Goal: Communication & Community: Answer question/provide support

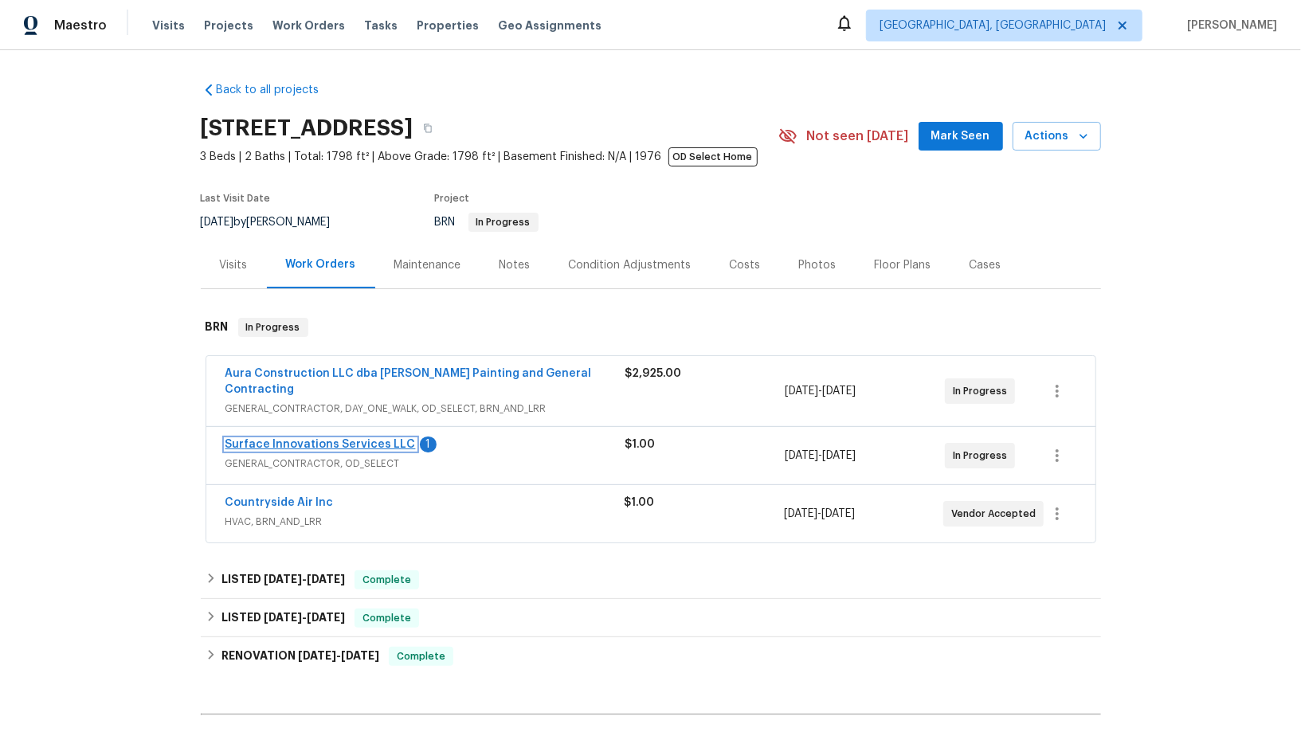
click at [310, 439] on link "Surface Innovations Services LLC" at bounding box center [321, 444] width 190 height 11
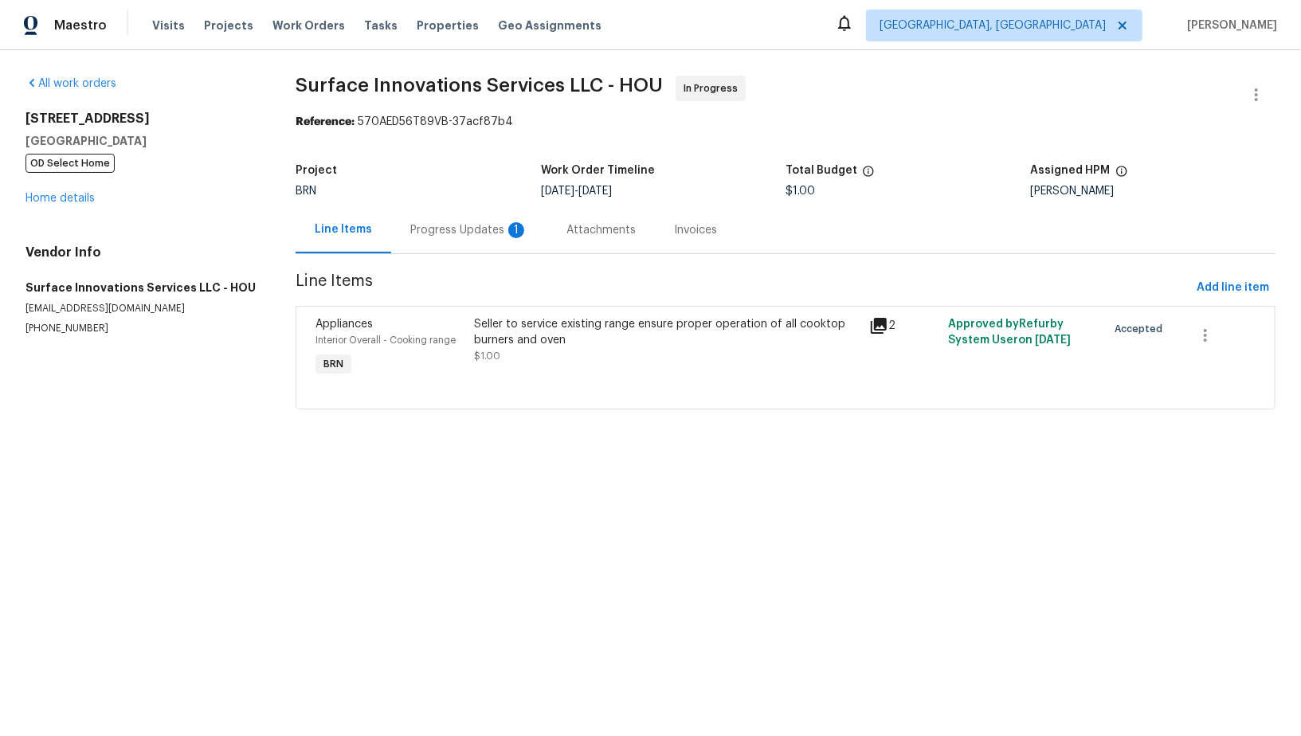
click at [469, 225] on div "Progress Updates 1" at bounding box center [469, 230] width 118 height 16
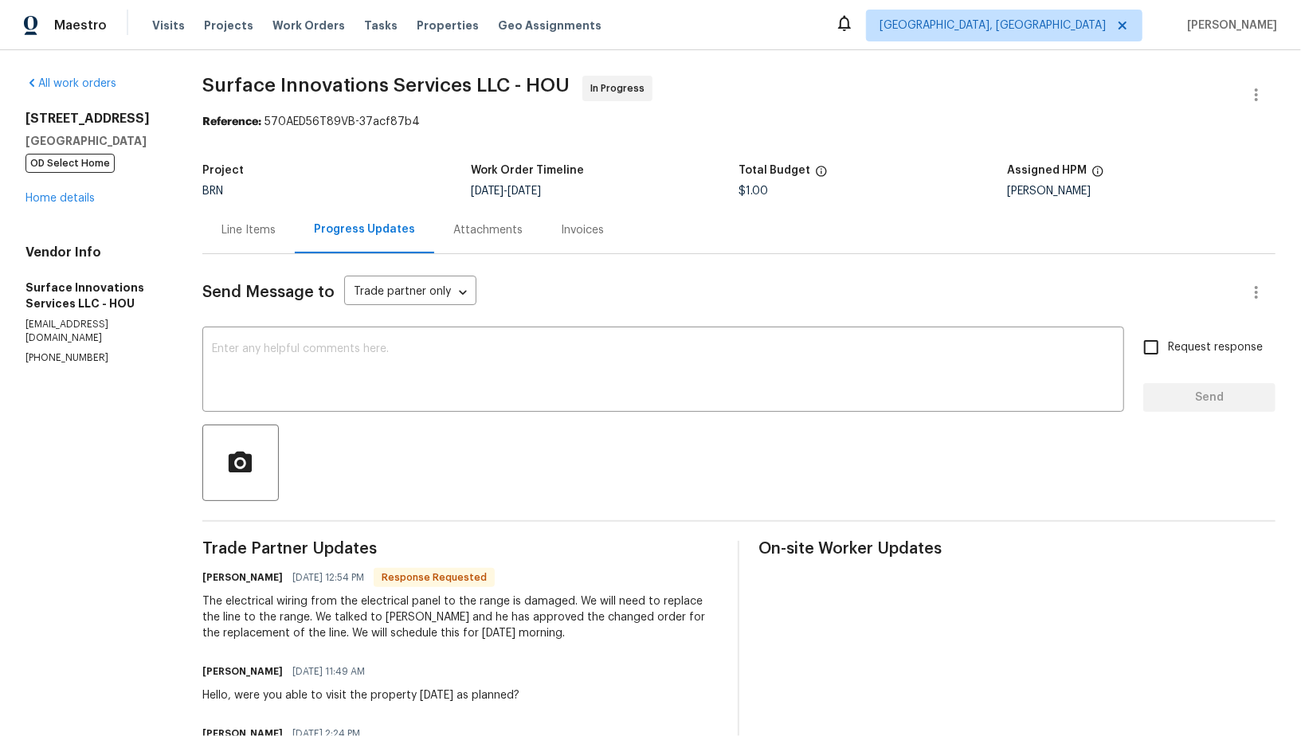
click at [276, 225] on div "Line Items" at bounding box center [249, 230] width 54 height 16
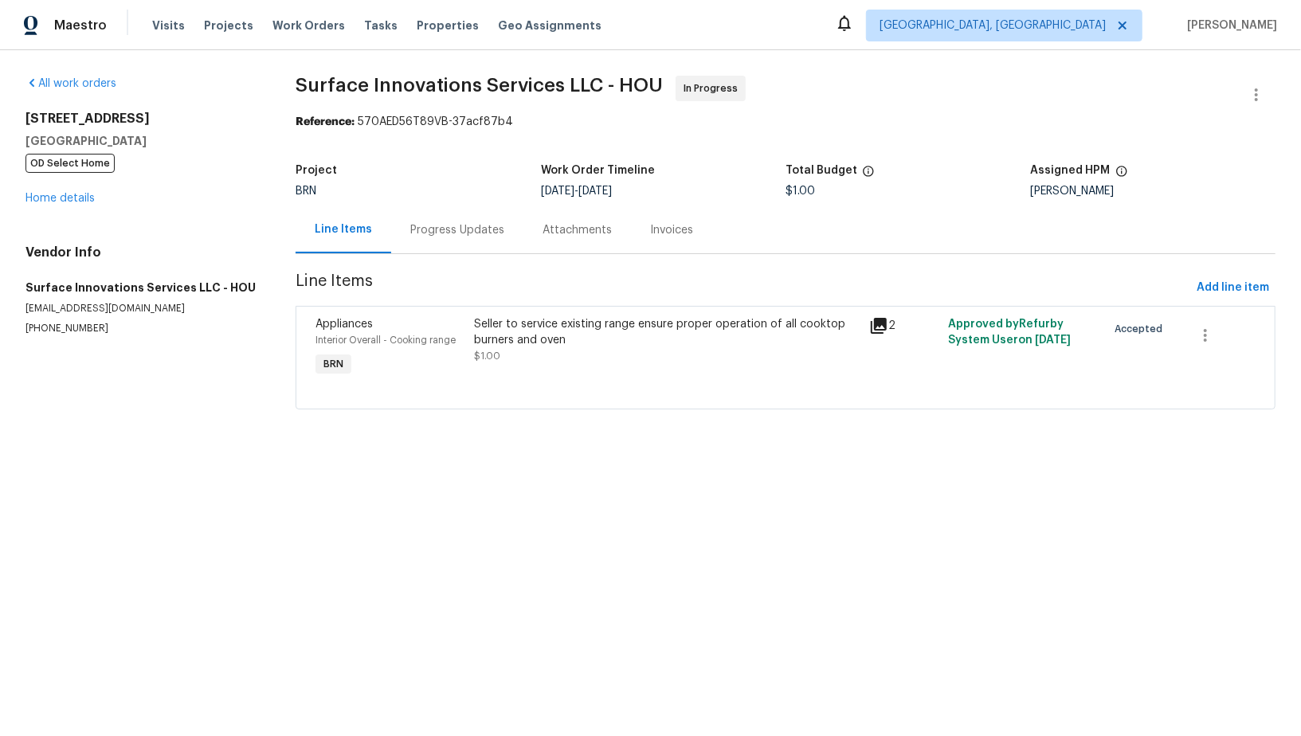
click at [455, 222] on div "Progress Updates" at bounding box center [457, 230] width 94 height 16
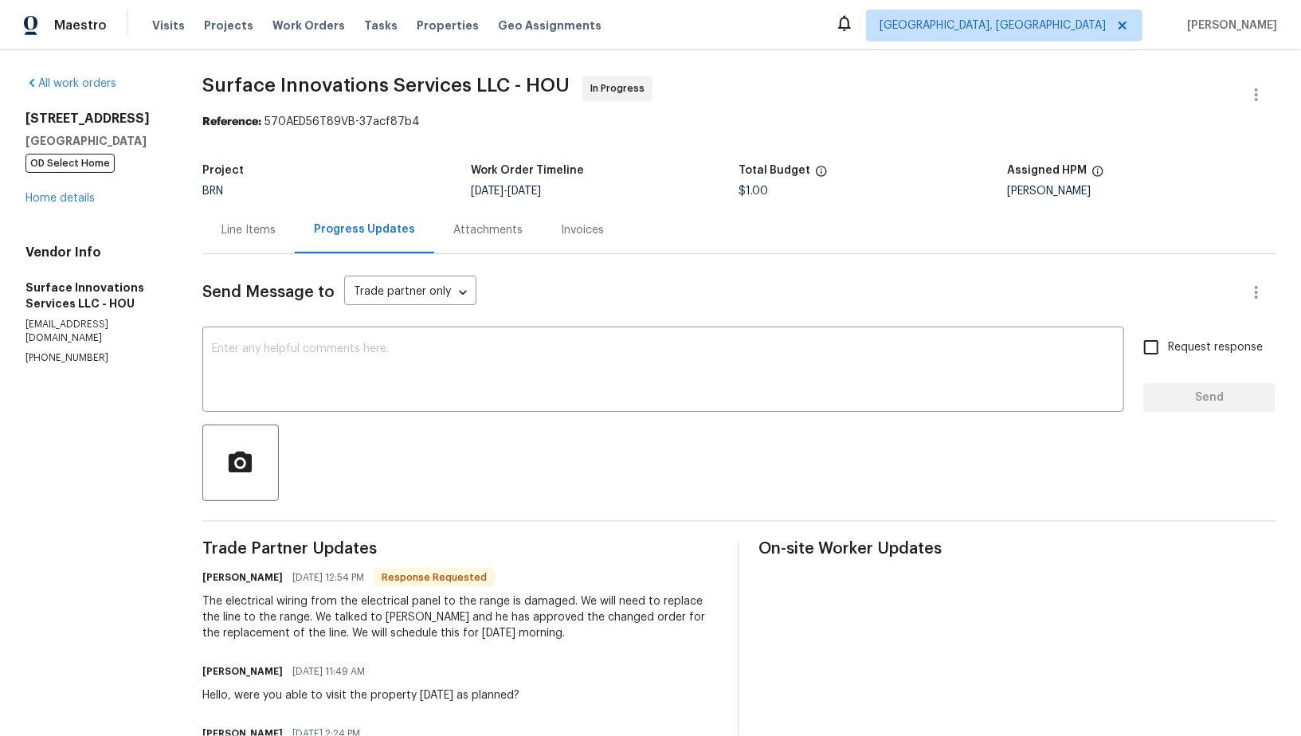
click at [276, 227] on div "Line Items" at bounding box center [249, 230] width 54 height 16
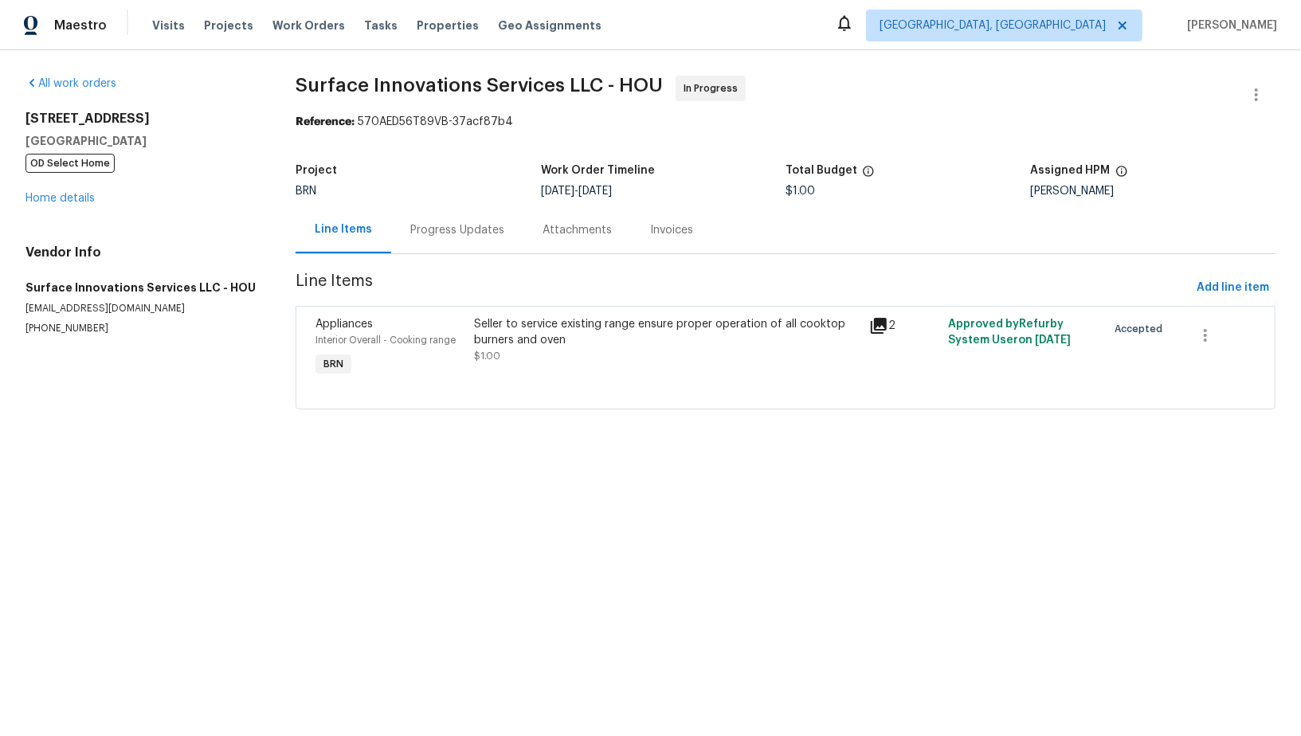
click at [478, 337] on div "Seller to service existing range ensure proper operation of all cooktop burners…" at bounding box center [667, 332] width 386 height 32
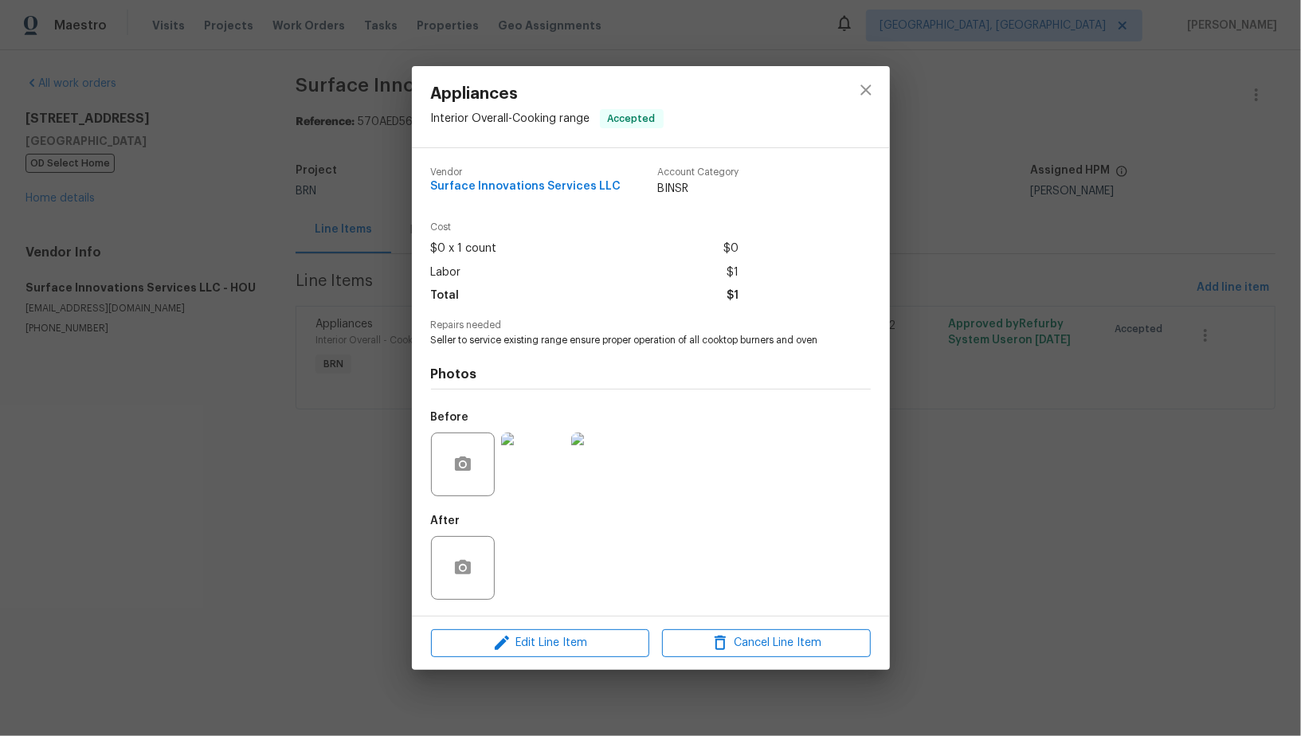
click at [528, 479] on img at bounding box center [533, 465] width 64 height 64
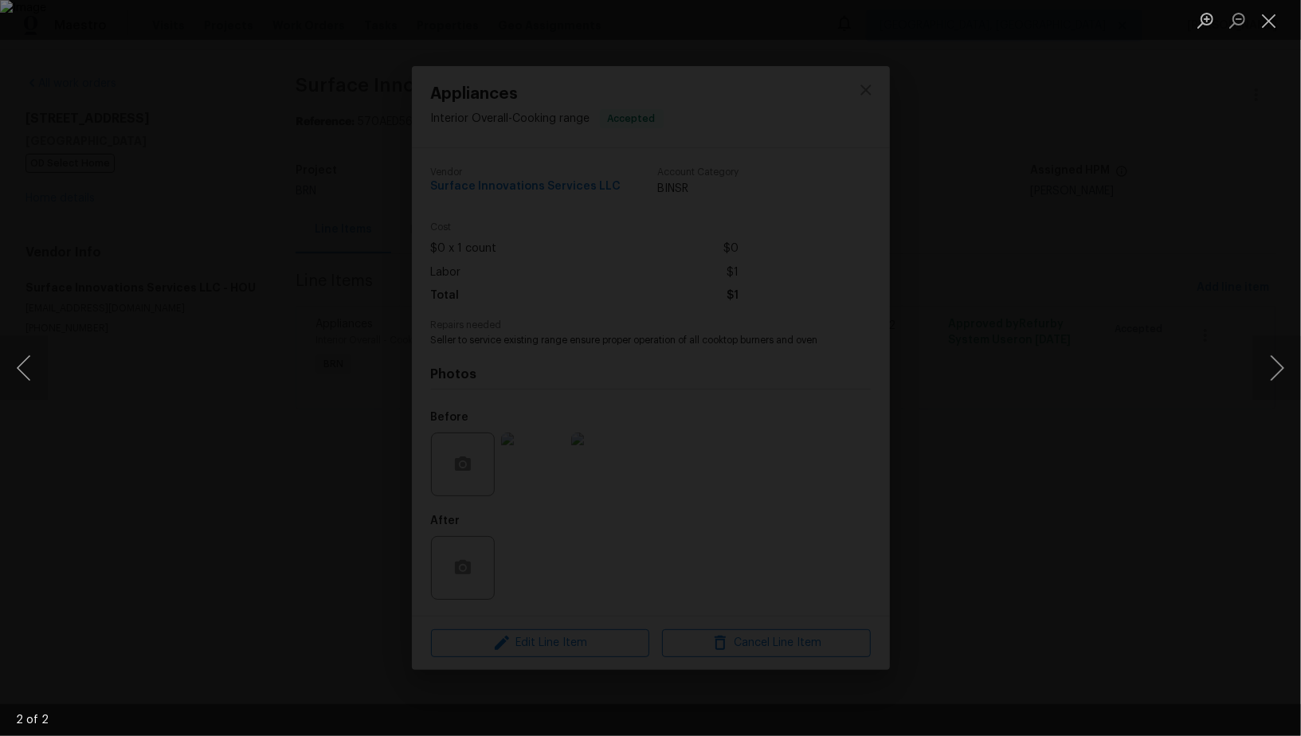
click at [1111, 523] on div "Lightbox" at bounding box center [650, 368] width 1301 height 736
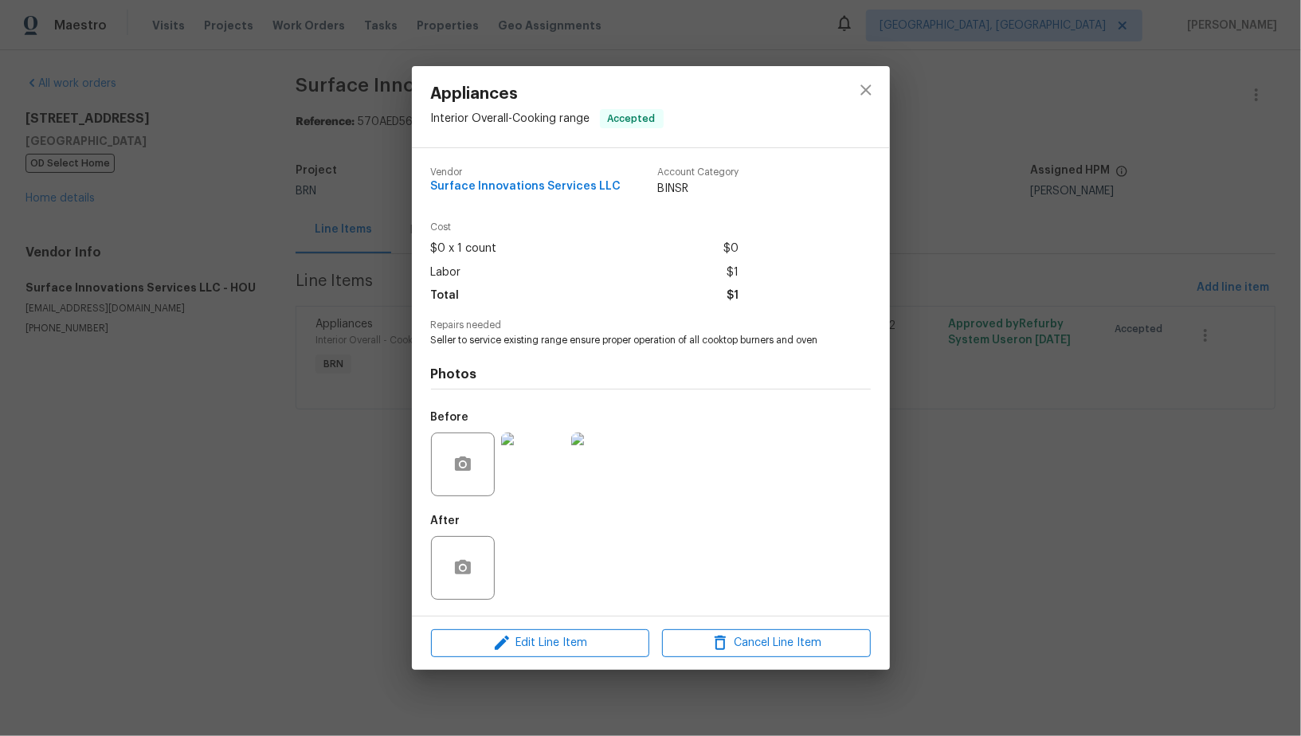
click at [1111, 523] on div "Appliances Interior Overall - Cooking range Accepted Vendor Surface Innovations…" at bounding box center [650, 368] width 1301 height 736
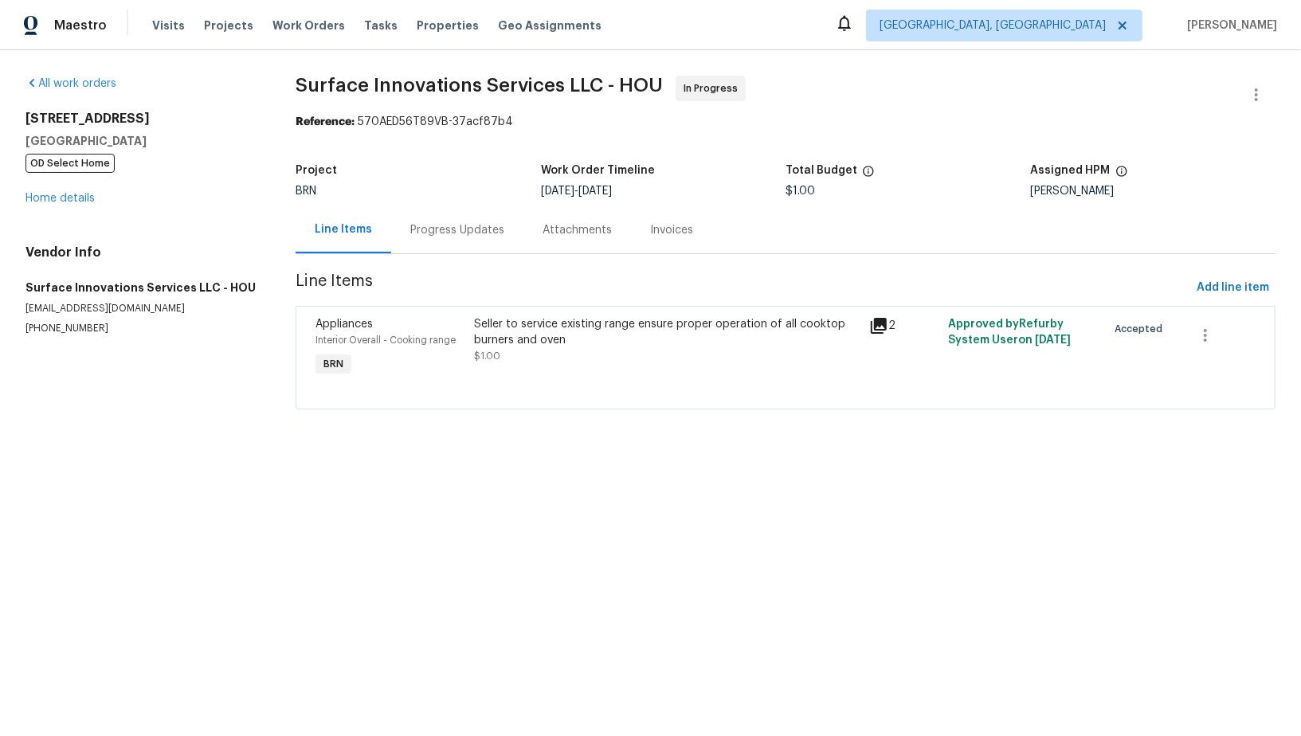
click at [412, 218] on div "Progress Updates" at bounding box center [457, 229] width 132 height 47
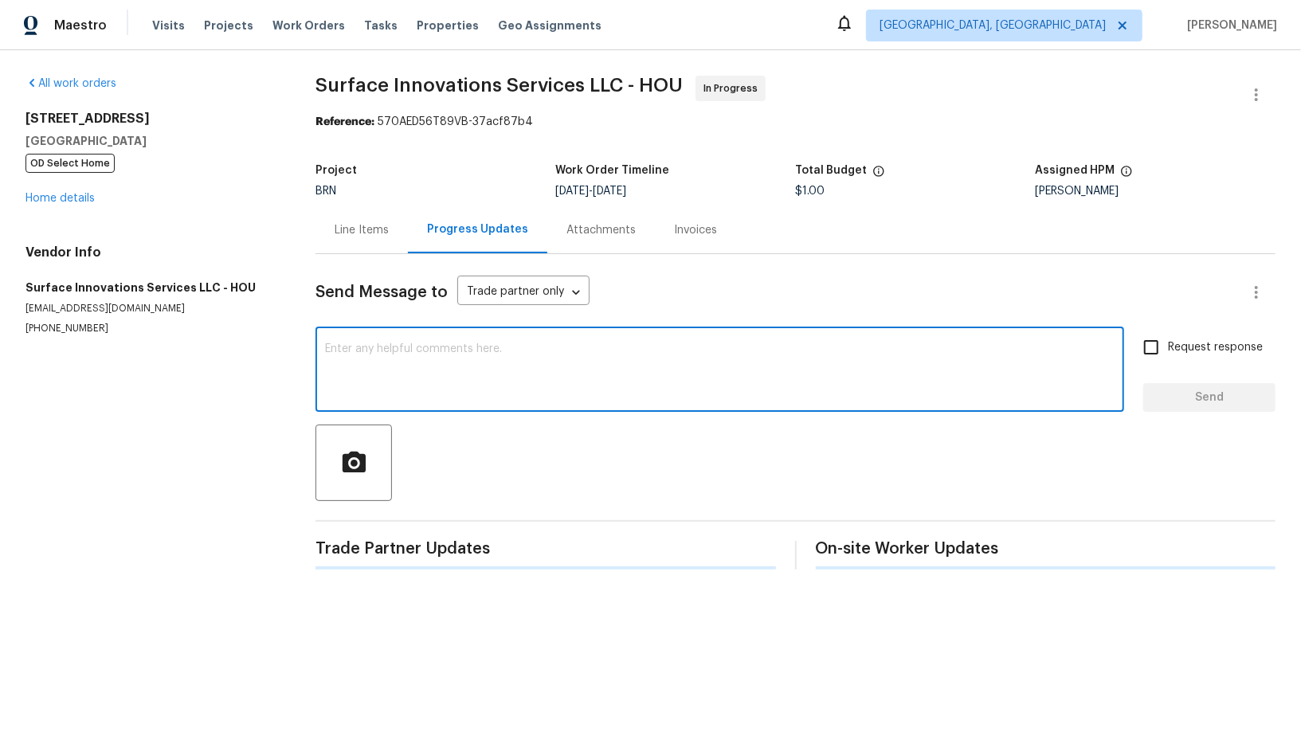
click at [432, 369] on textarea at bounding box center [720, 371] width 790 height 56
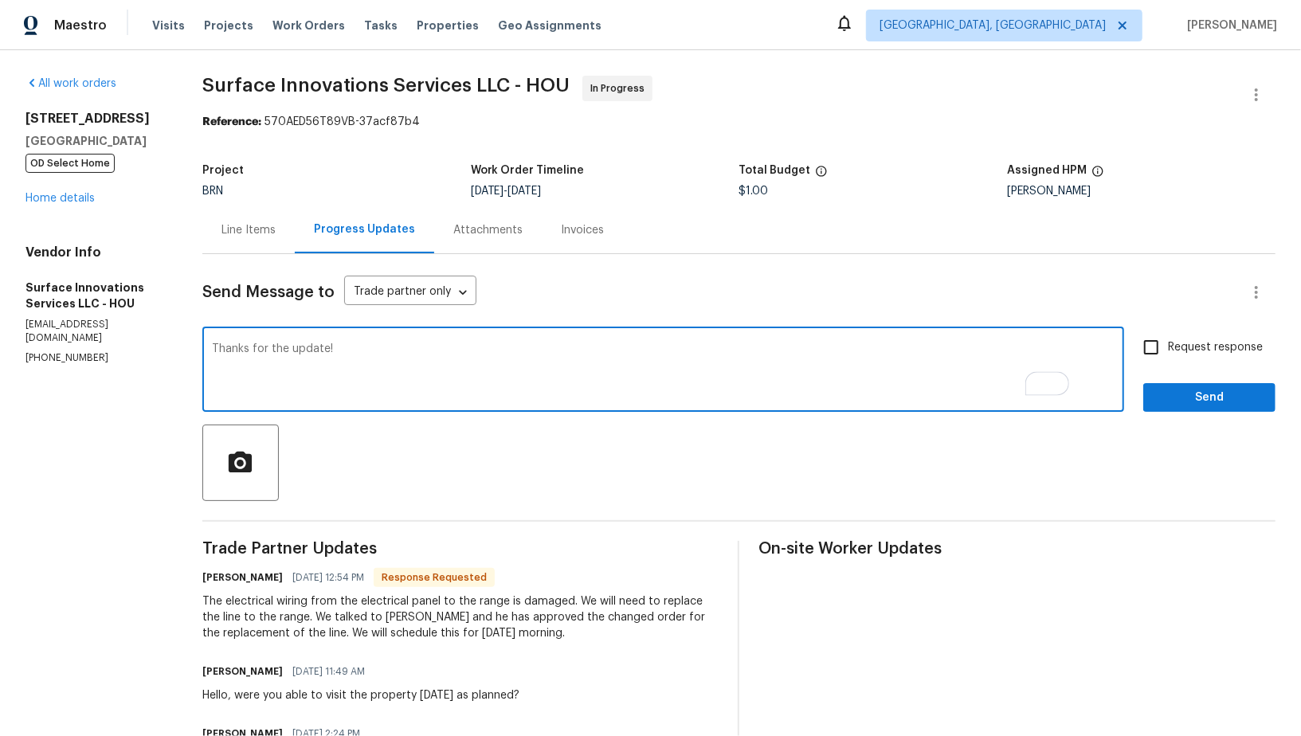
type textarea "Thanks for the update!"
click at [1155, 359] on input "Request response" at bounding box center [1151, 347] width 33 height 33
checkbox input "true"
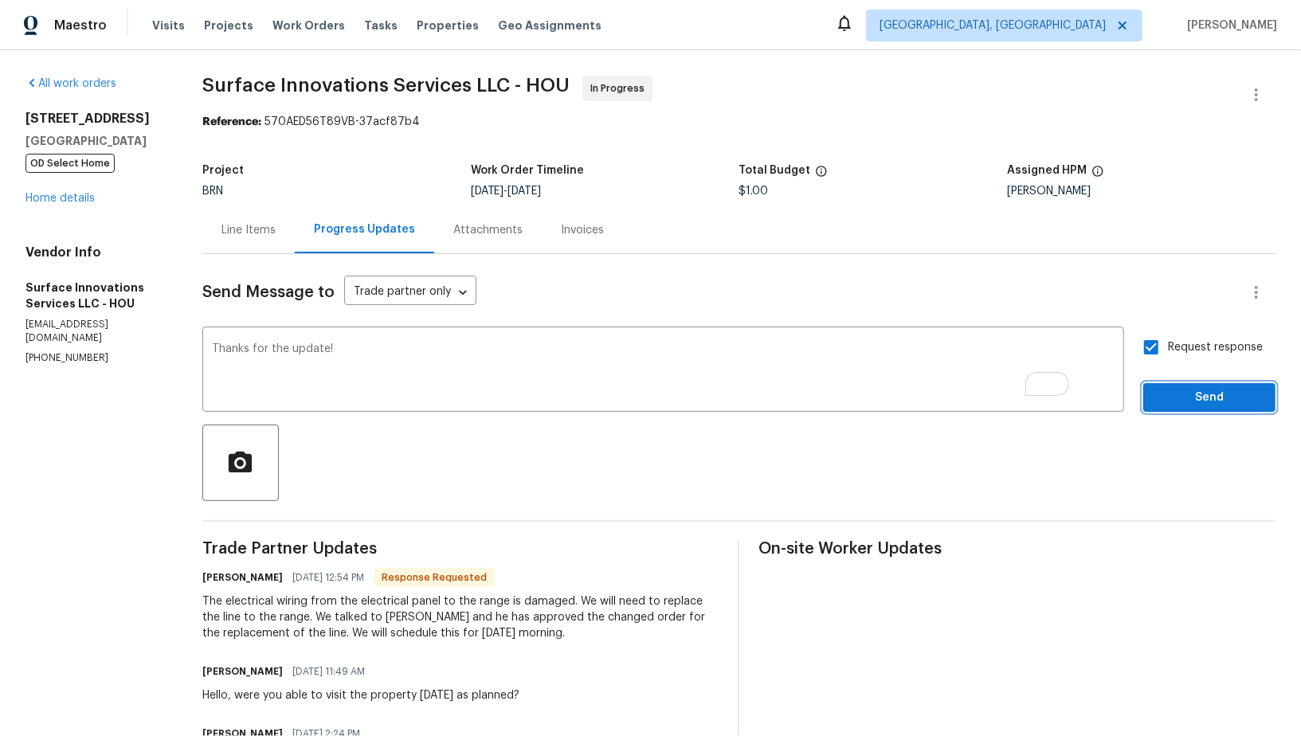
click at [1183, 403] on span "Send" at bounding box center [1209, 398] width 107 height 20
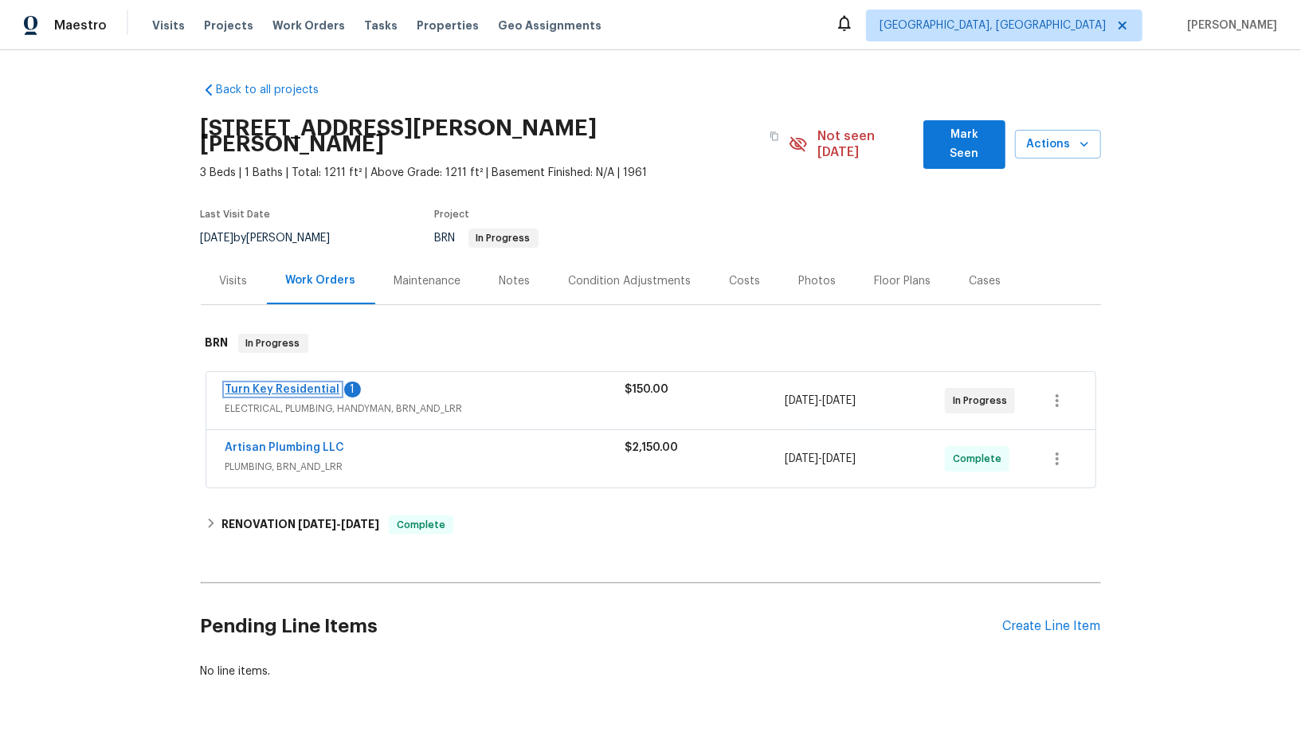
click at [267, 384] on link "Turn Key Residential" at bounding box center [283, 389] width 115 height 11
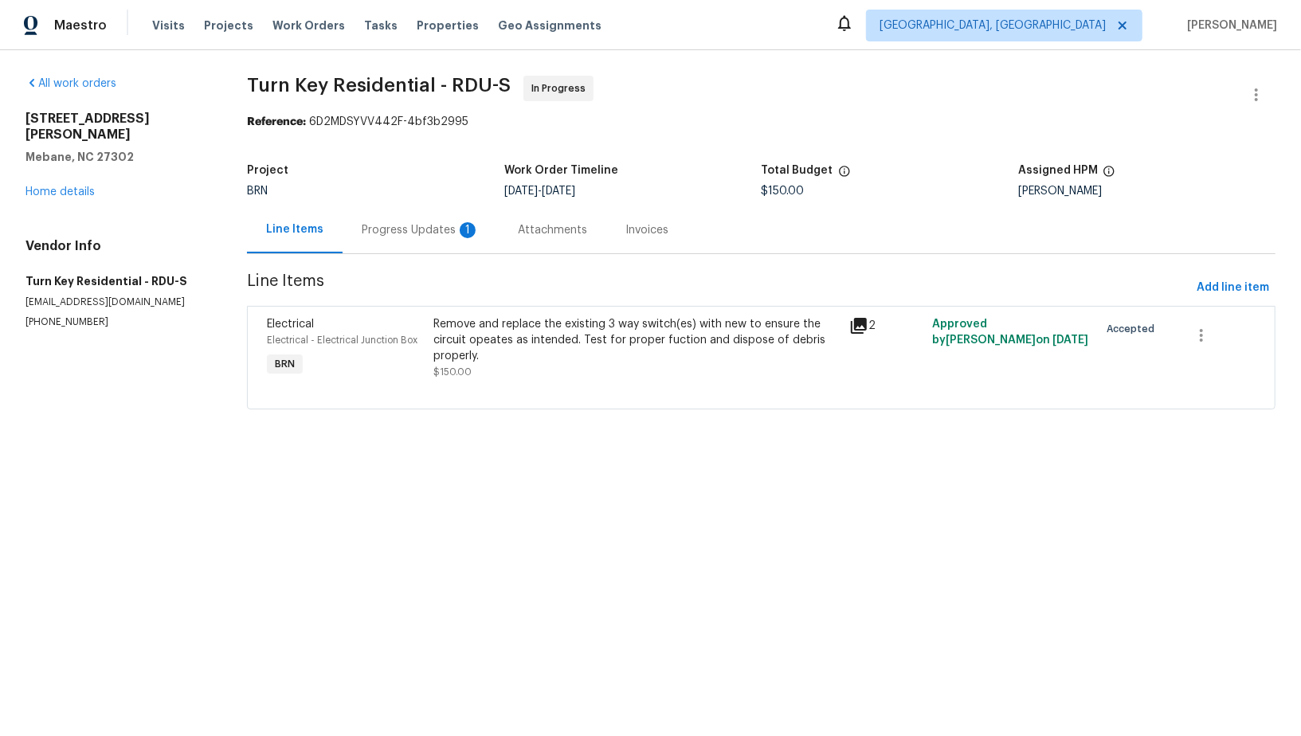
click at [393, 231] on div "Progress Updates 1" at bounding box center [421, 230] width 118 height 16
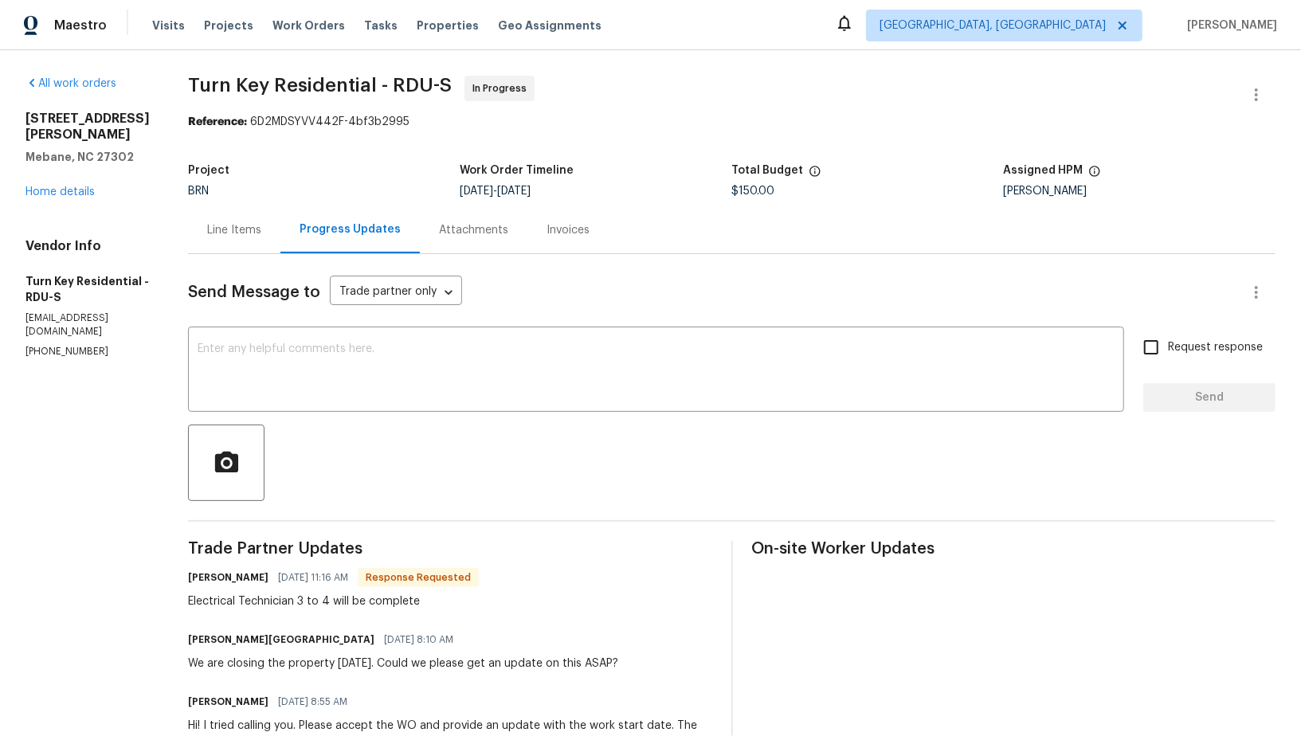
click at [280, 206] on div "Line Items" at bounding box center [234, 229] width 92 height 47
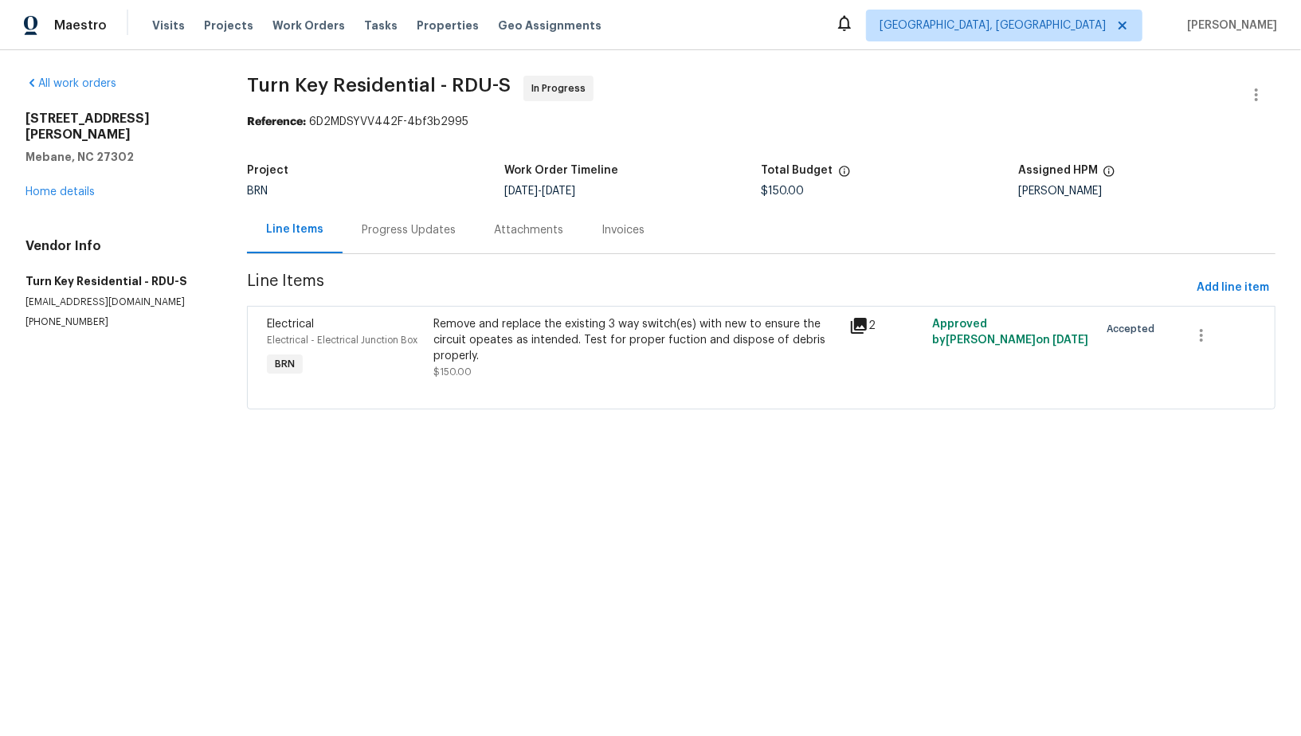
click at [381, 230] on div "Progress Updates" at bounding box center [409, 230] width 94 height 16
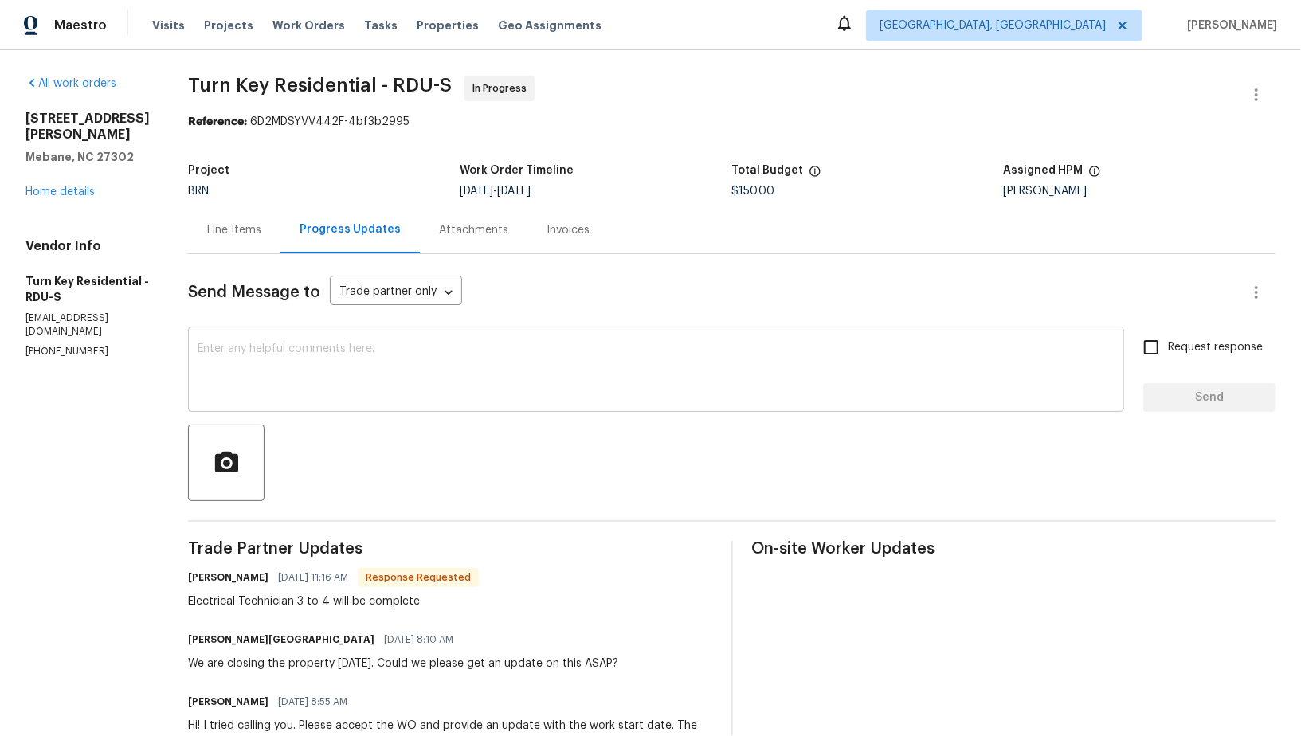
scroll to position [215, 0]
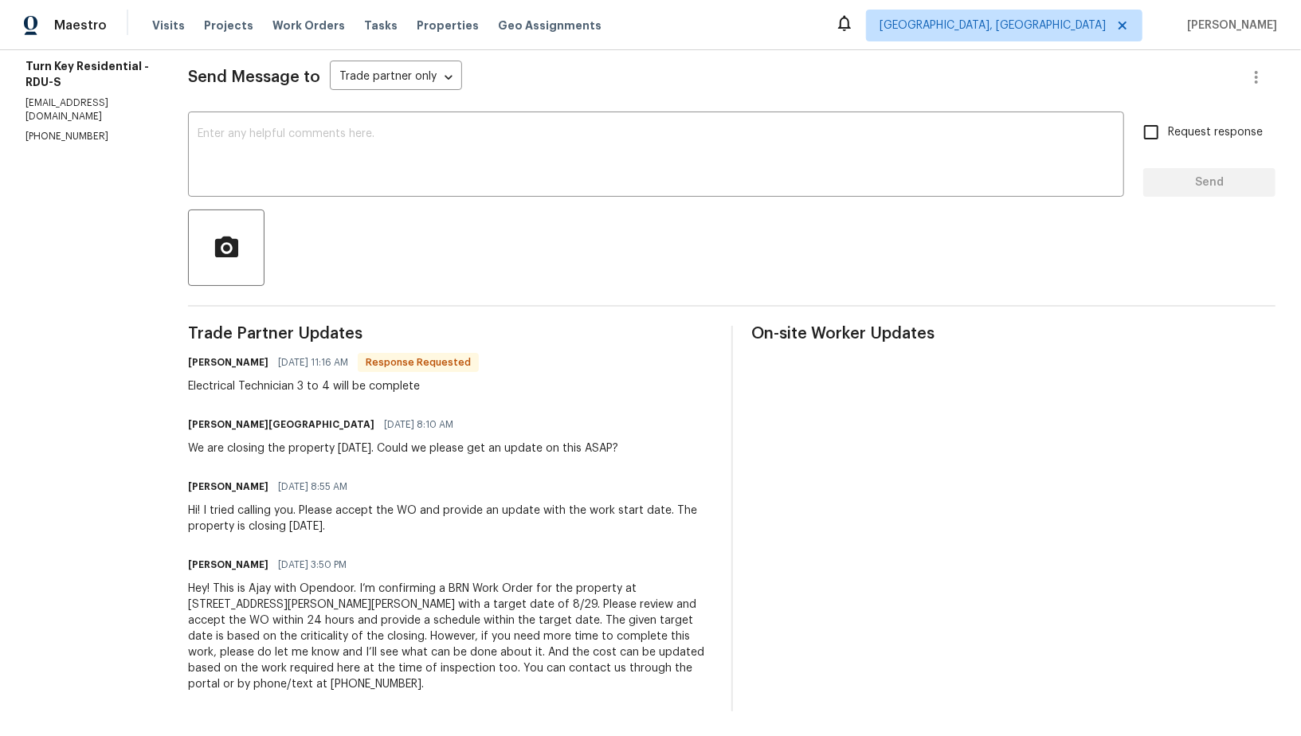
click at [394, 435] on div "[PERSON_NAME] [GEOGRAPHIC_DATA] [DATE] 8:10 AM" at bounding box center [403, 425] width 430 height 22
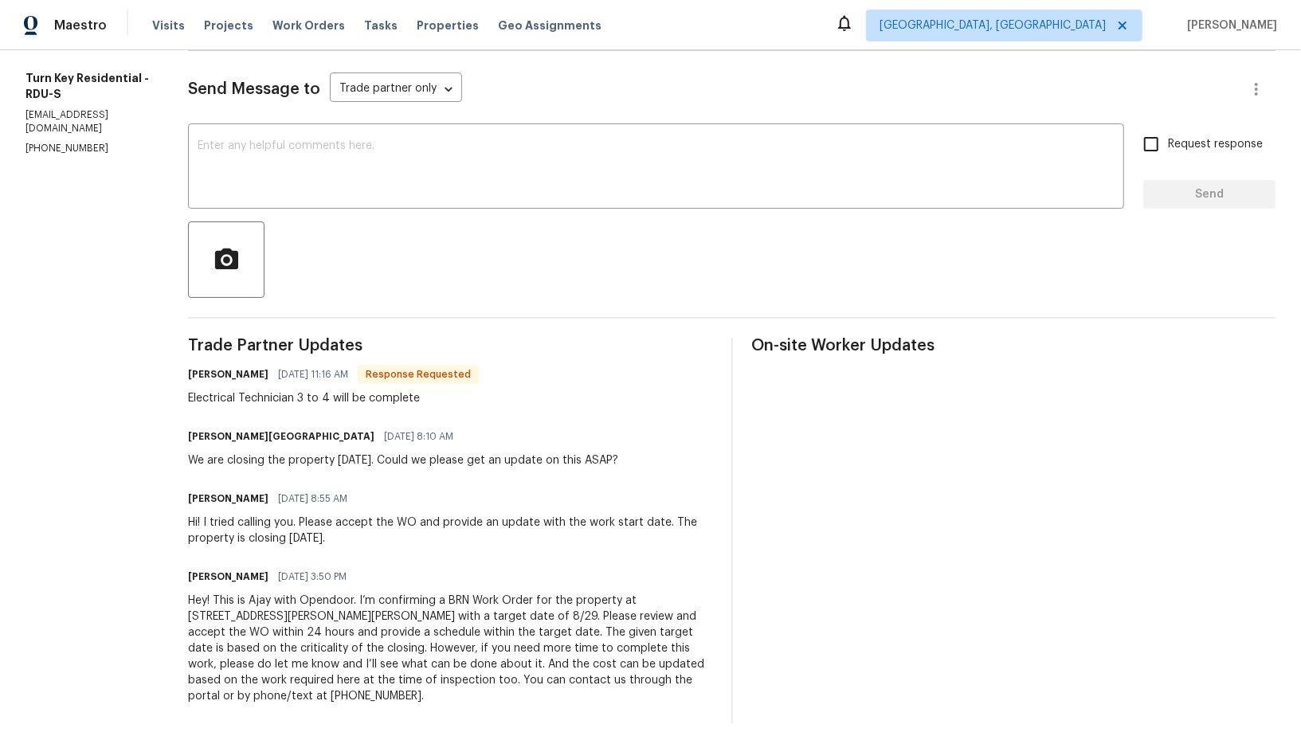
scroll to position [0, 0]
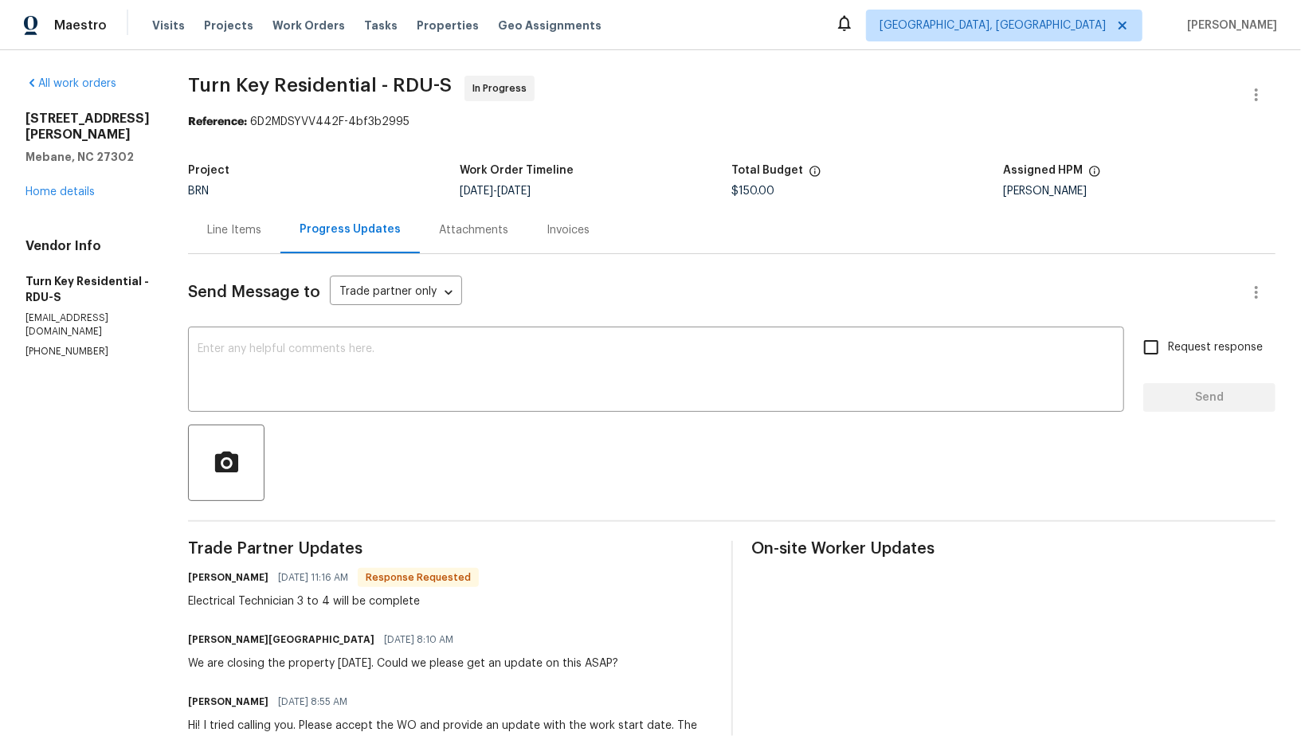
click at [261, 235] on div "Line Items" at bounding box center [234, 230] width 54 height 16
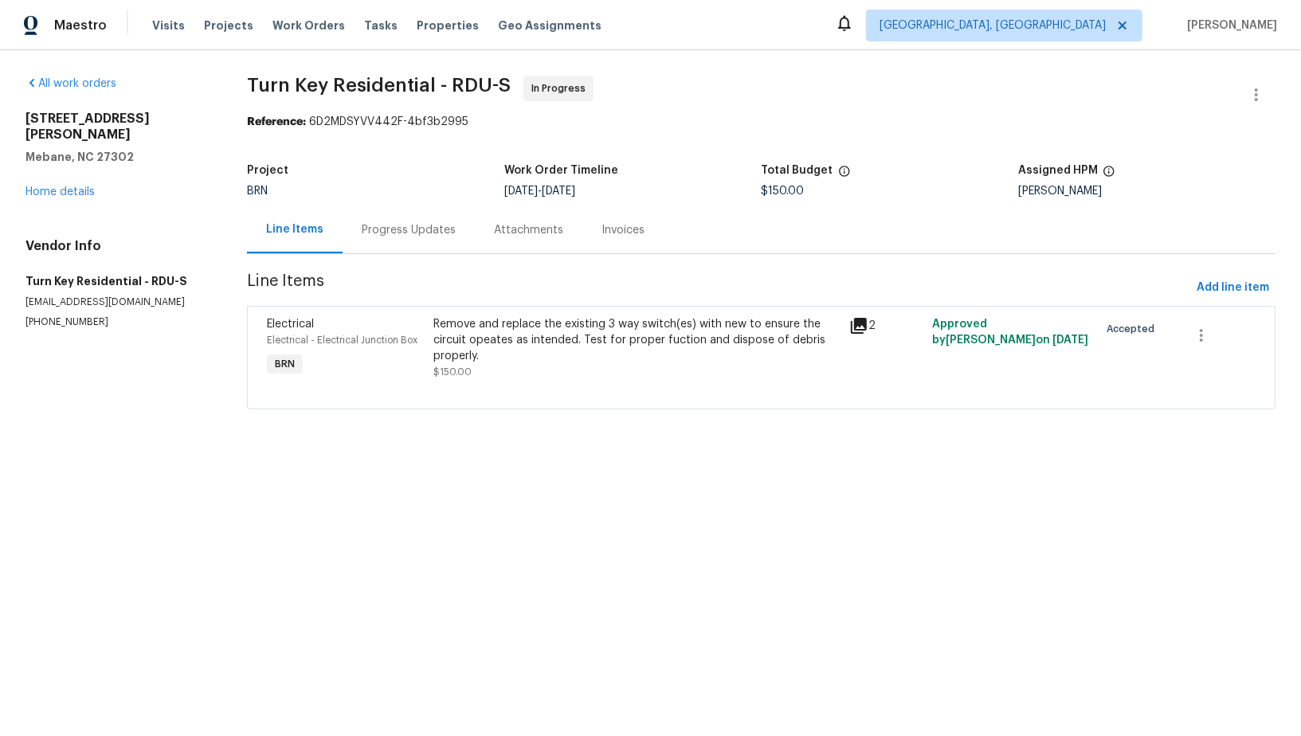
click at [555, 342] on div "Remove and replace the existing 3 way switch(es) with new to ensure the circuit…" at bounding box center [636, 340] width 406 height 48
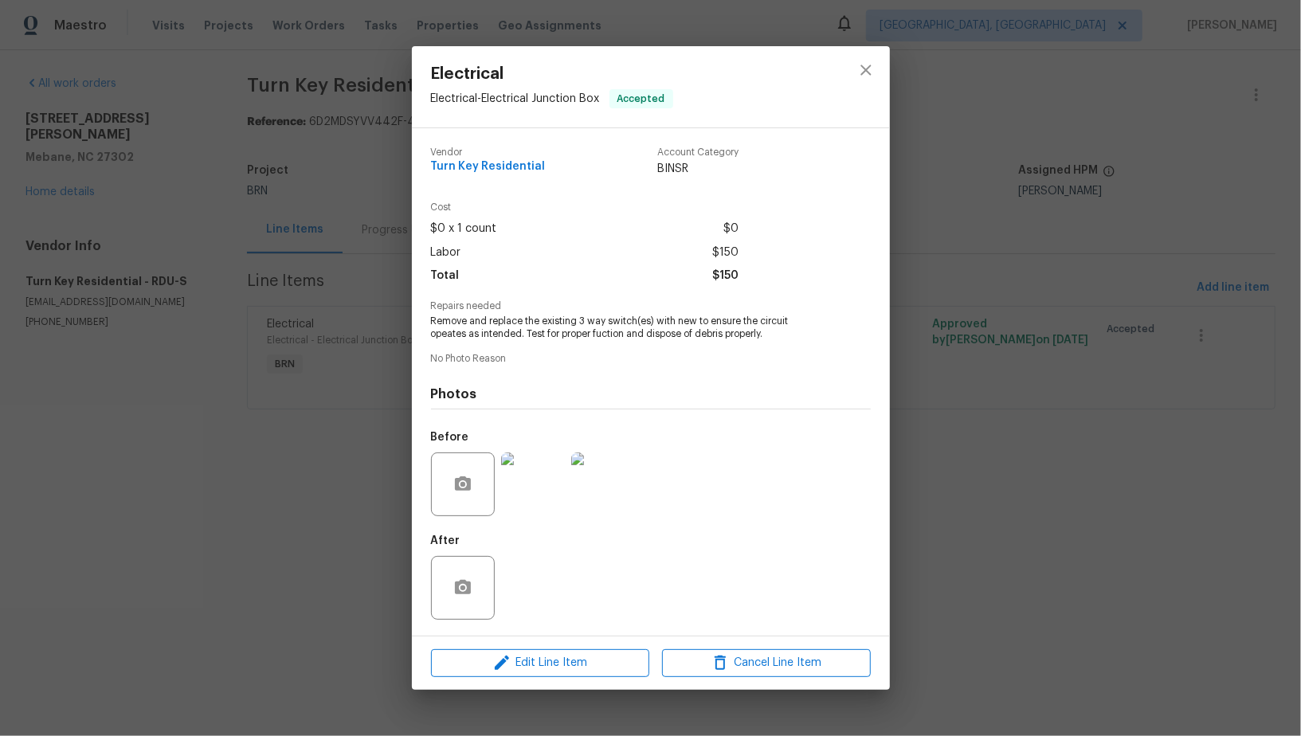
click at [528, 484] on img at bounding box center [533, 485] width 64 height 64
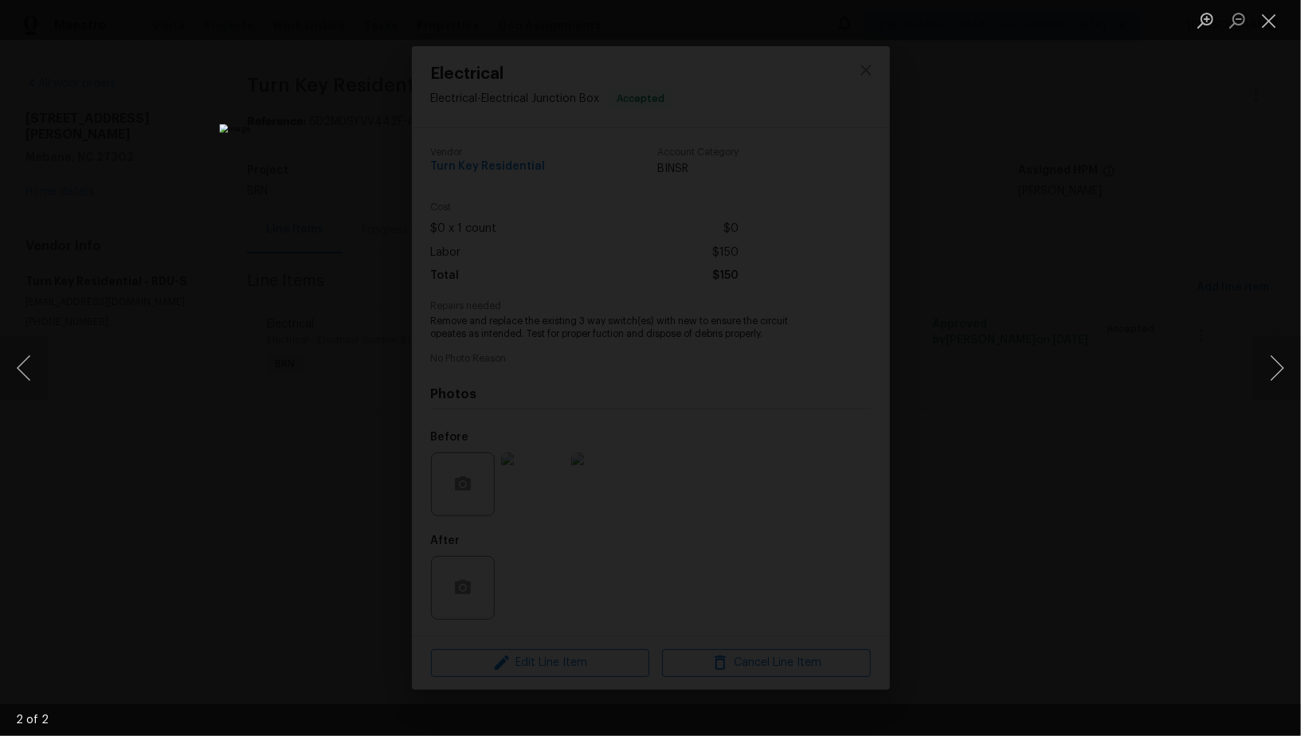
click at [1056, 468] on div "Lightbox" at bounding box center [650, 368] width 1301 height 736
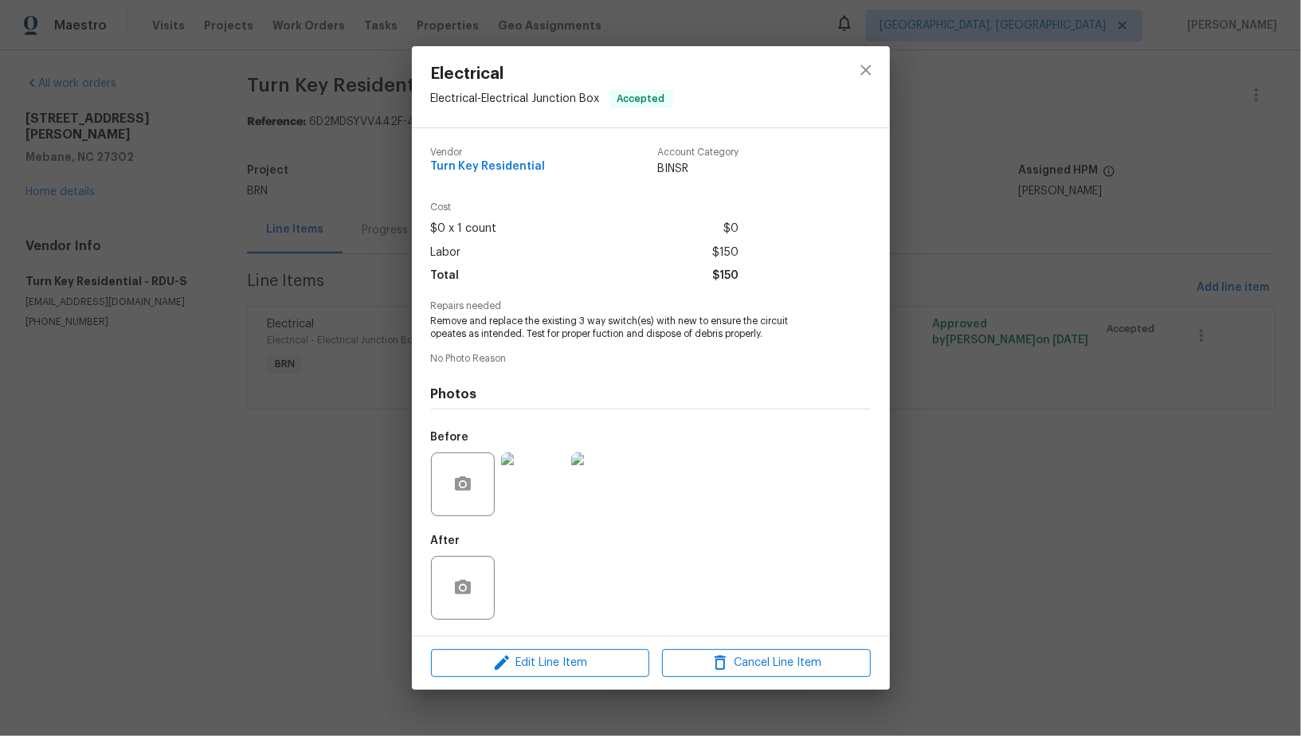
click at [369, 321] on div "Electrical Electrical - Electrical Junction Box Accepted Vendor Turn Key Reside…" at bounding box center [650, 368] width 1301 height 736
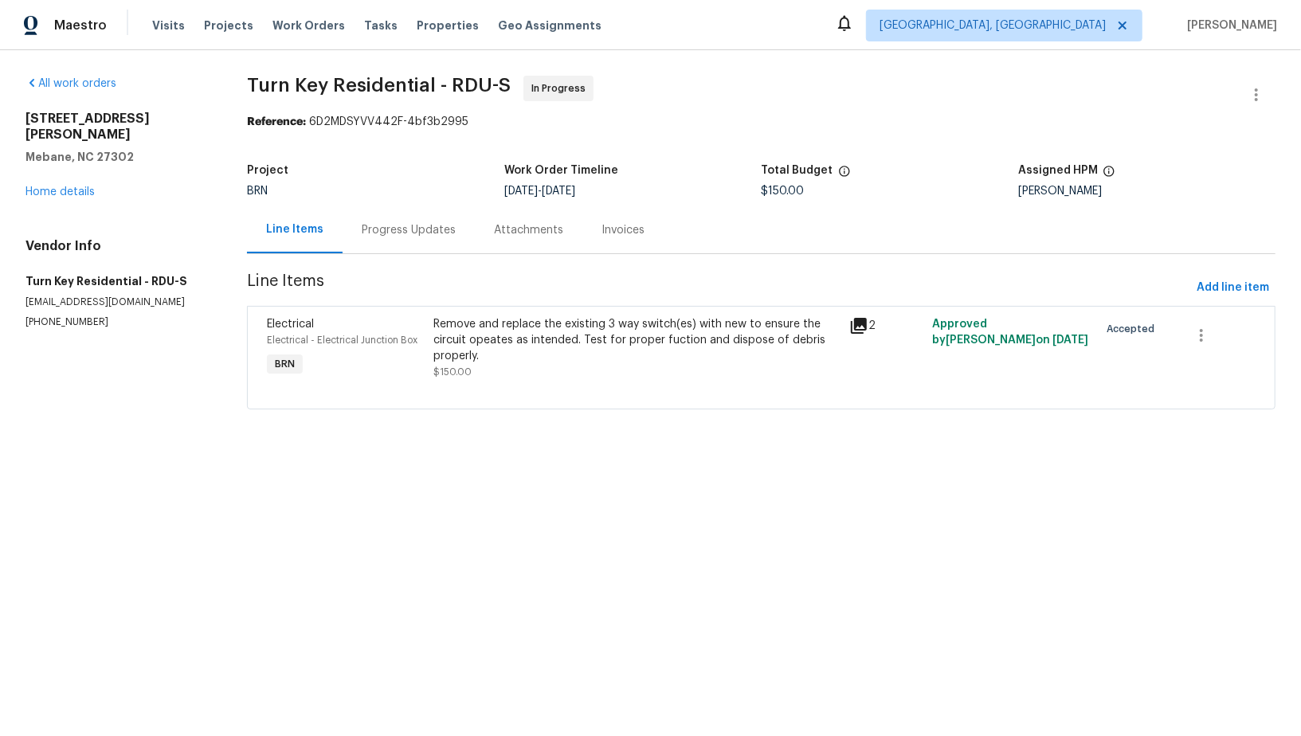
click at [533, 352] on div "Remove and replace the existing 3 way switch(es) with new to ensure the circuit…" at bounding box center [636, 340] width 406 height 48
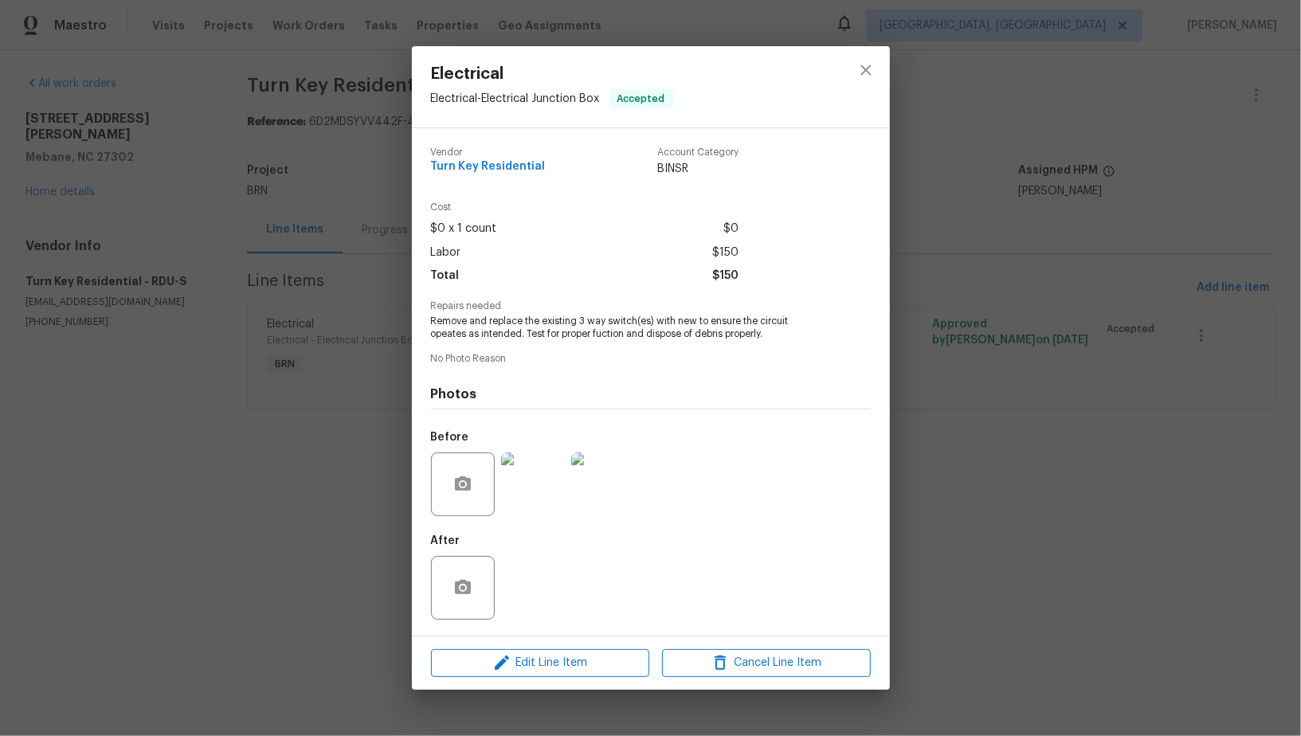
click at [539, 504] on img at bounding box center [533, 485] width 64 height 64
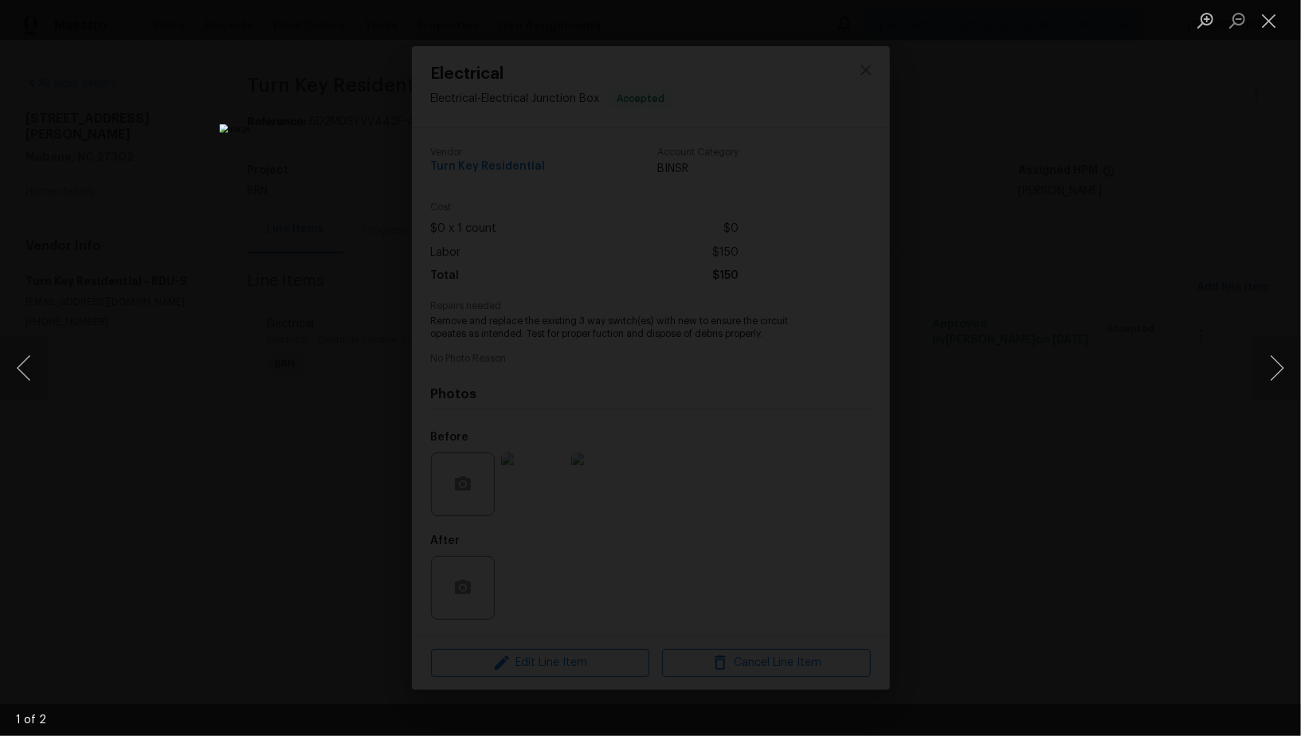
click at [991, 342] on div "Lightbox" at bounding box center [650, 368] width 1301 height 736
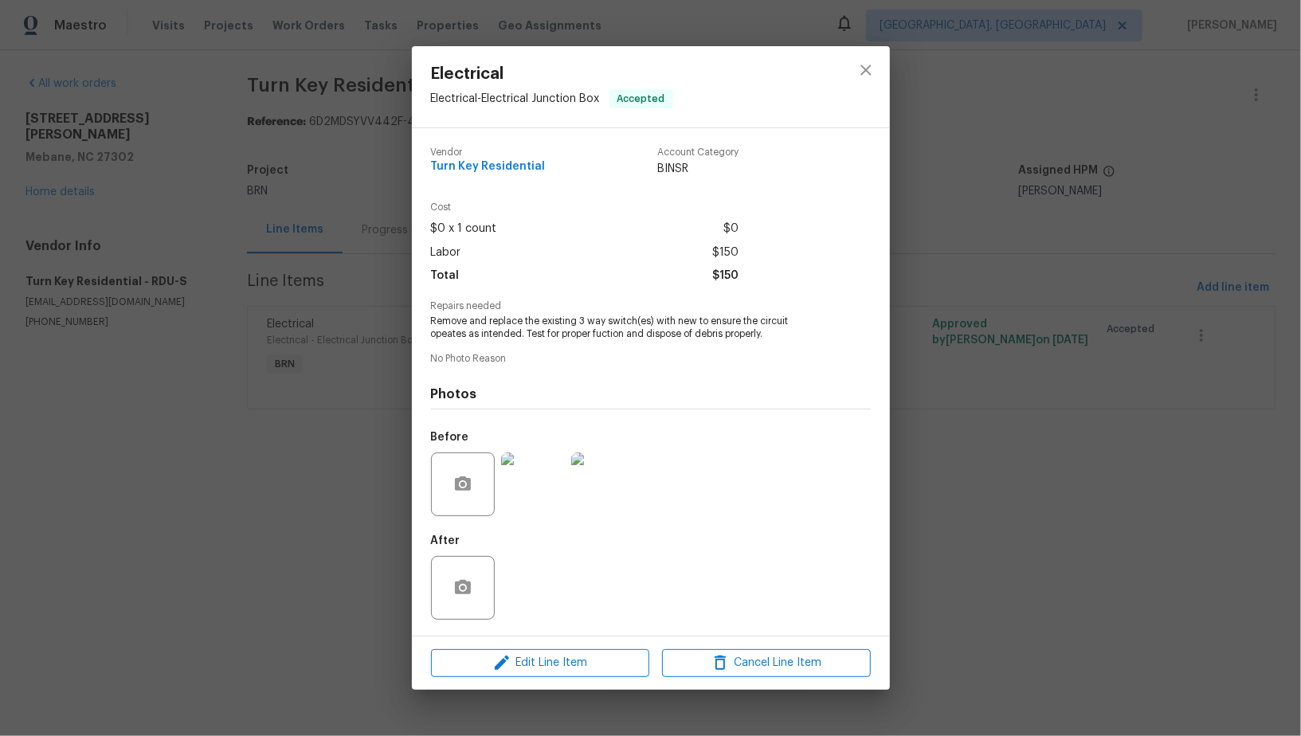
click at [537, 496] on img at bounding box center [533, 485] width 64 height 64
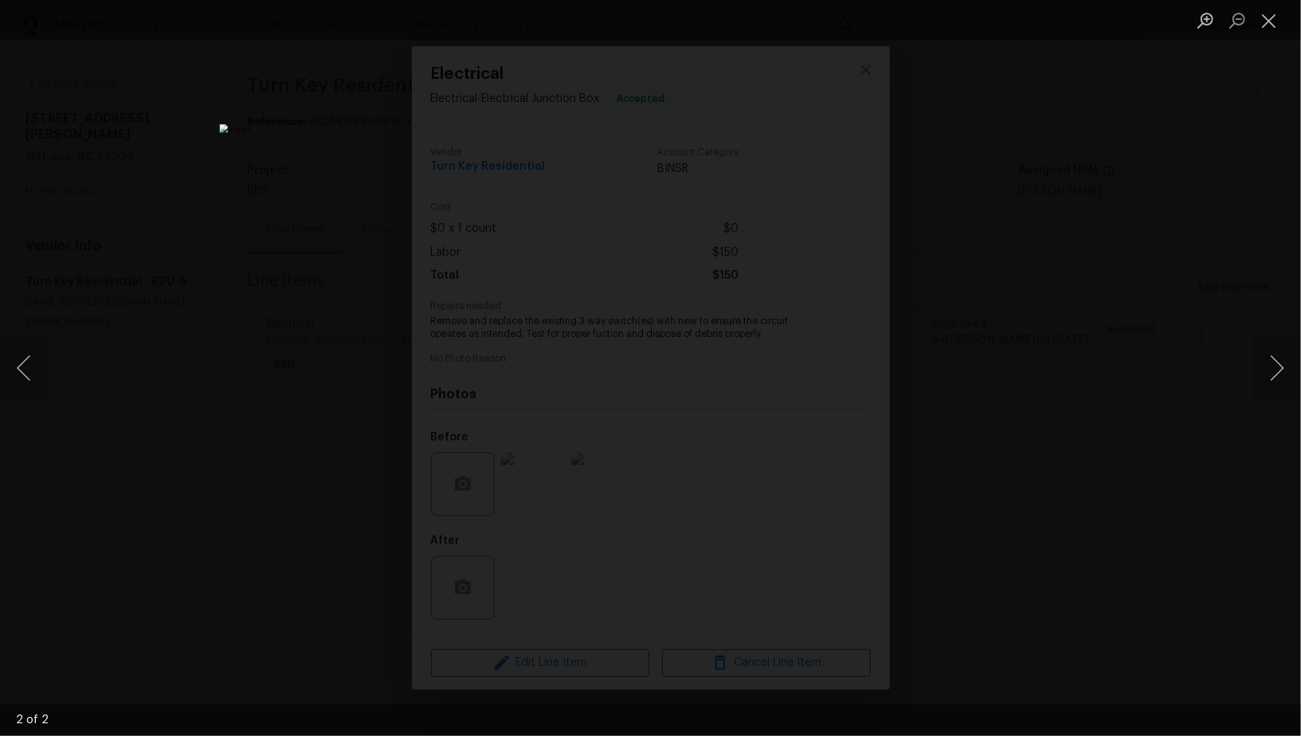
click at [1080, 477] on div "Lightbox" at bounding box center [650, 368] width 1301 height 736
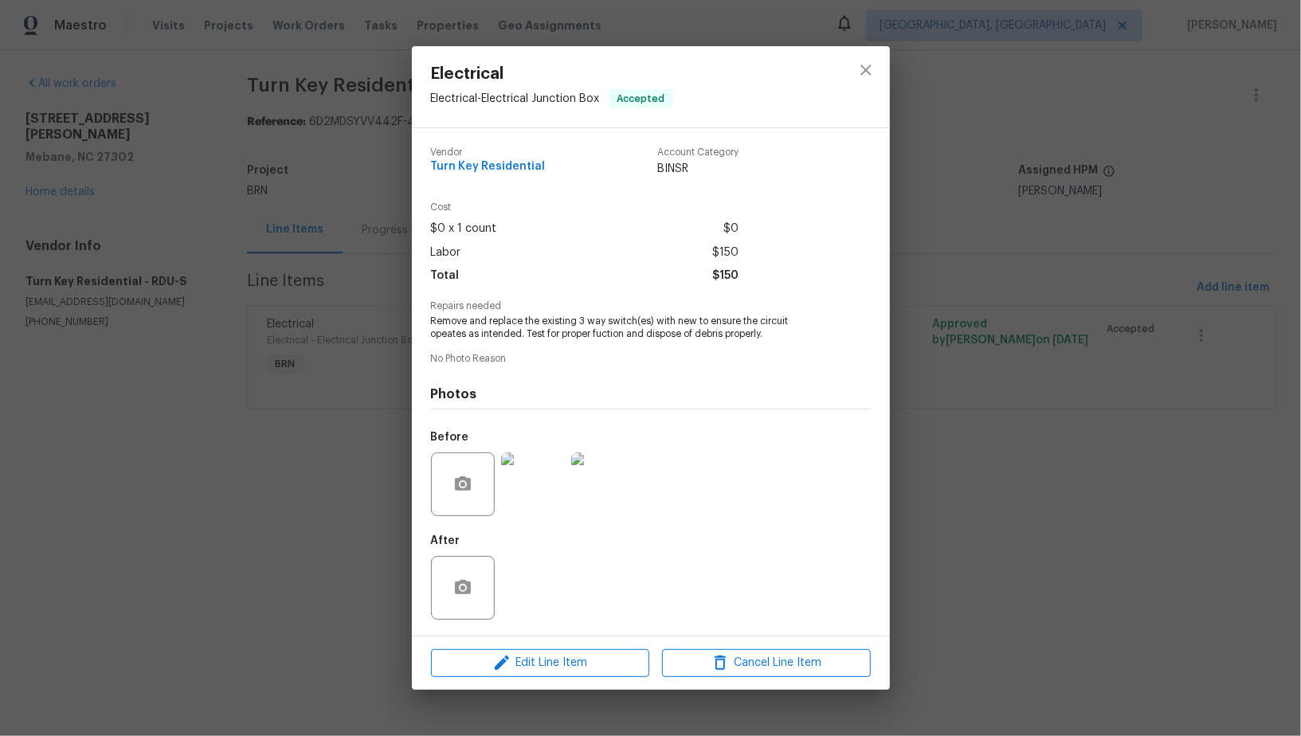
click at [1080, 477] on div "Electrical Electrical - Electrical Junction Box Accepted Vendor Turn Key Reside…" at bounding box center [650, 368] width 1301 height 736
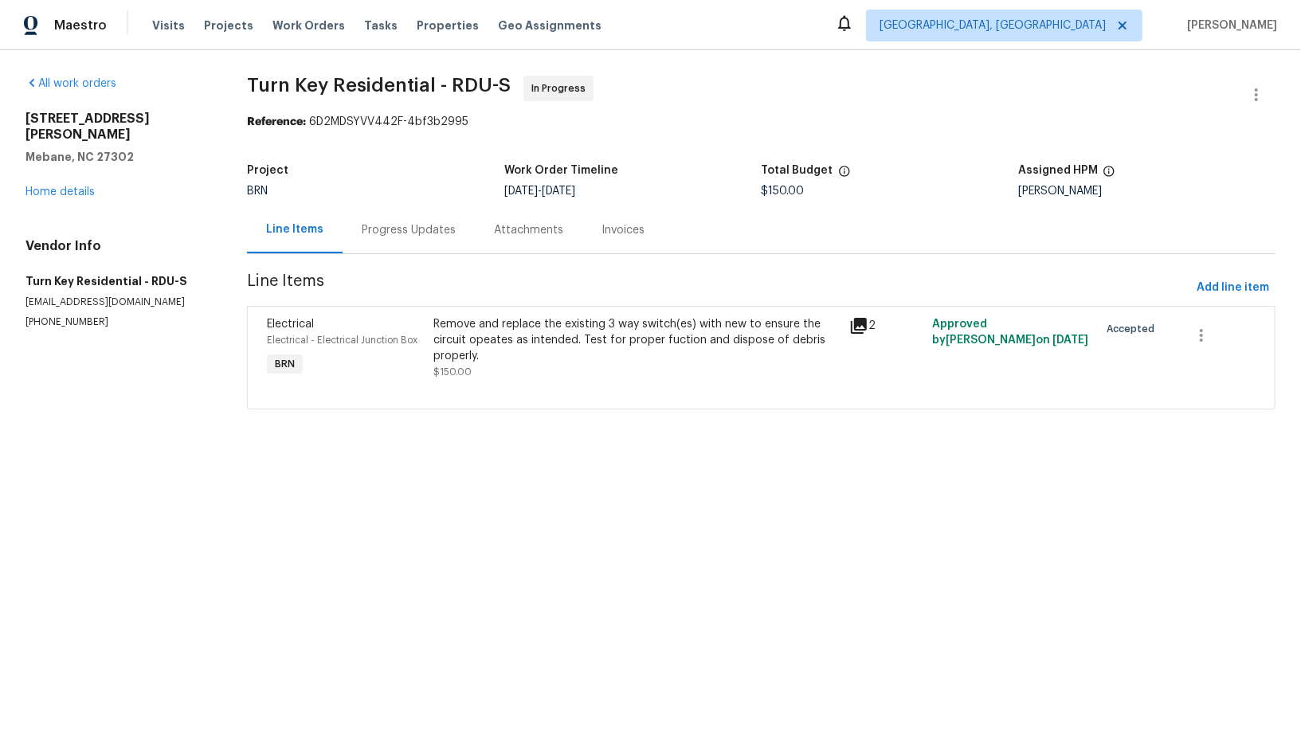
click at [422, 227] on div "Progress Updates" at bounding box center [409, 230] width 94 height 16
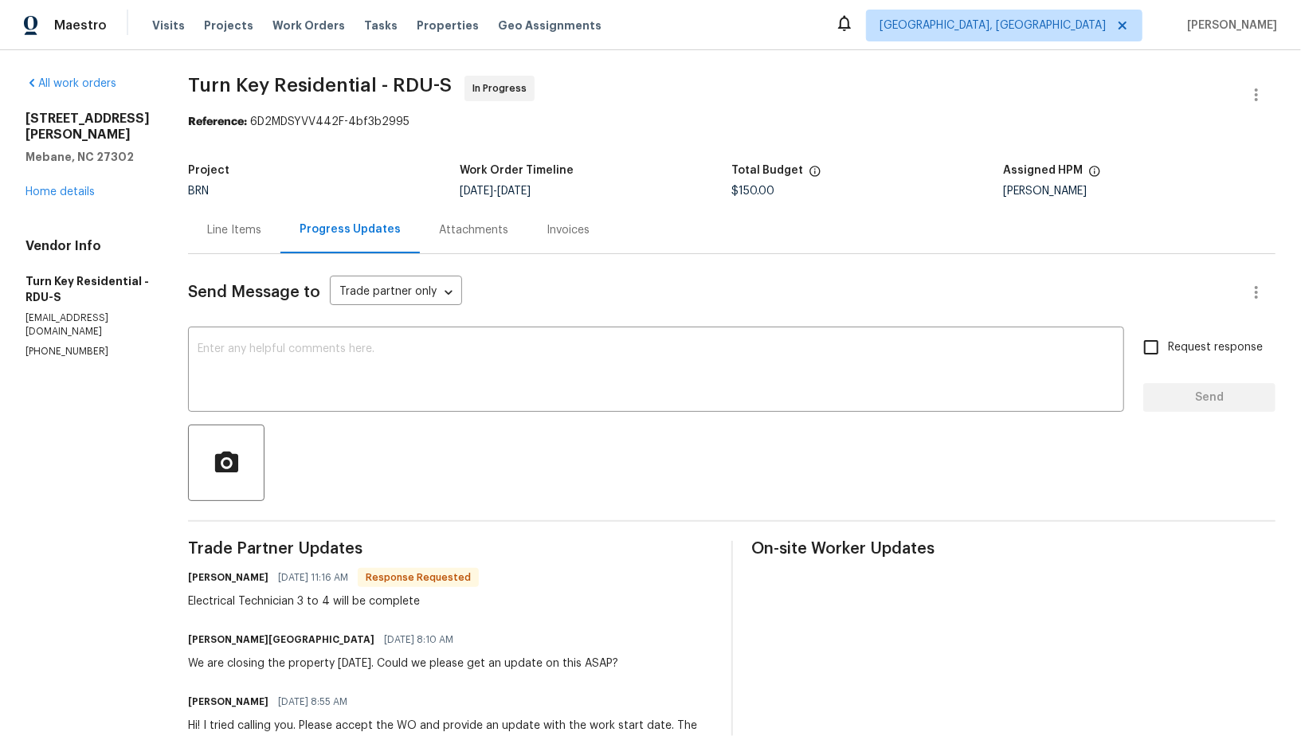
click at [261, 223] on div "Line Items" at bounding box center [234, 230] width 54 height 16
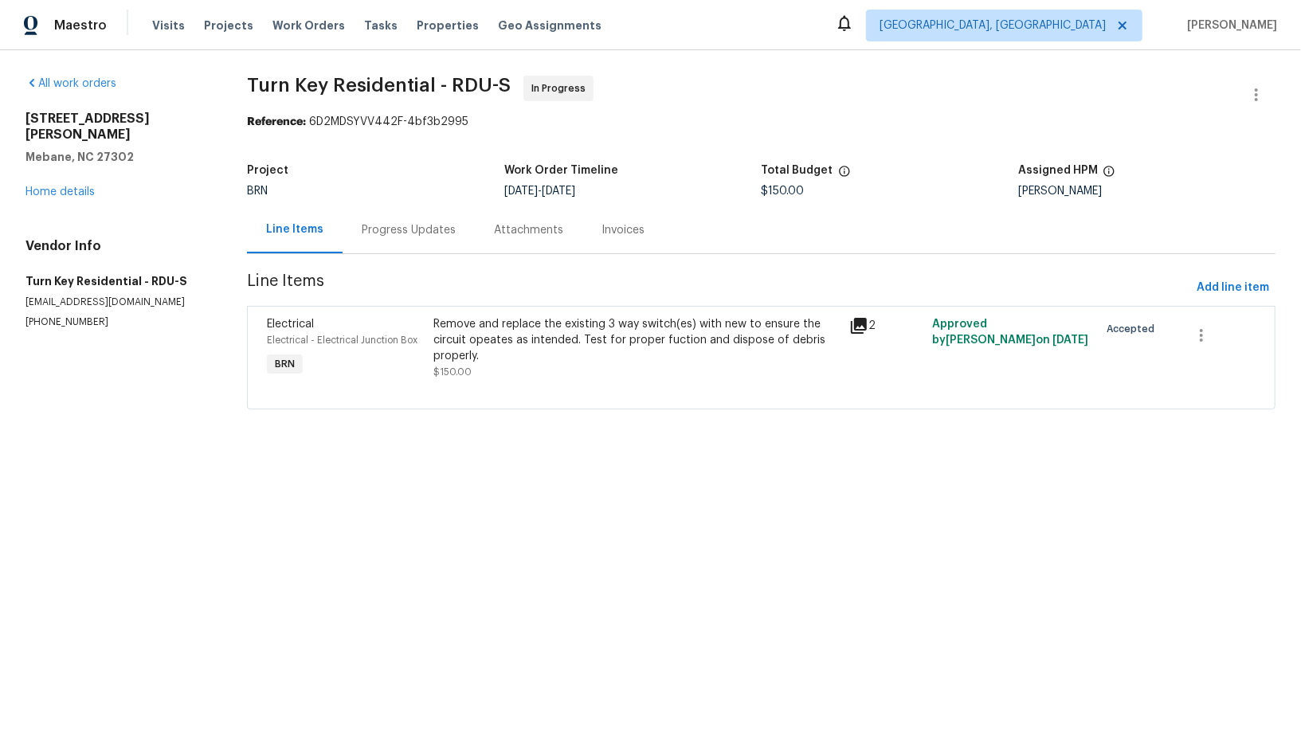
click at [518, 357] on div "Remove and replace the existing 3 way switch(es) with new to ensure the circuit…" at bounding box center [636, 340] width 406 height 48
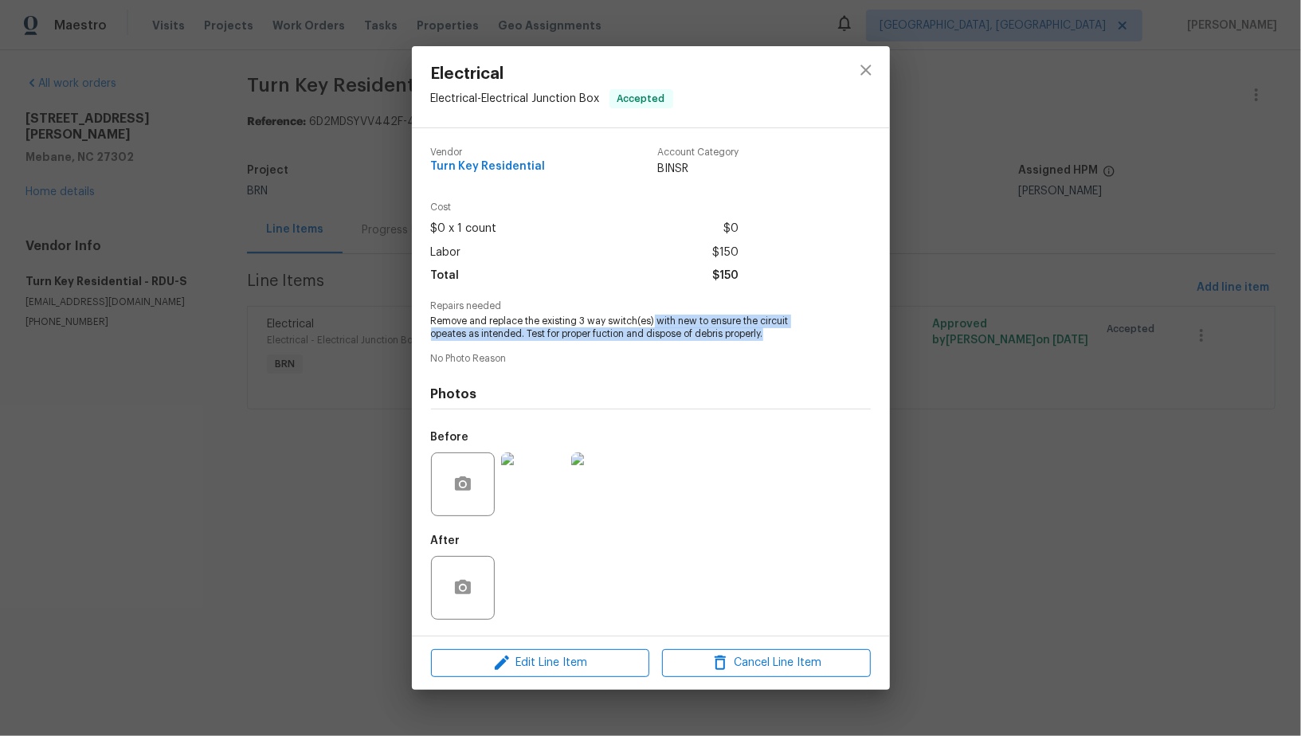
drag, startPoint x: 653, startPoint y: 322, endPoint x: 747, endPoint y: 335, distance: 95.0
click at [747, 335] on span "Remove and replace the existing 3 way switch(es) with new to ensure the circuit…" at bounding box center [629, 328] width 396 height 27
click at [478, 321] on span "Remove and replace the existing 3 way switch(es) with new to ensure the circuit…" at bounding box center [629, 328] width 396 height 27
drag, startPoint x: 433, startPoint y: 320, endPoint x: 732, endPoint y: 336, distance: 300.1
click at [732, 336] on span "Remove and replace the existing 3 way switch(es) with new to ensure the circuit…" at bounding box center [629, 328] width 396 height 27
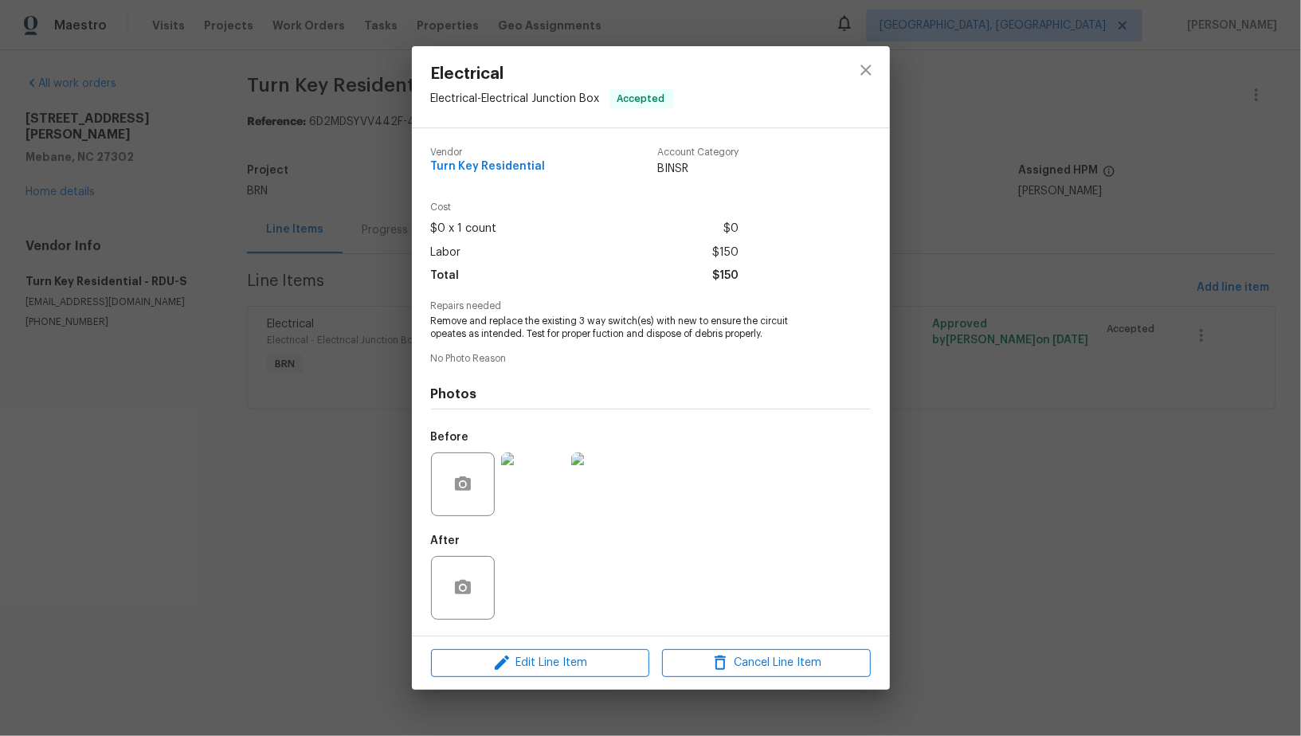
click at [285, 401] on div "Electrical Electrical - Electrical Junction Box Accepted Vendor Turn Key Reside…" at bounding box center [650, 368] width 1301 height 736
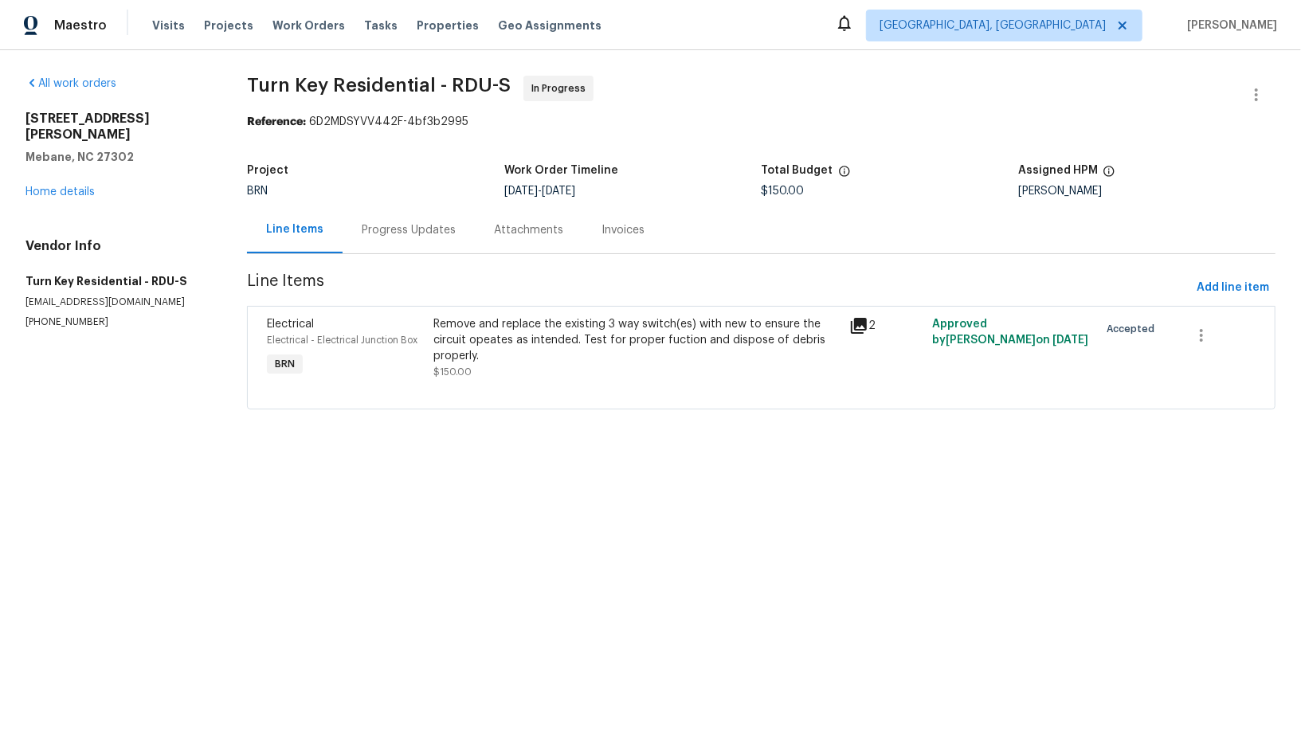
click at [398, 246] on div "Progress Updates" at bounding box center [409, 229] width 132 height 47
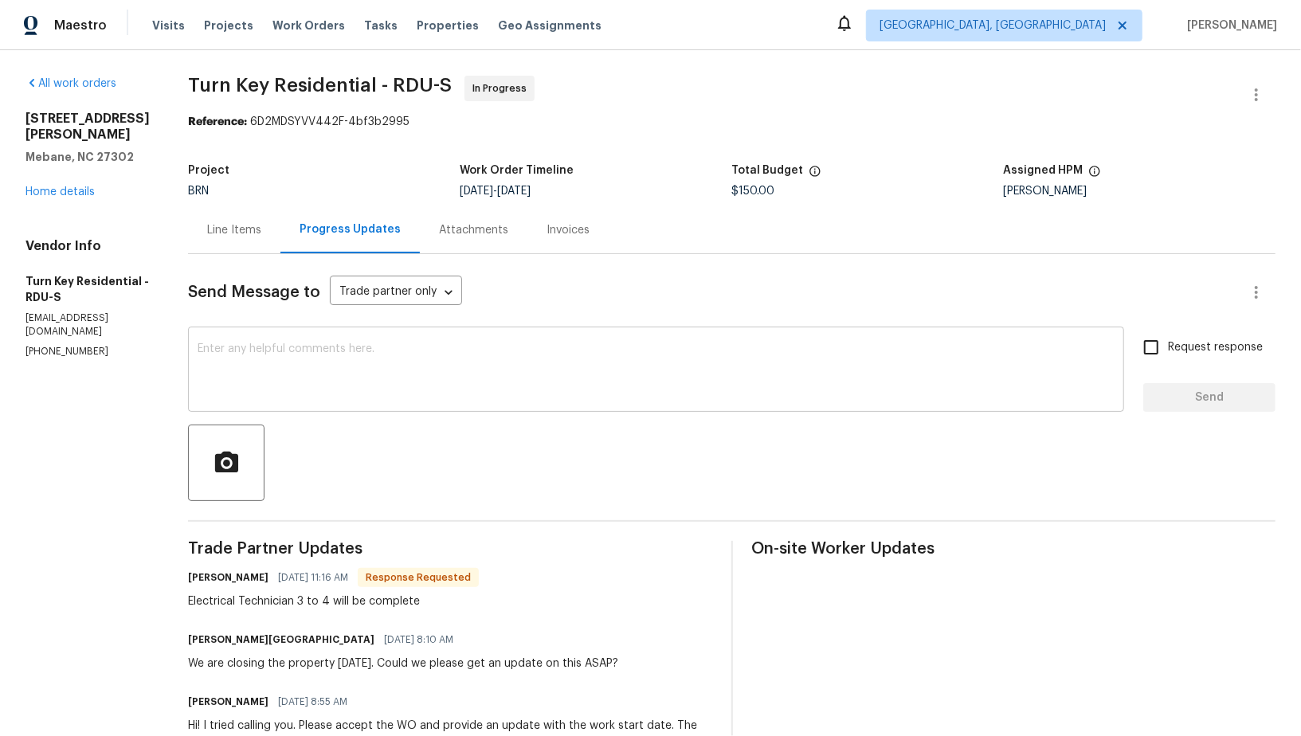
click at [395, 386] on textarea at bounding box center [656, 371] width 917 height 56
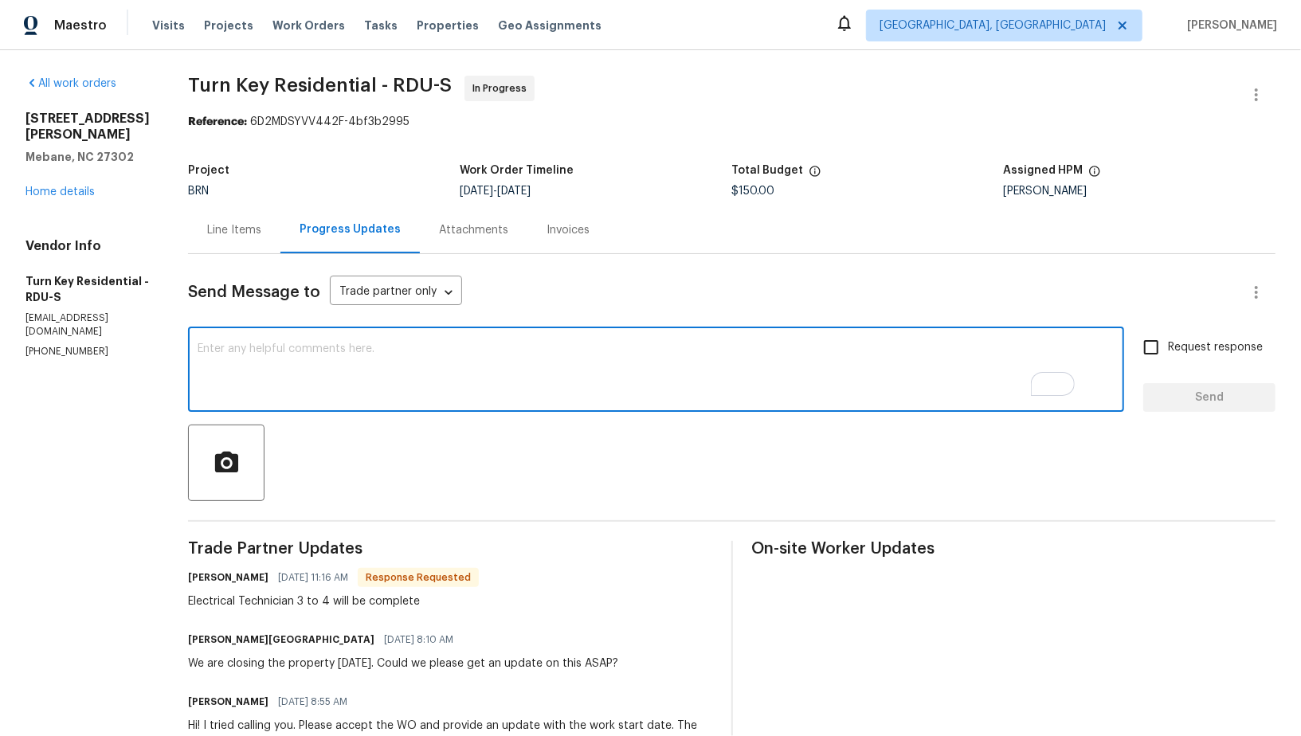
click at [261, 231] on div "Line Items" at bounding box center [234, 230] width 54 height 16
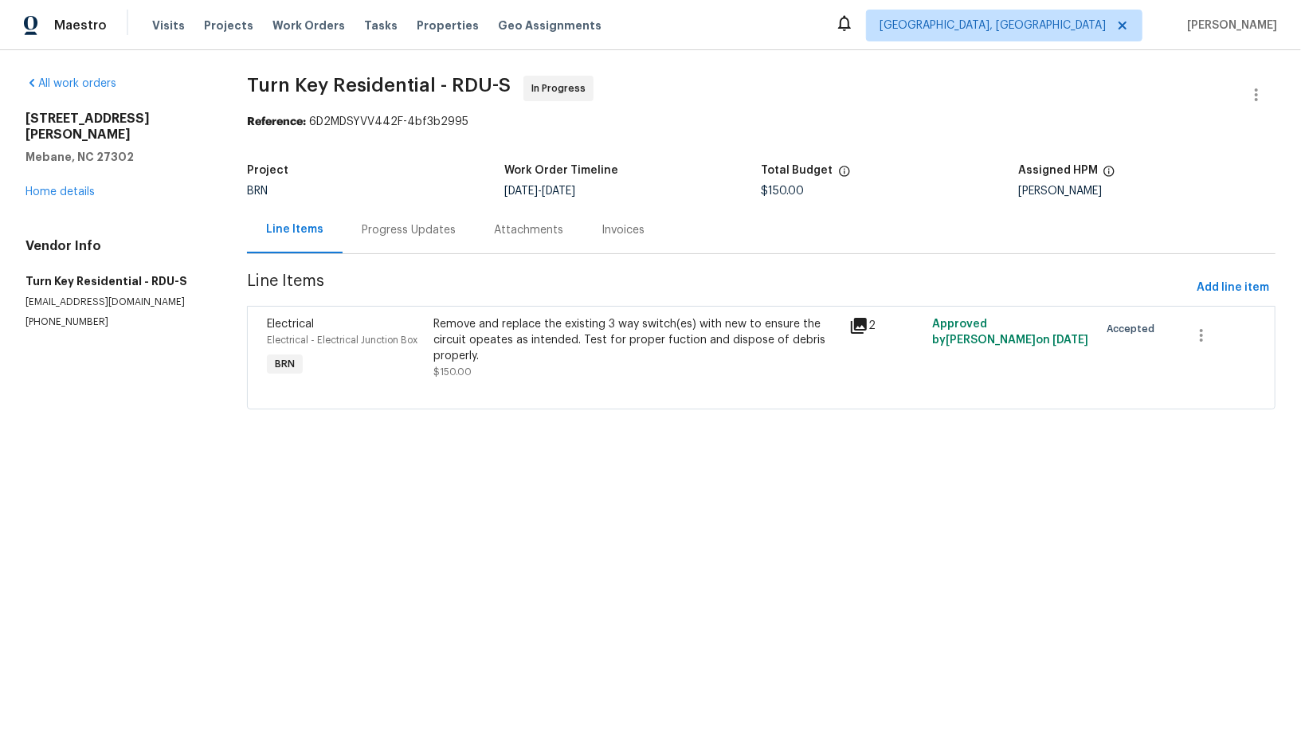
click at [402, 228] on div "Progress Updates" at bounding box center [409, 230] width 94 height 16
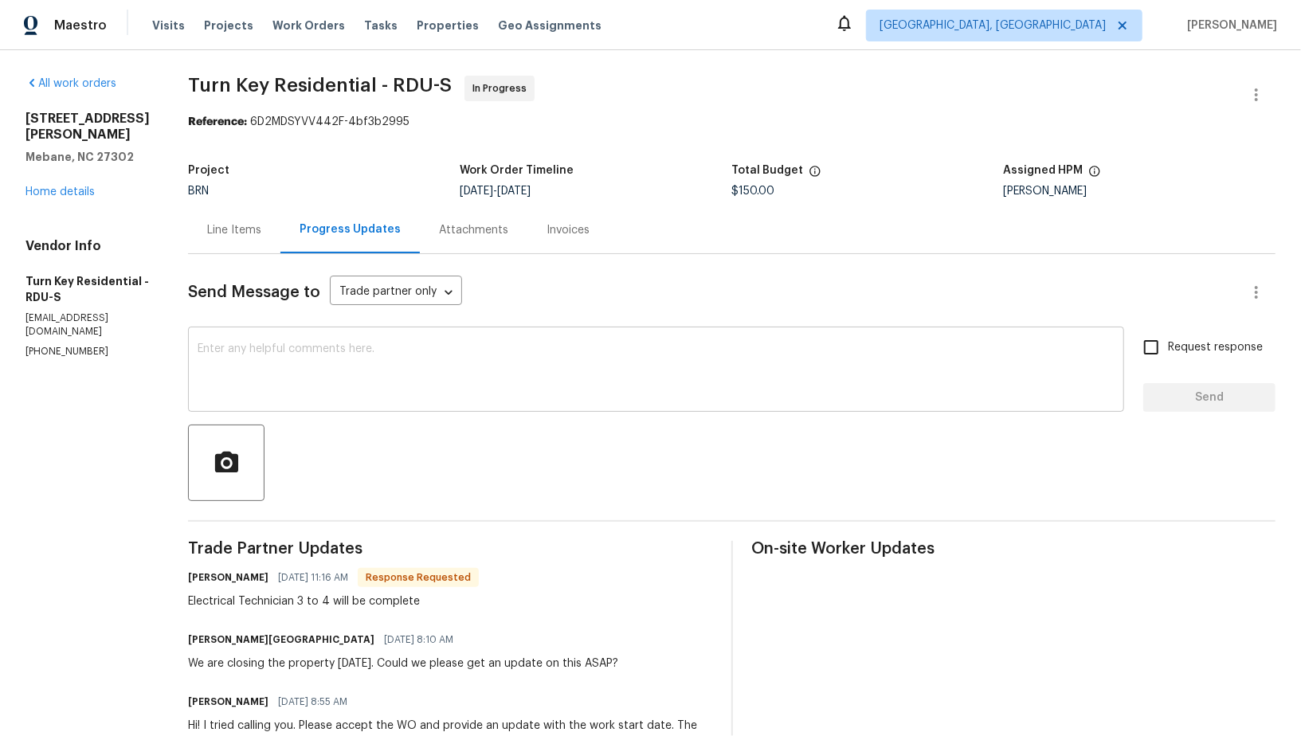
click at [388, 367] on textarea at bounding box center [656, 371] width 917 height 56
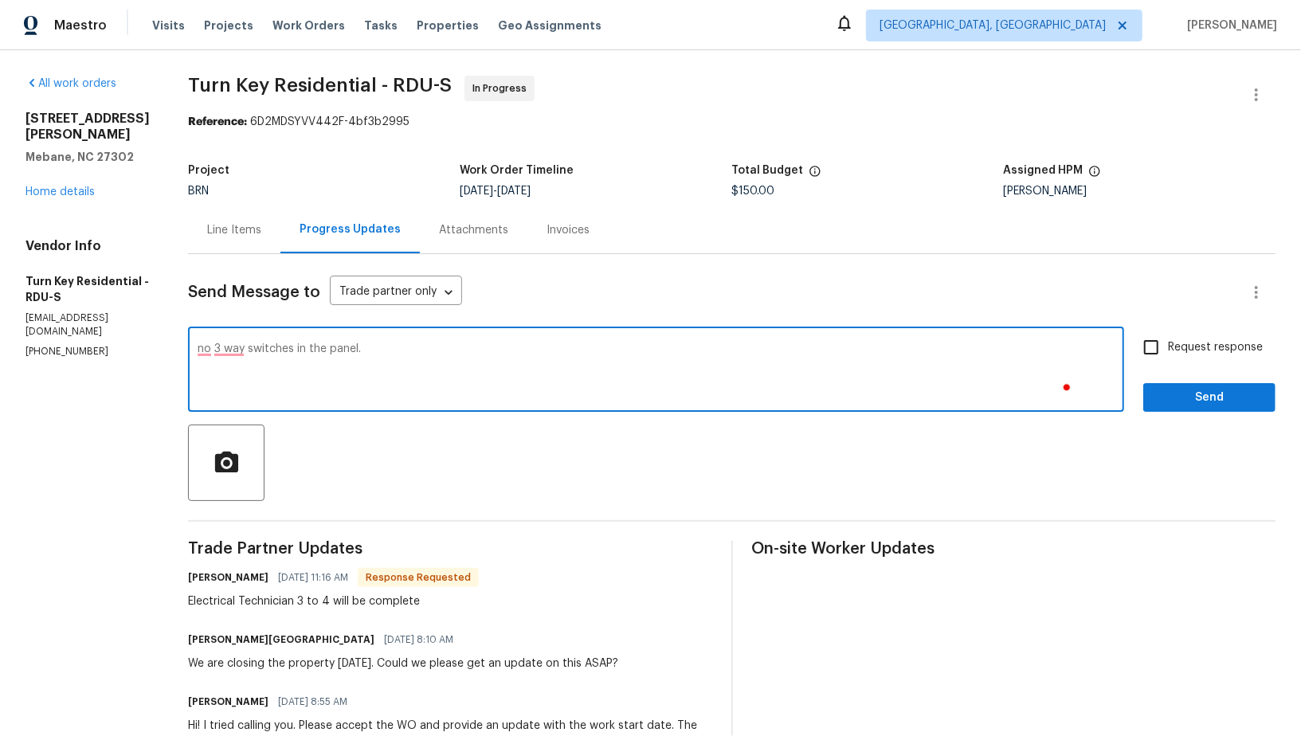
type textarea "no 3 way switches in the panel."
click at [270, 242] on div "Line Items" at bounding box center [234, 229] width 92 height 47
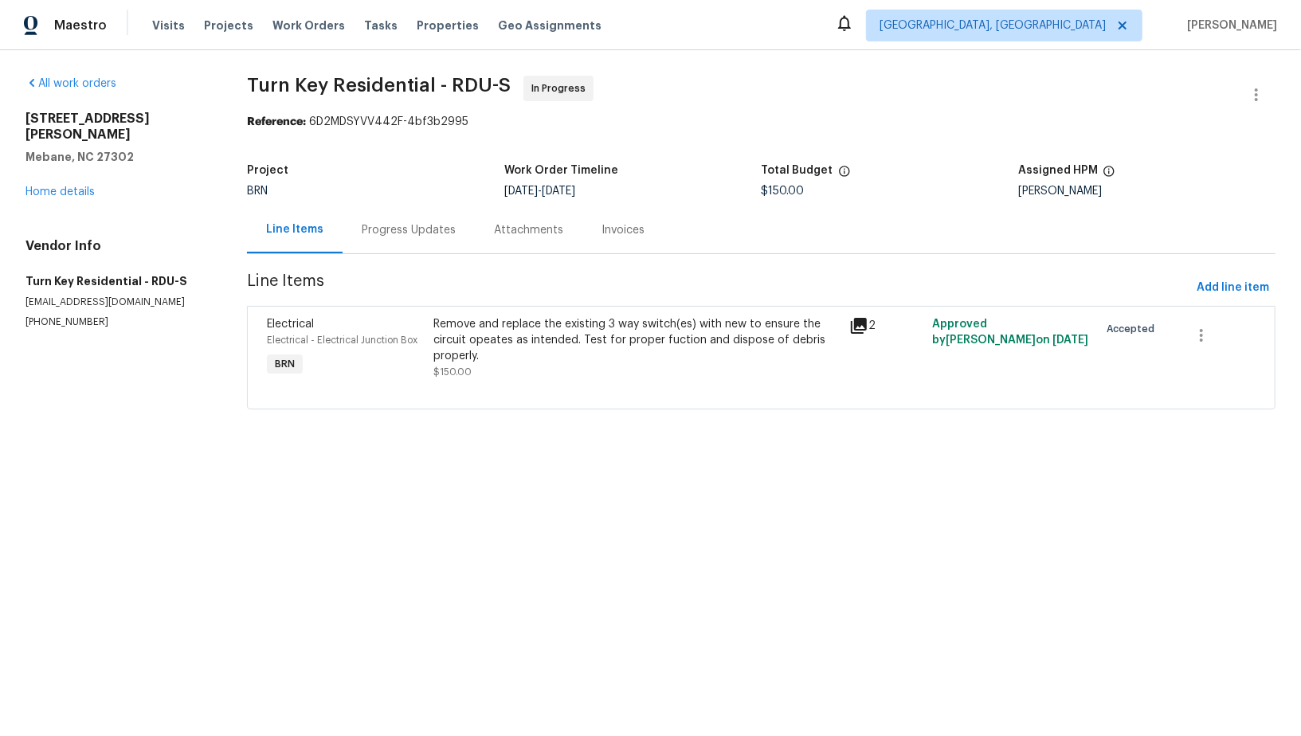
click at [410, 229] on div "Progress Updates" at bounding box center [409, 230] width 94 height 16
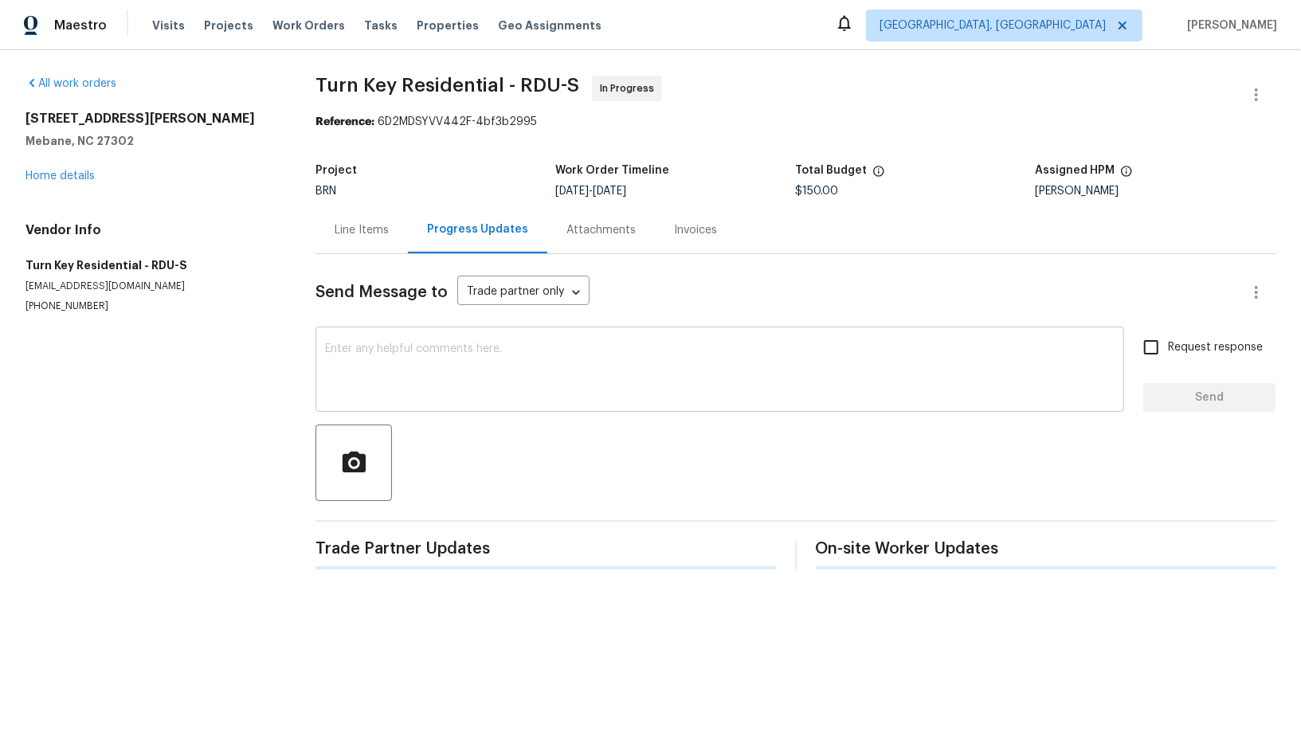
click at [363, 368] on textarea at bounding box center [720, 371] width 790 height 56
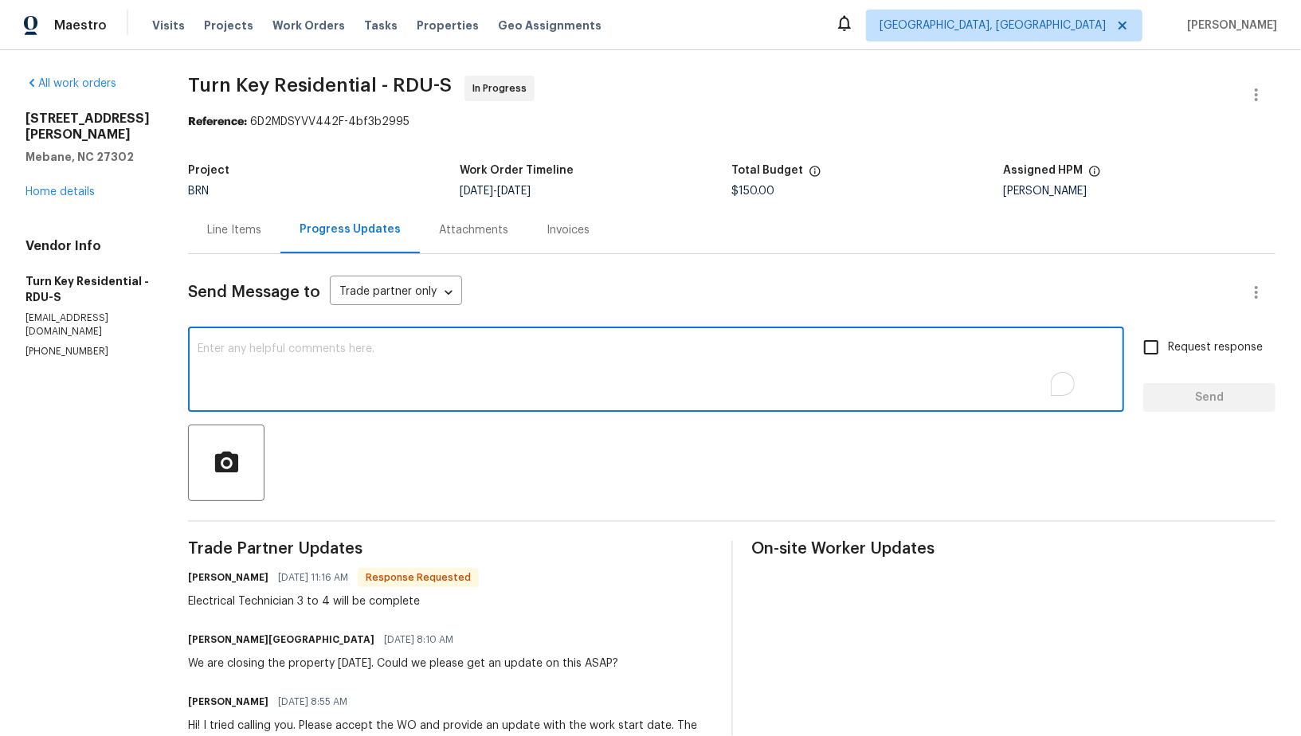
paste textarea "no 3 way switches in the panel."
type textarea "no 3 way switches in the panel."
click at [261, 229] on div "Line Items" at bounding box center [234, 230] width 54 height 16
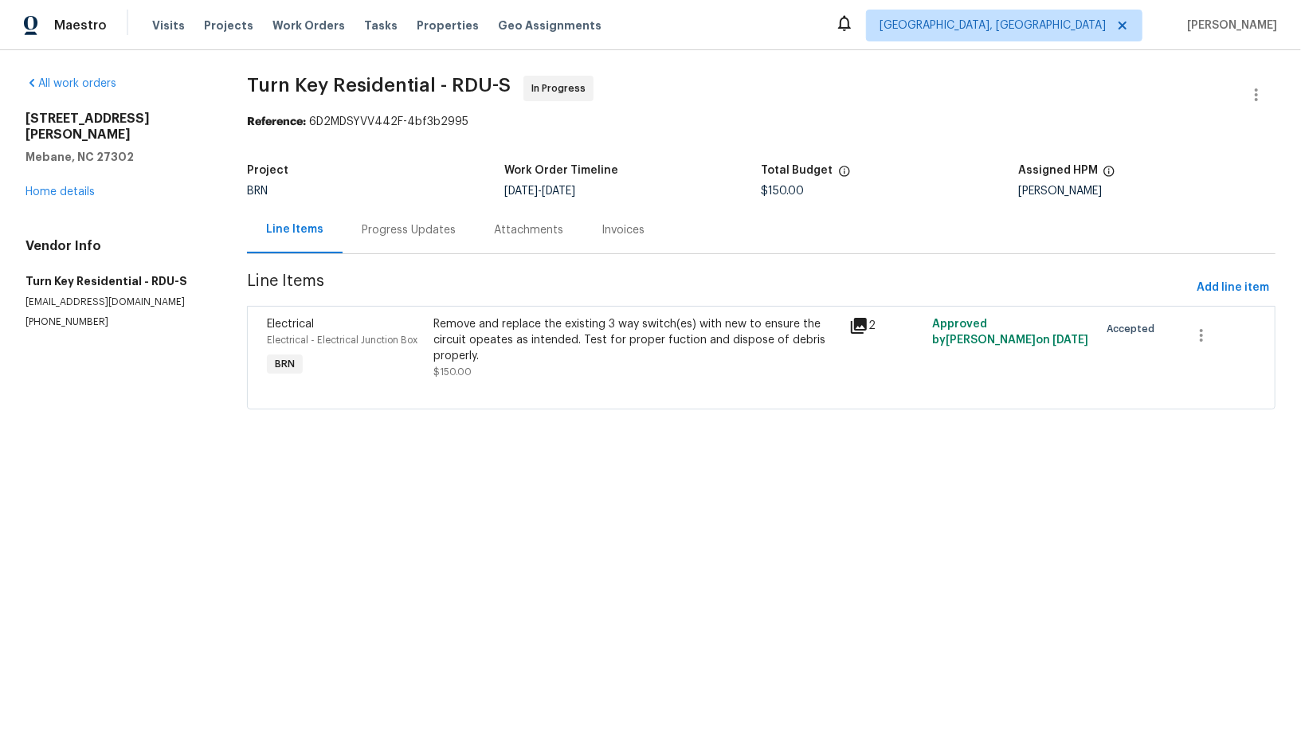
click at [526, 359] on div "Remove and replace the existing 3 way switch(es) with new to ensure the circuit…" at bounding box center [636, 340] width 406 height 48
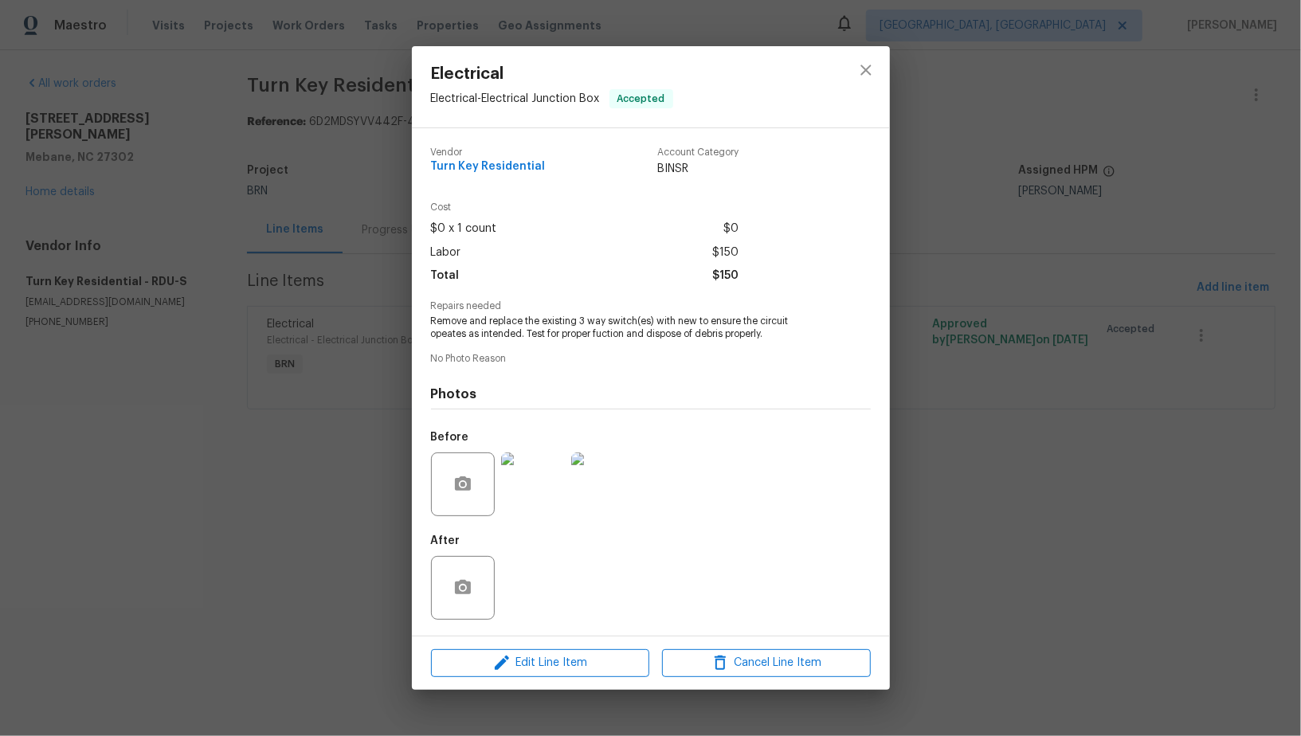
click at [547, 513] on img at bounding box center [533, 485] width 64 height 64
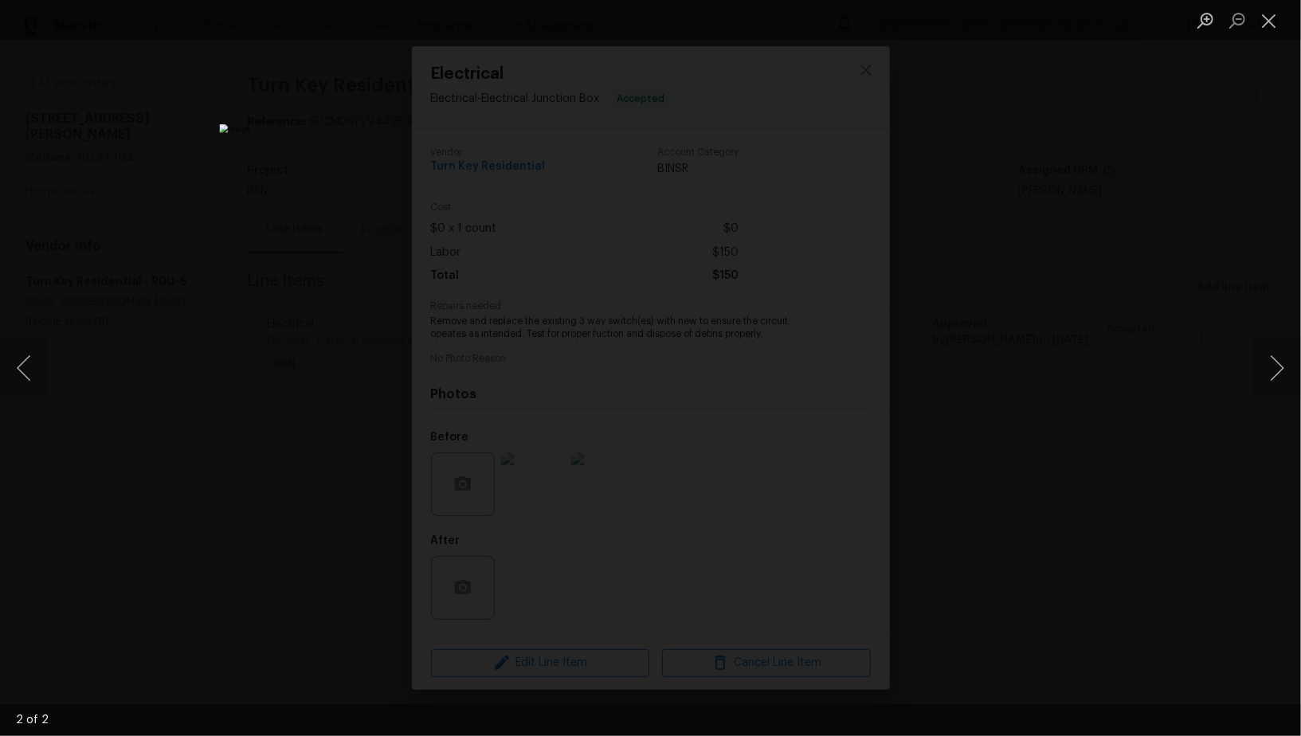
click at [1022, 496] on div "Lightbox" at bounding box center [650, 368] width 1301 height 736
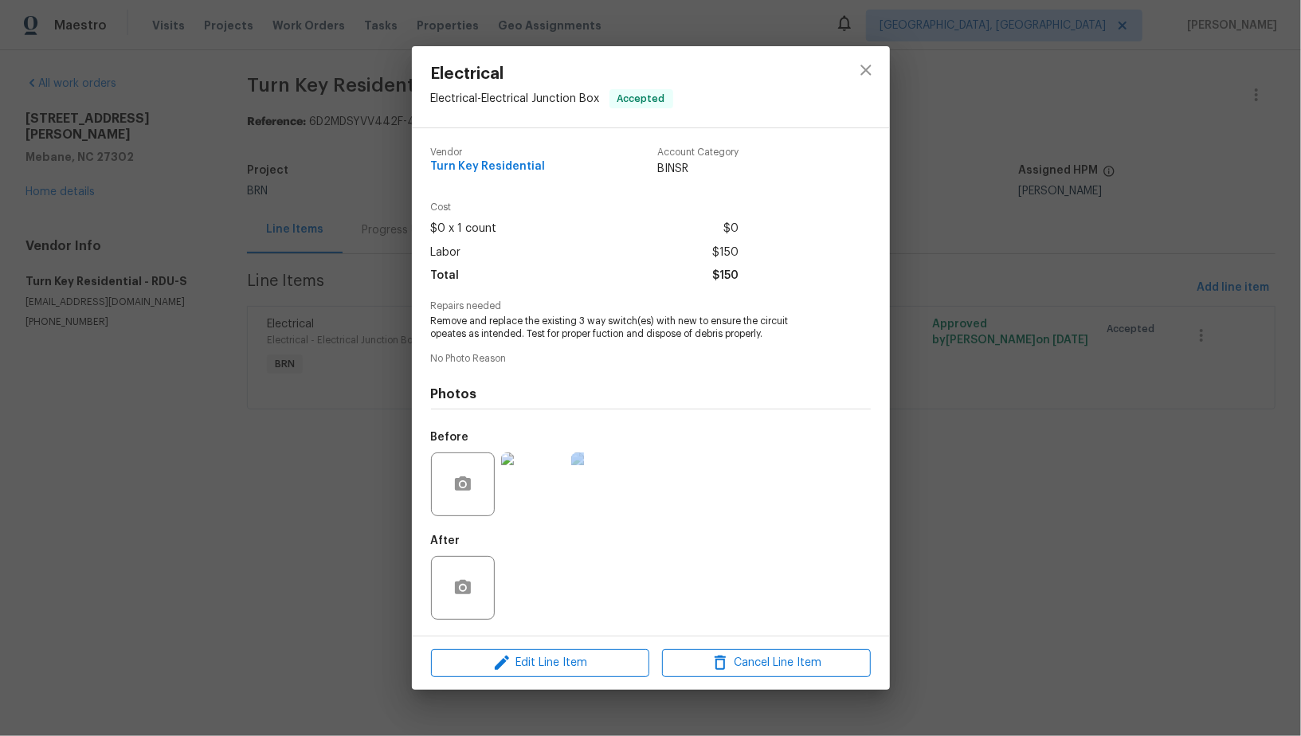
click at [1022, 496] on div "Electrical Electrical - Electrical Junction Box Accepted Vendor Turn Key Reside…" at bounding box center [650, 368] width 1301 height 736
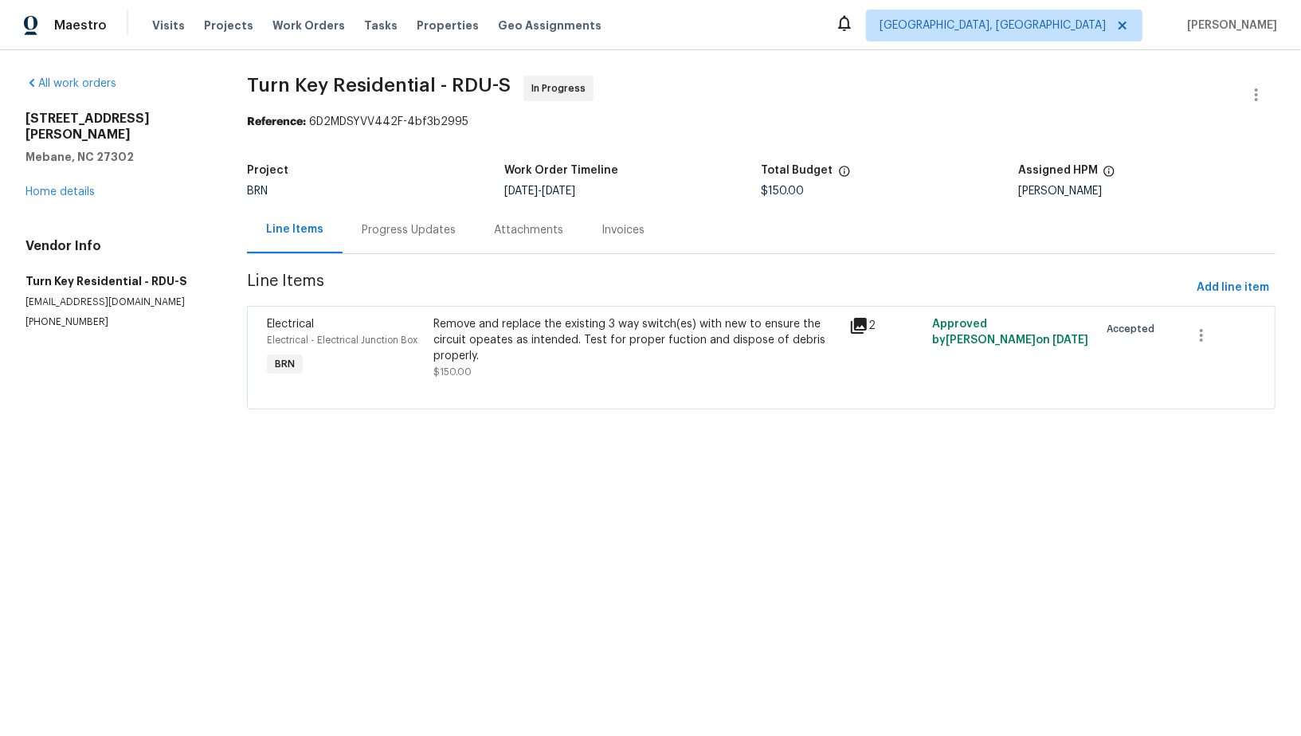
click at [532, 335] on div "Remove and replace the existing 3 way switch(es) with new to ensure the circuit…" at bounding box center [636, 340] width 406 height 48
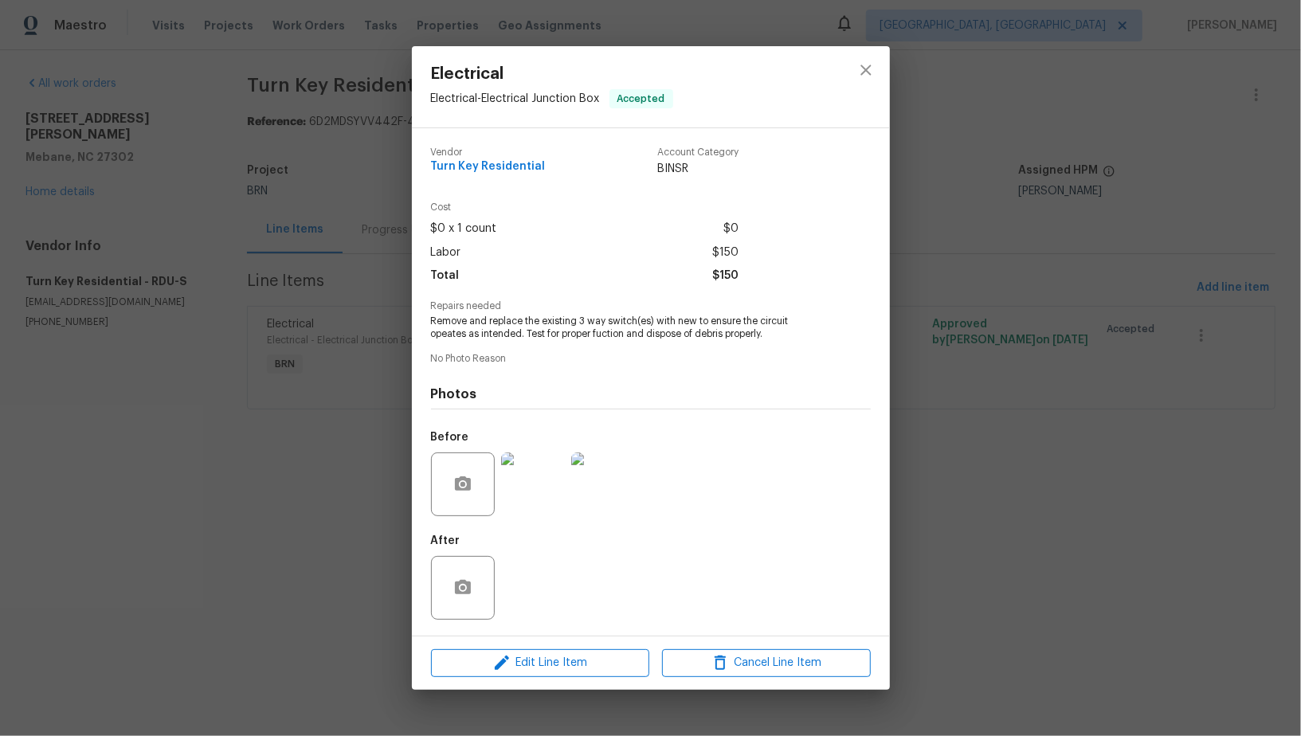
click at [524, 478] on img at bounding box center [533, 485] width 64 height 64
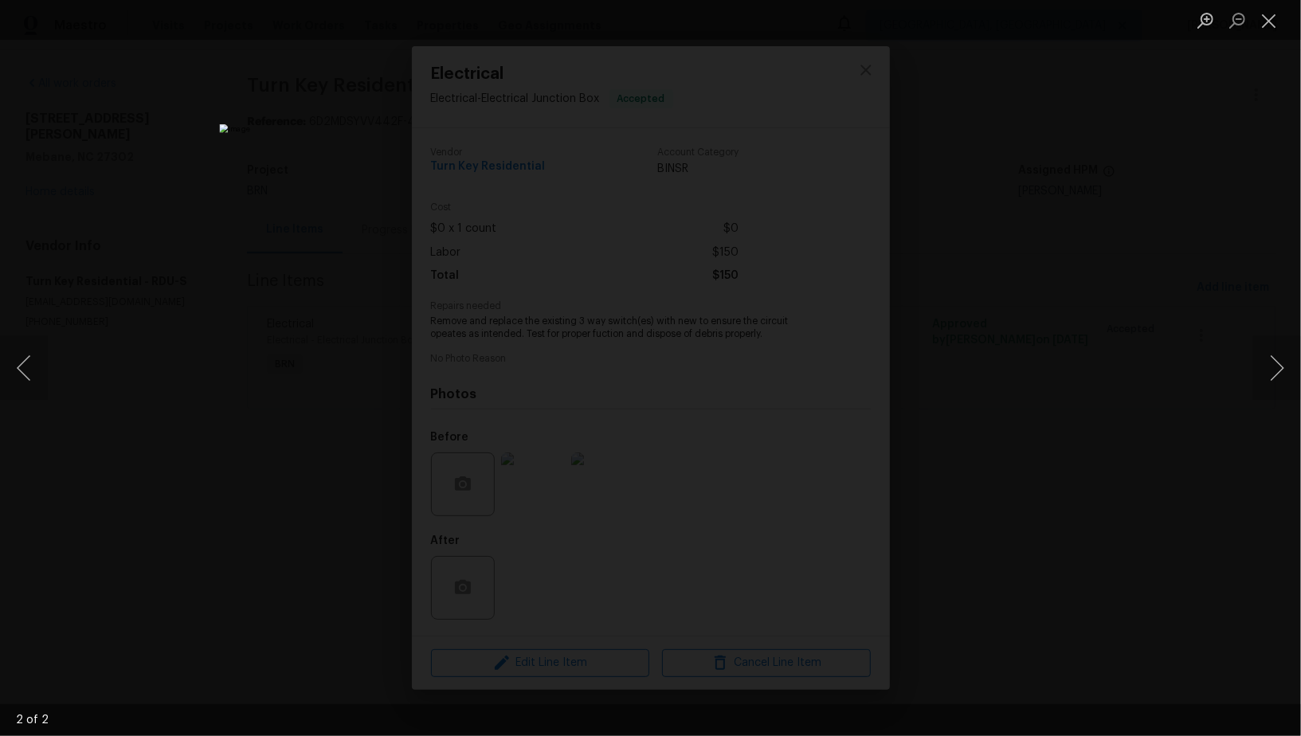
click at [1034, 433] on div "Lightbox" at bounding box center [650, 368] width 1301 height 736
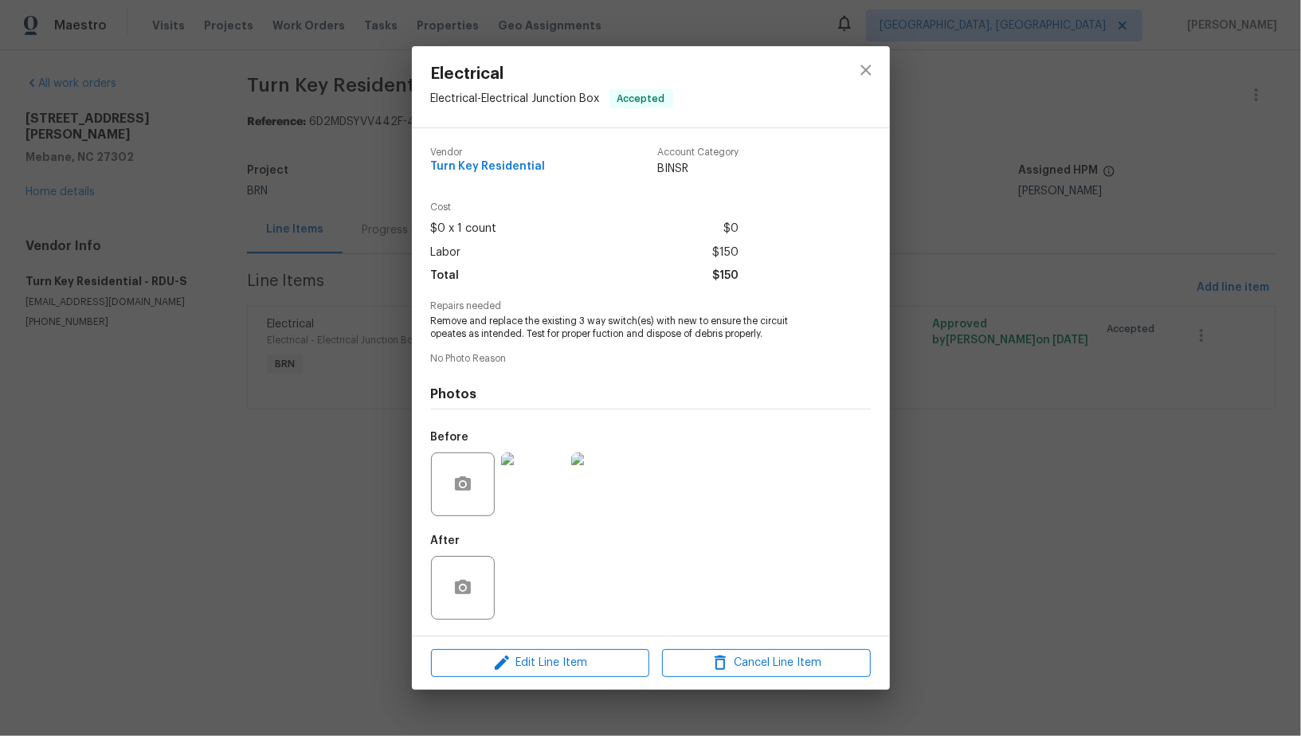
click at [326, 271] on div "Electrical Electrical - Electrical Junction Box Accepted Vendor Turn Key Reside…" at bounding box center [650, 368] width 1301 height 736
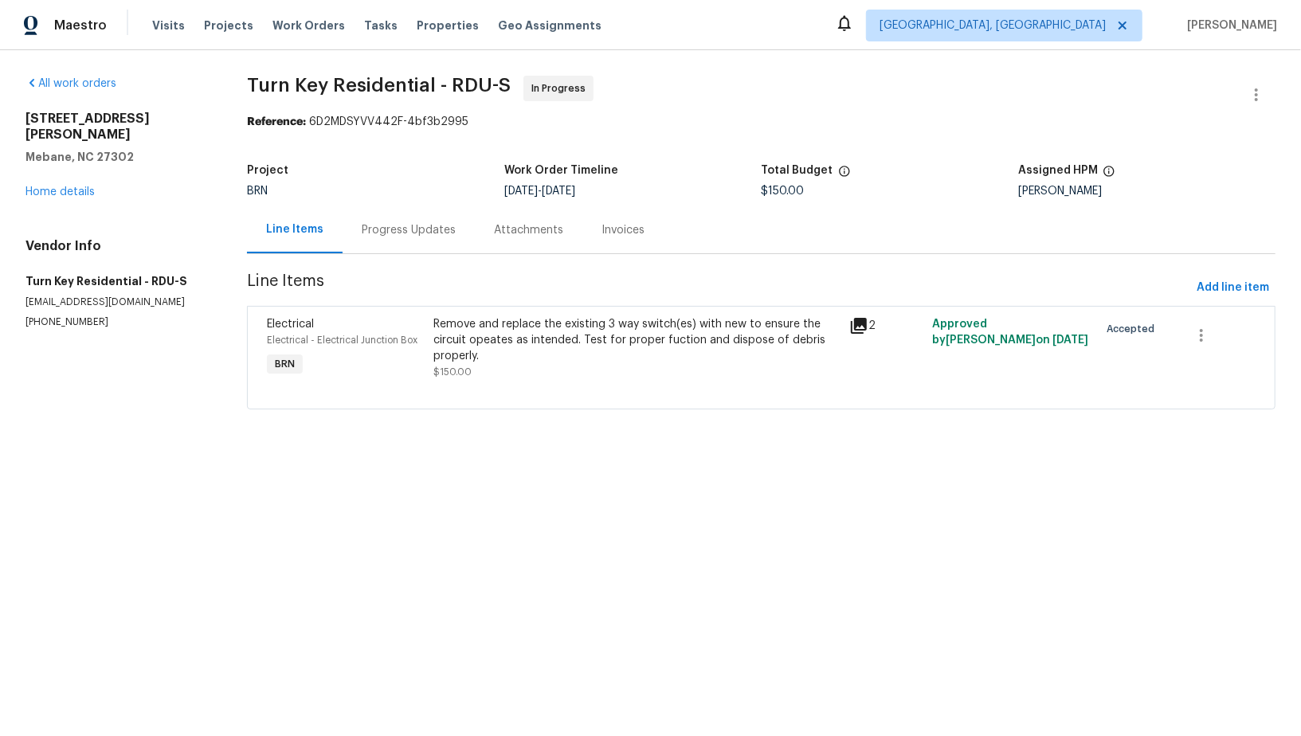
click at [411, 190] on div "BRN" at bounding box center [375, 191] width 257 height 11
click at [406, 211] on div "Progress Updates" at bounding box center [409, 229] width 132 height 47
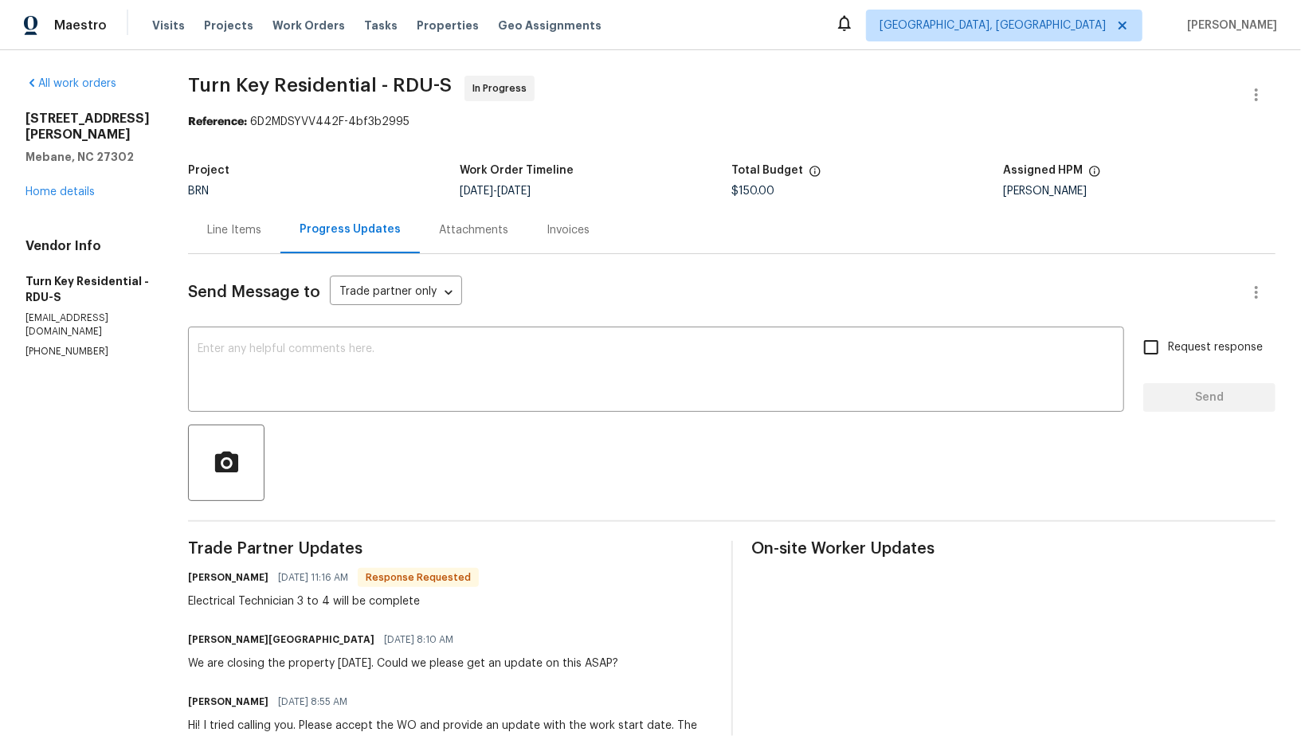
click at [259, 230] on div "Line Items" at bounding box center [234, 230] width 54 height 16
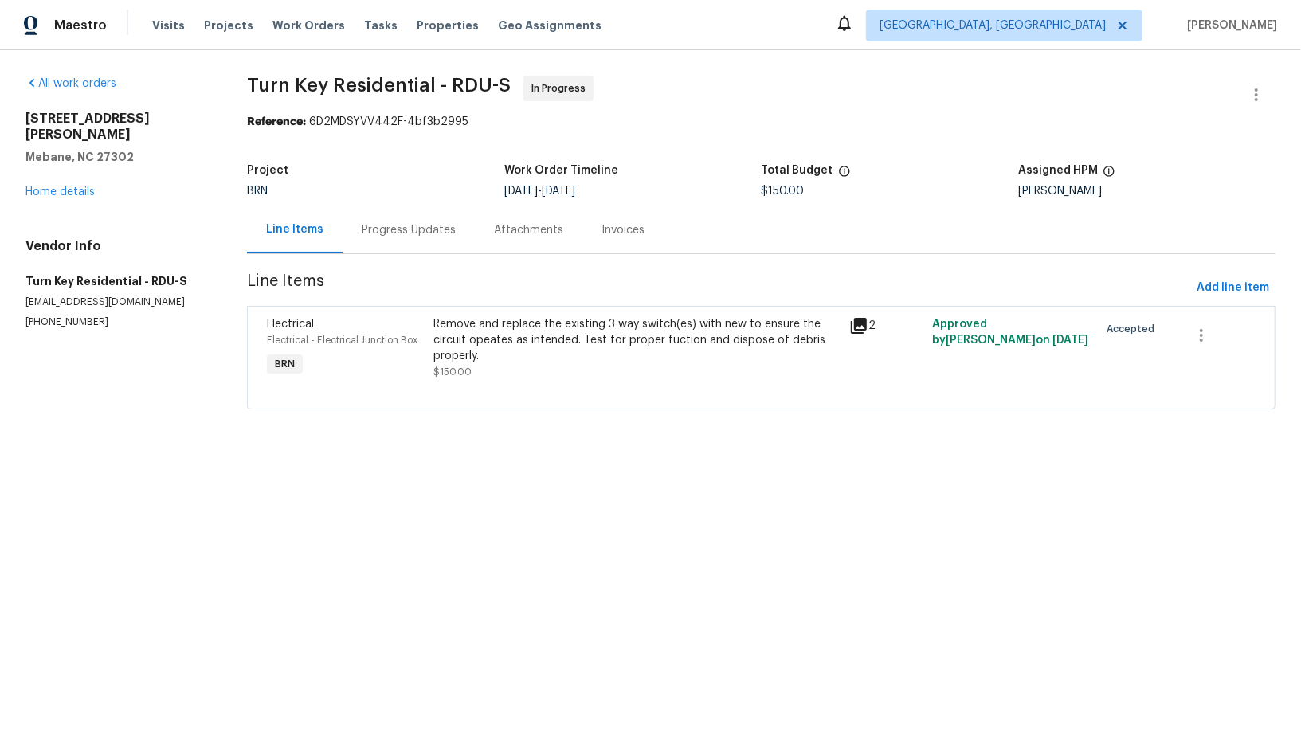
click at [420, 242] on div "Progress Updates" at bounding box center [409, 229] width 132 height 47
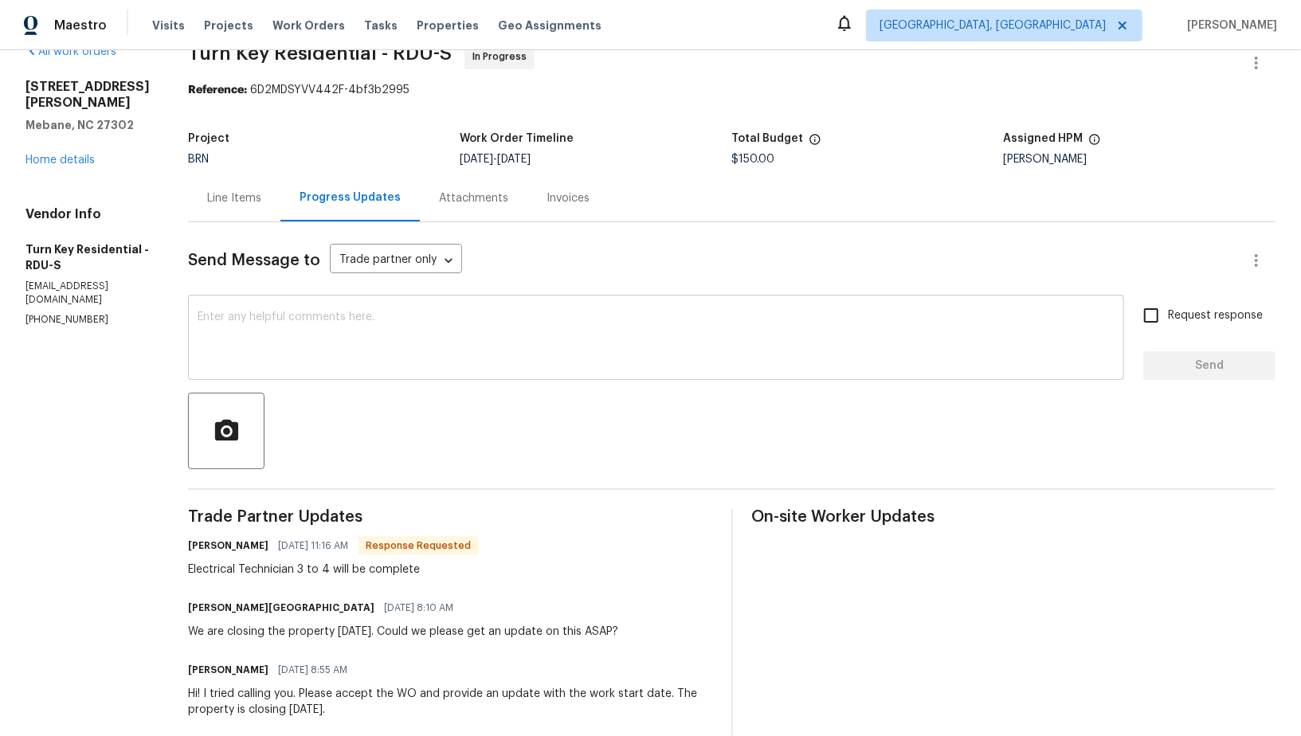
scroll to position [53, 0]
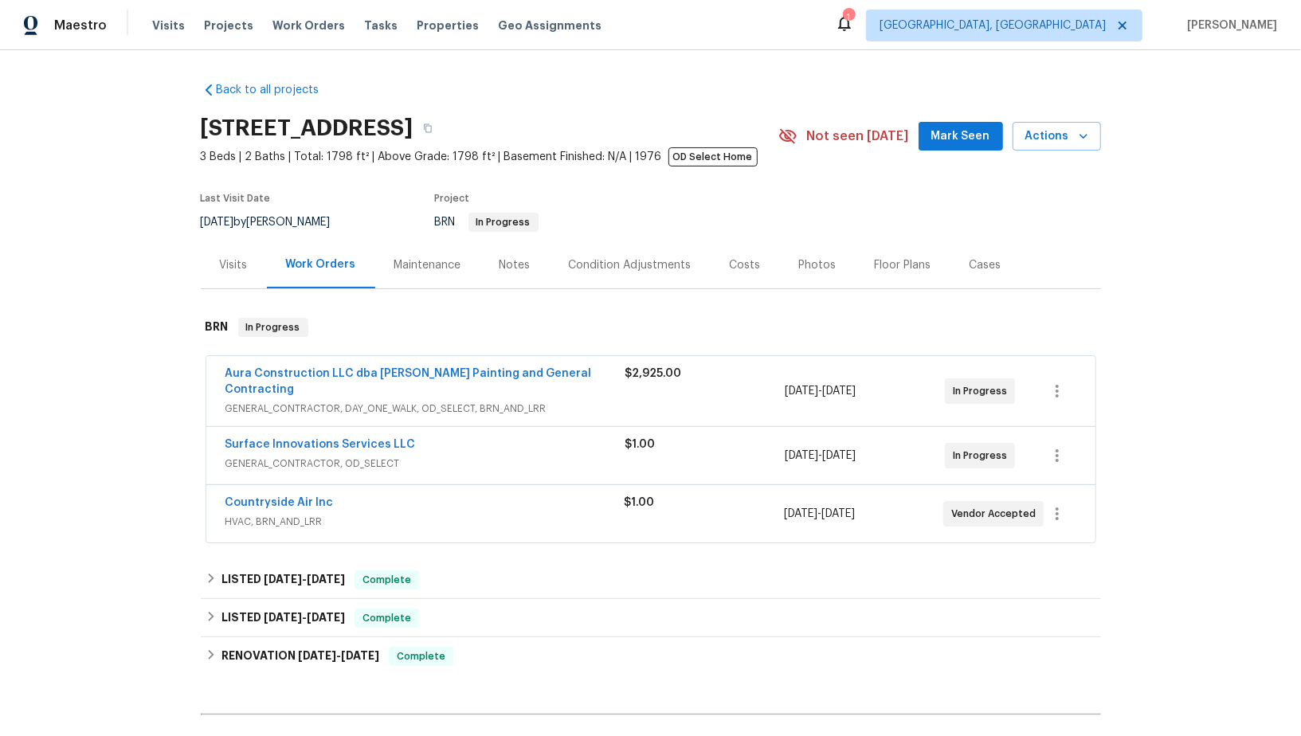
click at [300, 437] on span "Surface Innovations Services LLC" at bounding box center [321, 445] width 190 height 16
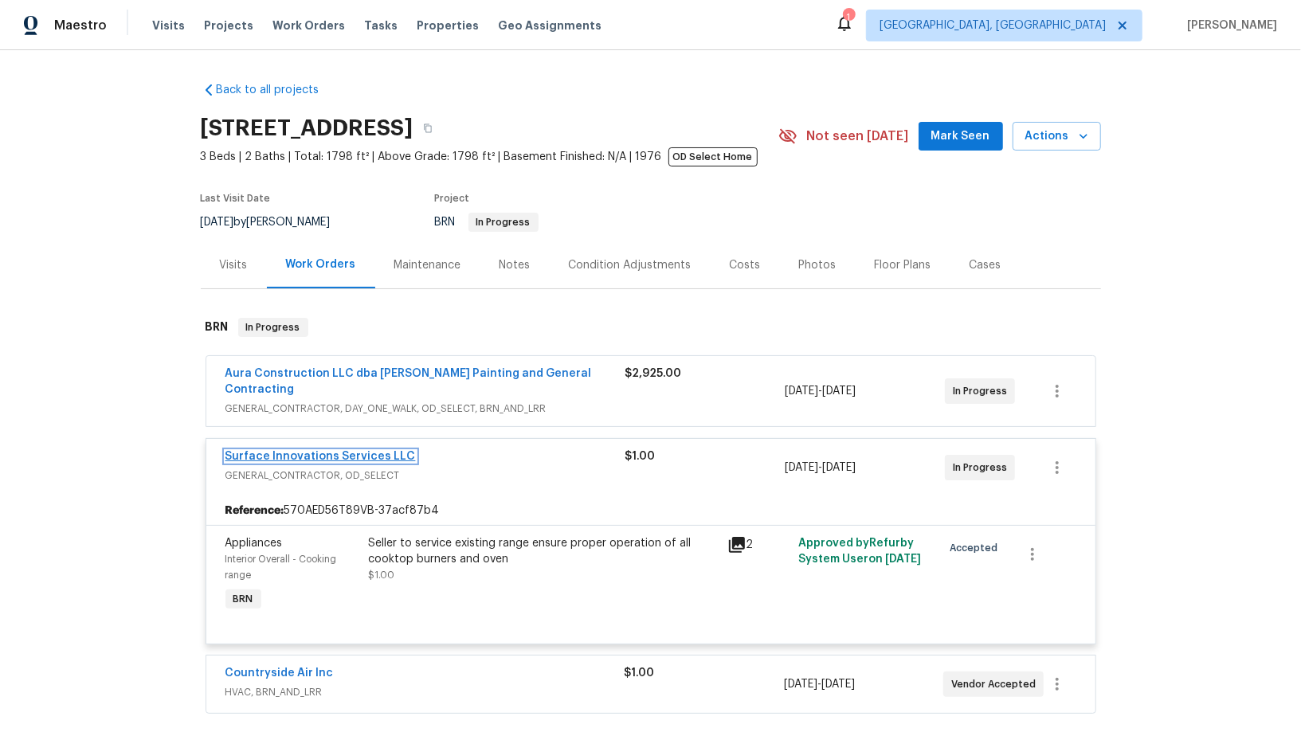
click at [320, 451] on link "Surface Innovations Services LLC" at bounding box center [321, 456] width 190 height 11
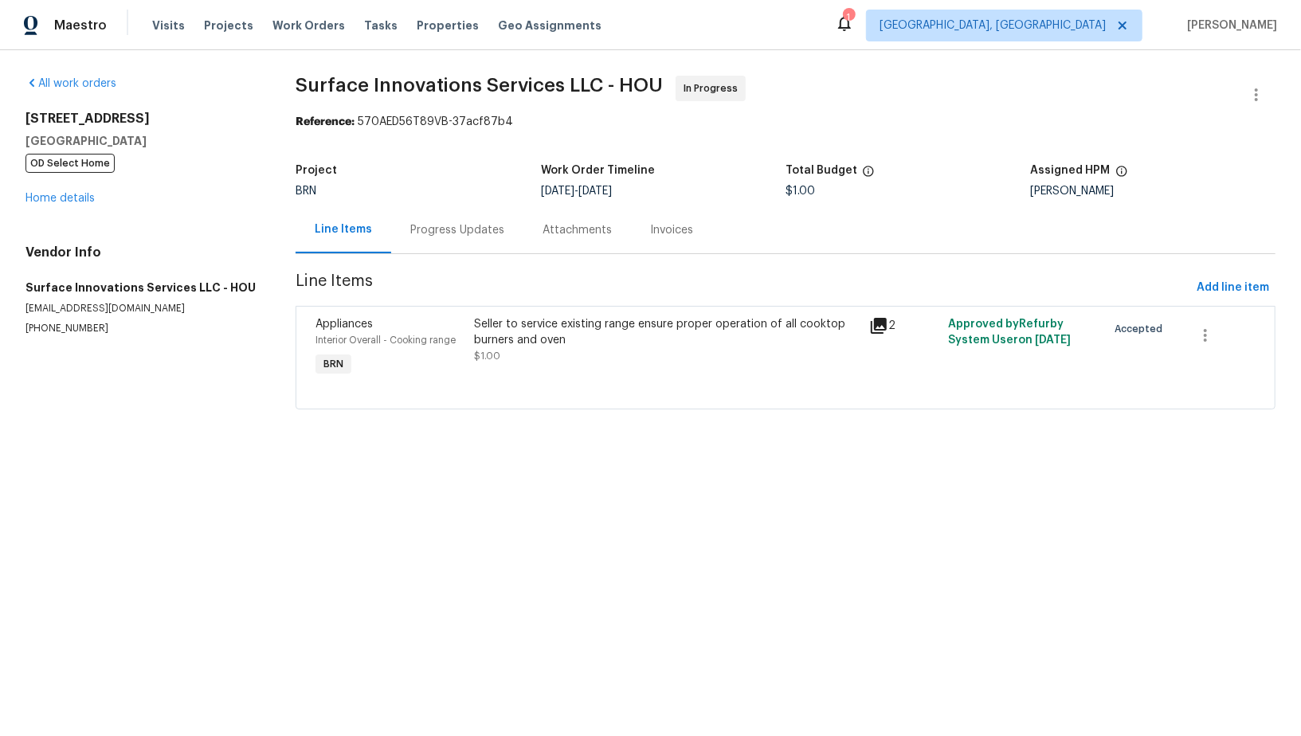
click at [447, 231] on div "Progress Updates" at bounding box center [457, 230] width 94 height 16
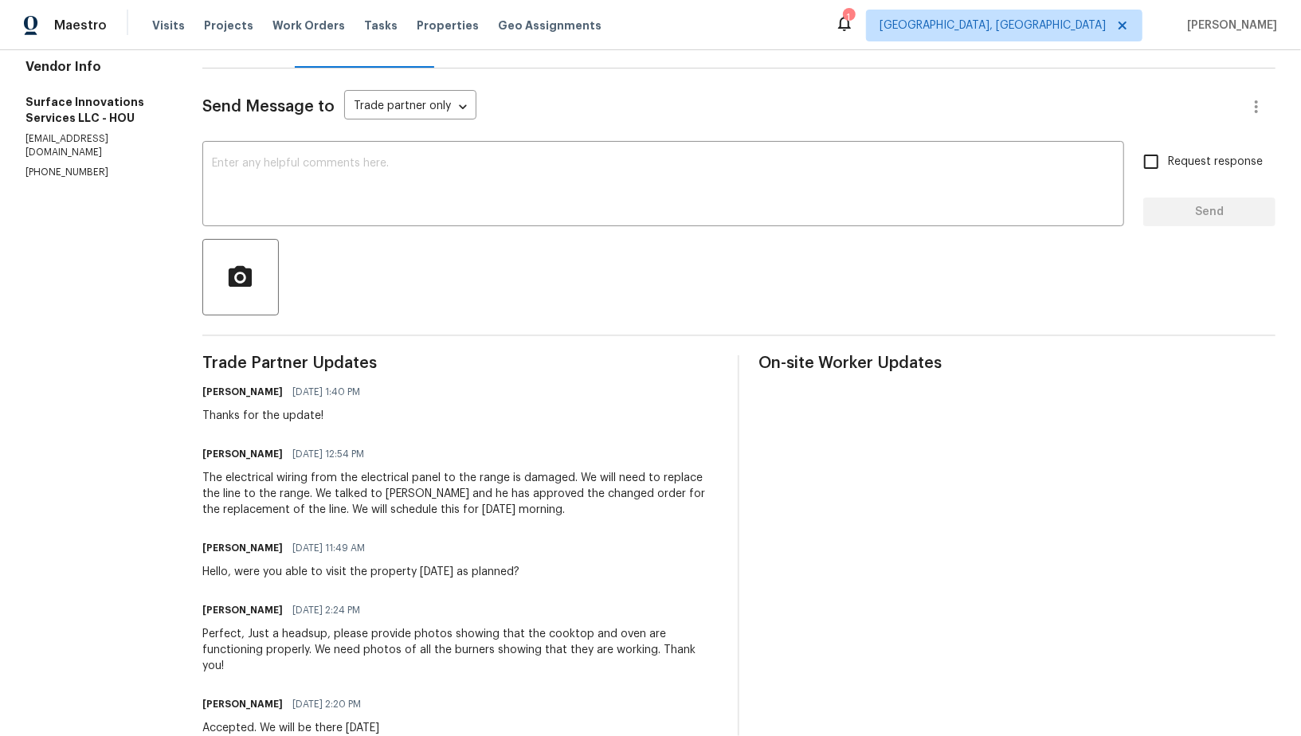
scroll to position [212, 0]
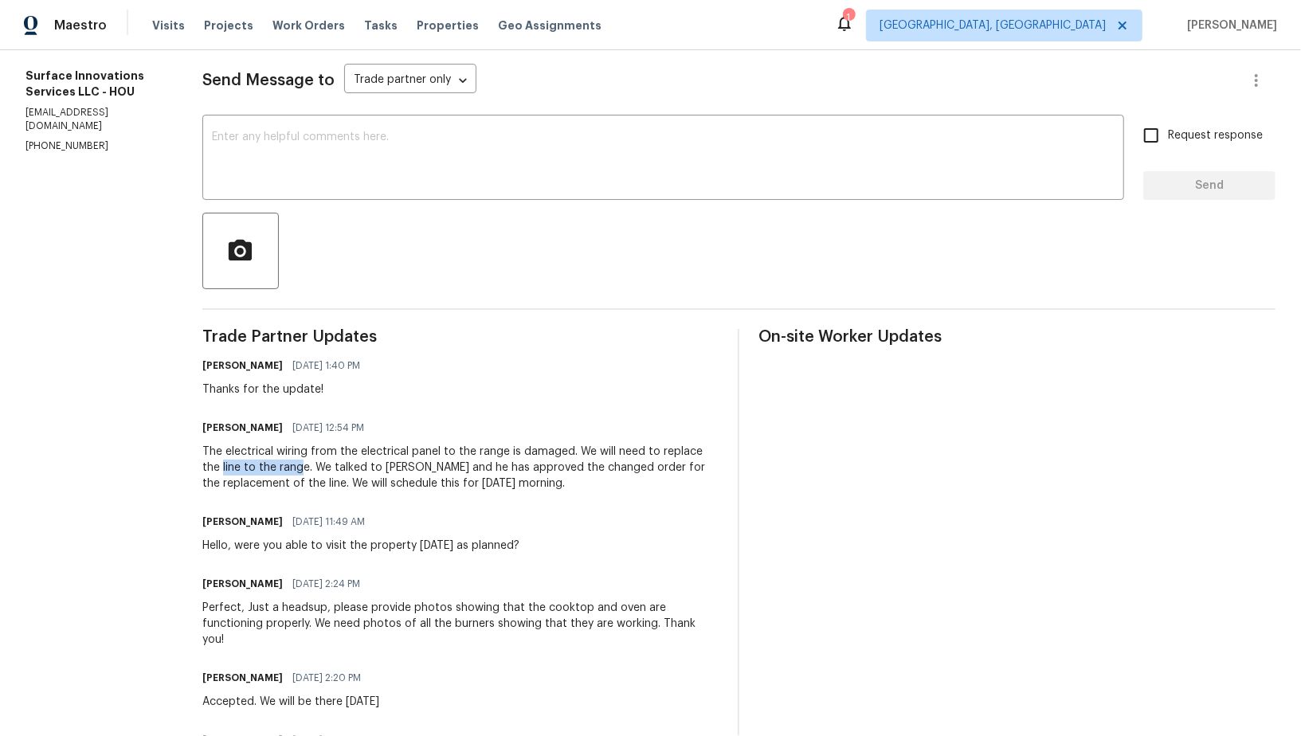
drag, startPoint x: 266, startPoint y: 465, endPoint x: 347, endPoint y: 465, distance: 81.3
click at [347, 465] on div "The electrical wiring from the electrical panel to the range is damaged. We wil…" at bounding box center [460, 468] width 517 height 48
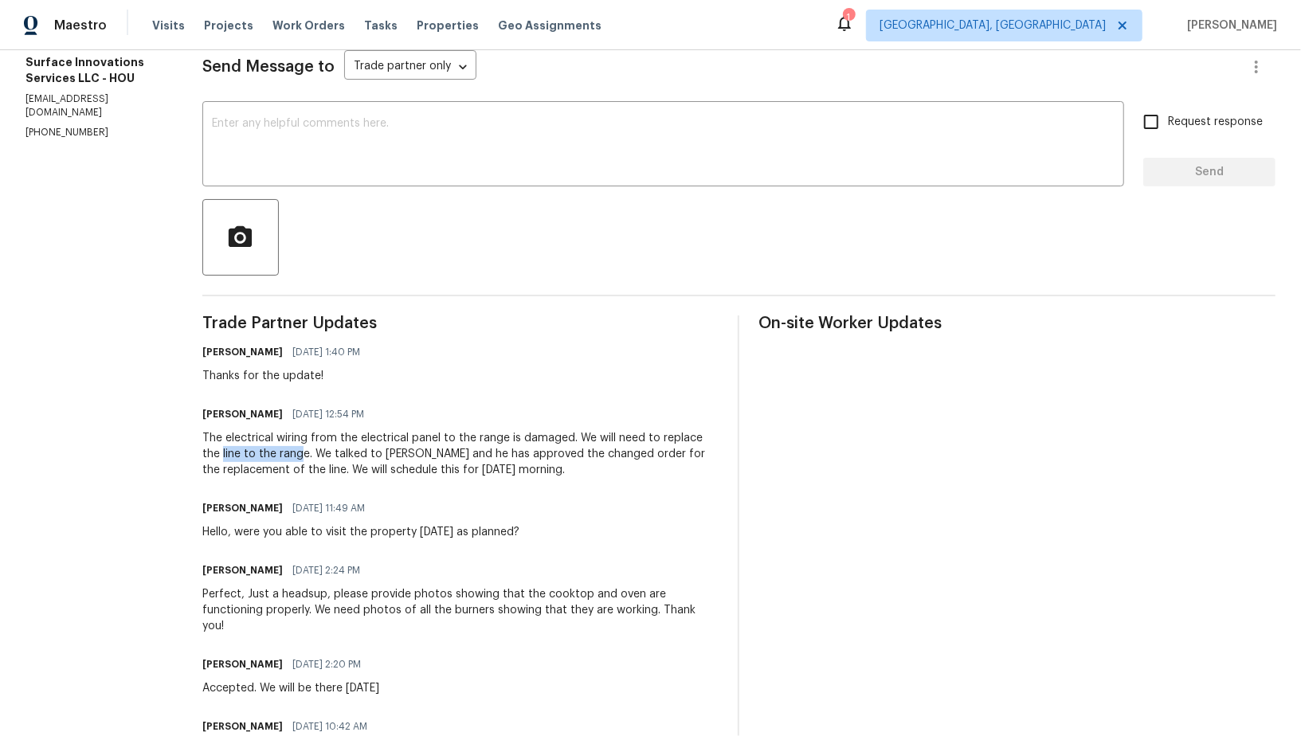
scroll to position [0, 0]
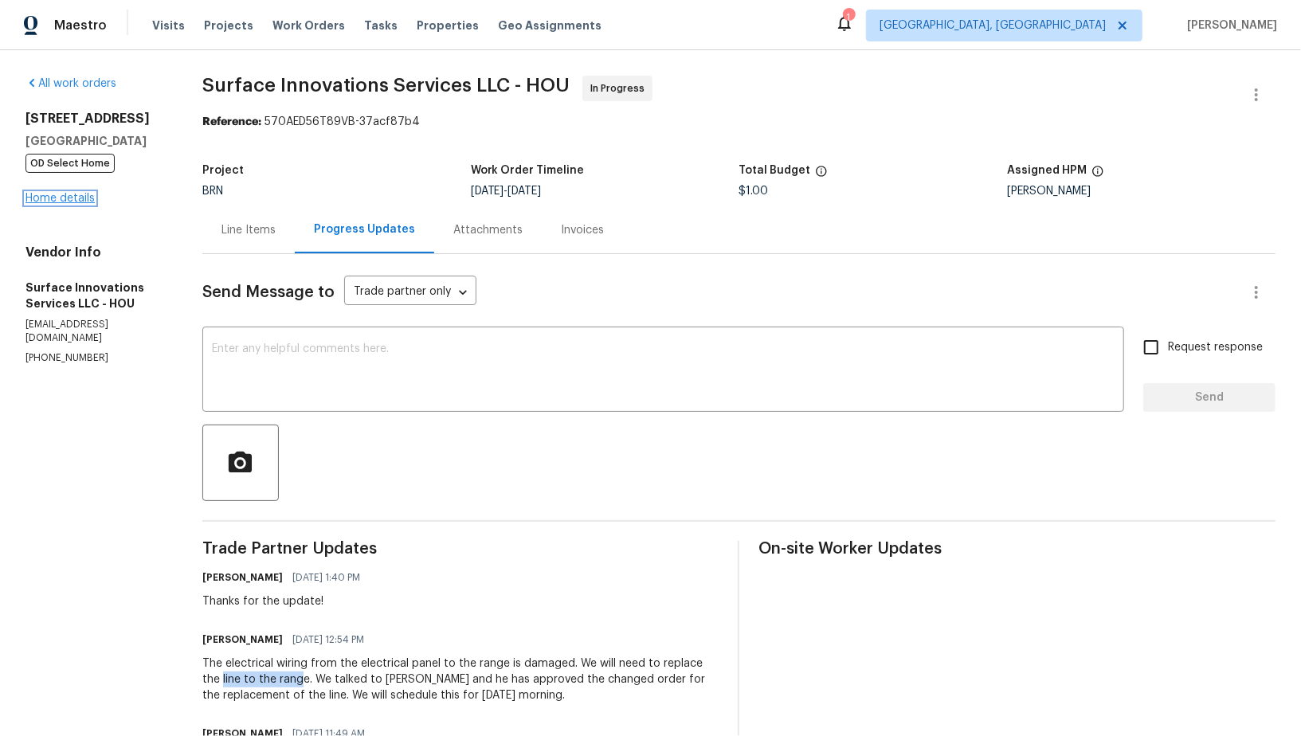
click at [69, 199] on link "Home details" at bounding box center [59, 198] width 69 height 11
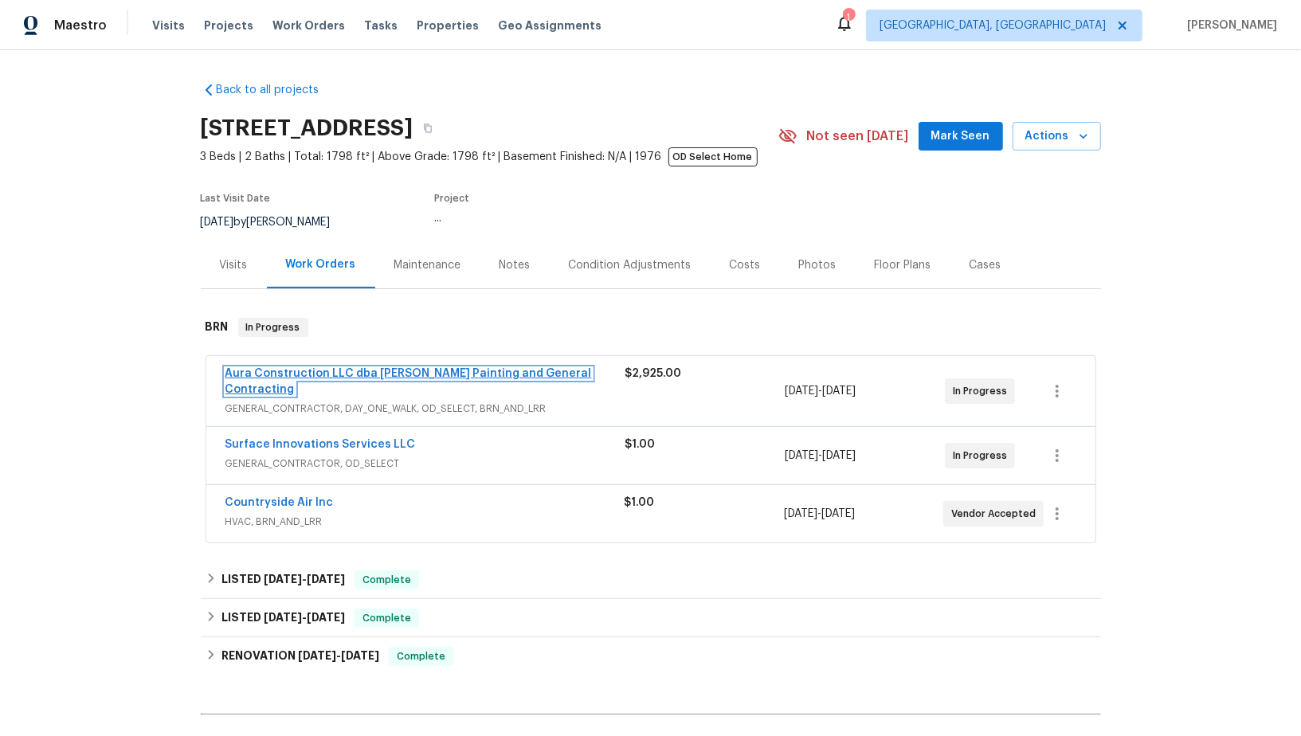
click at [339, 377] on link "Aura Construction LLC dba Logan's Painting and General Contracting" at bounding box center [409, 381] width 367 height 27
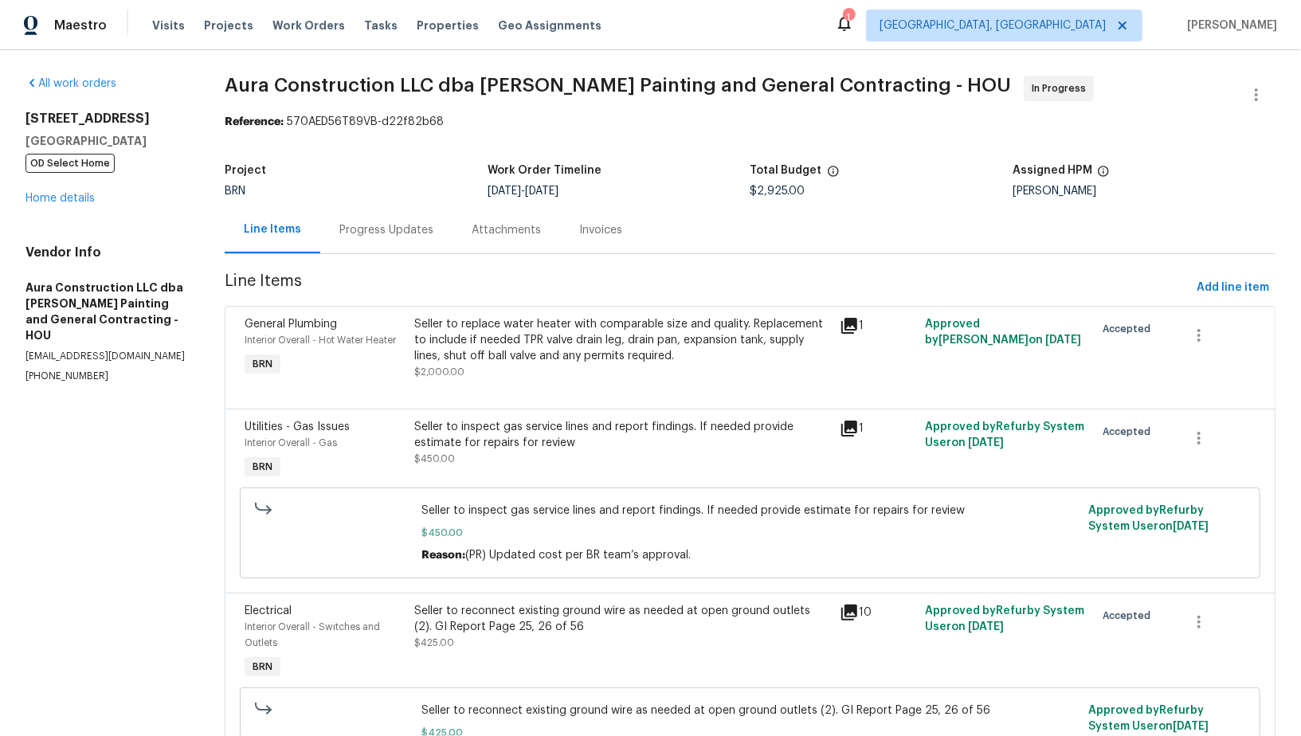
click at [430, 219] on div "Progress Updates" at bounding box center [386, 229] width 132 height 47
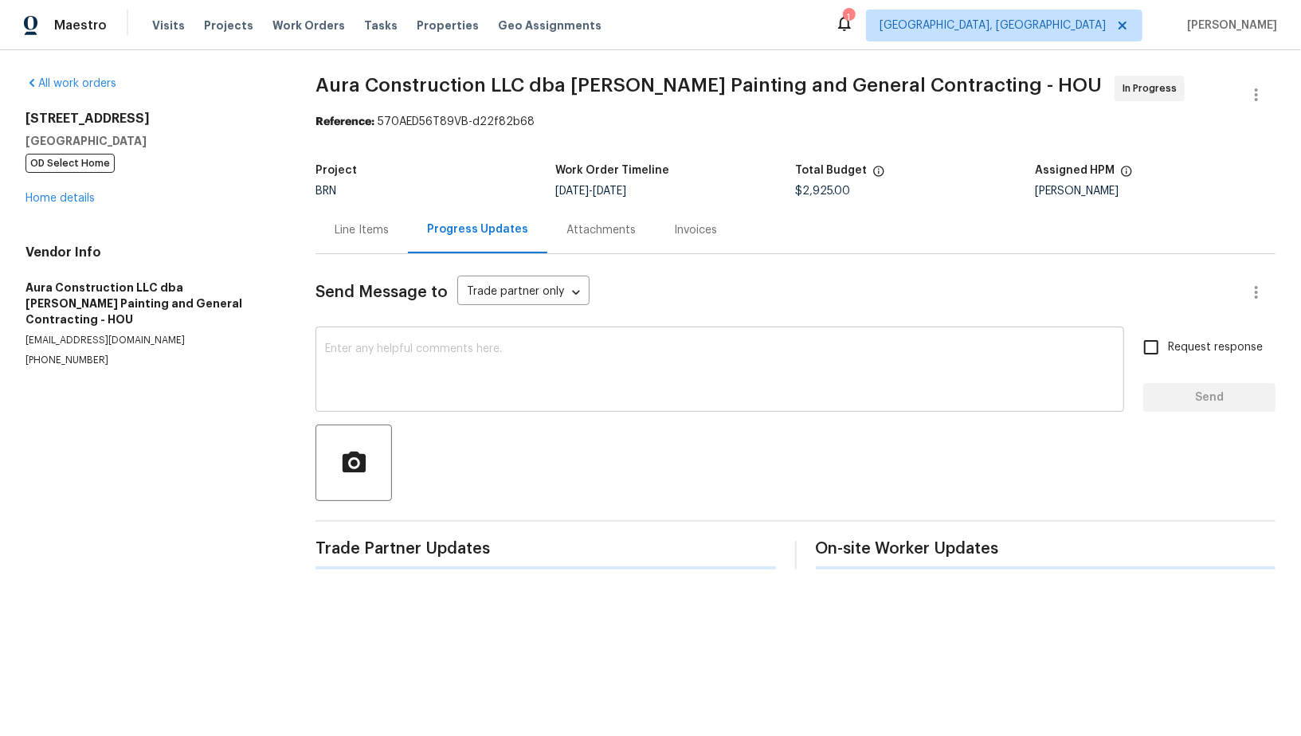
click at [448, 372] on textarea at bounding box center [720, 371] width 790 height 56
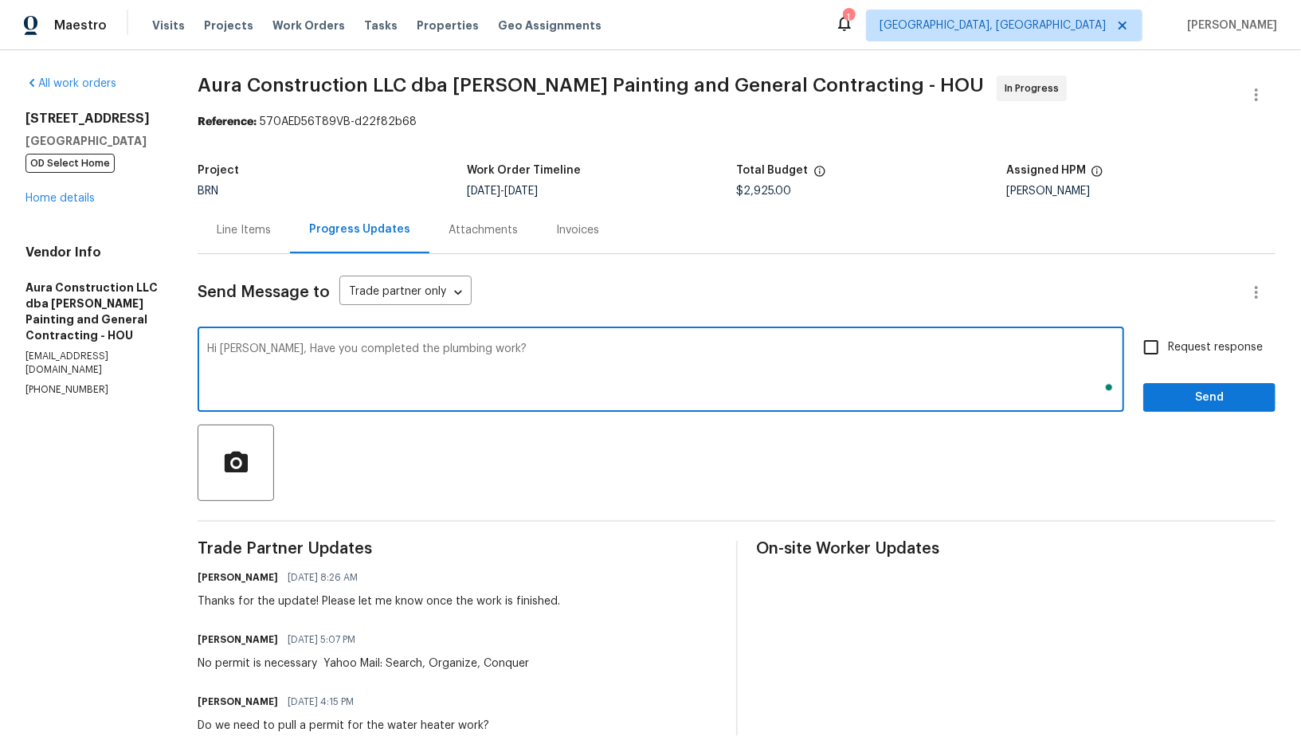
type textarea "Hi Logan, Have you completed the plumbing work?"
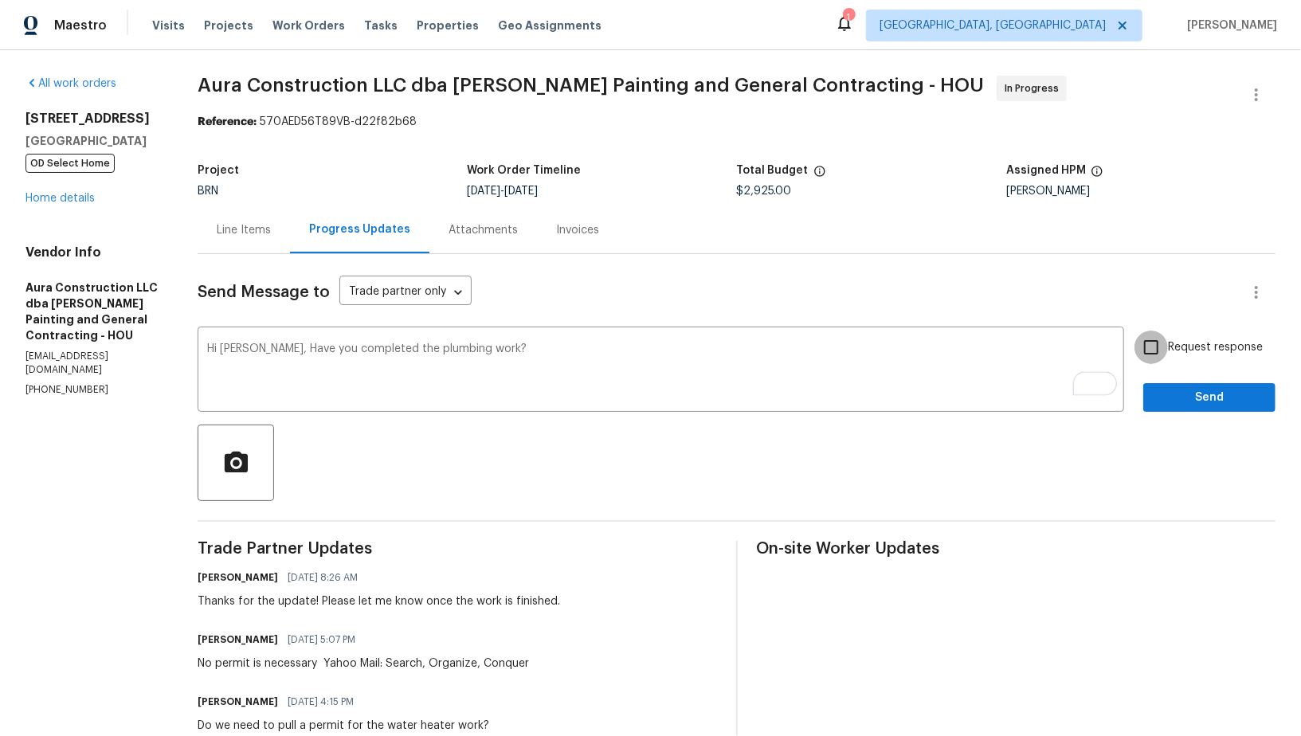
click at [1159, 353] on input "Request response" at bounding box center [1151, 347] width 33 height 33
checkbox input "true"
click at [1187, 391] on span "Send" at bounding box center [1209, 398] width 107 height 20
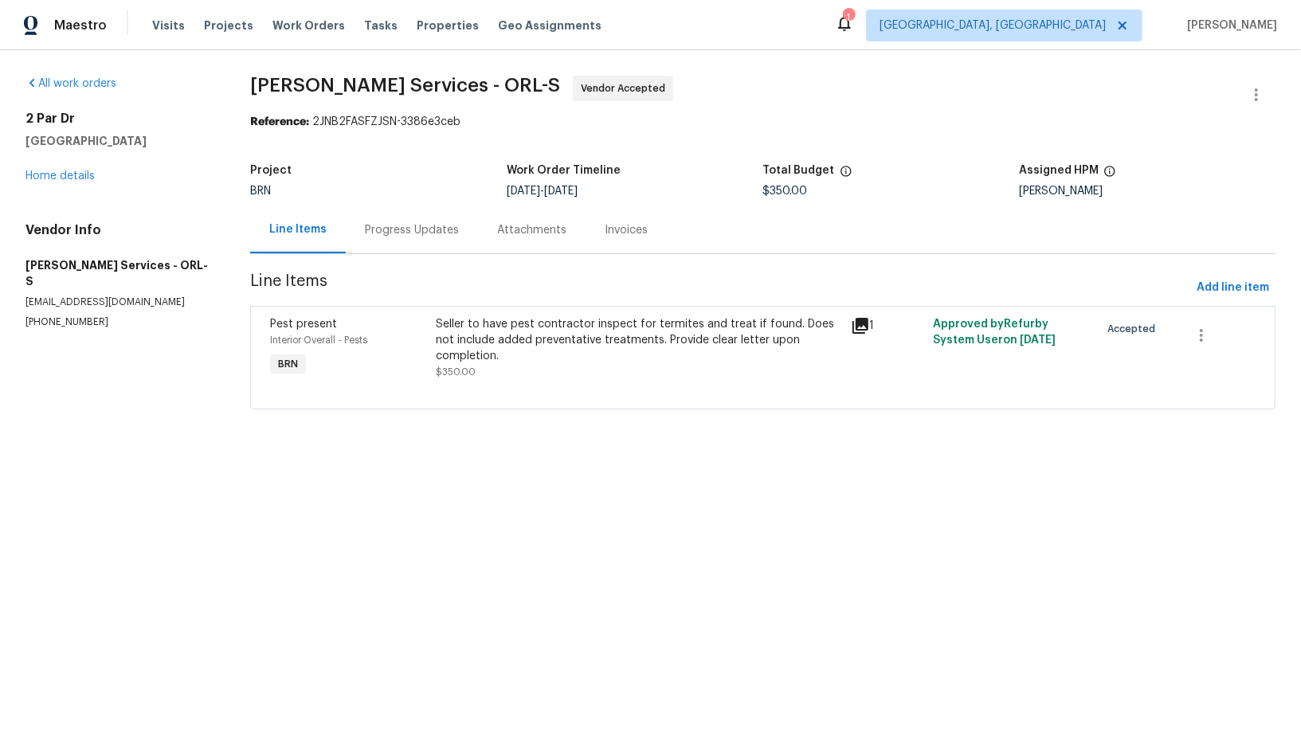
click at [432, 234] on div "Progress Updates" at bounding box center [412, 230] width 94 height 16
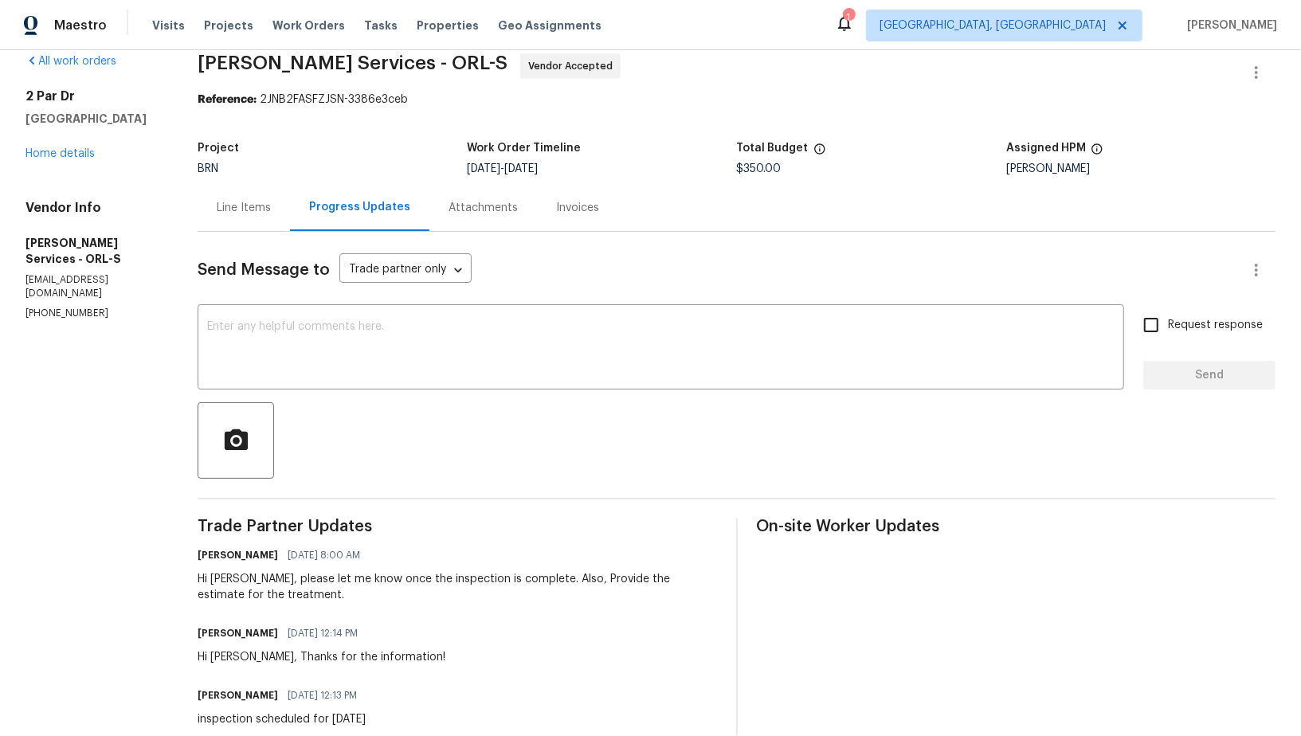
scroll to position [37, 0]
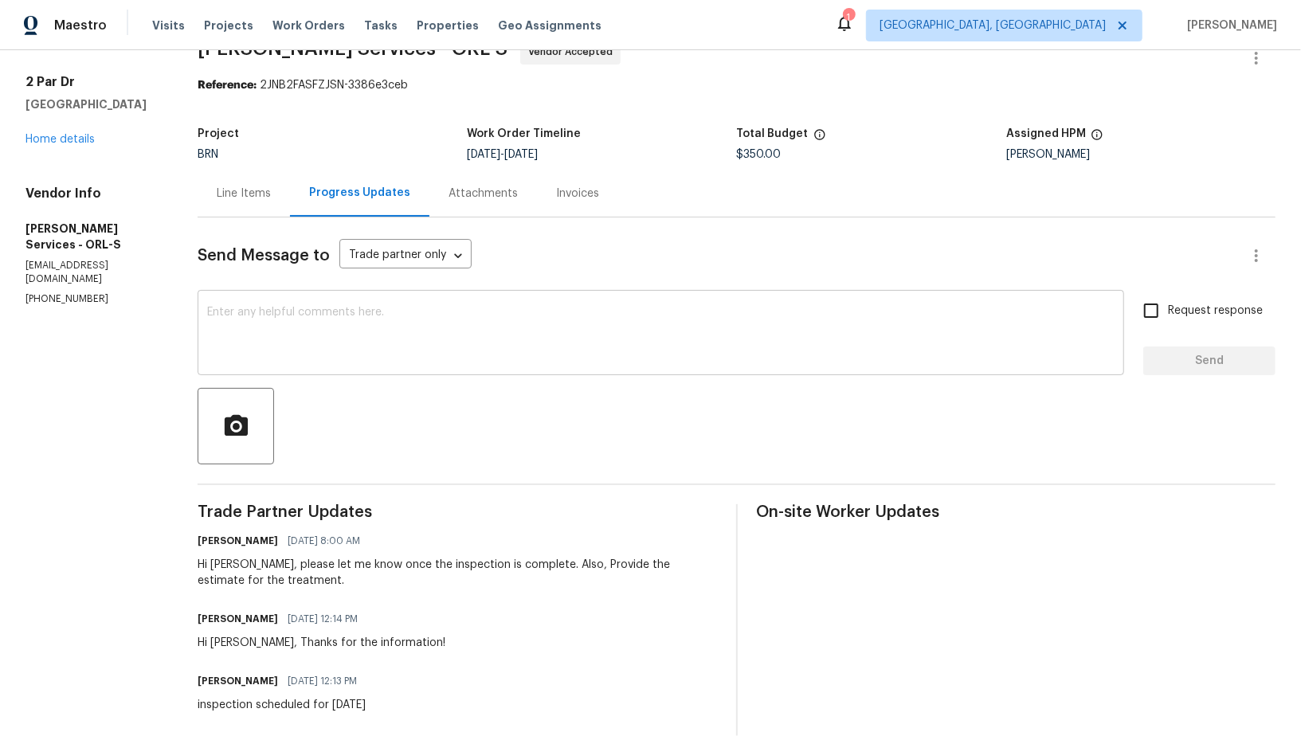
click at [440, 373] on div "x ​" at bounding box center [661, 334] width 927 height 81
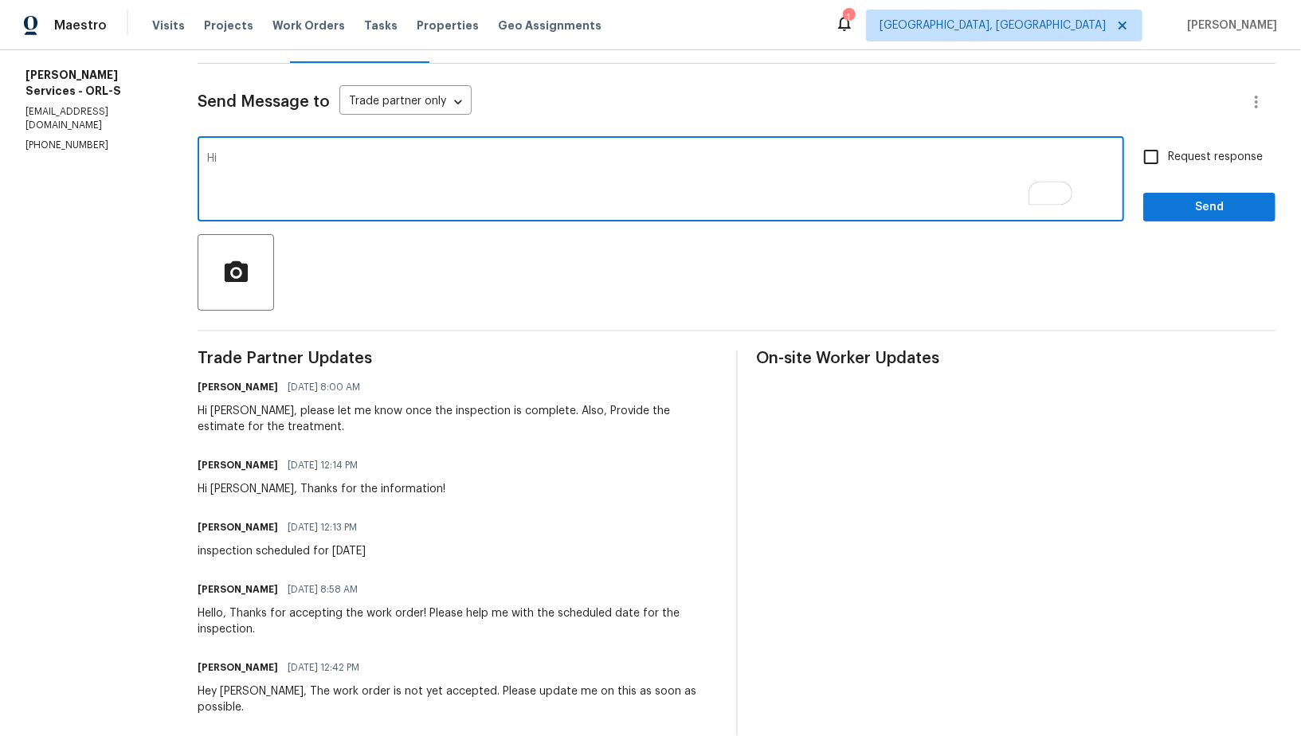
scroll to position [0, 0]
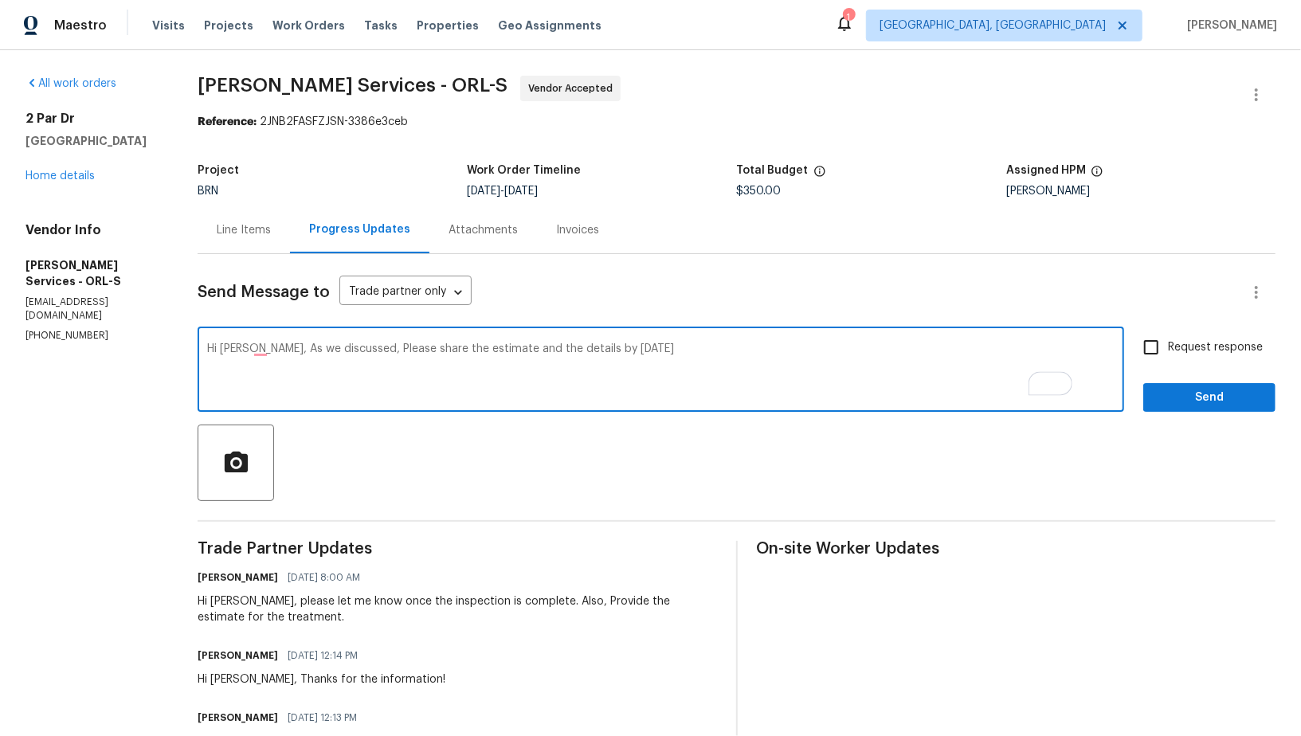
click at [614, 347] on textarea "Hi Tisha, As we discussed, Please share the estimate and the details by Tuesday" at bounding box center [661, 371] width 908 height 56
click at [744, 359] on textarea "Hi Tisha, As we discussed, Please share the estimate and the details on Tuesday" at bounding box center [661, 371] width 908 height 56
click at [402, 350] on textarea "Hi Tisha, As we discussed, Please share the estimate and the details on Tuesday…" at bounding box center [661, 371] width 908 height 56
click at [521, 345] on textarea "Hi Tisha, As we discussed, please share the estimate and the details on Tuesday…" at bounding box center [661, 371] width 908 height 56
type textarea "Hi Tisha, As we discussed, please share the estimate for the treatment and the …"
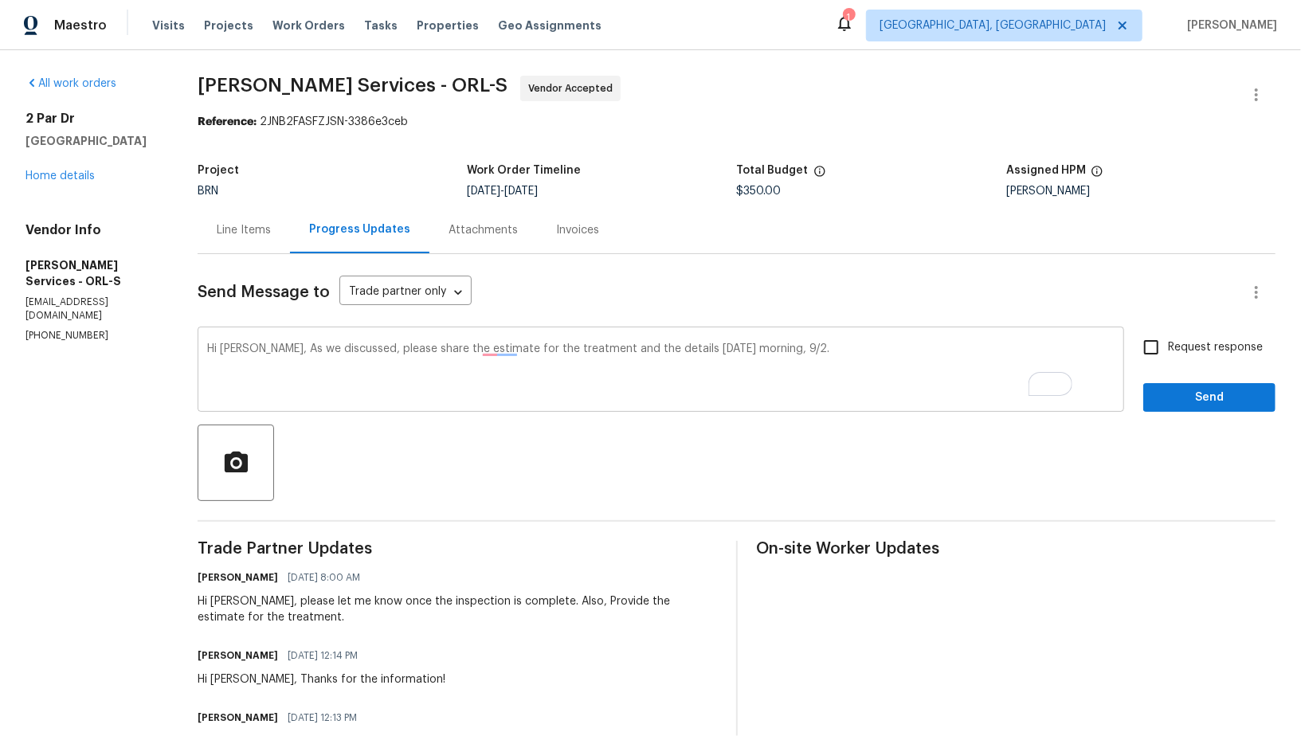
click at [532, 340] on div "Hi Tisha, As we discussed, please share the estimate for the treatment and the …" at bounding box center [661, 371] width 927 height 81
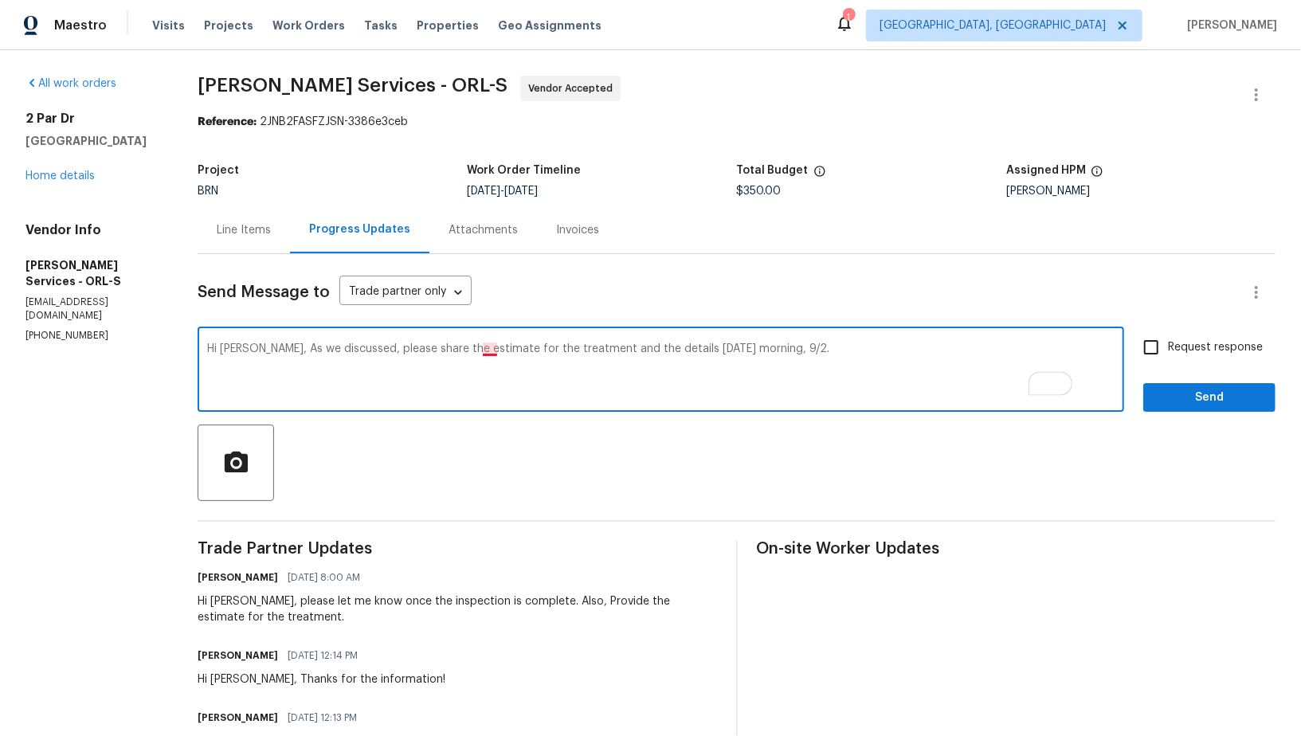
click at [533, 351] on textarea "Hi Tisha, As we discussed, please share the estimate for the treatment and the …" at bounding box center [661, 371] width 908 height 56
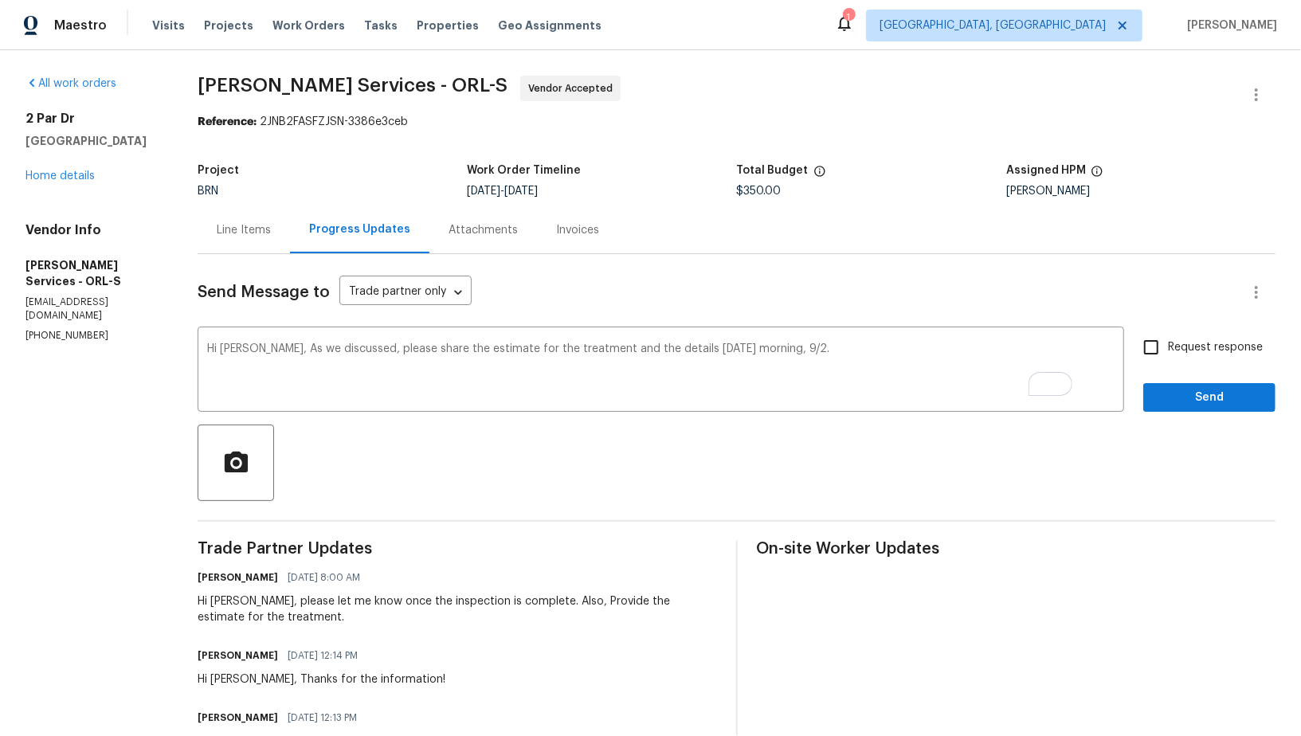
click at [1175, 347] on span "Request response" at bounding box center [1215, 347] width 95 height 17
click at [1168, 347] on input "Request response" at bounding box center [1151, 347] width 33 height 33
checkbox input "true"
click at [1171, 382] on div "Request response Send" at bounding box center [1209, 371] width 132 height 81
click at [1167, 388] on span "Send" at bounding box center [1209, 398] width 107 height 20
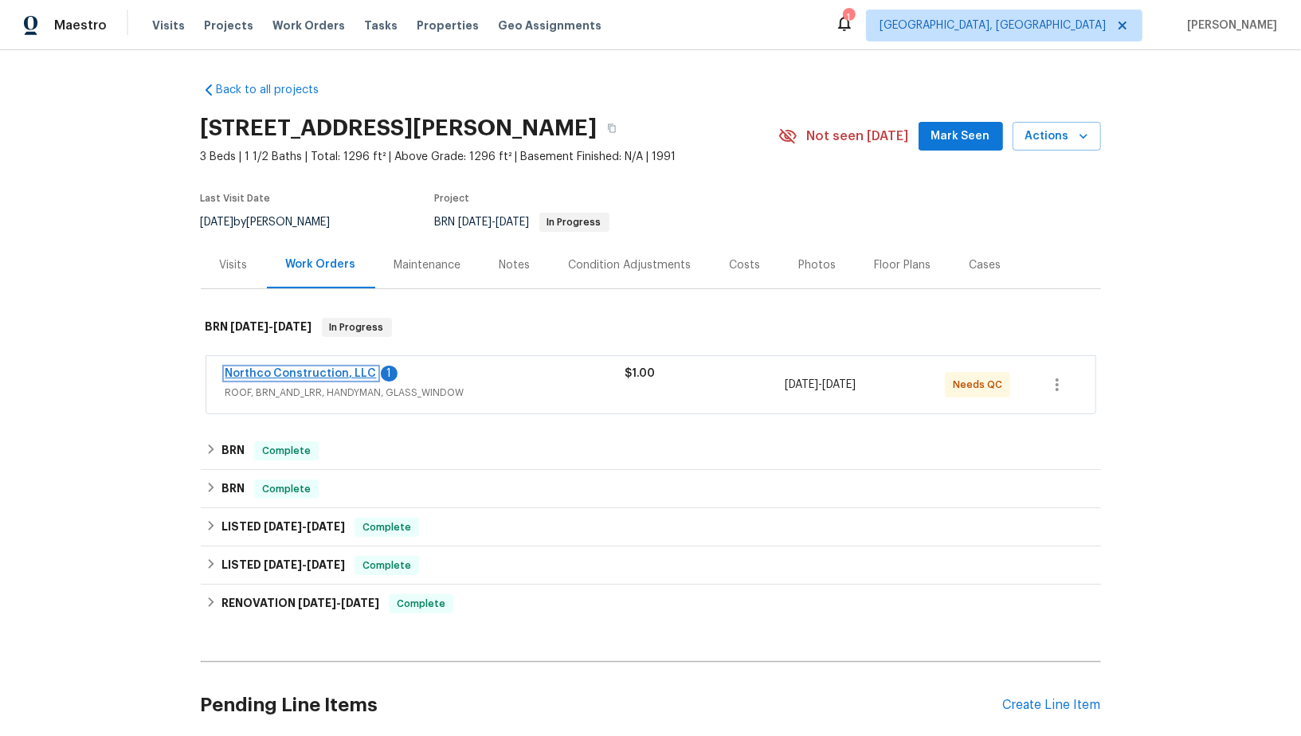
click at [304, 375] on link "Northco Construction, LLC" at bounding box center [301, 373] width 151 height 11
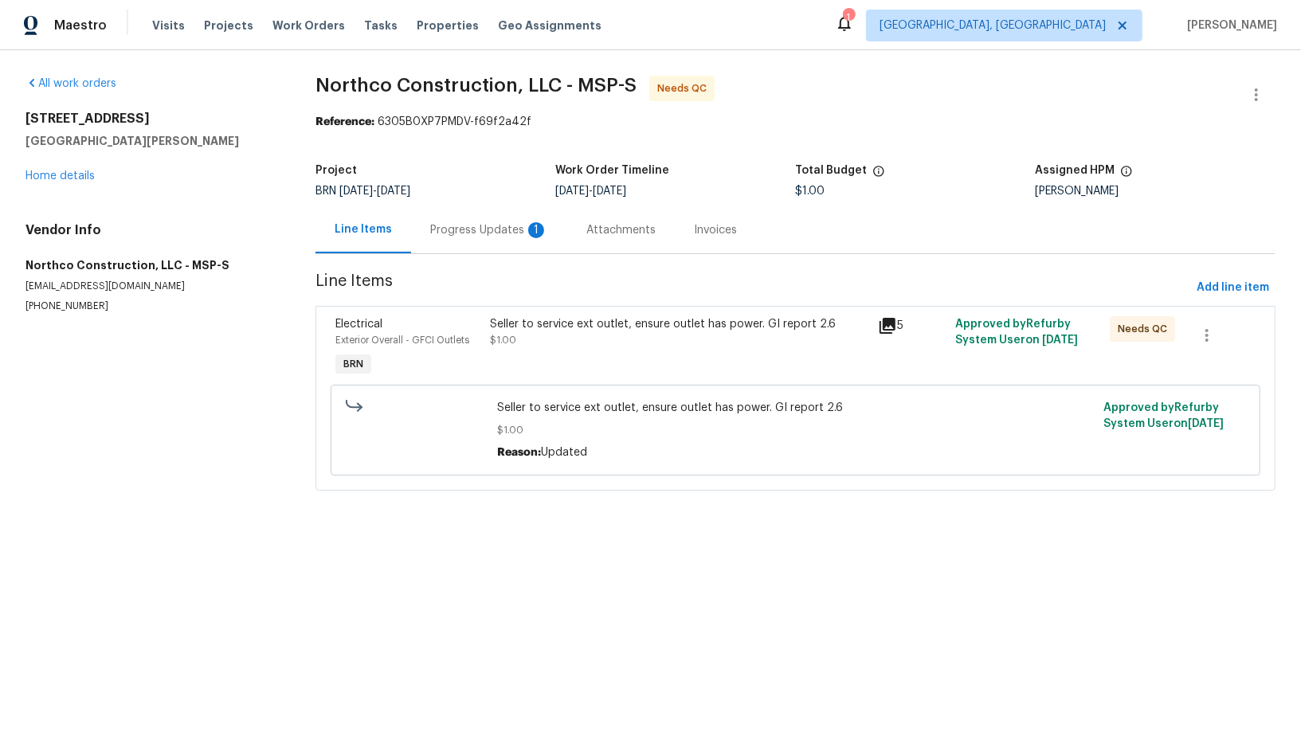
click at [495, 346] on div "Seller to service ext outlet, ensure outlet has power. GI report 2.6 $1.00" at bounding box center [680, 332] width 378 height 32
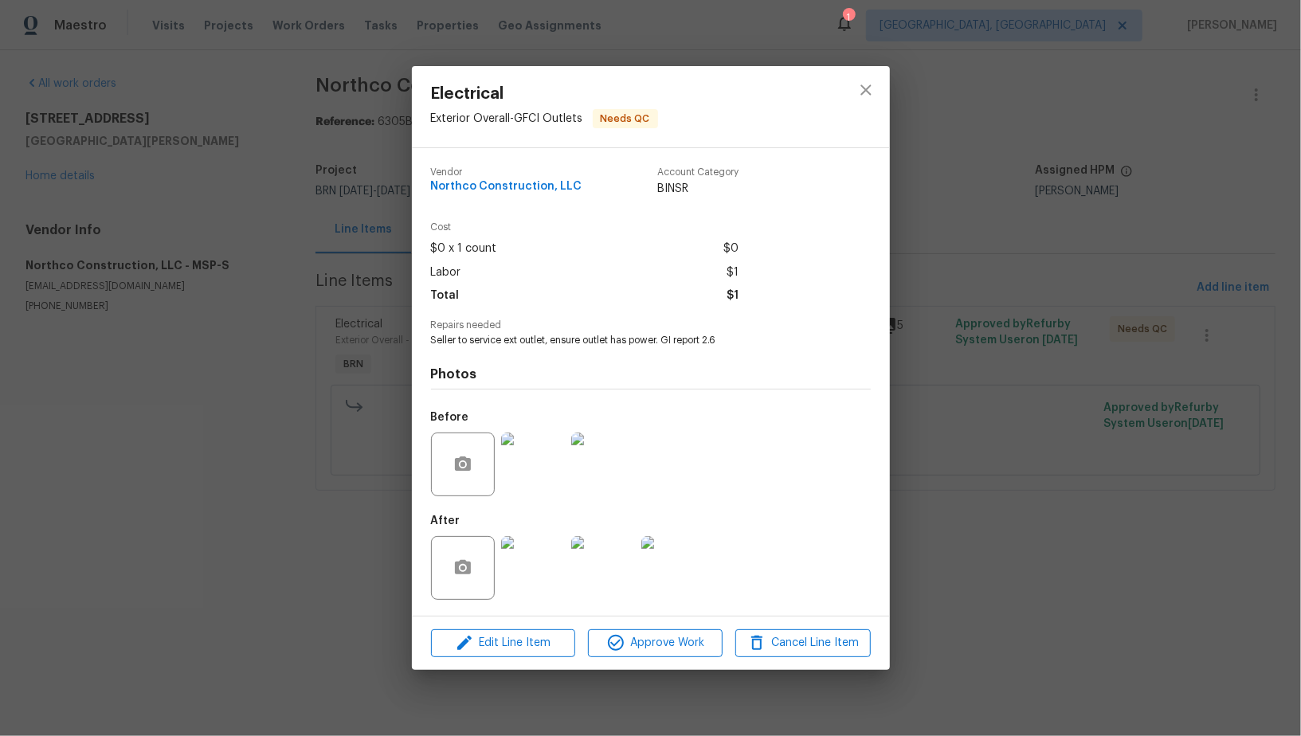
click at [546, 560] on img at bounding box center [533, 568] width 64 height 64
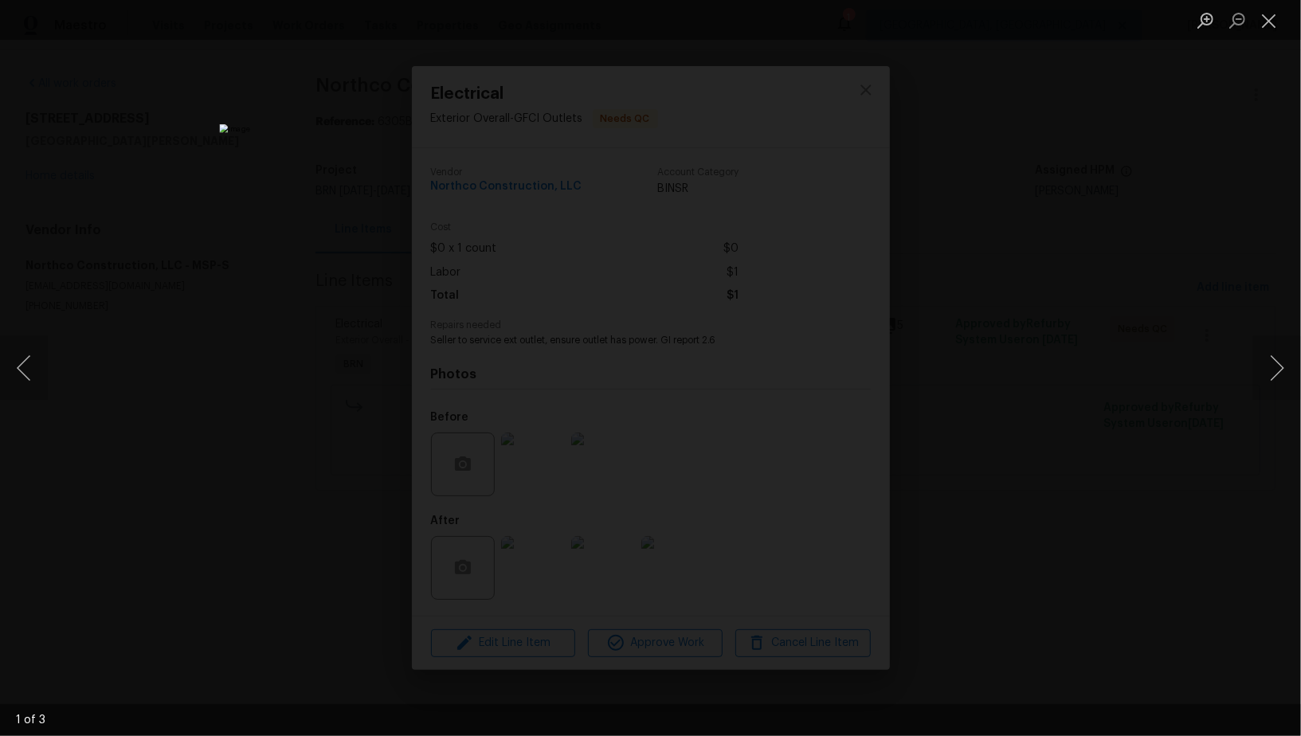
click at [971, 420] on div "Lightbox" at bounding box center [650, 368] width 1301 height 736
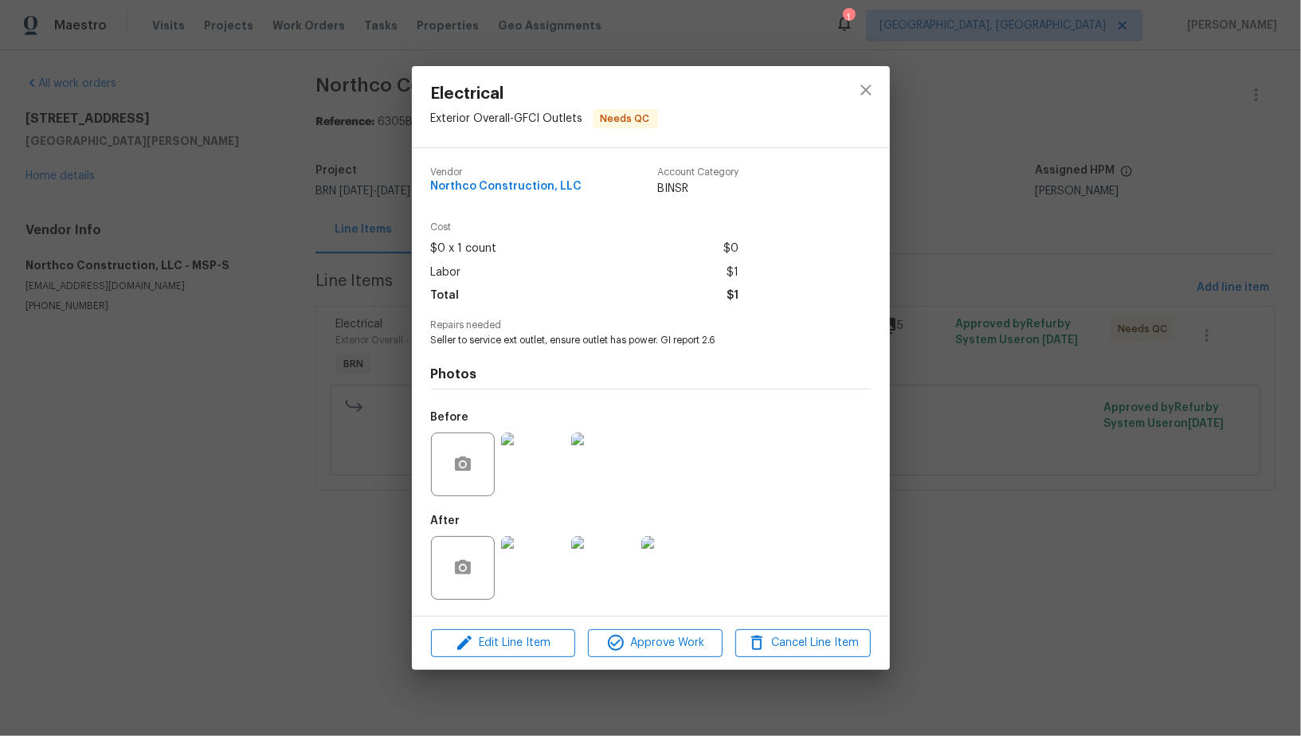
click at [971, 420] on div "Electrical Exterior Overall - GFCI Outlets Needs QC Vendor Northco Construction…" at bounding box center [650, 368] width 1301 height 736
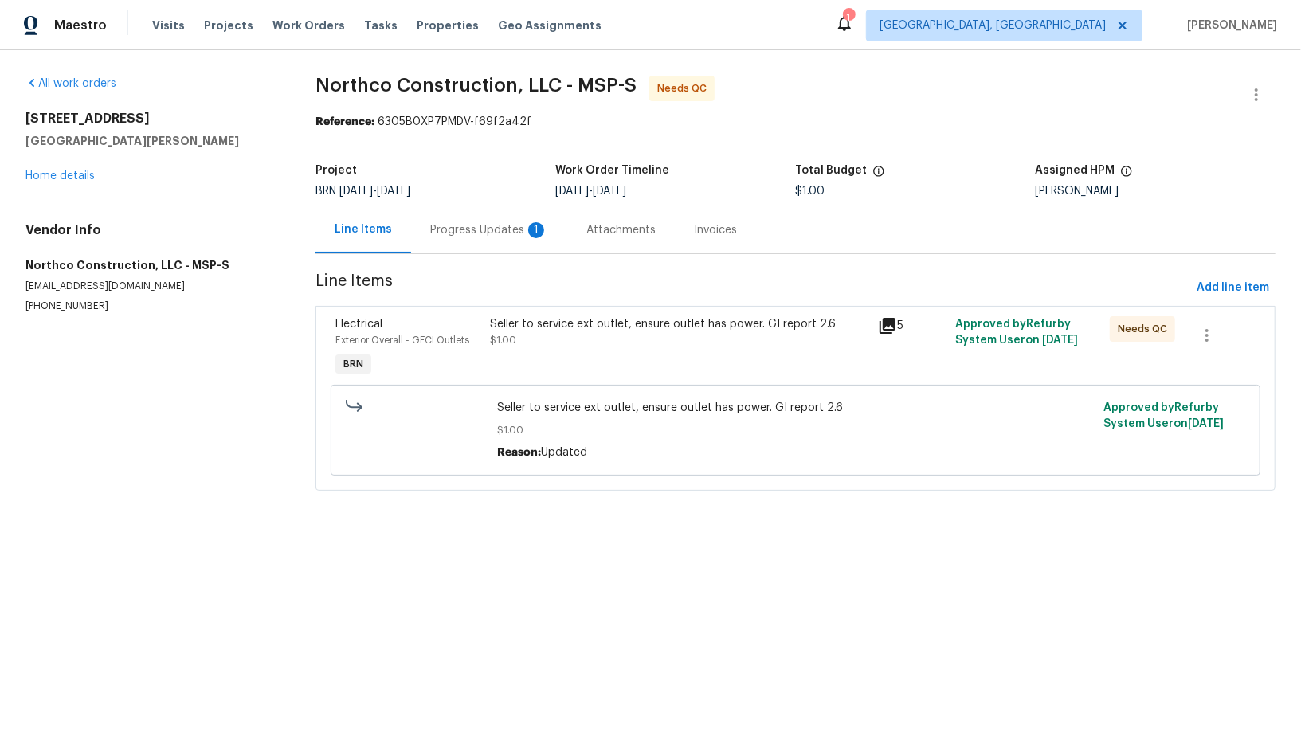
click at [504, 240] on div "Progress Updates 1" at bounding box center [489, 229] width 156 height 47
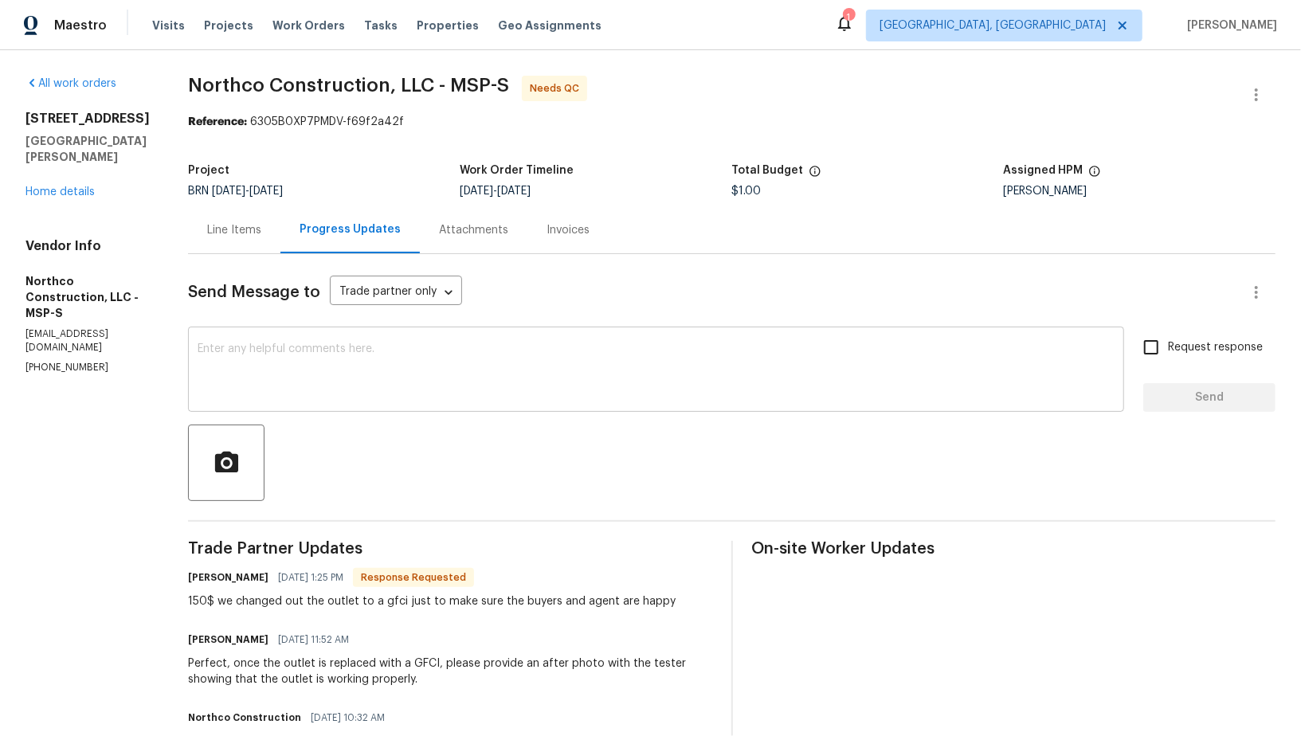
click at [420, 393] on textarea at bounding box center [656, 371] width 917 height 56
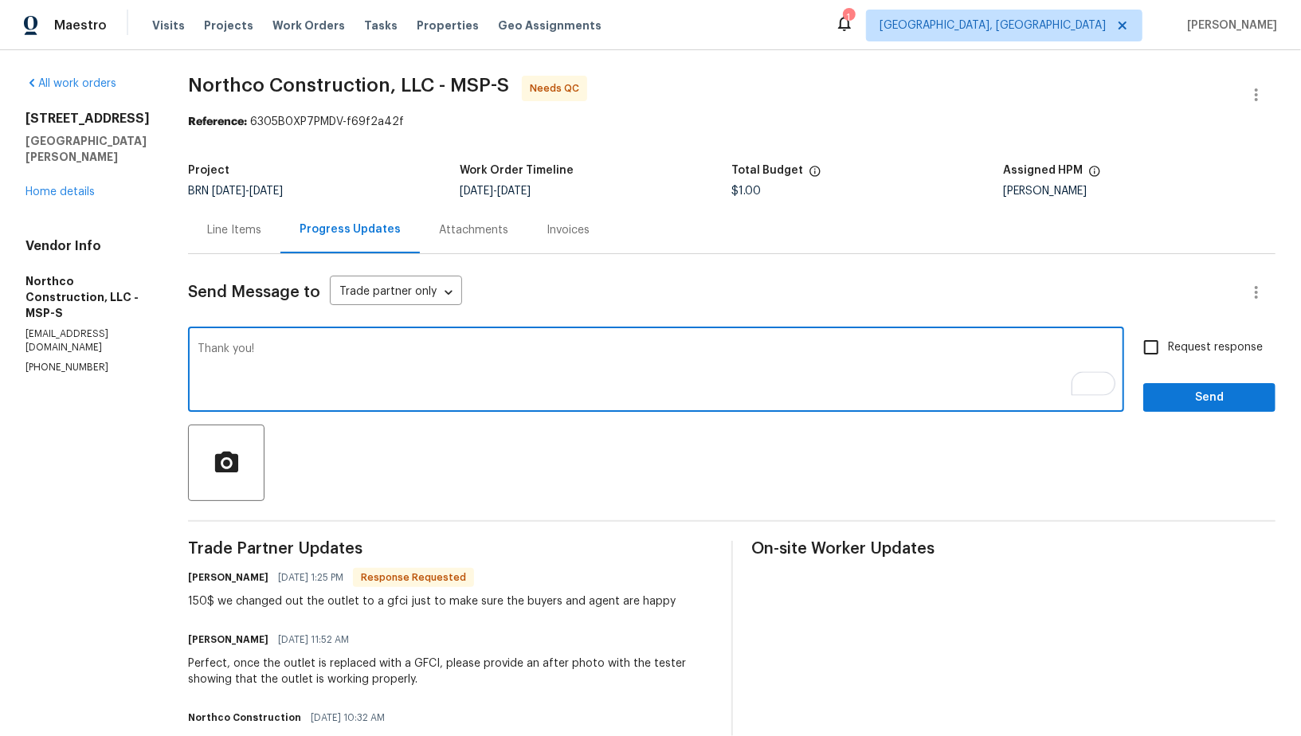
click at [198, 348] on textarea "Thank you!" at bounding box center [656, 371] width 917 height 56
type textarea "I will check and update the cost shortly. Thank you!"
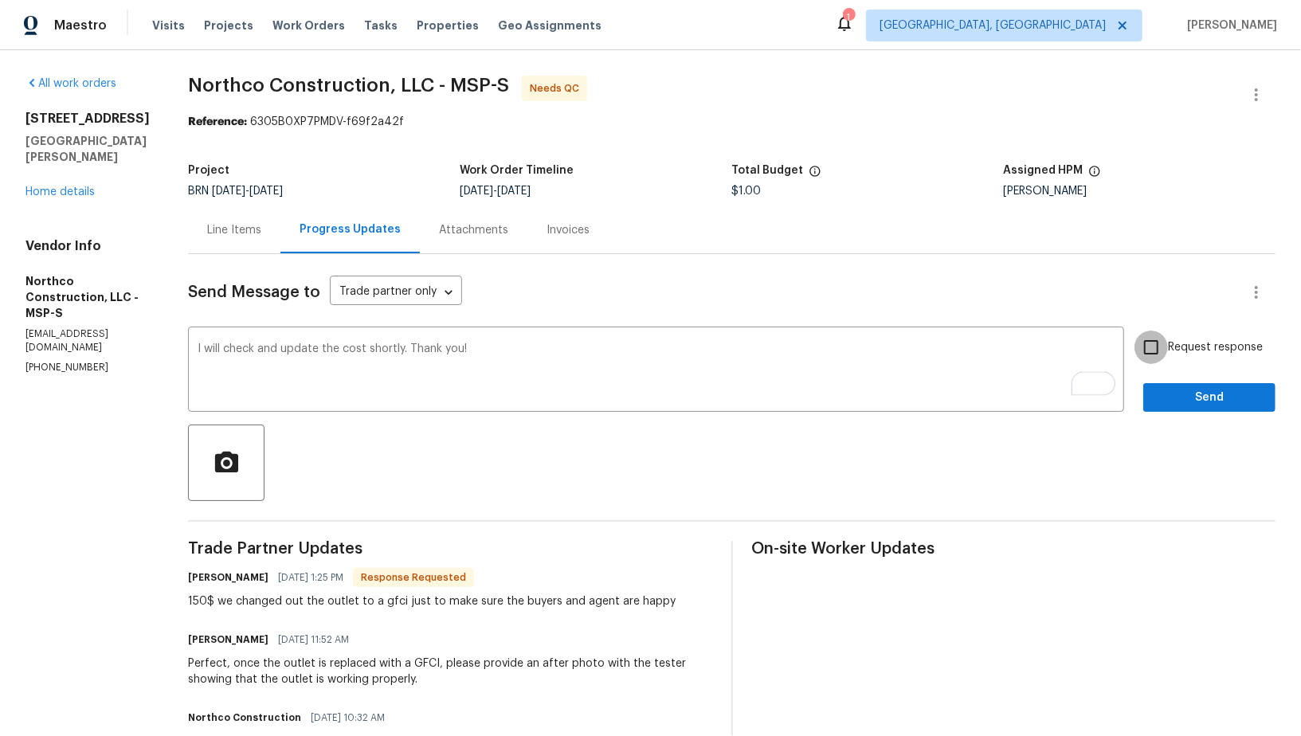
click at [1148, 356] on input "Request response" at bounding box center [1151, 347] width 33 height 33
checkbox input "true"
click at [1168, 388] on span "Send" at bounding box center [1209, 398] width 107 height 20
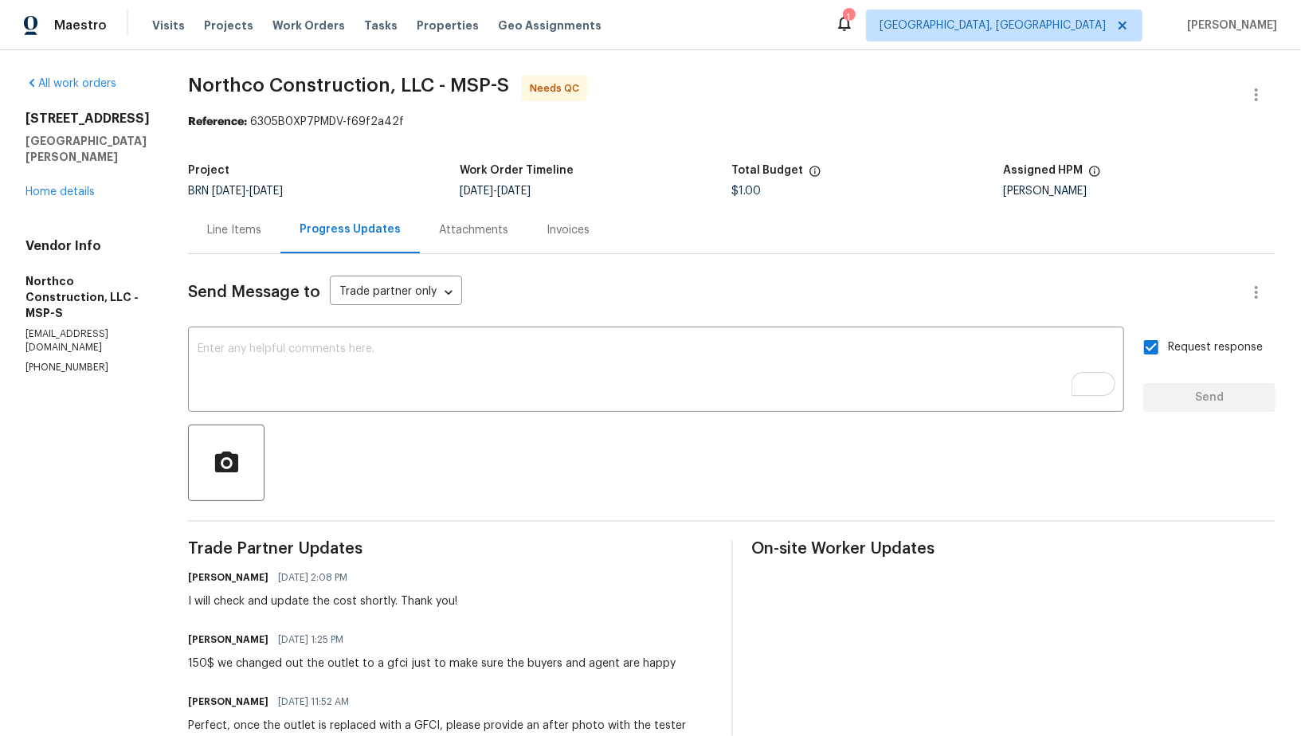
click at [258, 237] on div "Line Items" at bounding box center [234, 229] width 92 height 47
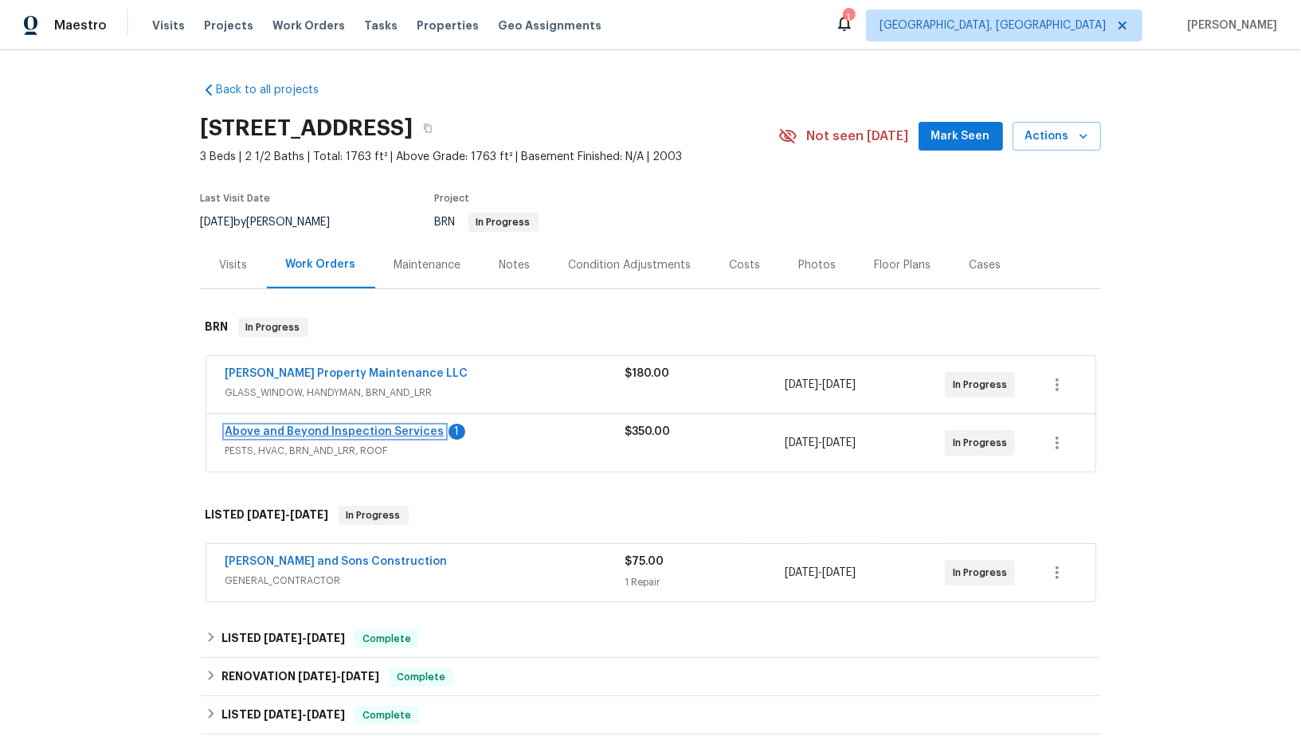
click at [394, 433] on link "Above and Beyond Inspection Services" at bounding box center [335, 431] width 219 height 11
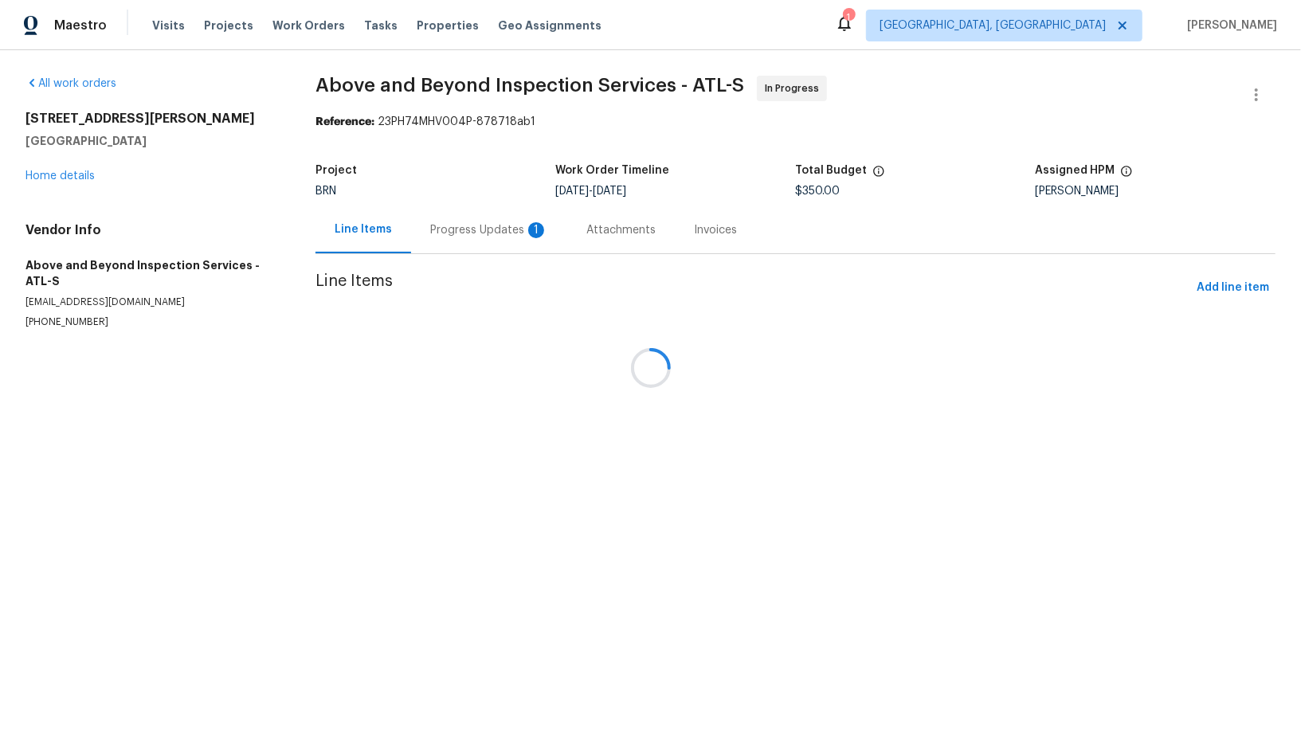
click at [445, 248] on div at bounding box center [650, 368] width 1301 height 736
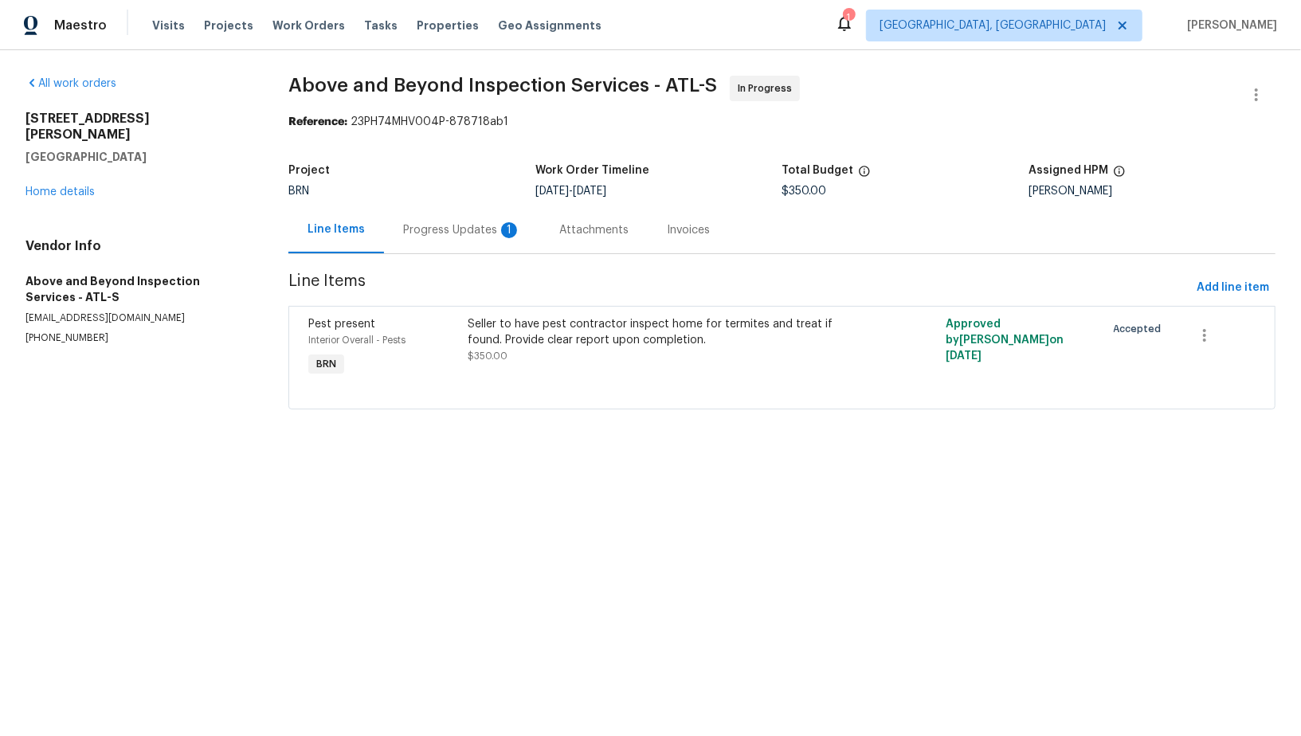
click at [416, 217] on div "Progress Updates 1" at bounding box center [462, 229] width 156 height 47
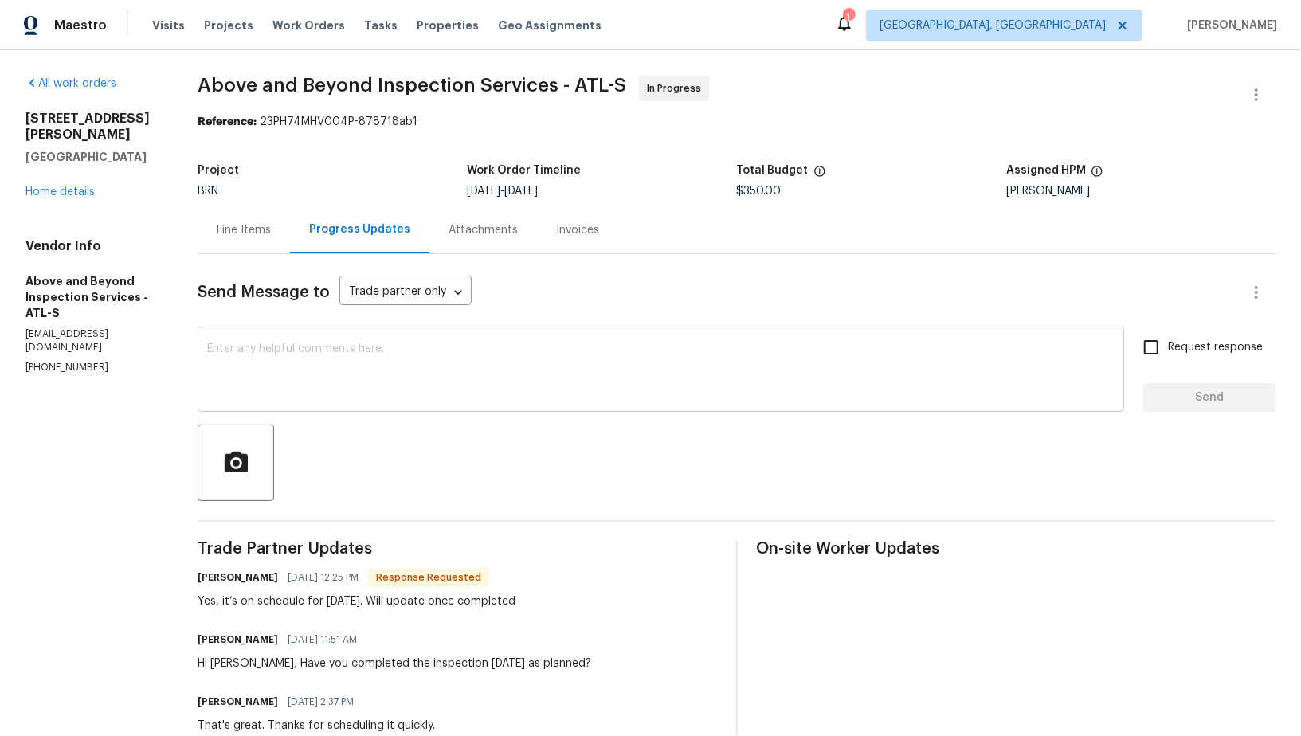
click at [381, 393] on textarea at bounding box center [661, 371] width 908 height 56
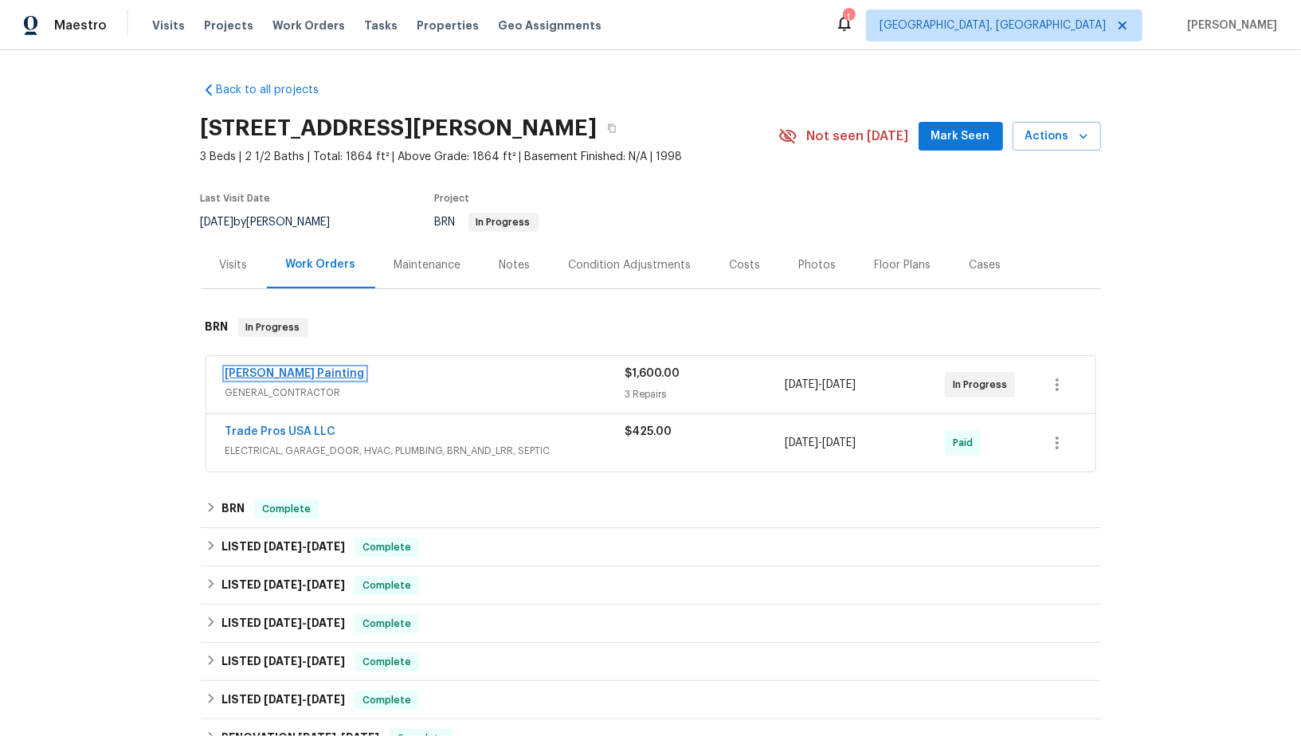
click at [257, 375] on link "Perez Painting" at bounding box center [295, 373] width 139 height 11
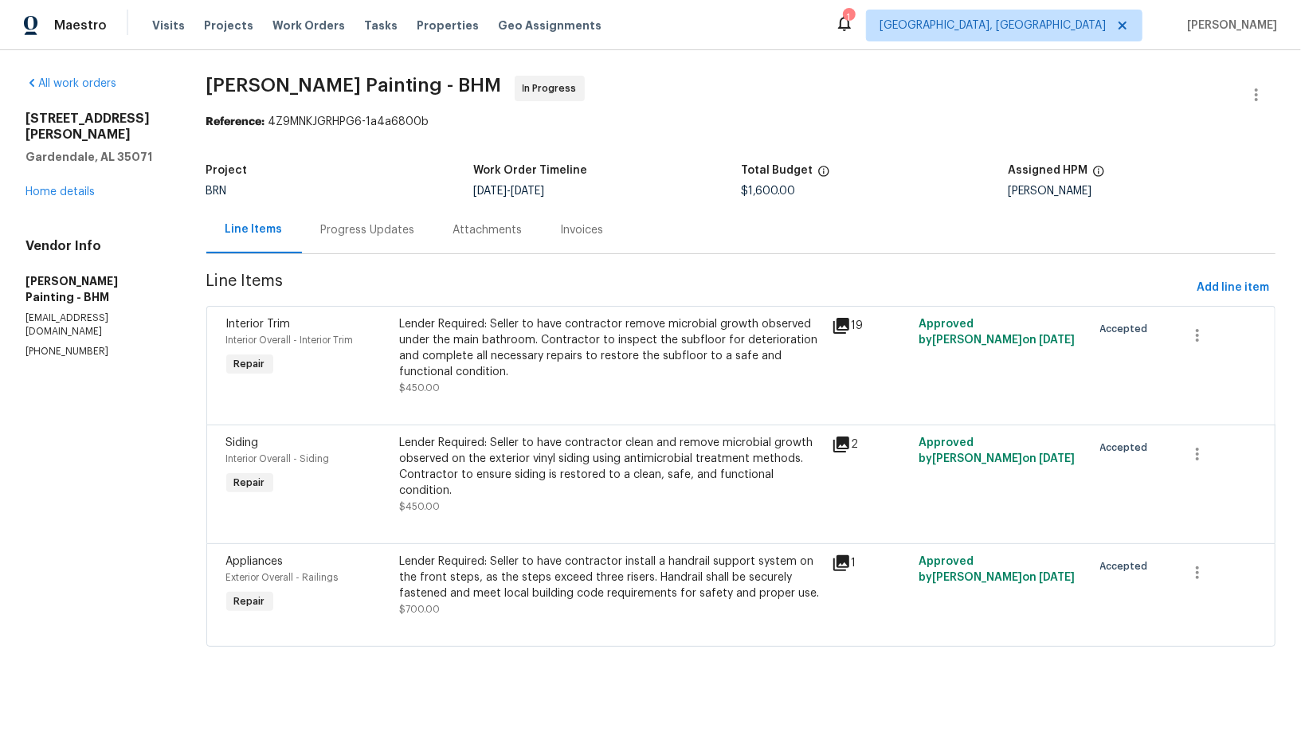
click at [415, 225] on div "Progress Updates" at bounding box center [368, 230] width 94 height 16
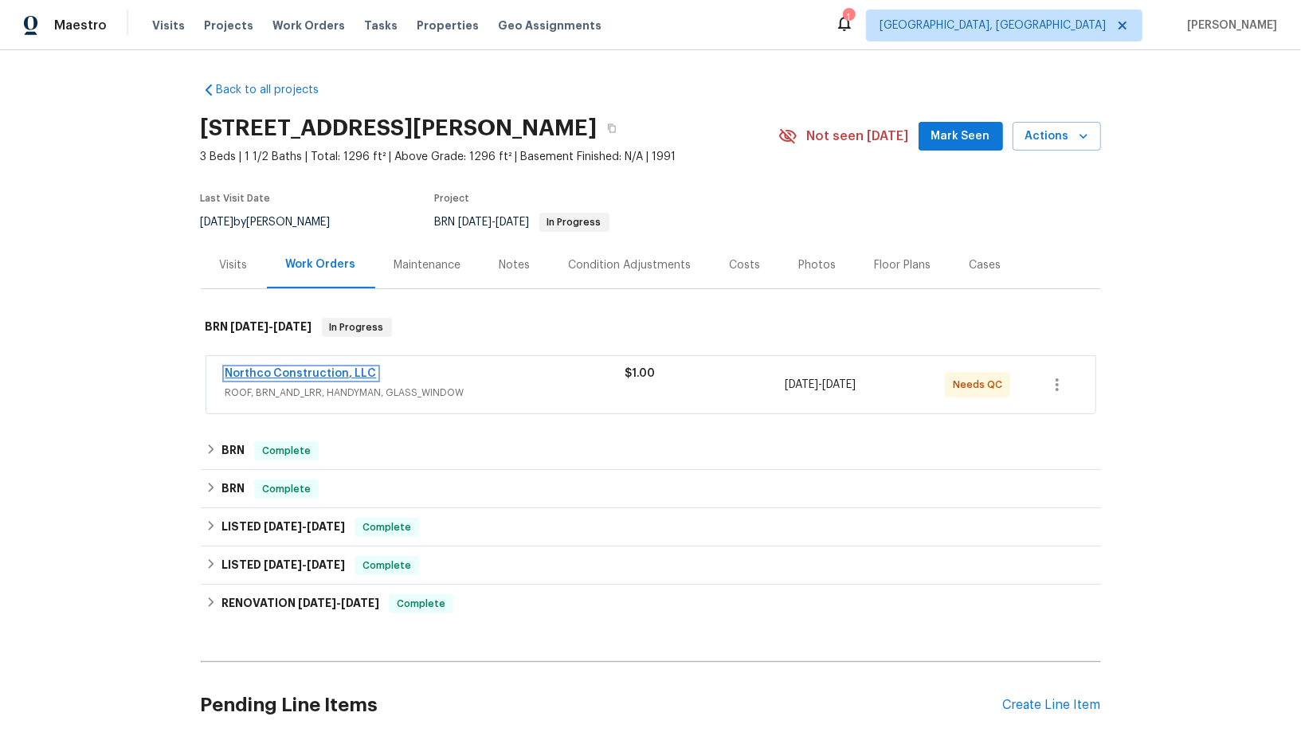
click at [296, 375] on link "Northco Construction, LLC" at bounding box center [301, 373] width 151 height 11
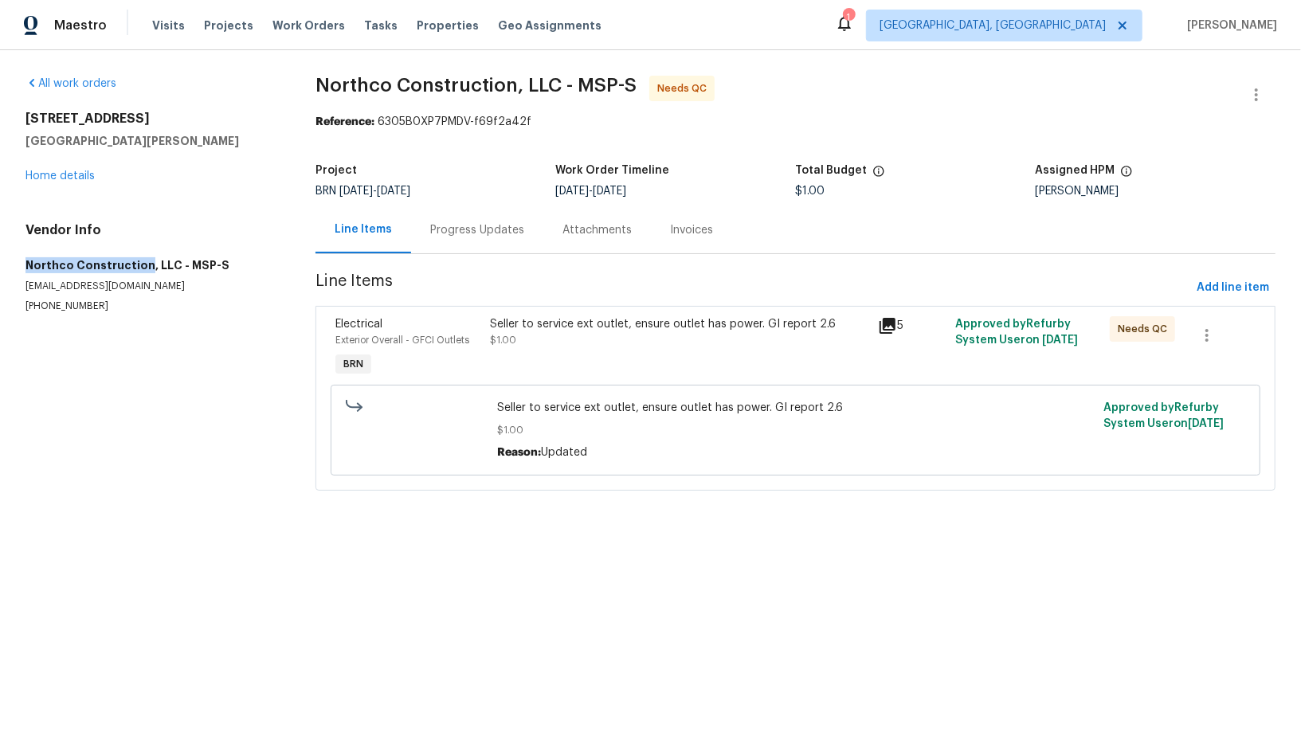
drag, startPoint x: 2, startPoint y: 269, endPoint x: 143, endPoint y: 264, distance: 140.3
click at [143, 264] on div "All work orders [STREET_ADDRESS][PERSON_NAME] Home details Vendor Info Northco …" at bounding box center [650, 292] width 1301 height 485
copy h5 "Northco Construction"
click at [453, 236] on div "Progress Updates" at bounding box center [477, 230] width 94 height 16
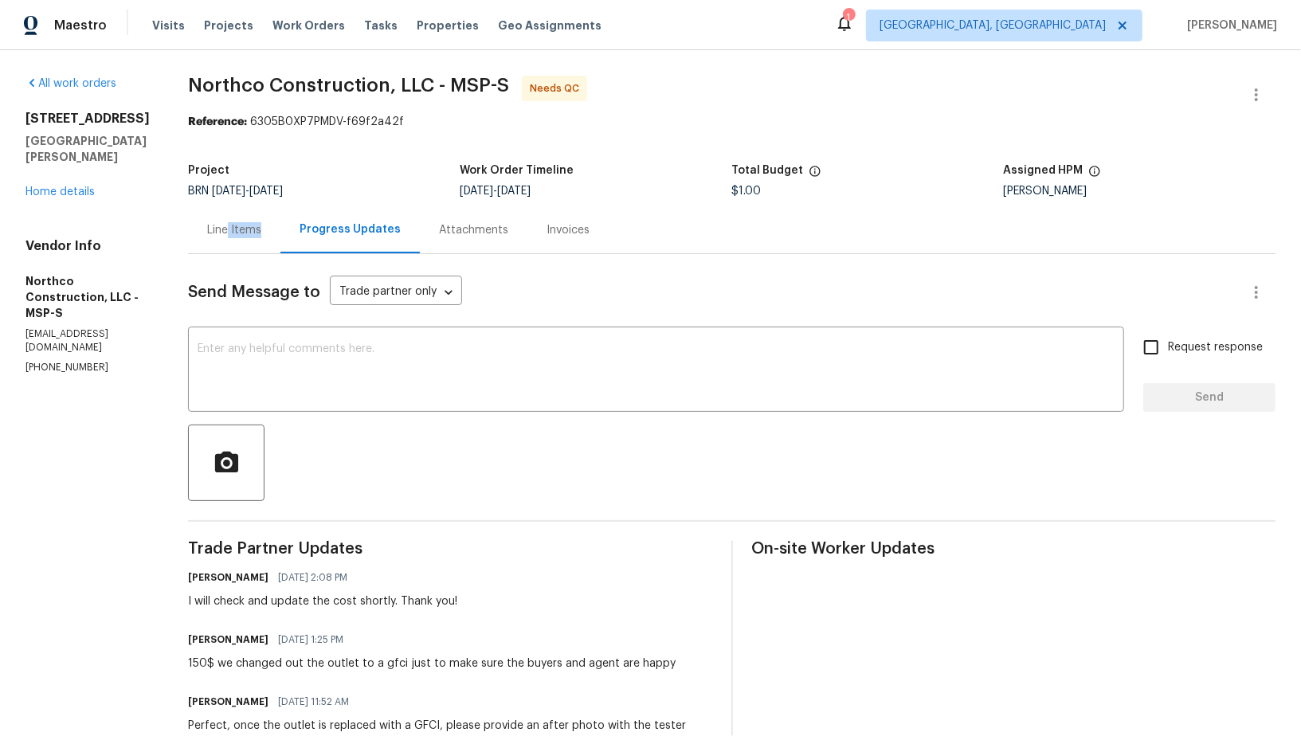
click at [226, 237] on div "Line Items" at bounding box center [234, 229] width 92 height 47
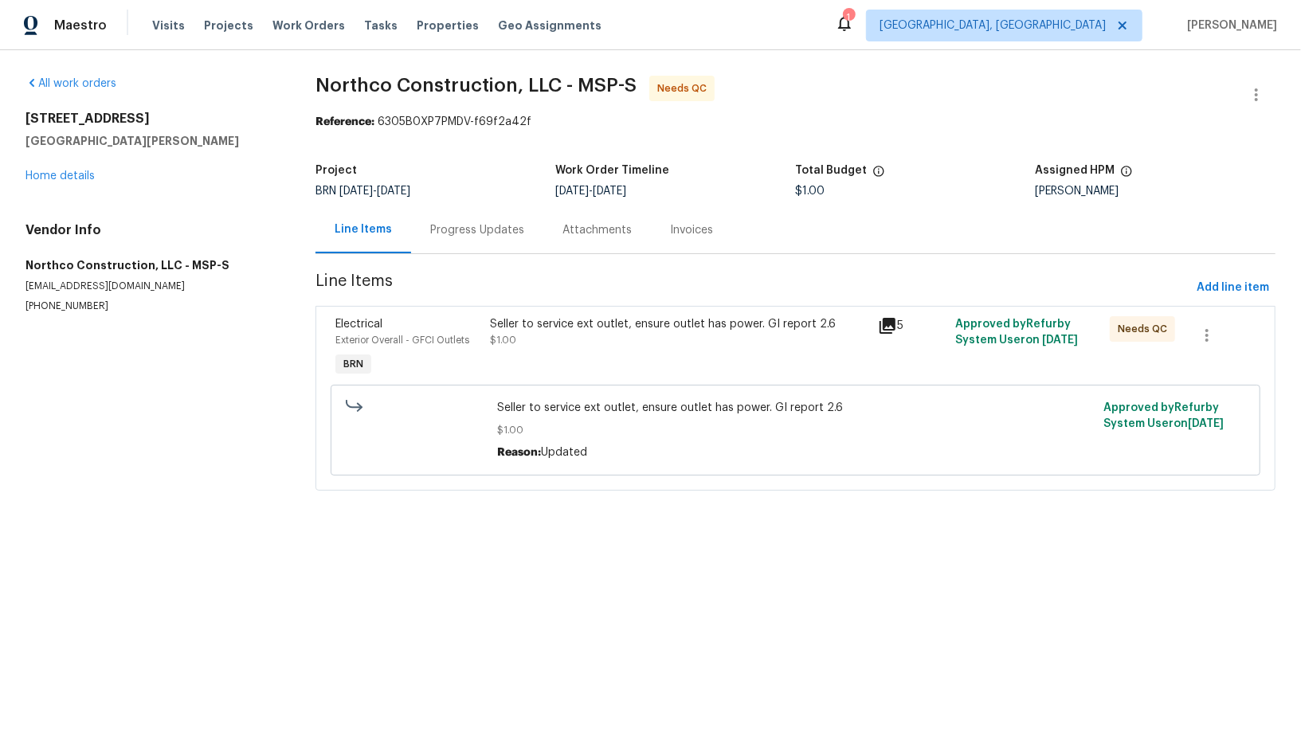
click at [551, 319] on div "Seller to service ext outlet, ensure outlet has power. GI report 2.6" at bounding box center [680, 324] width 378 height 16
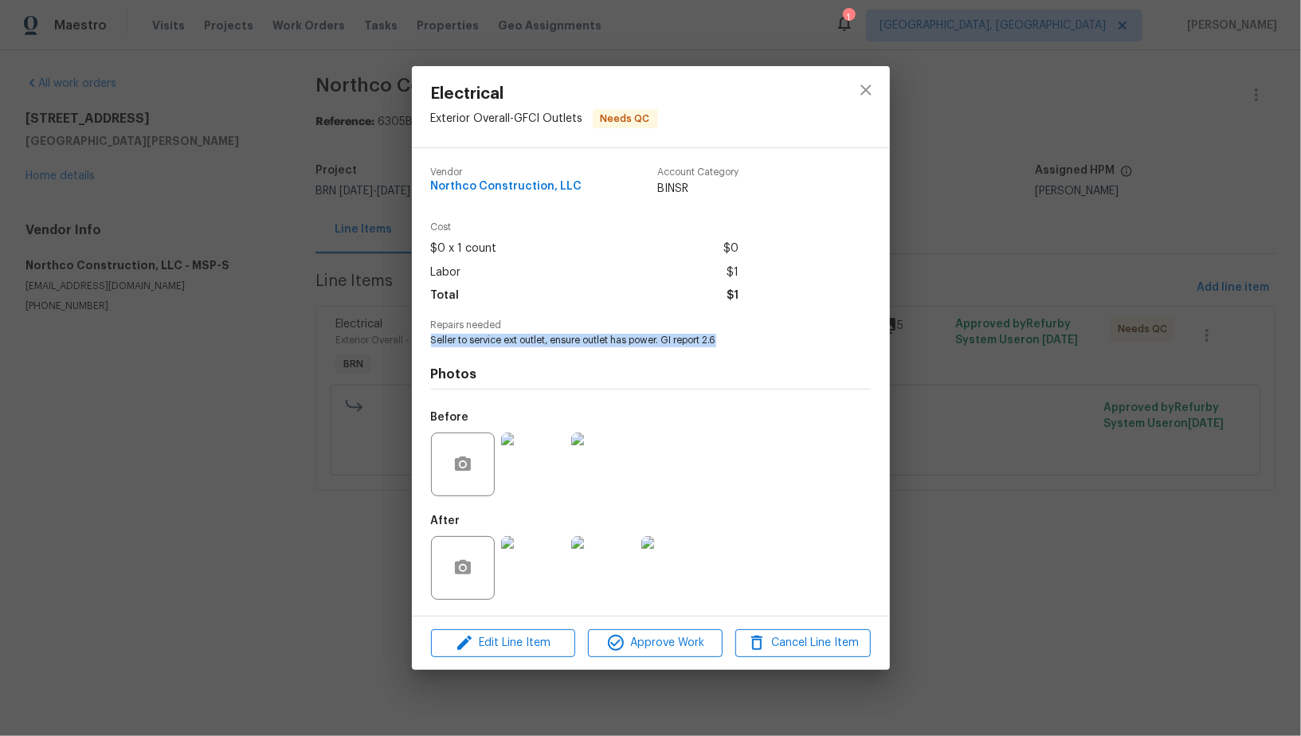
drag, startPoint x: 430, startPoint y: 342, endPoint x: 766, endPoint y: 340, distance: 335.5
click at [766, 340] on div "Vendor Northco Construction, LLC Account Category BINSR Cost $0 x 1 count $0 La…" at bounding box center [651, 382] width 478 height 468
copy span "Seller to service ext outlet, ensure outlet has power. GI report 2.6"
click at [352, 301] on div "Electrical Exterior Overall - GFCI Outlets Needs QC Vendor Northco Construction…" at bounding box center [650, 368] width 1301 height 736
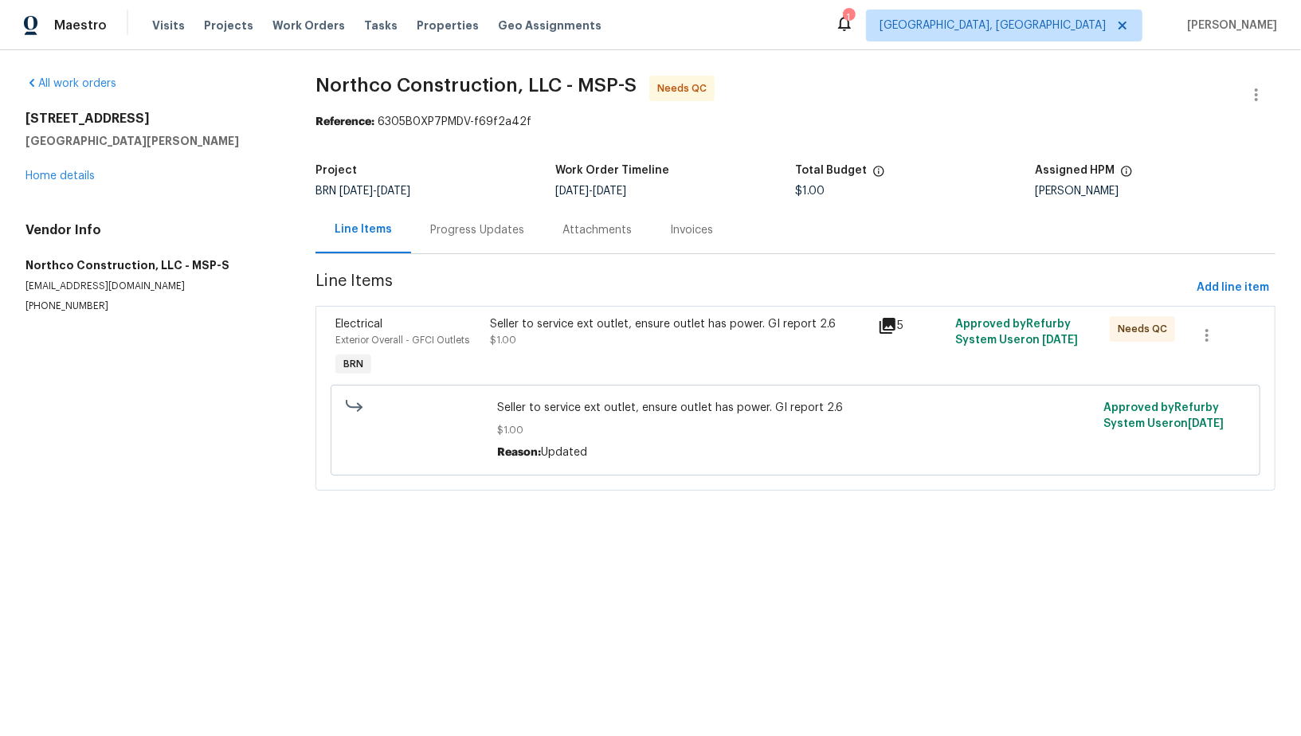
click at [457, 220] on div "Progress Updates" at bounding box center [477, 229] width 132 height 47
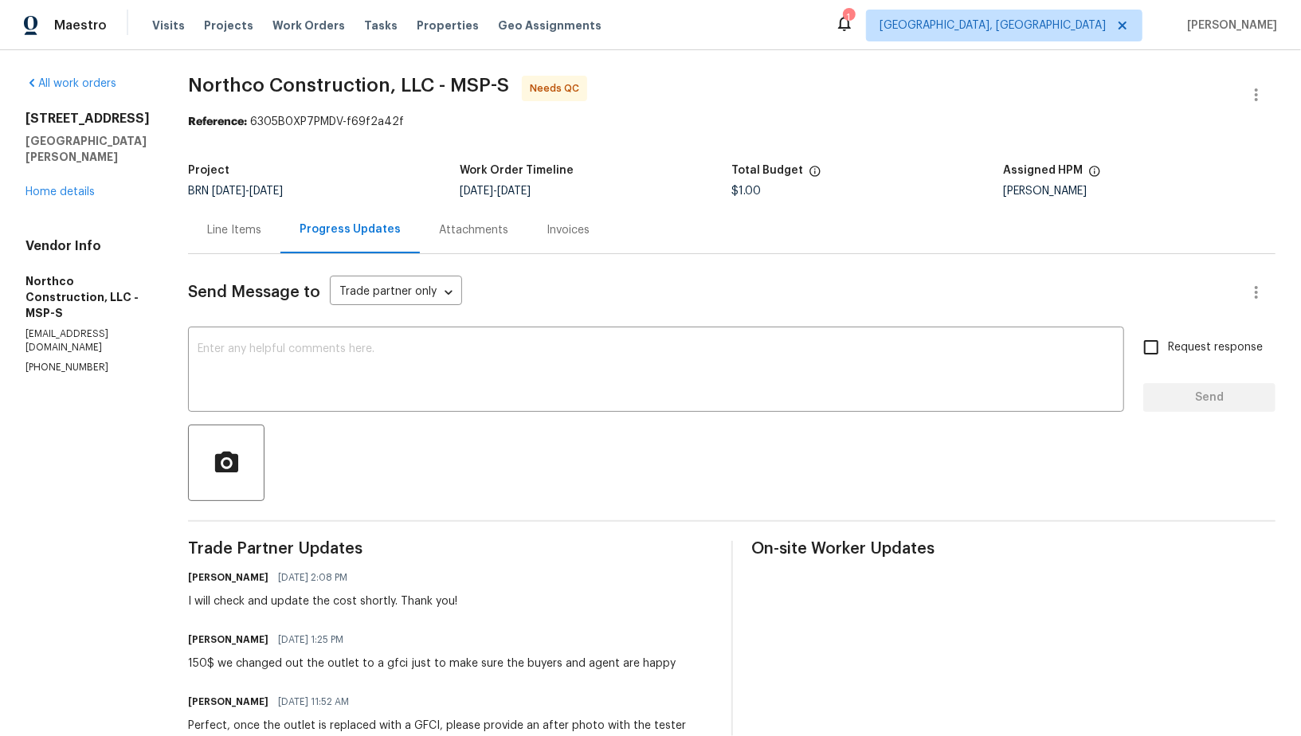
scroll to position [150, 0]
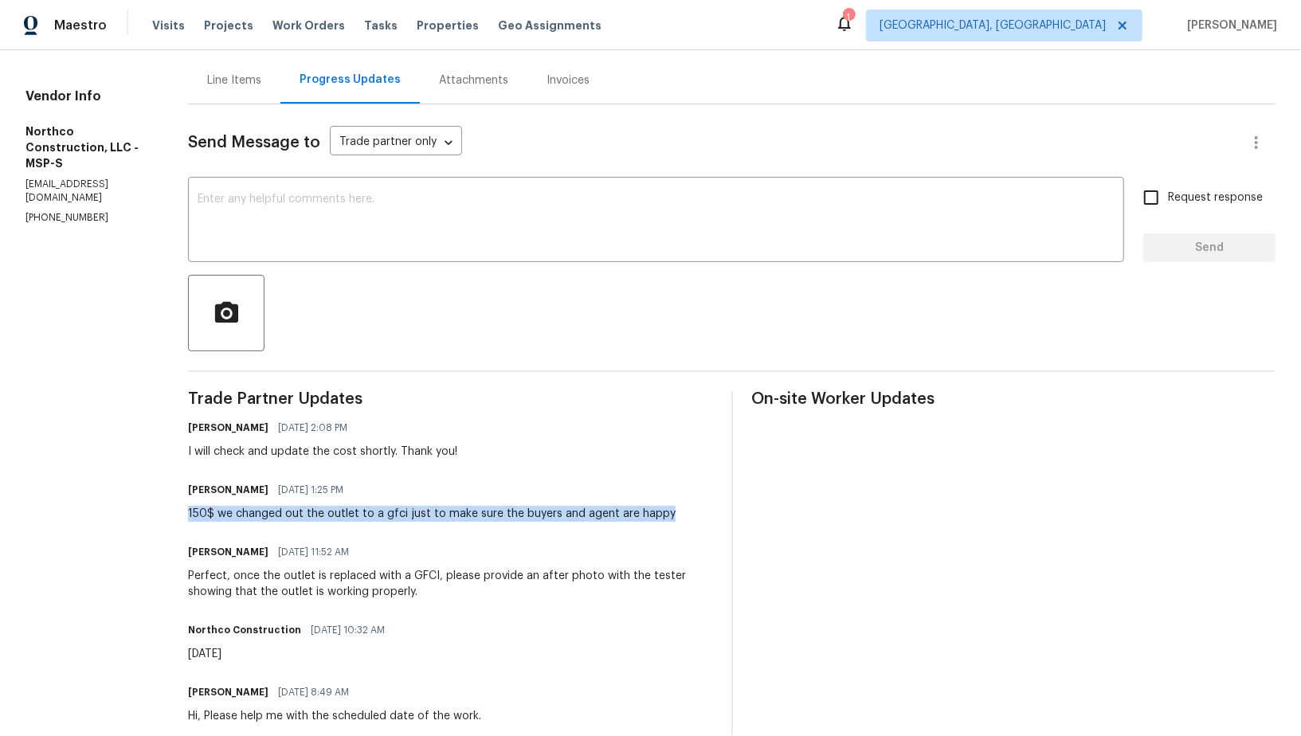
drag, startPoint x: 183, startPoint y: 507, endPoint x: 700, endPoint y: 513, distance: 516.4
click at [700, 513] on div "All work orders 61 Sycamore St W St. Paul, MN 55117 Home details Vendor Info No…" at bounding box center [650, 397] width 1301 height 994
copy div "150$ we changed out the outlet to a gfci just to make sure the buyers and agent…"
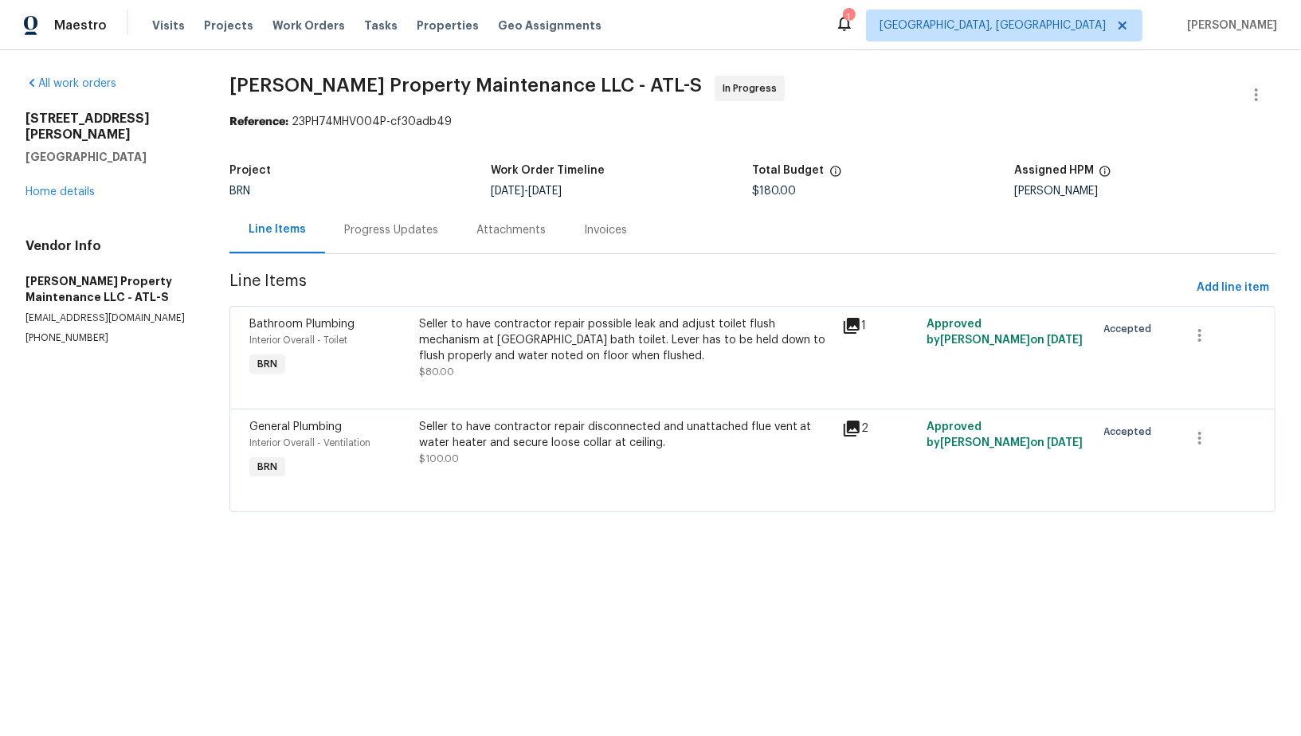
click at [396, 226] on div "Progress Updates" at bounding box center [391, 230] width 94 height 16
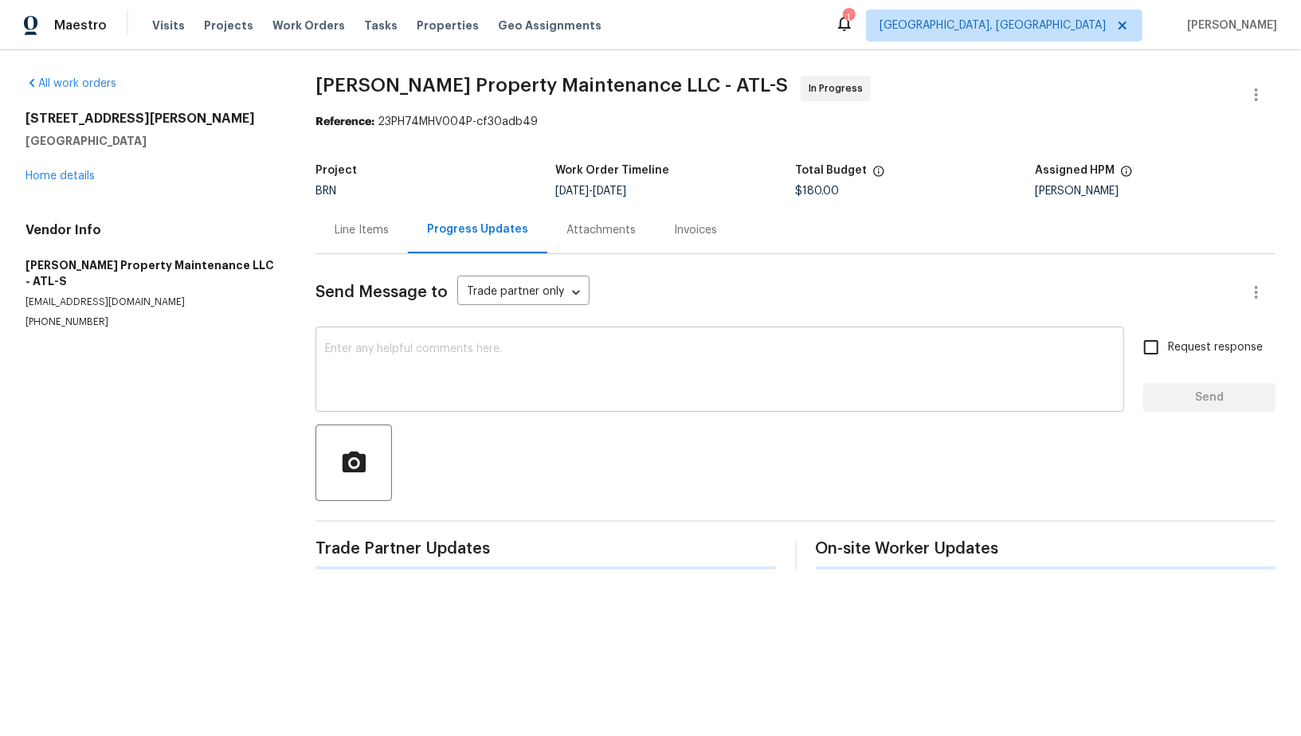
click at [417, 352] on textarea at bounding box center [720, 371] width 790 height 56
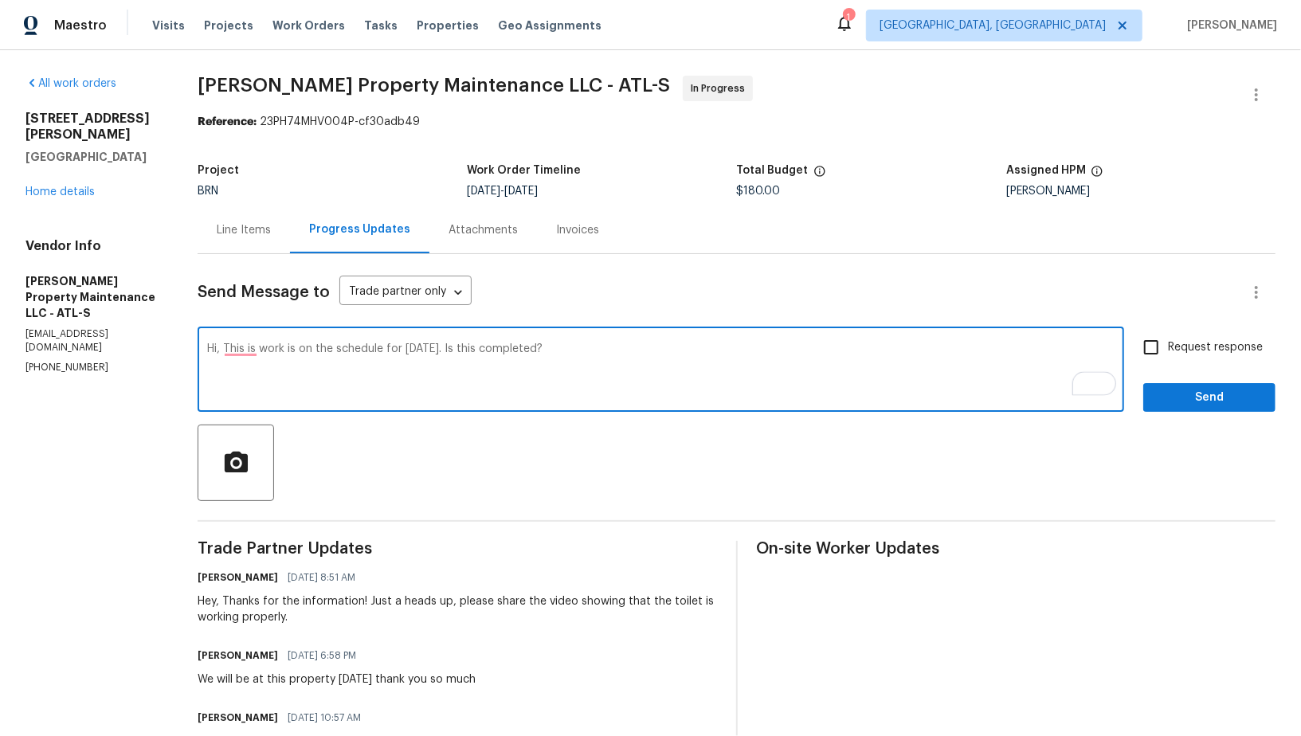
type textarea "Hi, This is work is on the schedule for today. Is this completed?"
click at [1149, 348] on input "Request response" at bounding box center [1151, 347] width 33 height 33
checkbox input "true"
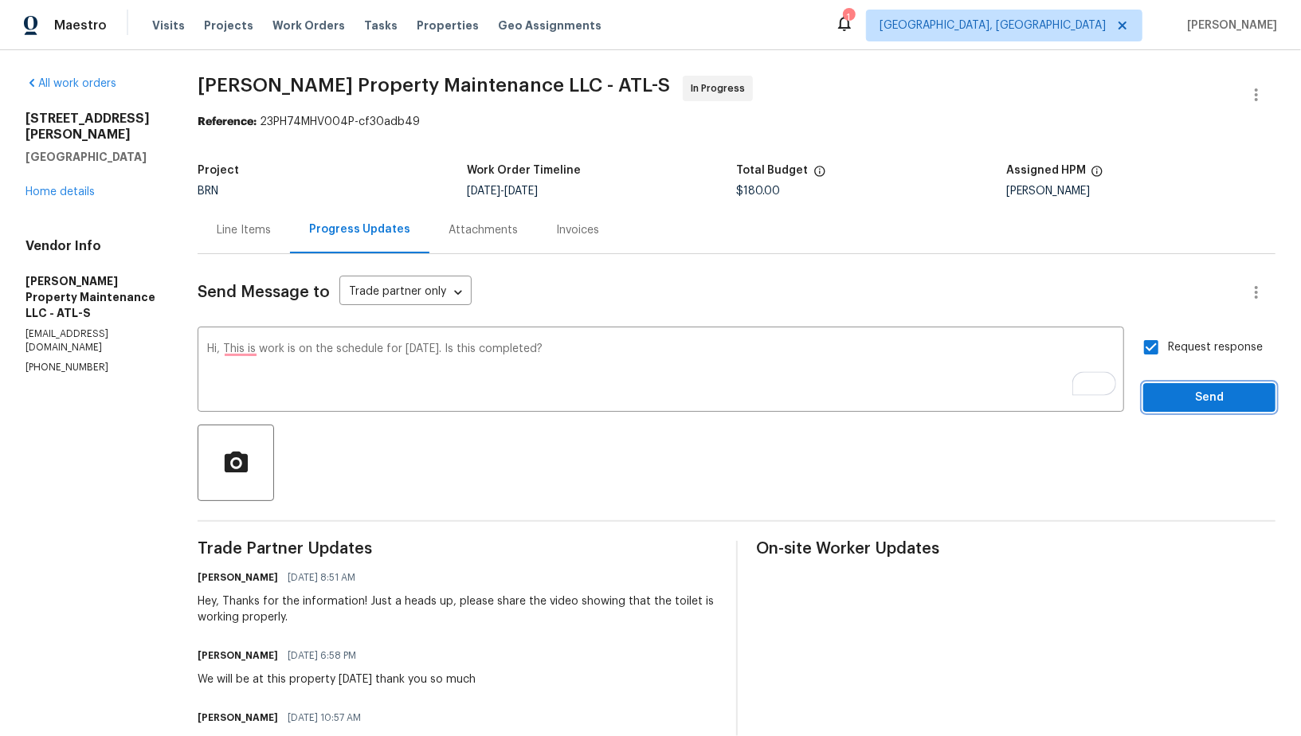
click at [1183, 403] on span "Send" at bounding box center [1209, 398] width 107 height 20
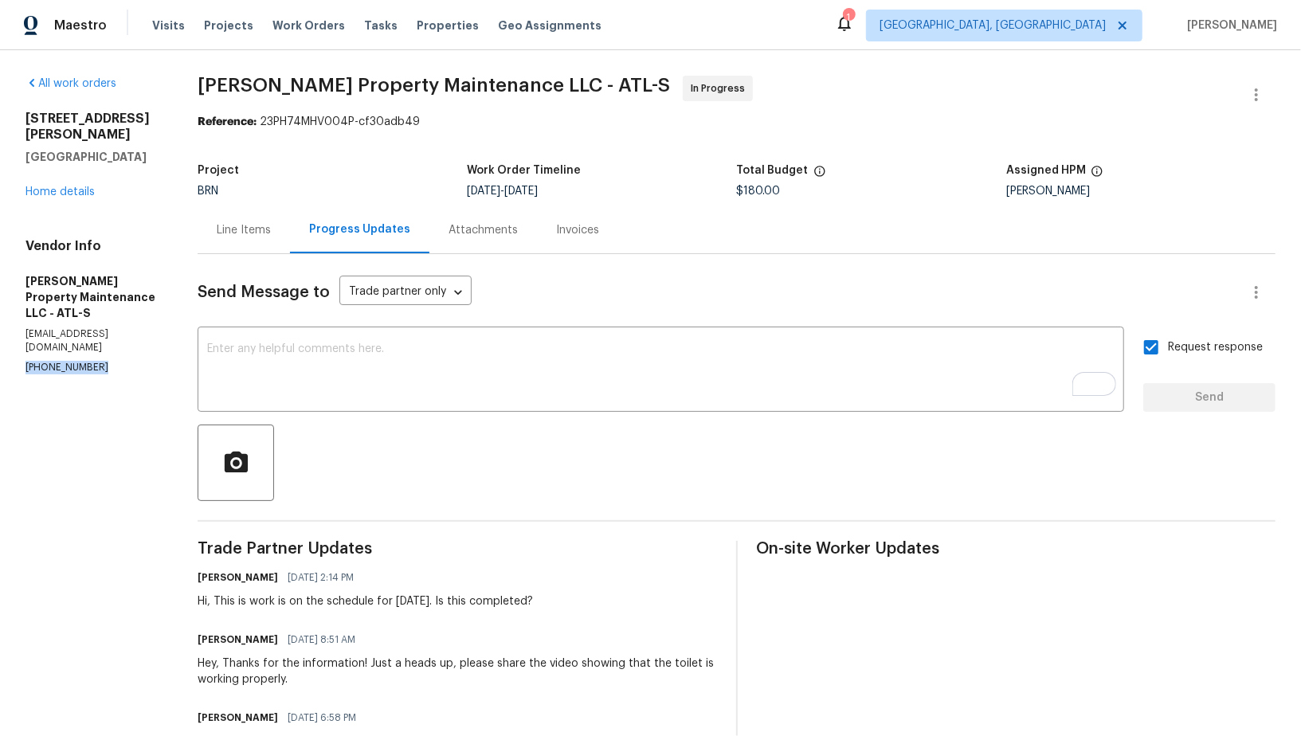
drag, startPoint x: 105, startPoint y: 338, endPoint x: 0, endPoint y: 338, distance: 105.2
click at [0, 338] on div "All work orders 6240 Shenfield Ln Union City, GA 30291 Home details Vendor Info…" at bounding box center [650, 477] width 1301 height 854
copy p "(770) 235-8482"
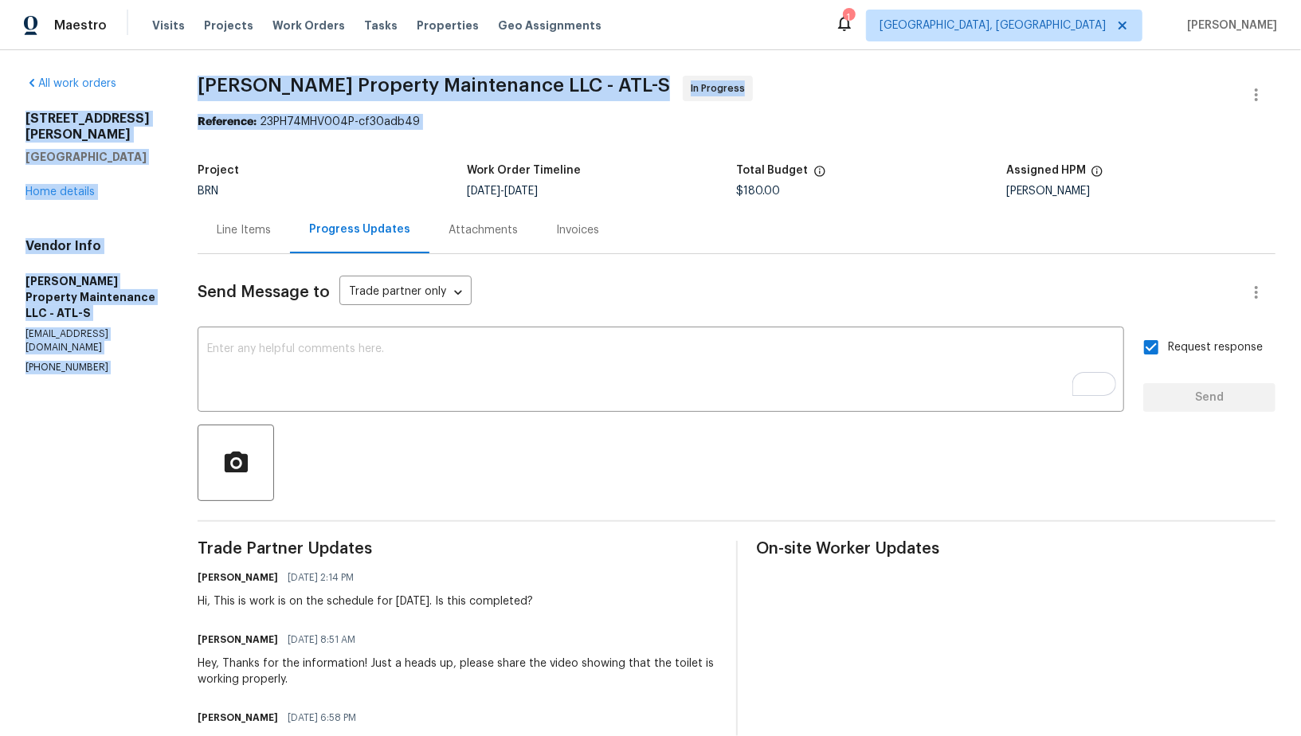
drag, startPoint x: 16, startPoint y: 112, endPoint x: 187, endPoint y: 134, distance: 172.8
click at [187, 134] on div "All work orders 6240 Shenfield Ln Union City, GA 30291 Home details Vendor Info…" at bounding box center [650, 477] width 1301 height 854
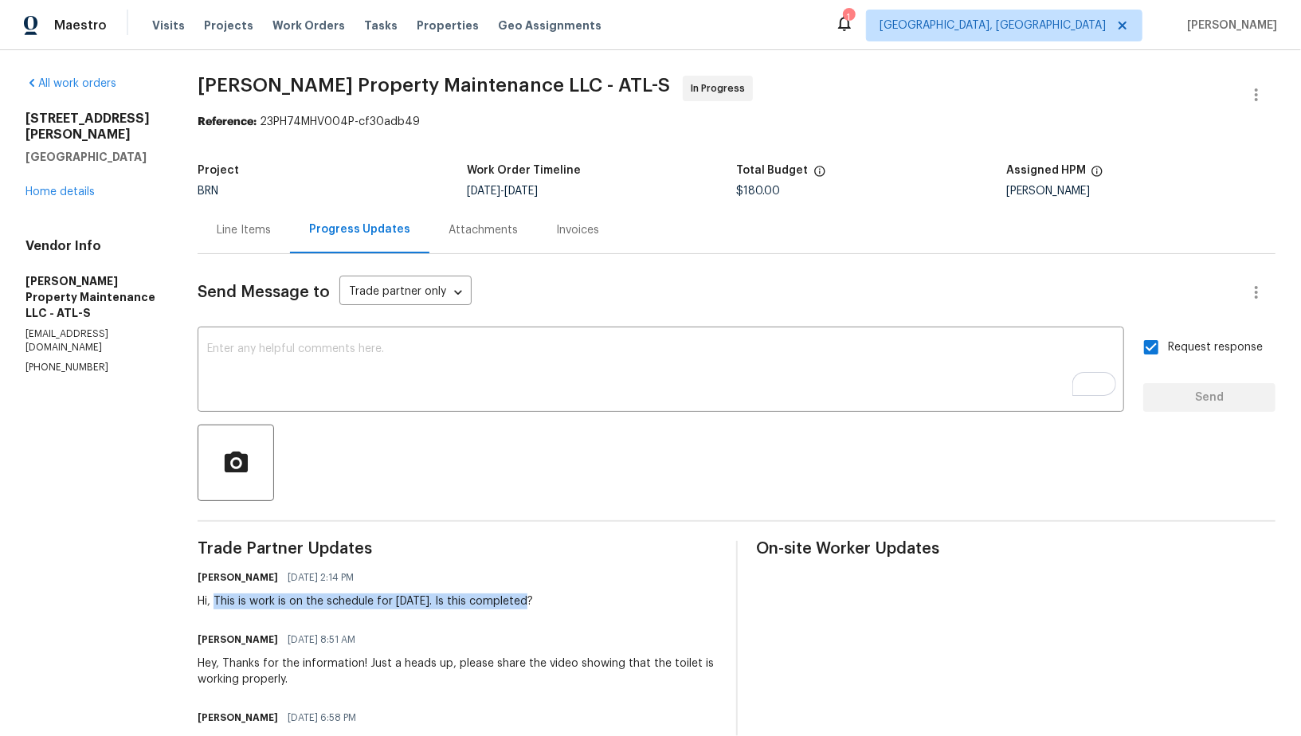
drag, startPoint x: 212, startPoint y: 601, endPoint x: 637, endPoint y: 600, distance: 424.7
click at [637, 600] on div "Padmapriya R 08/29/2025 2:14 PM Hi, This is work is on the schedule for today. …" at bounding box center [457, 588] width 519 height 43
copy div "This is work is on the schedule for today. Is this completed?"
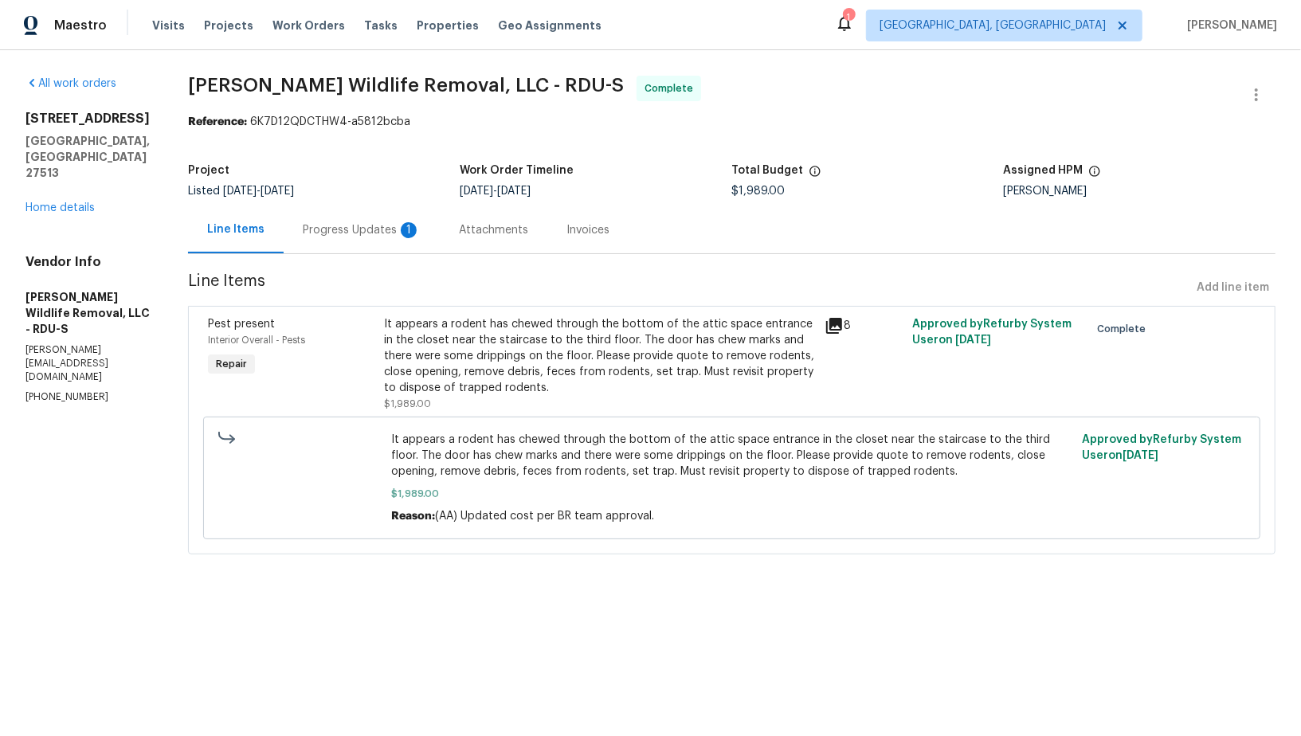
click at [592, 234] on div "Invoices" at bounding box center [588, 230] width 43 height 16
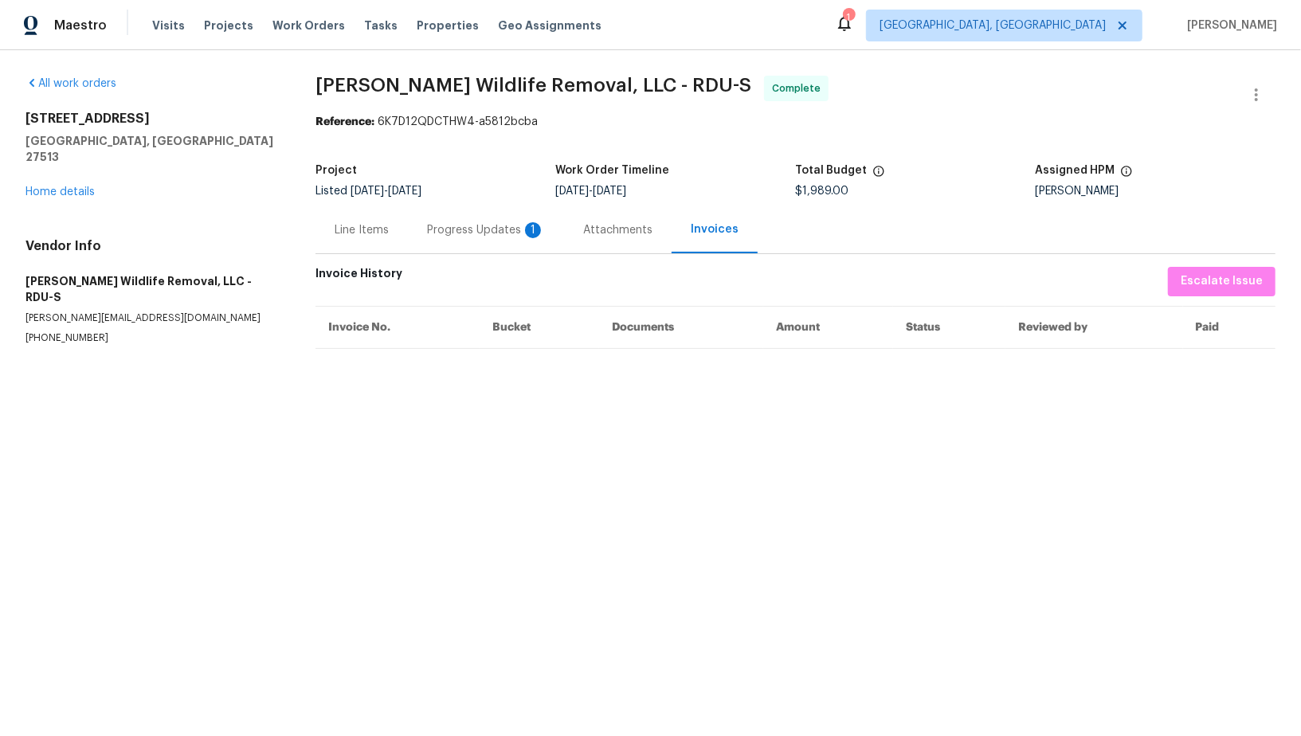
click at [459, 224] on div "Progress Updates 1" at bounding box center [486, 230] width 118 height 16
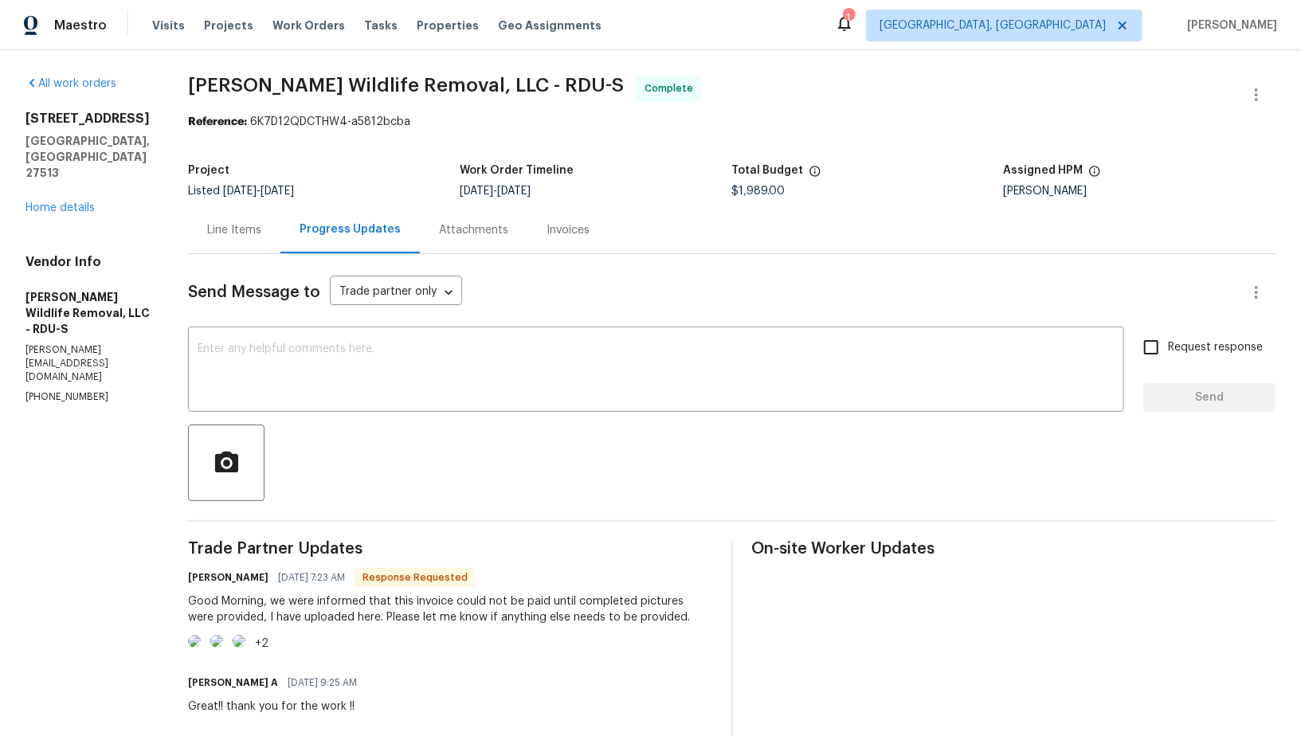
click at [547, 233] on div "Invoices" at bounding box center [568, 230] width 43 height 16
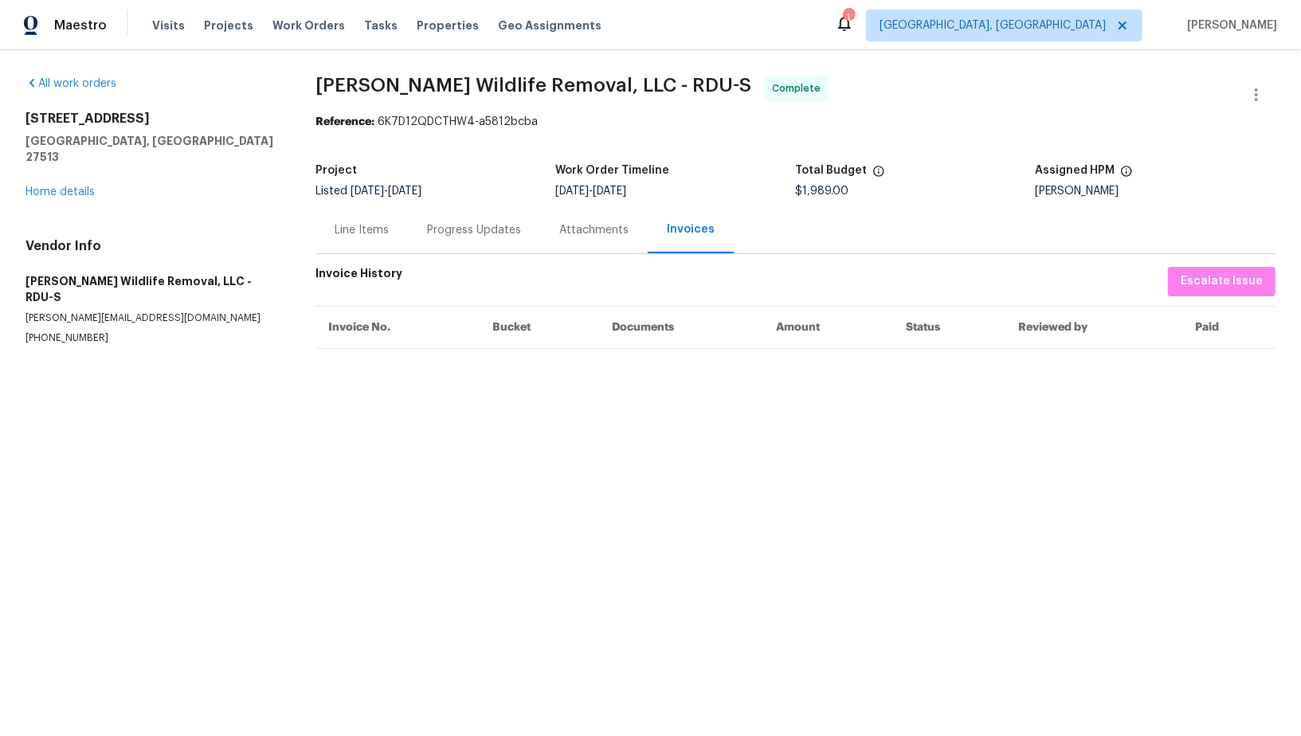
click at [481, 242] on div "Progress Updates" at bounding box center [474, 229] width 132 height 47
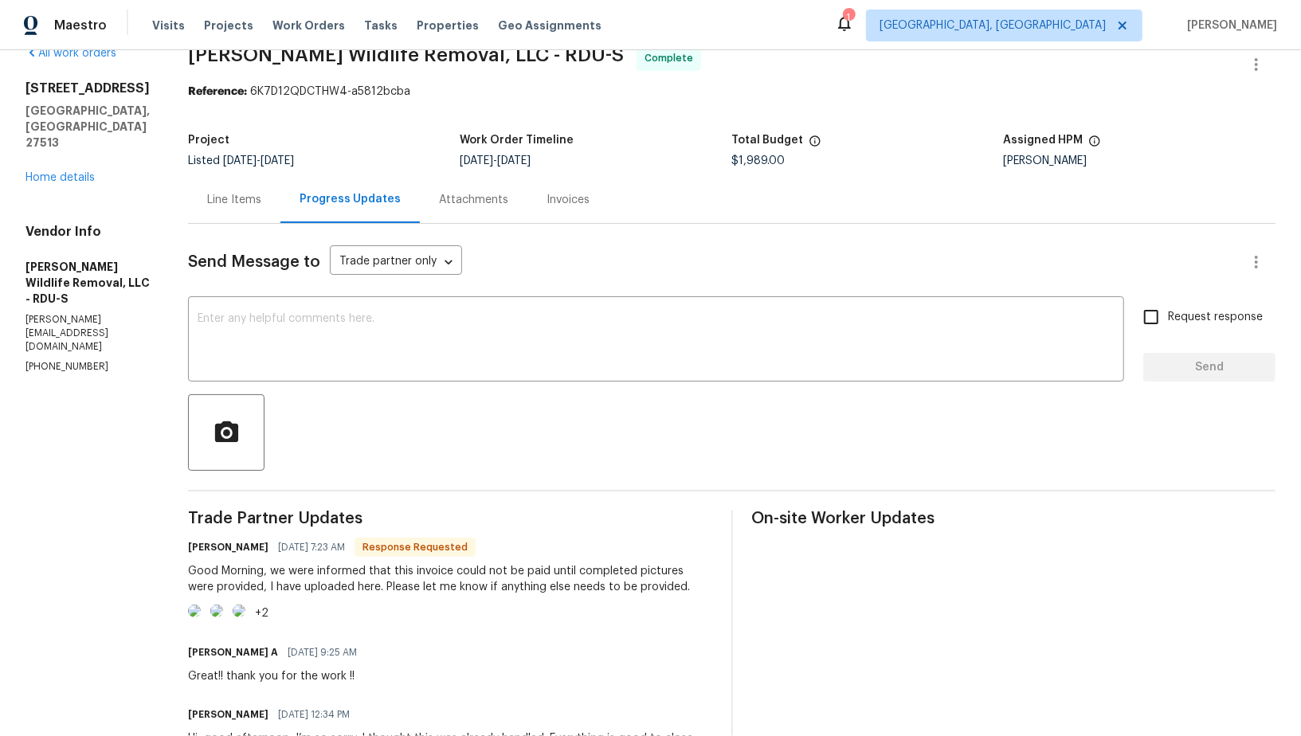
scroll to position [37, 0]
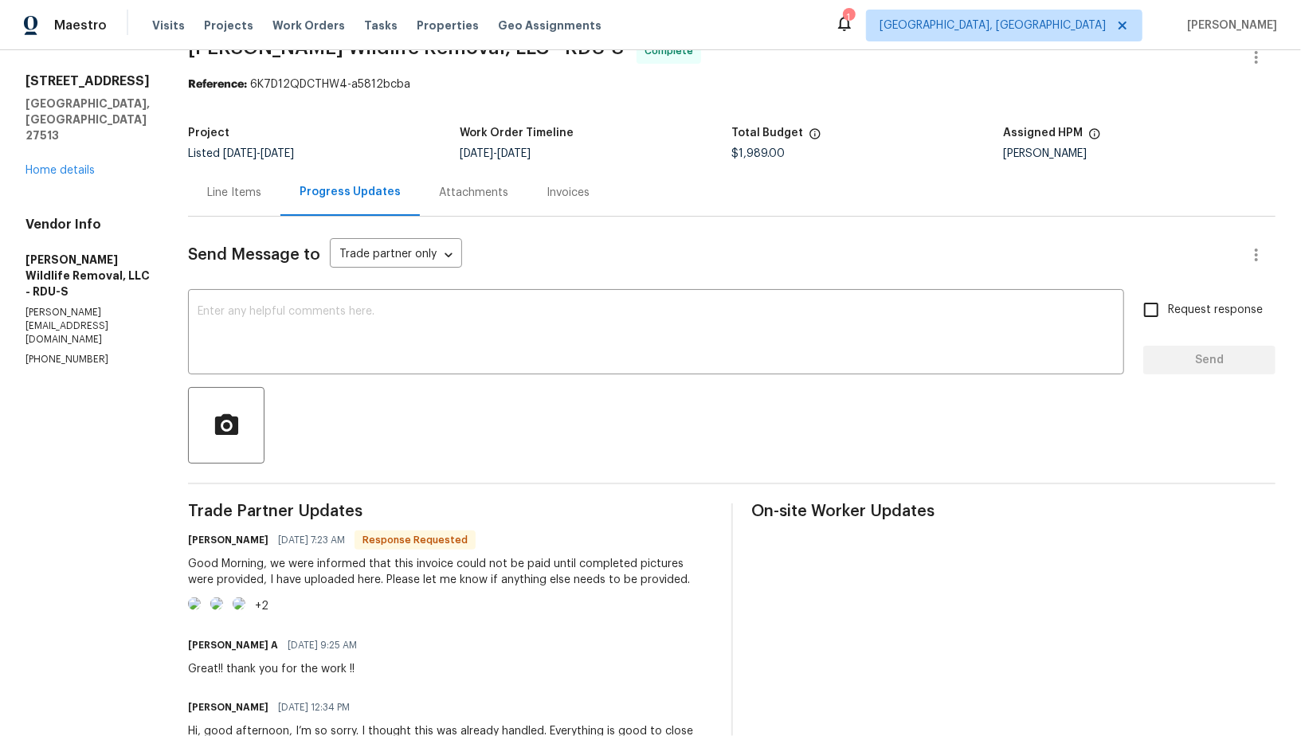
click at [547, 198] on div "Invoices" at bounding box center [568, 193] width 43 height 16
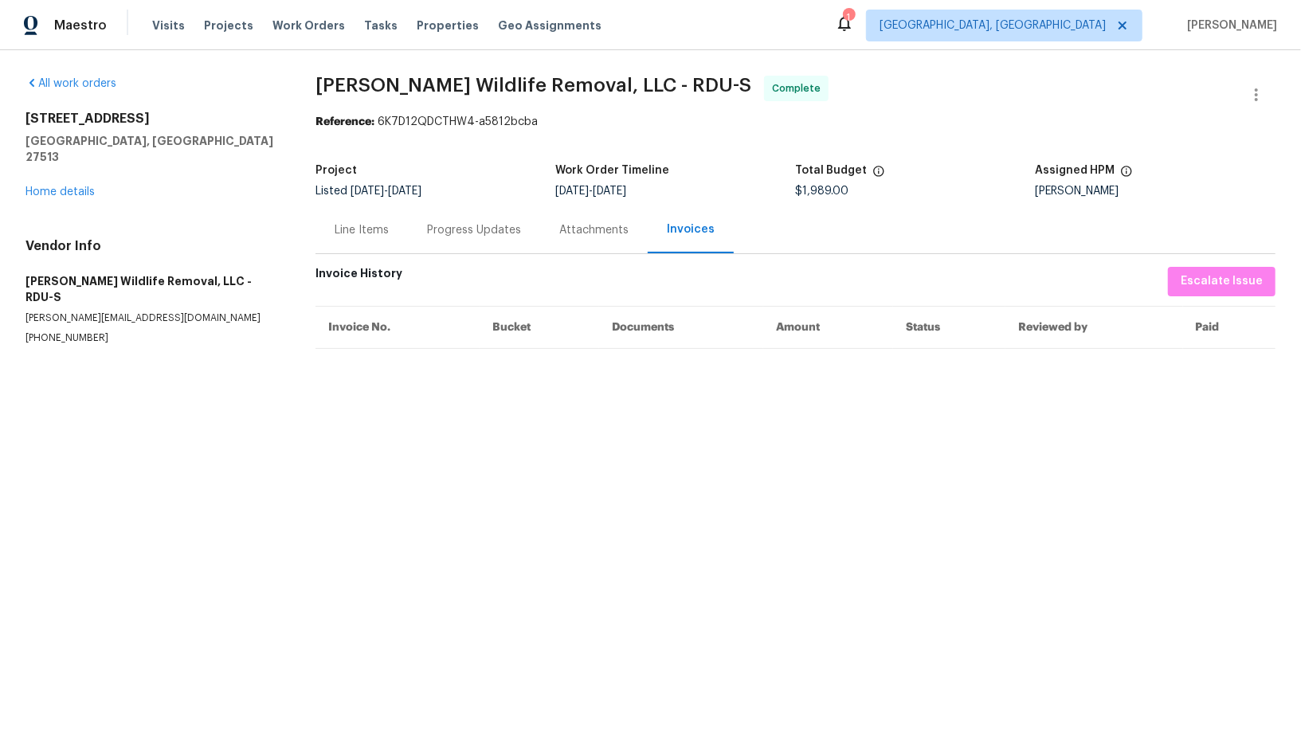
click at [453, 240] on div "Progress Updates" at bounding box center [474, 229] width 132 height 47
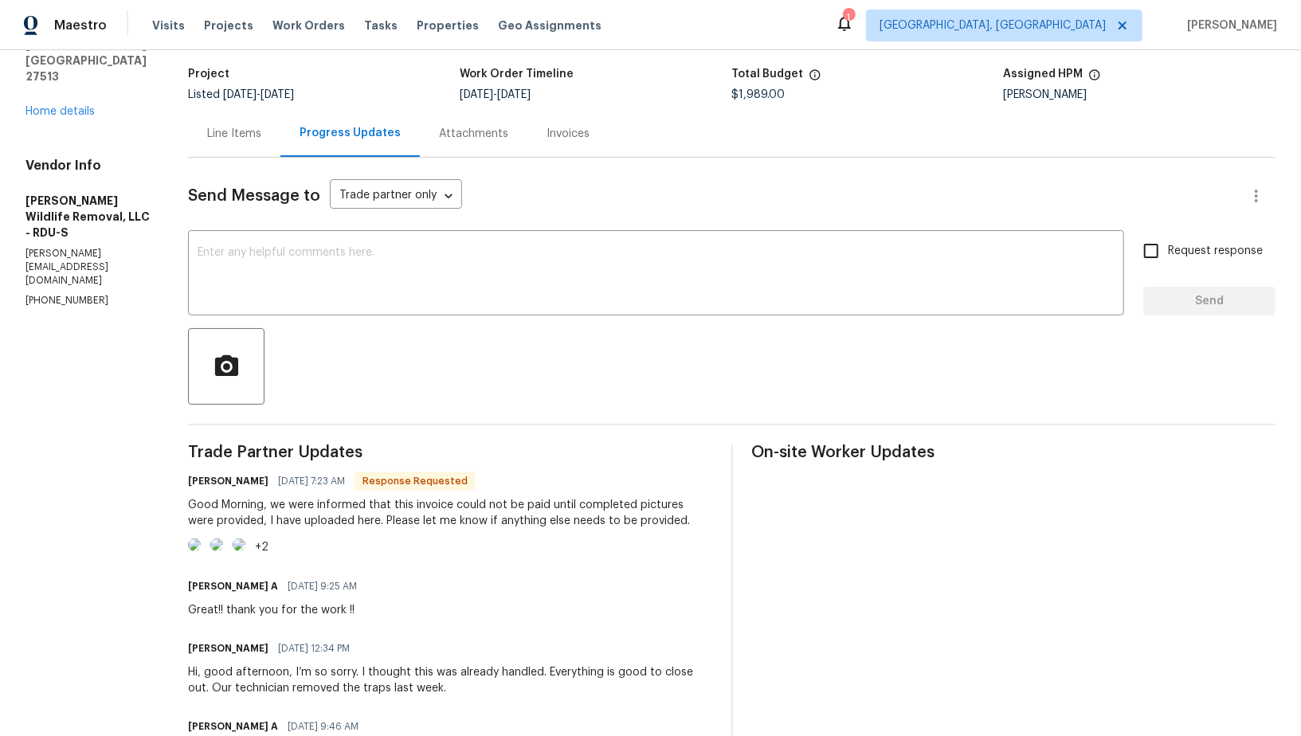
scroll to position [84, 0]
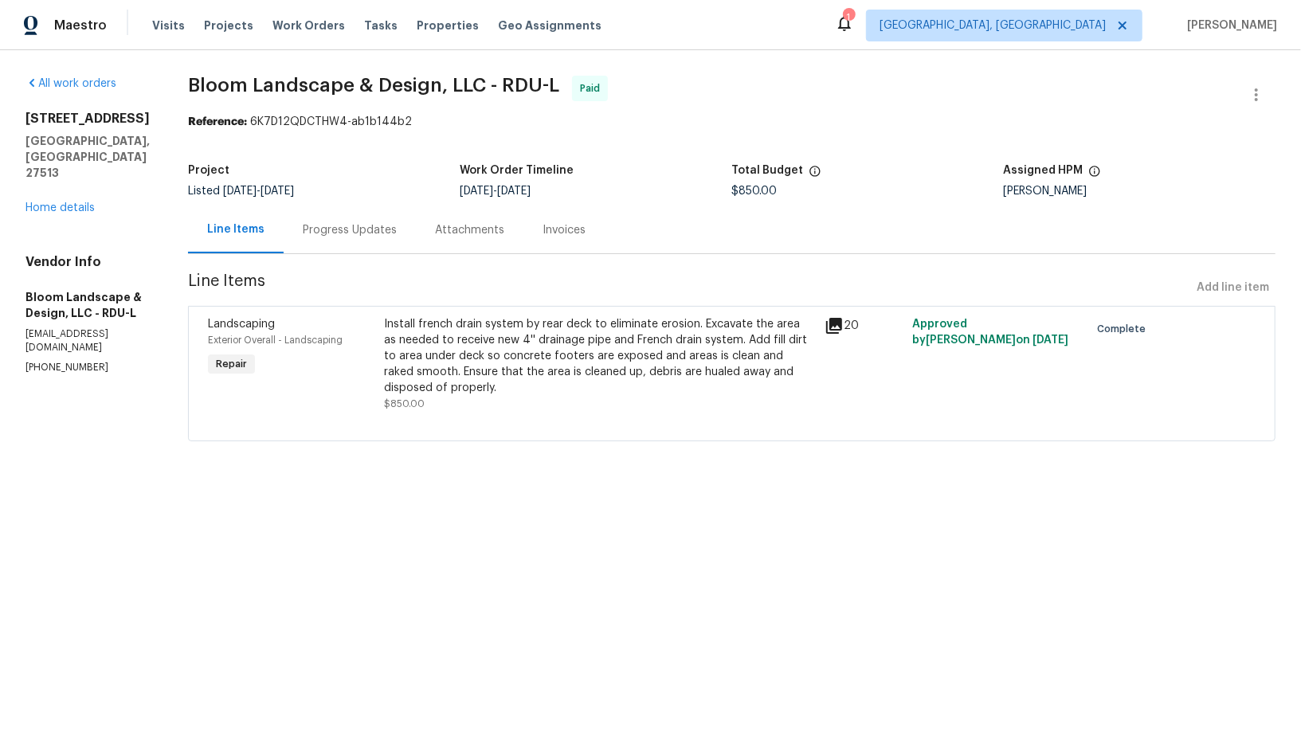
click at [586, 233] on div "Invoices" at bounding box center [564, 230] width 43 height 16
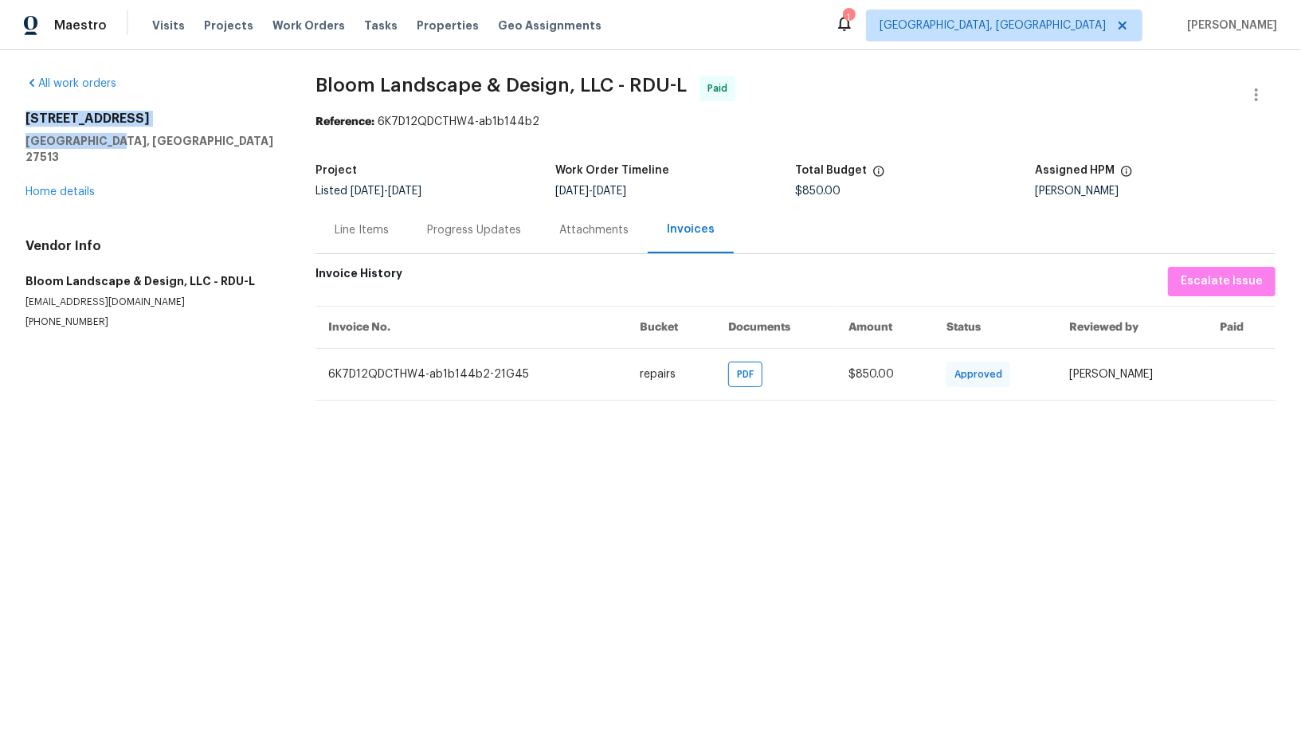
drag, startPoint x: 6, startPoint y: 112, endPoint x: 193, endPoint y: 145, distance: 189.3
click at [193, 145] on div "All work orders 113 Crosswind Dr Cary, NC 27513 Home details Vendor Info Bloom …" at bounding box center [650, 238] width 1301 height 376
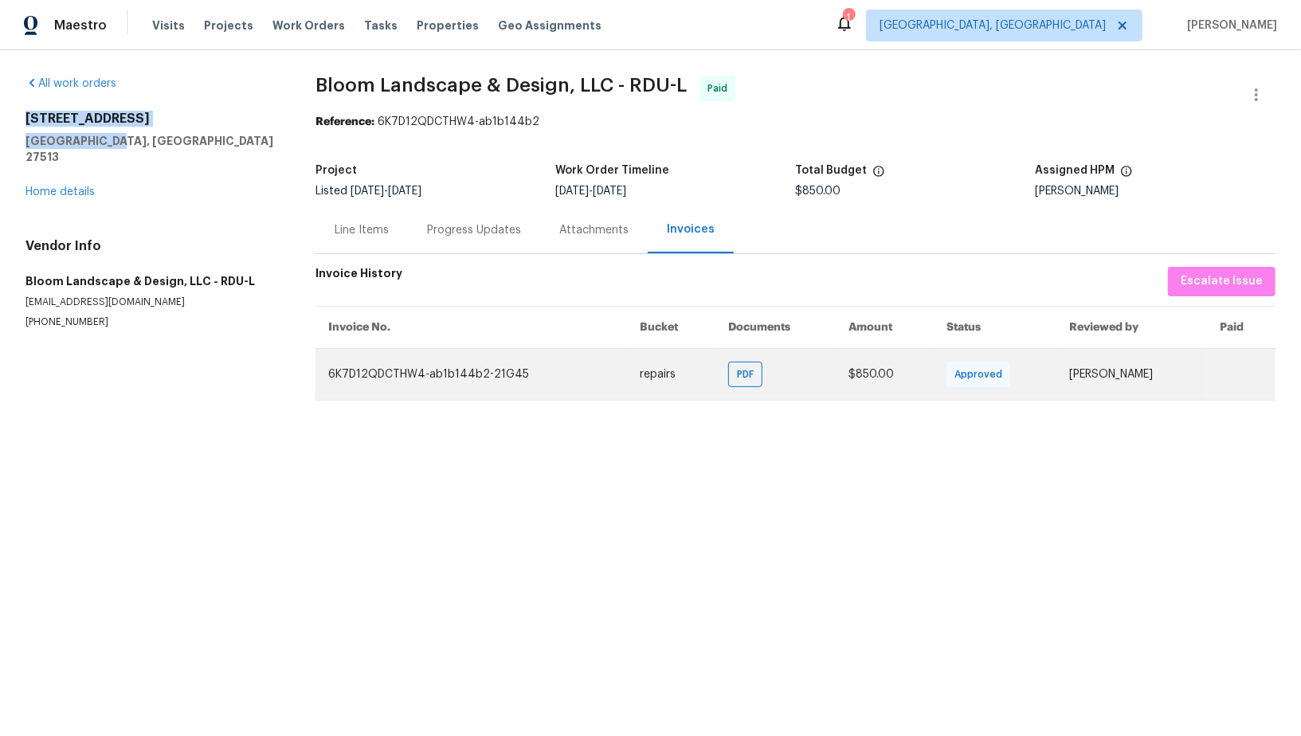
copy div "113 Crosswind Dr Cary, NC 27513"
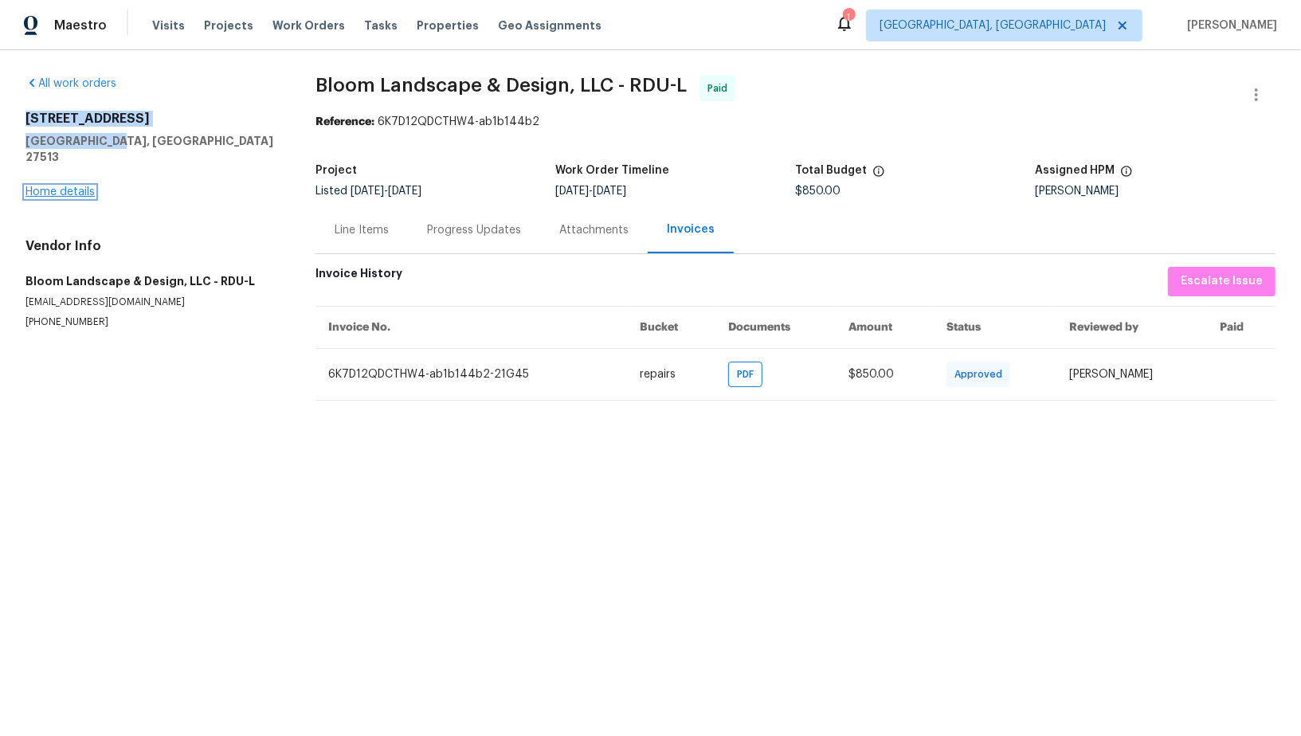
click at [45, 186] on link "Home details" at bounding box center [59, 191] width 69 height 11
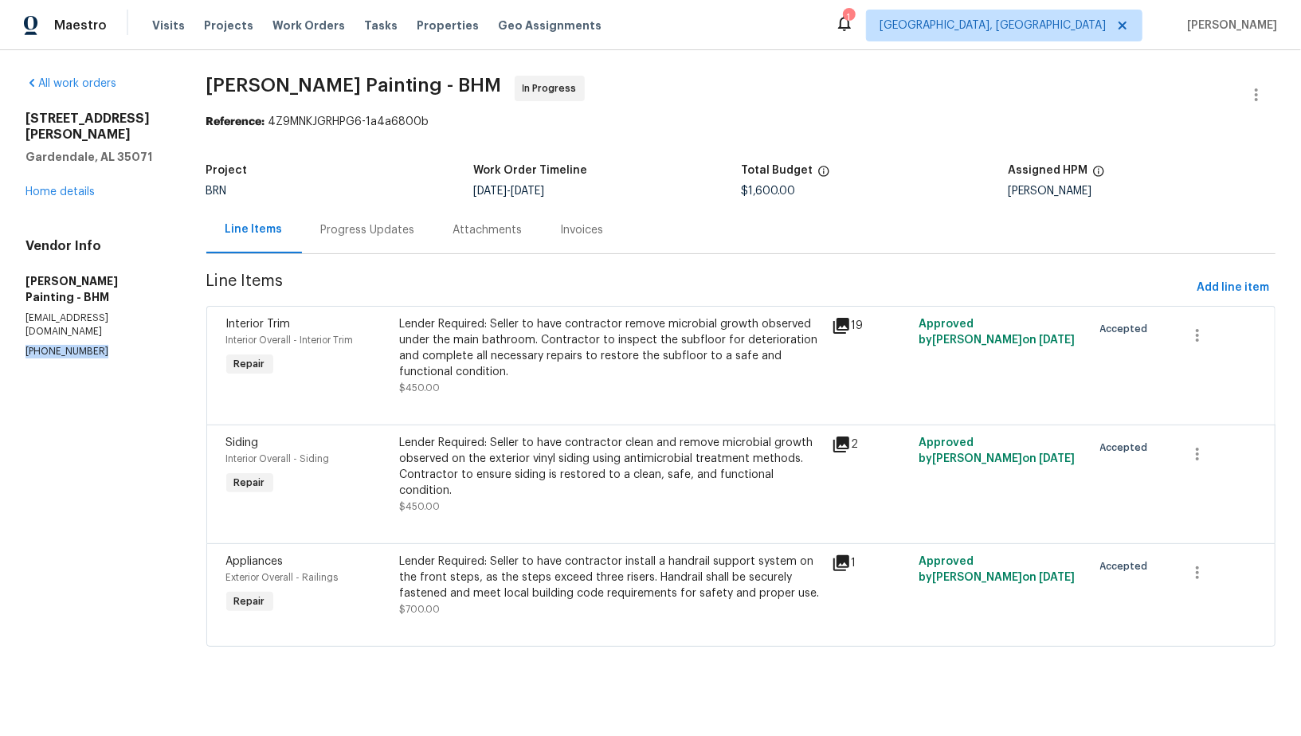
drag, startPoint x: 107, startPoint y: 305, endPoint x: 3, endPoint y: 305, distance: 103.6
click at [0, 305] on div "All work orders [STREET_ADDRESS][PERSON_NAME] Home details Vendor Info [PERSON_…" at bounding box center [650, 370] width 1301 height 641
copy p "[PHONE_NUMBER]"
click at [426, 217] on div "Progress Updates" at bounding box center [368, 229] width 132 height 47
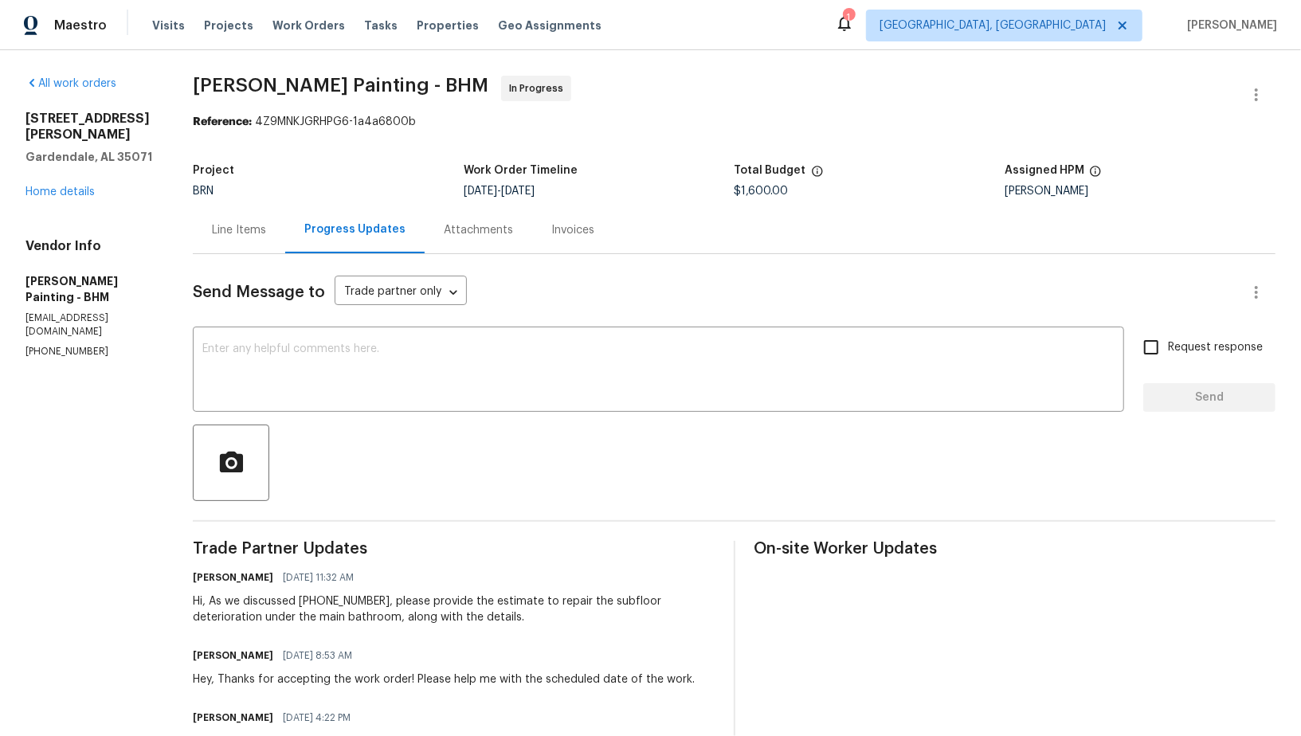
click at [285, 248] on div "Line Items" at bounding box center [239, 229] width 92 height 47
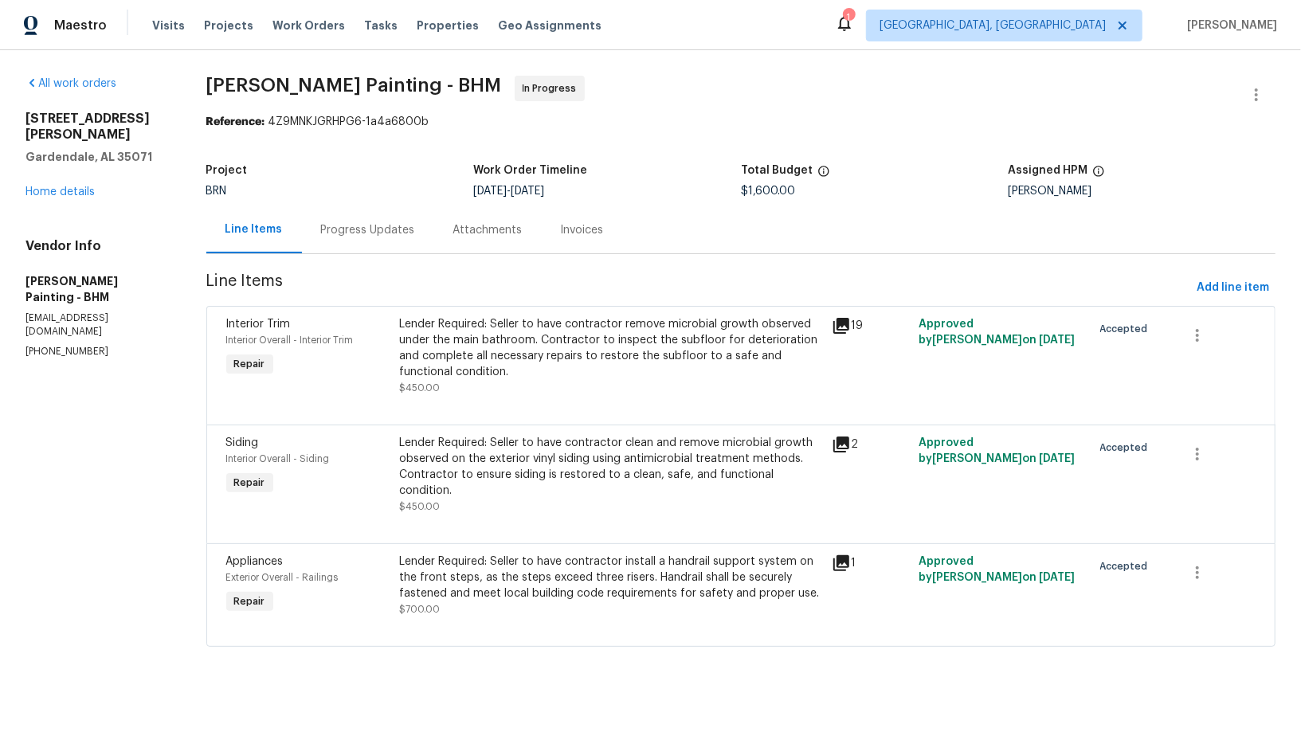
click at [415, 231] on div "Progress Updates" at bounding box center [368, 230] width 94 height 16
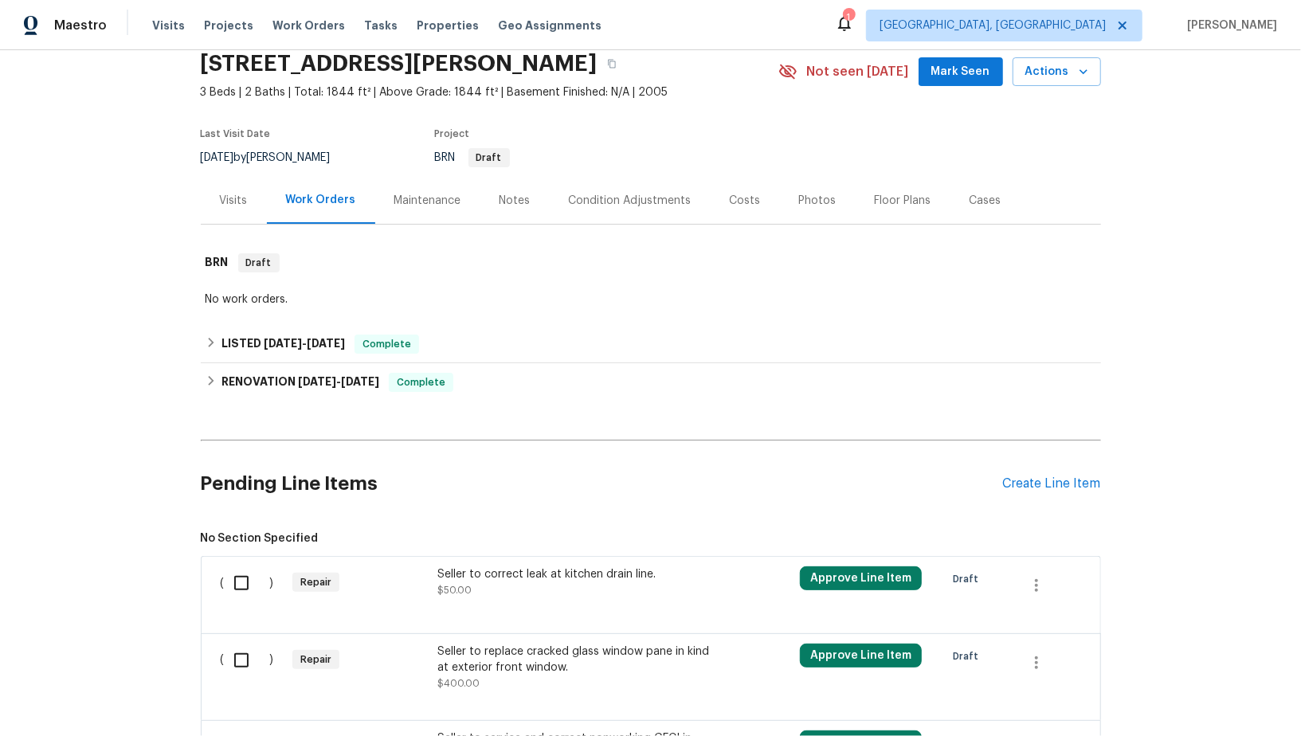
scroll to position [242, 0]
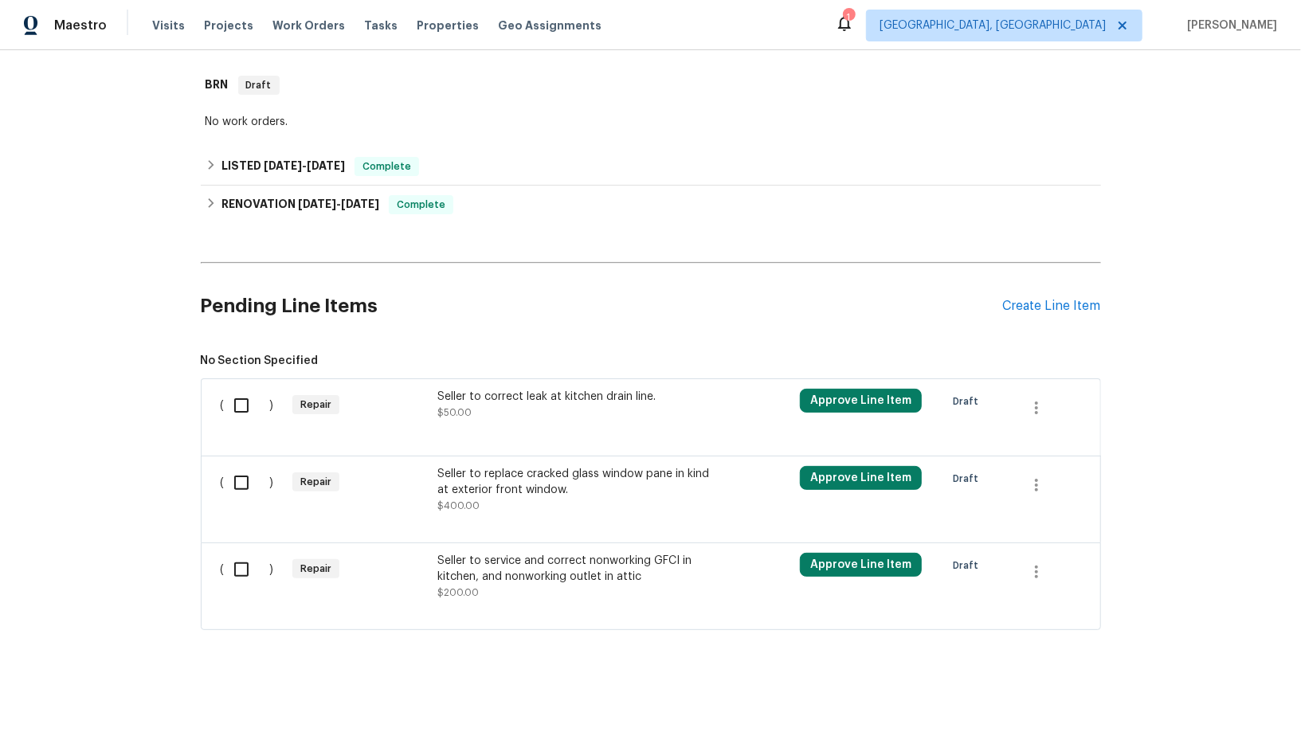
click at [481, 416] on div "Seller to correct leak at kitchen drain line. $50.00" at bounding box center [577, 405] width 280 height 32
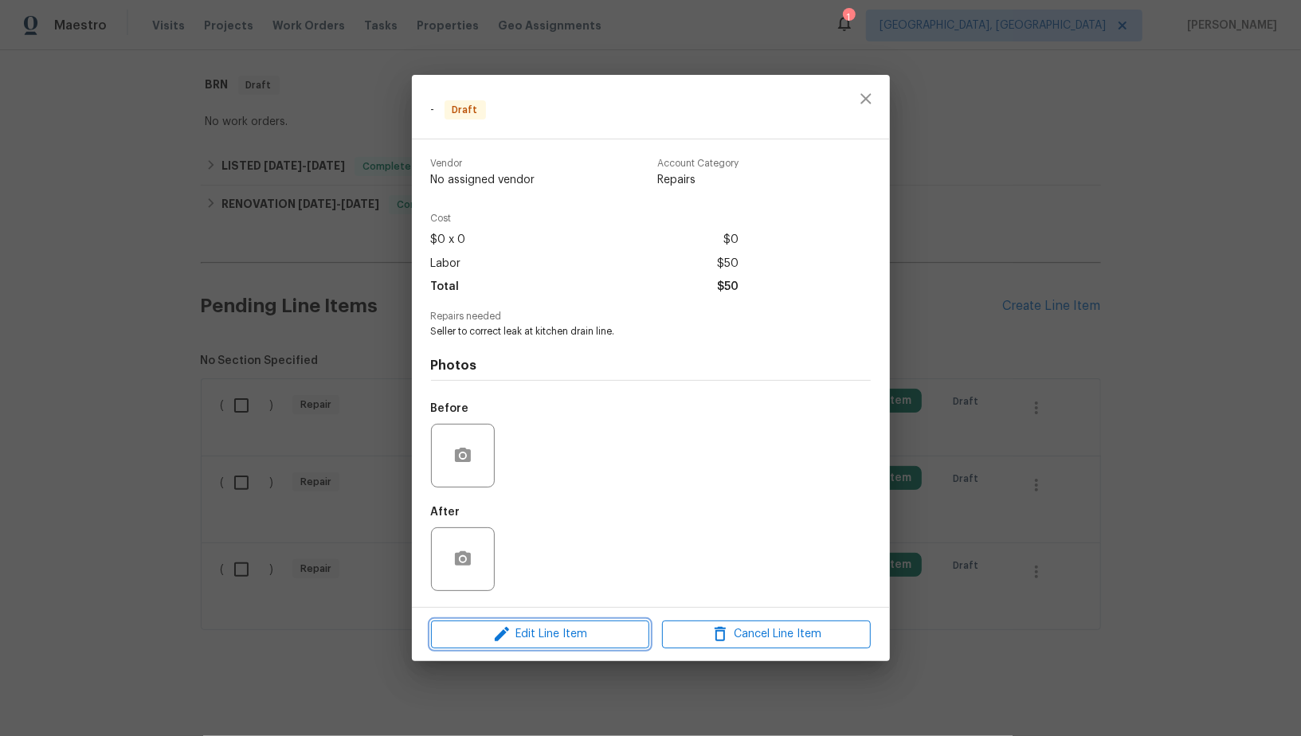
click at [532, 642] on span "Edit Line Item" at bounding box center [540, 635] width 209 height 20
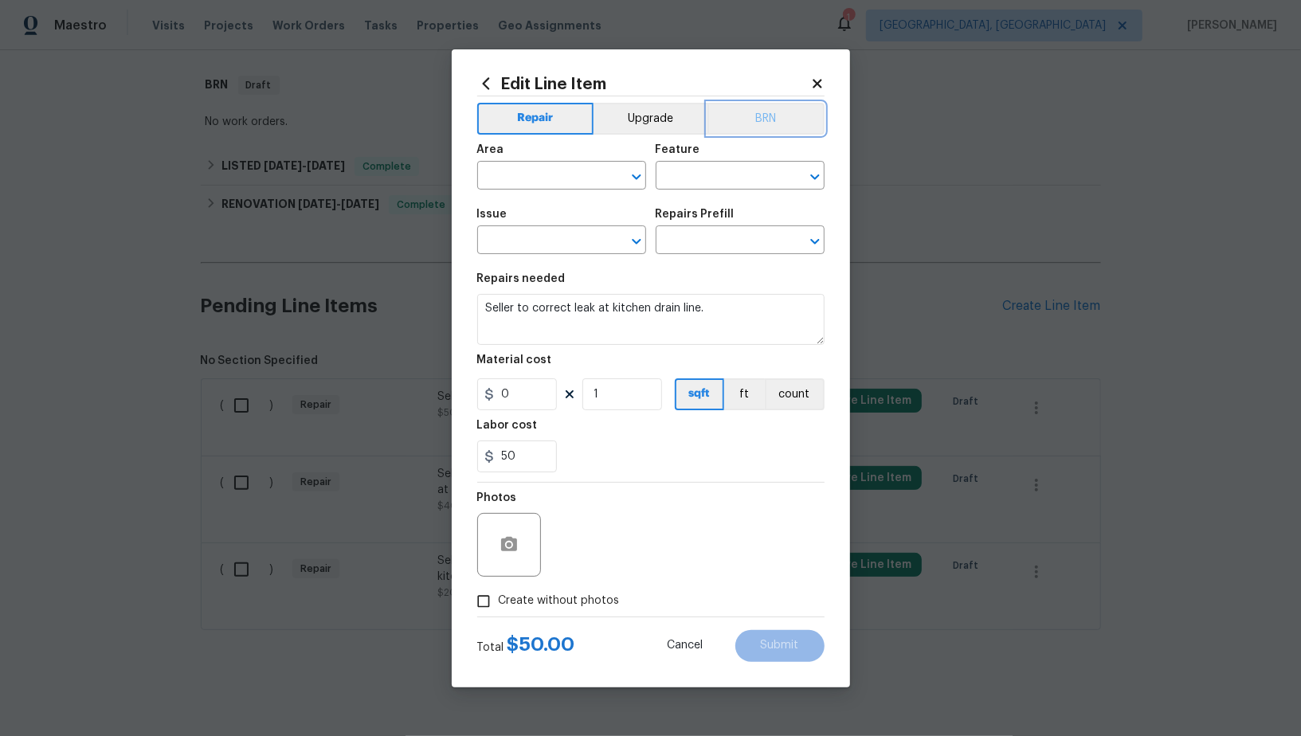
click at [749, 124] on button "BRN" at bounding box center [766, 119] width 117 height 32
click at [555, 156] on div "Area" at bounding box center [561, 154] width 169 height 21
click at [541, 182] on input "text" at bounding box center [539, 177] width 124 height 25
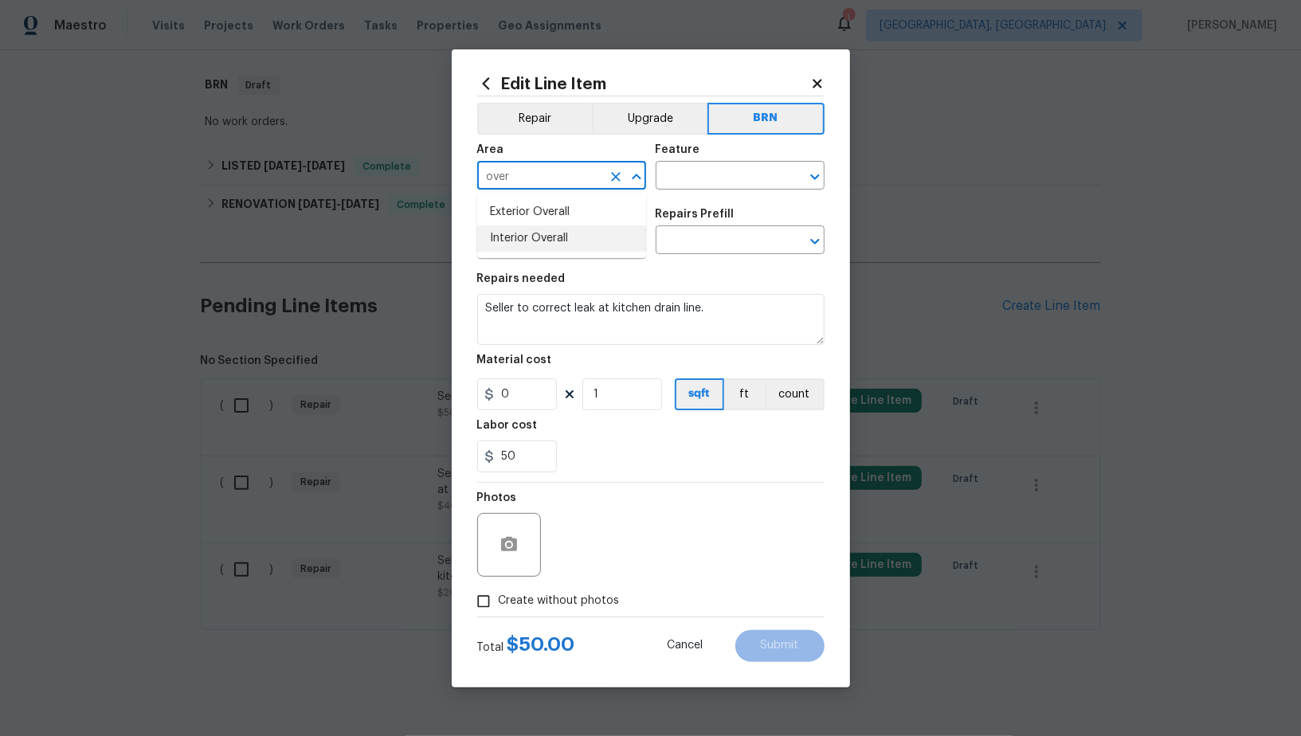
click at [530, 233] on li "Interior Overall" at bounding box center [561, 239] width 169 height 26
type input "Interior Overall"
click at [674, 181] on input "text" at bounding box center [718, 177] width 124 height 25
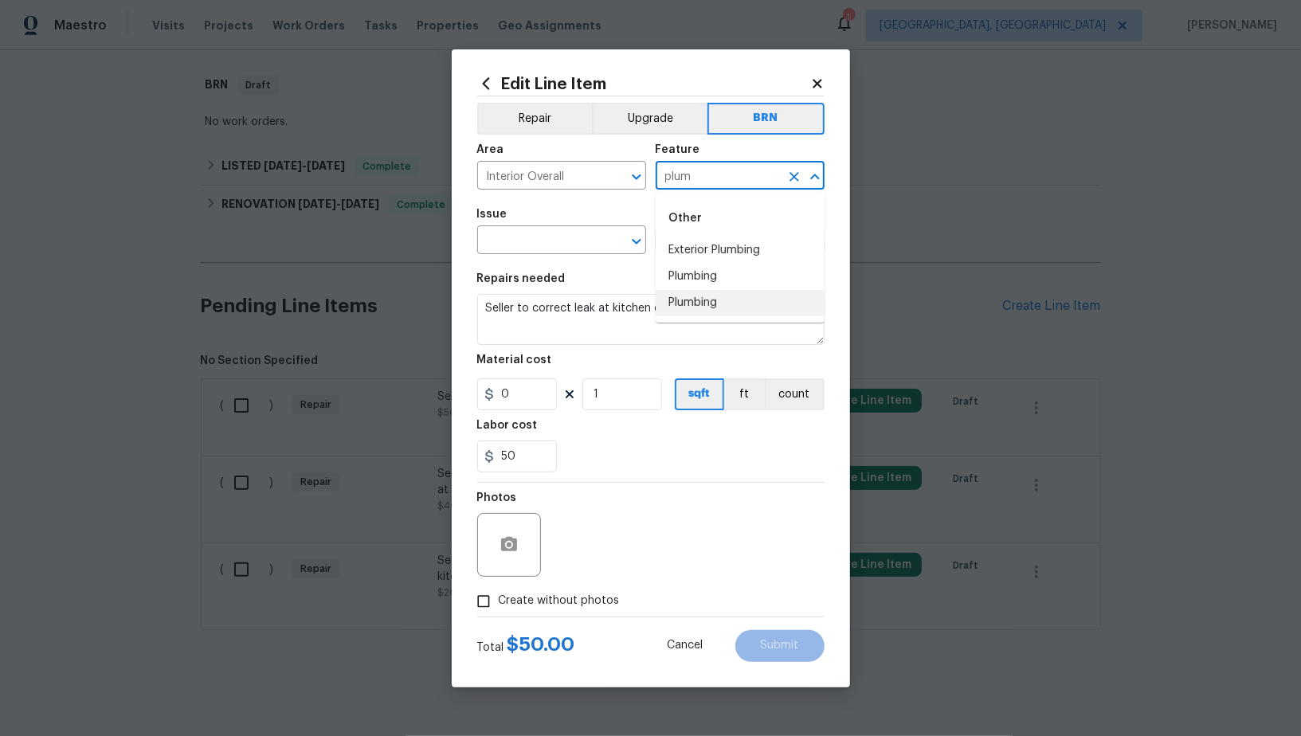
click at [696, 276] on li "Plumbing" at bounding box center [740, 277] width 169 height 26
type input "Plumbing"
click at [552, 239] on input "text" at bounding box center [539, 241] width 124 height 25
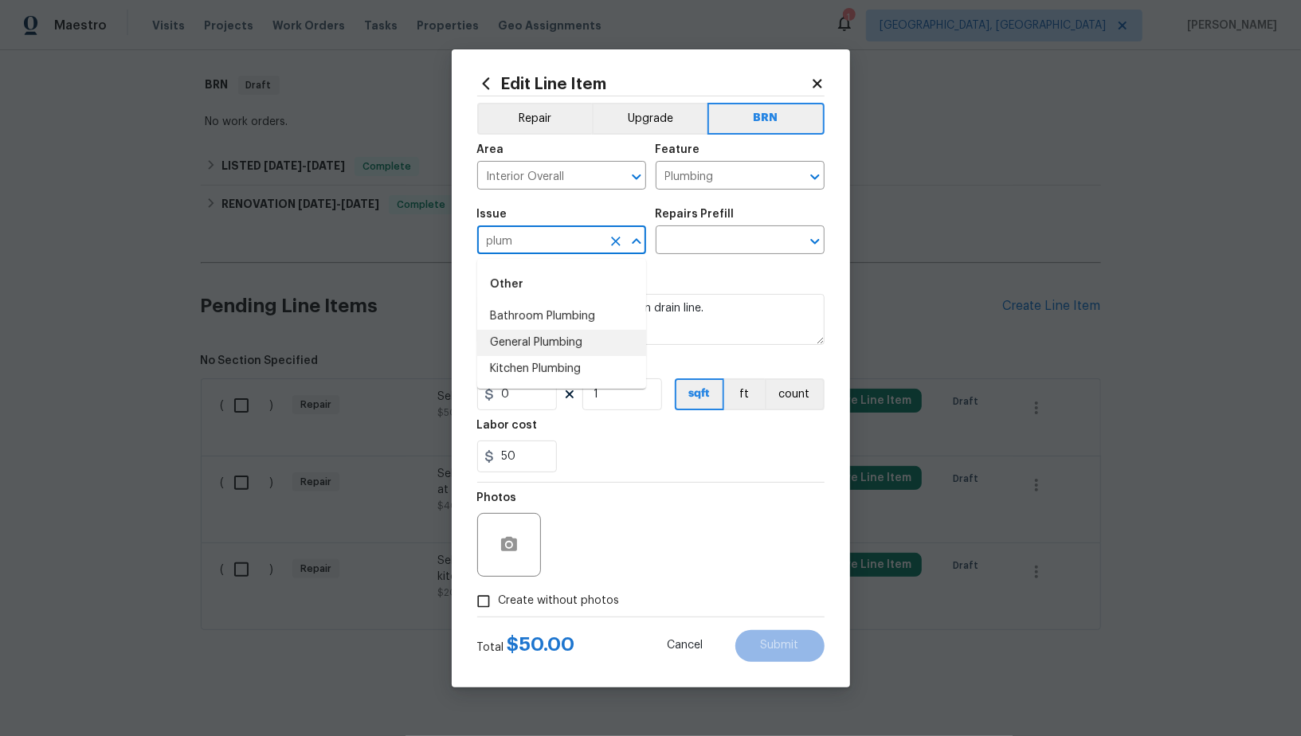
click at [563, 341] on li "General Plumbing" at bounding box center [561, 343] width 169 height 26
type input "General Plumbing"
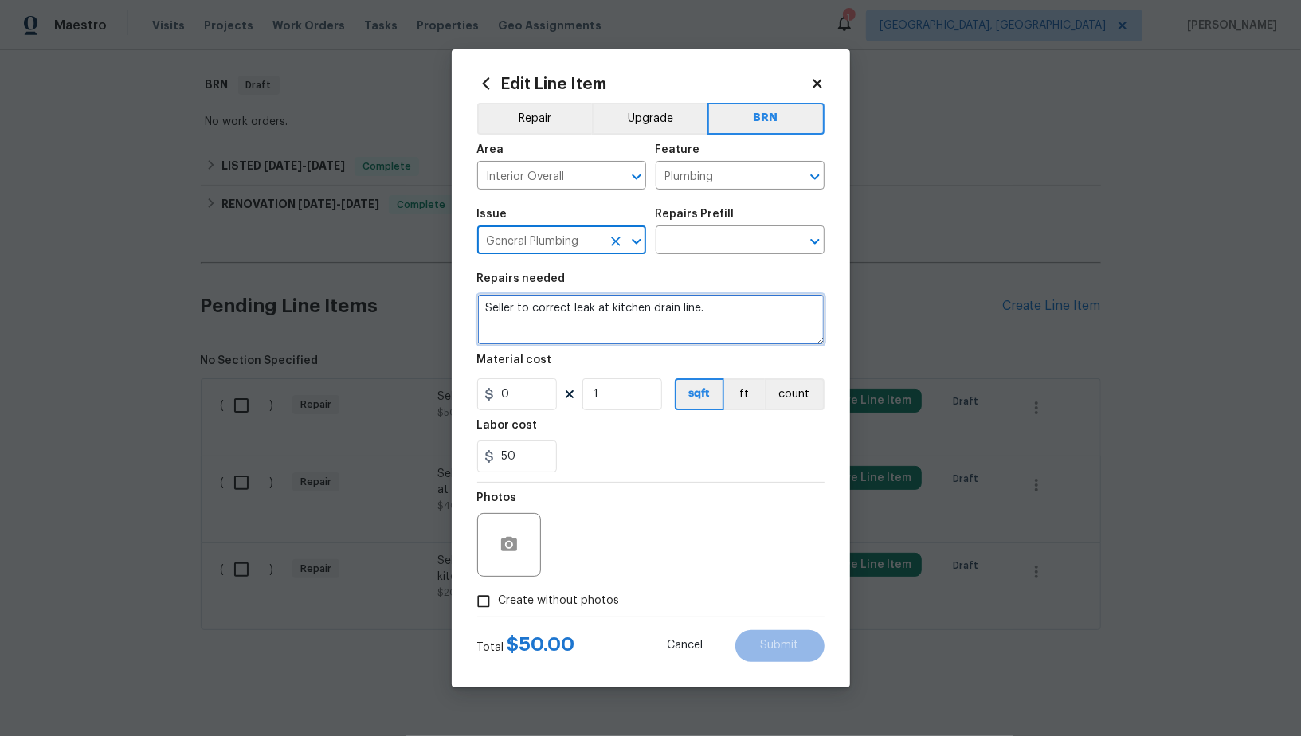
click at [665, 300] on textarea "Seller to correct leak at kitchen drain line." at bounding box center [650, 319] width 347 height 51
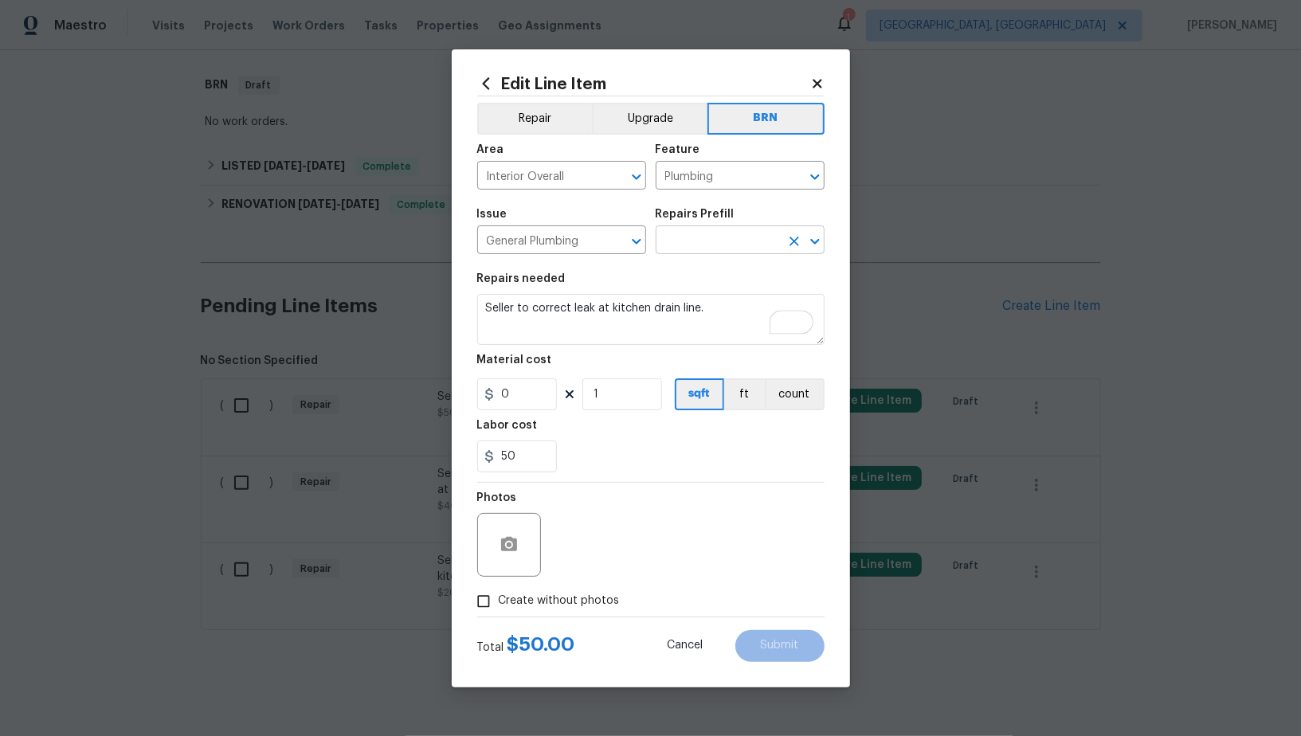
click at [696, 241] on input "text" at bounding box center [718, 241] width 124 height 25
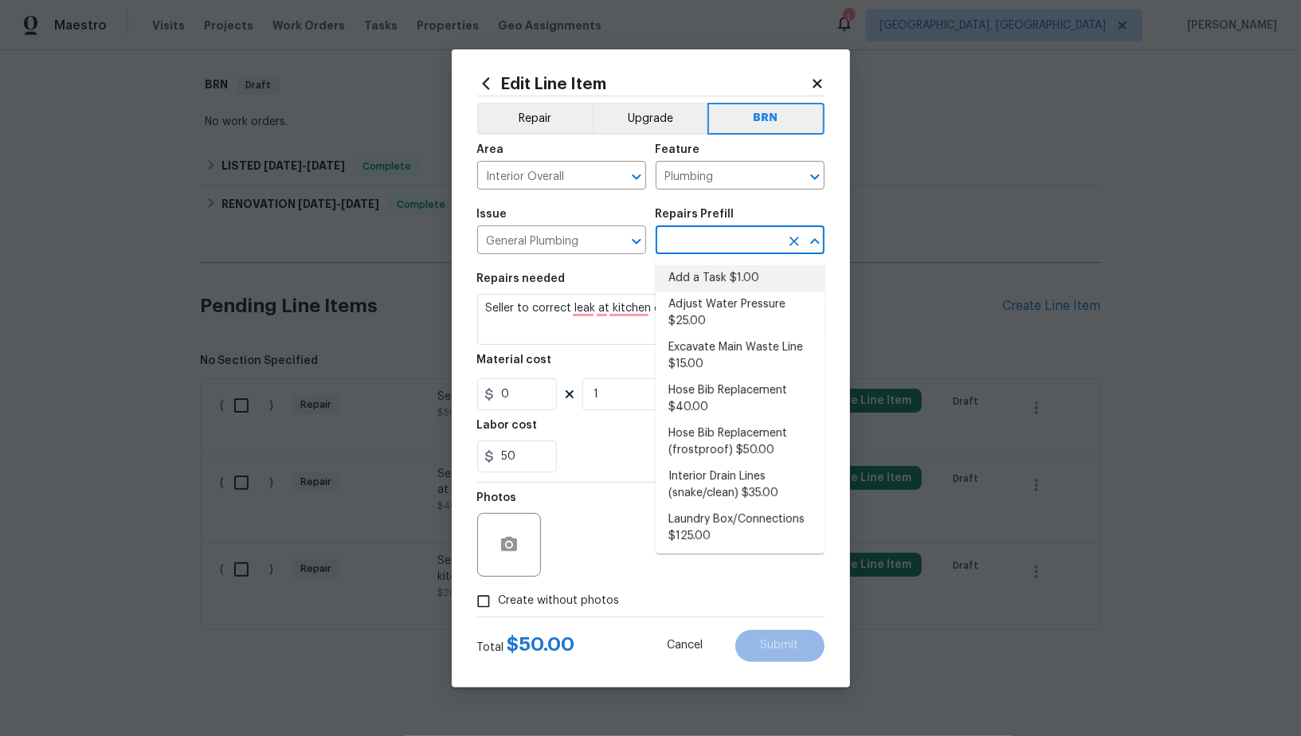
click at [696, 283] on li "Add a Task $1.00" at bounding box center [740, 278] width 169 height 26
type input "Add a Task $1.00"
type textarea "HPM to detail"
type input "1"
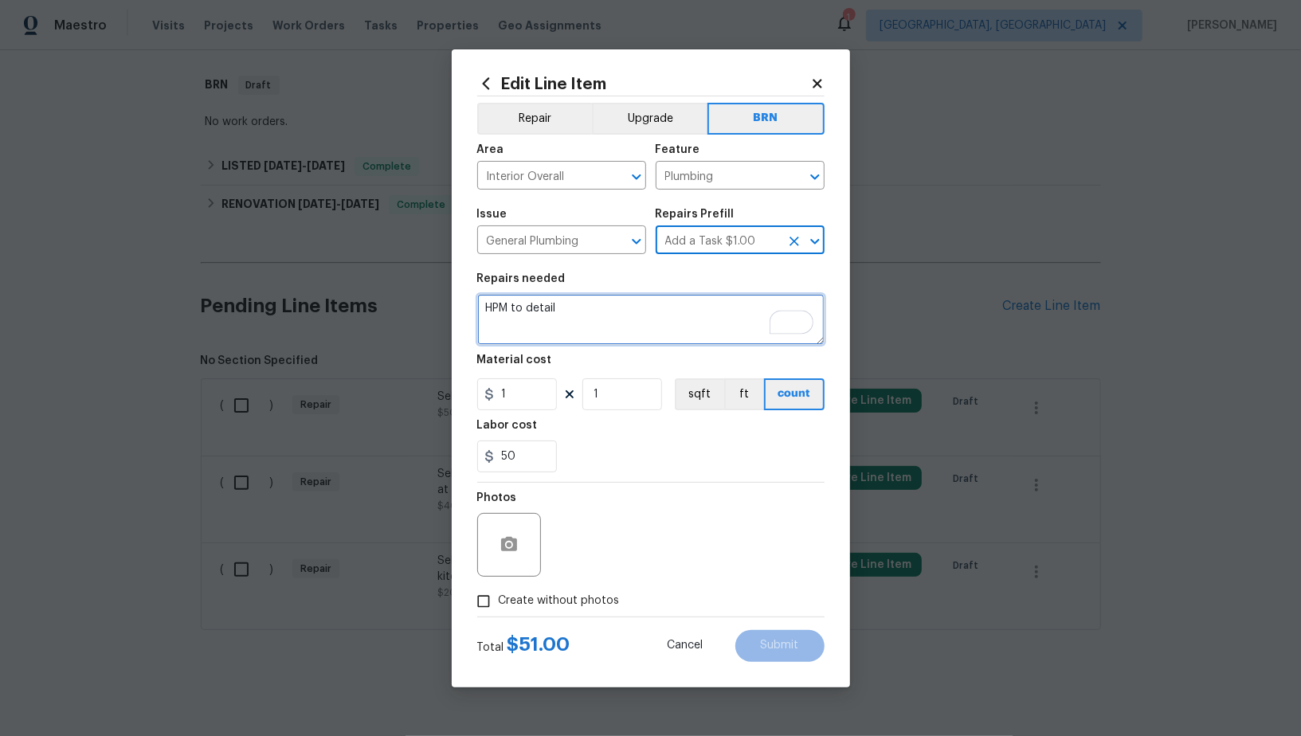
click at [645, 307] on textarea "HPM to detail" at bounding box center [650, 319] width 347 height 51
paste textarea "Seller to correct leak at kitchen drain line."
type textarea "Seller to correct leak at kitchen drain line."
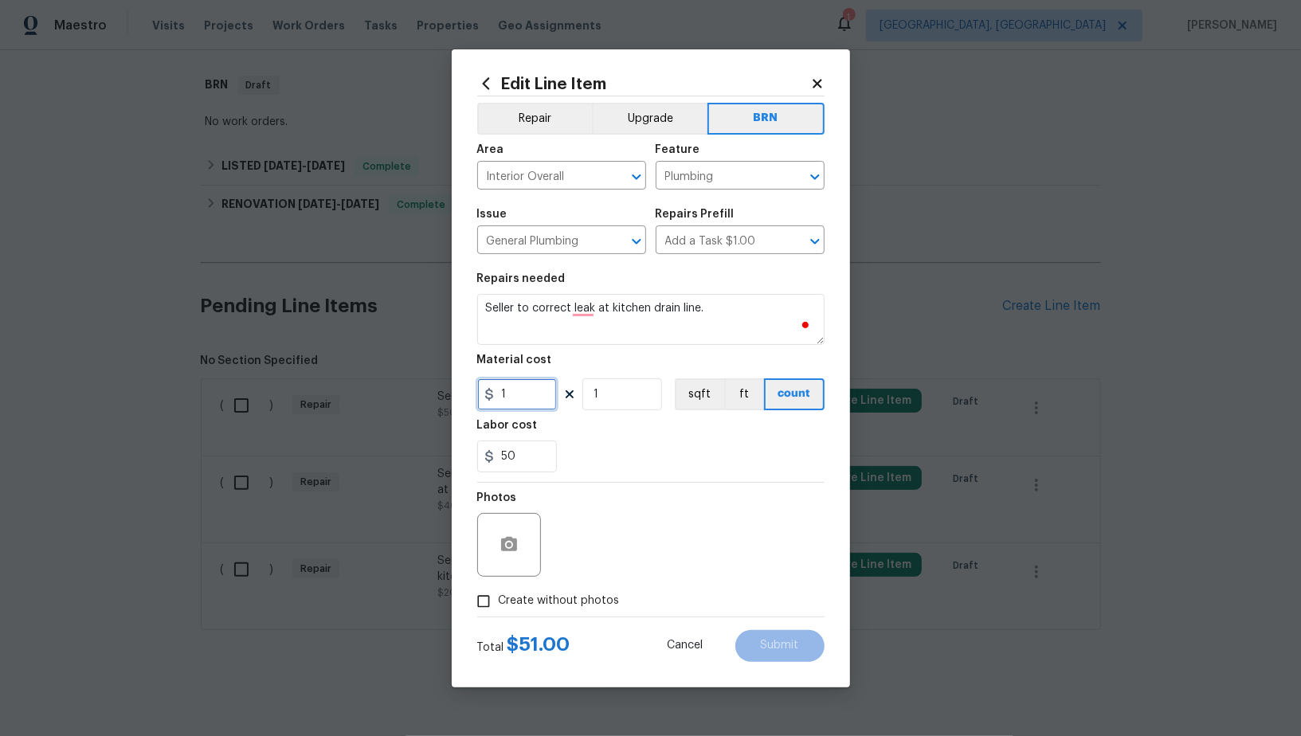
click at [537, 399] on input "1" at bounding box center [517, 395] width 80 height 32
type input "0"
click at [510, 531] on button "button" at bounding box center [509, 545] width 38 height 38
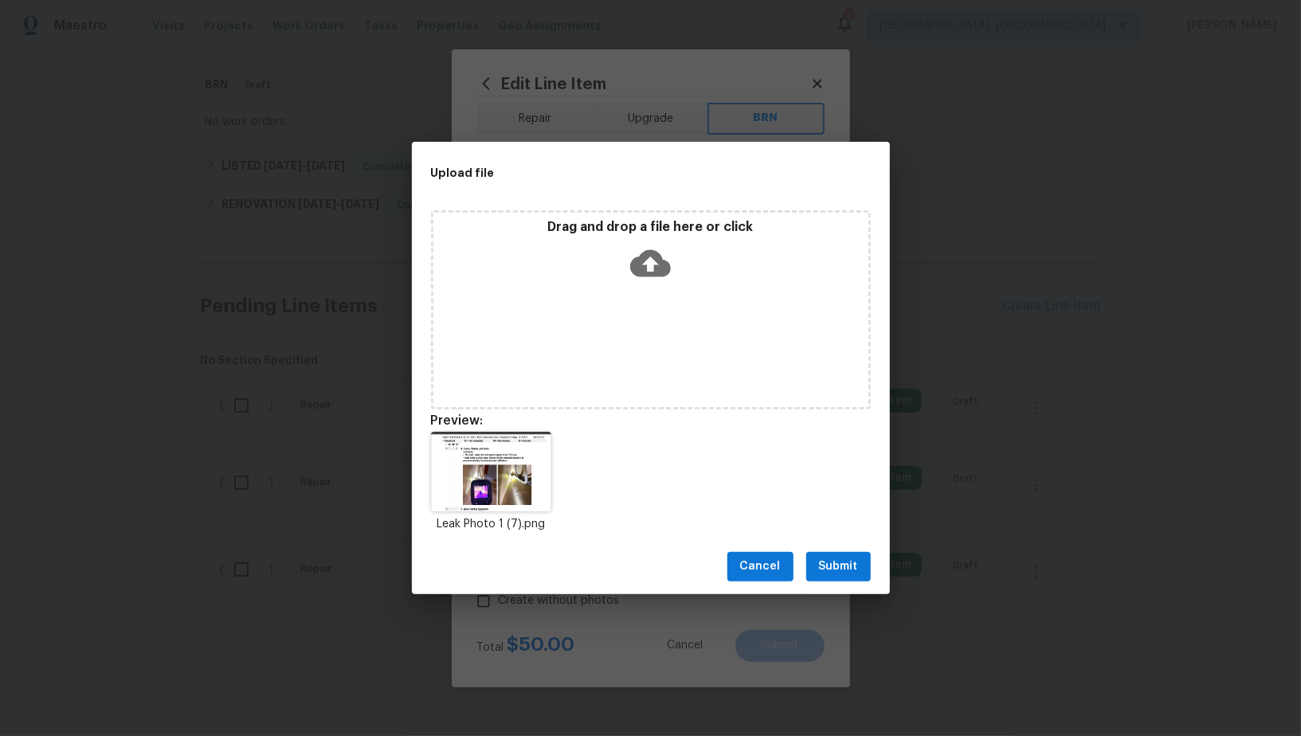
click at [851, 560] on span "Submit" at bounding box center [838, 567] width 39 height 20
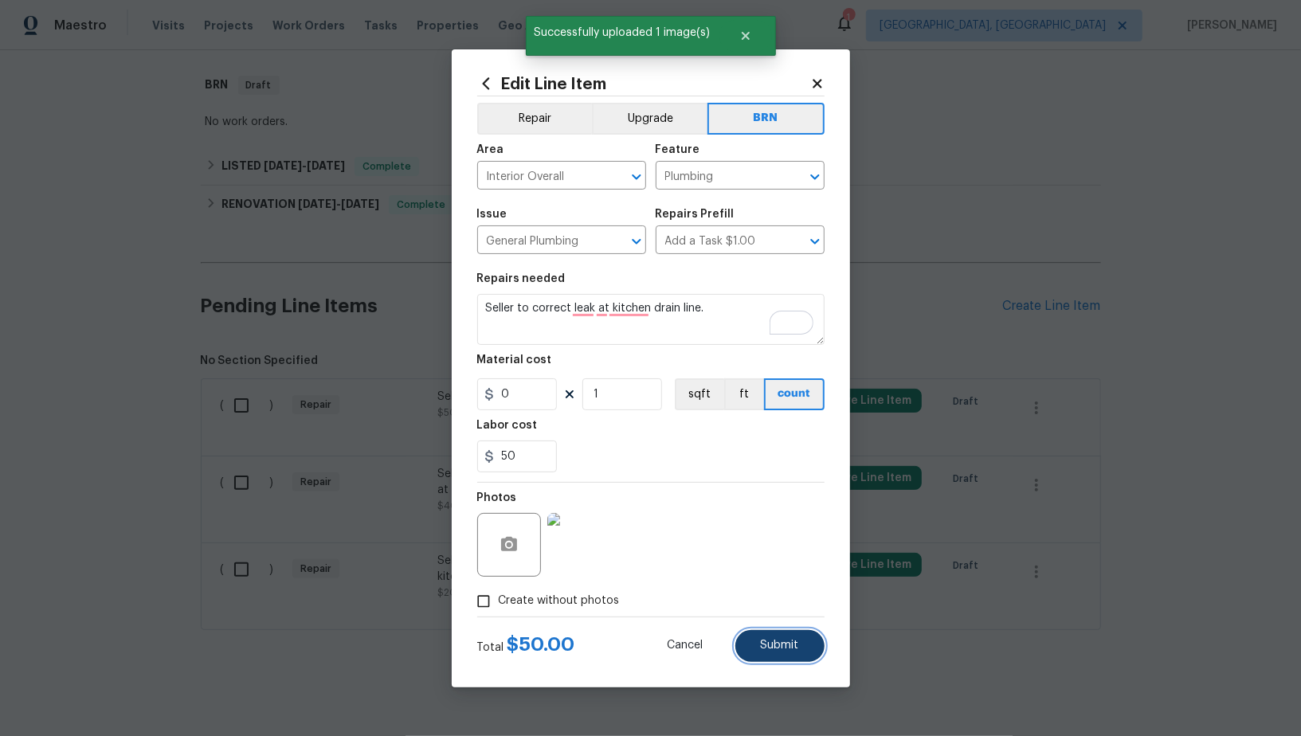
click at [746, 641] on button "Submit" at bounding box center [779, 646] width 89 height 32
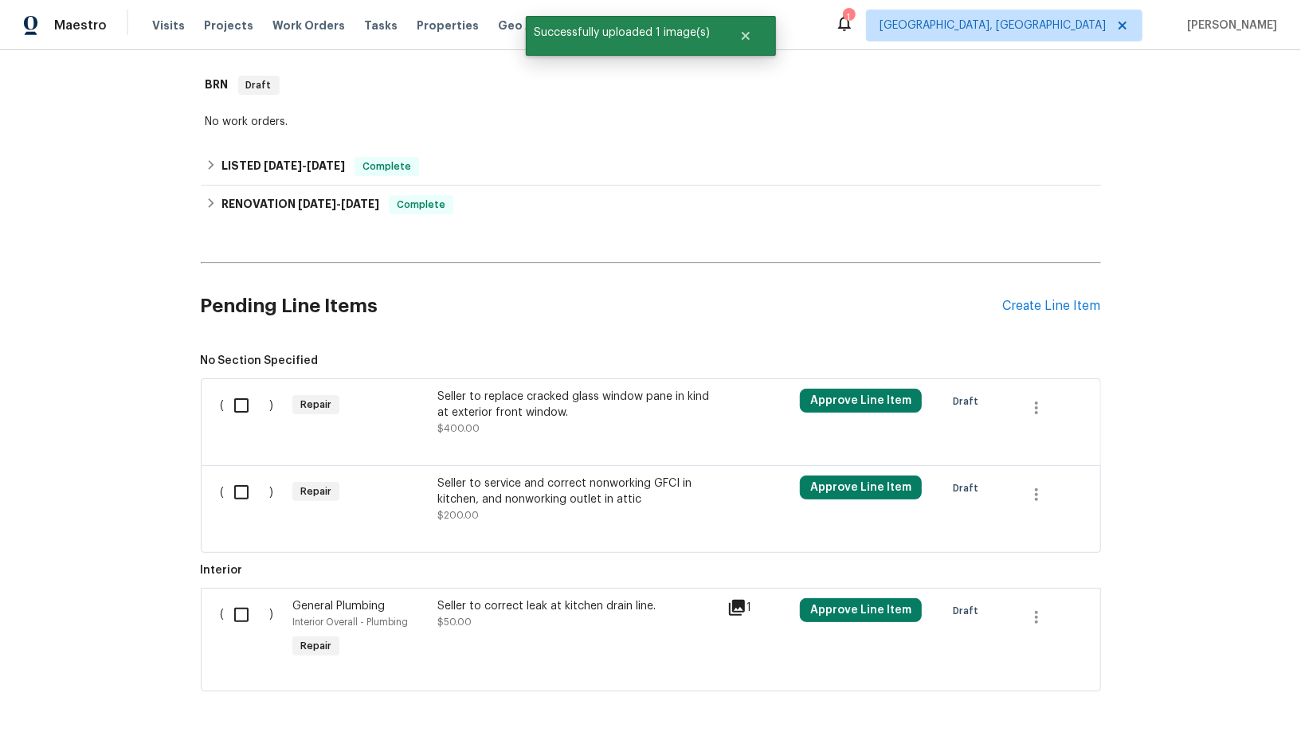
click at [557, 424] on div "Seller to replace cracked glass window pane in kind at exterior front window. $…" at bounding box center [577, 413] width 280 height 48
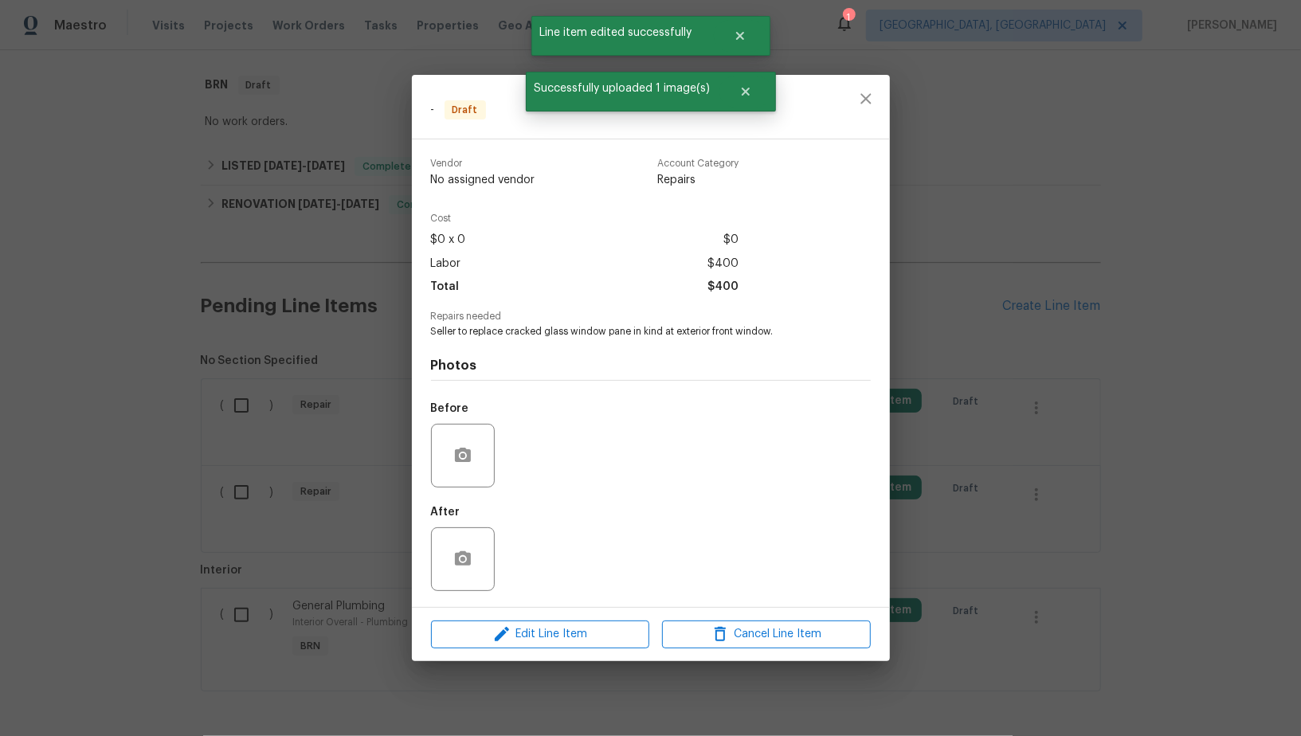
click at [547, 617] on div "Edit Line Item Cancel Line Item" at bounding box center [651, 634] width 478 height 53
click at [544, 634] on span "Edit Line Item" at bounding box center [540, 635] width 209 height 20
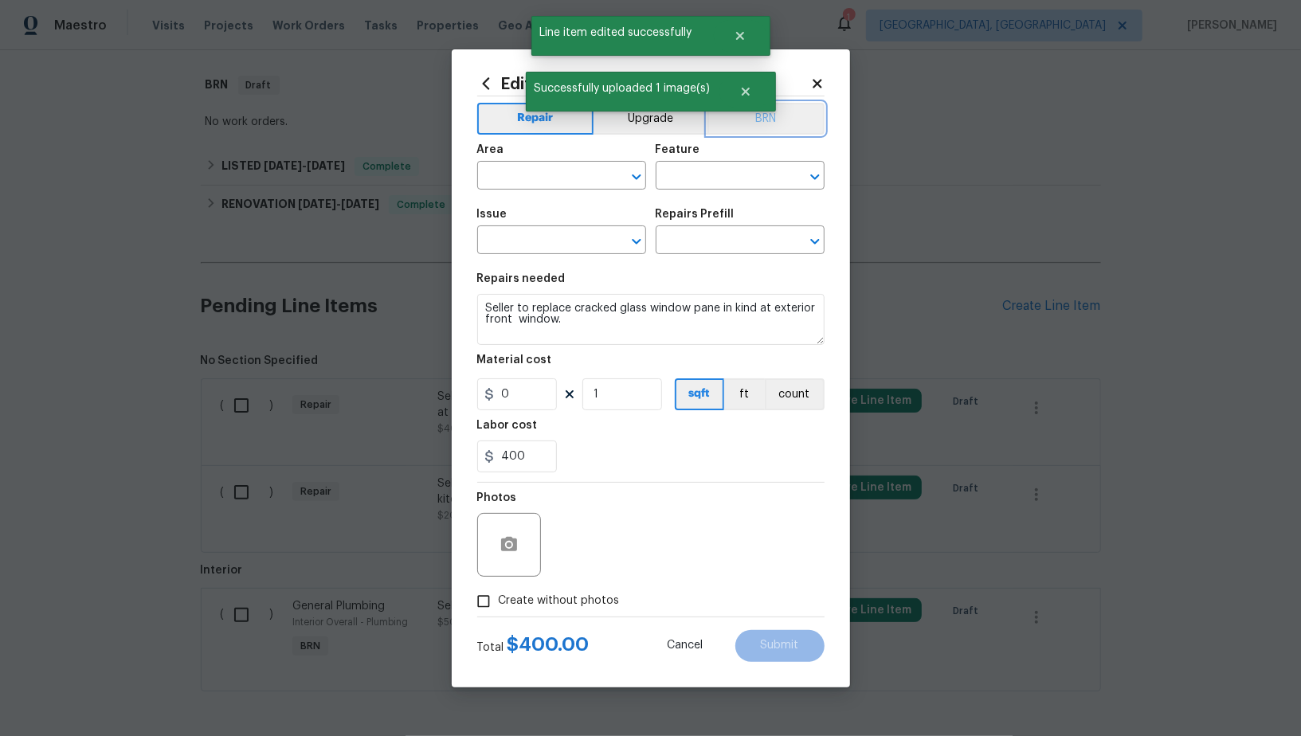
click at [789, 108] on button "BRN" at bounding box center [766, 119] width 117 height 32
click at [532, 182] on input "text" at bounding box center [539, 177] width 124 height 25
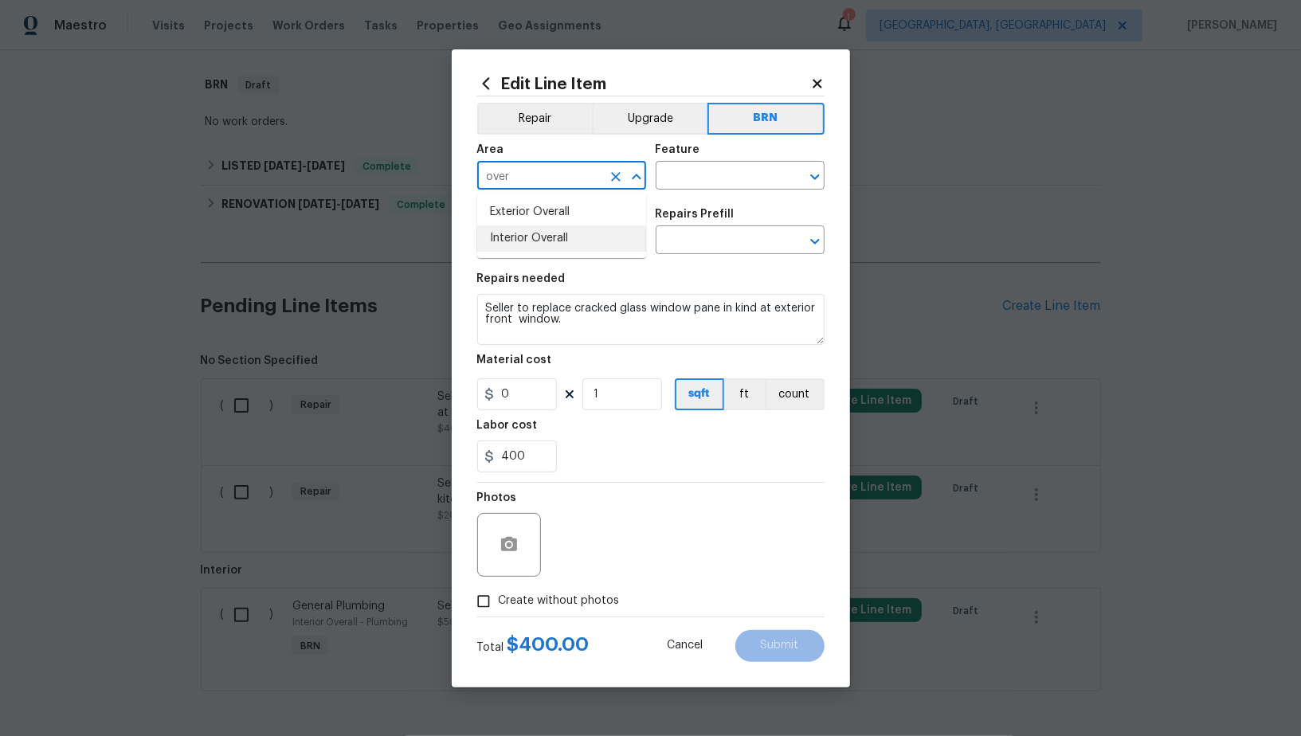
click at [550, 240] on li "Interior Overall" at bounding box center [561, 239] width 169 height 26
type input "Interior Overall"
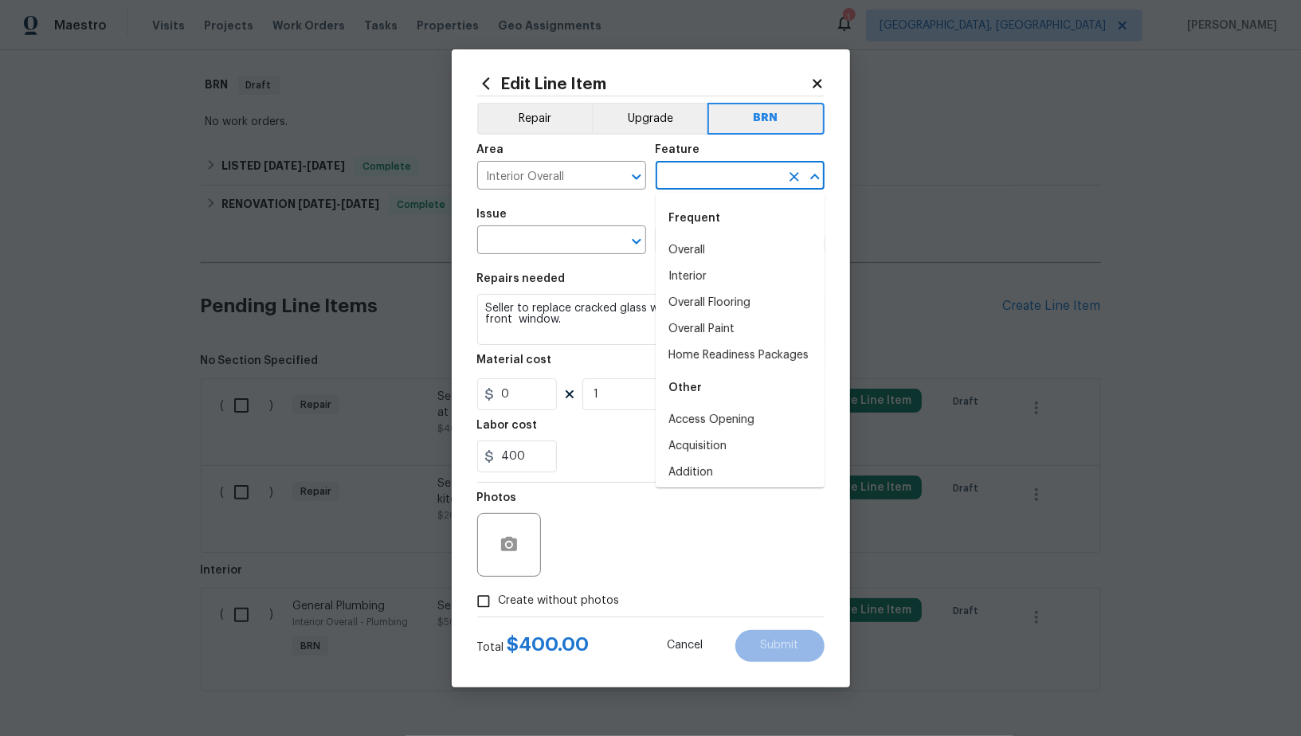
click at [716, 170] on input "text" at bounding box center [718, 177] width 124 height 25
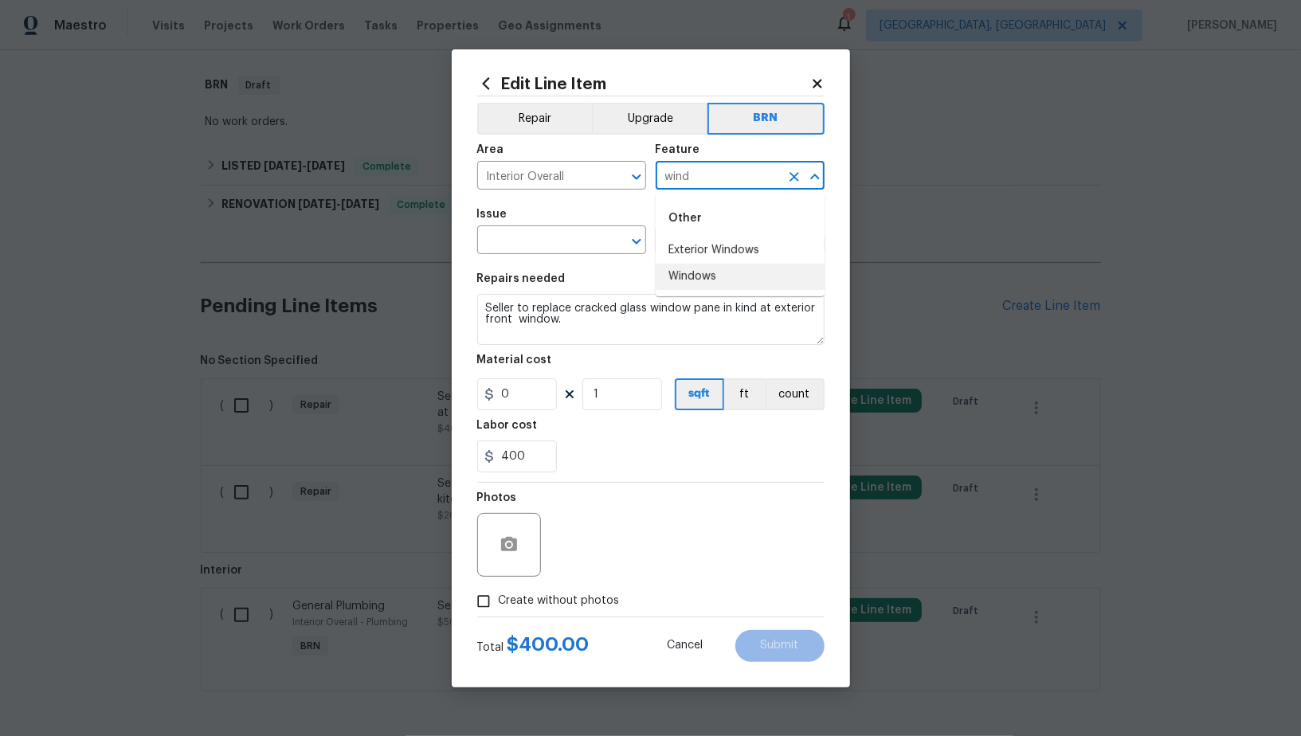
click at [722, 284] on li "Windows" at bounding box center [740, 277] width 169 height 26
type input "Windows"
click at [517, 249] on input "text" at bounding box center [539, 241] width 124 height 25
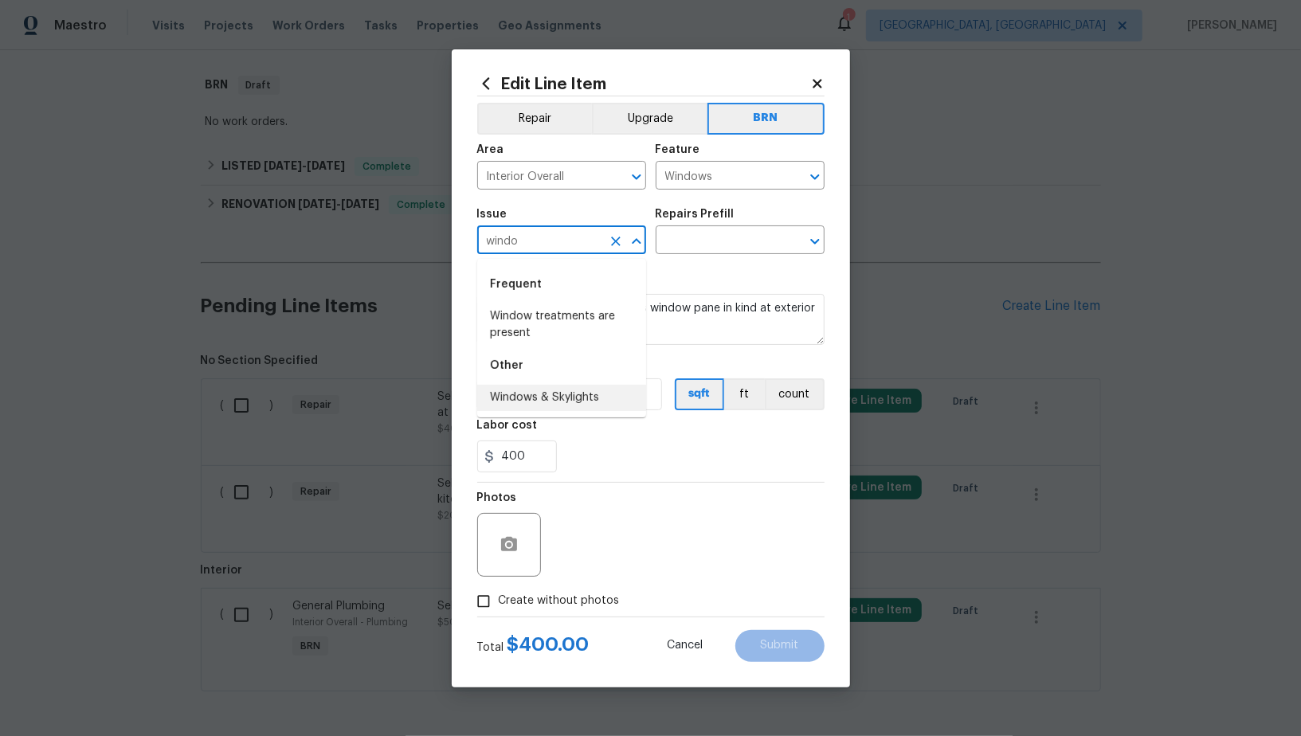
click at [561, 398] on li "Windows & Skylights" at bounding box center [561, 398] width 169 height 26
type input "Windows & Skylights"
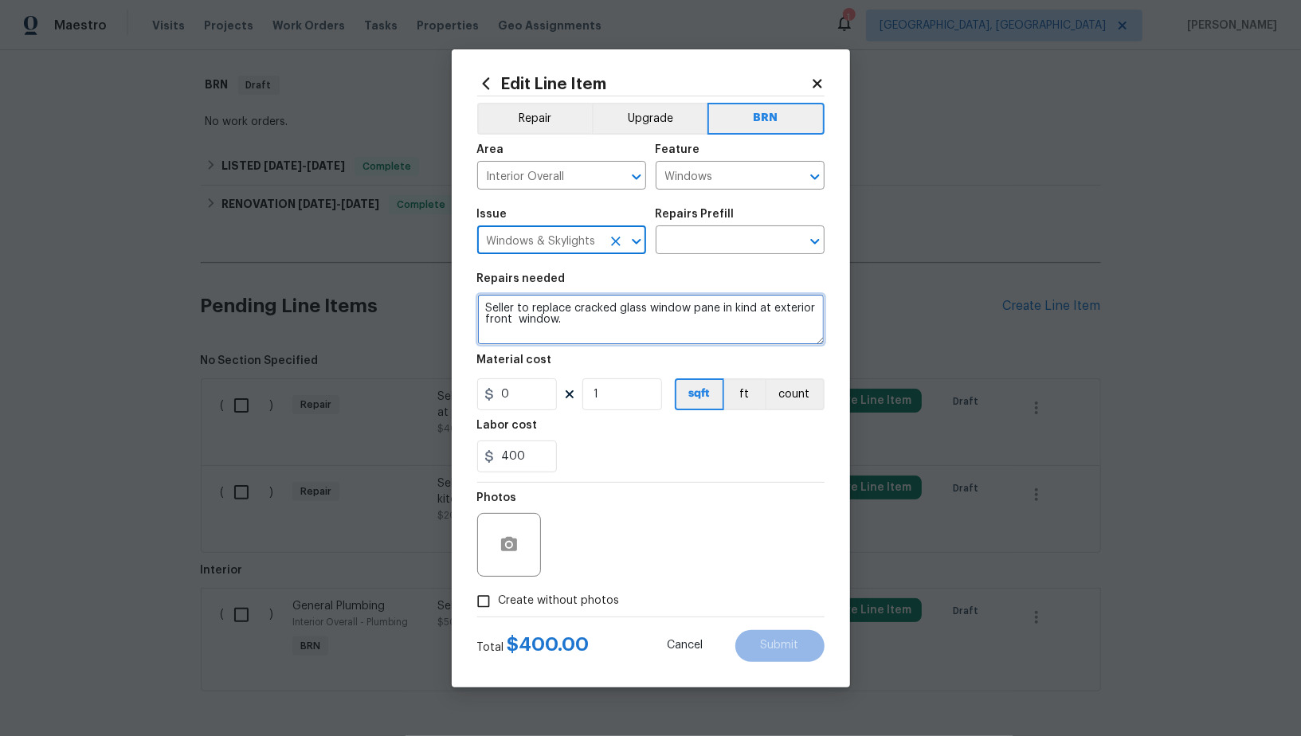
click at [700, 312] on textarea "Seller to replace cracked glass window pane in kind at exterior front window." at bounding box center [650, 319] width 347 height 51
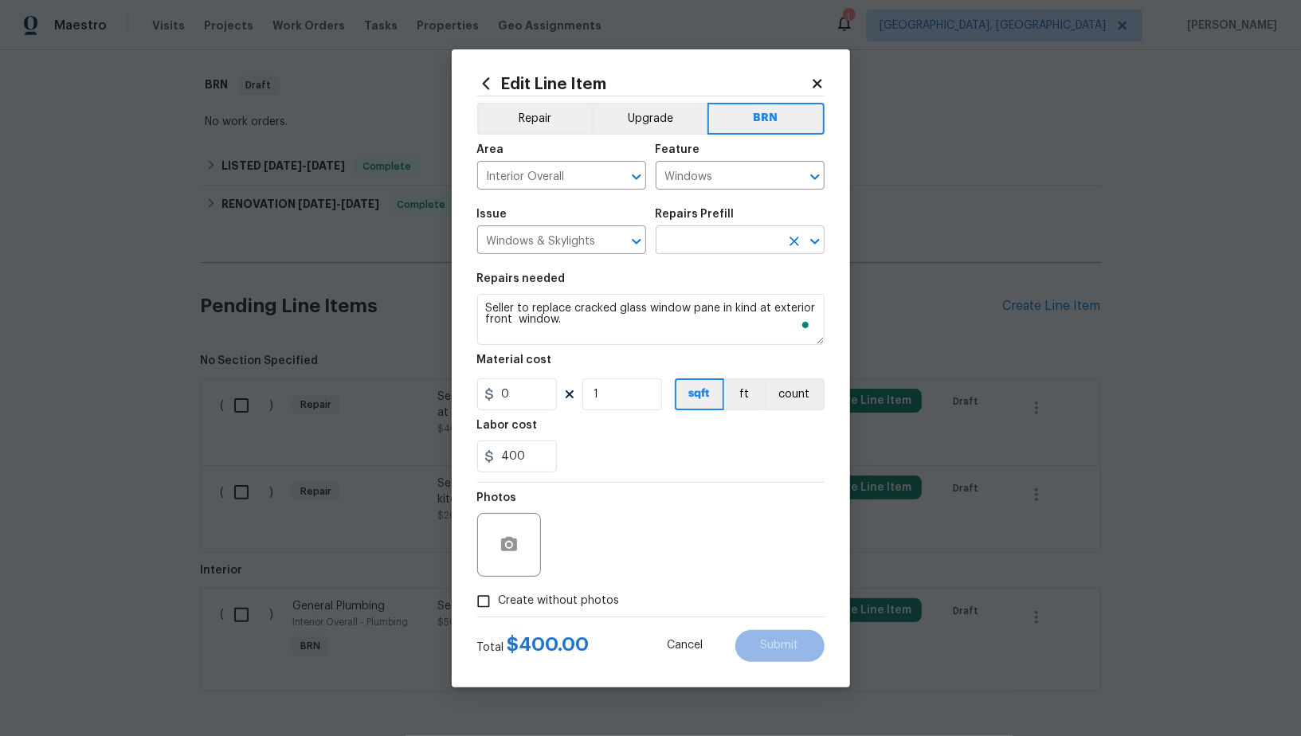
click at [733, 246] on input "text" at bounding box center [718, 241] width 124 height 25
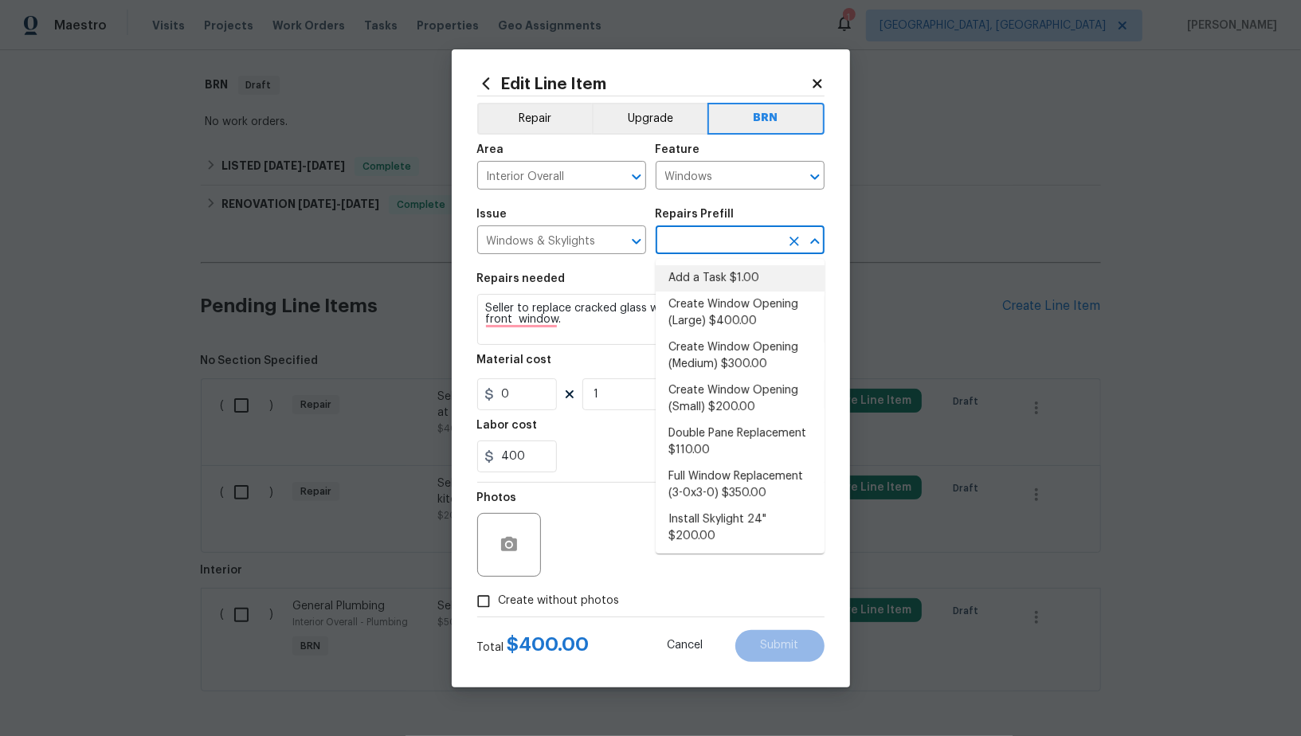
click at [739, 284] on li "Add a Task $1.00" at bounding box center [740, 278] width 169 height 26
type input "Add a Task $1.00"
type textarea "HPM to detail"
type input "1"
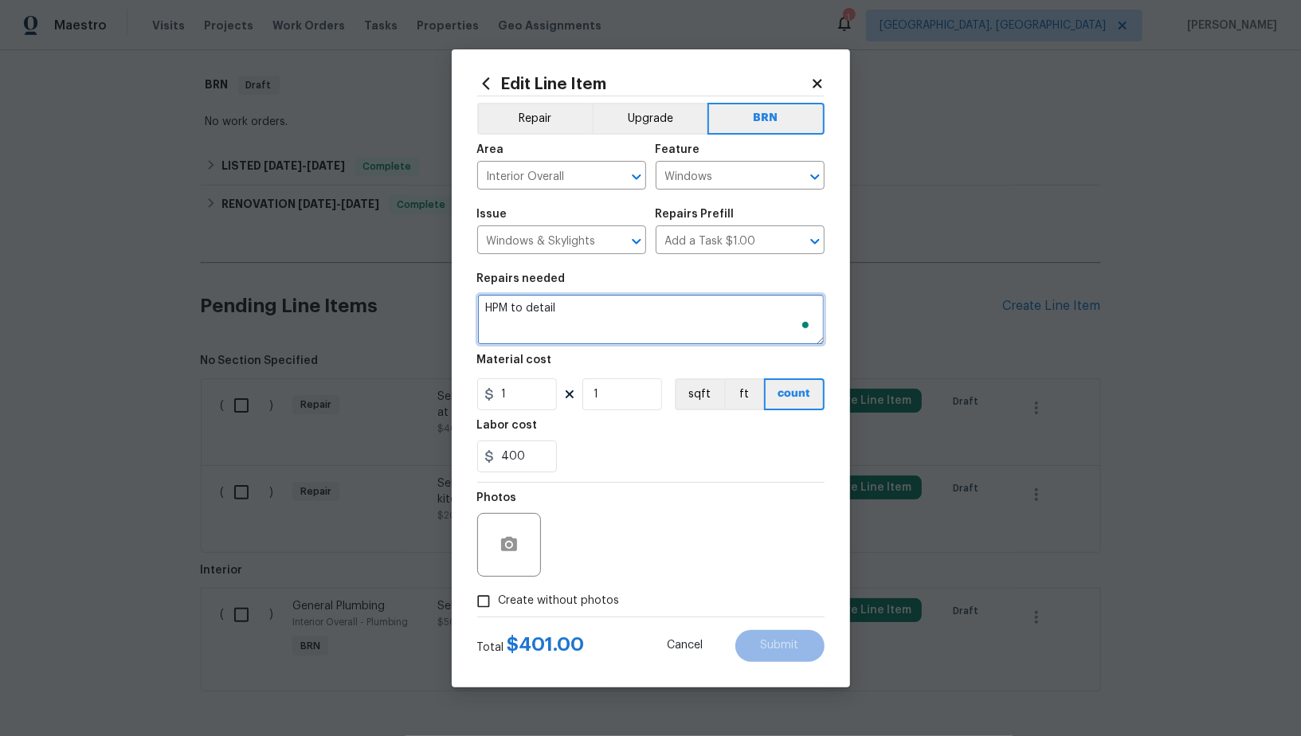
click at [654, 316] on textarea "HPM to detail" at bounding box center [650, 319] width 347 height 51
paste textarea "Seller to replace cracked glass window pane in kind at exterior front window."
type textarea "Seller to replace cracked glass window pane in kind at exterior front window."
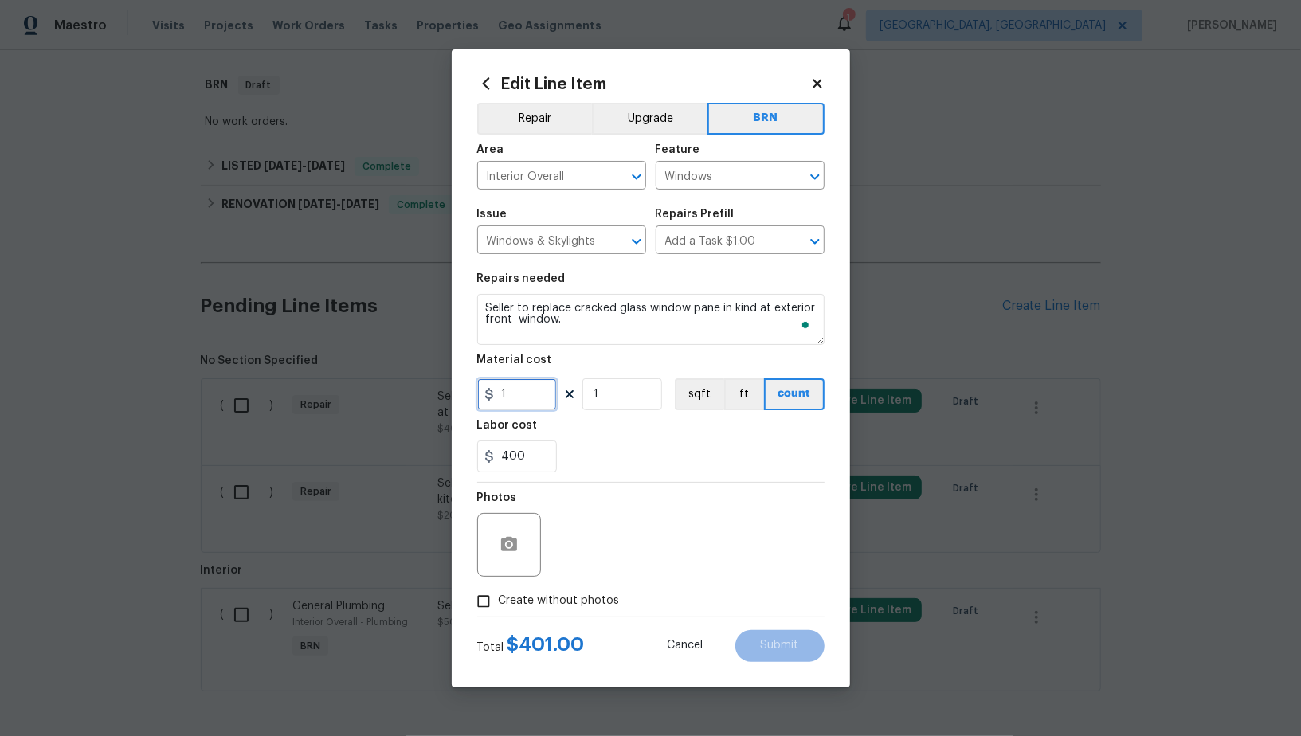
click at [535, 386] on input "1" at bounding box center [517, 395] width 80 height 32
type input "0"
click at [519, 535] on button "button" at bounding box center [509, 545] width 38 height 38
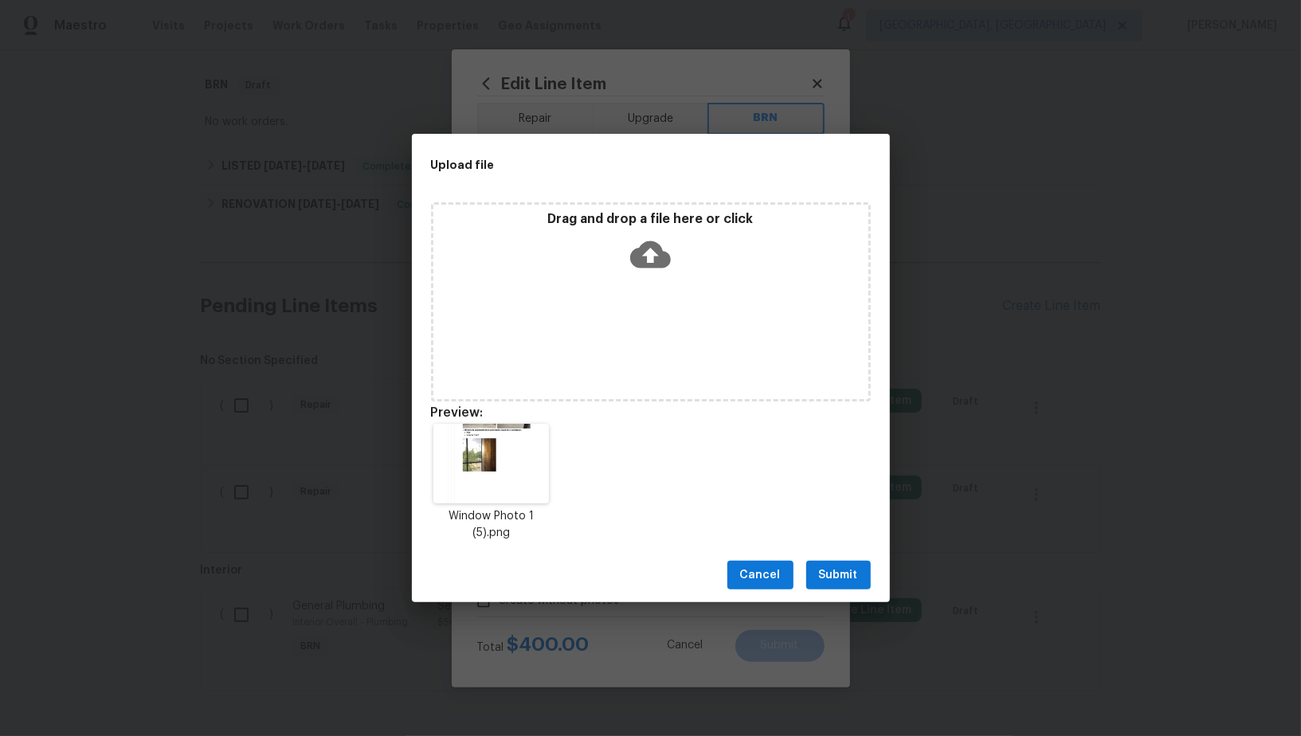
click at [835, 561] on button "Submit" at bounding box center [838, 575] width 65 height 29
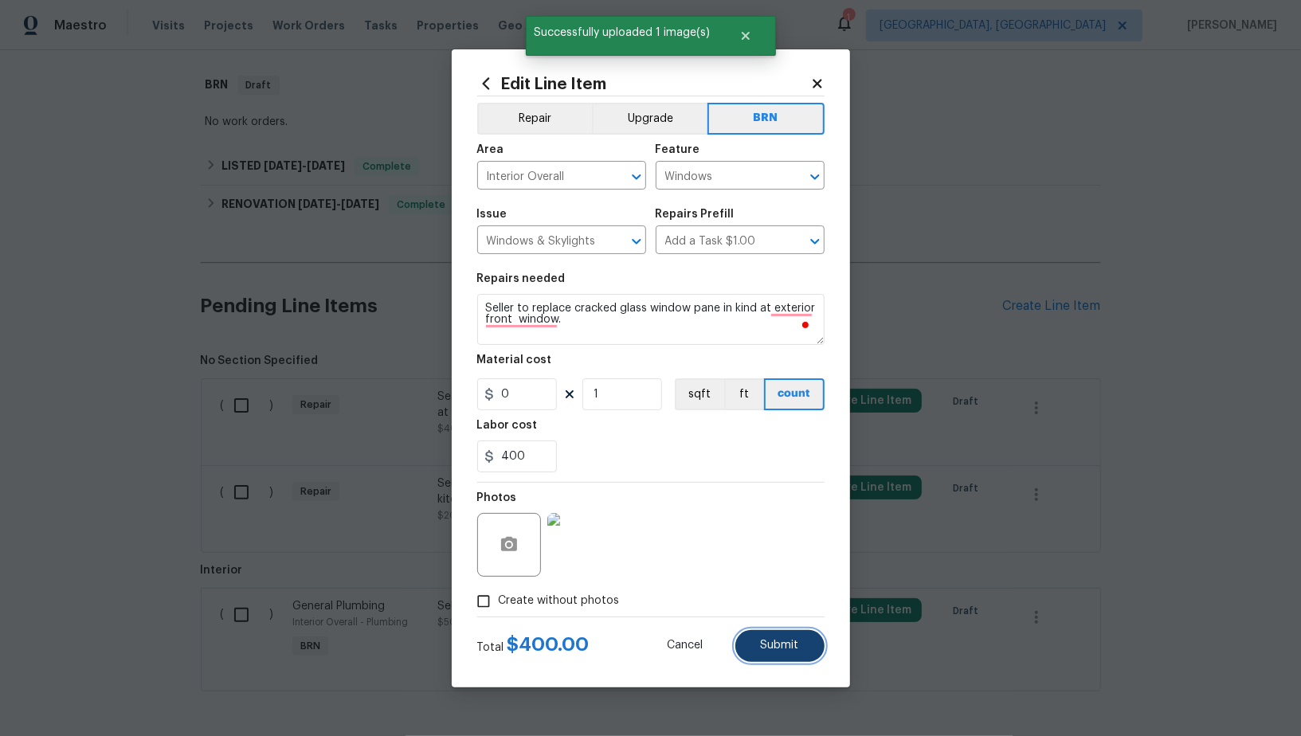
click at [794, 651] on span "Submit" at bounding box center [780, 646] width 38 height 12
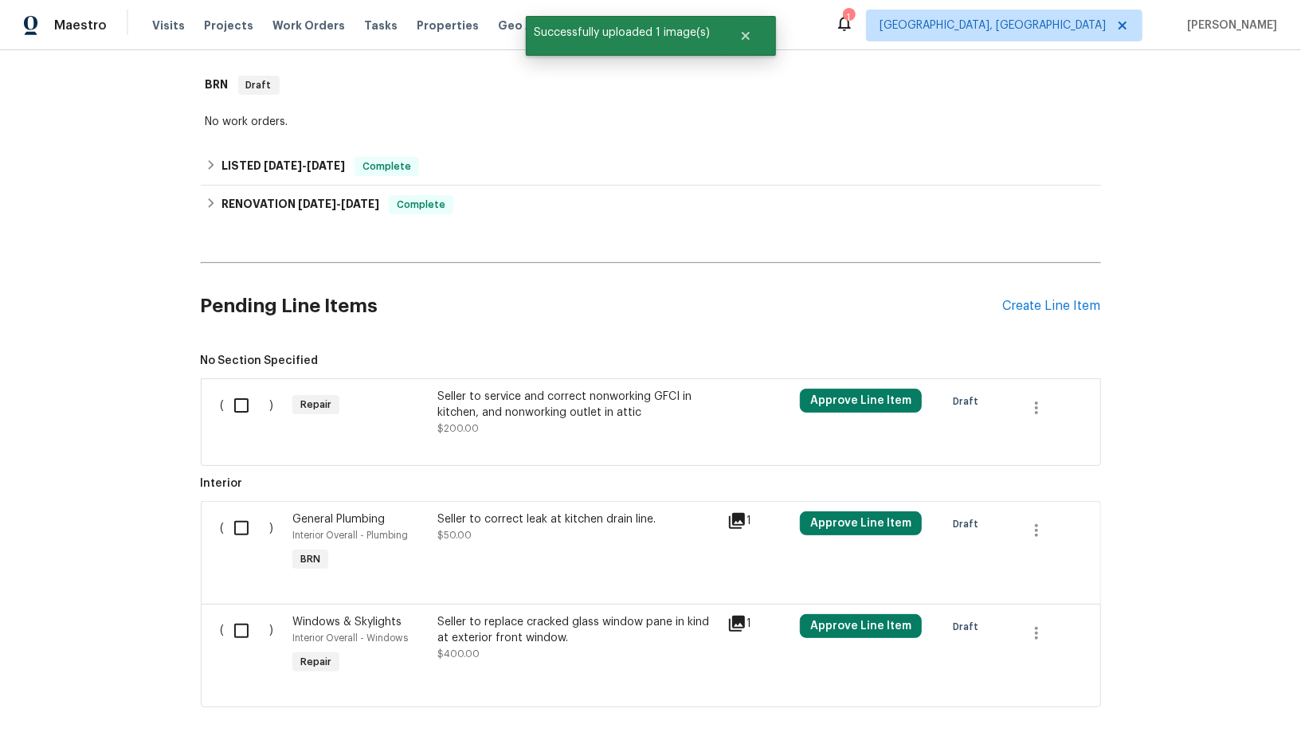
click at [545, 437] on div at bounding box center [651, 446] width 861 height 19
click at [524, 432] on div "Seller to service and correct nonworking GFCI in kitchen, and nonworking outlet…" at bounding box center [577, 413] width 280 height 48
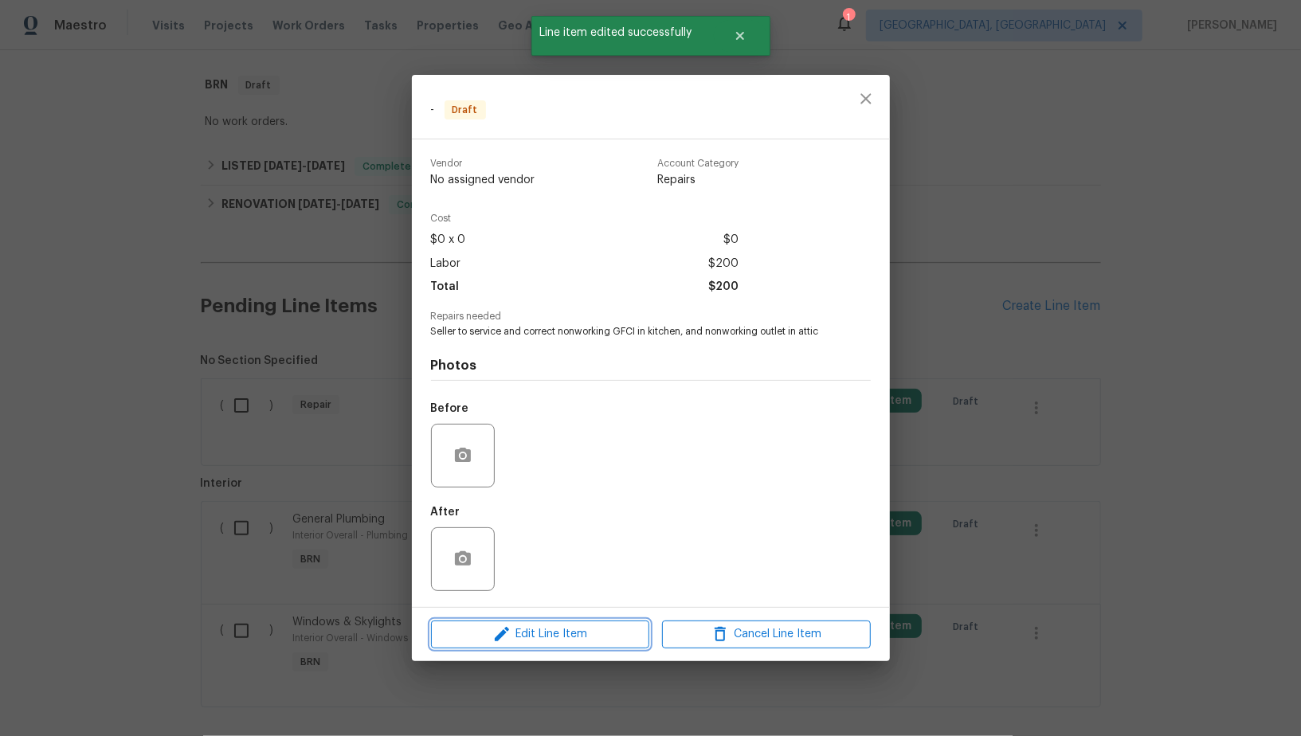
click at [547, 630] on span "Edit Line Item" at bounding box center [540, 635] width 209 height 20
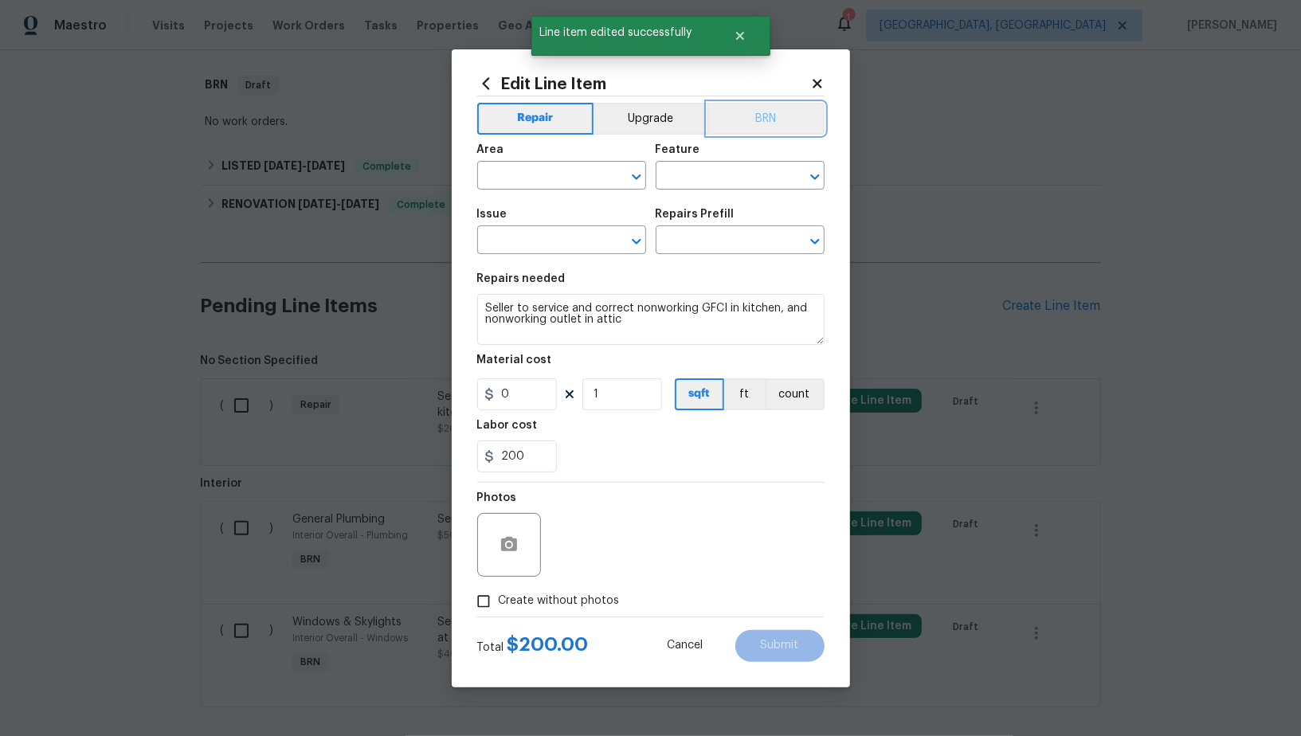
click at [744, 119] on button "BRN" at bounding box center [766, 119] width 117 height 32
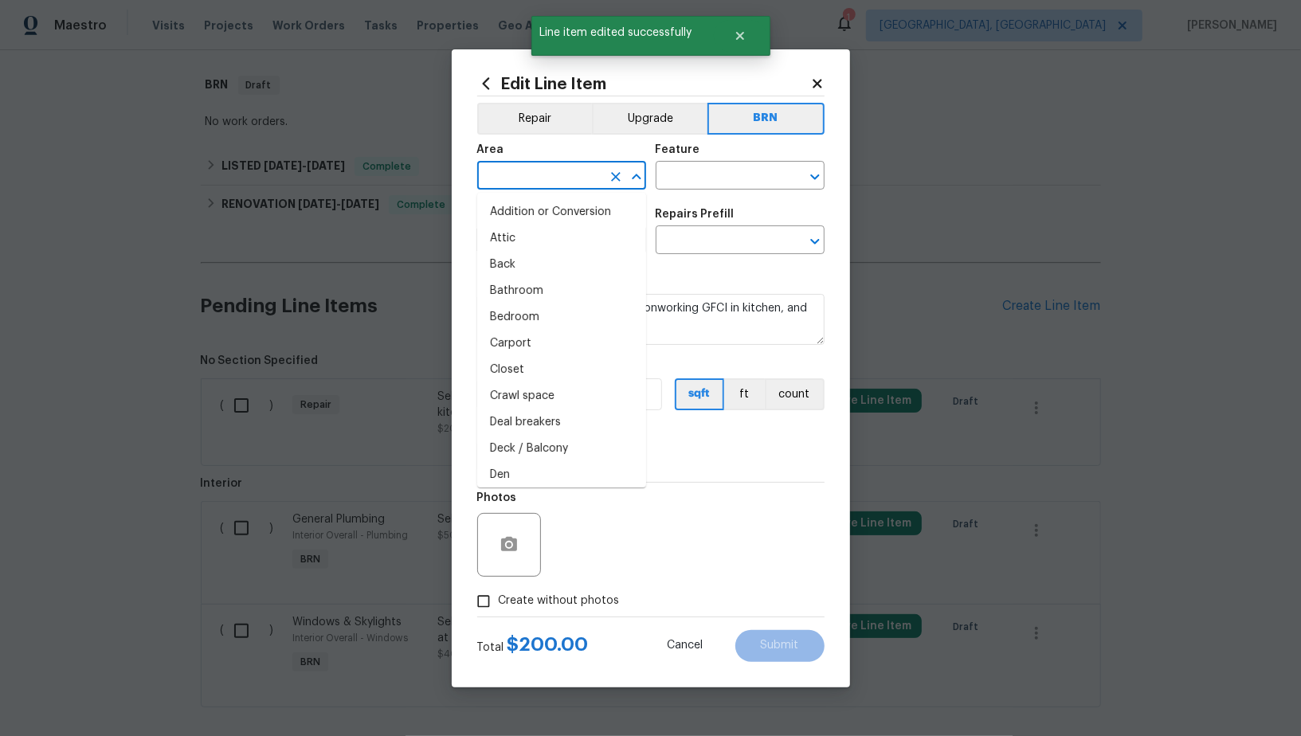
click at [553, 174] on input "text" at bounding box center [539, 177] width 124 height 25
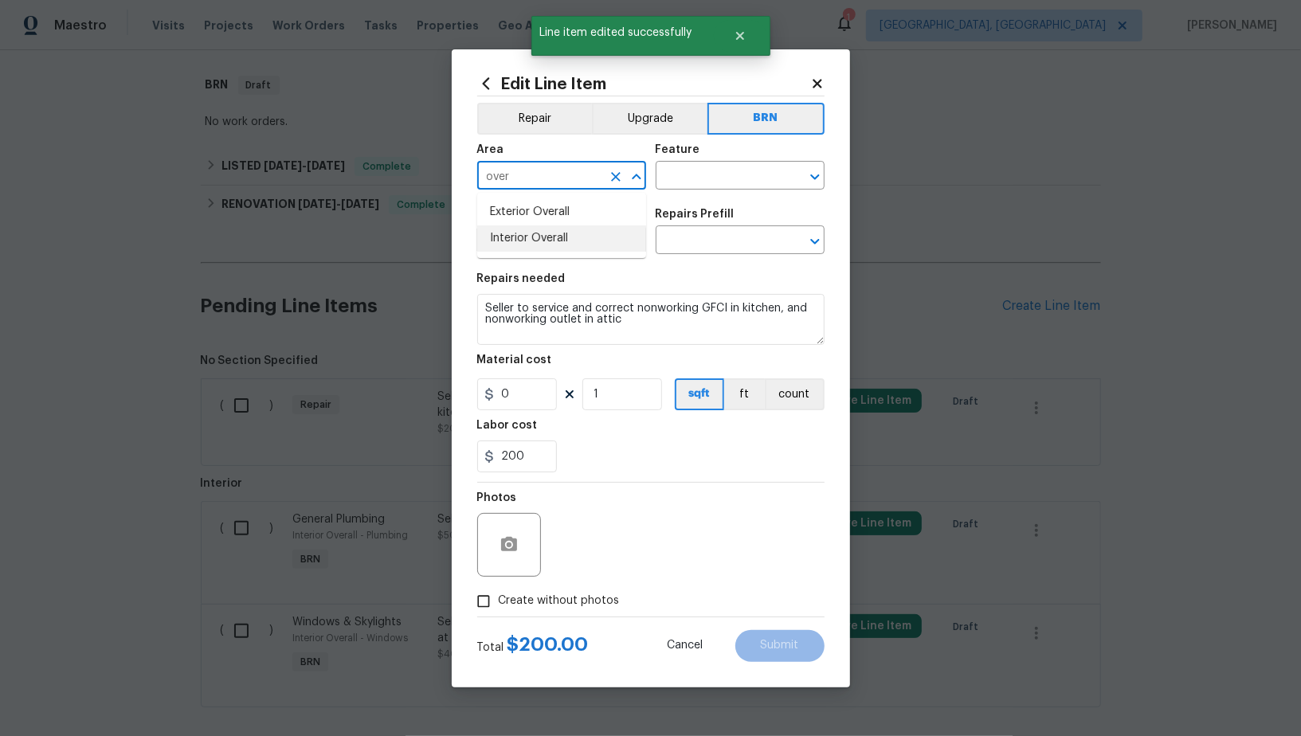
click at [579, 234] on li "Interior Overall" at bounding box center [561, 239] width 169 height 26
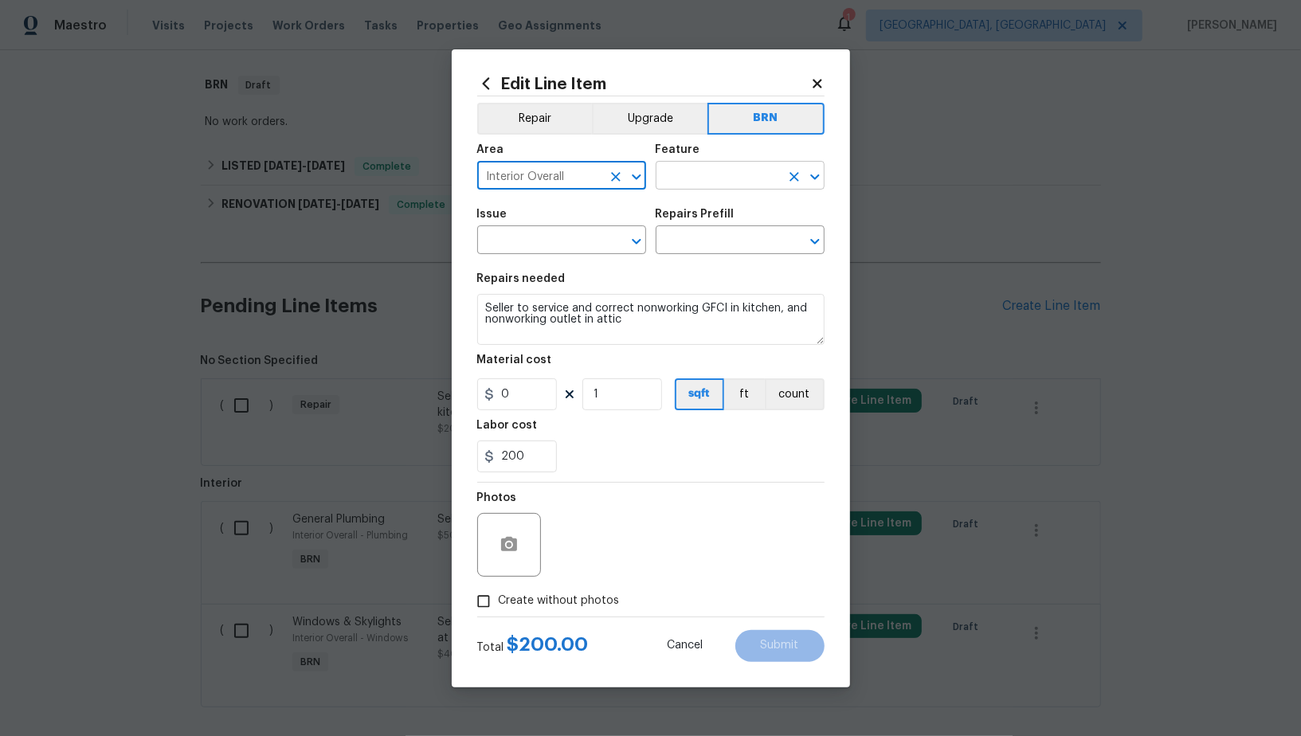
type input "Interior Overall"
click at [686, 177] on input "text" at bounding box center [718, 177] width 124 height 25
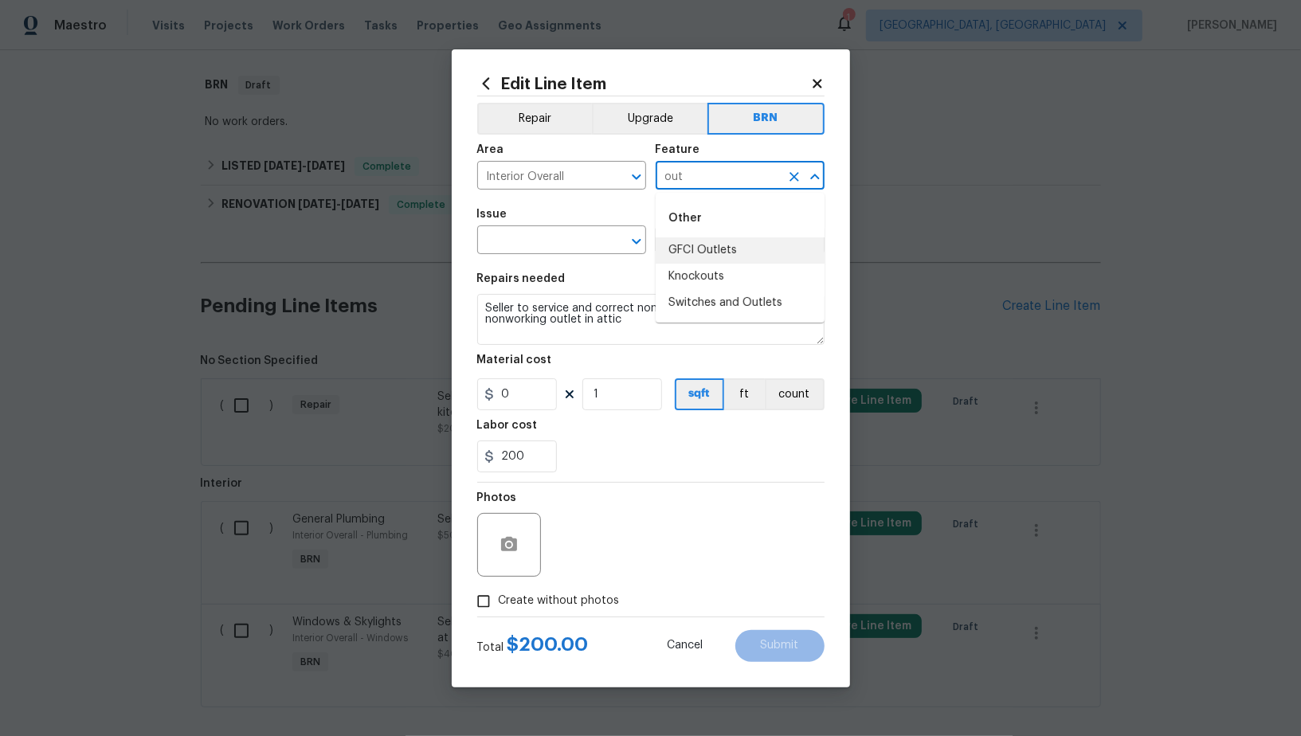
click at [688, 239] on li "GFCI Outlets" at bounding box center [740, 250] width 169 height 26
type input "GFCI Outlets"
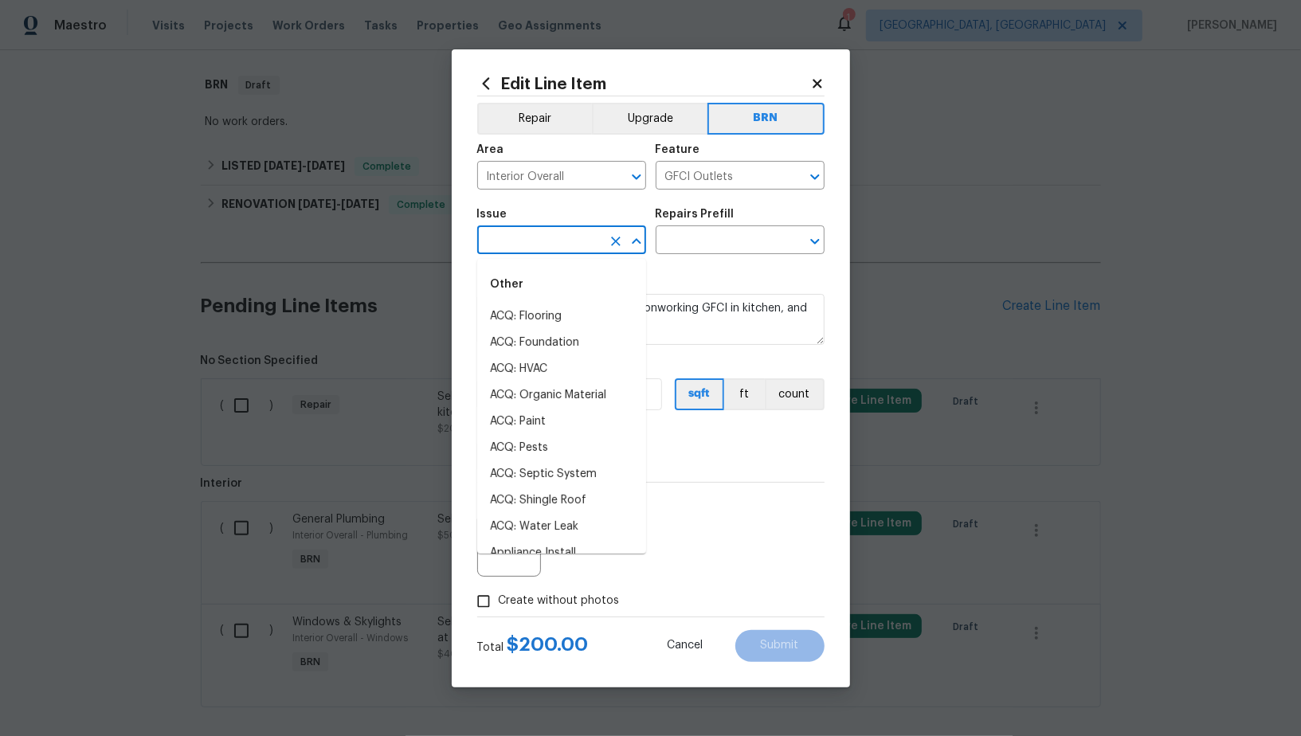
click at [572, 245] on input "text" at bounding box center [539, 241] width 124 height 25
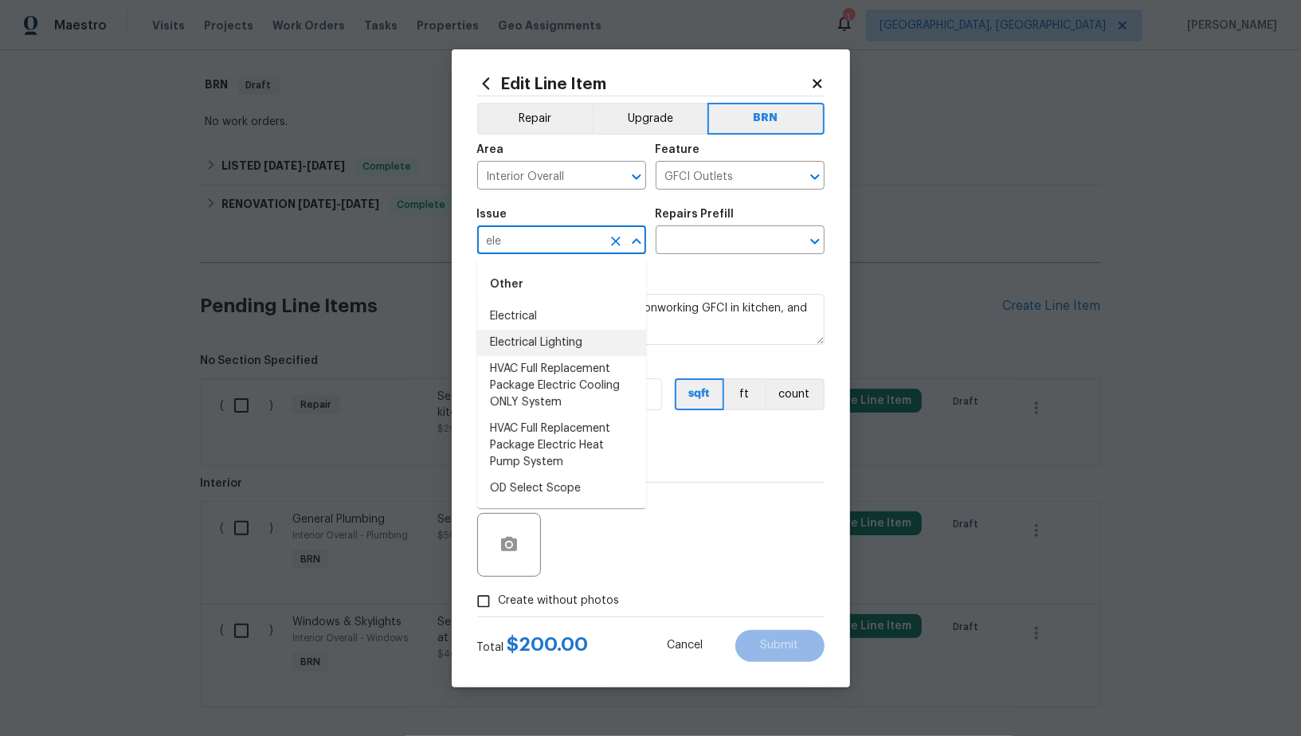
click at [576, 332] on li "Electrical Lighting" at bounding box center [561, 343] width 169 height 26
type input "Electrical Lighting"
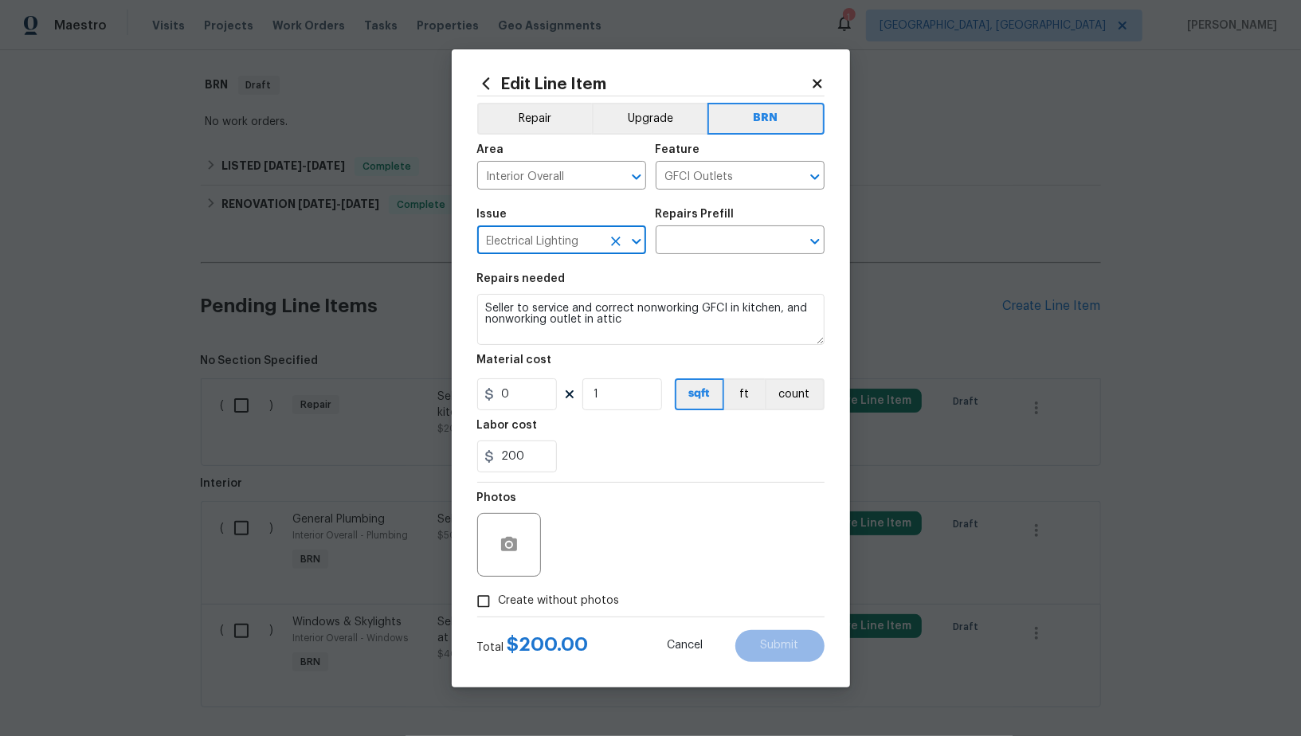
click at [622, 234] on icon "Clear" at bounding box center [616, 241] width 16 height 16
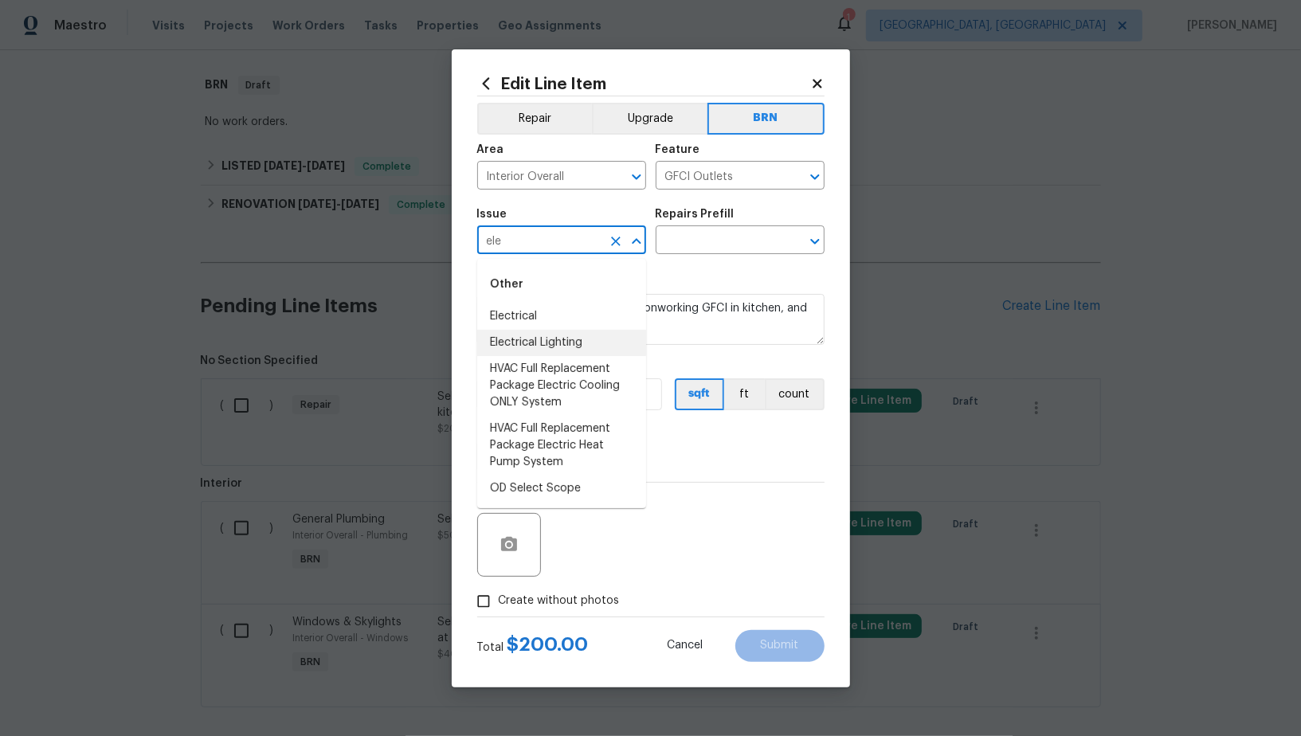
click at [568, 321] on li "Electrical" at bounding box center [561, 317] width 169 height 26
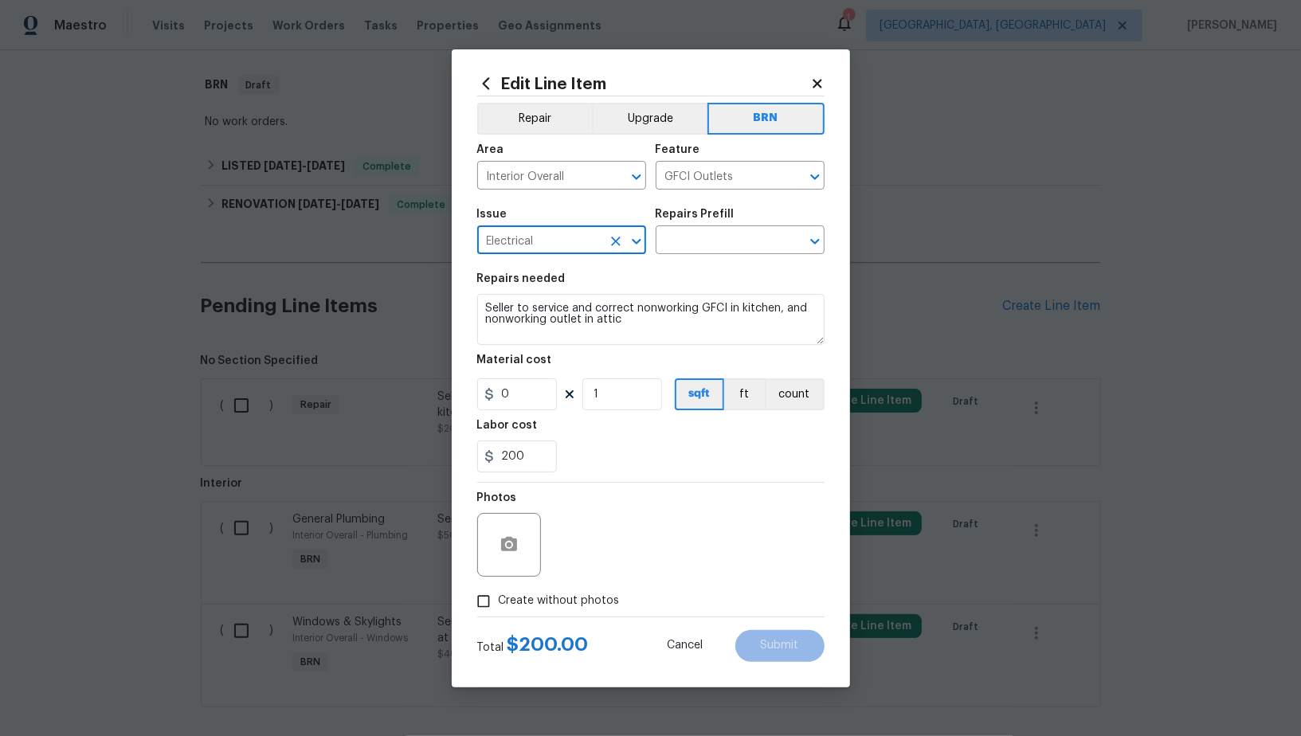
type input "Electrical"
click at [677, 314] on textarea "Seller to service and correct nonworking GFCI in kitchen, and nonworking outlet…" at bounding box center [650, 319] width 347 height 51
click at [718, 243] on input "text" at bounding box center [718, 241] width 124 height 25
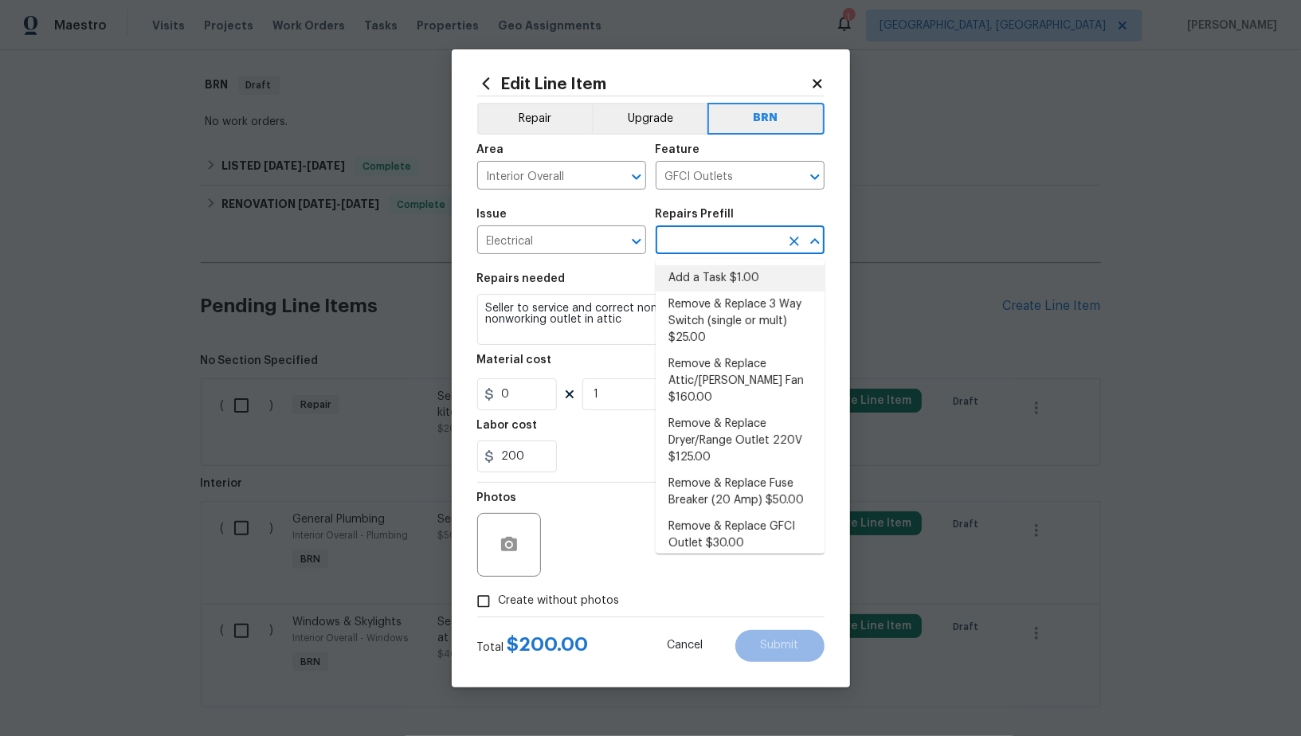
click at [724, 284] on li "Add a Task $1.00" at bounding box center [740, 278] width 169 height 26
type input "Add a Task $1.00"
type textarea "HPM to detail"
type input "1"
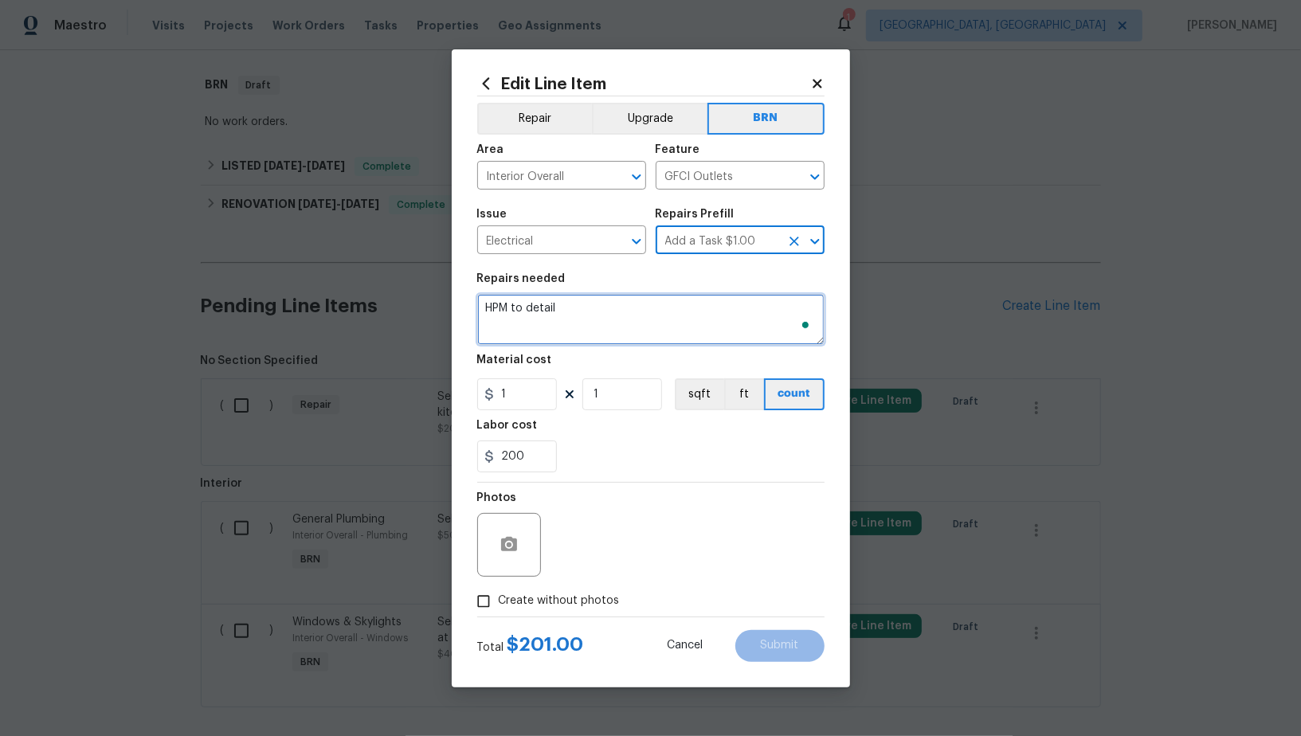
click at [651, 316] on textarea "HPM to detail" at bounding box center [650, 319] width 347 height 51
paste textarea "Seller to service and correct nonworking GFCI in kitchen, and nonworking outlet…"
type textarea "Seller to service and correct nonworking GFCI in kitchen, and nonworking outlet…"
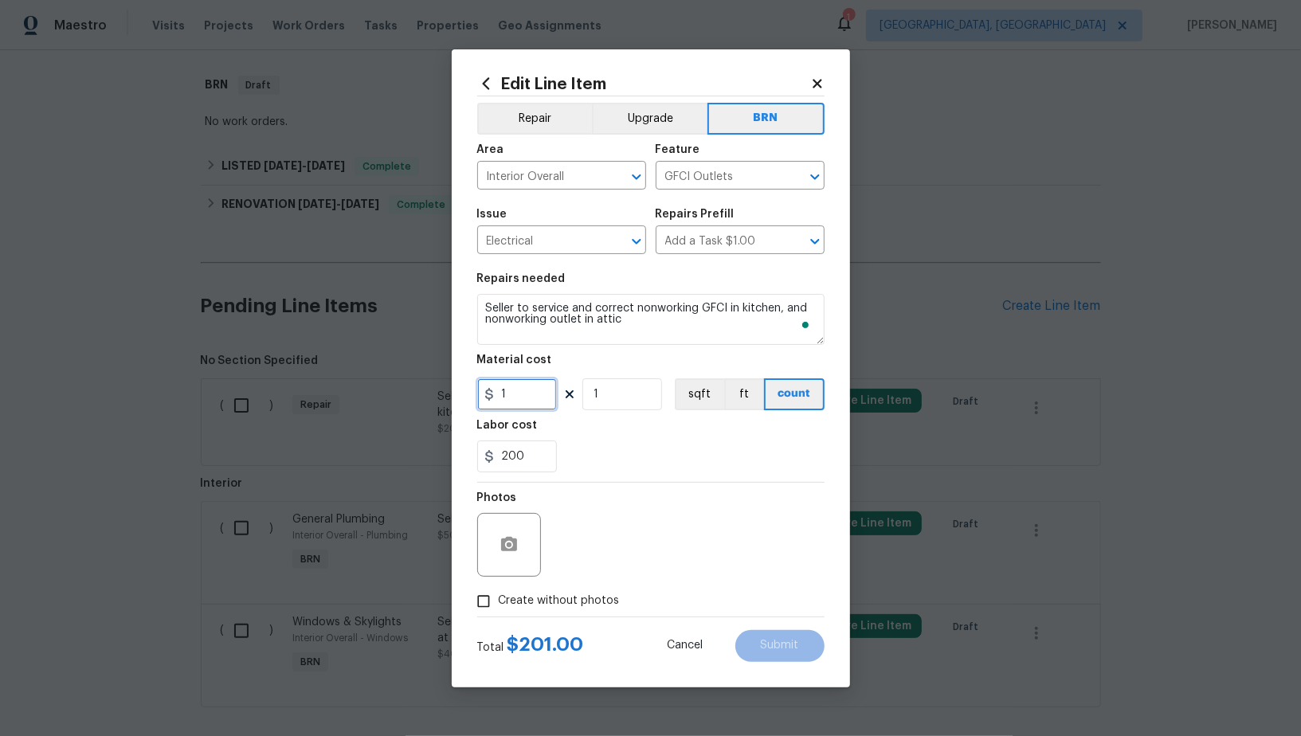
click at [535, 387] on input "1" at bounding box center [517, 395] width 80 height 32
type input "0"
click at [491, 533] on div at bounding box center [509, 545] width 64 height 64
click at [501, 543] on icon "button" at bounding box center [509, 544] width 16 height 14
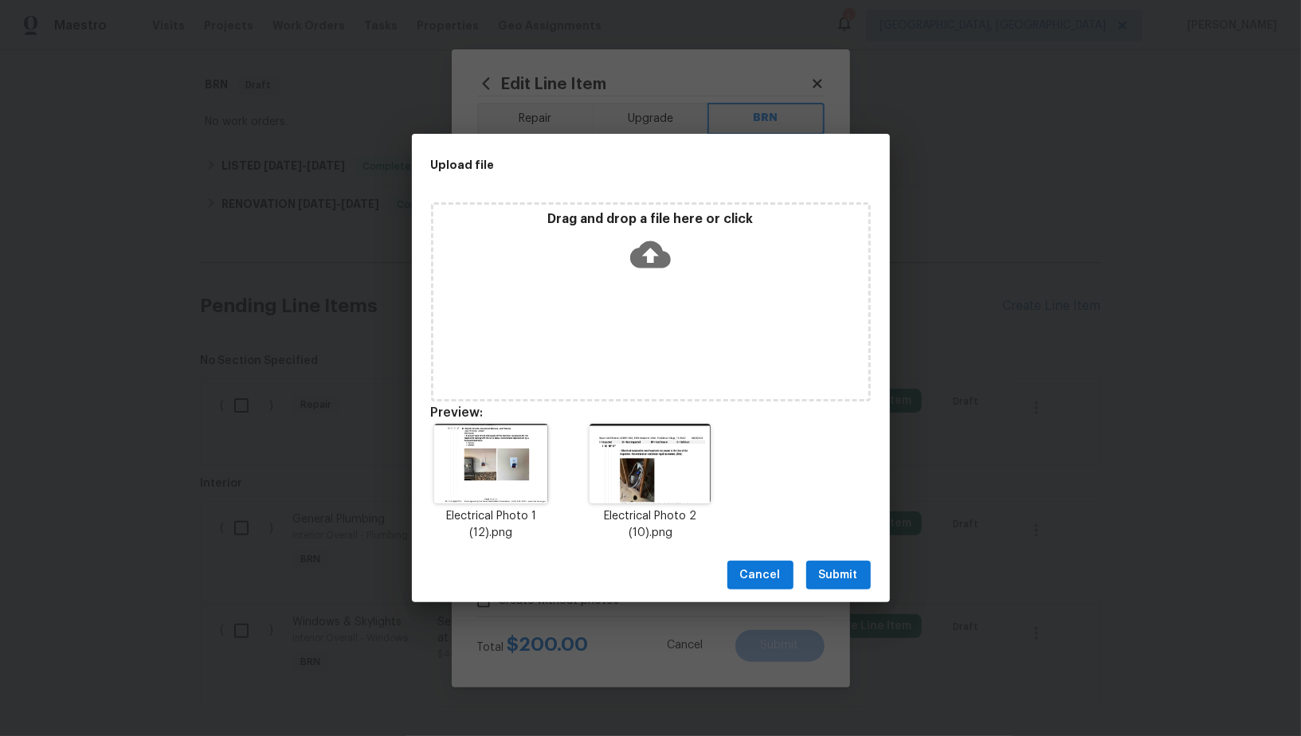
click at [826, 559] on div "Cancel Submit" at bounding box center [651, 575] width 478 height 55
click at [833, 574] on span "Submit" at bounding box center [838, 576] width 39 height 20
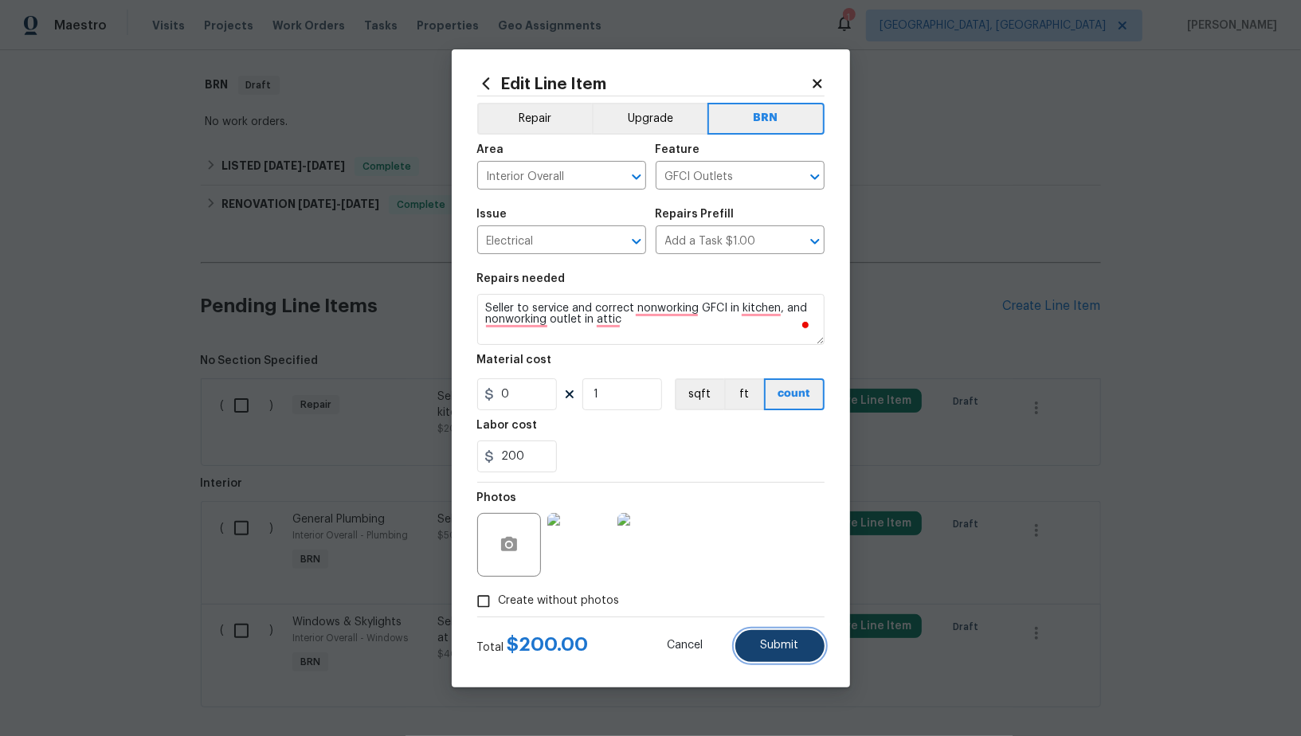
click at [767, 645] on span "Submit" at bounding box center [780, 646] width 38 height 12
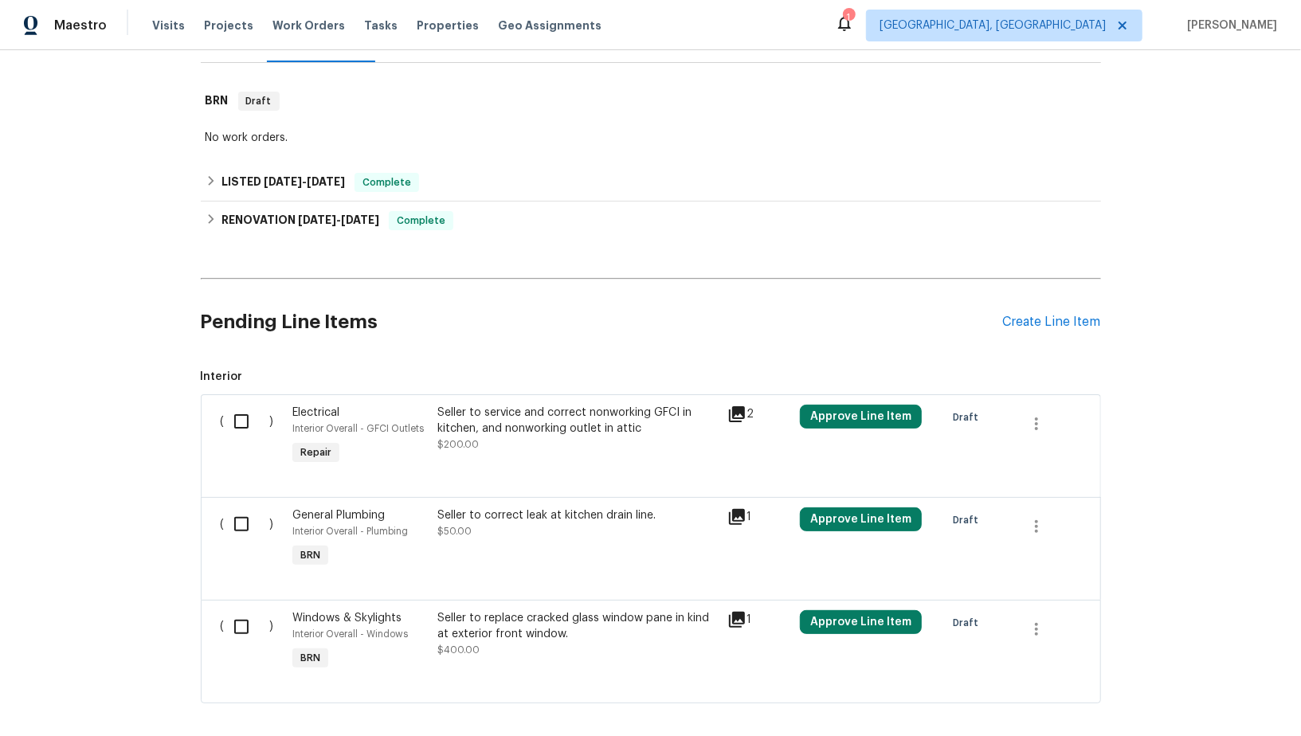
scroll to position [300, 0]
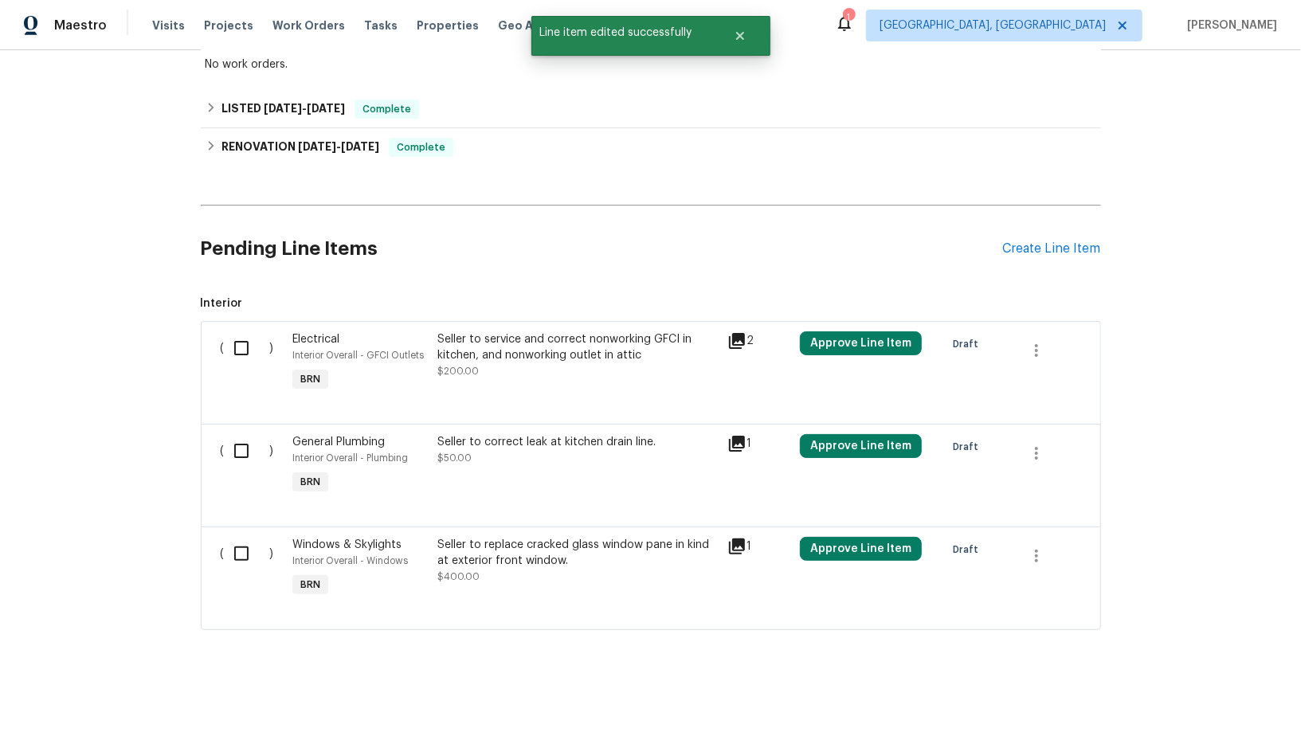
click at [265, 342] on input "checkbox" at bounding box center [247, 347] width 45 height 33
checkbox input "true"
click at [244, 452] on input "checkbox" at bounding box center [247, 450] width 45 height 33
checkbox input "true"
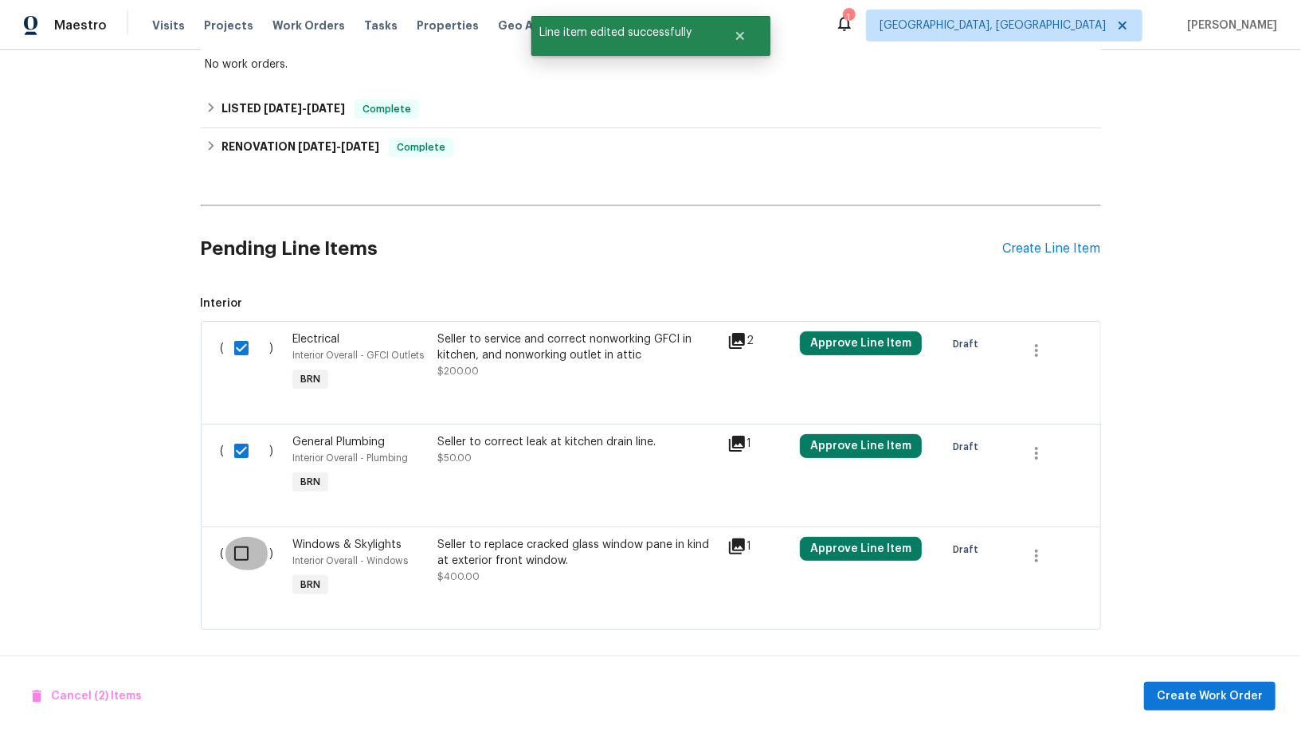
click at [240, 551] on input "checkbox" at bounding box center [247, 553] width 45 height 33
checkbox input "true"
click at [1187, 700] on span "Create Work Order" at bounding box center [1210, 697] width 106 height 20
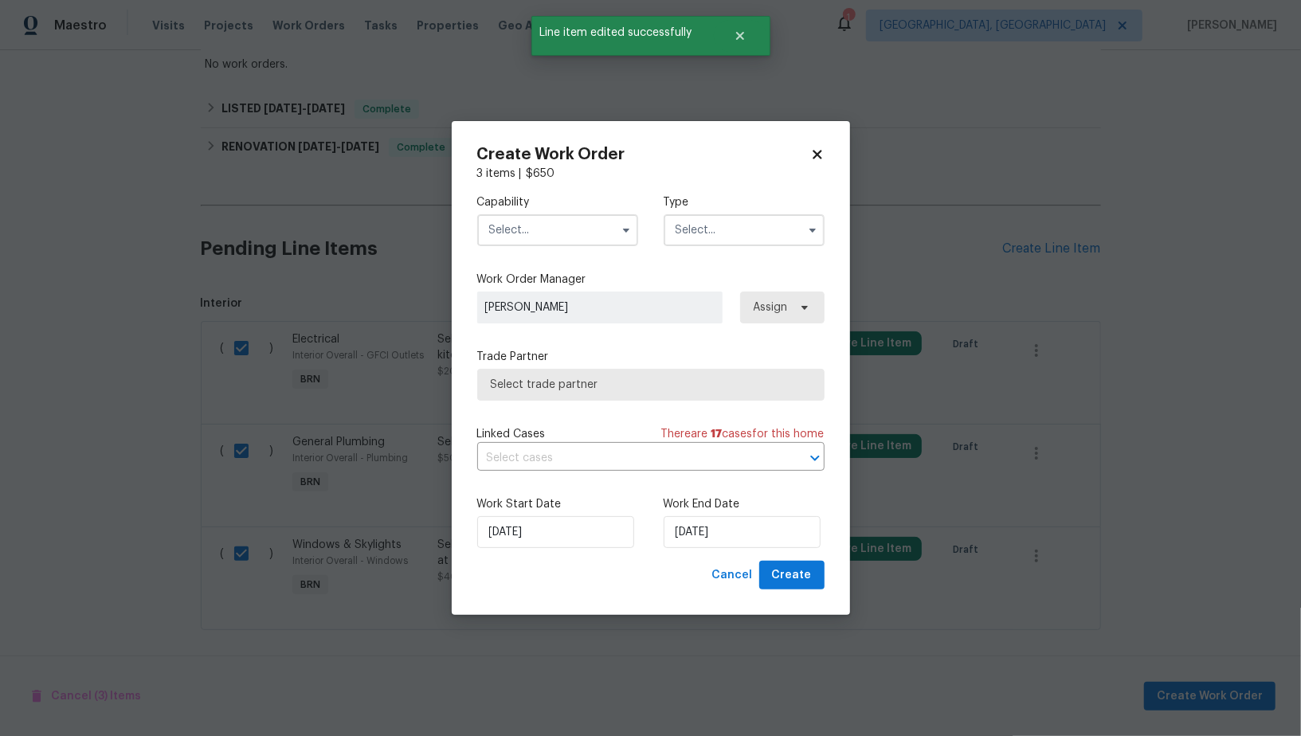
click at [528, 234] on input "text" at bounding box center [557, 230] width 161 height 32
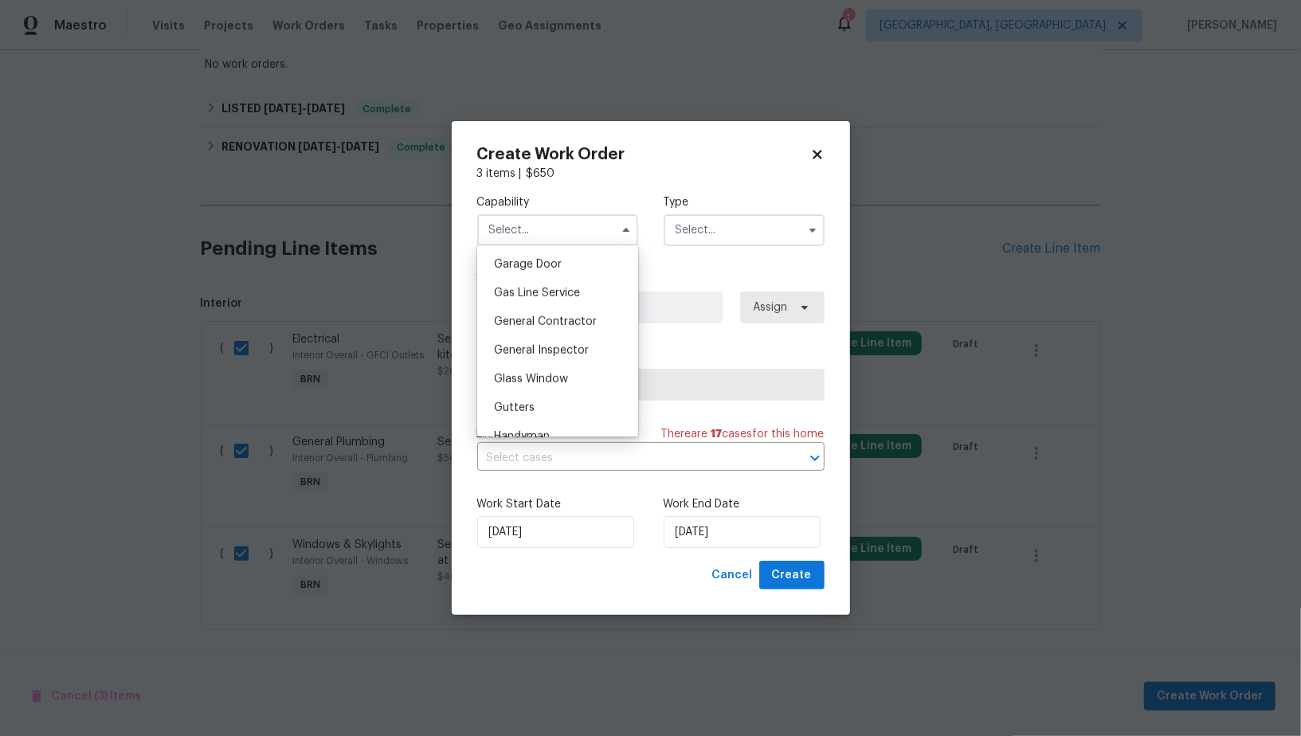
scroll to position [798, 0]
click at [555, 340] on div "Handyman" at bounding box center [557, 342] width 153 height 29
type input "Handyman"
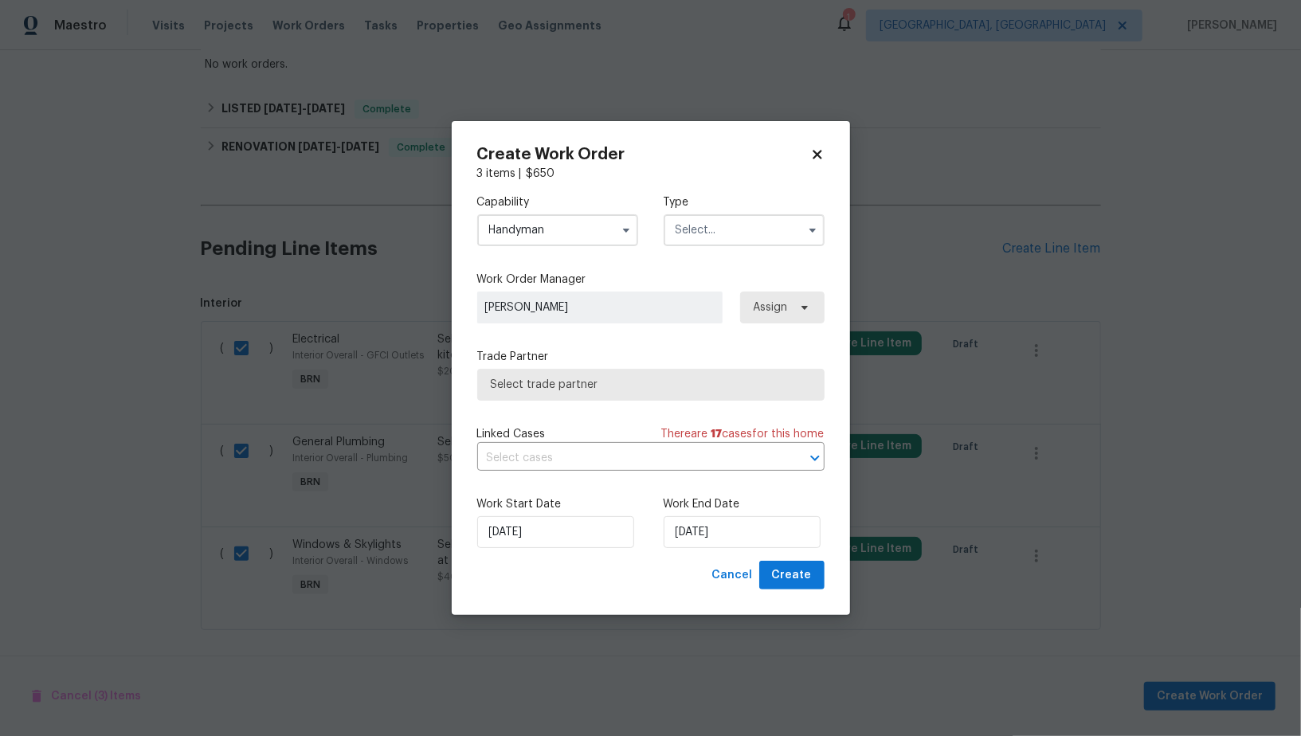
click at [696, 234] on input "text" at bounding box center [744, 230] width 161 height 32
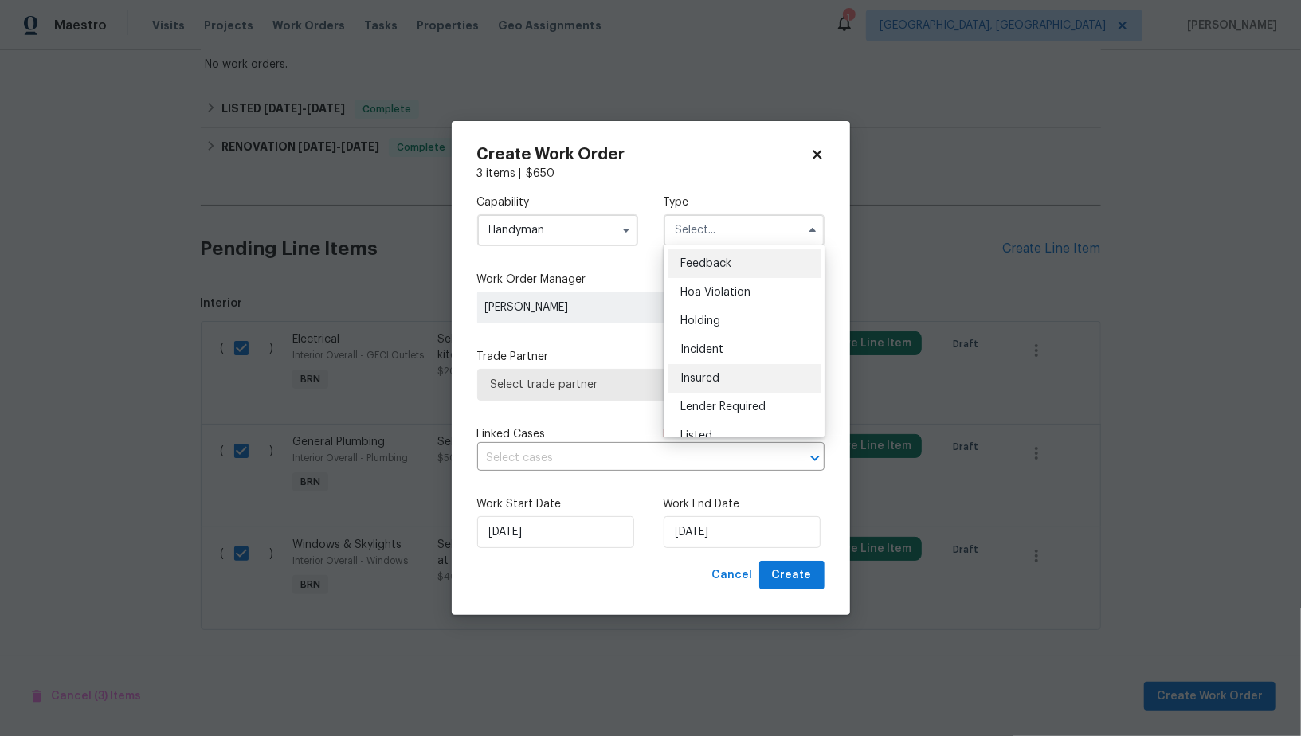
scroll to position [361, 0]
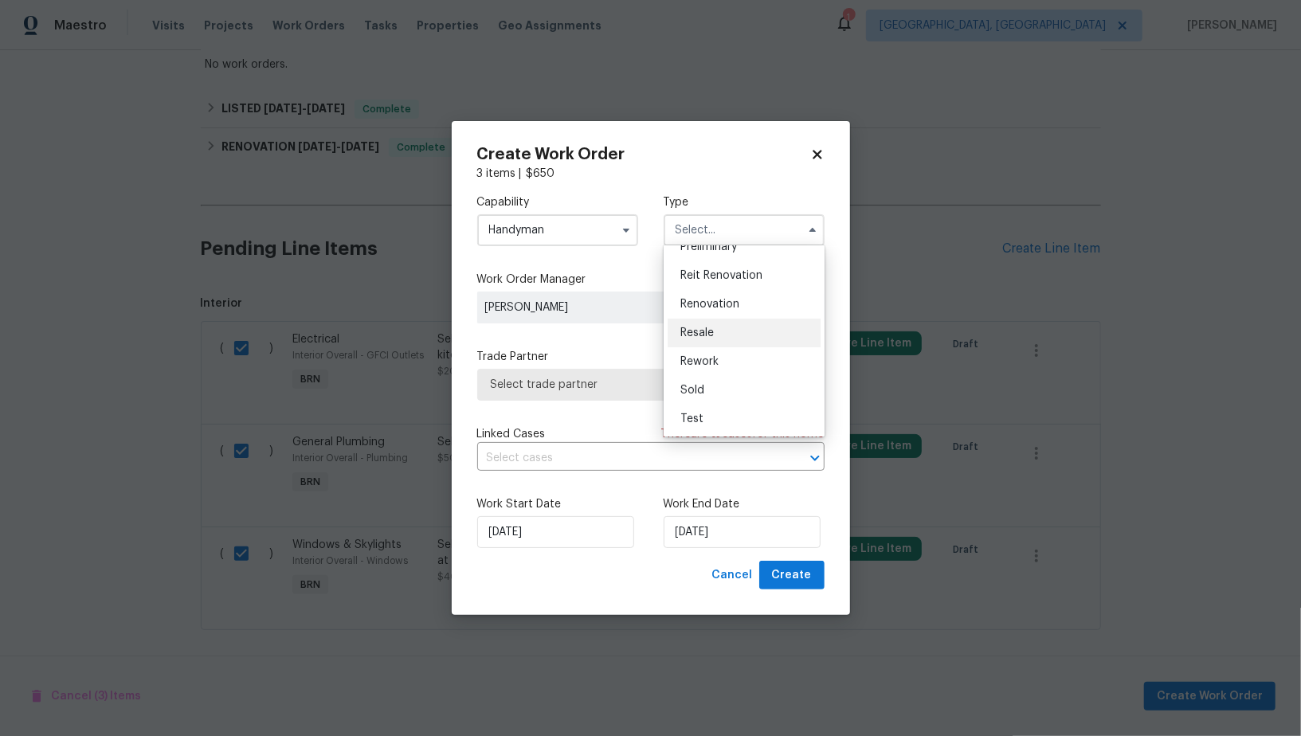
click at [706, 333] on span "Resale" at bounding box center [697, 333] width 33 height 11
type input "Resale"
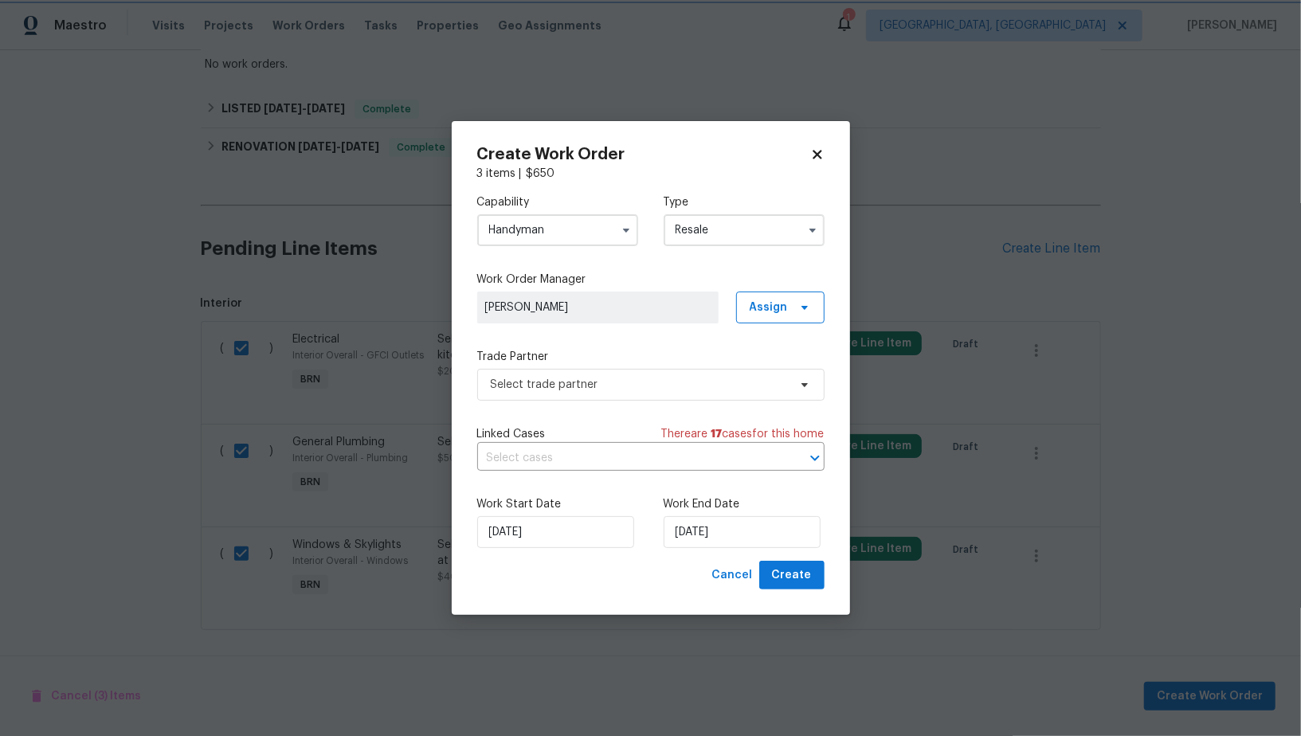
scroll to position [0, 0]
click at [667, 366] on div "Trade Partner Select trade partner" at bounding box center [650, 375] width 347 height 52
click at [644, 386] on span "Select trade partner" at bounding box center [639, 385] width 297 height 16
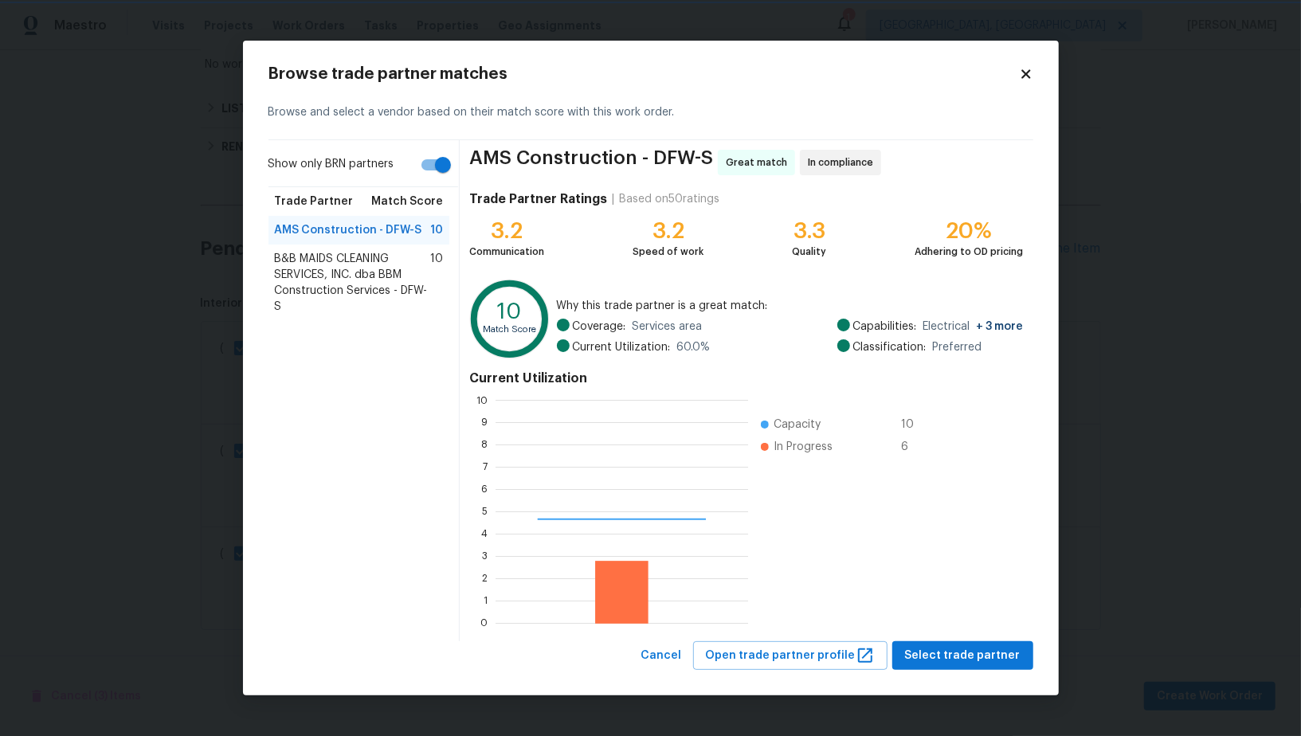
scroll to position [223, 252]
click at [436, 172] on input "Show only BRN partners" at bounding box center [443, 165] width 91 height 30
checkbox input "false"
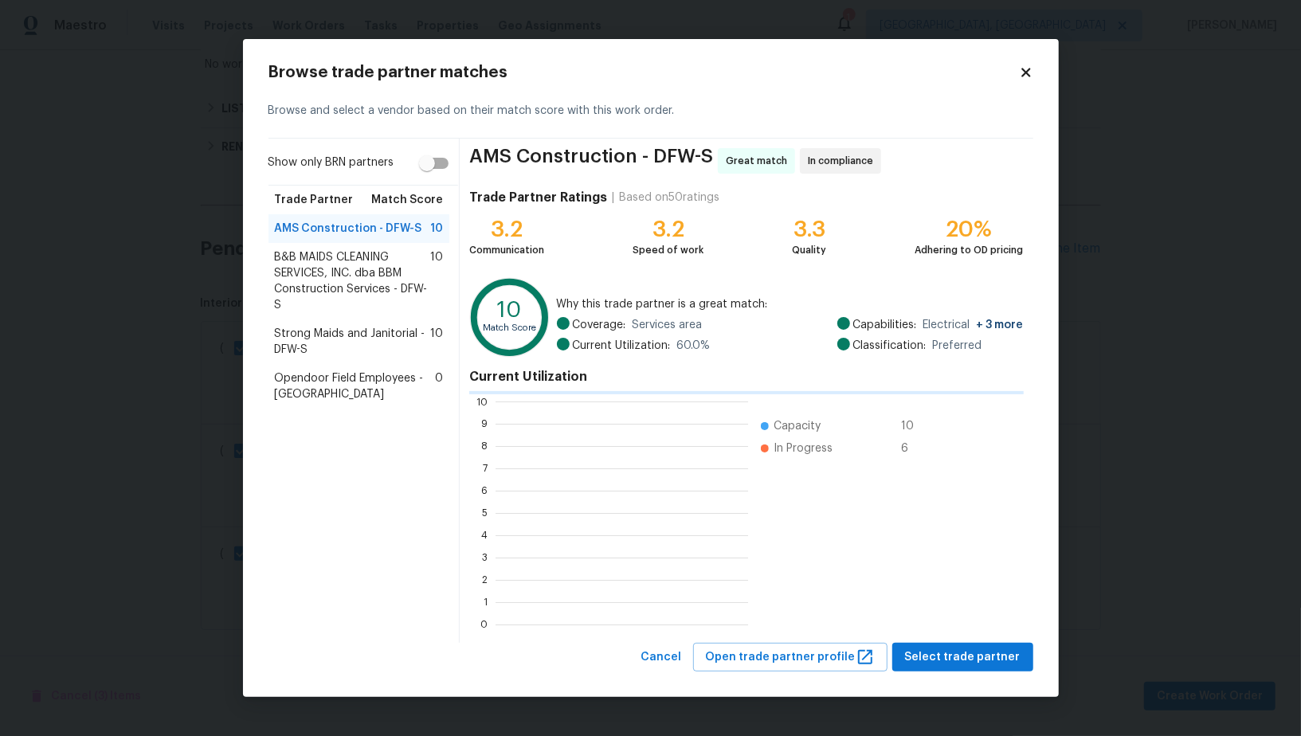
scroll to position [2, 1]
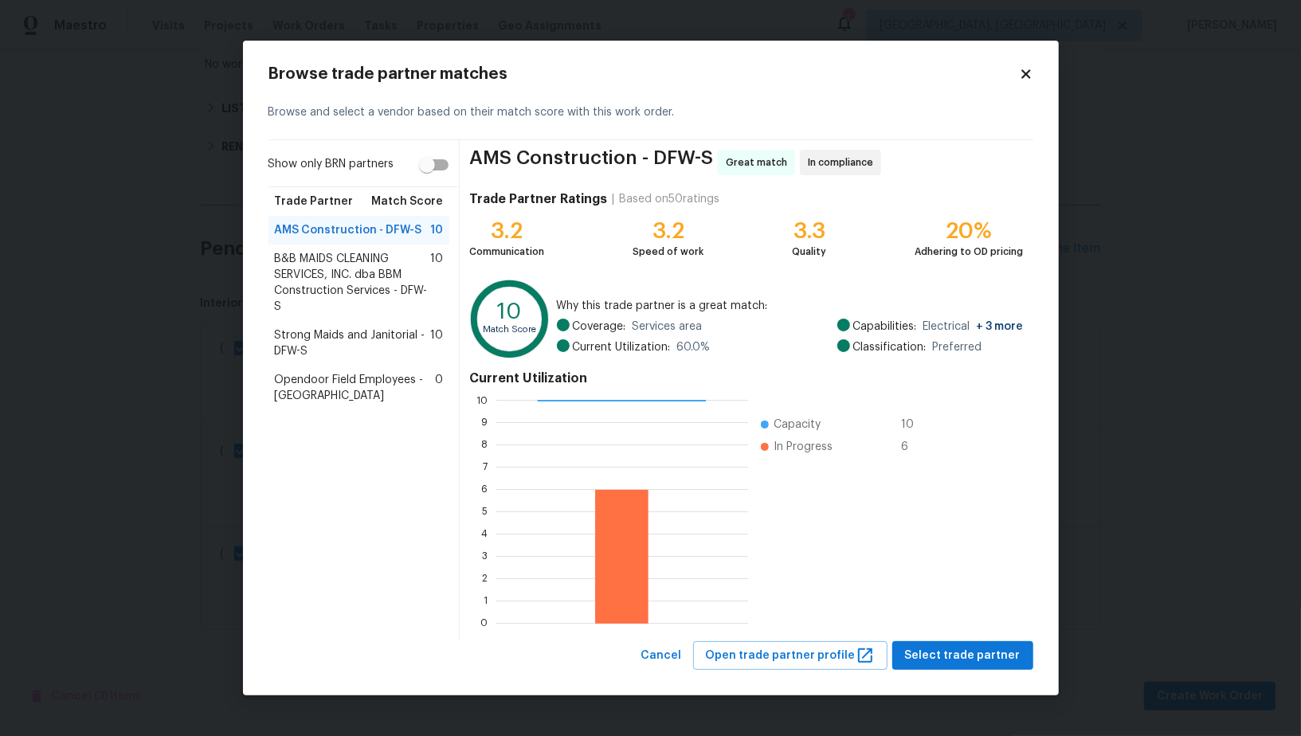
click at [304, 363] on div "Strong Maids and Janitorial - DFW-S 10" at bounding box center [360, 343] width 182 height 45
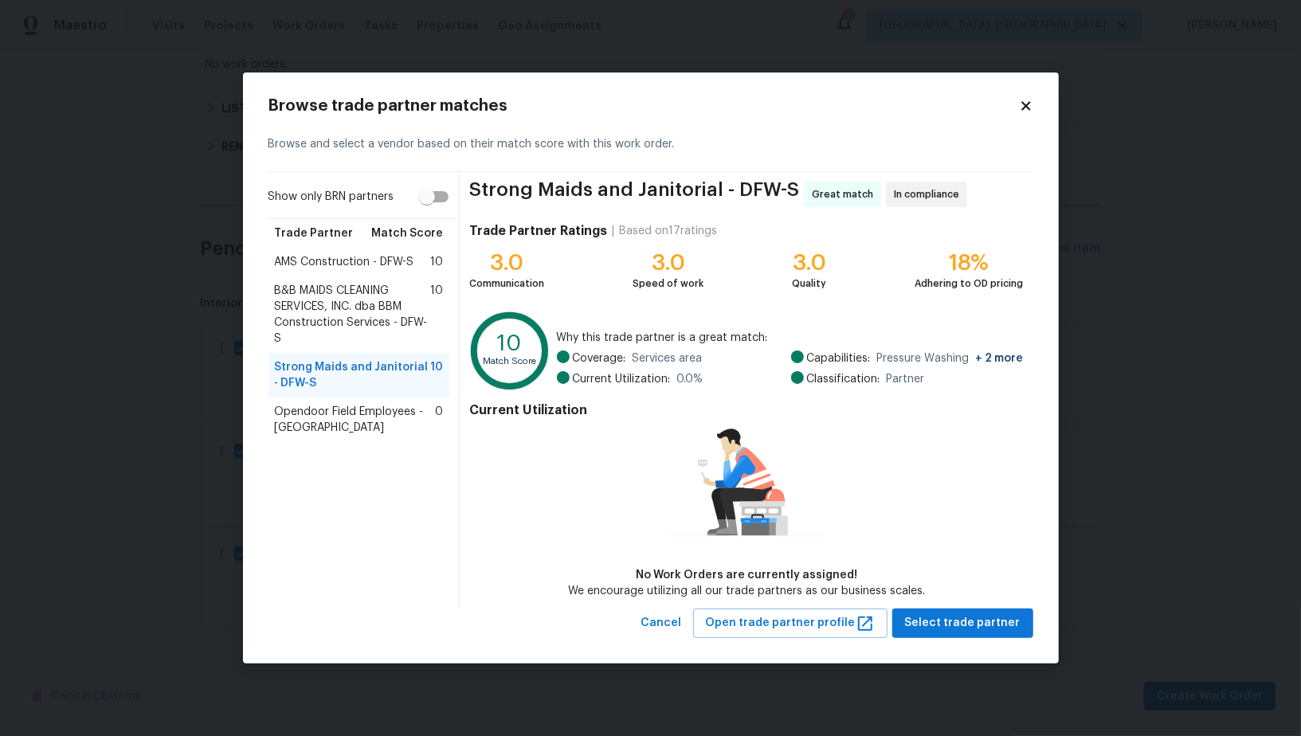
click at [397, 267] on span "AMS Construction - DFW-S" at bounding box center [344, 262] width 139 height 16
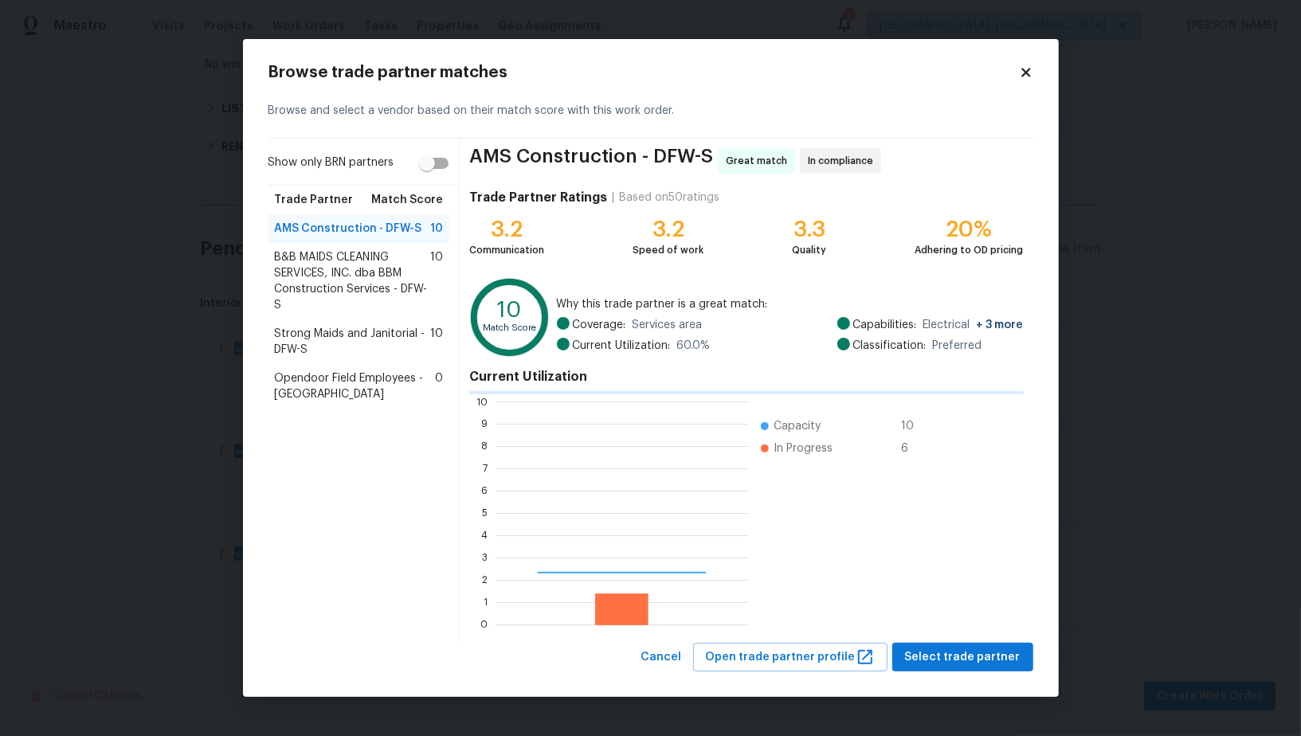
scroll to position [223, 252]
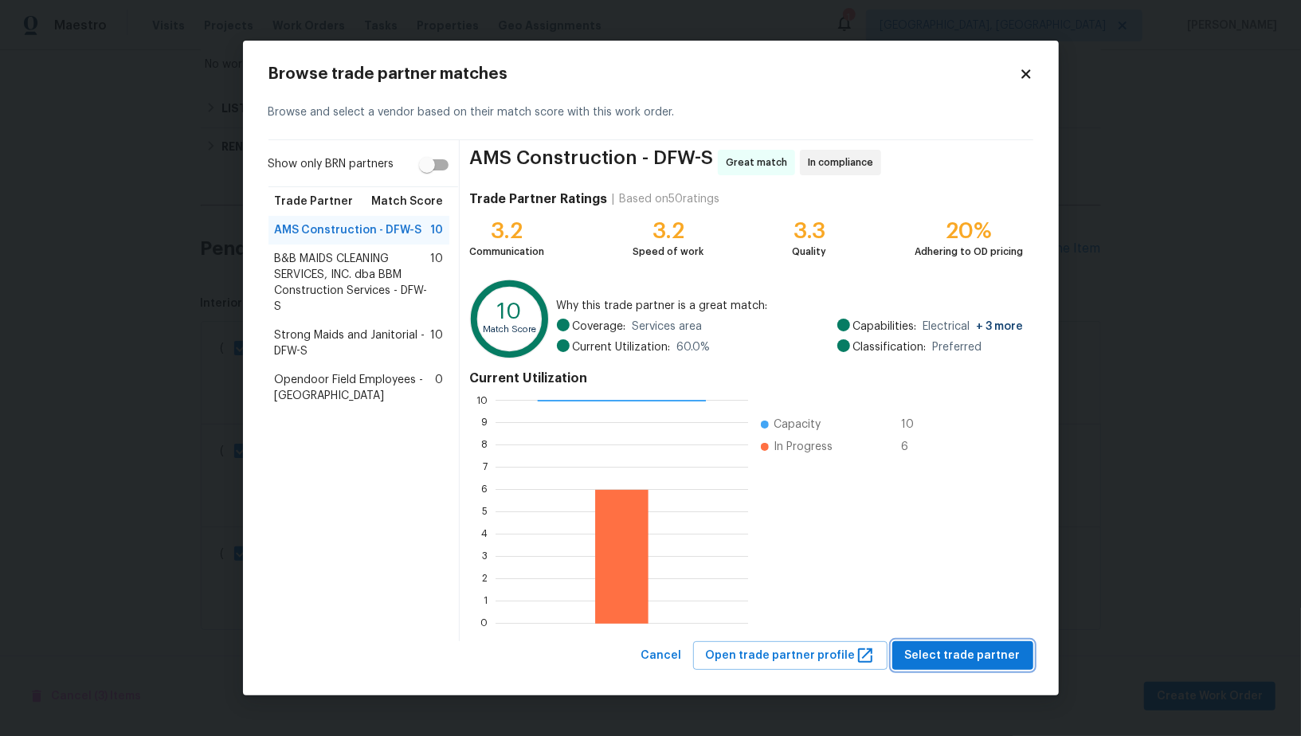
click at [979, 669] on button "Select trade partner" at bounding box center [962, 655] width 141 height 29
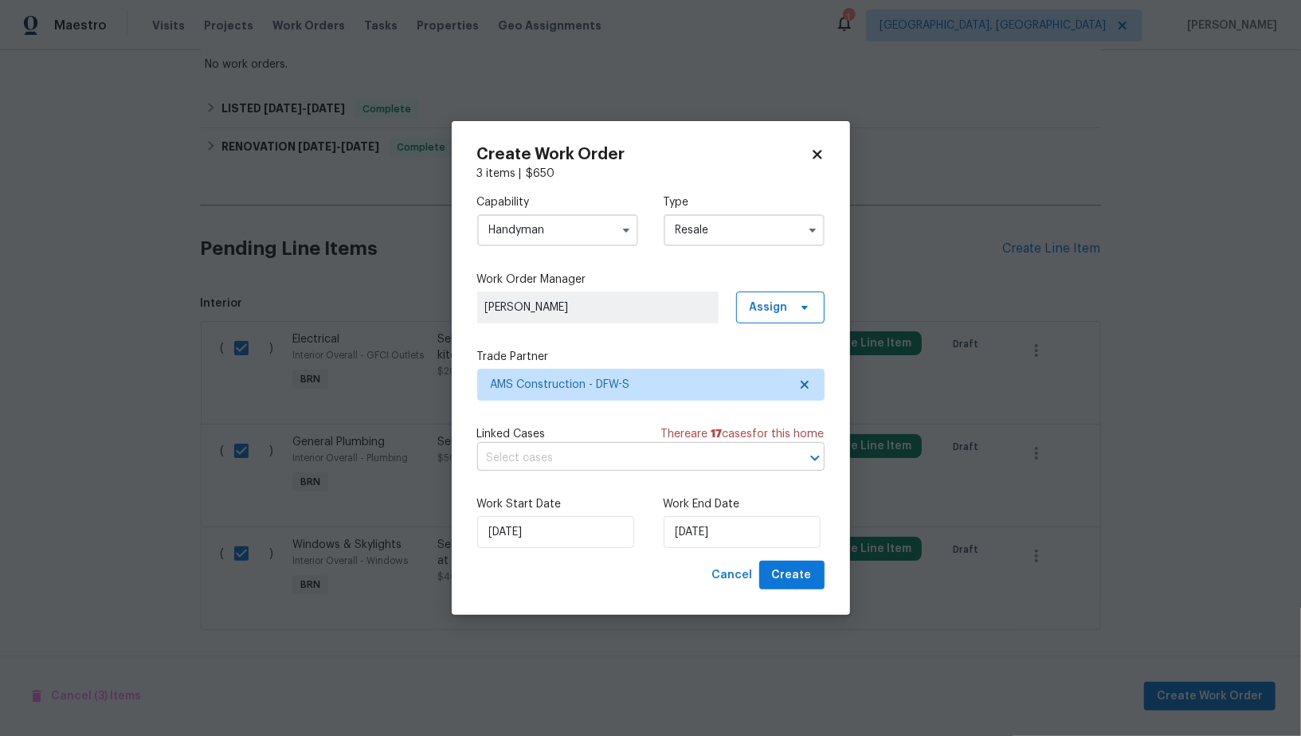
click at [607, 464] on input "text" at bounding box center [628, 458] width 303 height 25
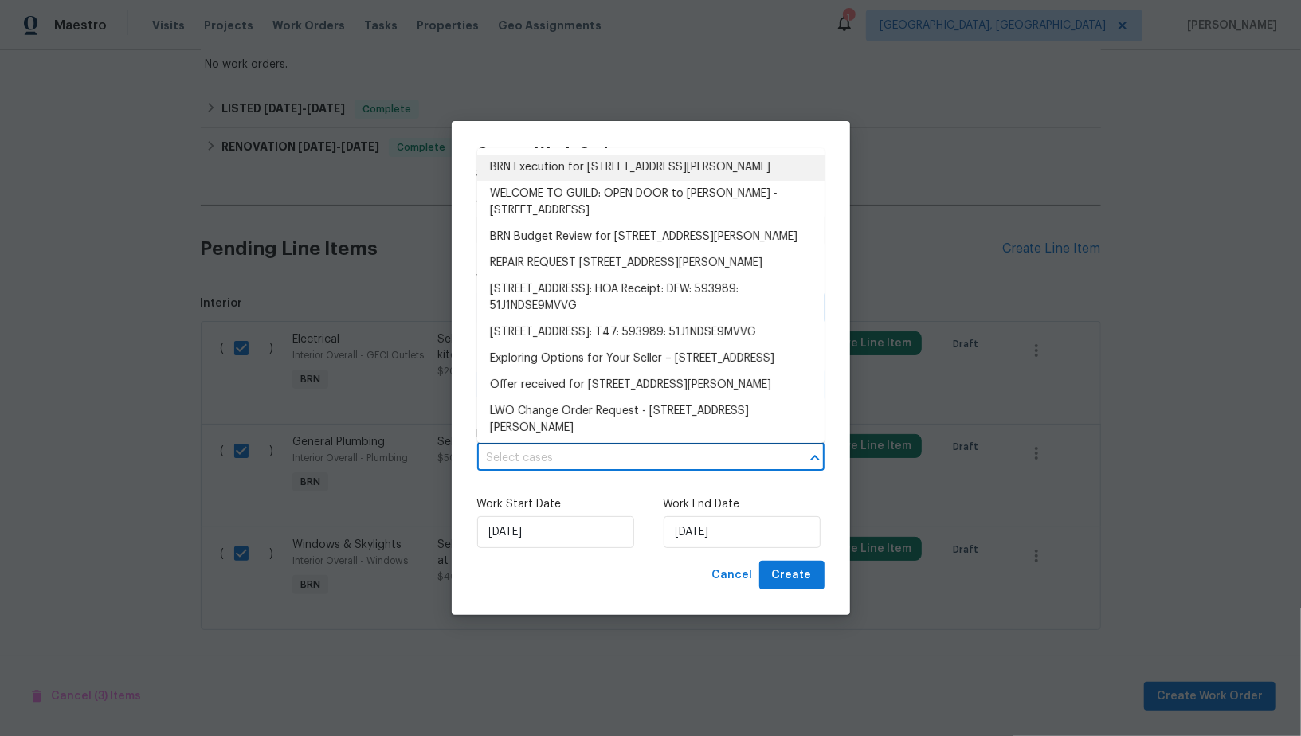
click at [596, 175] on li "BRN Execution for 9903 Cedarcrest Dr, AUBREY, TX 76227" at bounding box center [650, 168] width 347 height 26
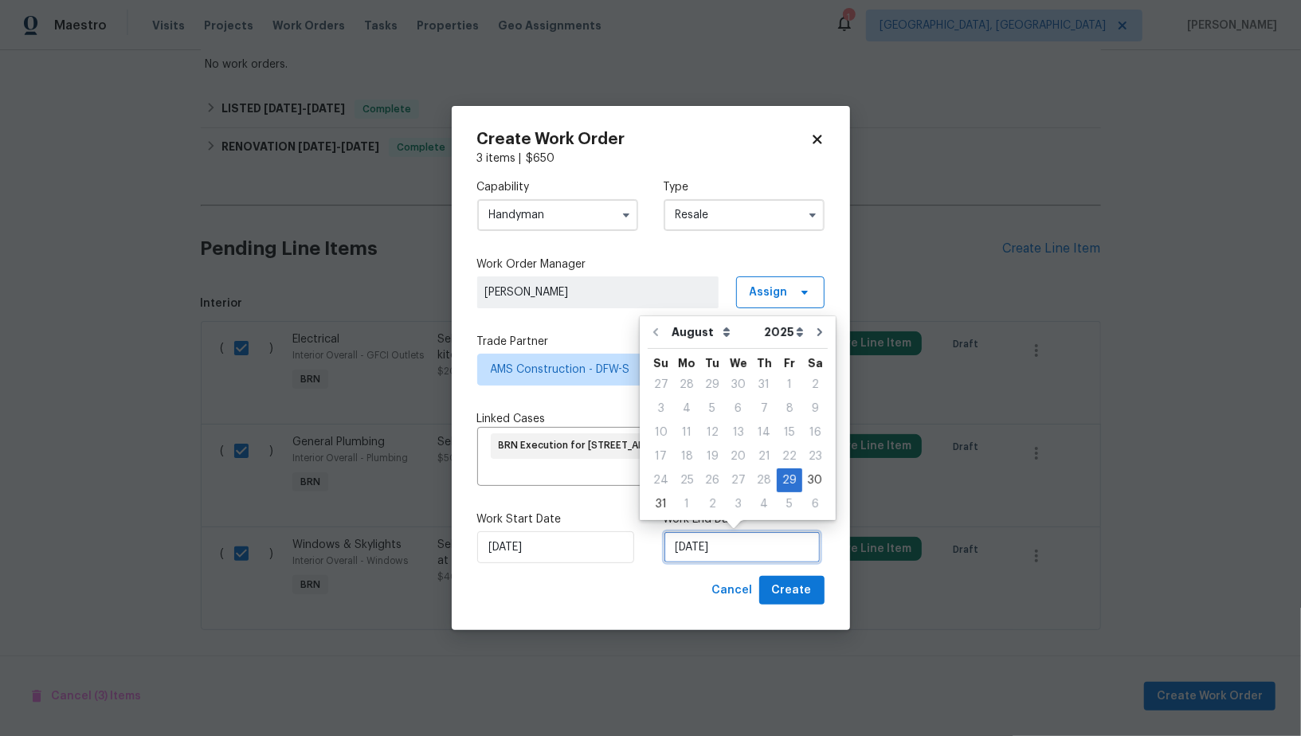
click at [697, 540] on input "29/08/2025" at bounding box center [742, 548] width 157 height 32
click at [725, 508] on div "3" at bounding box center [738, 504] width 26 height 22
type input "03/09/2025"
select select "8"
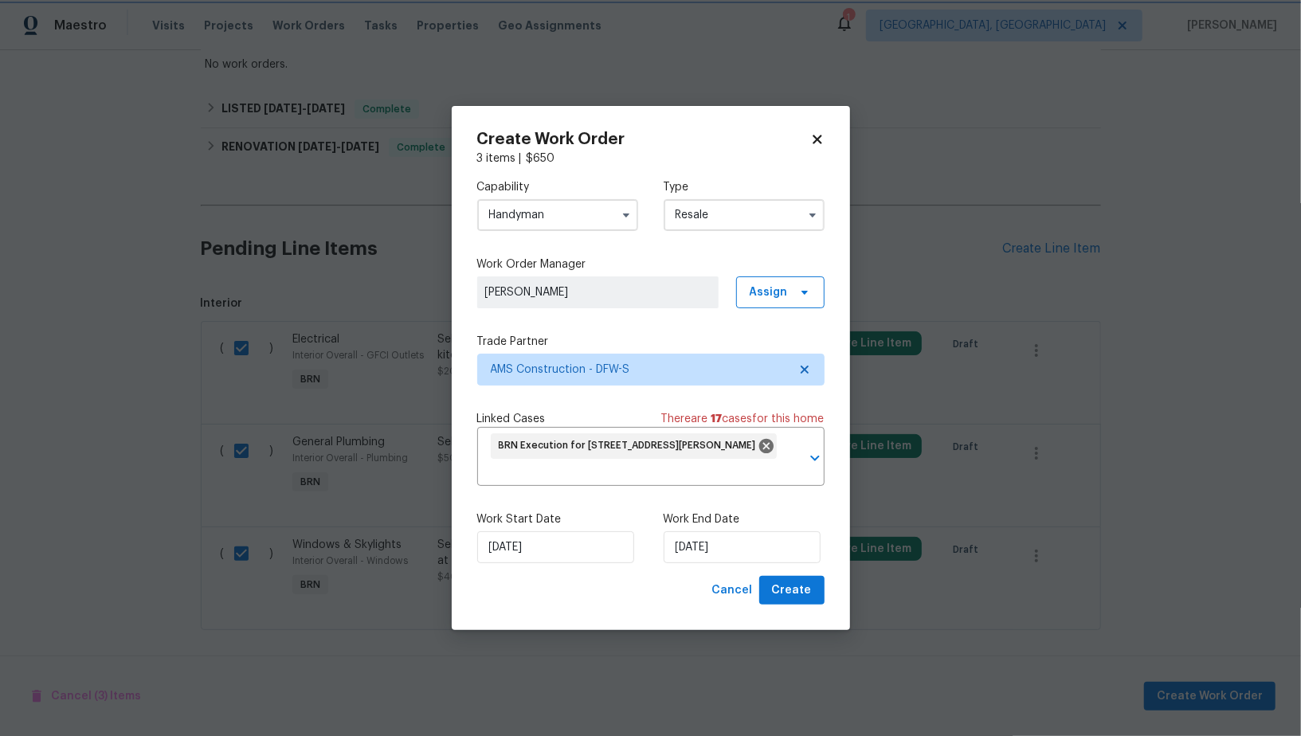
click at [649, 559] on div "Work Start Date 29/08/2025 Work End Date 03/09/2025" at bounding box center [650, 537] width 347 height 77
click at [784, 599] on span "Create" at bounding box center [792, 591] width 40 height 20
checkbox input "false"
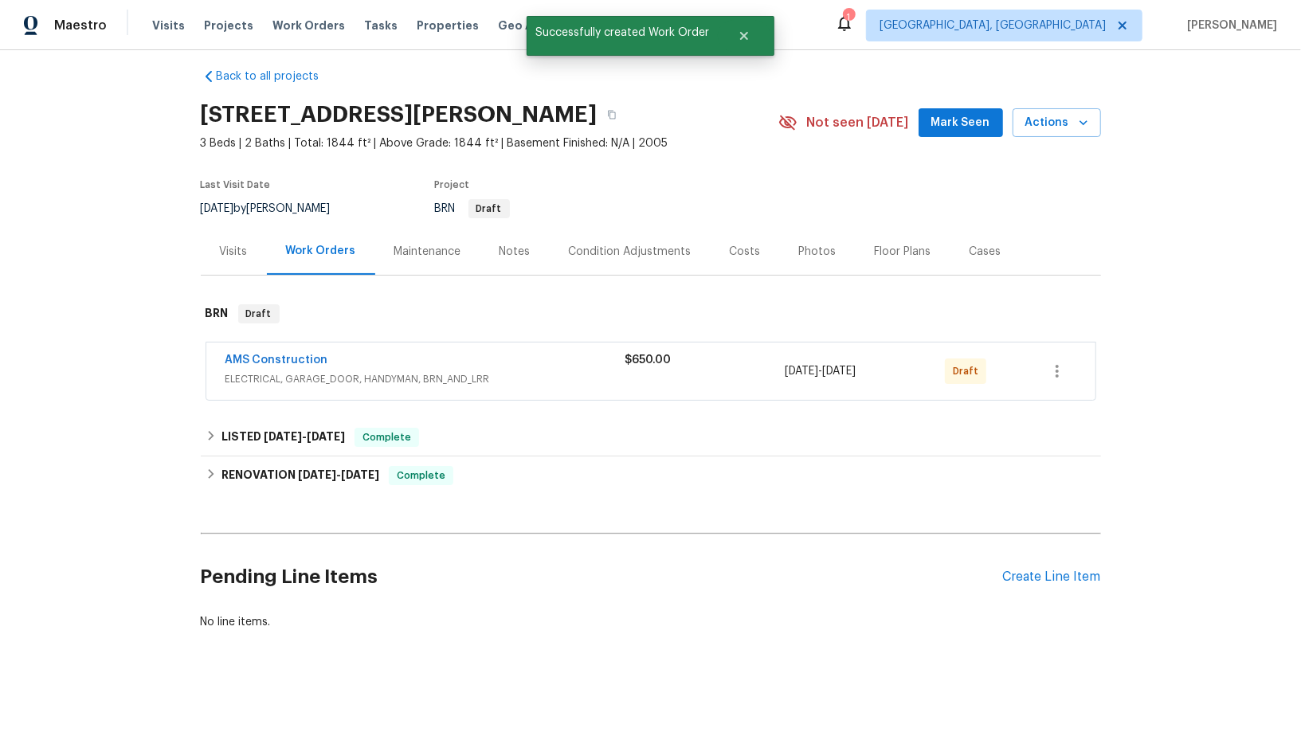
scroll to position [0, 0]
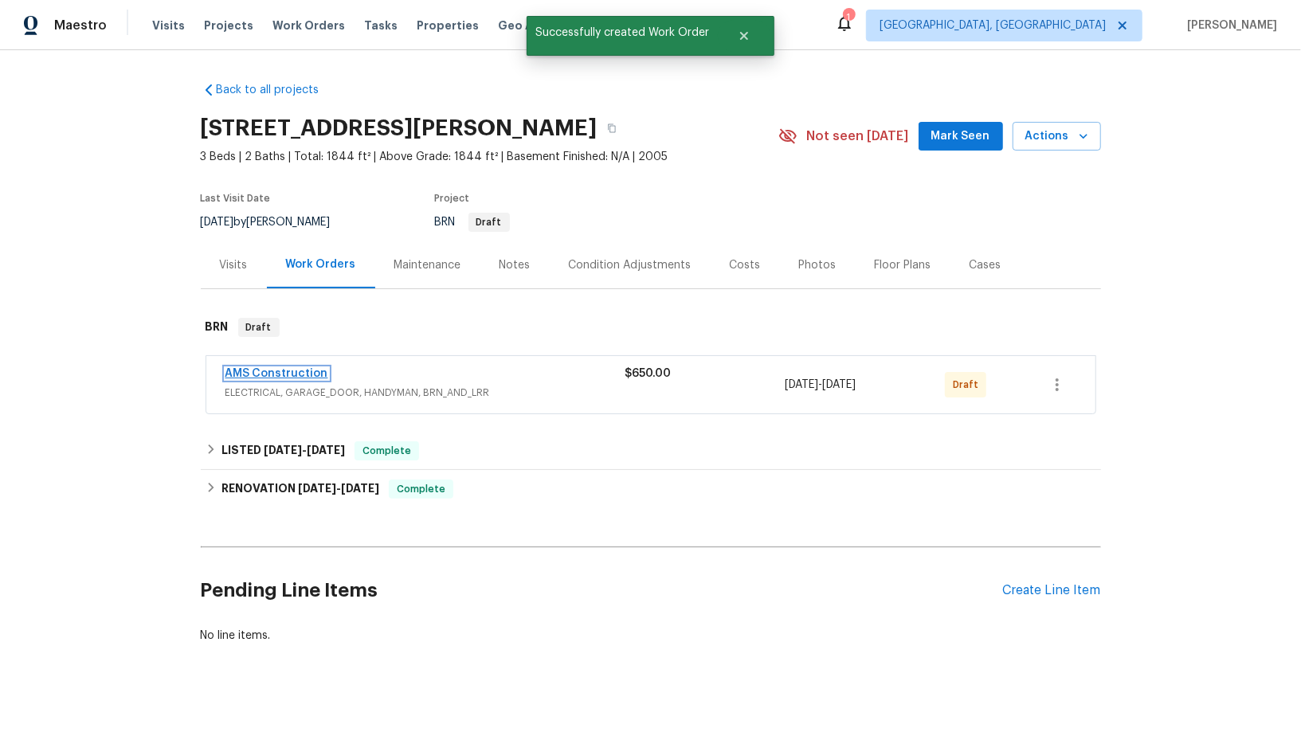
click at [277, 368] on link "AMS Construction" at bounding box center [277, 373] width 103 height 11
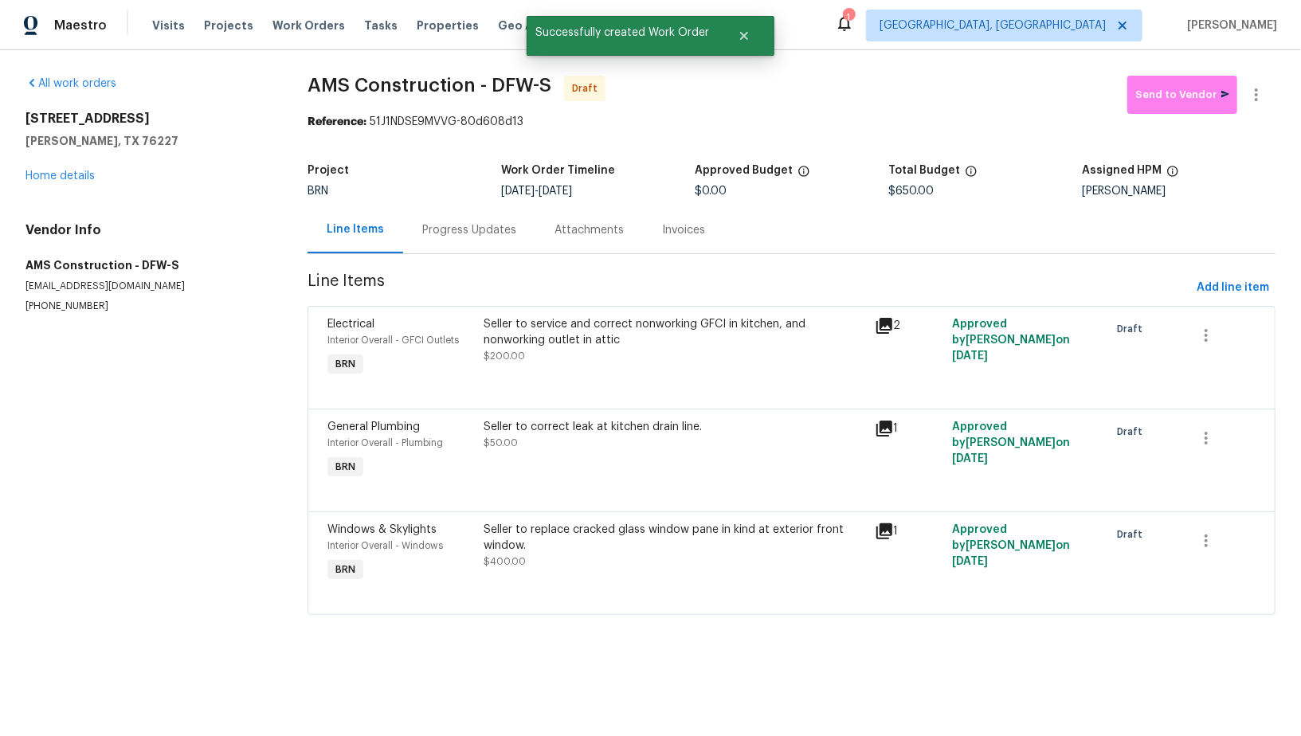
click at [449, 221] on div "Progress Updates" at bounding box center [469, 229] width 132 height 47
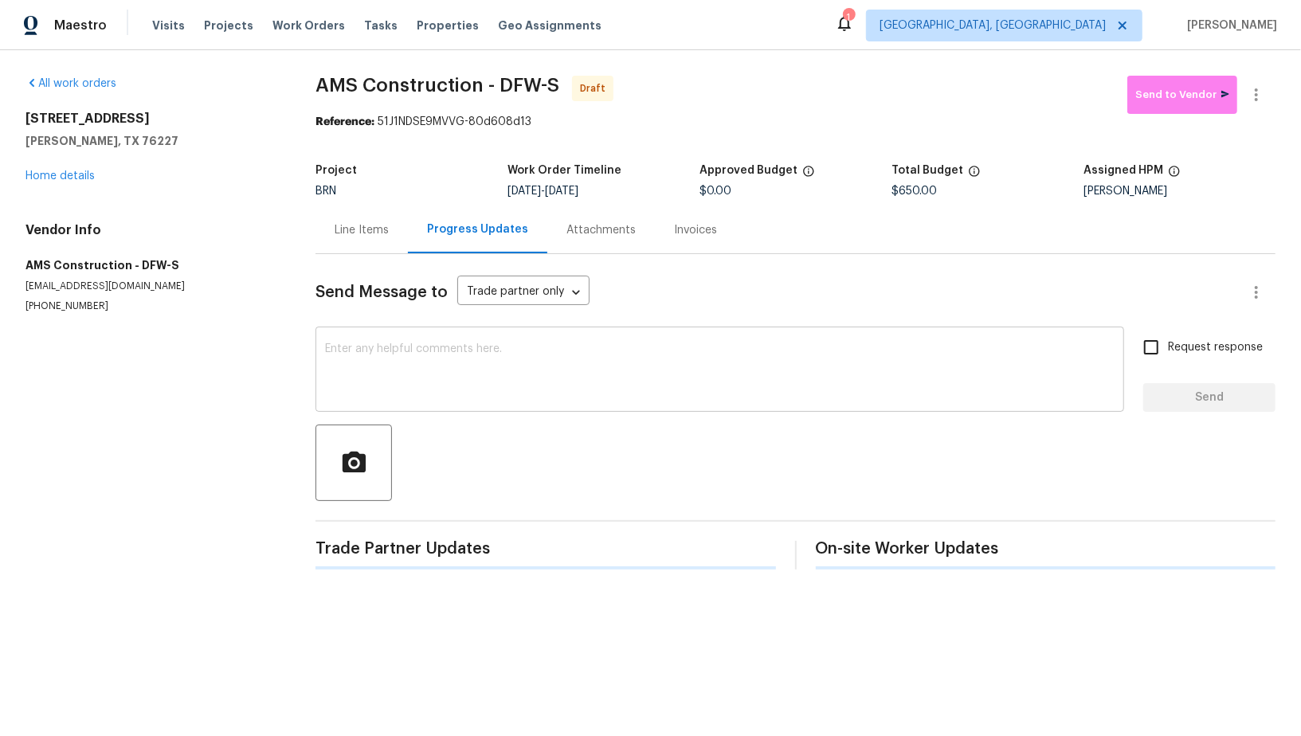
click at [515, 333] on div "x ​" at bounding box center [720, 371] width 809 height 81
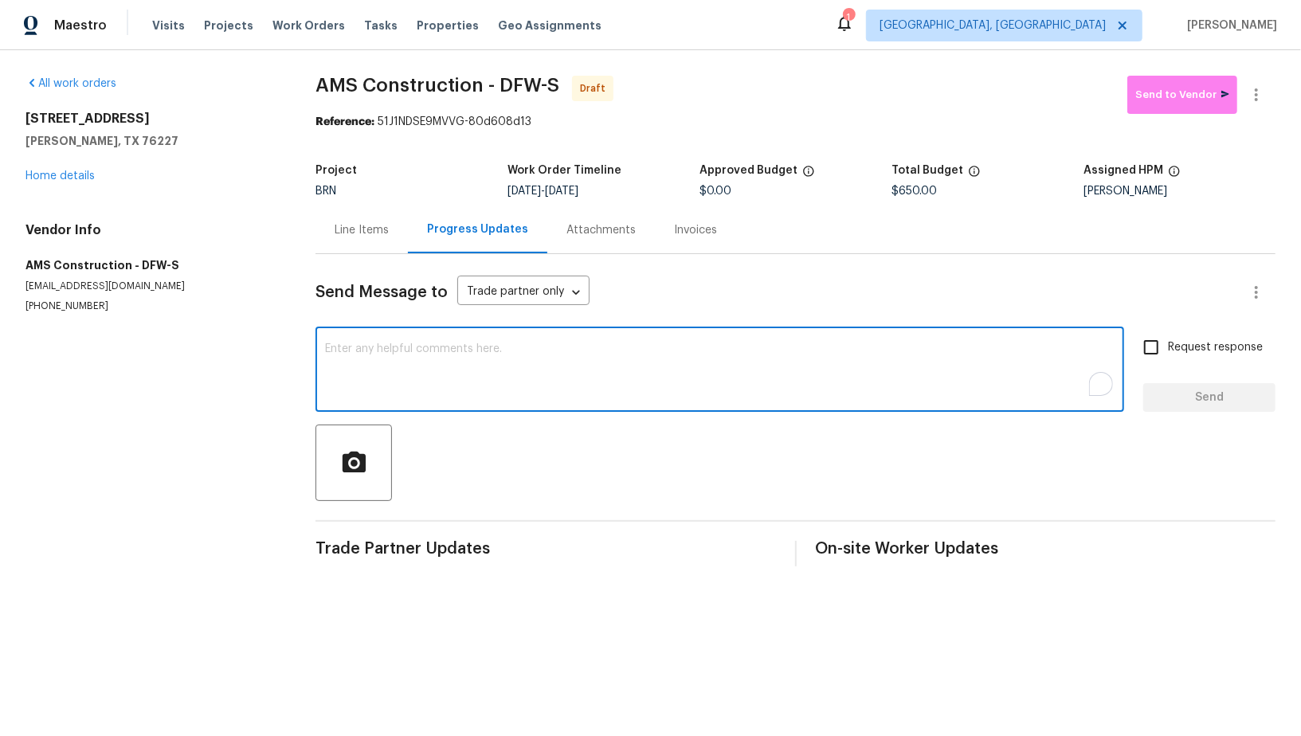
paste textarea "Hi, I'm Padmapriya from Opendoor. Just wanted to check if you received the WO f…"
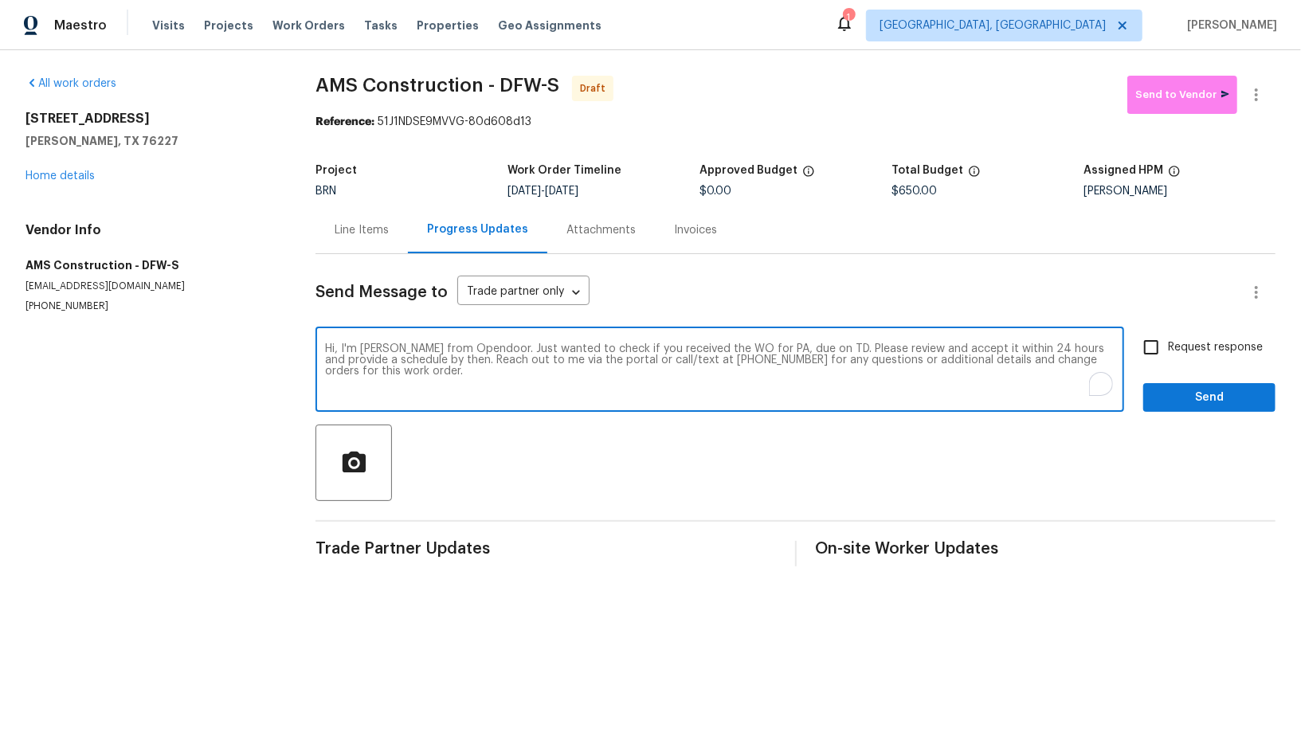
click at [774, 349] on textarea "Hi, I'm Padmapriya from Opendoor. Just wanted to check if you received the WO f…" at bounding box center [720, 371] width 790 height 56
paste textarea "9903 Cedarcrest Dr, AUBREY, TX 76227"
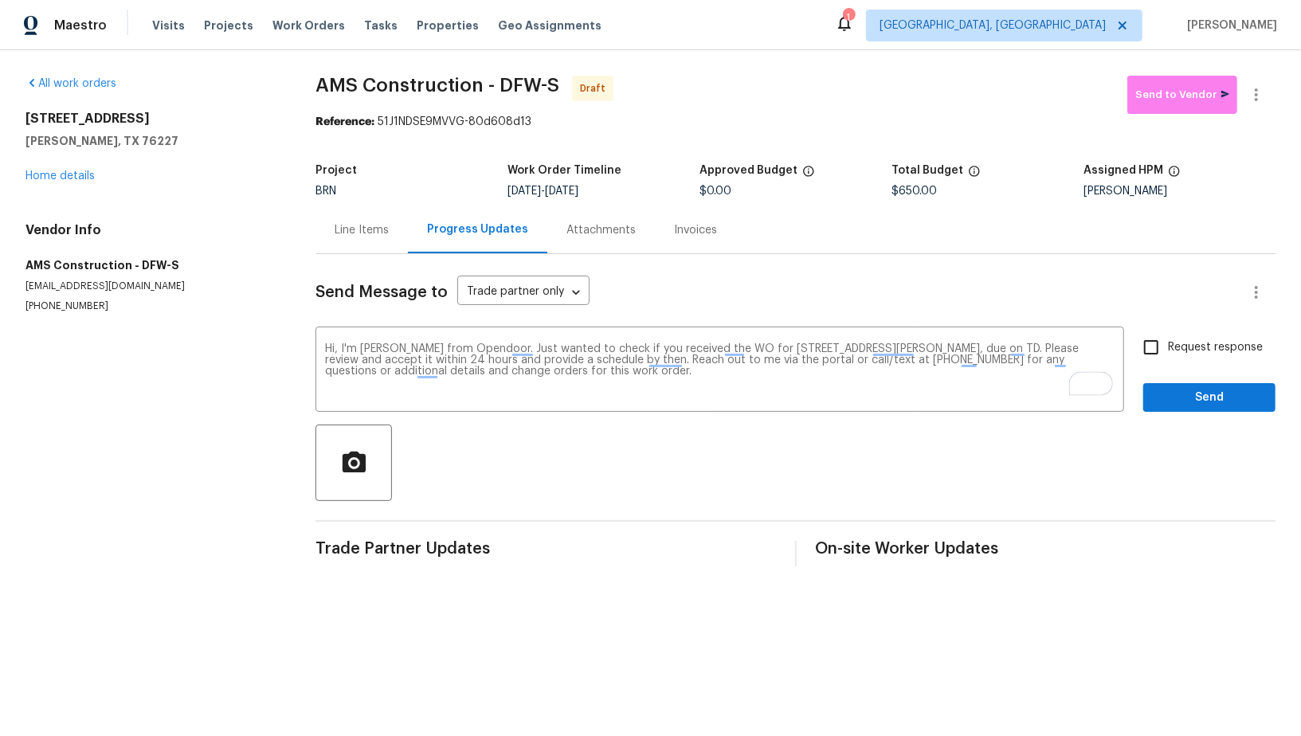
drag, startPoint x: 573, startPoint y: 191, endPoint x: 697, endPoint y: 191, distance: 124.3
click at [697, 191] on div "8/29/2025 - 9/3/2025" at bounding box center [604, 191] width 192 height 11
copy span "[DATE]"
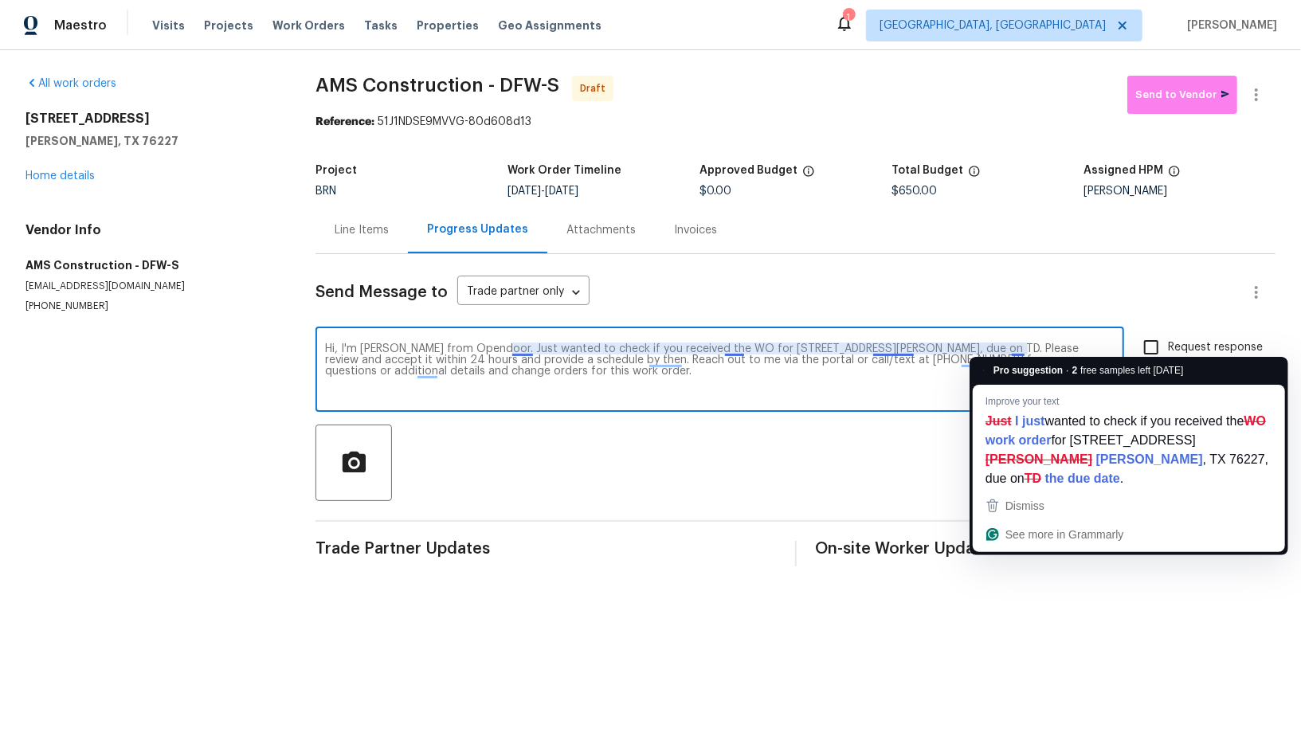
click at [1020, 347] on textarea "Hi, I'm Padmapriya from Opendoor. Just wanted to check if you received the WO f…" at bounding box center [720, 371] width 790 height 56
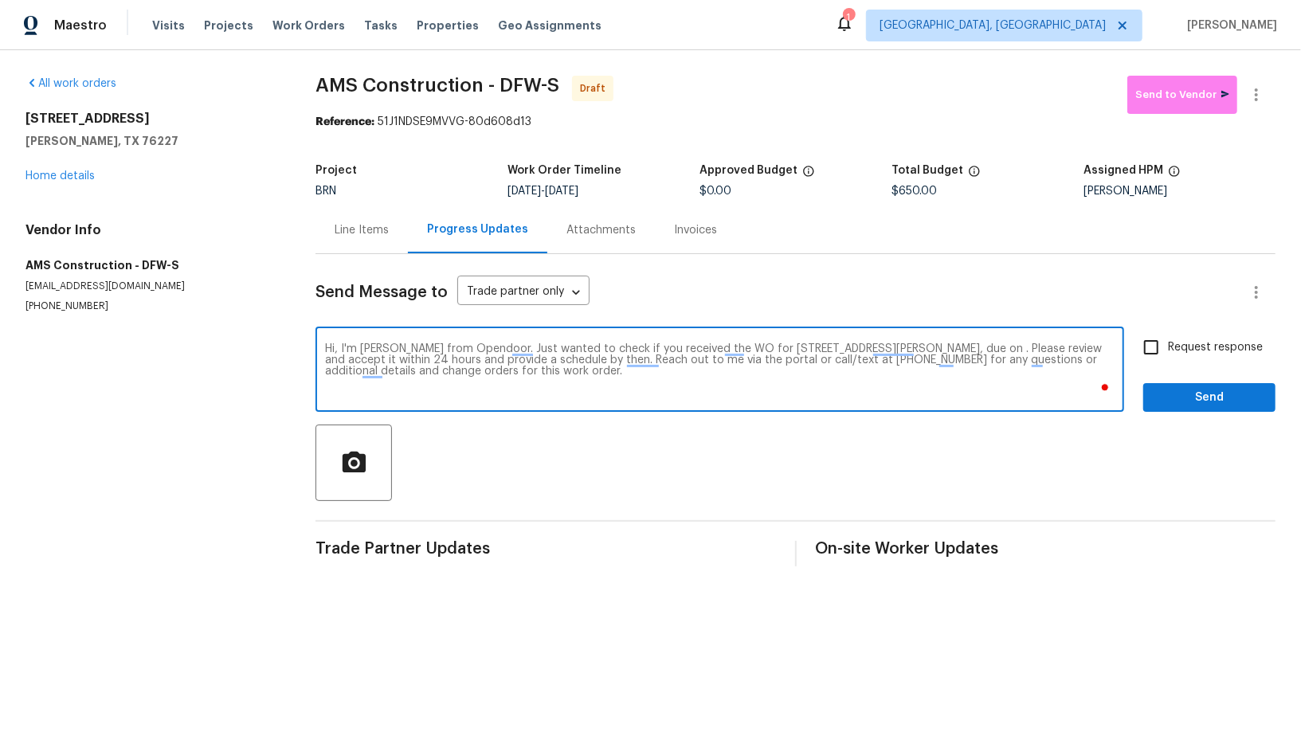
paste textarea "[DATE]"
type textarea "Hi, I'm Padmapriya from Opendoor. Just wanted to check if you received the WO f…"
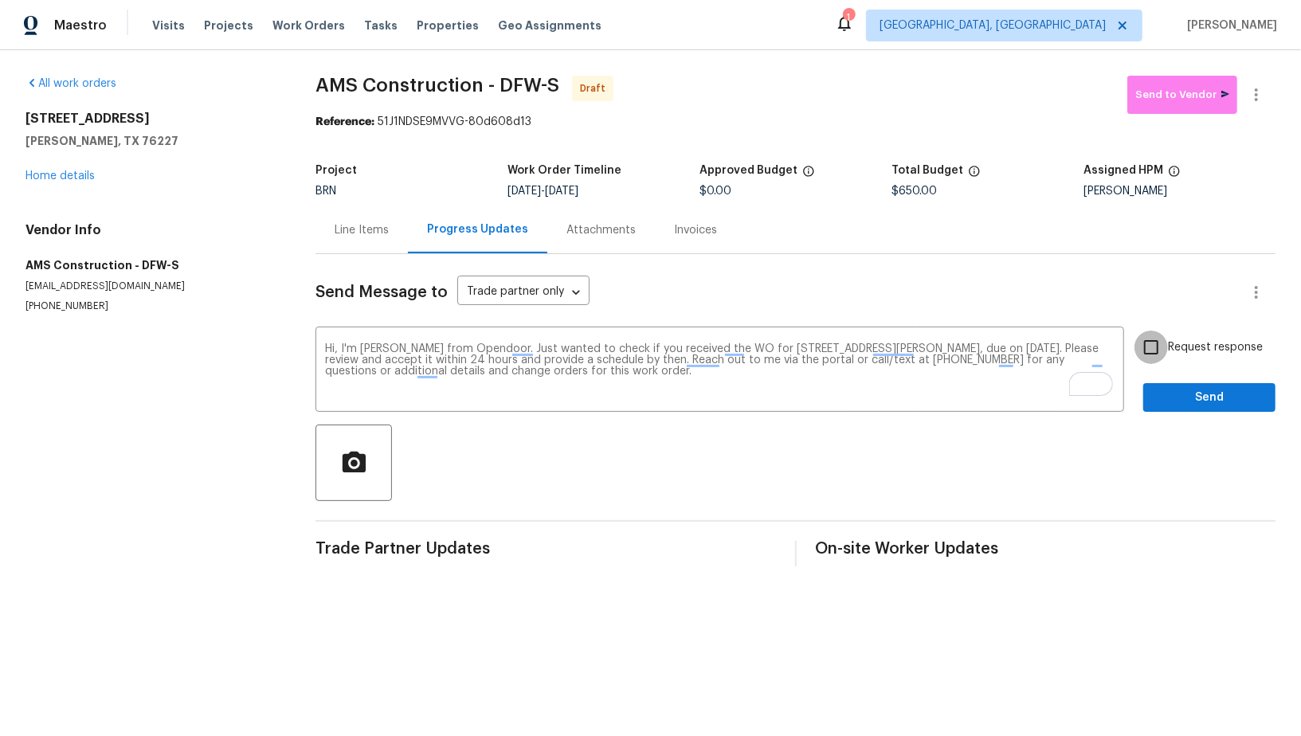
click at [1154, 351] on input "Request response" at bounding box center [1151, 347] width 33 height 33
checkbox input "true"
click at [1182, 389] on span "Send" at bounding box center [1209, 398] width 107 height 20
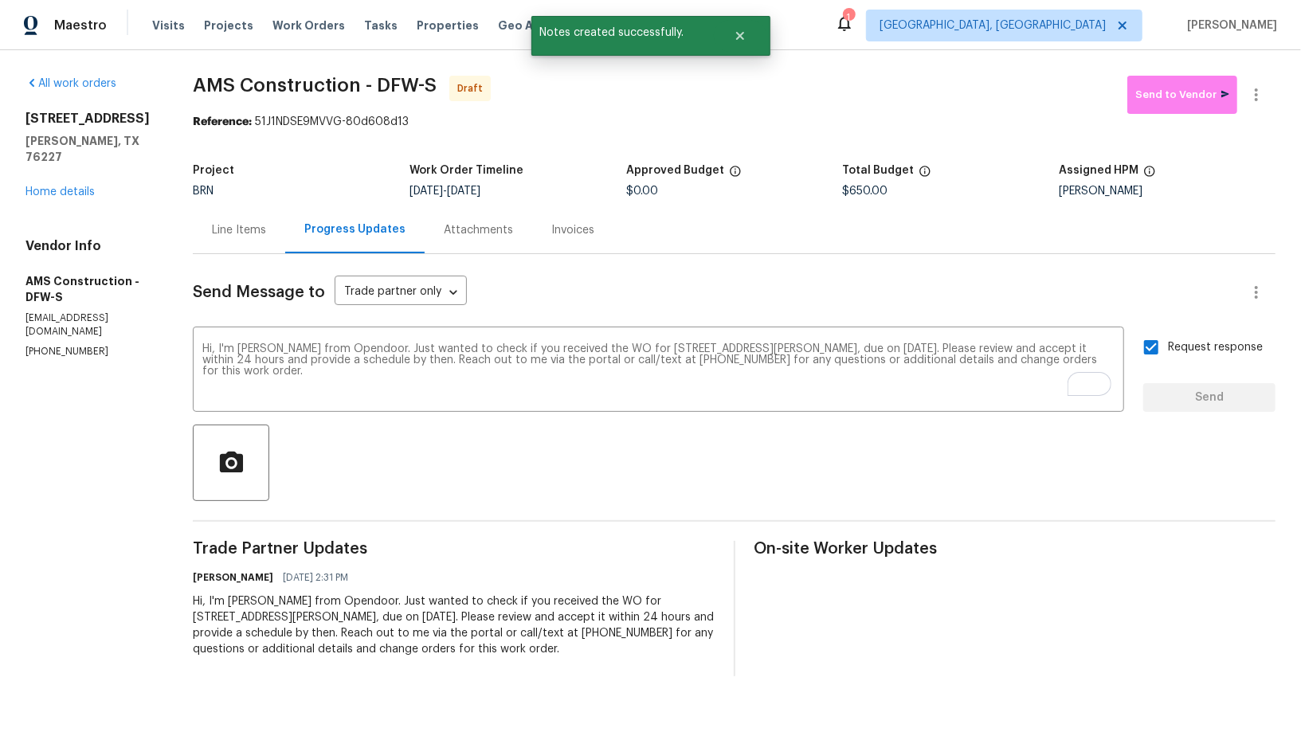
click at [271, 232] on div "Line Items" at bounding box center [239, 229] width 92 height 47
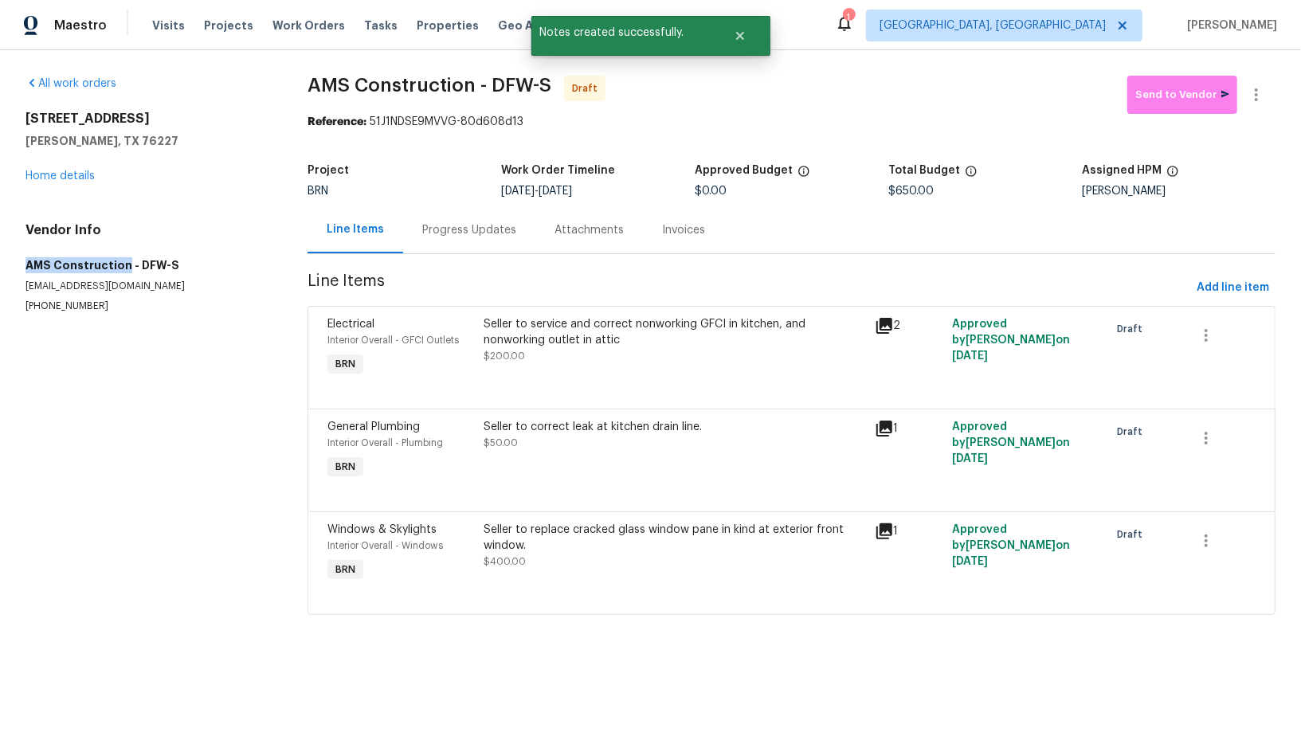
drag, startPoint x: 1, startPoint y: 267, endPoint x: 122, endPoint y: 265, distance: 121.1
click at [122, 265] on div "All work orders [STREET_ADDRESS][PERSON_NAME] Home details Vendor Info AMS Cons…" at bounding box center [650, 355] width 1301 height 610
copy h5 "AMS Construction"
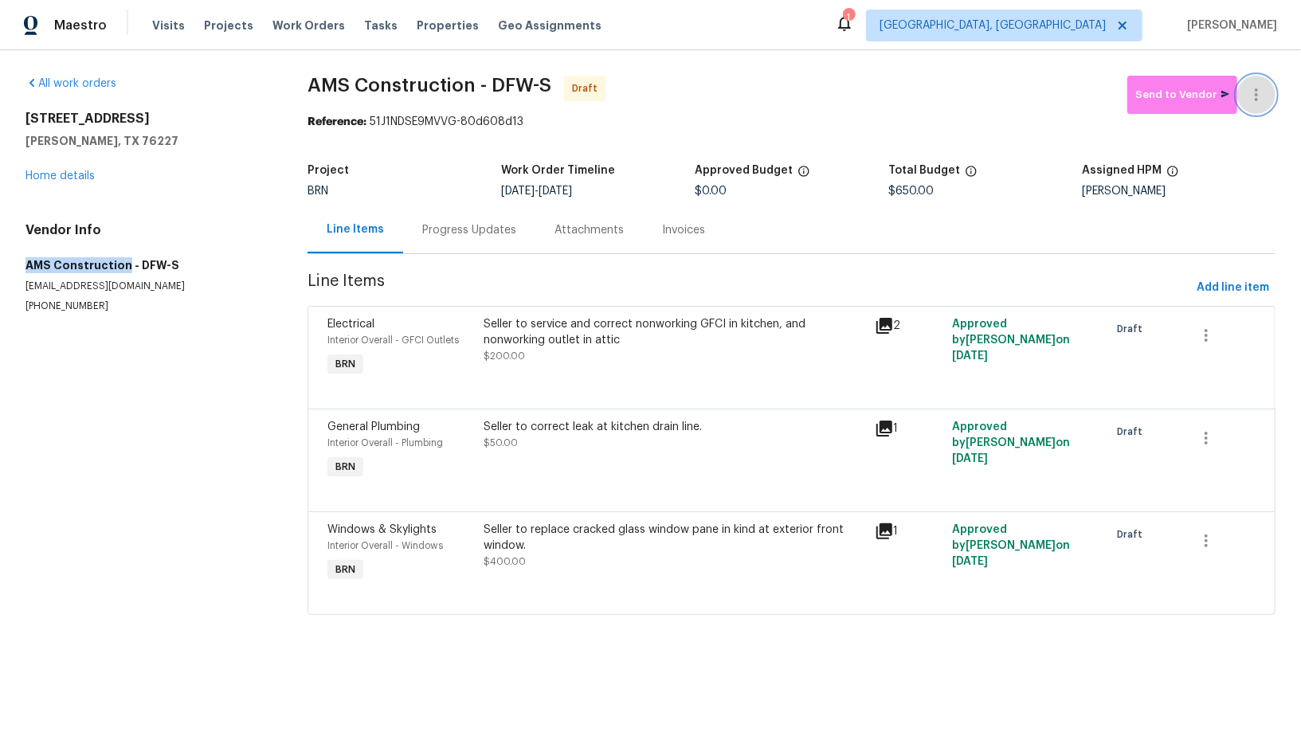
click at [1257, 99] on icon "button" at bounding box center [1256, 94] width 3 height 13
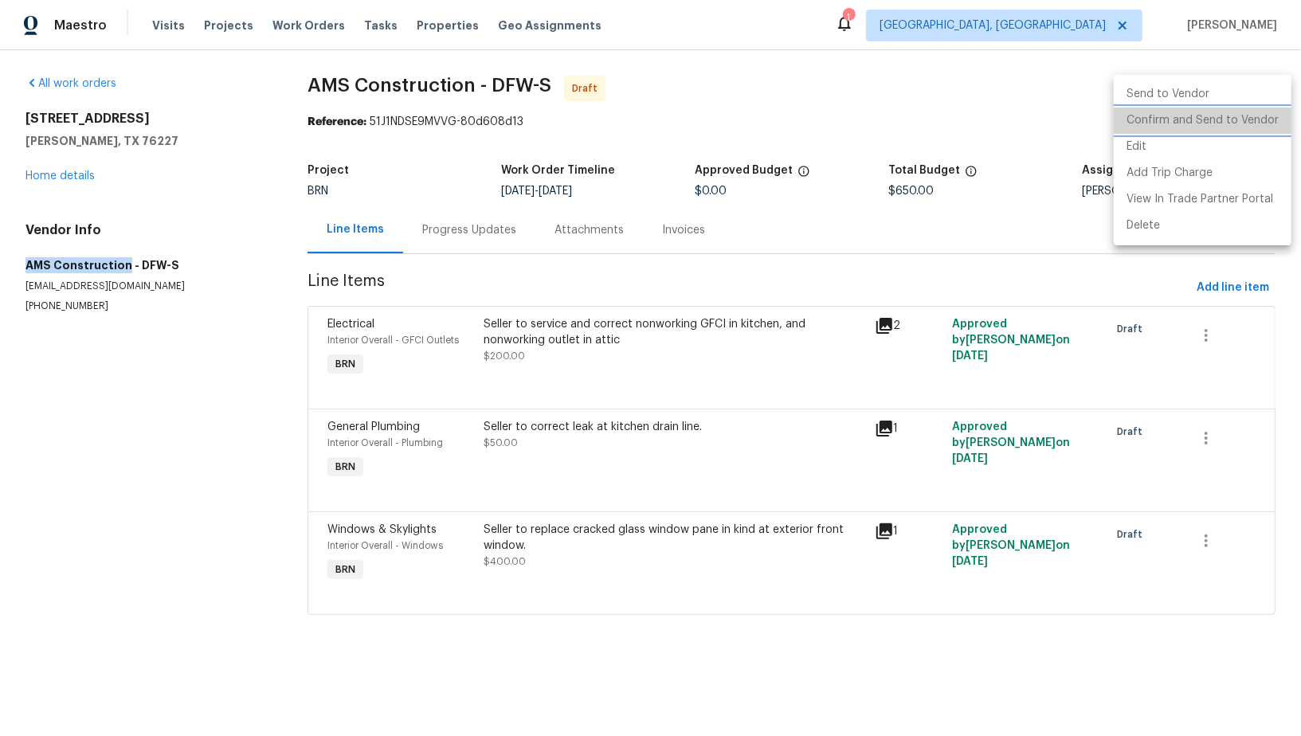
click at [1231, 114] on li "Confirm and Send to Vendor" at bounding box center [1203, 121] width 178 height 26
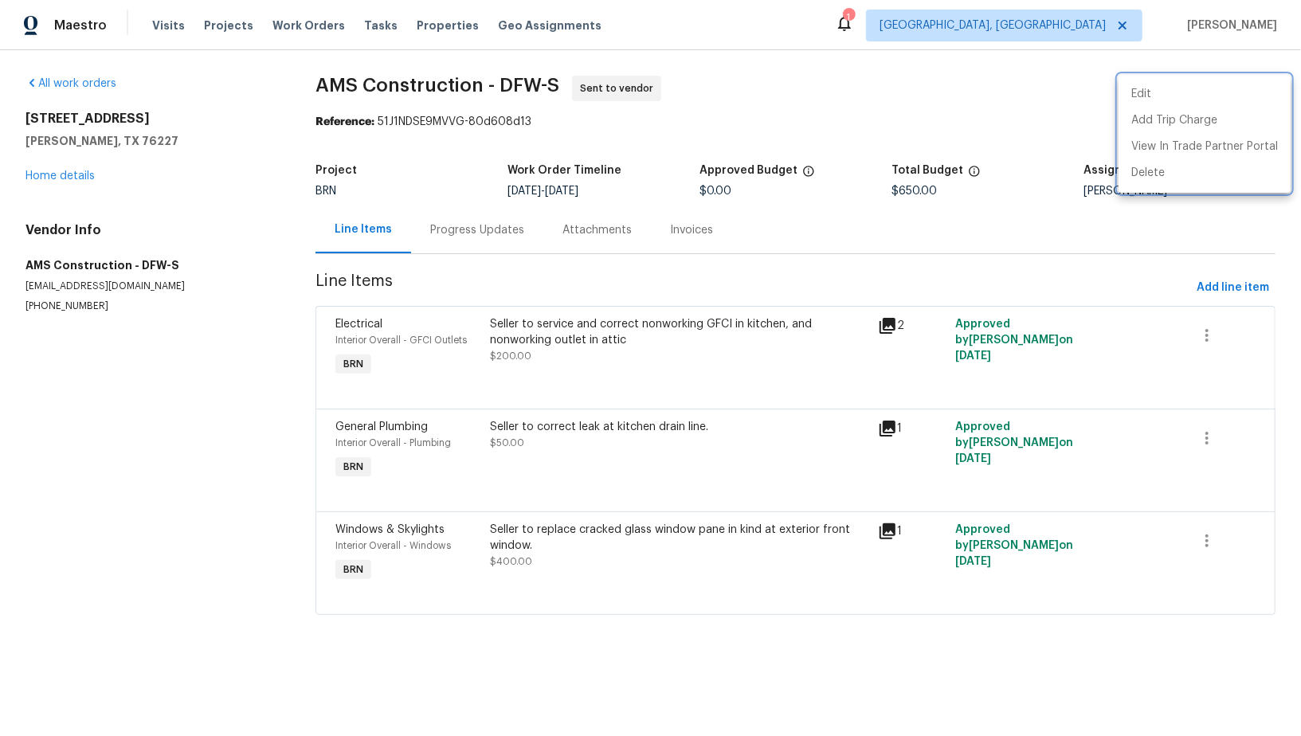
click at [457, 228] on div at bounding box center [650, 368] width 1301 height 736
click at [457, 228] on div "Progress Updates" at bounding box center [477, 230] width 94 height 16
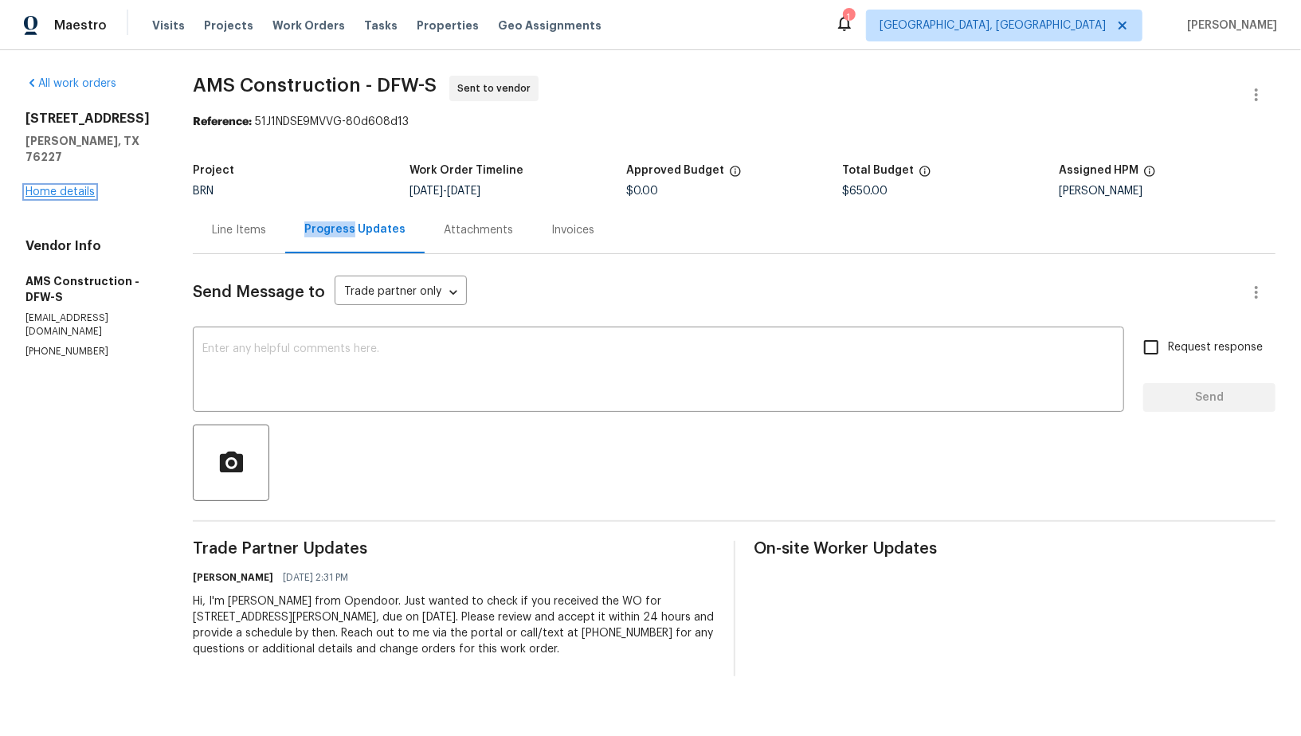
click at [70, 186] on link "Home details" at bounding box center [59, 191] width 69 height 11
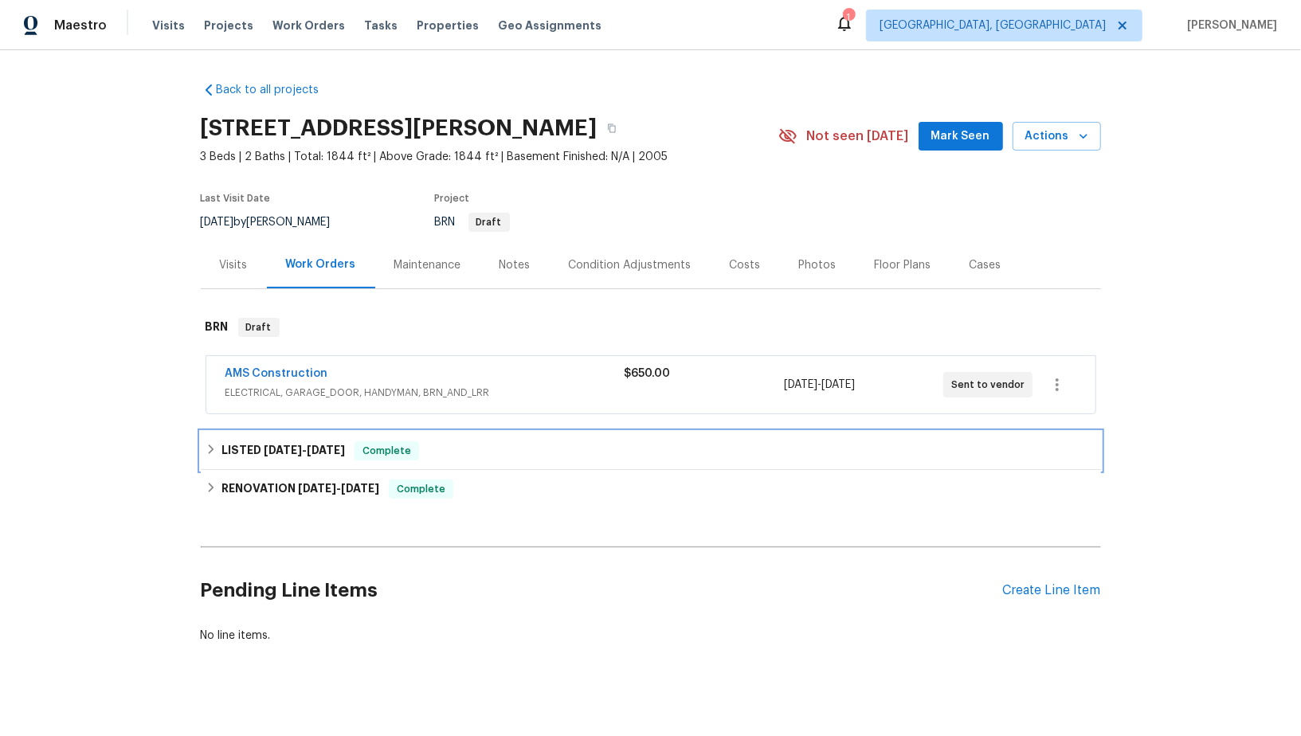
click at [218, 460] on div "LISTED 6/17/25 - 8/15/25 Complete" at bounding box center [651, 451] width 900 height 38
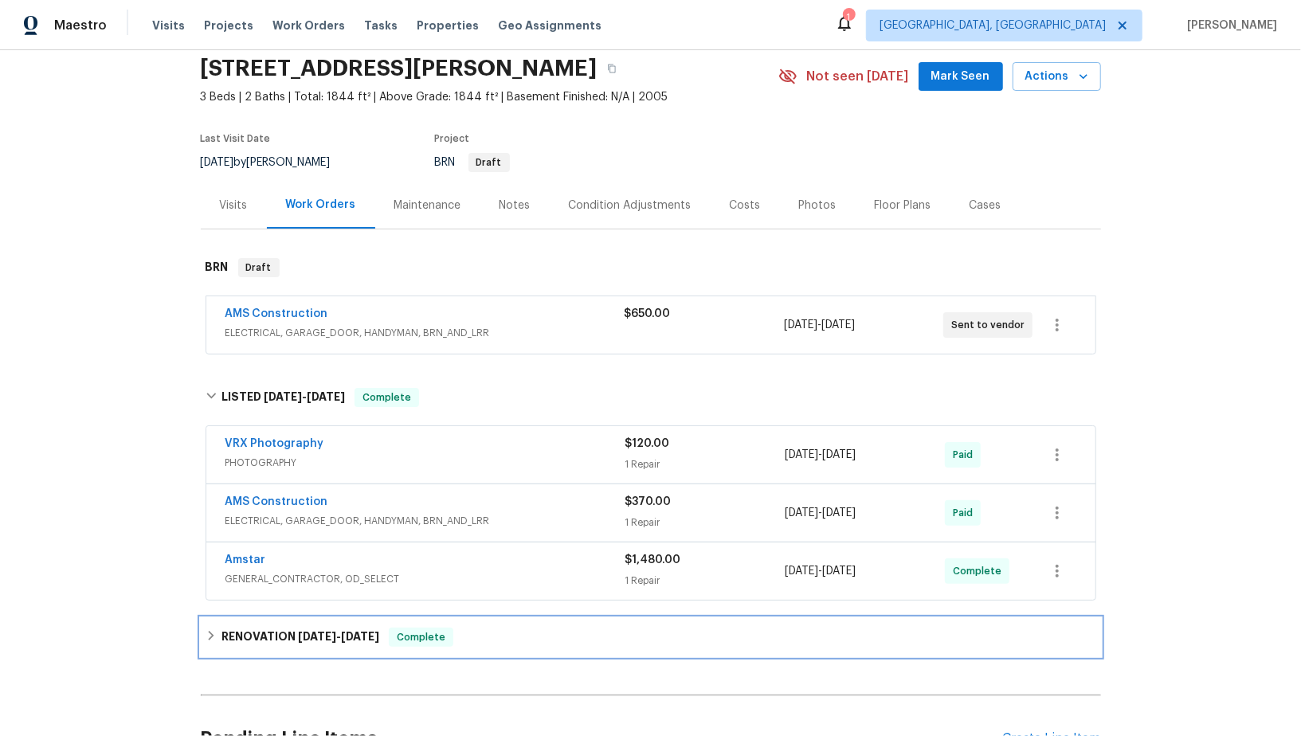
click at [221, 628] on div "RENOVATION 5/20/25 - 6/9/25 Complete" at bounding box center [651, 637] width 891 height 19
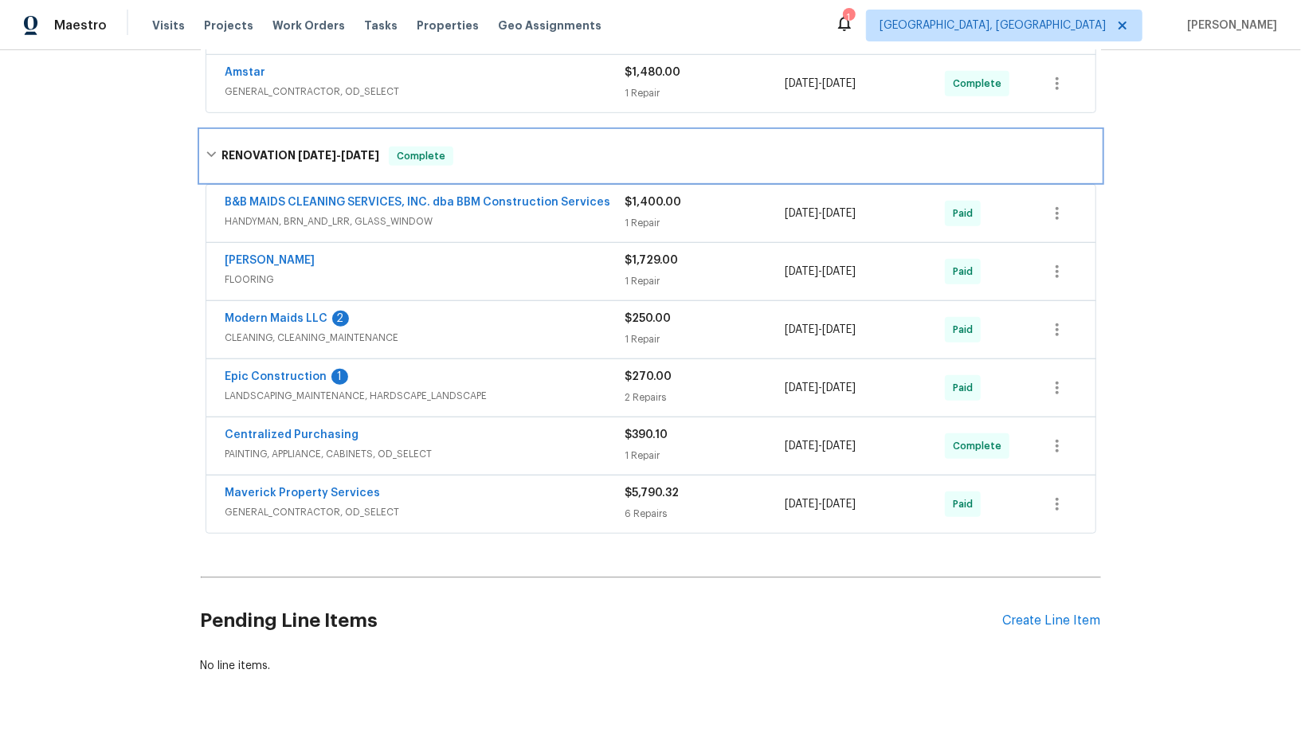
scroll to position [584, 0]
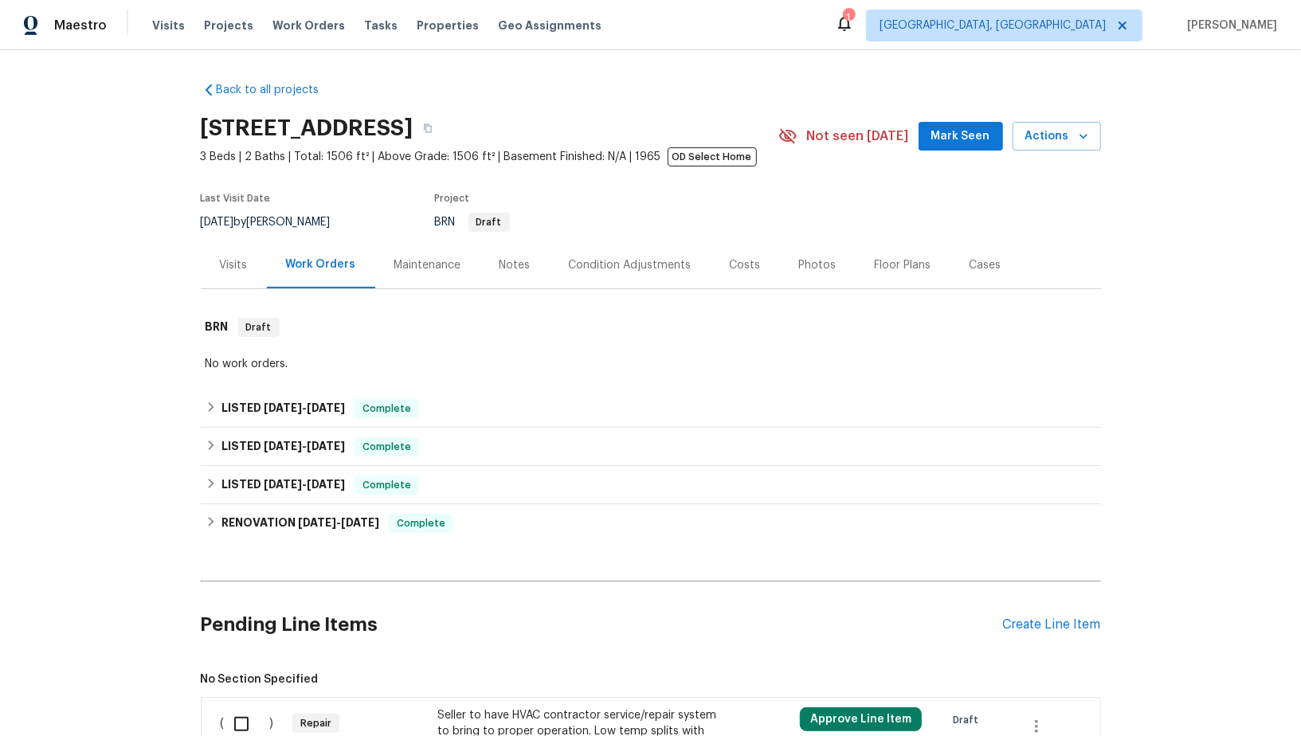
scroll to position [377, 0]
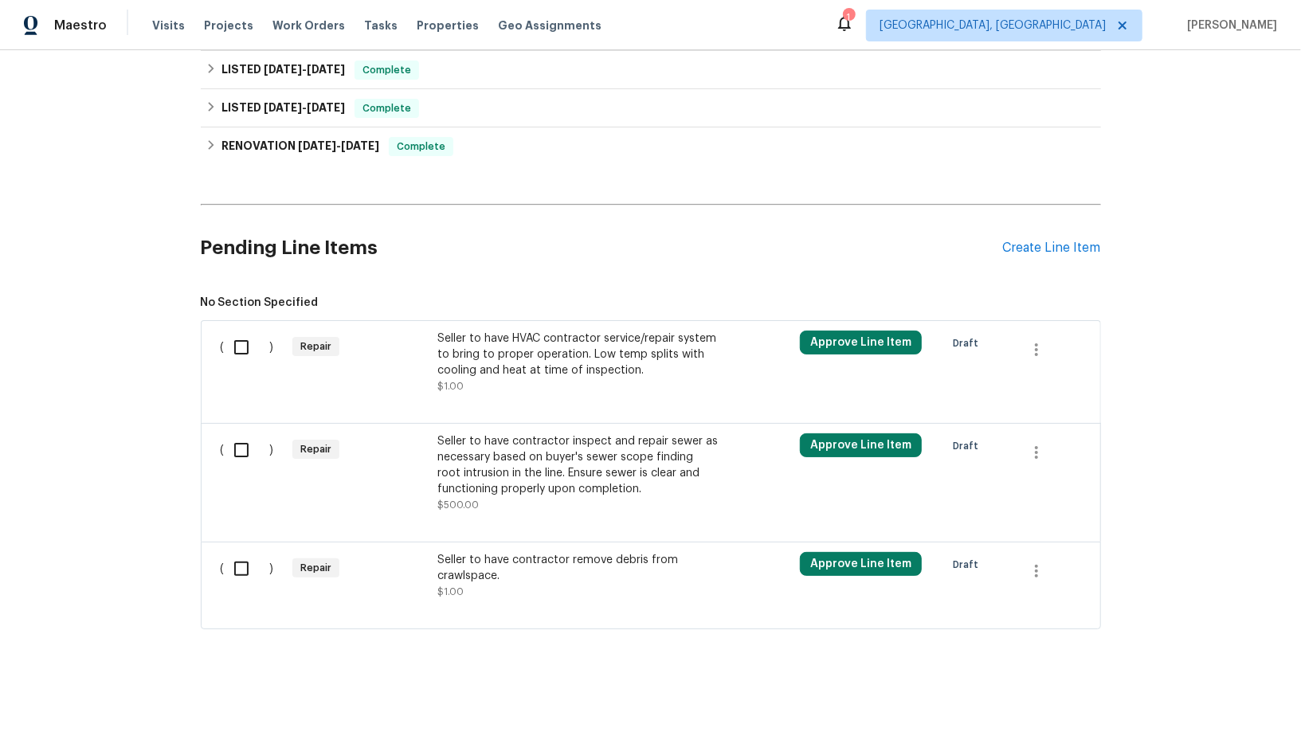
click at [525, 355] on div "Seller to have HVAC contractor service/repair system to bring to proper operati…" at bounding box center [577, 355] width 280 height 48
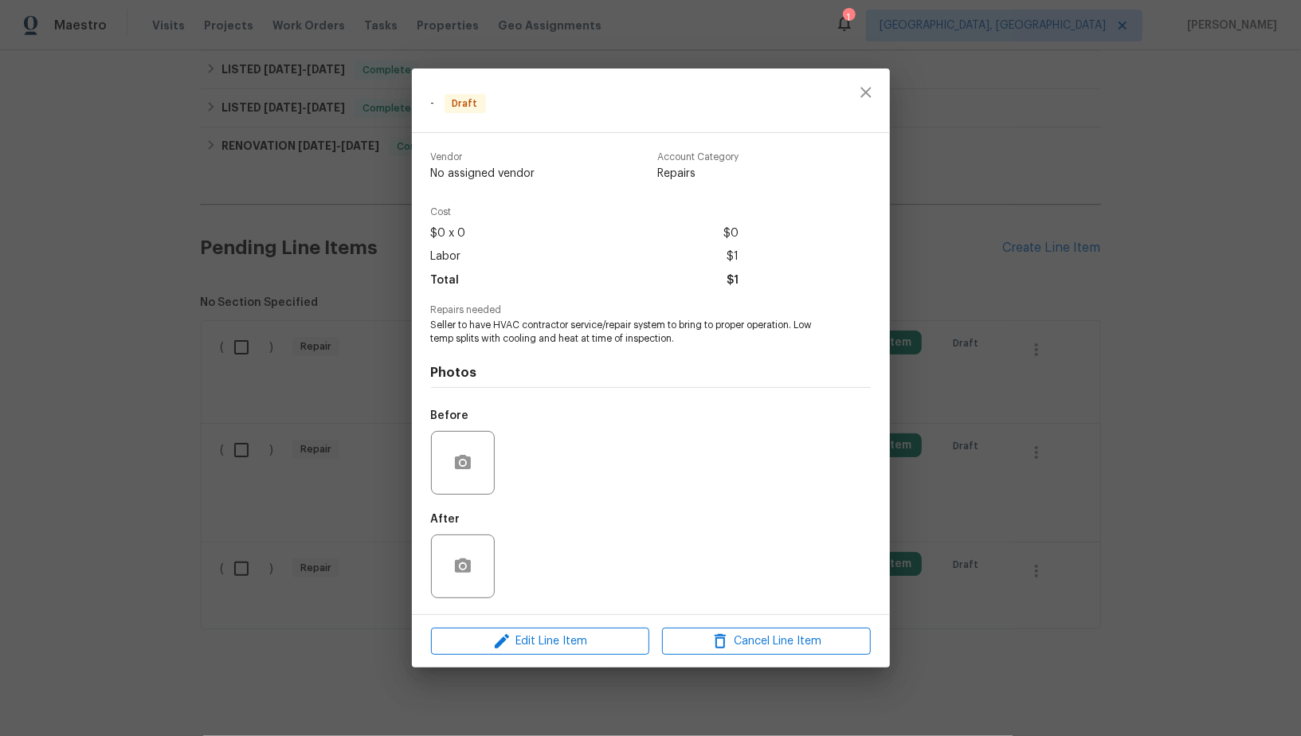
click at [516, 655] on div "Edit Line Item Cancel Line Item" at bounding box center [651, 641] width 478 height 53
click at [534, 641] on span "Edit Line Item" at bounding box center [540, 642] width 209 height 20
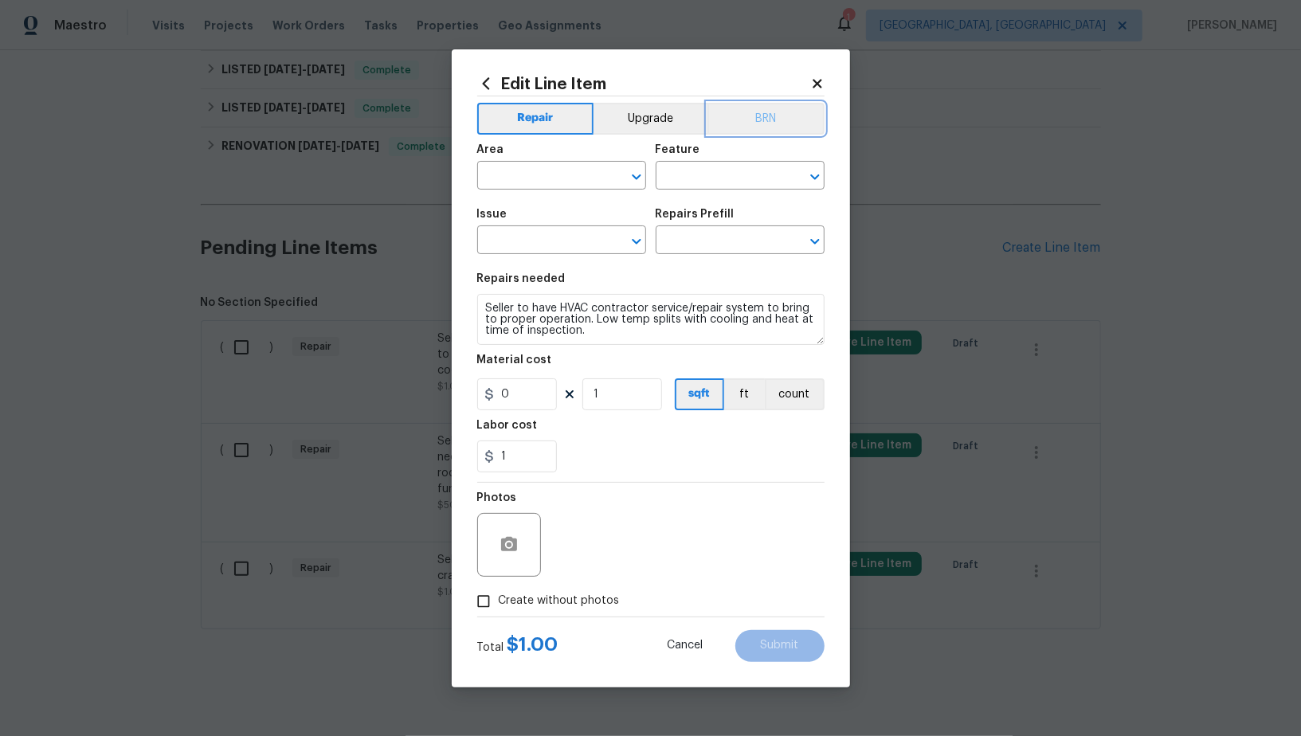
click at [760, 120] on button "BRN" at bounding box center [766, 119] width 117 height 32
click at [539, 171] on input "text" at bounding box center [539, 177] width 124 height 25
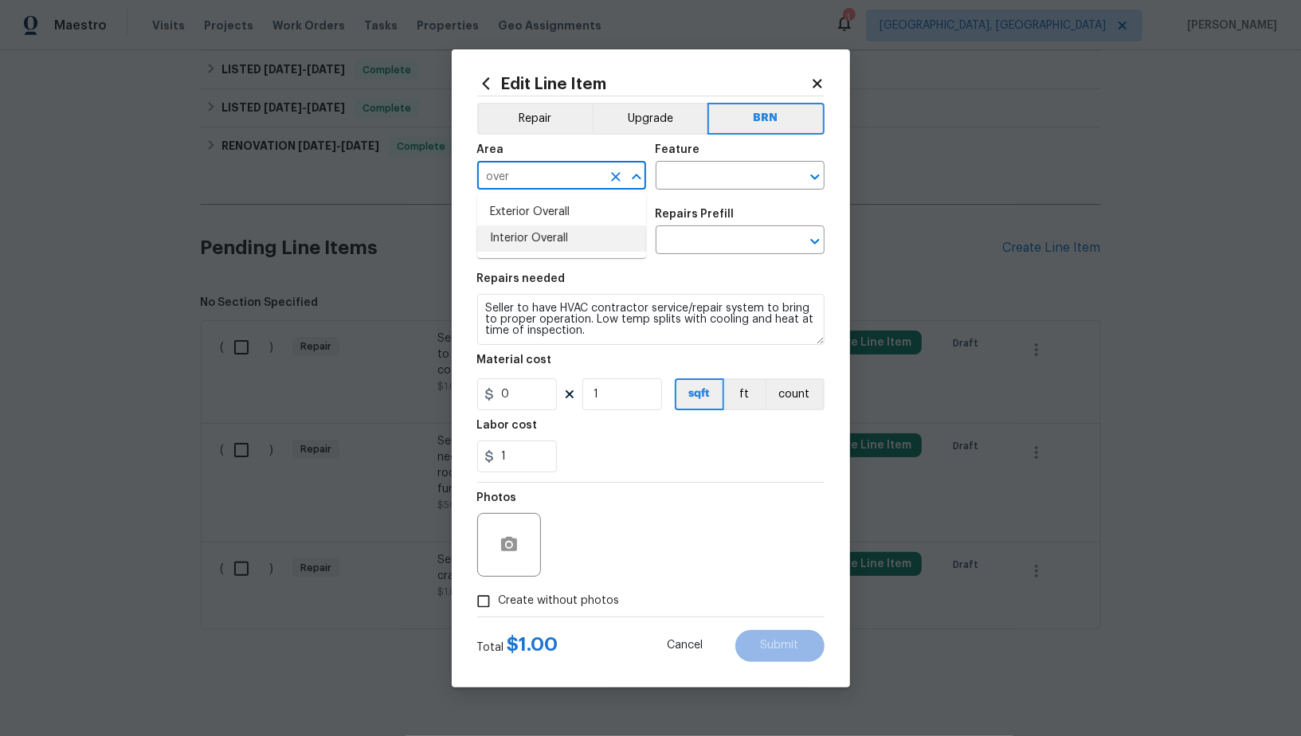
click at [557, 241] on li "Interior Overall" at bounding box center [561, 239] width 169 height 26
type input "Interior Overall"
click at [718, 174] on input "text" at bounding box center [718, 177] width 124 height 25
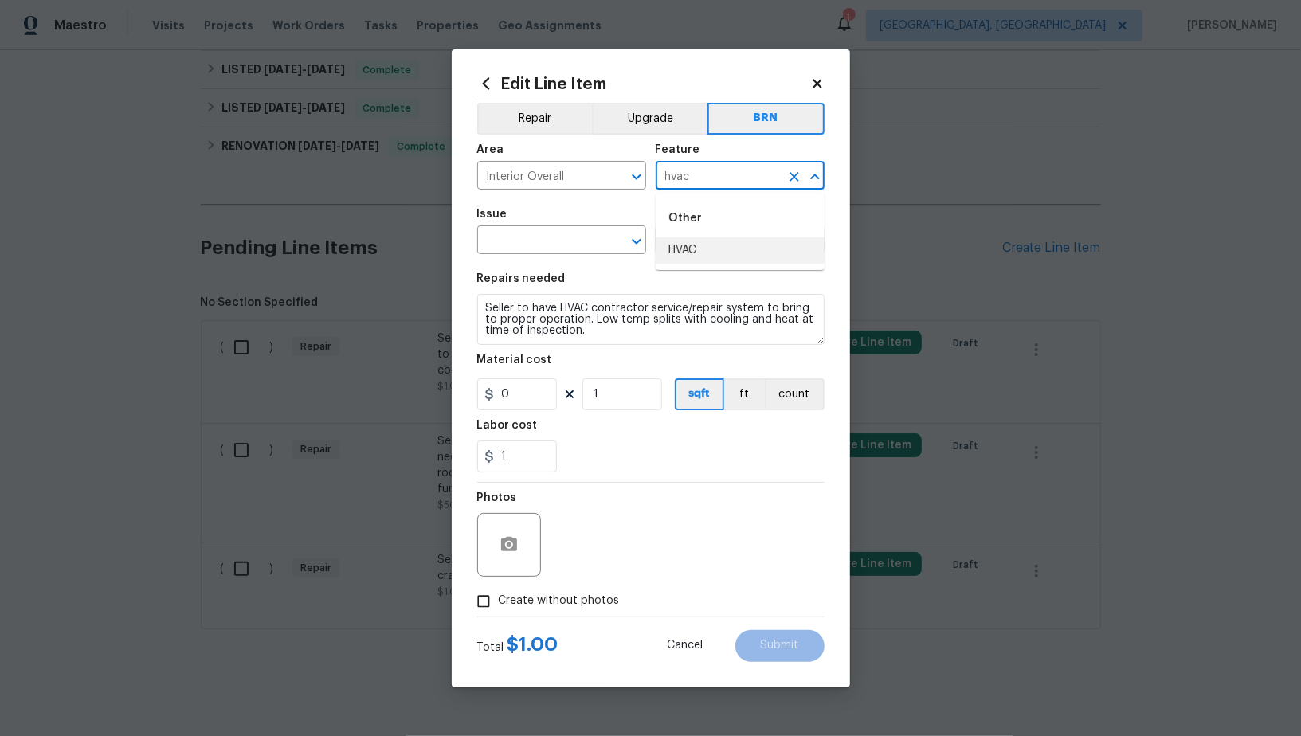
type input "hvac"
click at [700, 186] on input "text" at bounding box center [718, 177] width 124 height 25
click at [698, 238] on li "HVAC" at bounding box center [740, 250] width 169 height 26
type input "HVAC"
click at [514, 253] on input "text" at bounding box center [539, 241] width 124 height 25
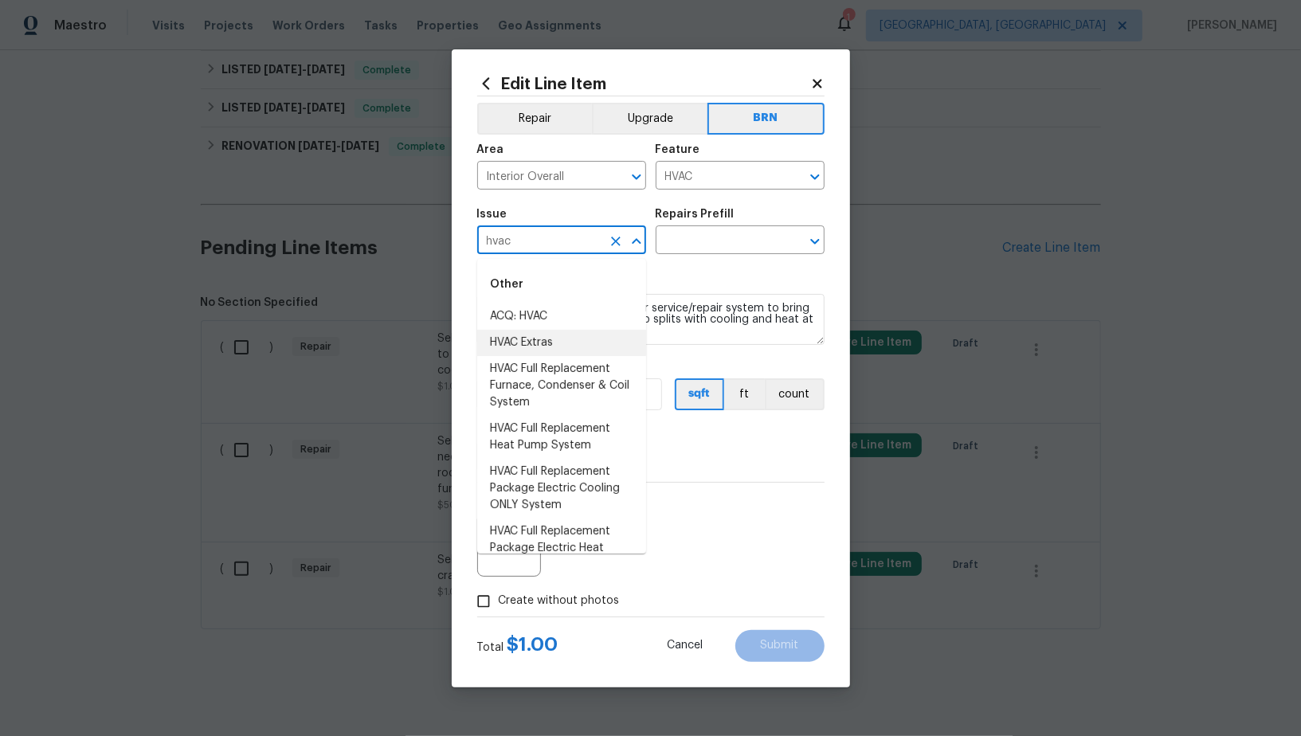
click at [535, 353] on li "HVAC Extras" at bounding box center [561, 343] width 169 height 26
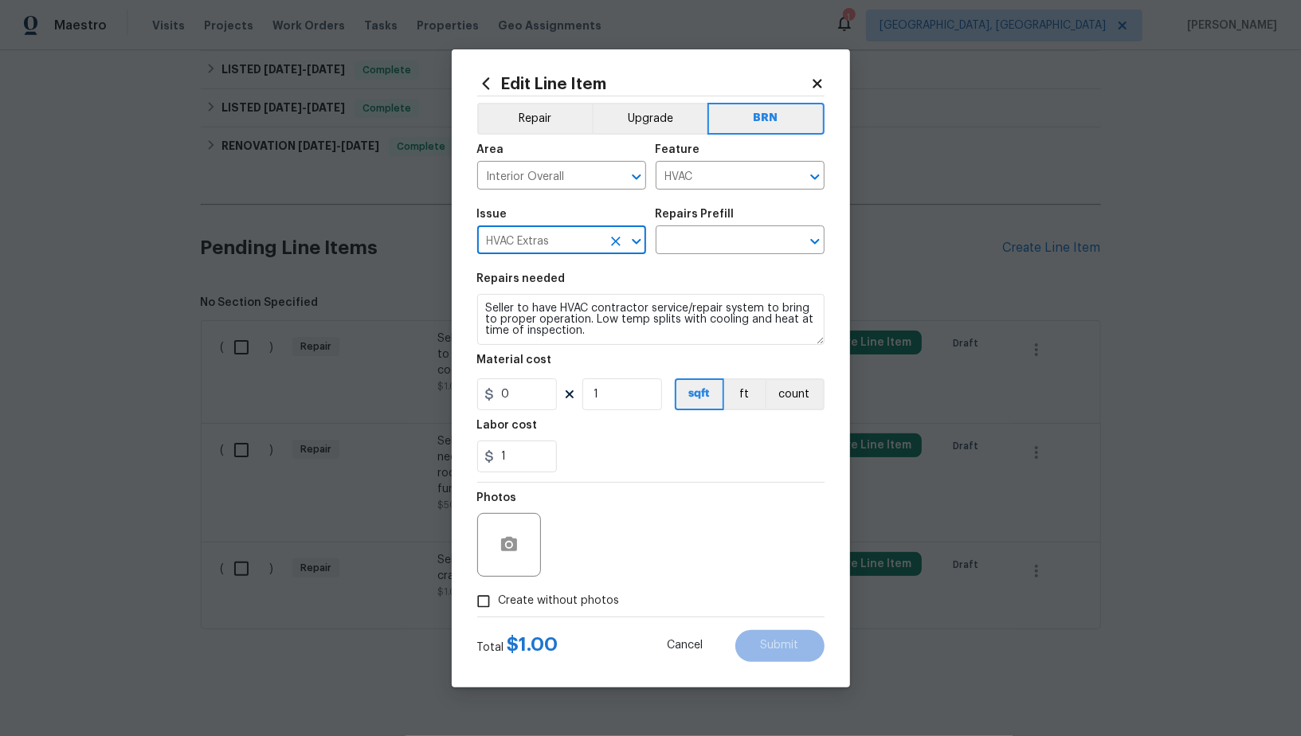
type input "HVAC Extras"
click at [649, 314] on textarea "Seller to have HVAC contractor service/repair system to bring to proper operati…" at bounding box center [650, 319] width 347 height 51
click at [735, 219] on div "Repairs Prefill" at bounding box center [740, 219] width 169 height 21
click at [728, 240] on input "text" at bounding box center [718, 241] width 124 height 25
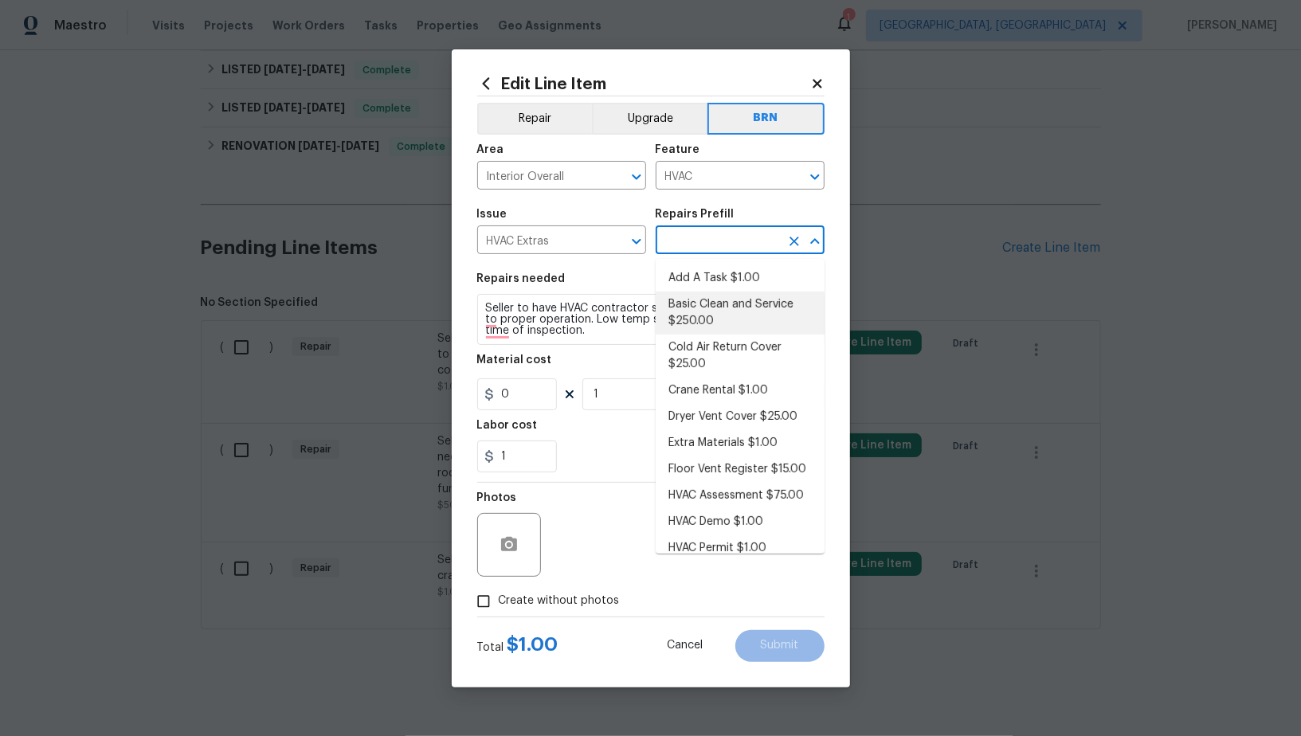
click at [730, 320] on li "Basic Clean and Service $250.00" at bounding box center [740, 313] width 169 height 43
type input "Basic Clean and Service $250.00"
type textarea "General Service HVAC system including: cleaning condenser and evaporator coils,…"
type input "250"
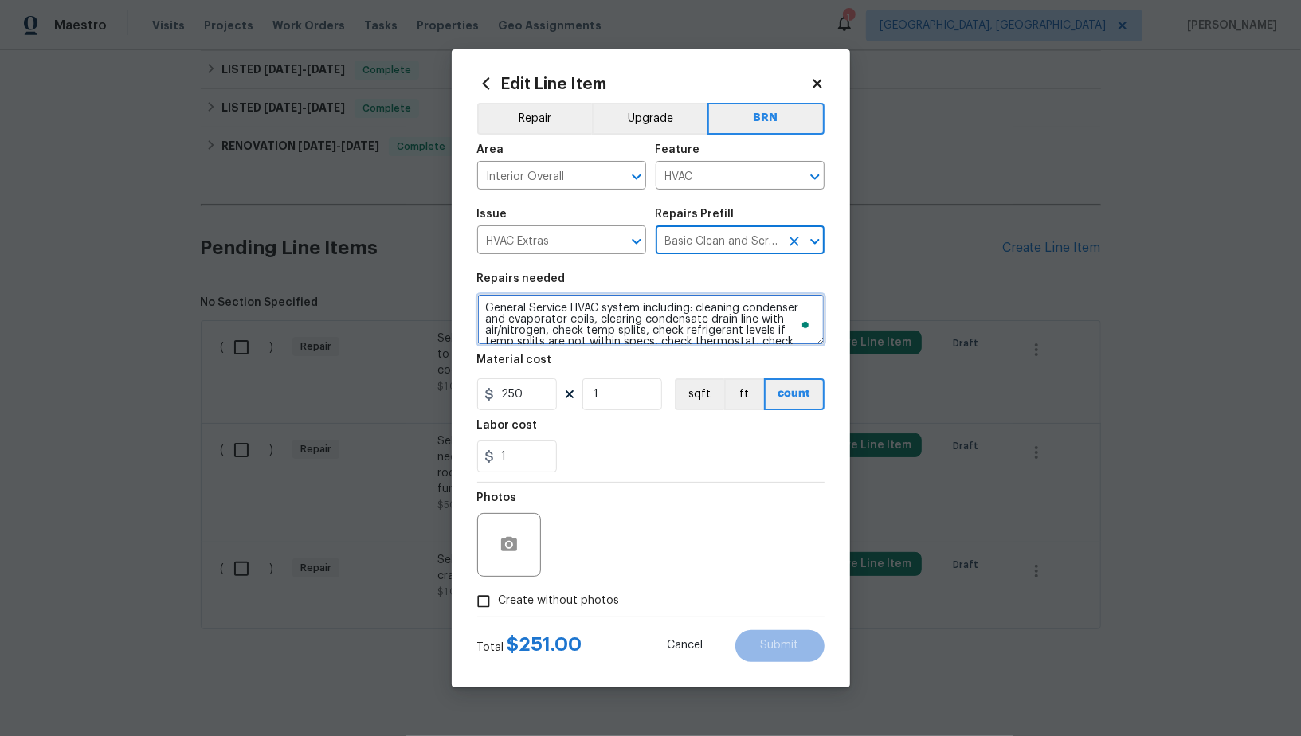
click at [677, 325] on textarea "General Service HVAC system including: cleaning condenser and evaporator coils,…" at bounding box center [650, 319] width 347 height 51
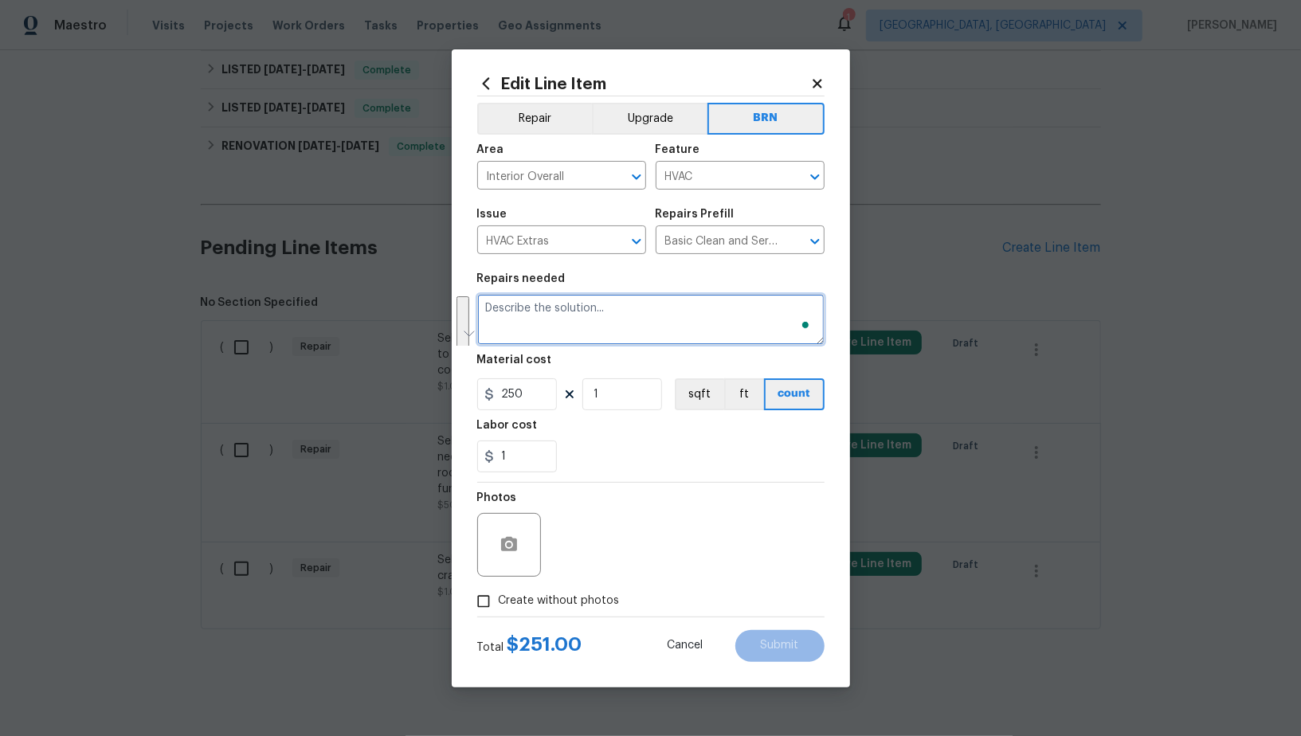
paste textarea "Seller to have HVAC contractor service/repair system to bring to proper operati…"
type textarea "Seller to have HVAC contractor service/repair system to bring to proper operati…"
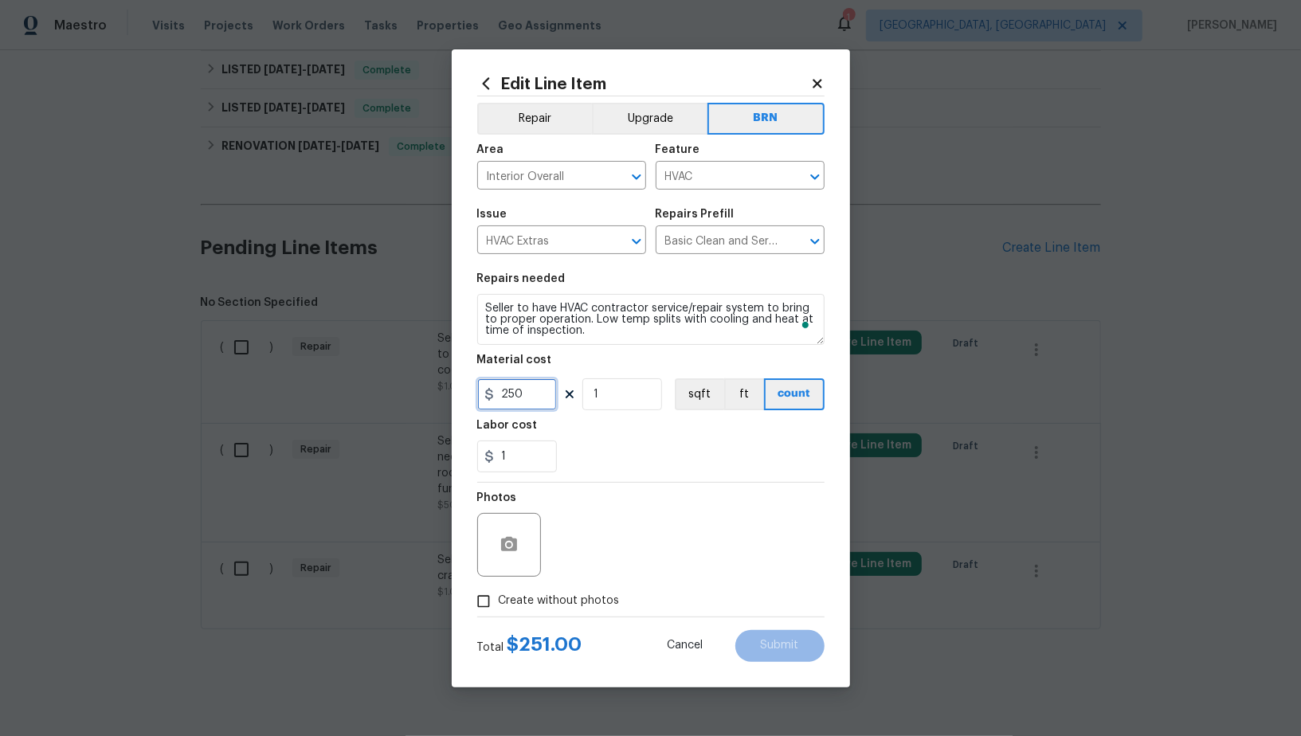
click at [550, 390] on input "250" at bounding box center [517, 395] width 80 height 32
type input "0"
click at [495, 598] on input "Create without photos" at bounding box center [484, 601] width 30 height 30
checkbox input "true"
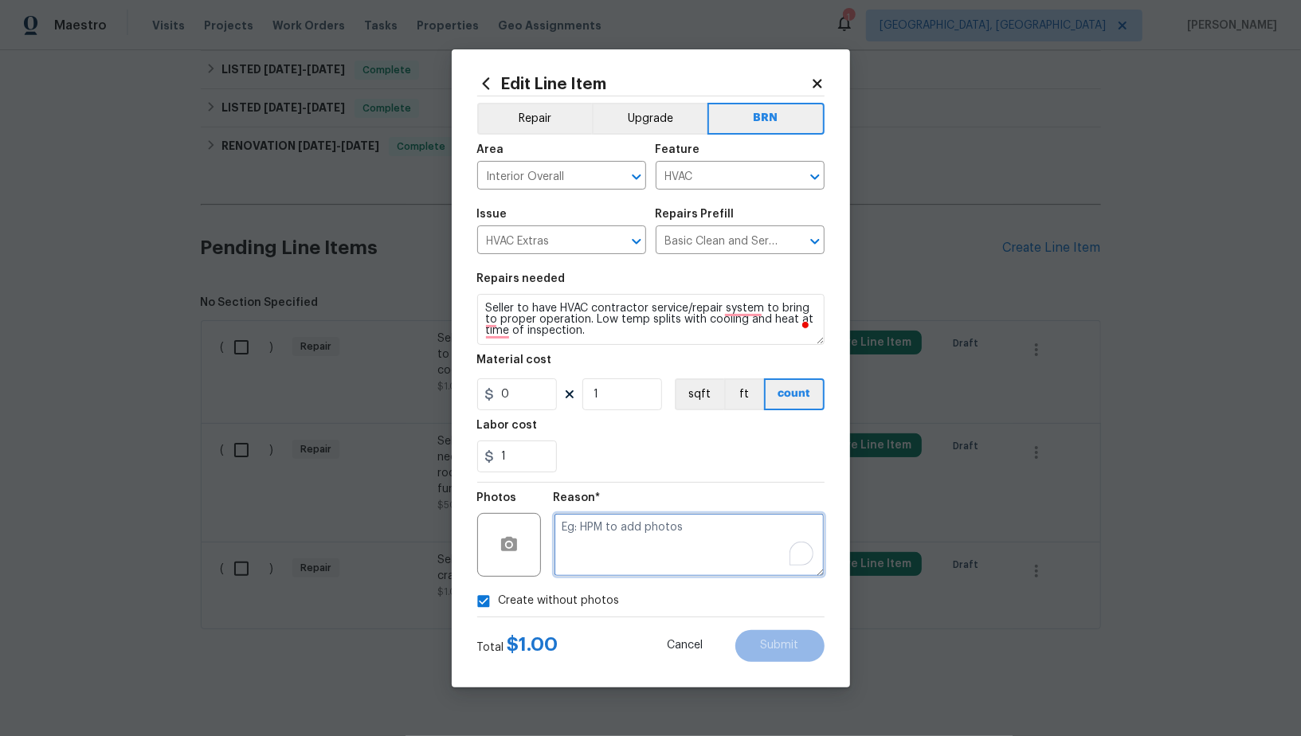
click at [755, 532] on textarea "To enrich screen reader interactions, please activate Accessibility in Grammarl…" at bounding box center [689, 545] width 271 height 64
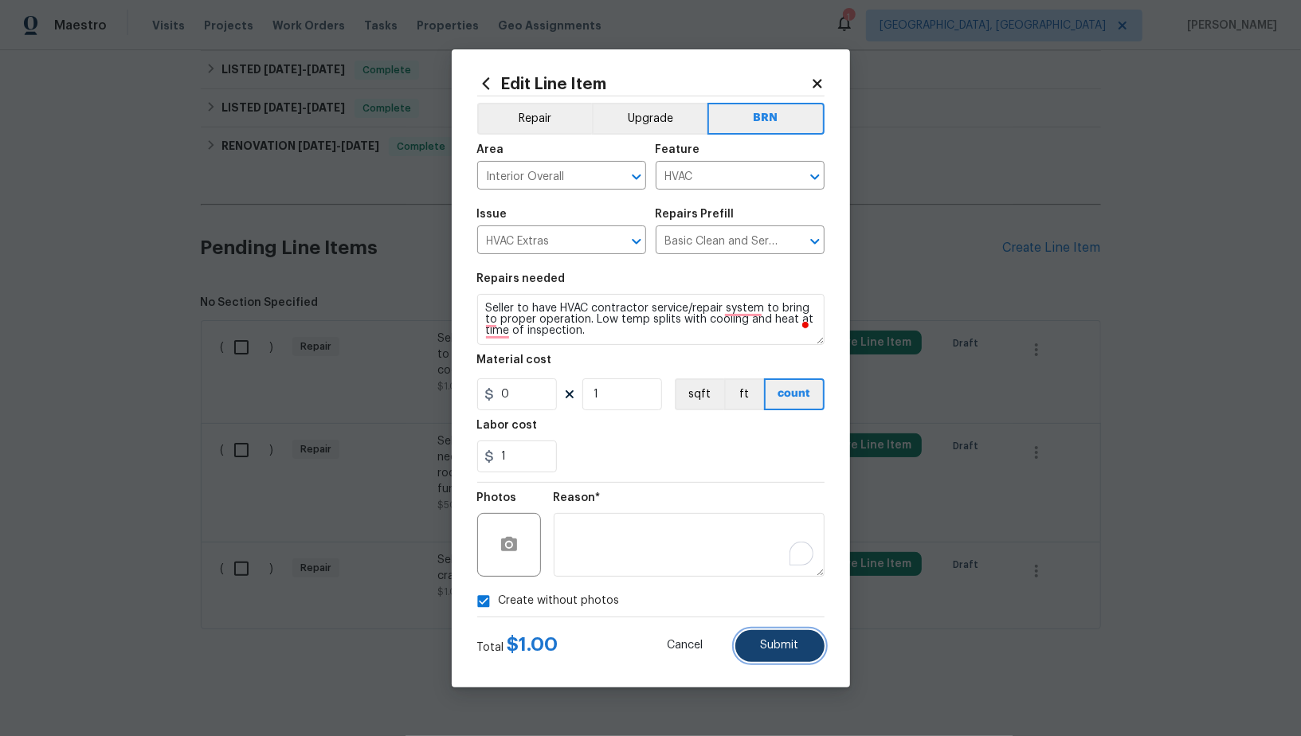
click at [784, 647] on span "Submit" at bounding box center [780, 646] width 38 height 12
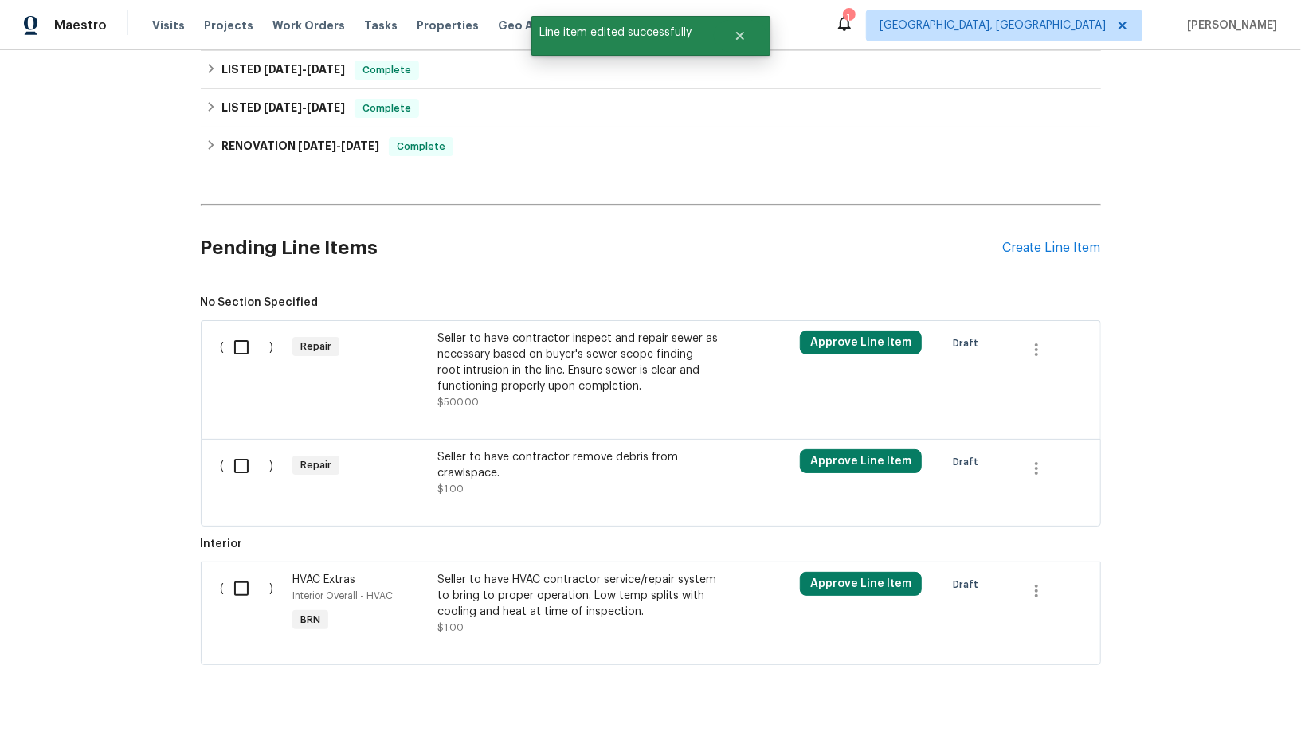
click at [473, 386] on div "Seller to have contractor inspect and repair sewer as necessary based on buyer'…" at bounding box center [577, 363] width 280 height 64
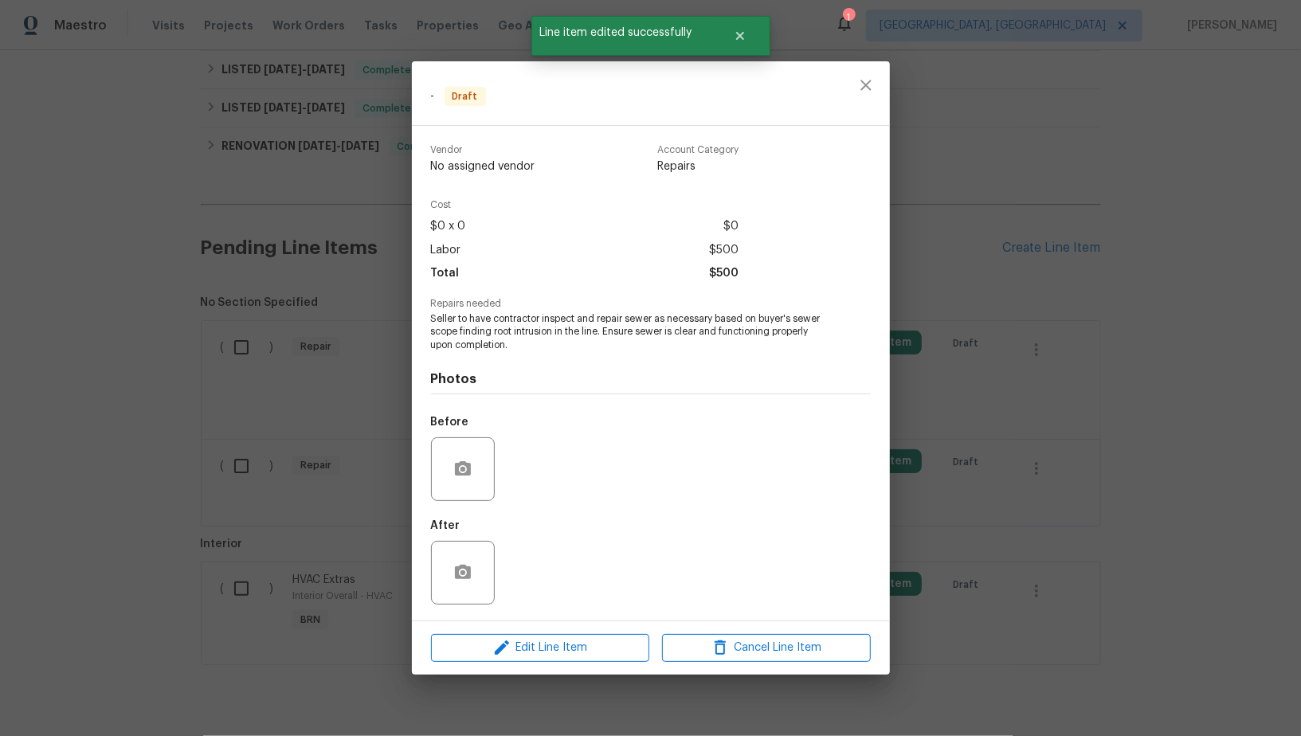
click at [540, 621] on div at bounding box center [651, 621] width 478 height 1
click at [533, 646] on span "Edit Line Item" at bounding box center [540, 648] width 209 height 20
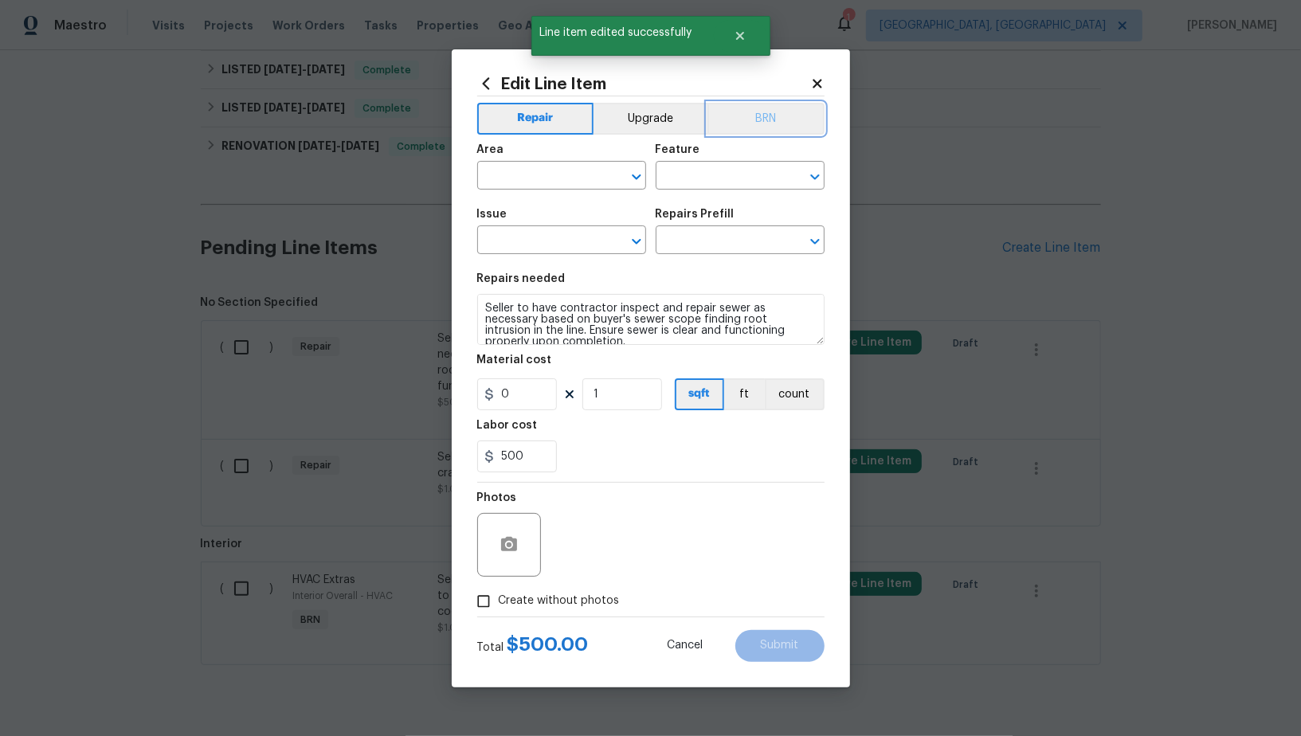
click at [775, 104] on button "BRN" at bounding box center [766, 119] width 117 height 32
click at [518, 182] on input "text" at bounding box center [539, 177] width 124 height 25
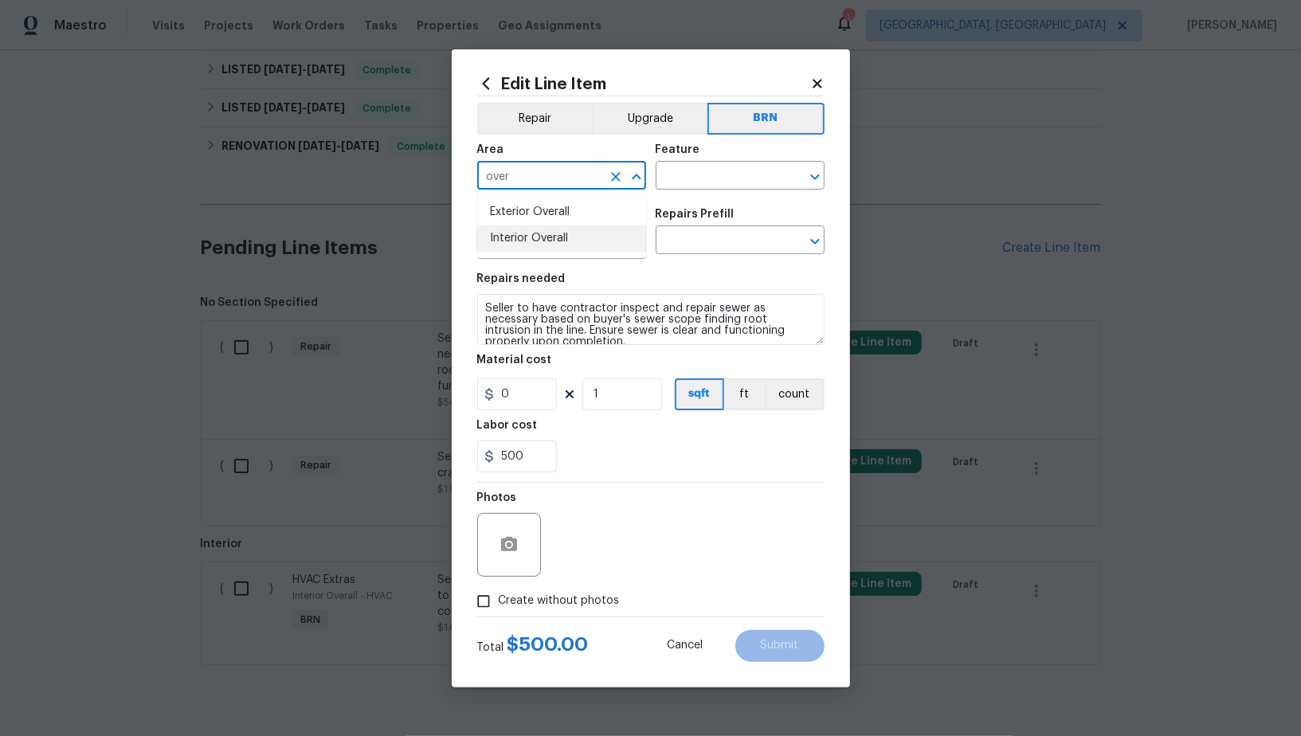
click at [539, 243] on li "Interior Overall" at bounding box center [561, 239] width 169 height 26
type input "Interior Overall"
click at [697, 178] on input "text" at bounding box center [718, 177] width 124 height 25
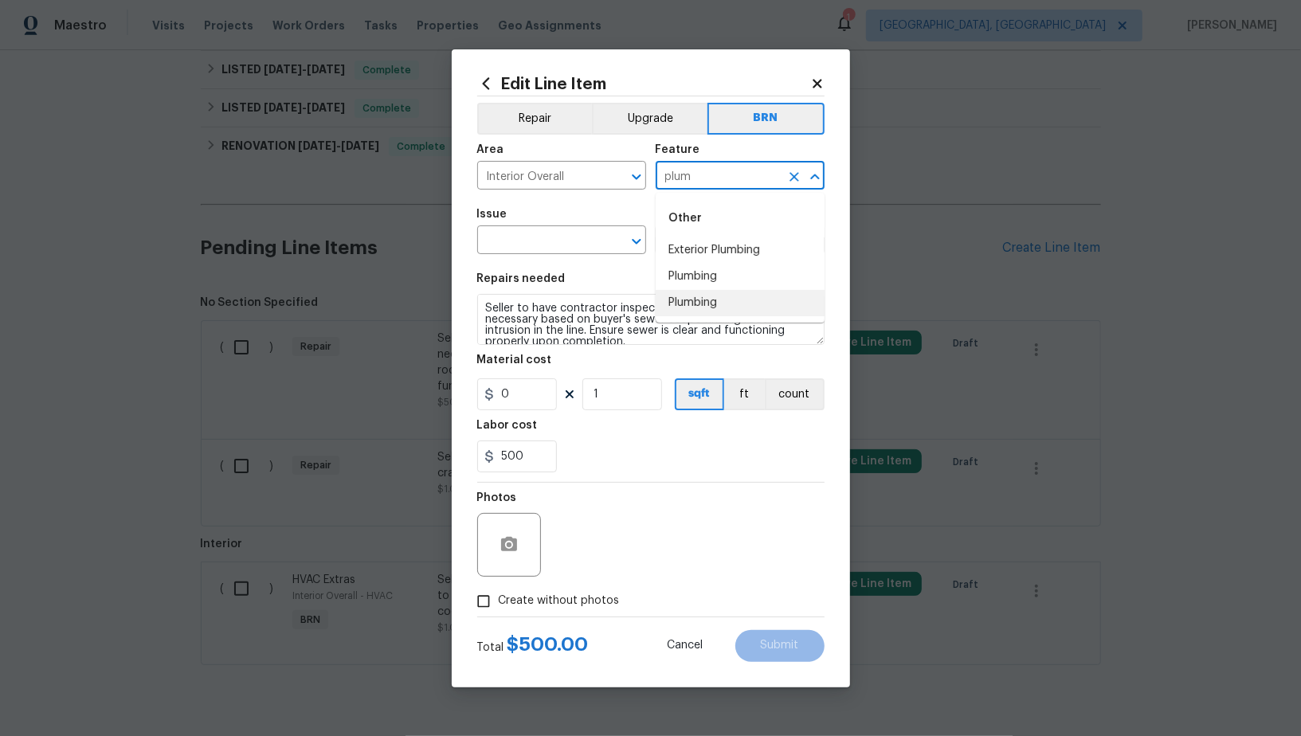
click at [684, 268] on li "Plumbing" at bounding box center [740, 277] width 169 height 26
type input "Plumbing"
click at [536, 241] on input "text" at bounding box center [539, 241] width 124 height 25
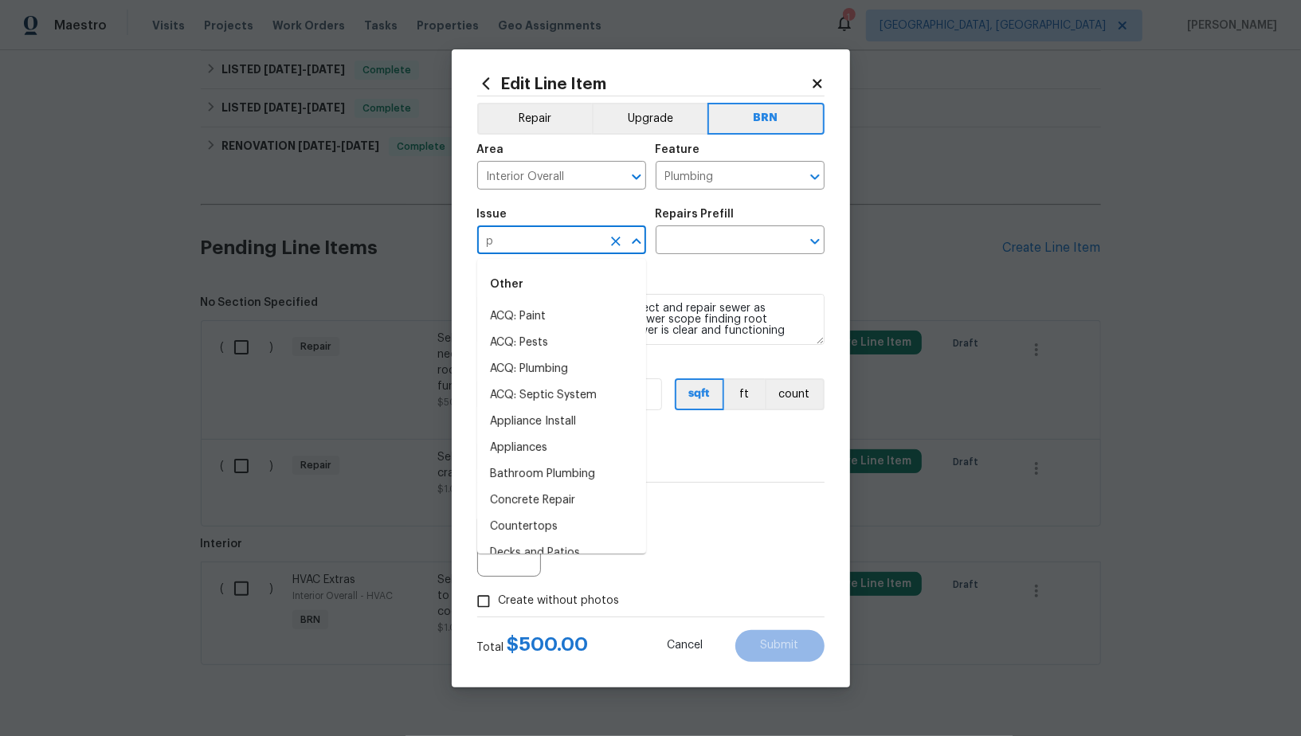
type input "pl"
type input "u"
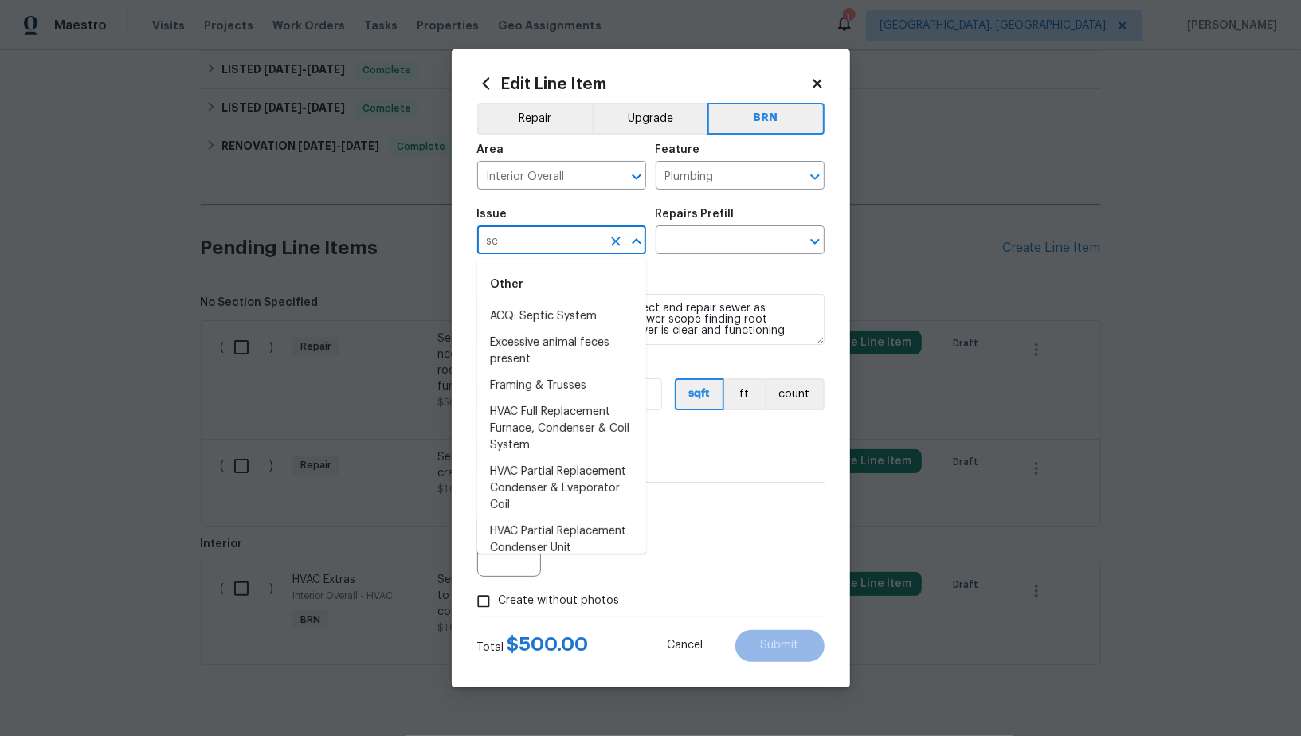
type input "s"
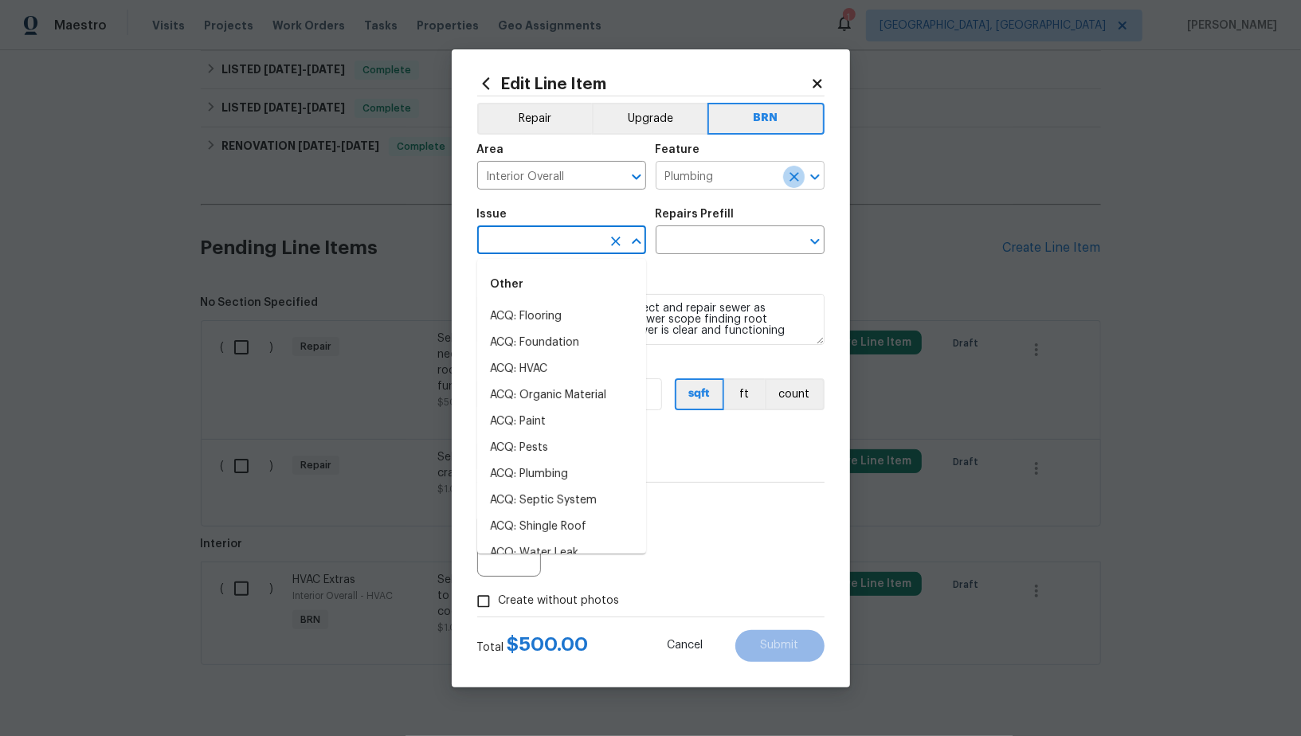
click at [794, 175] on icon "Clear" at bounding box center [794, 177] width 16 height 16
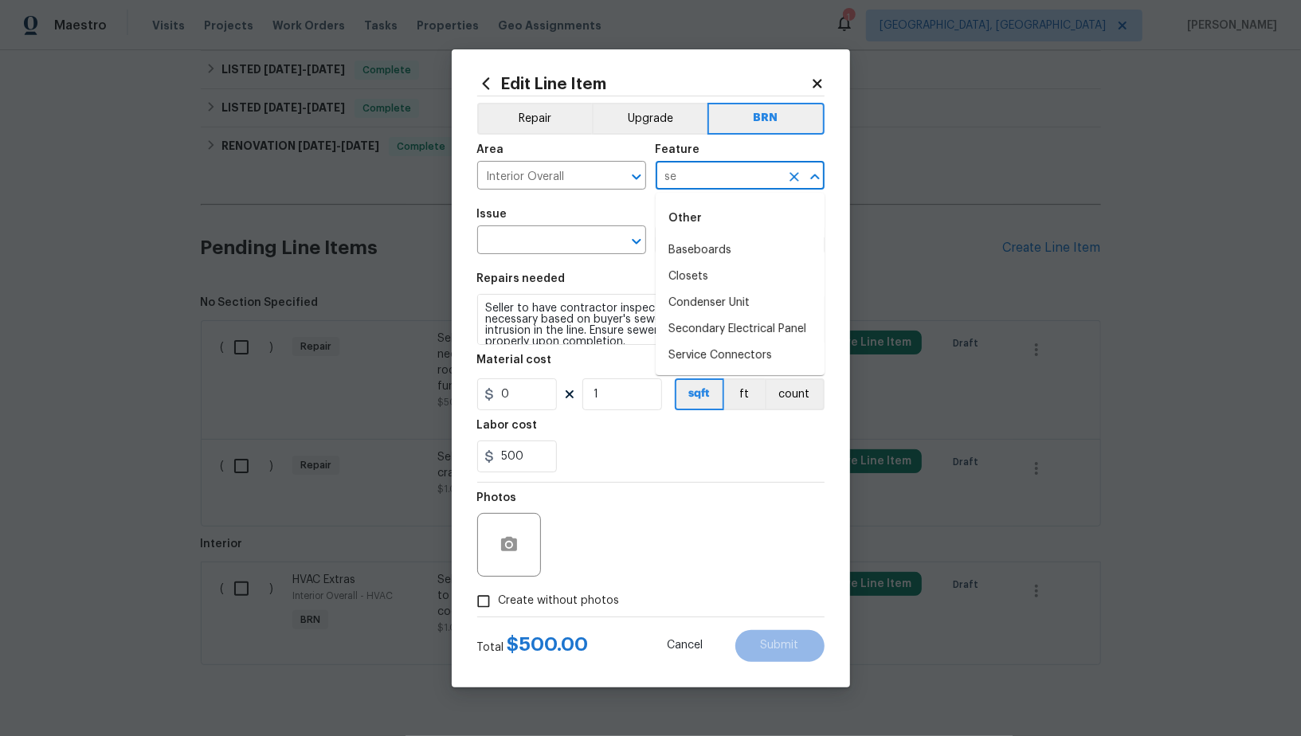
type input "s"
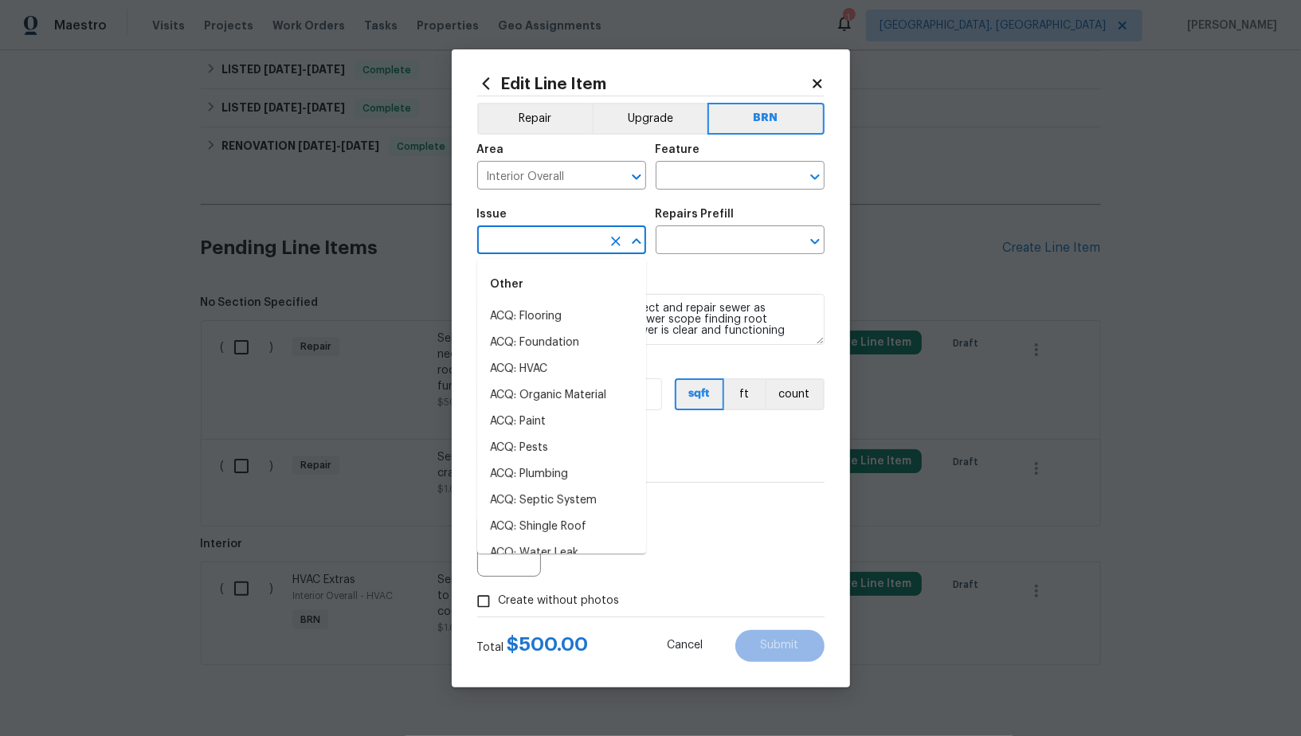
click at [595, 241] on input "text" at bounding box center [539, 241] width 124 height 25
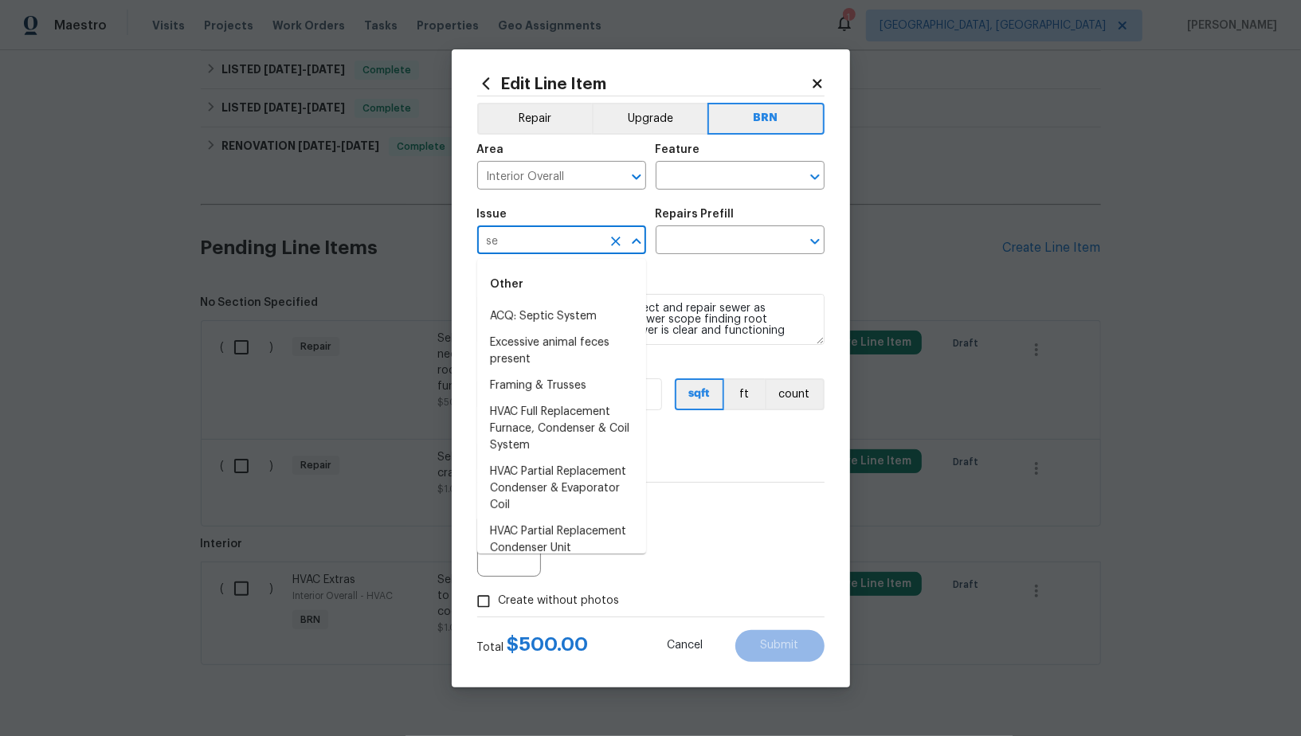
type input "s"
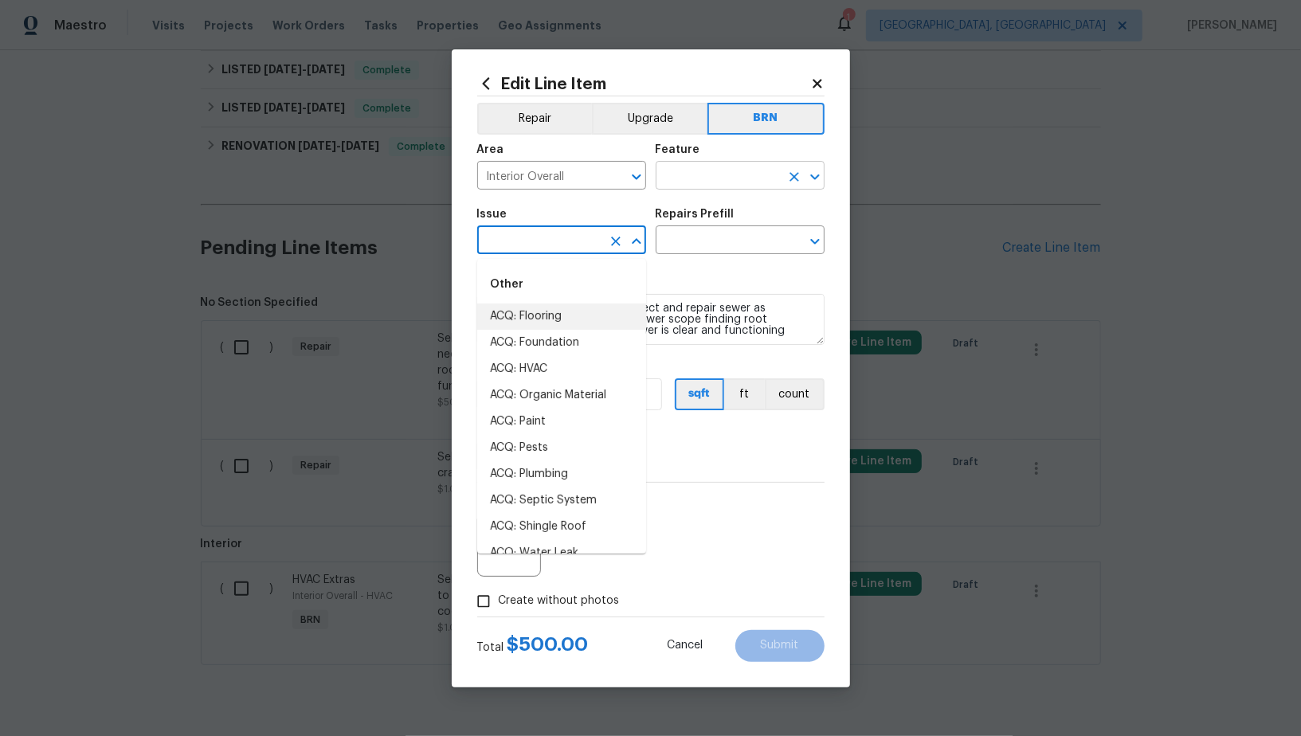
click at [736, 173] on input "text" at bounding box center [718, 177] width 124 height 25
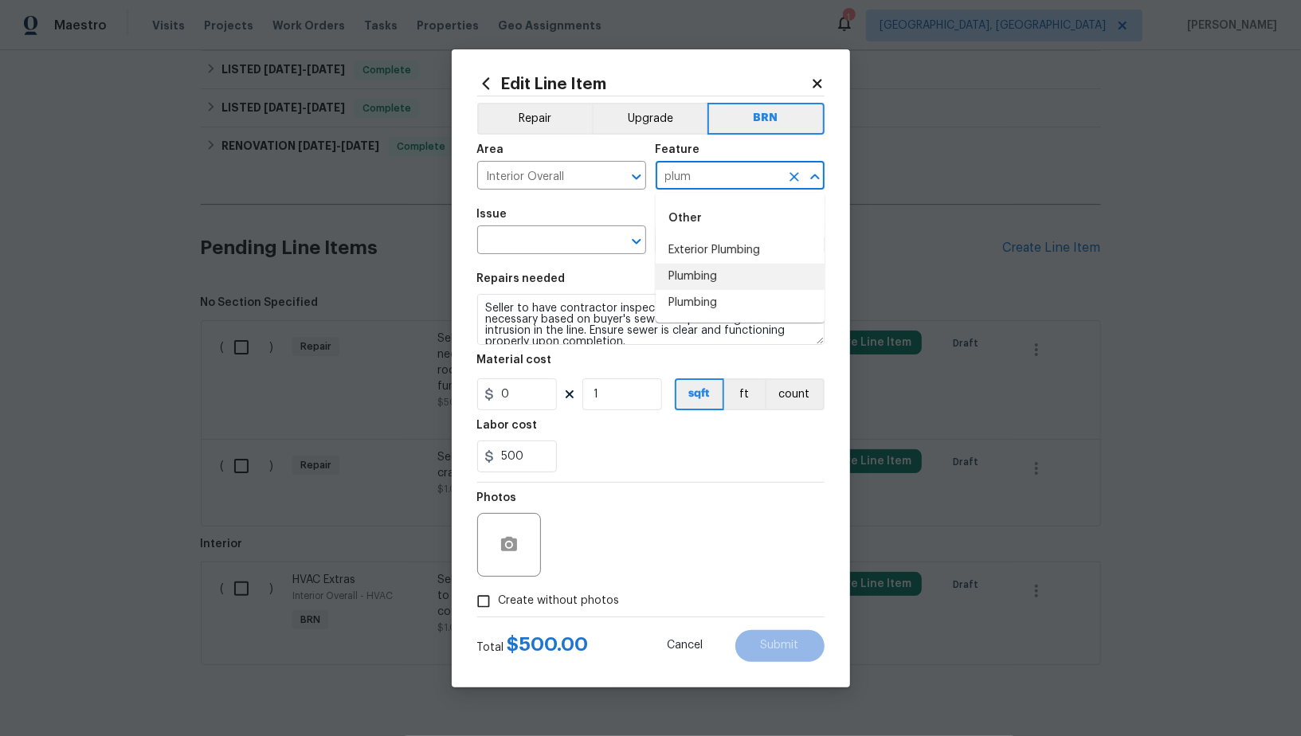
click at [712, 276] on li "Plumbing" at bounding box center [740, 277] width 169 height 26
type input "Plumbing"
click at [512, 251] on input "text" at bounding box center [539, 241] width 124 height 25
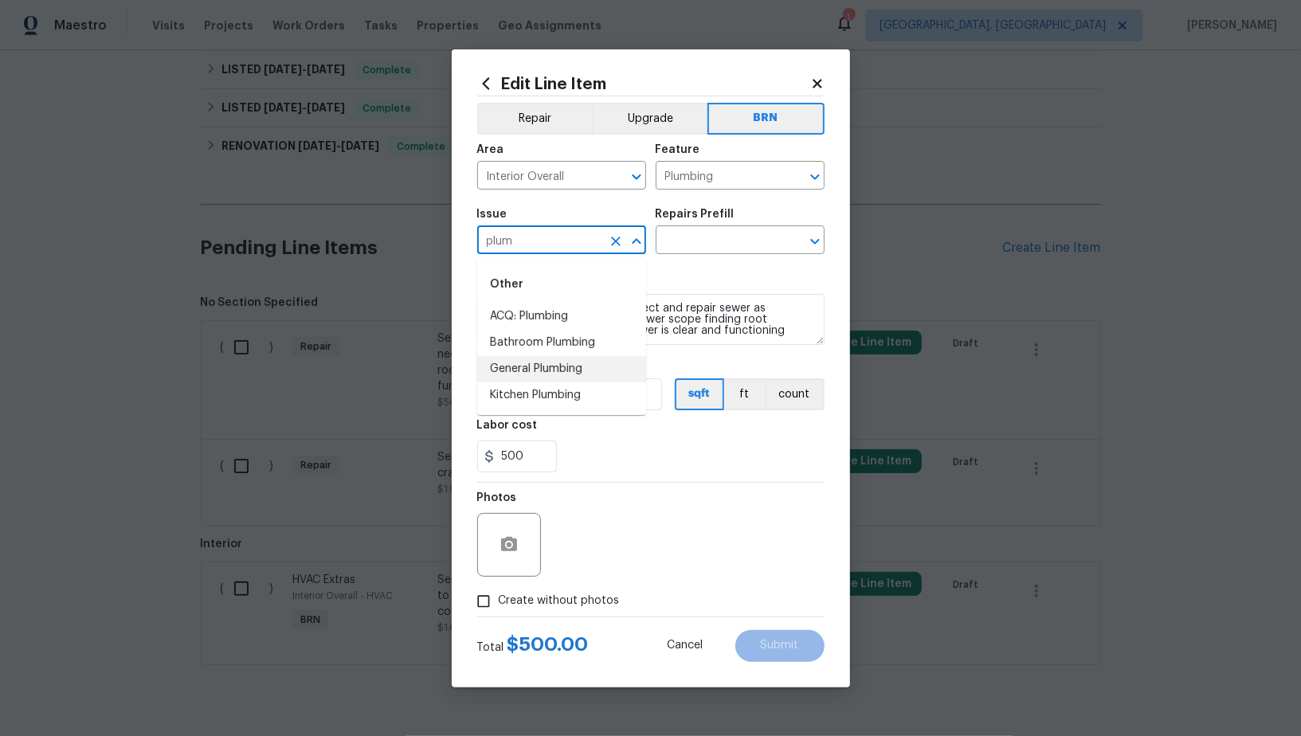
click at [530, 365] on li "General Plumbing" at bounding box center [561, 369] width 169 height 26
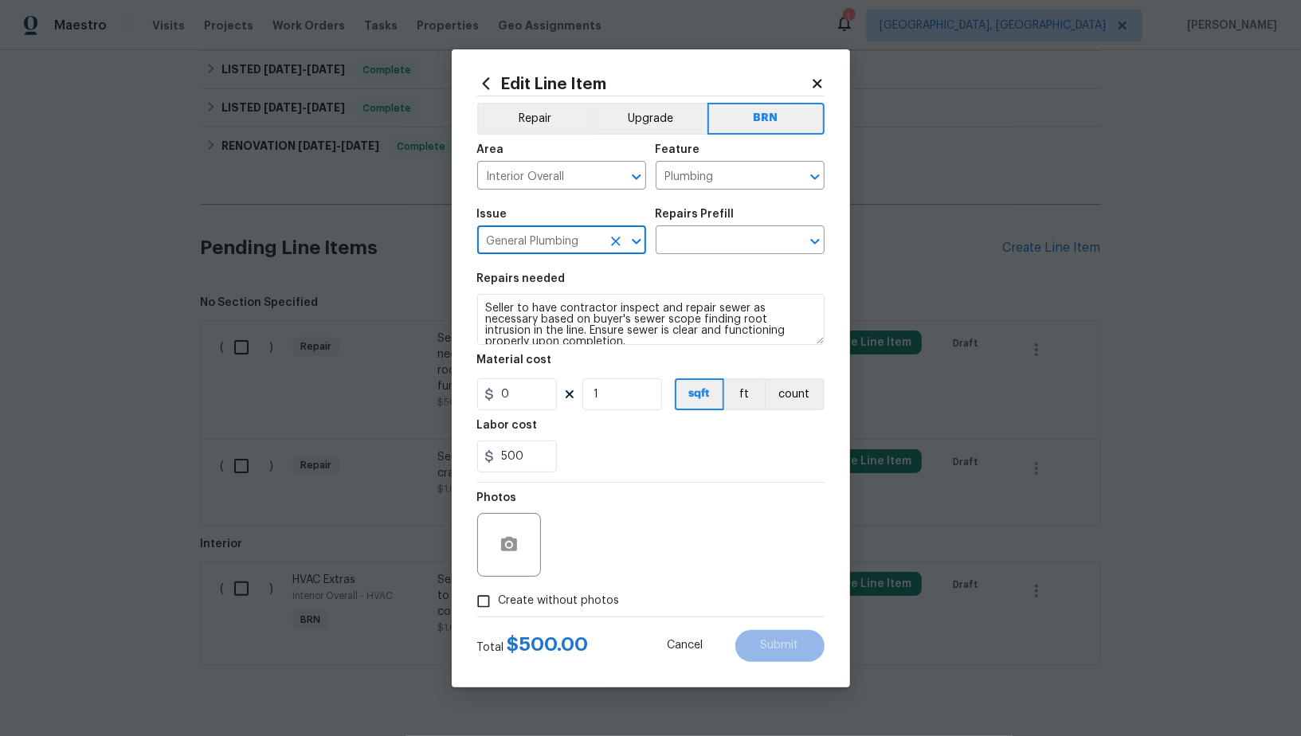
type input "General Plumbing"
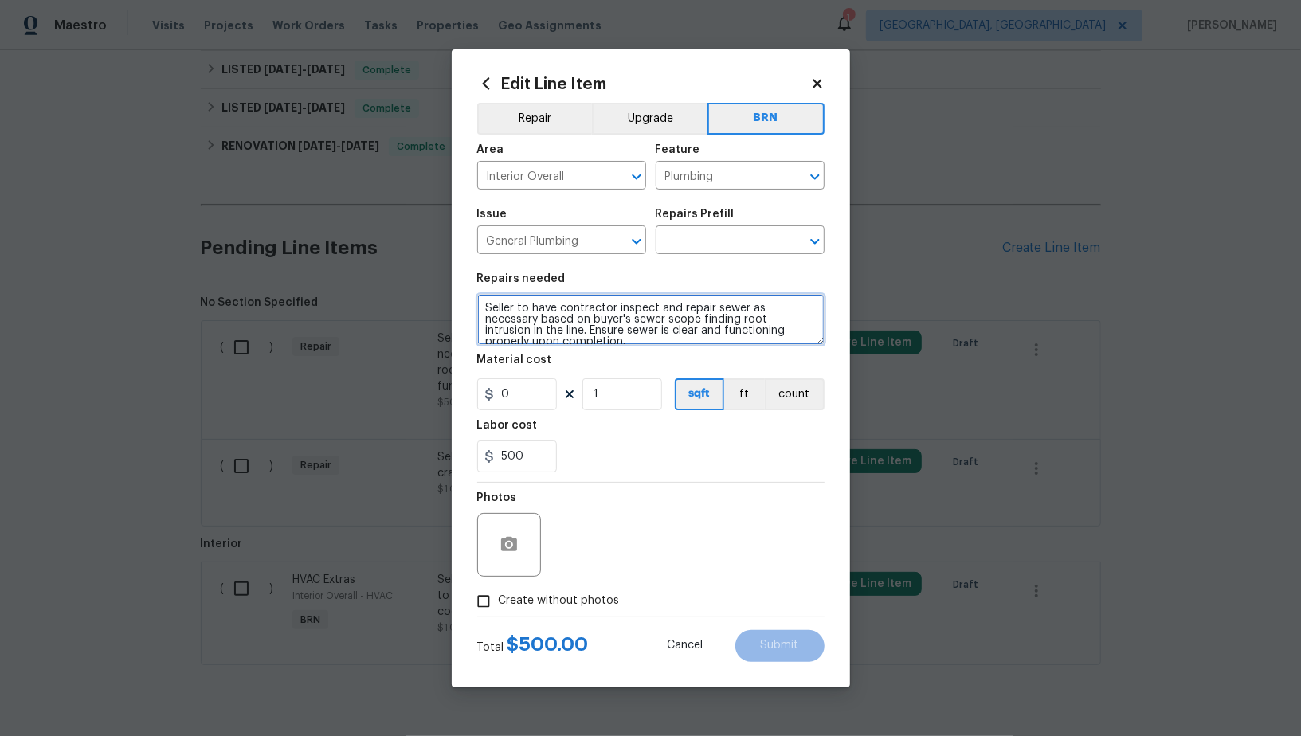
click at [644, 345] on div "Seller to have contractor inspect and repair sewer as necessary based on buyer'…" at bounding box center [650, 319] width 347 height 51
click at [704, 227] on div "Repairs Prefill" at bounding box center [740, 219] width 169 height 21
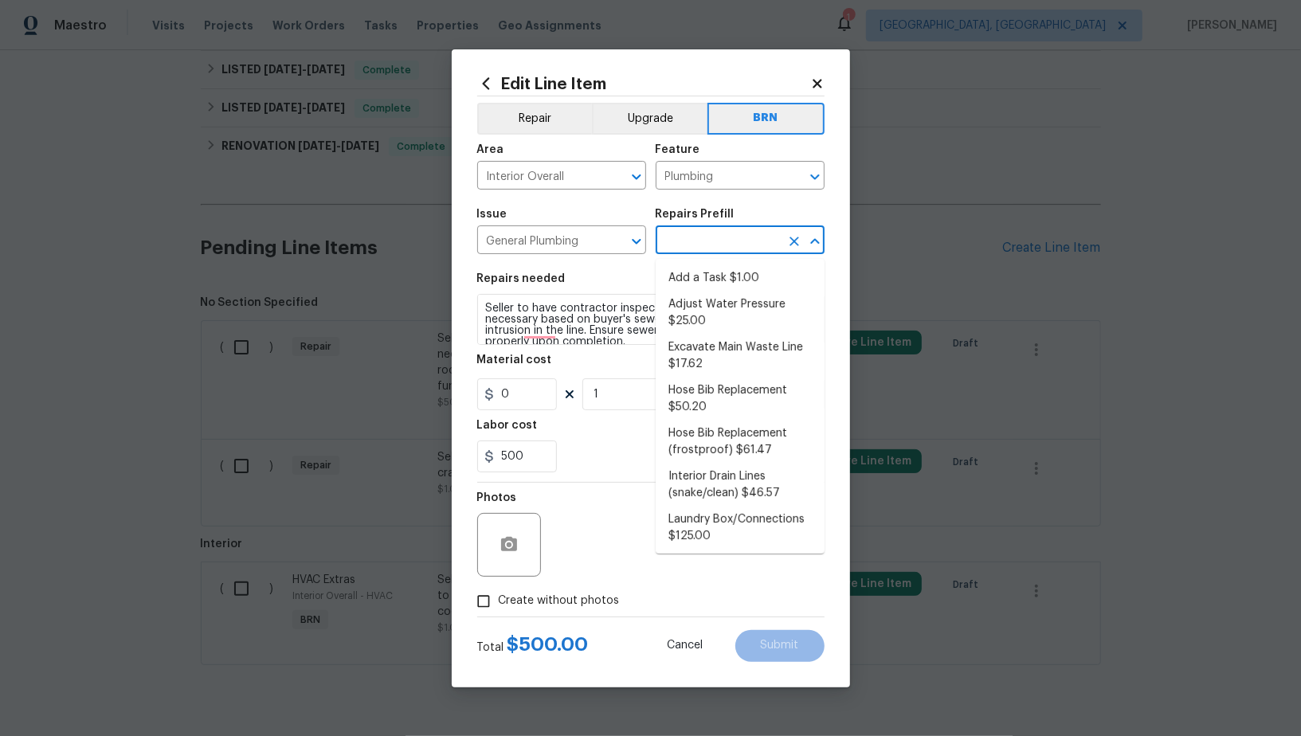
click at [704, 249] on input "text" at bounding box center [718, 241] width 124 height 25
click at [704, 276] on li "Add a Task $1.00" at bounding box center [740, 278] width 169 height 26
type input "Add a Task $1.00"
type textarea "HPM to detail"
type input "1"
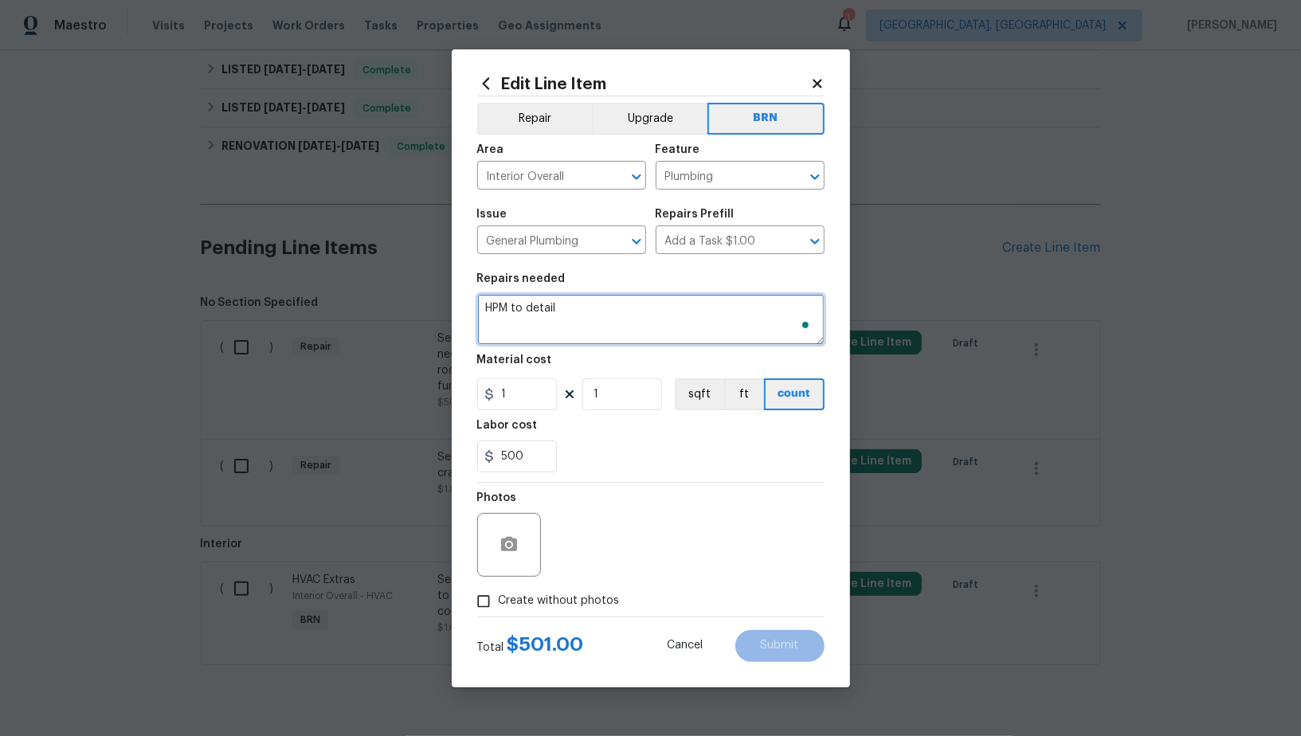
click at [663, 309] on textarea "HPM to detail" at bounding box center [650, 319] width 347 height 51
paste textarea "Seller to have contractor inspect and repair sewer as necessary based on buyer'…"
type textarea "Seller to have contractor inspect and repair sewer as necessary based on buyer'…"
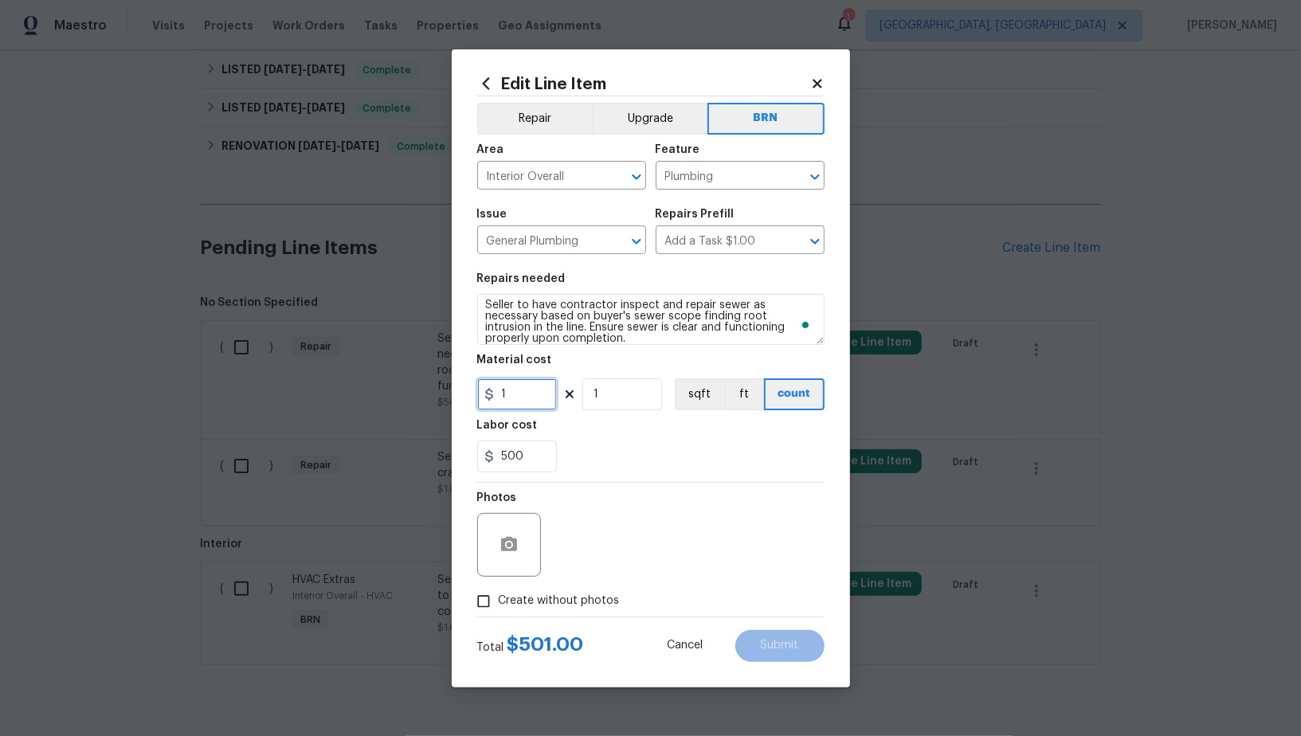
click at [554, 380] on input "1" at bounding box center [517, 395] width 80 height 32
type input "0"
click at [467, 606] on div "Edit Line Item Repair Upgrade BRN Area Interior Overall ​ Feature Plumbing ​ Is…" at bounding box center [651, 368] width 398 height 638
click at [486, 602] on input "Create without photos" at bounding box center [484, 601] width 30 height 30
checkbox input "true"
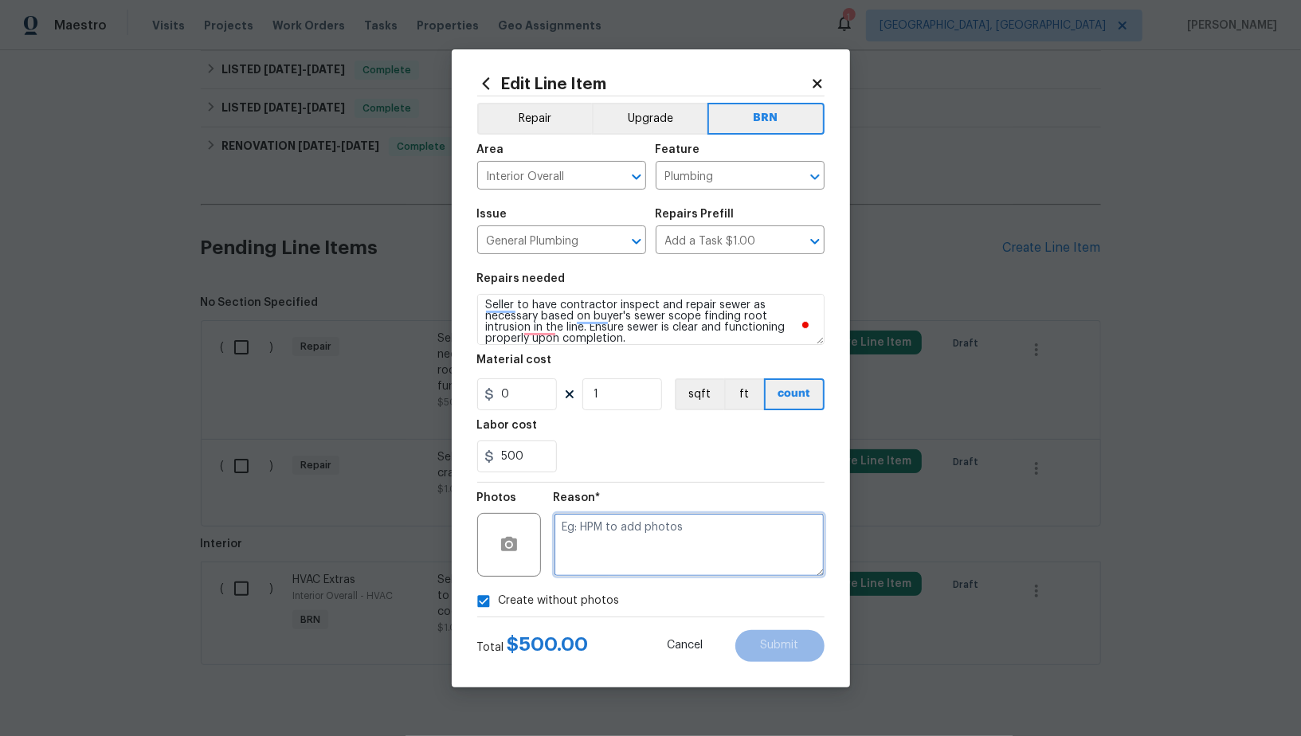
click at [765, 531] on textarea at bounding box center [689, 545] width 271 height 64
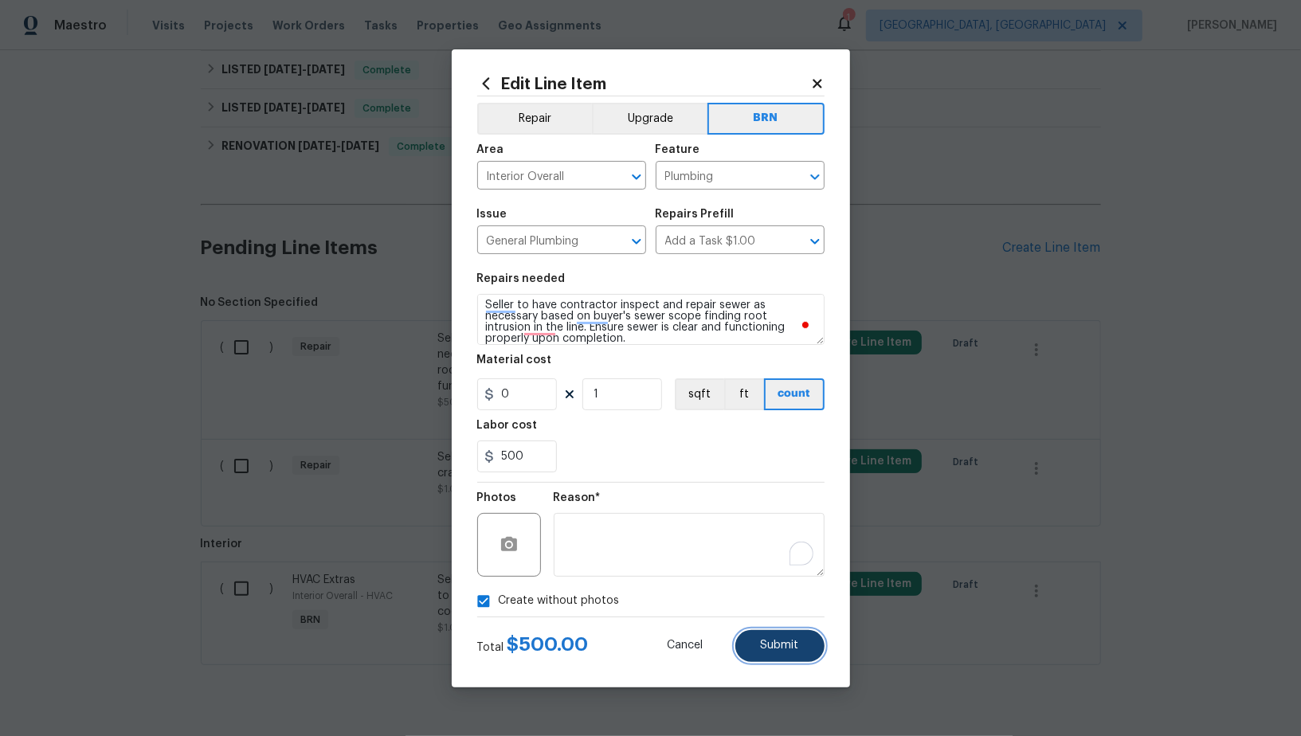
click at [771, 639] on button "Submit" at bounding box center [779, 646] width 89 height 32
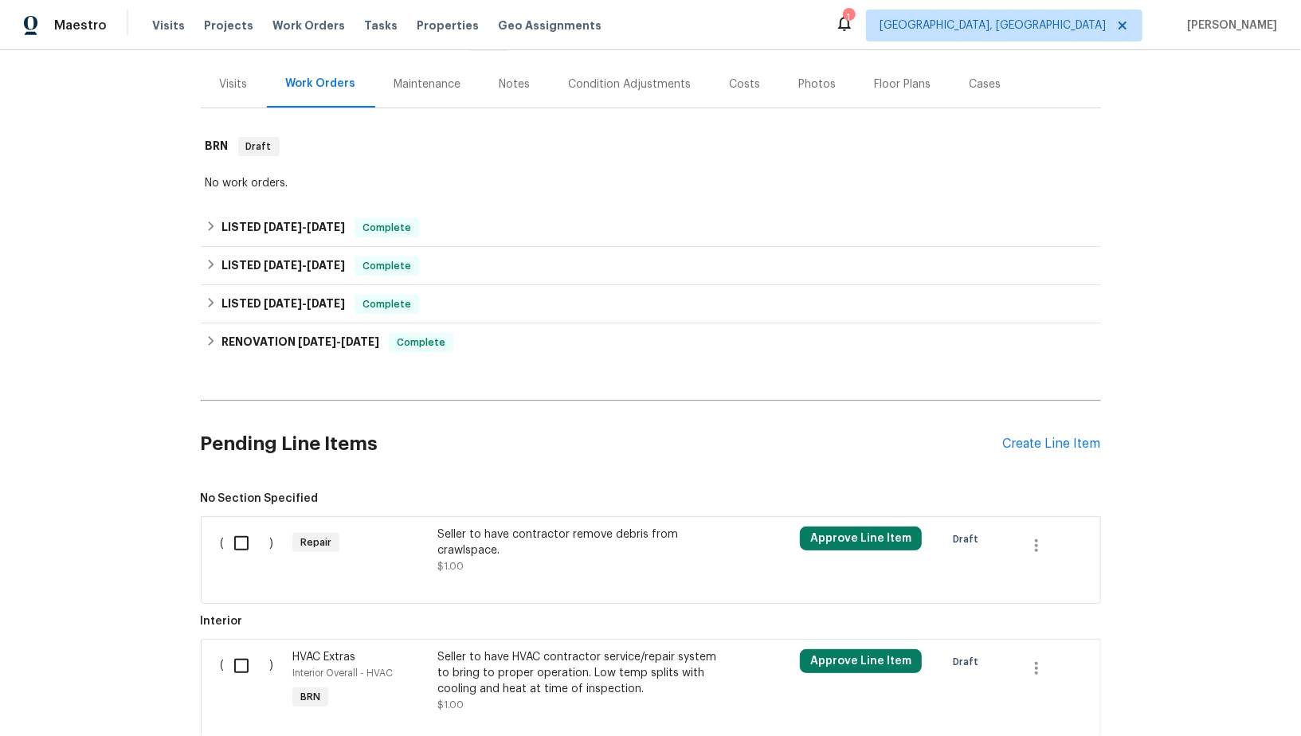
scroll to position [377, 0]
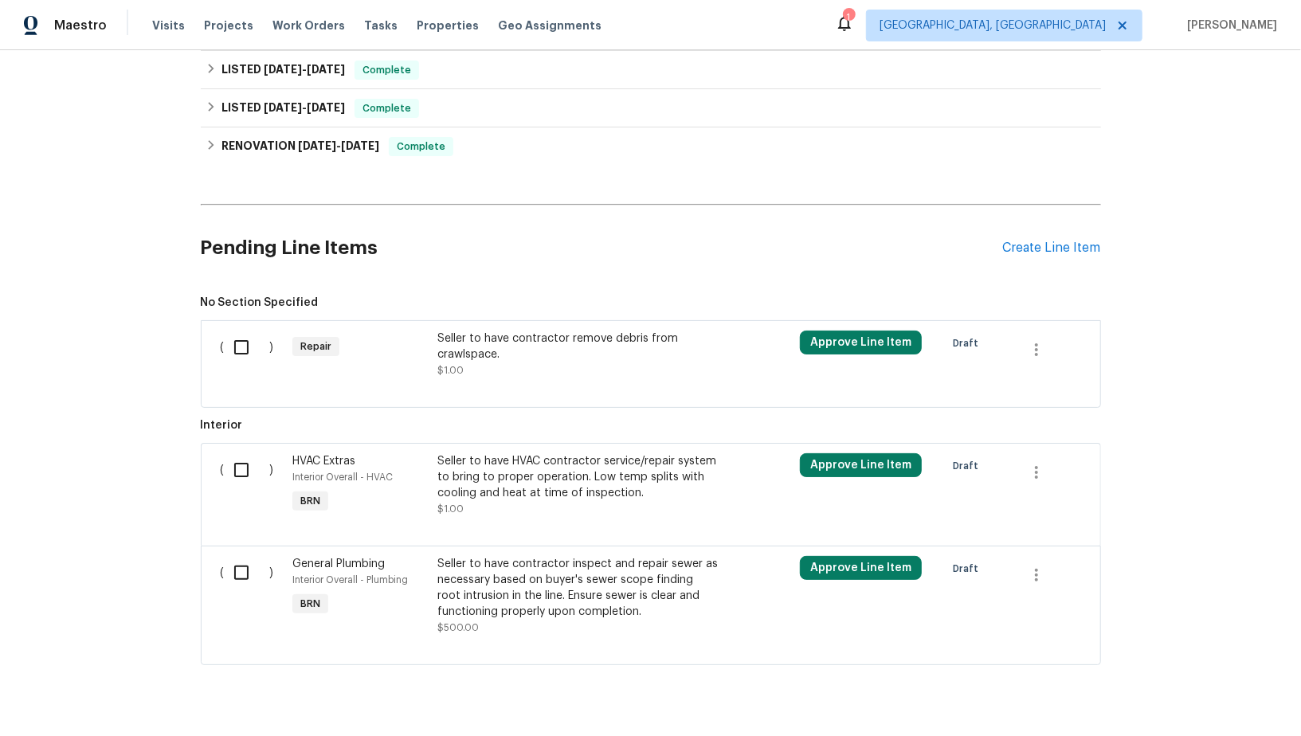
click at [479, 369] on div "Seller to have contractor remove debris from crawlspace. $1.00" at bounding box center [577, 355] width 280 height 48
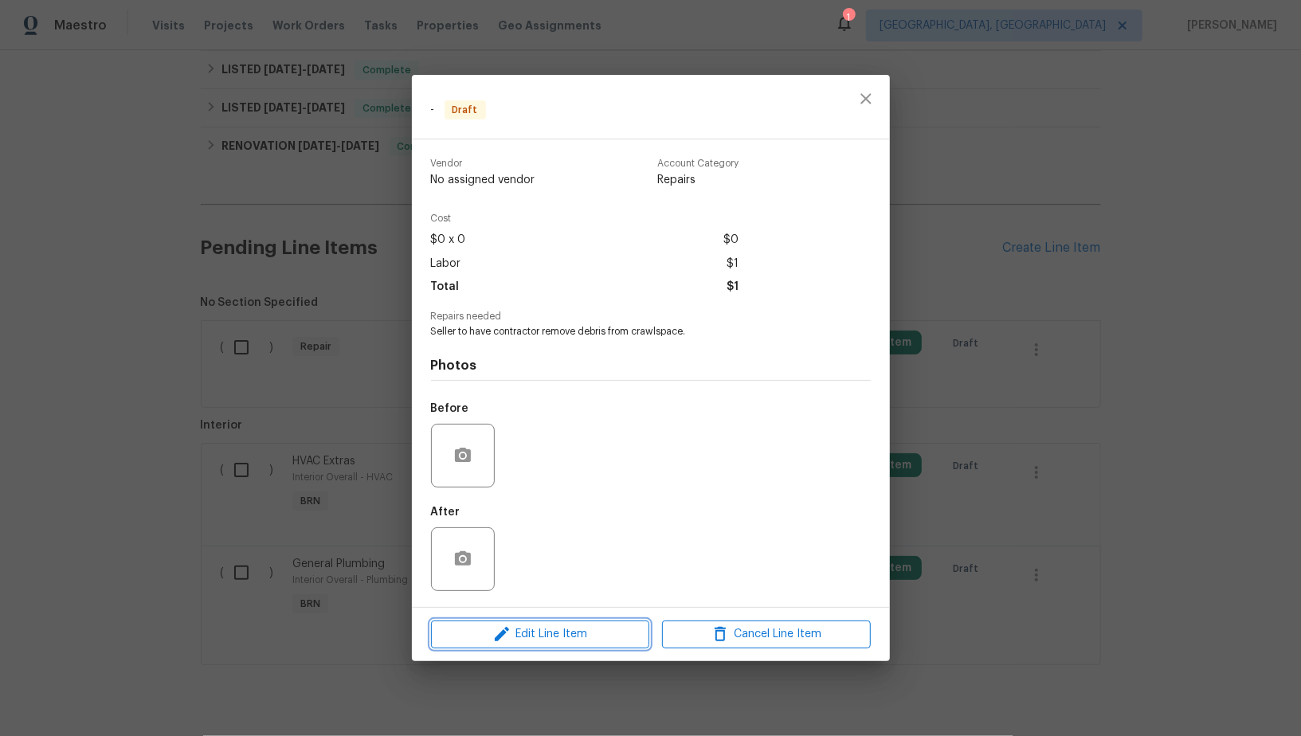
click at [518, 637] on span "Edit Line Item" at bounding box center [540, 635] width 209 height 20
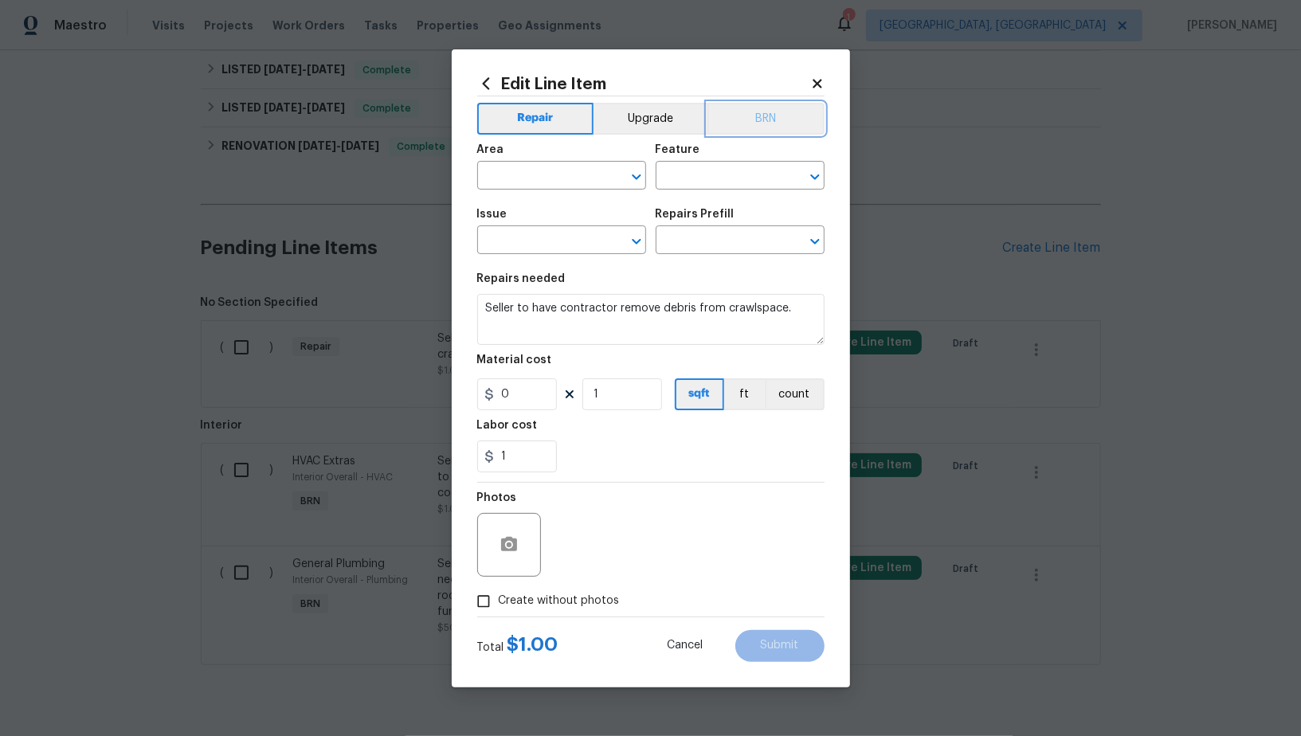
click at [762, 113] on button "BRN" at bounding box center [766, 119] width 117 height 32
click at [545, 180] on input "text" at bounding box center [539, 177] width 124 height 25
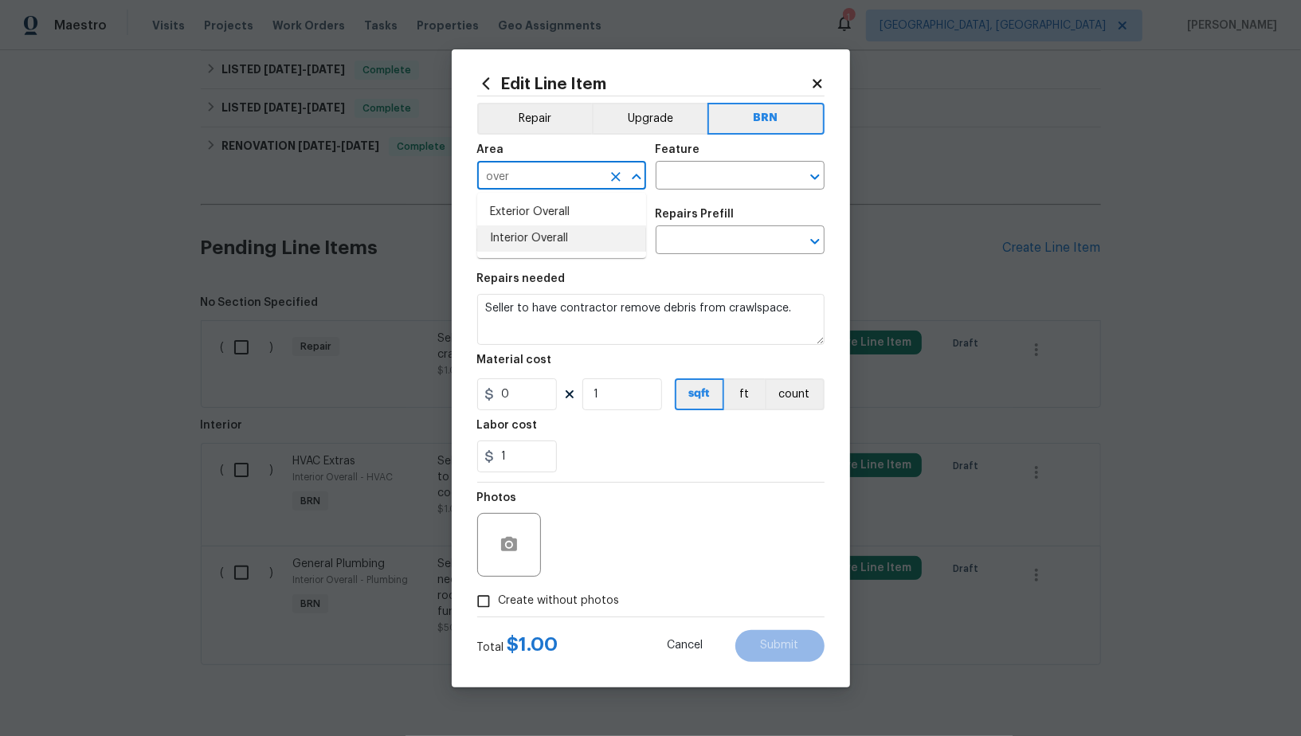
click at [570, 252] on ul "Exterior Overall Interior Overall" at bounding box center [561, 225] width 169 height 65
click at [585, 245] on li "Interior Overall" at bounding box center [561, 239] width 169 height 26
type input "Interior Overall"
click at [688, 181] on input "text" at bounding box center [718, 177] width 124 height 25
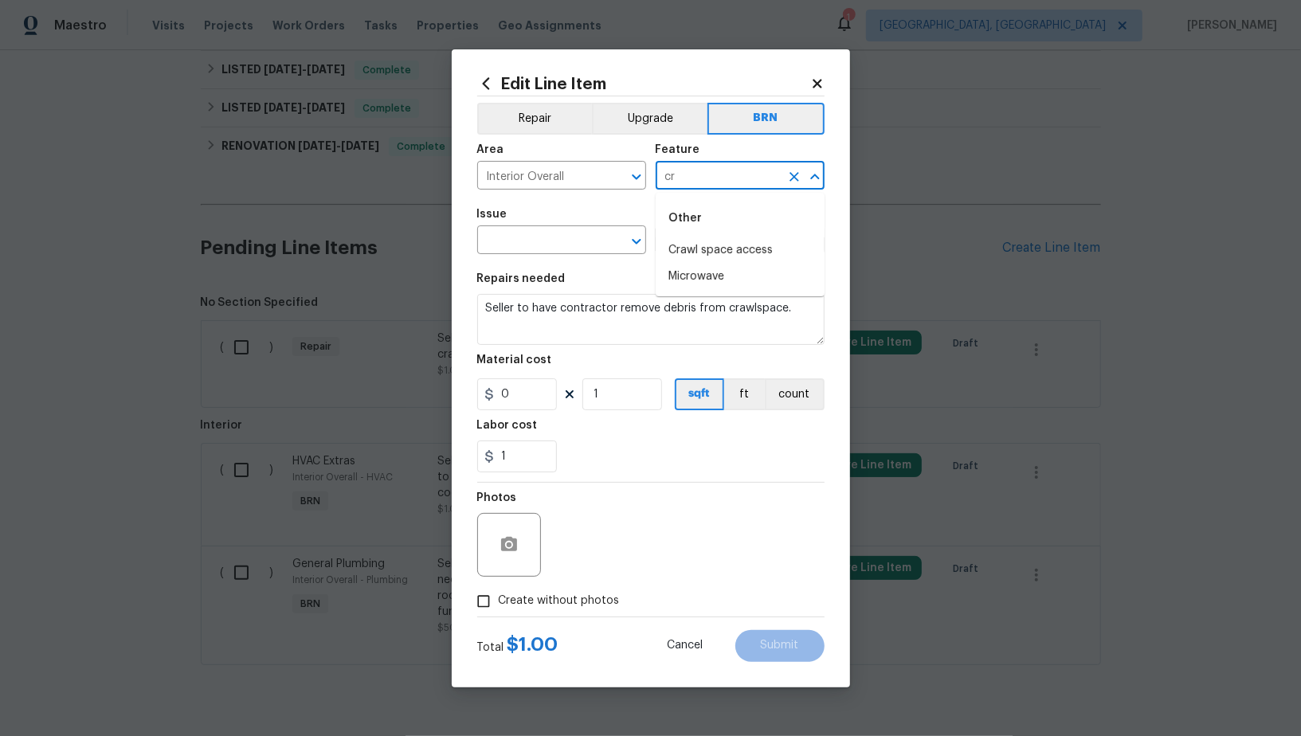
type input "c"
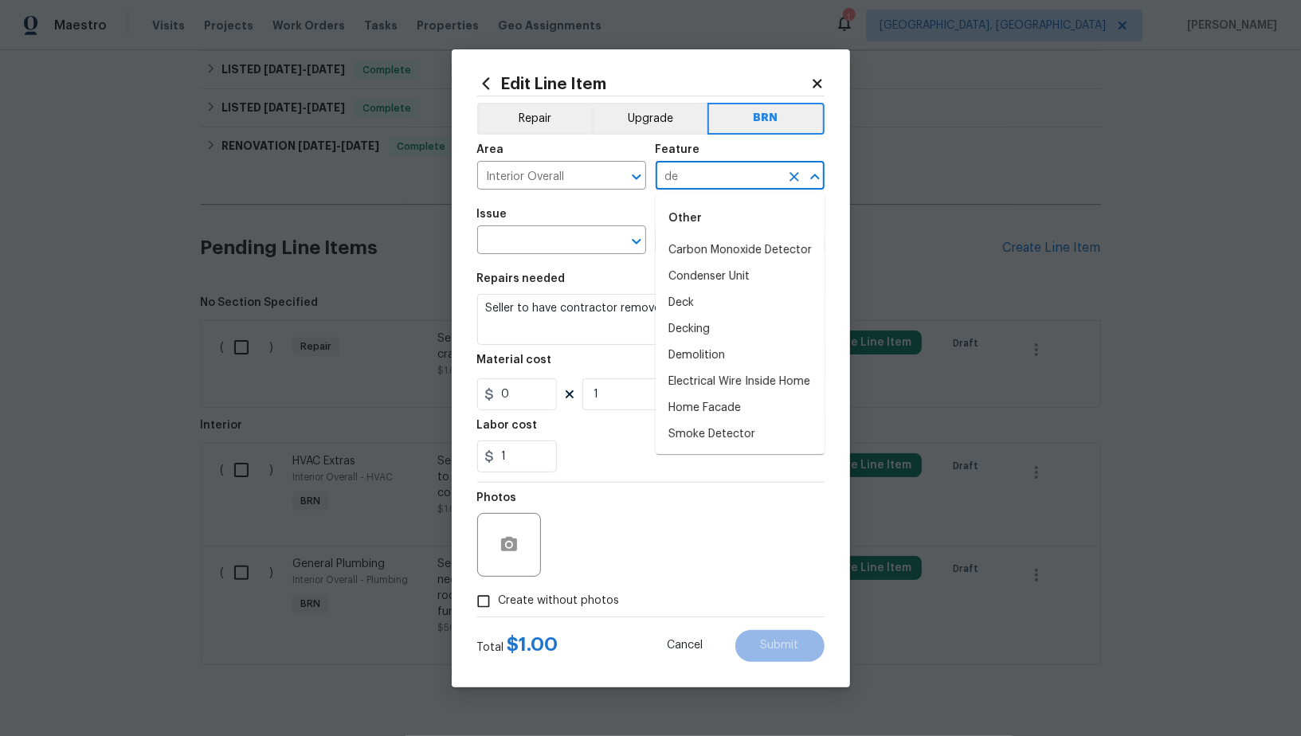
type input "d"
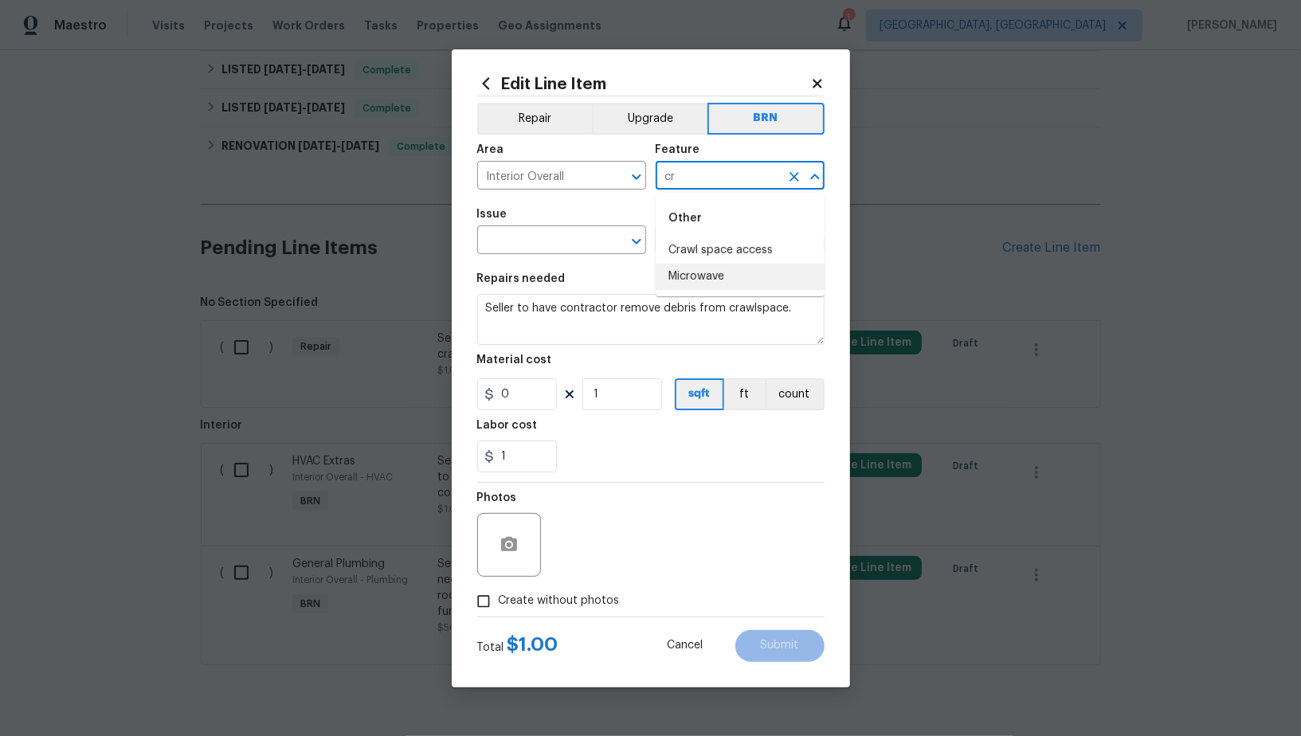
click at [725, 257] on li "Crawl space access" at bounding box center [740, 250] width 169 height 26
type input "Crawl space access"
click at [541, 247] on input "text" at bounding box center [539, 241] width 124 height 25
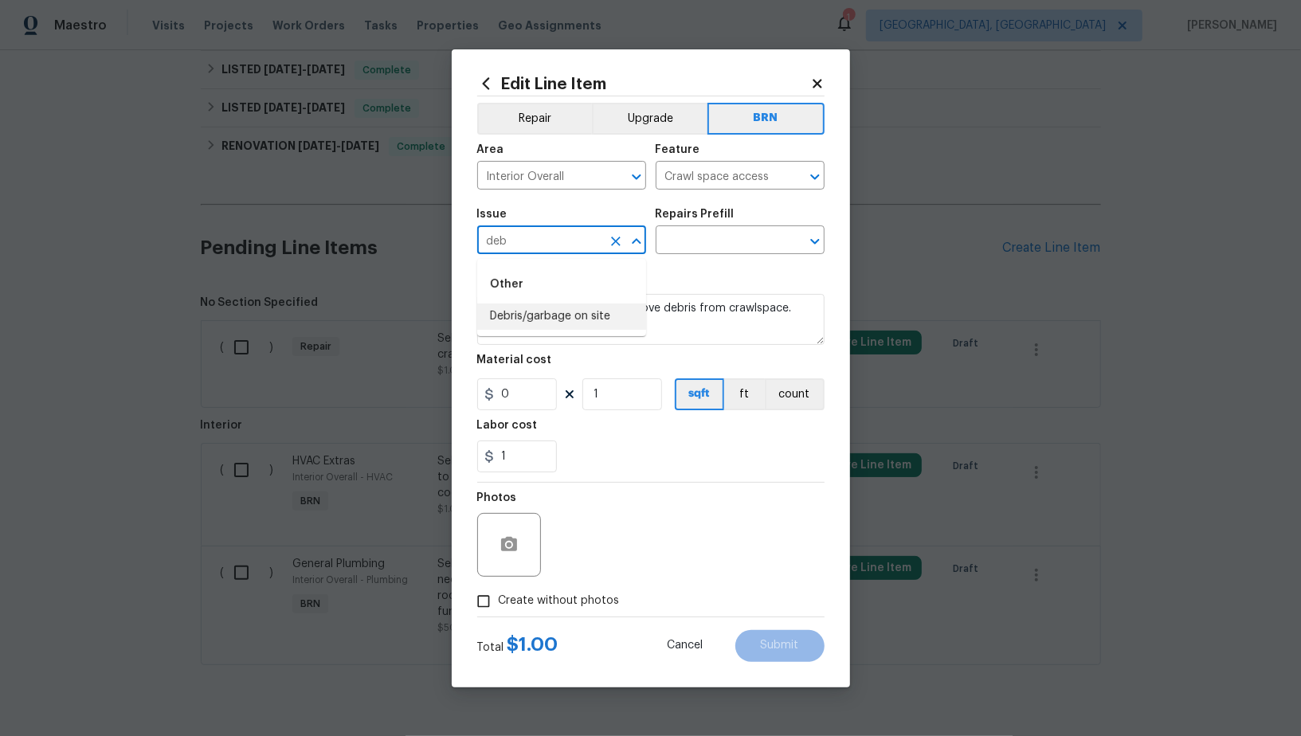
click at [564, 313] on li "Debris/garbage on site" at bounding box center [561, 317] width 169 height 26
type input "Debris/garbage on site"
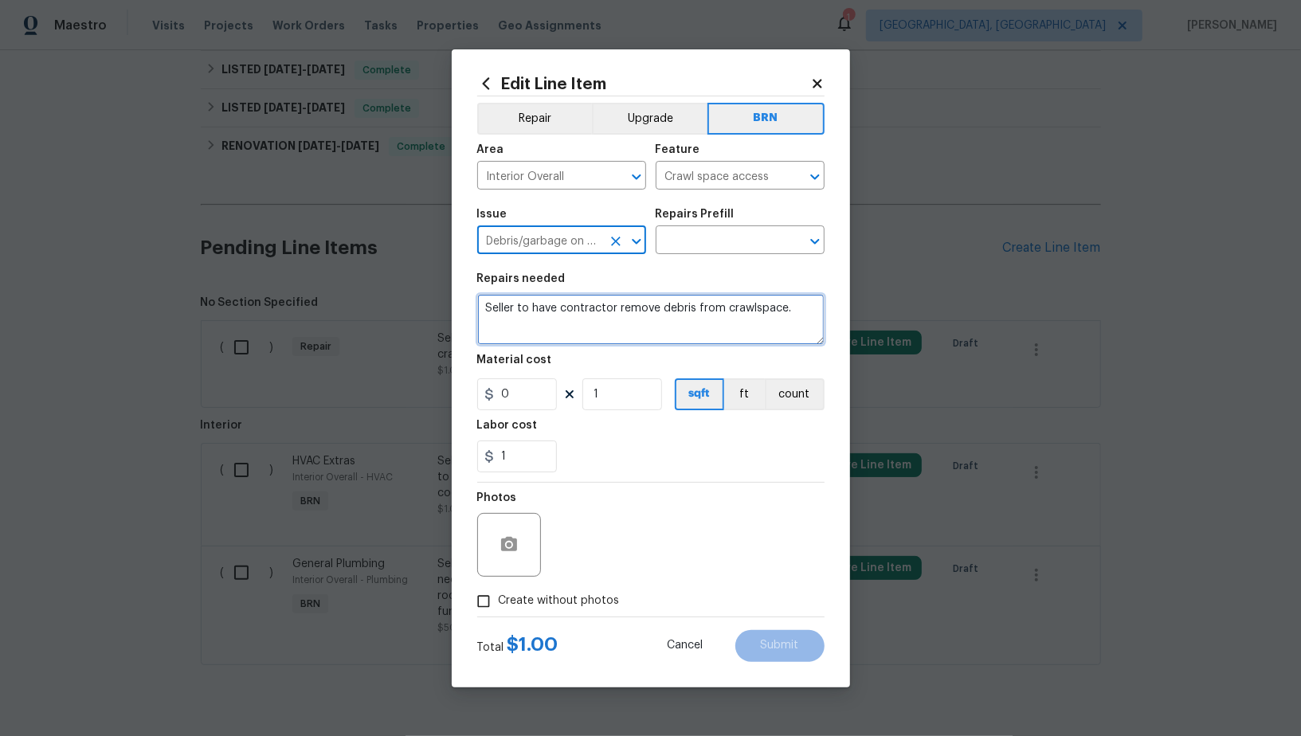
click at [644, 308] on textarea "Seller to have contractor remove debris from crawlspace." at bounding box center [650, 319] width 347 height 51
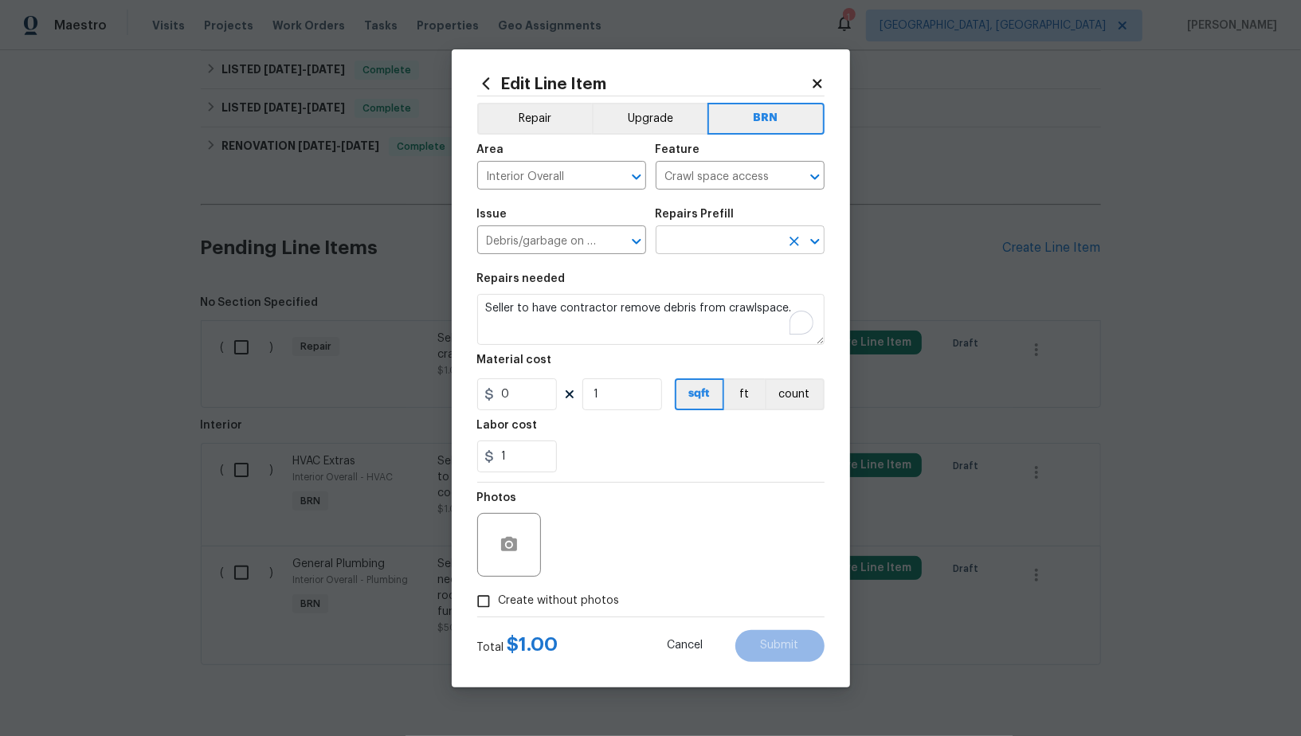
click at [727, 245] on input "text" at bounding box center [718, 241] width 124 height 25
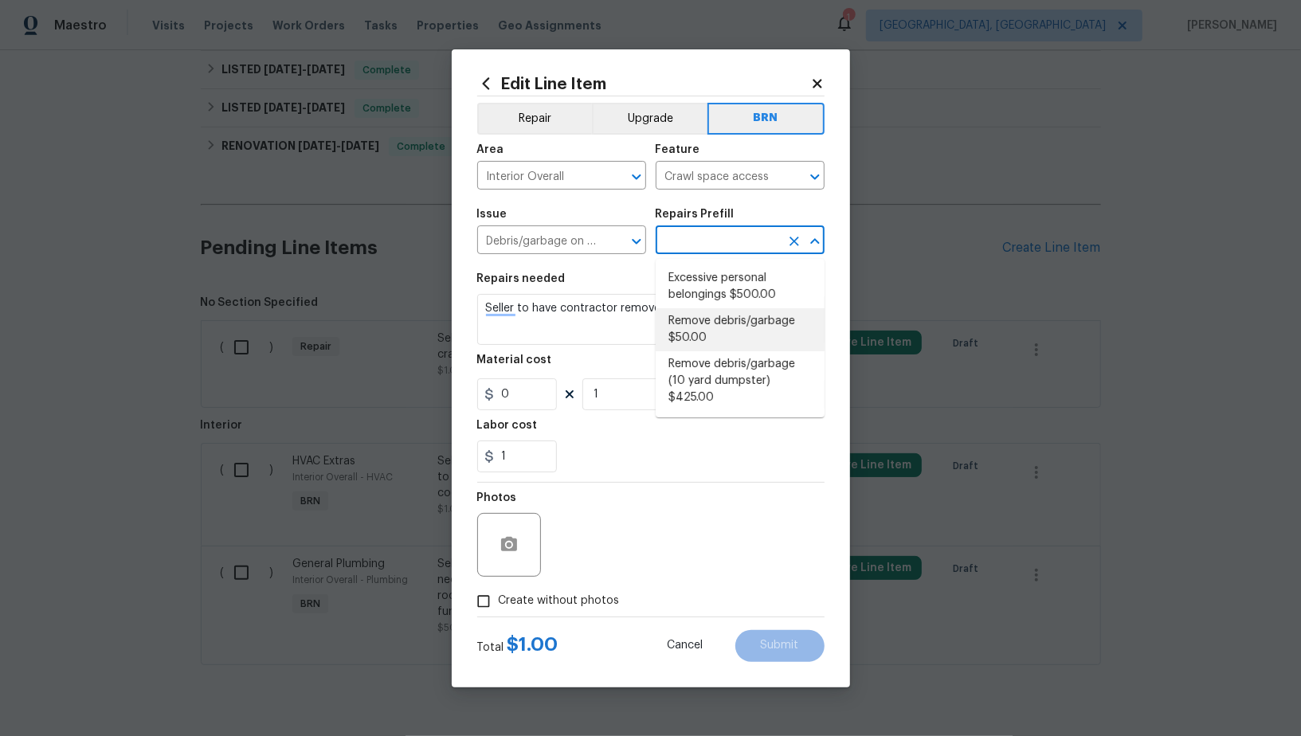
click at [728, 321] on li "Remove debris/garbage $50.00" at bounding box center [740, 329] width 169 height 43
type input "Remove debris/garbage $50.00"
type textarea "Remove, haul off, and properly dispose of any debris left by seller to offsite …"
type input "50"
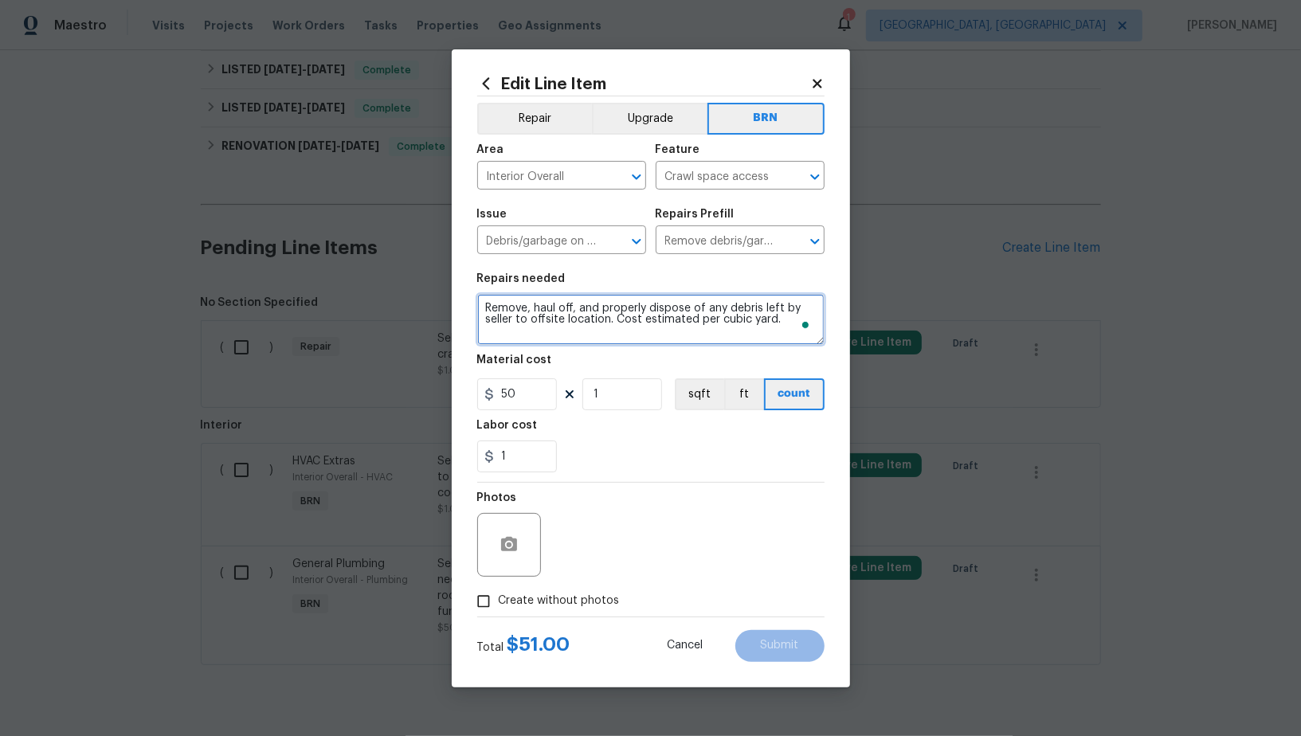
click at [657, 316] on textarea "Remove, haul off, and properly dispose of any debris left by seller to offsite …" at bounding box center [650, 319] width 347 height 51
paste textarea "Seller to have contractor remove debris from crawlspace."
type textarea "Seller to have contractor remove debris from crawlspace."
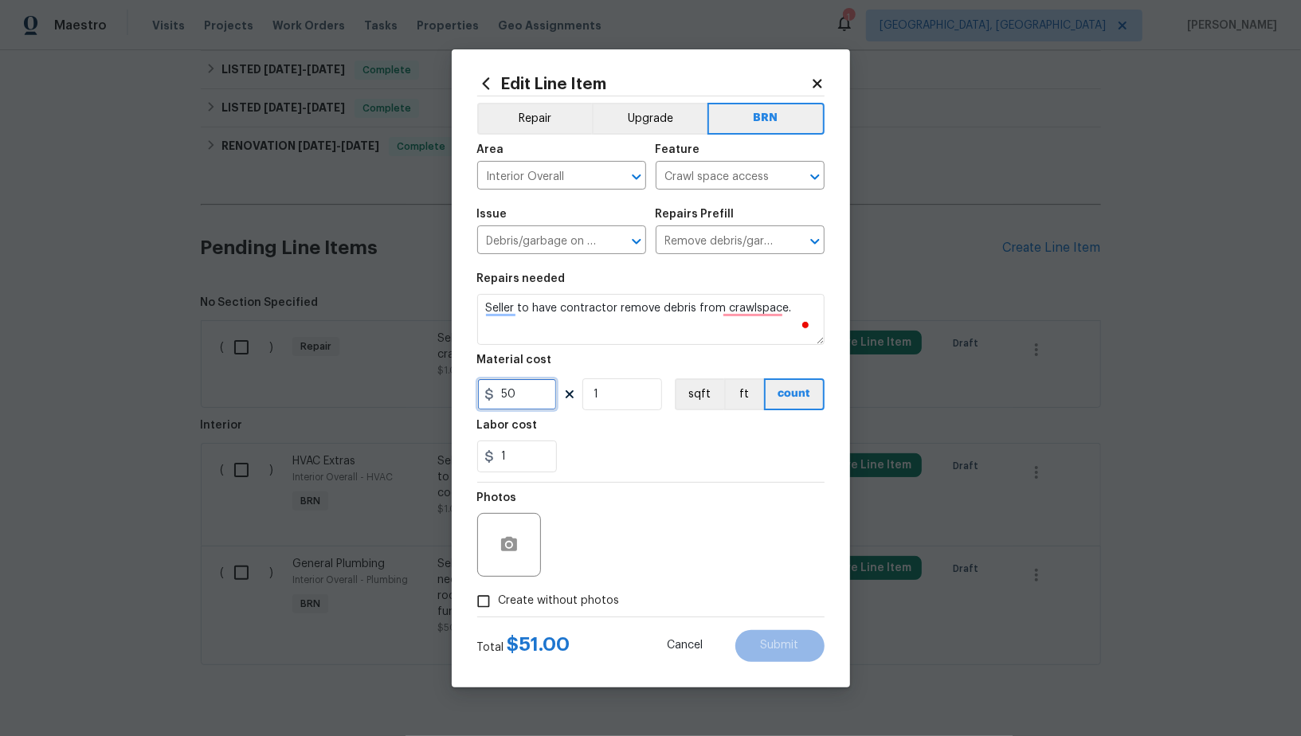
click at [526, 398] on input "50" at bounding box center [517, 395] width 80 height 32
type input "0"
click at [495, 543] on button "button" at bounding box center [509, 545] width 38 height 38
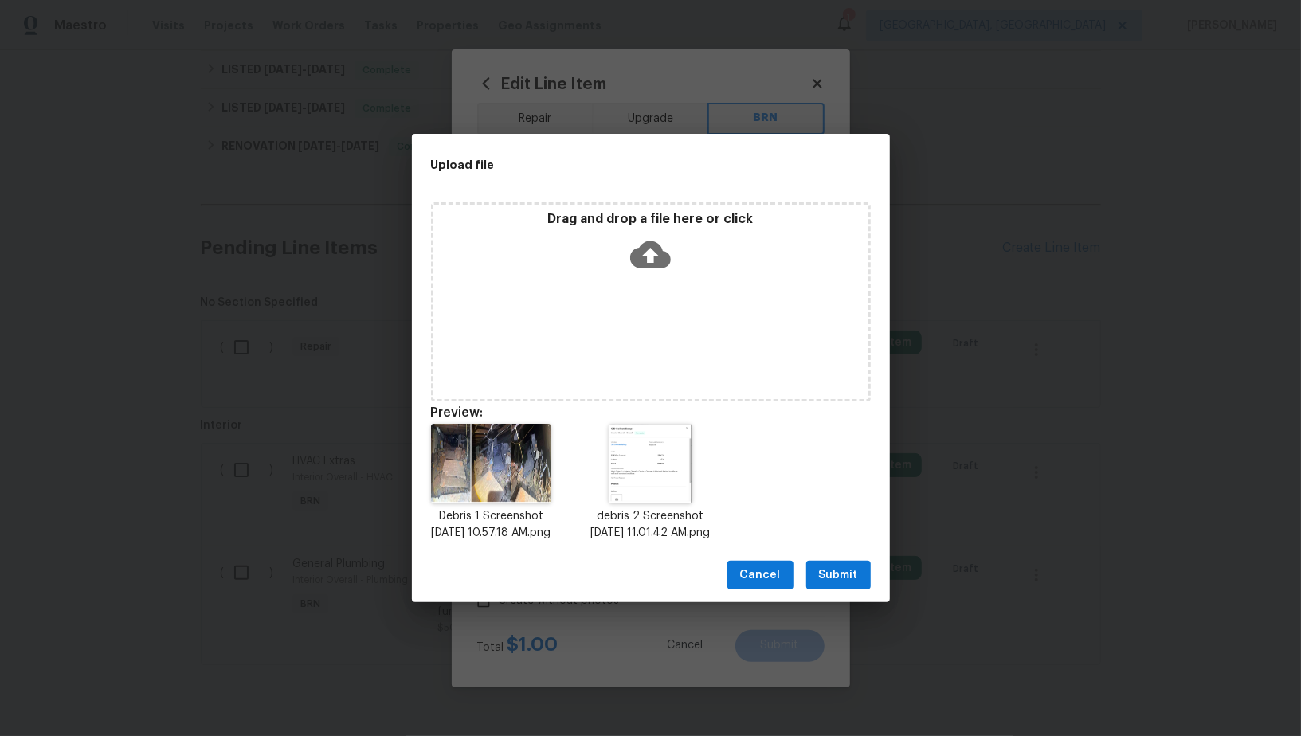
click at [828, 576] on span "Submit" at bounding box center [838, 576] width 39 height 20
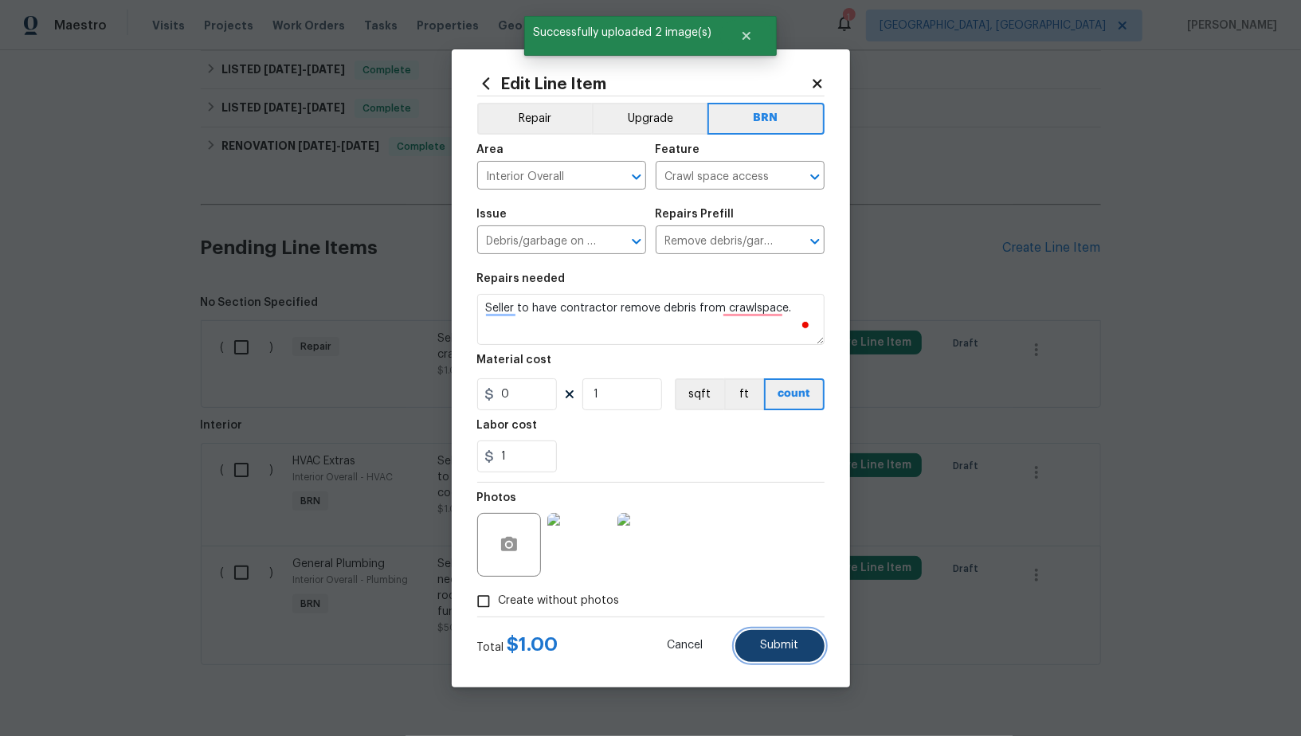
click at [775, 631] on button "Submit" at bounding box center [779, 646] width 89 height 32
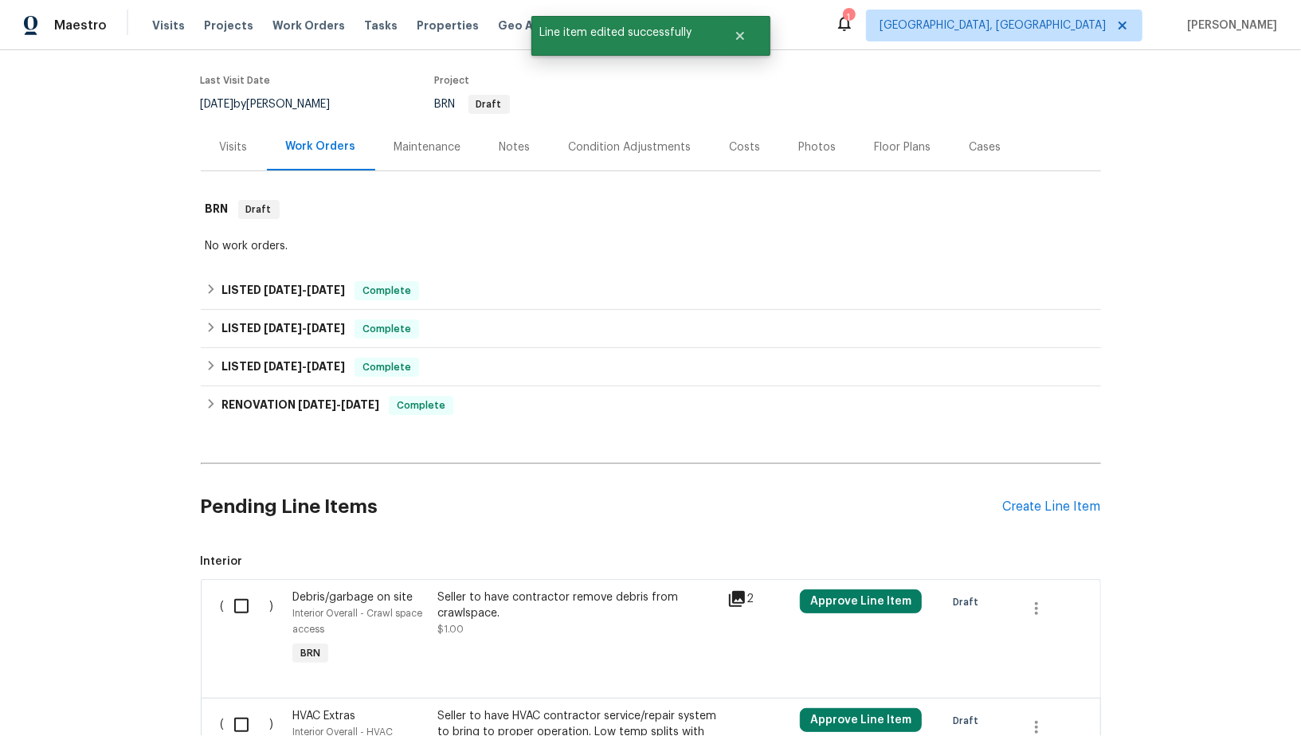
scroll to position [113, 0]
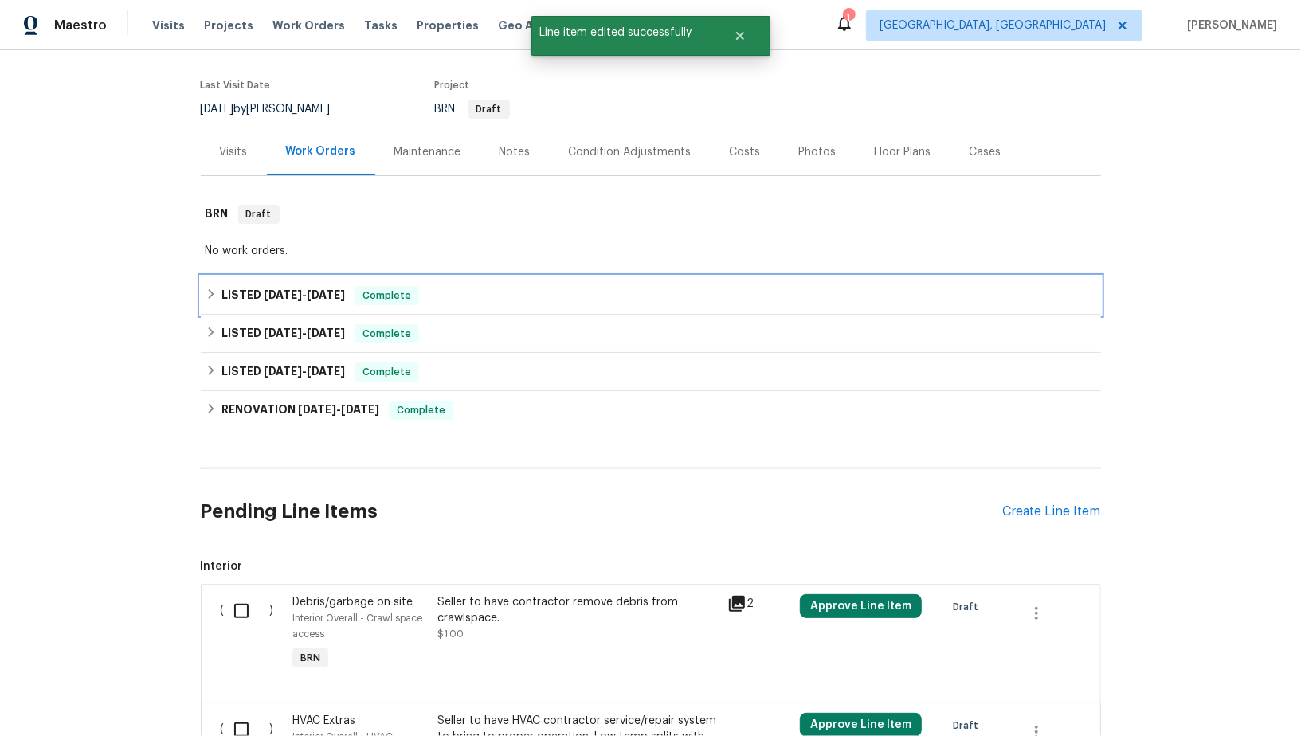
click at [214, 286] on div "LISTED 8/18/25 - 8/21/25 Complete" at bounding box center [651, 295] width 891 height 19
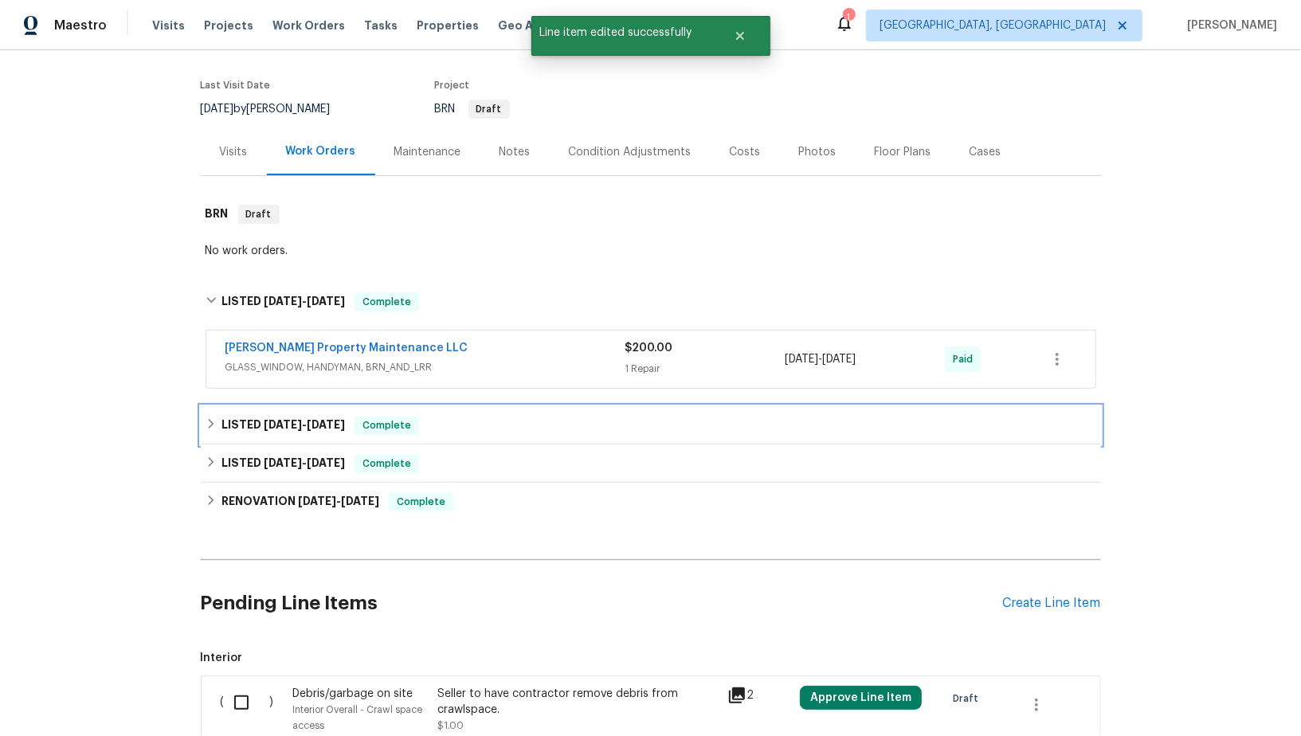
click at [203, 437] on div "LISTED 7/22/25 - 7/23/25 Complete" at bounding box center [651, 425] width 900 height 38
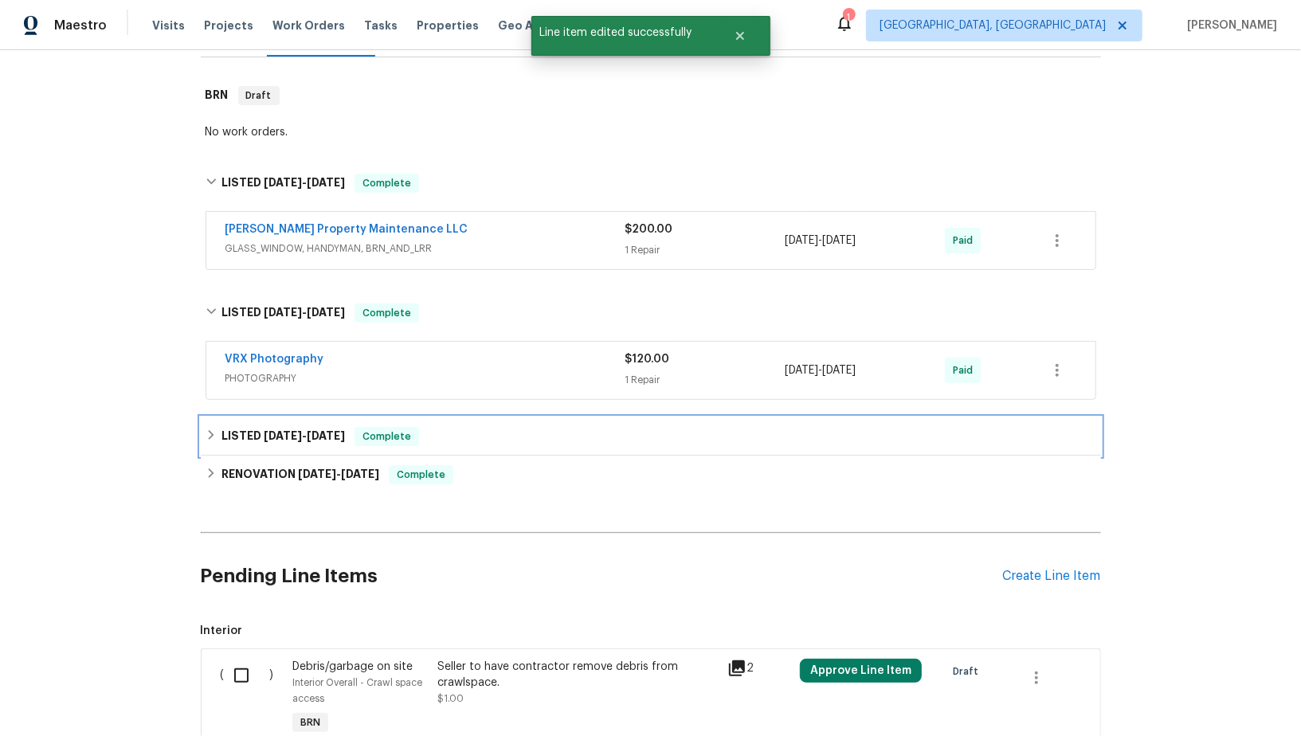
click at [215, 433] on icon at bounding box center [211, 435] width 11 height 11
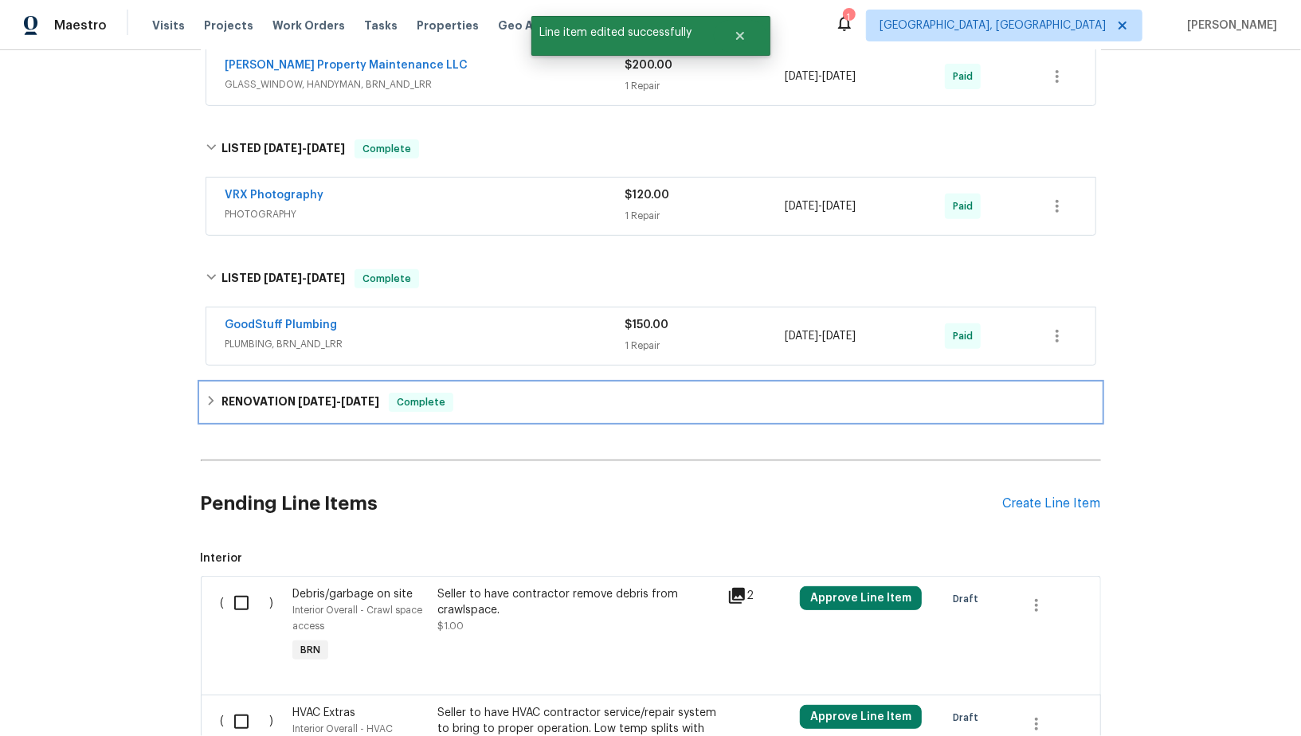
click at [219, 413] on div "RENOVATION 4/21/25 - 7/18/25 Complete" at bounding box center [651, 402] width 900 height 38
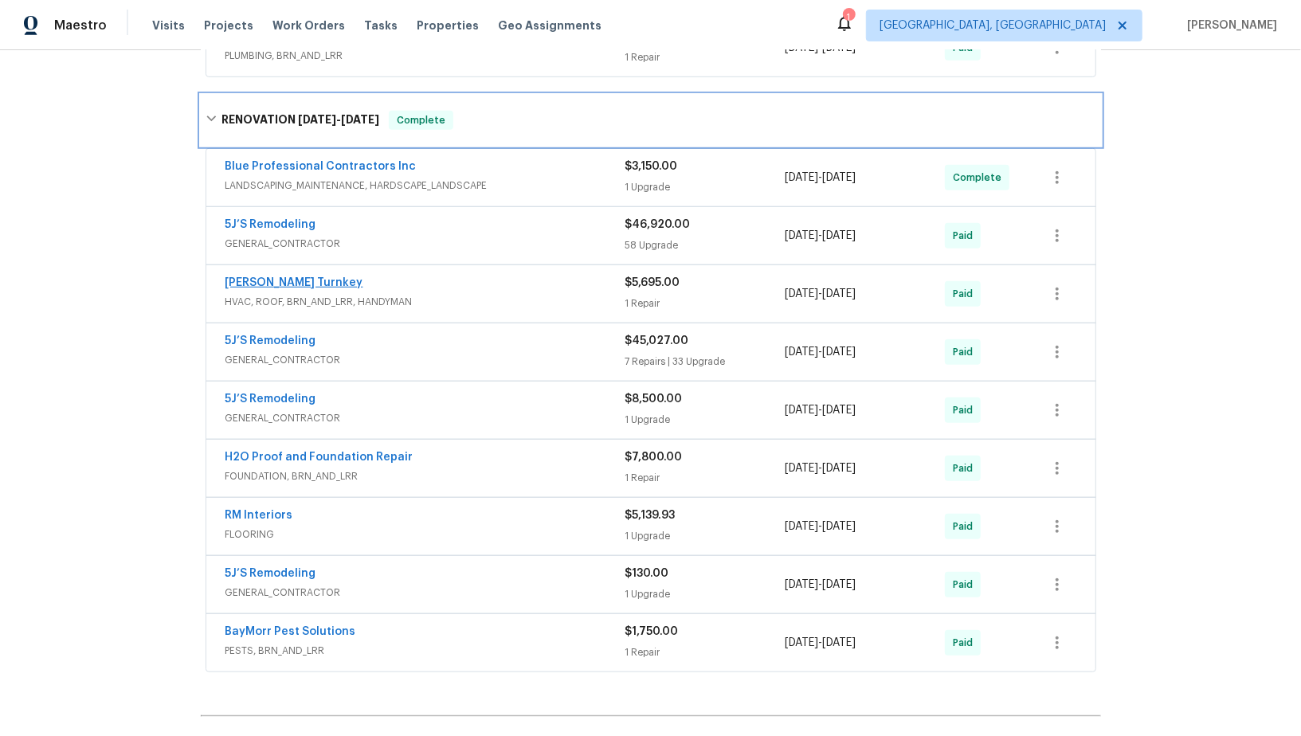
scroll to position [687, 0]
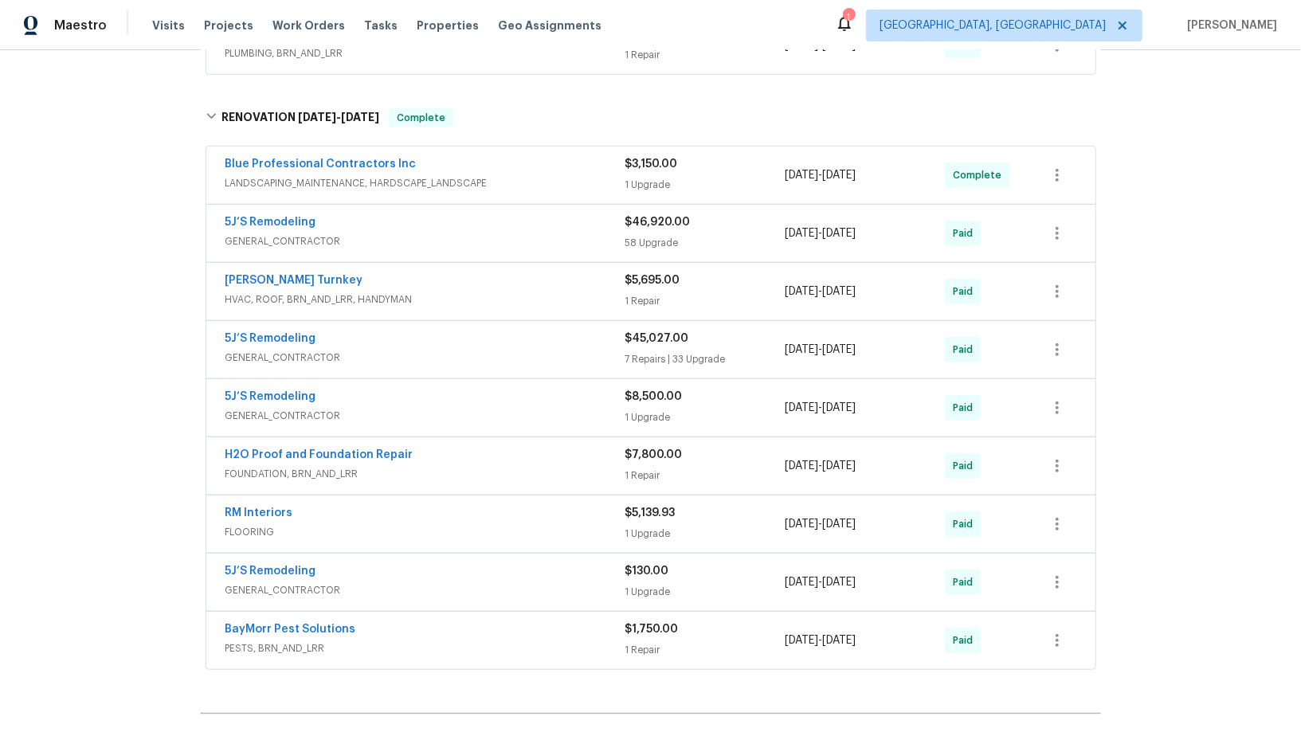
click at [269, 237] on span "GENERAL_CONTRACTOR" at bounding box center [426, 241] width 400 height 16
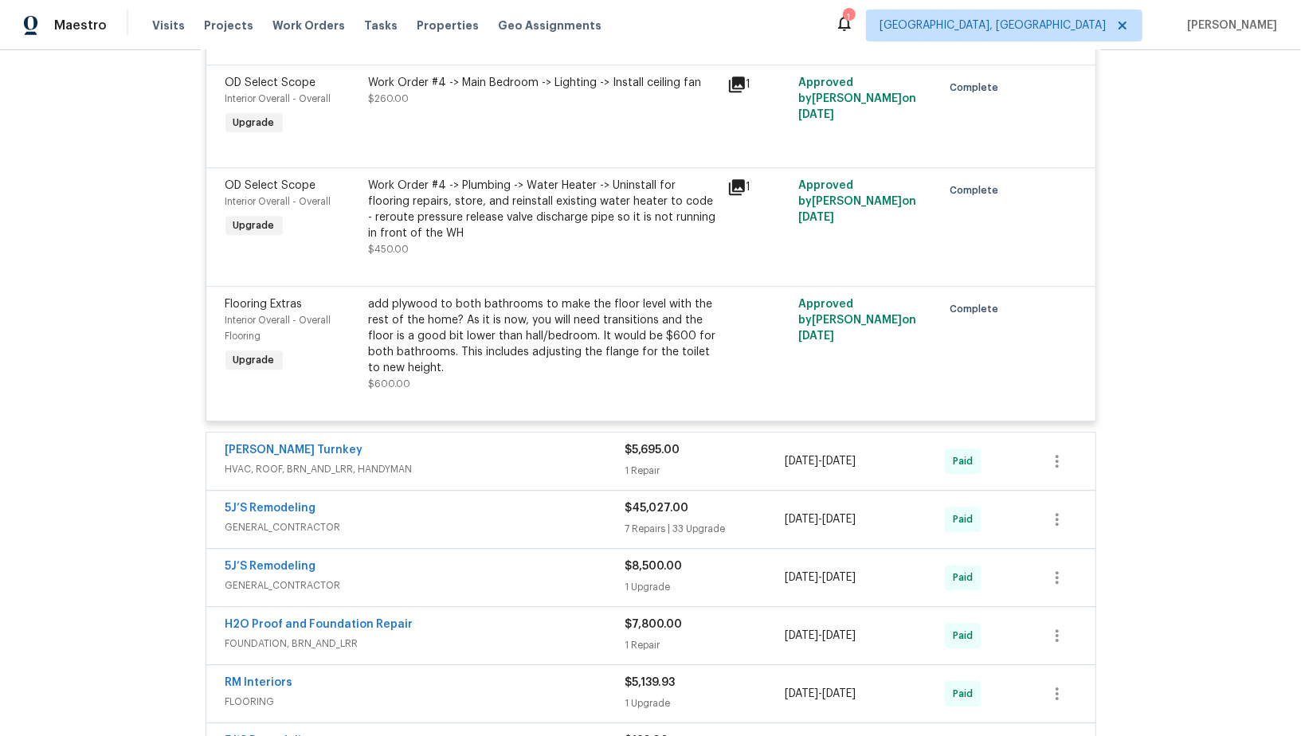
scroll to position [6852, 0]
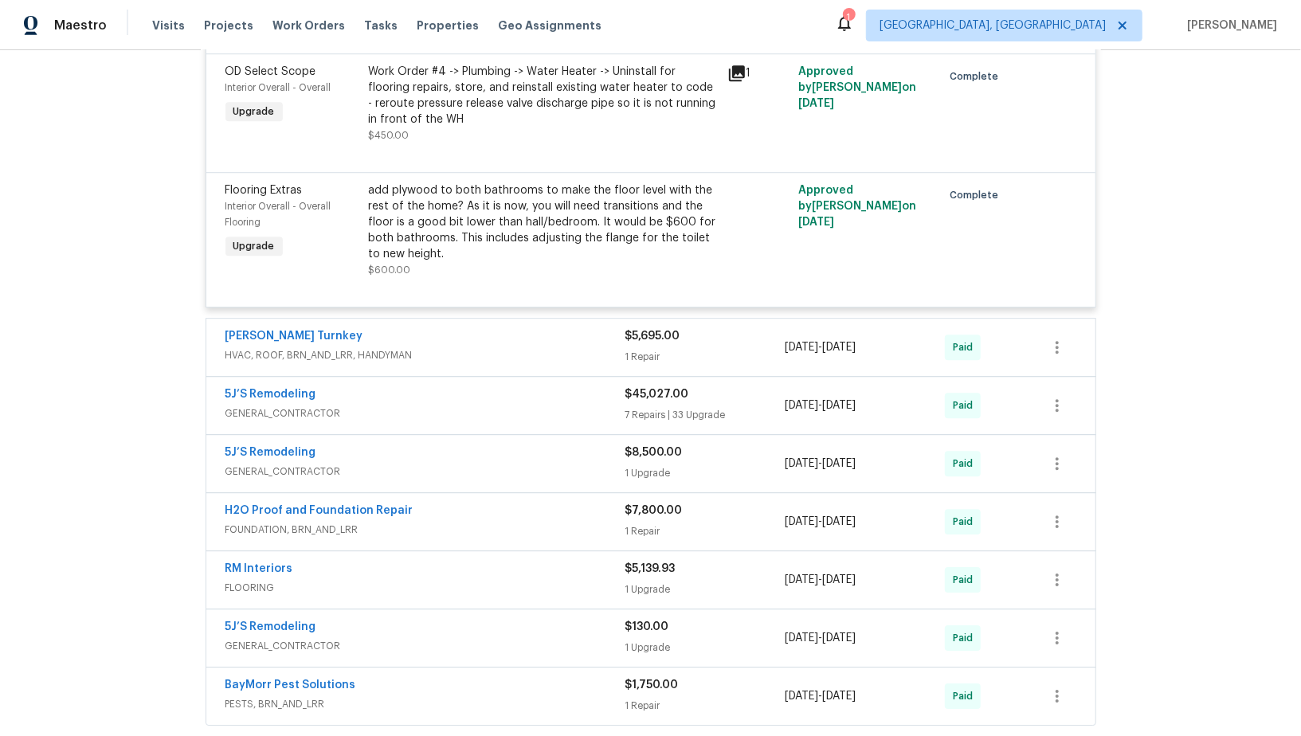
click at [288, 413] on span "GENERAL_CONTRACTOR" at bounding box center [426, 414] width 400 height 16
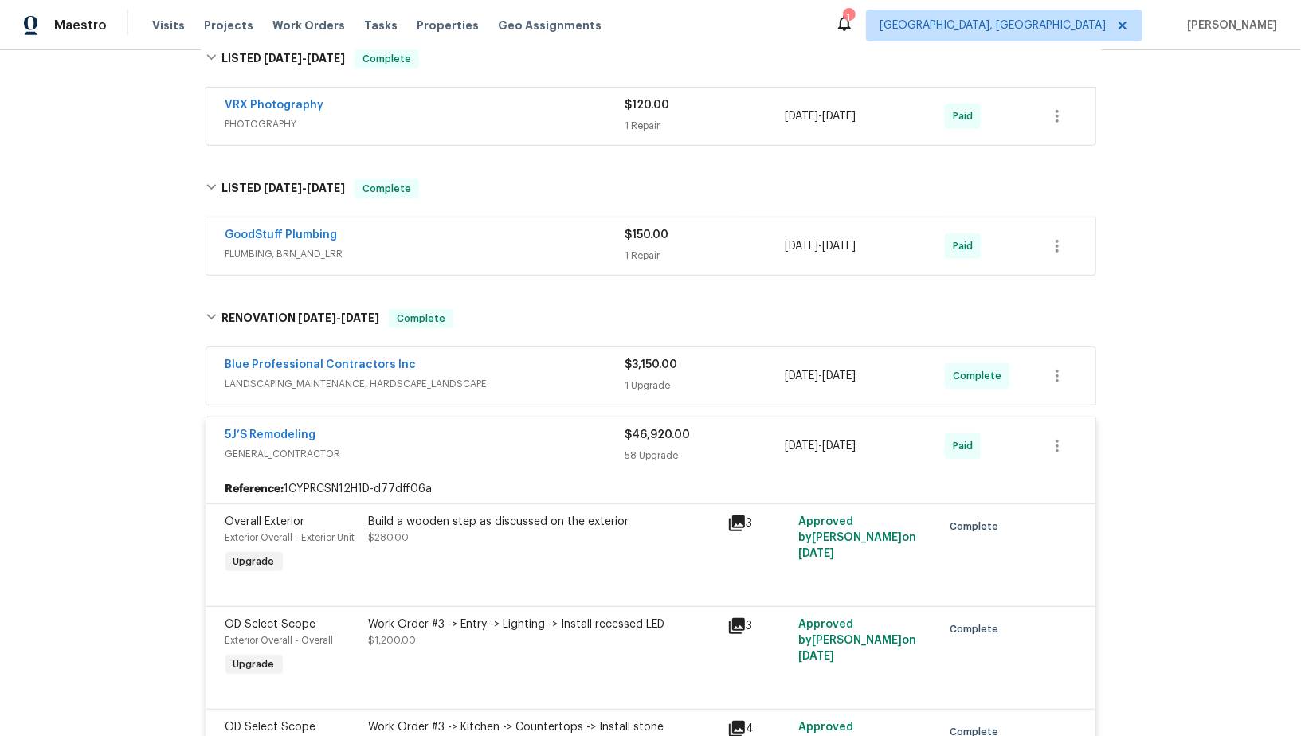
scroll to position [473, 0]
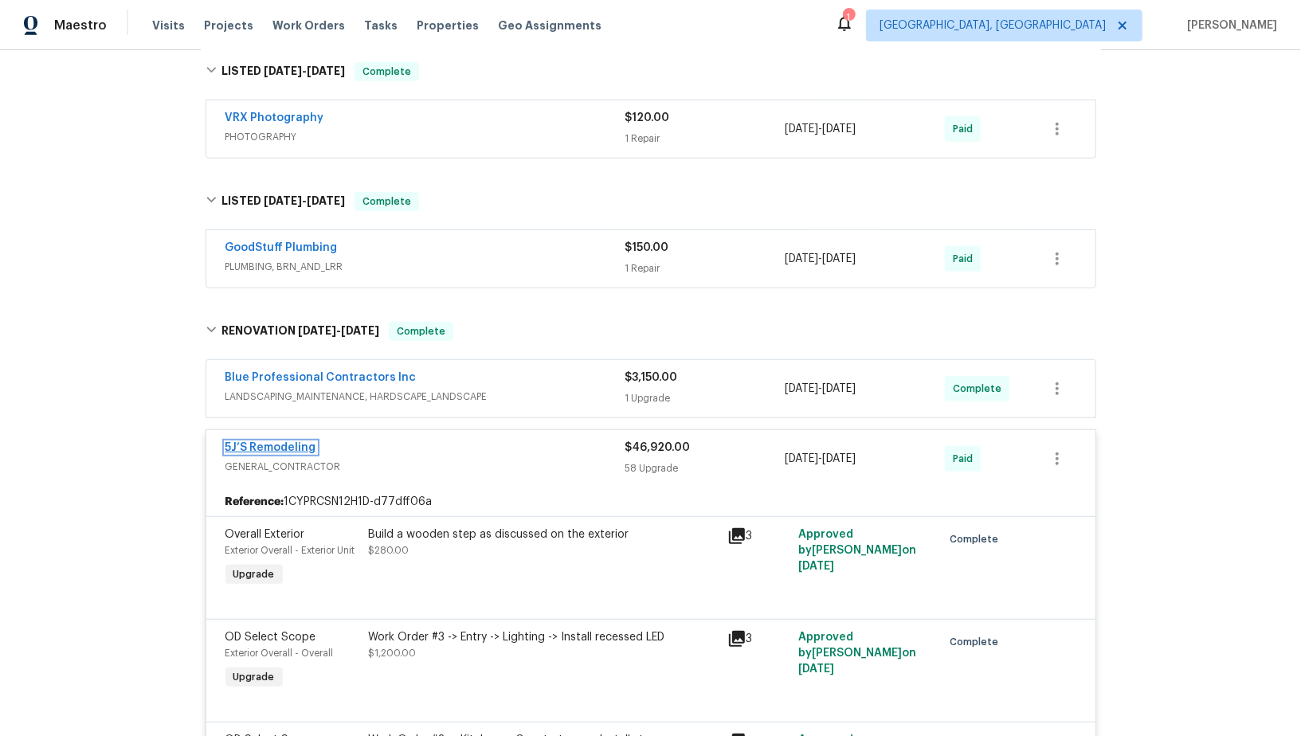
click at [296, 447] on link "5J’S Remodeling" at bounding box center [271, 447] width 91 height 11
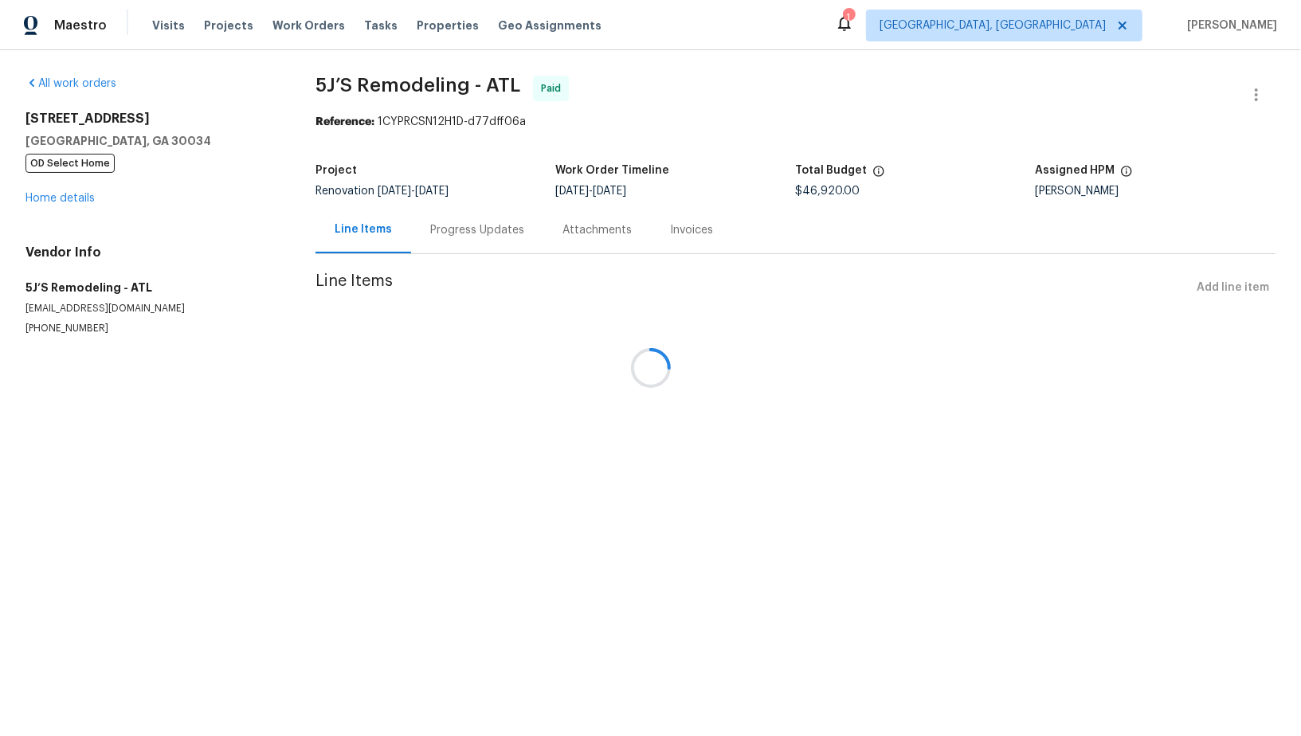
click at [64, 201] on div at bounding box center [650, 368] width 1301 height 736
click at [59, 194] on div at bounding box center [650, 368] width 1301 height 736
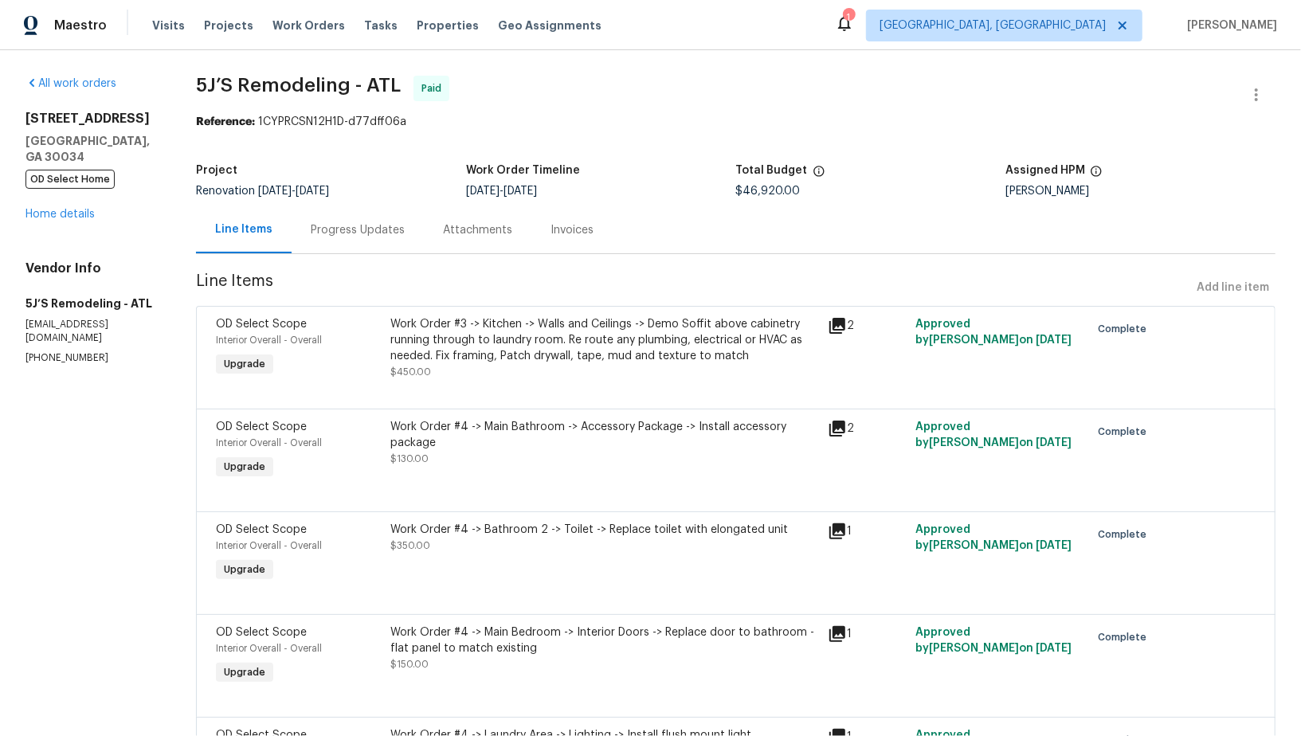
click at [59, 194] on div "2685 Rainbow Ridge Rd Decatur, GA 30034 OD Select Home Home details" at bounding box center [91, 167] width 132 height 112
click at [63, 210] on link "Home details" at bounding box center [59, 214] width 69 height 11
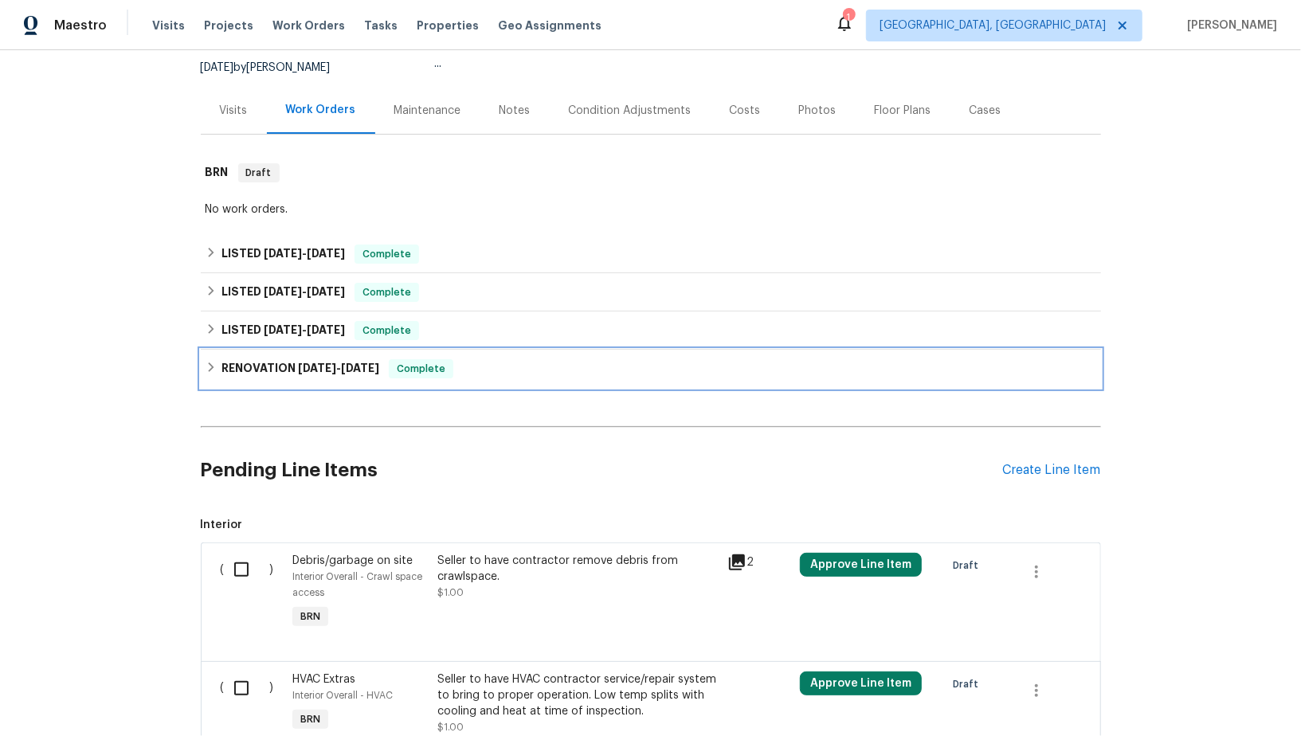
click at [242, 379] on div "RENOVATION 4/21/25 - 7/18/25 Complete" at bounding box center [651, 369] width 900 height 38
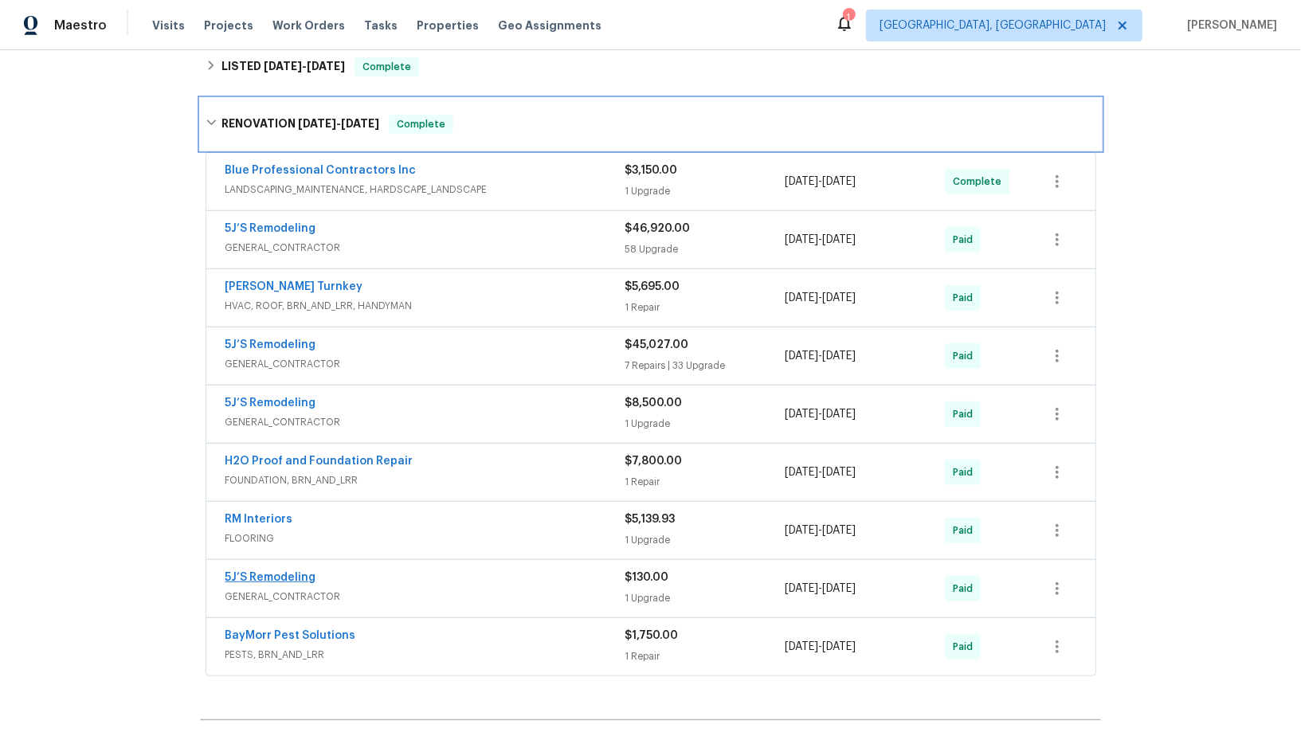
scroll to position [428, 0]
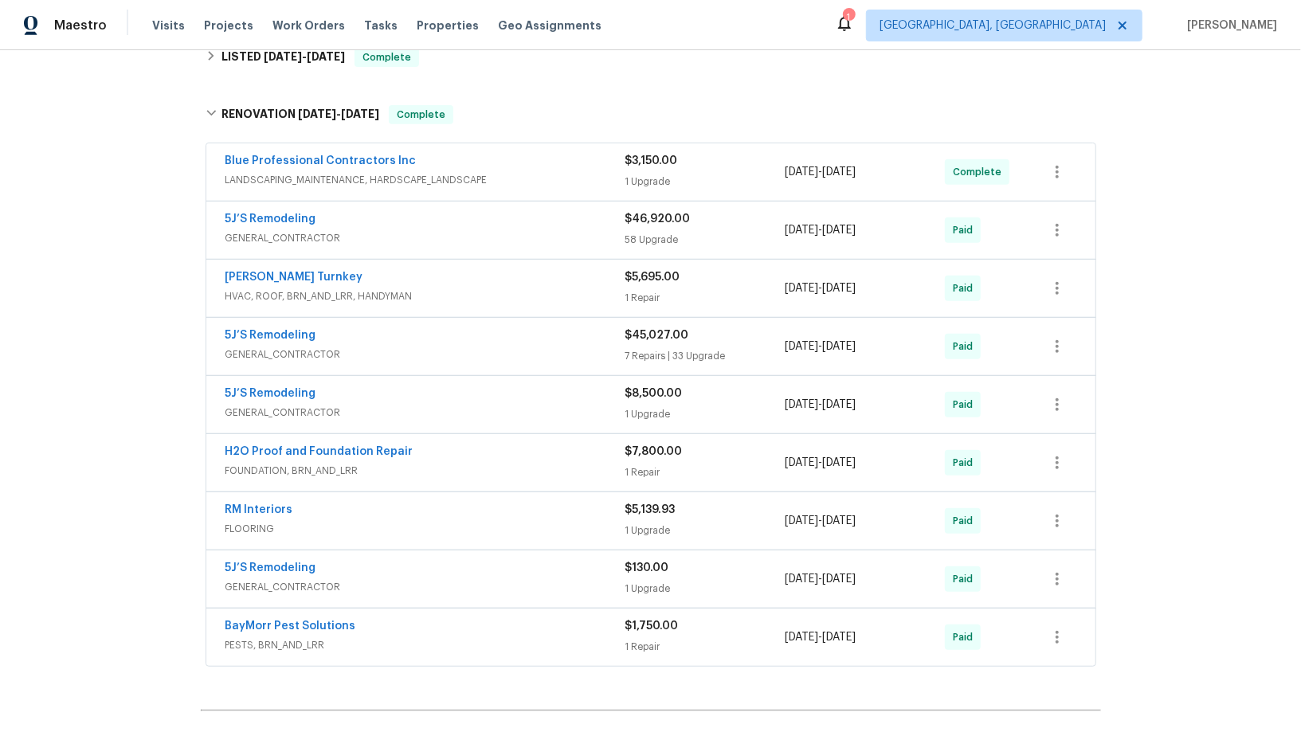
click at [289, 405] on span "GENERAL_CONTRACTOR" at bounding box center [426, 413] width 400 height 16
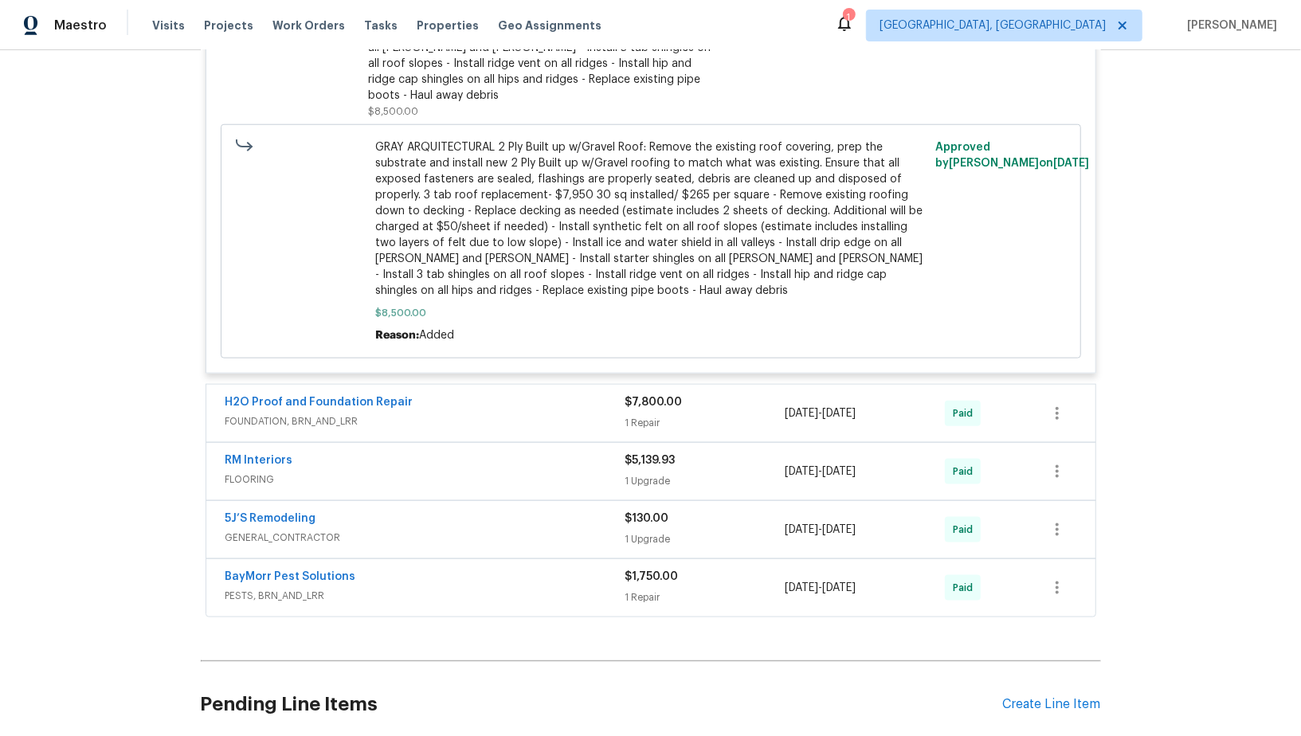
scroll to position [1078, 0]
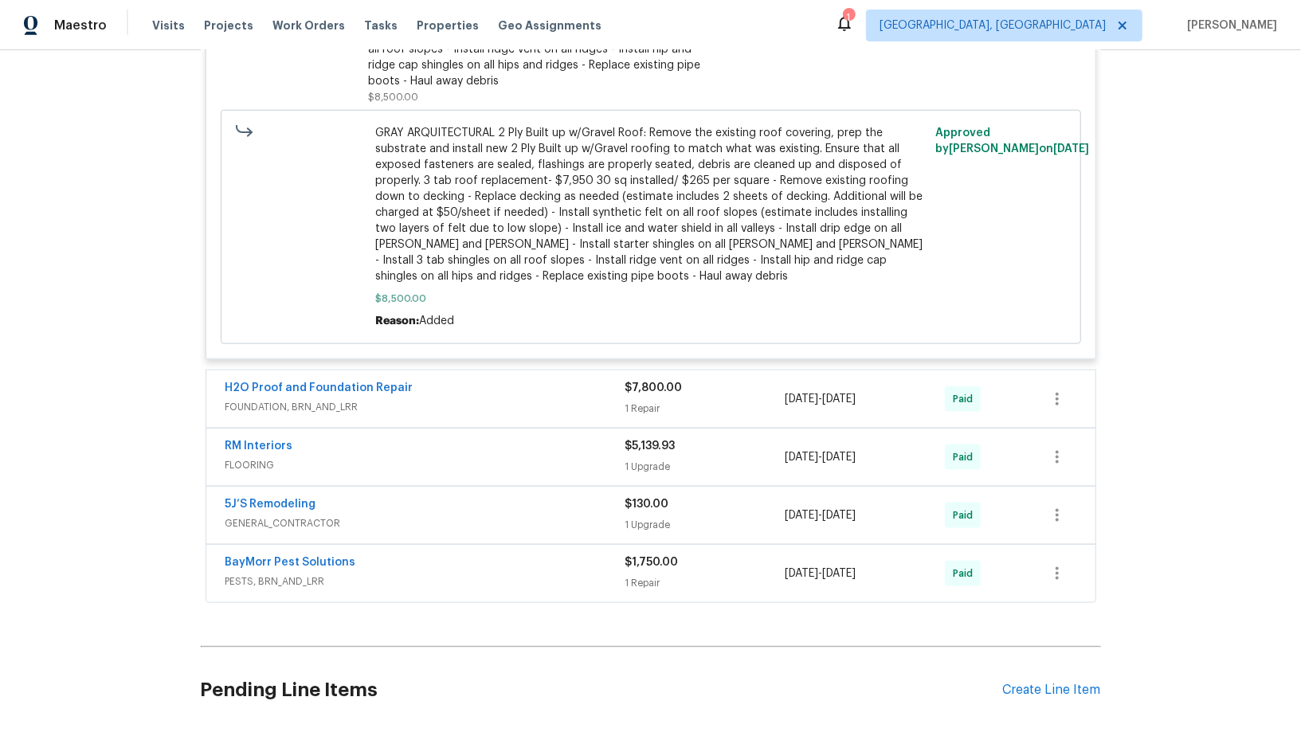
click at [294, 516] on span "GENERAL_CONTRACTOR" at bounding box center [426, 524] width 400 height 16
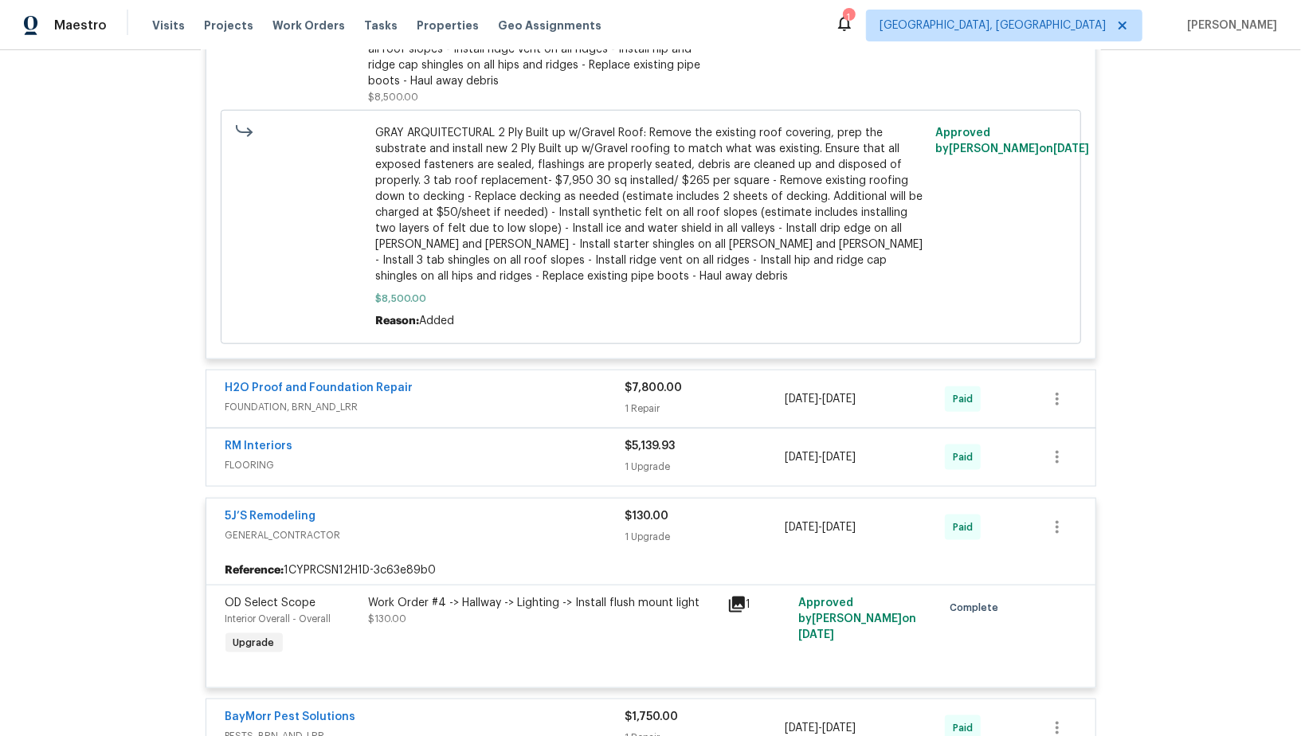
scroll to position [1596, 0]
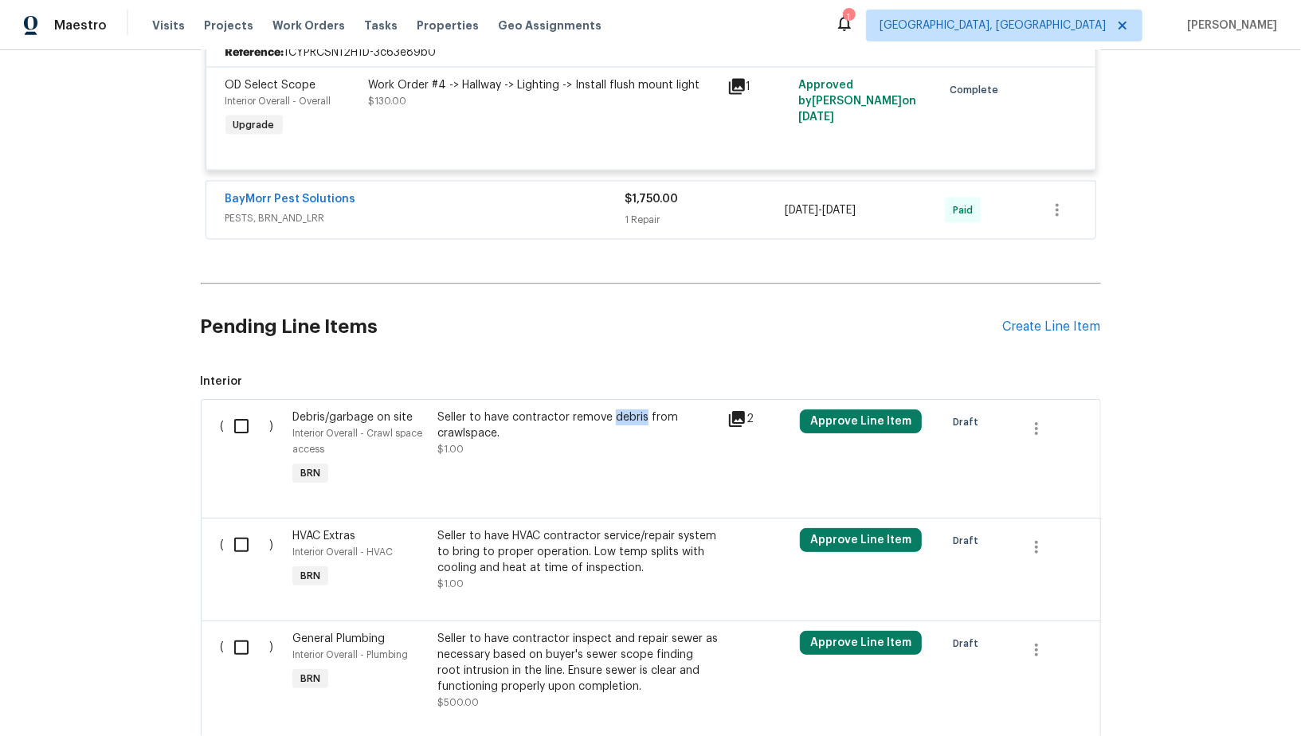
click at [249, 410] on input "checkbox" at bounding box center [247, 426] width 45 height 33
checkbox input "true"
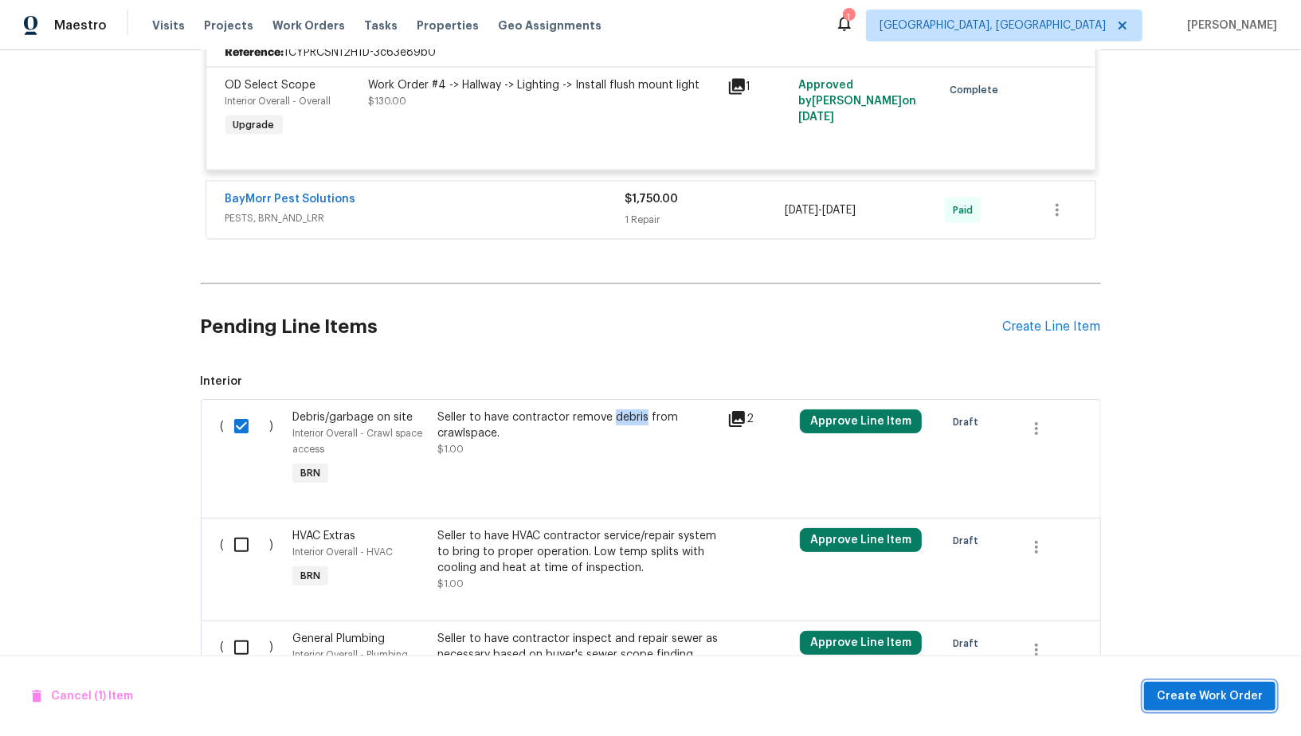
click at [1193, 692] on span "Create Work Order" at bounding box center [1210, 697] width 106 height 20
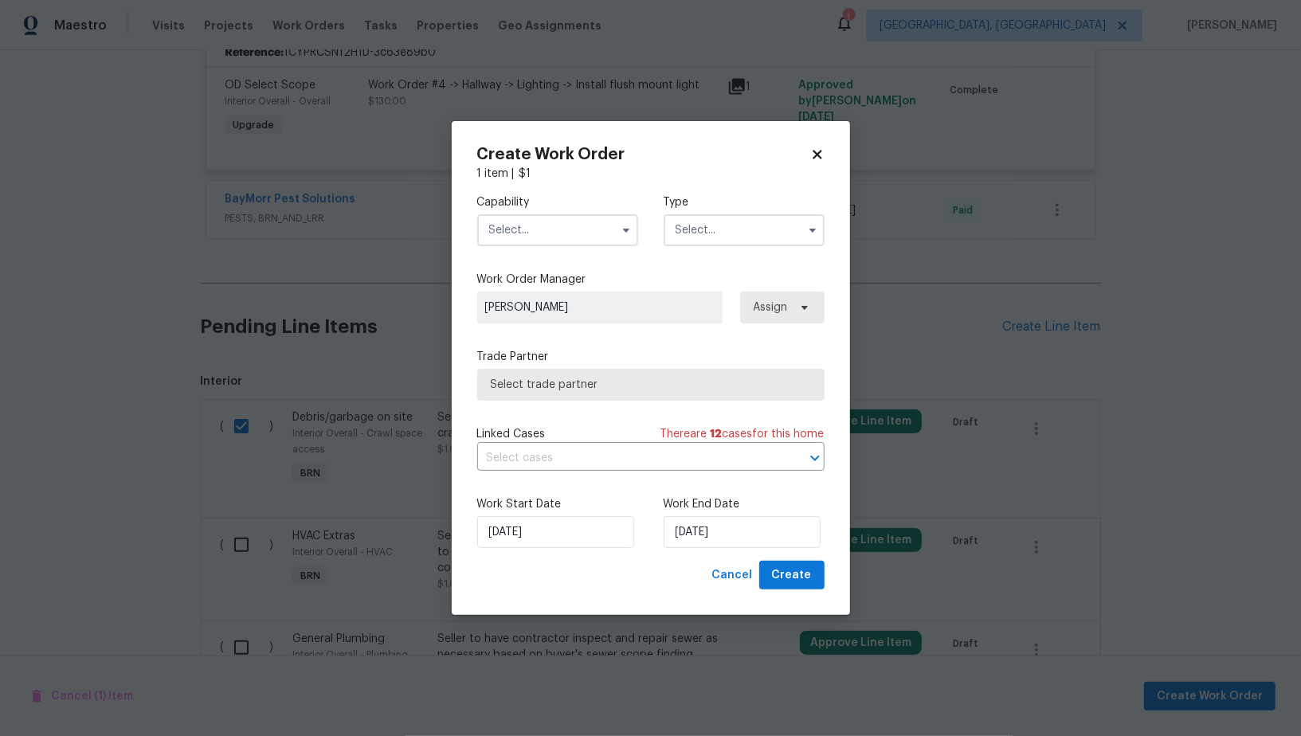
click at [580, 237] on input "text" at bounding box center [557, 230] width 161 height 32
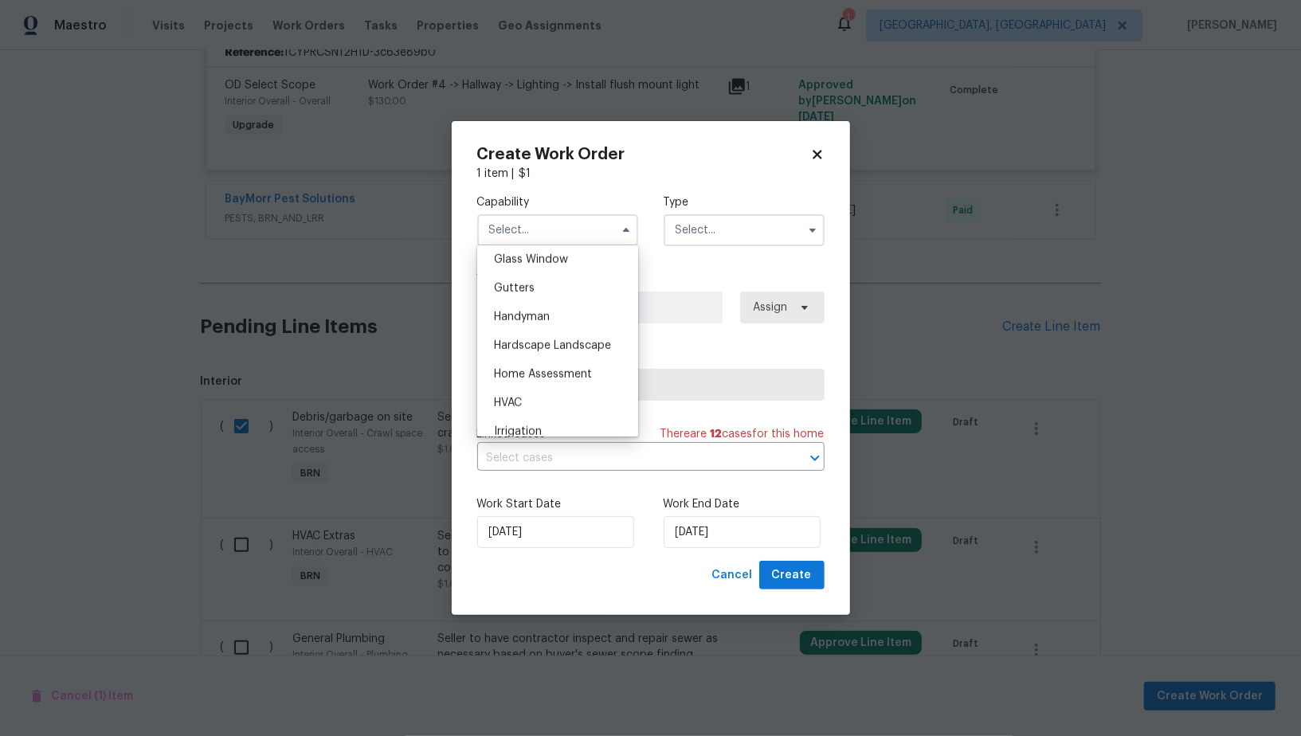
scroll to position [697, 0]
click at [577, 324] on span "General Contractor" at bounding box center [545, 328] width 103 height 11
type input "General Contractor"
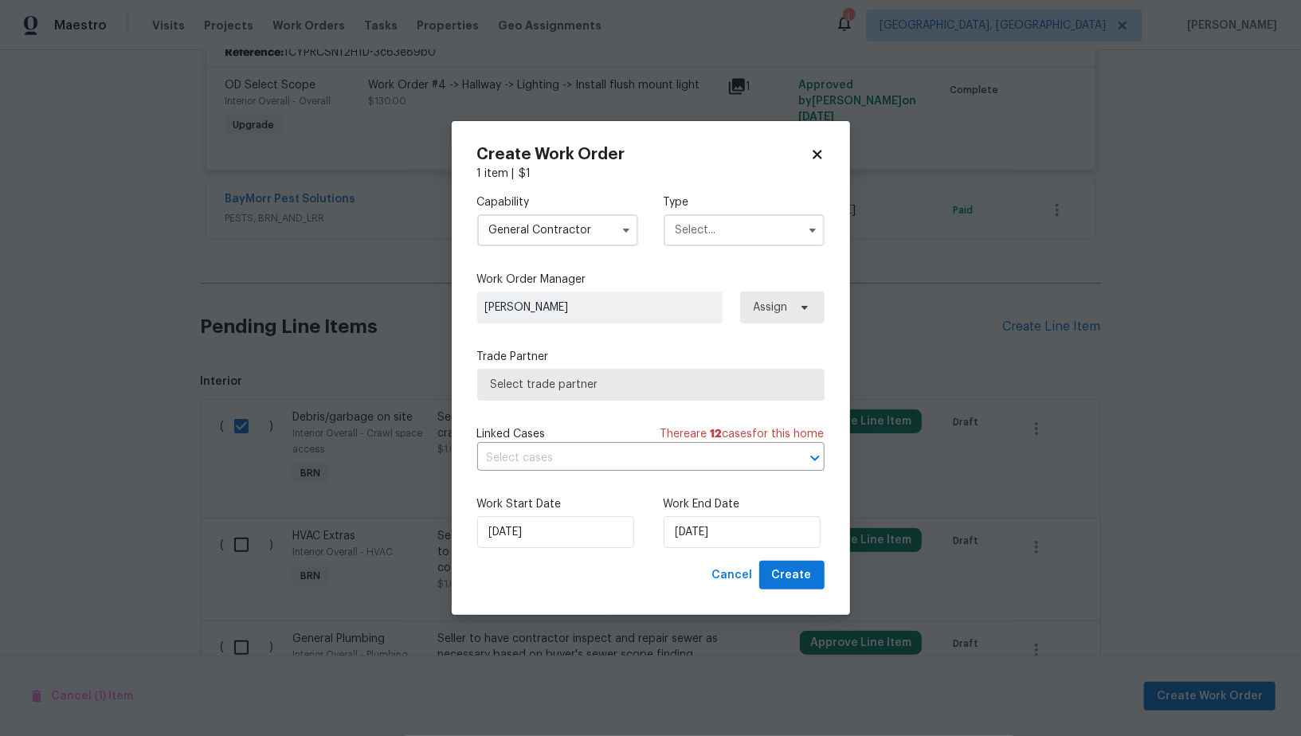
click at [706, 237] on input "text" at bounding box center [744, 230] width 161 height 32
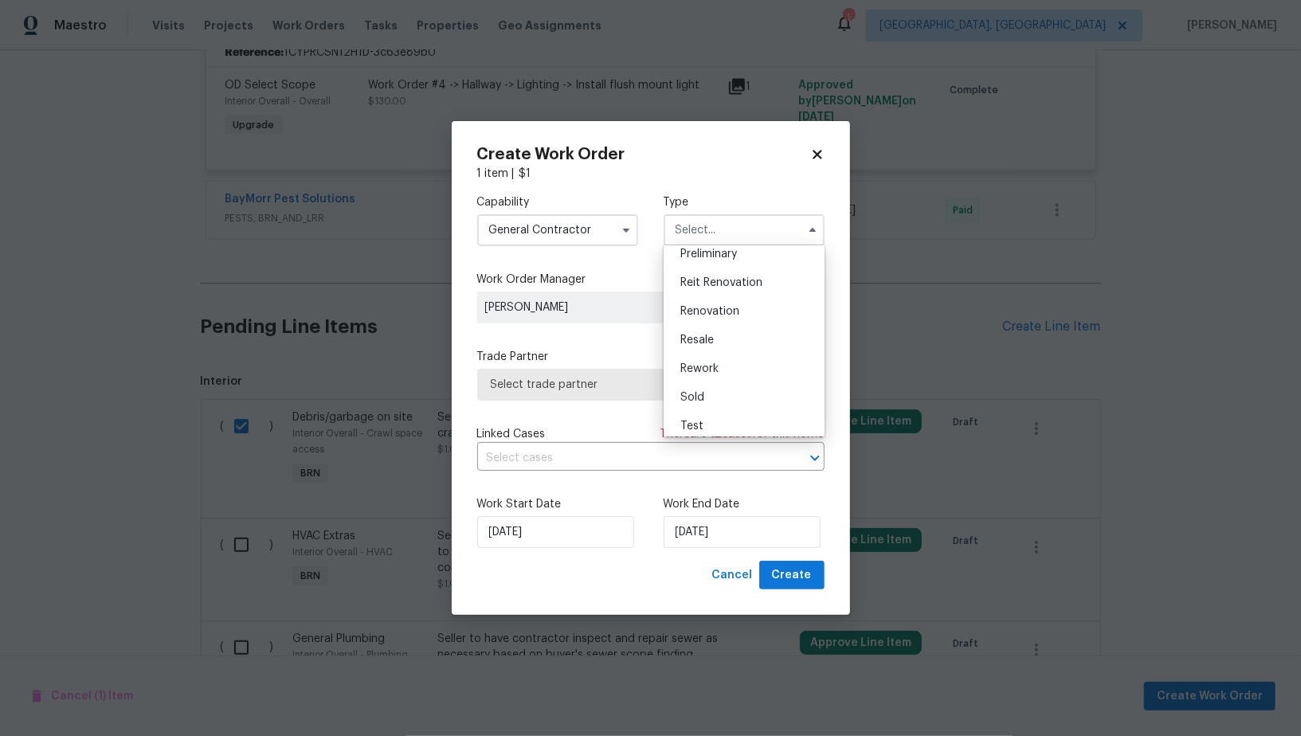
scroll to position [361, 0]
click at [705, 344] on div "Resale" at bounding box center [744, 333] width 153 height 29
type input "Resale"
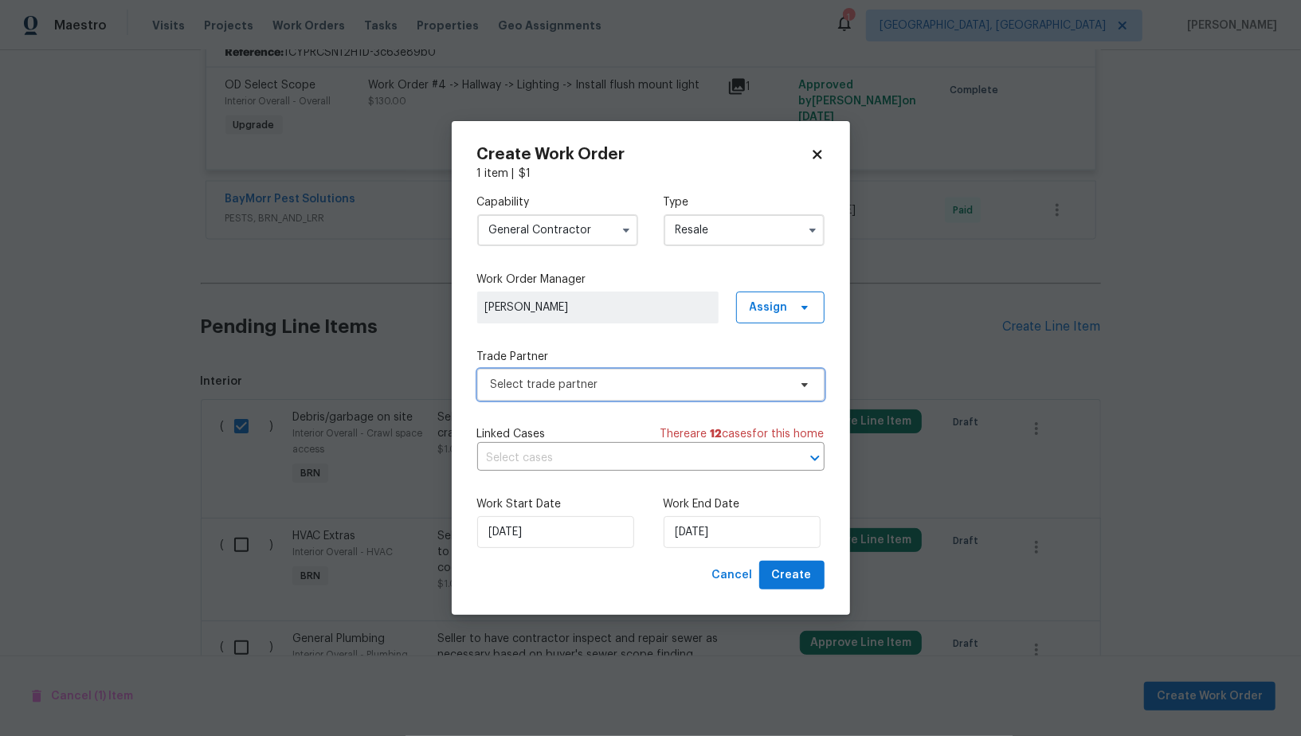
click at [583, 389] on span "Select trade partner" at bounding box center [639, 385] width 297 height 16
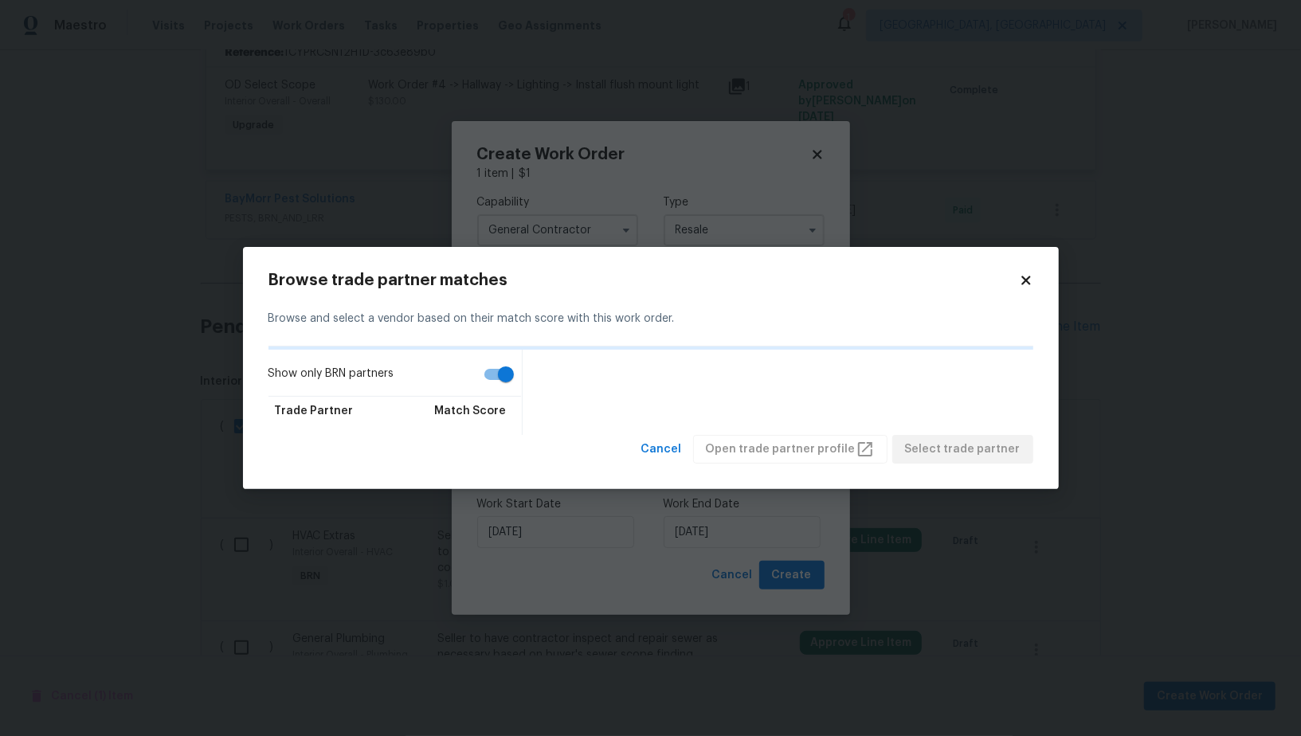
click at [512, 375] on input "Show only BRN partners" at bounding box center [506, 374] width 91 height 30
checkbox input "false"
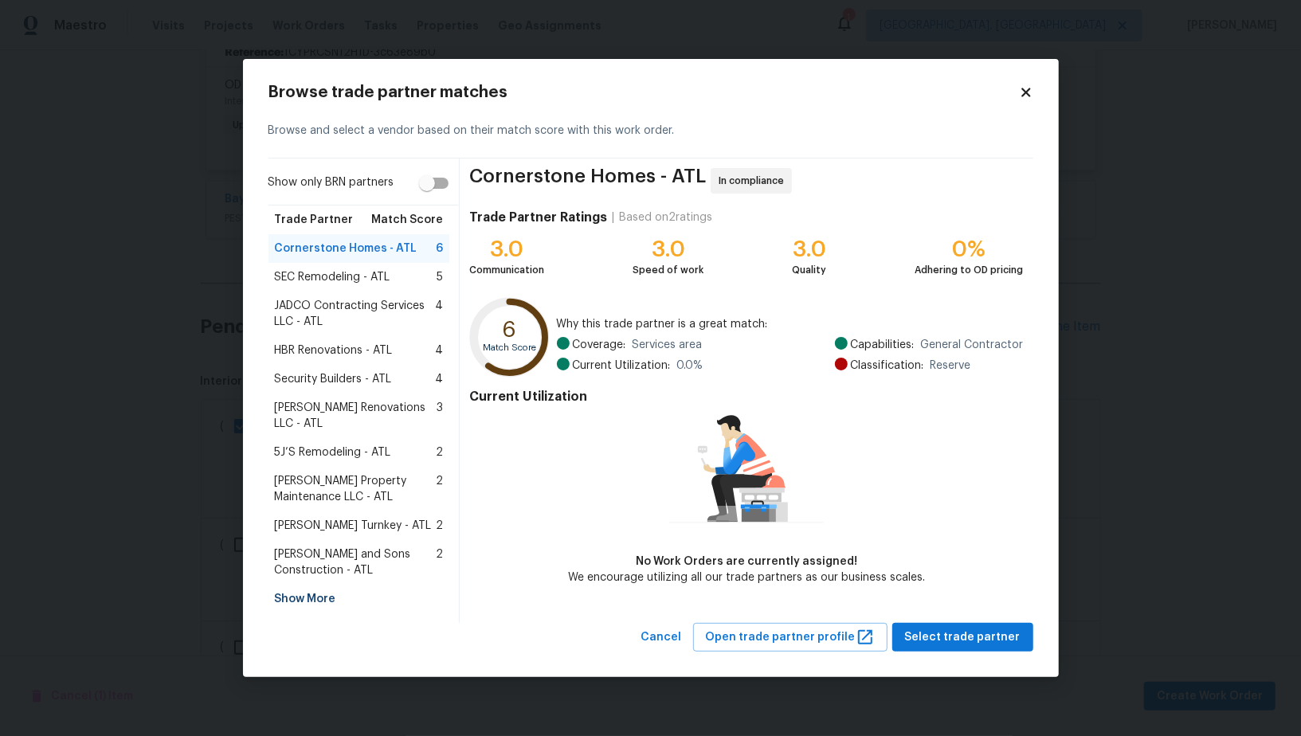
click at [331, 438] on div "5J’S Remodeling - ATL 2" at bounding box center [360, 452] width 182 height 29
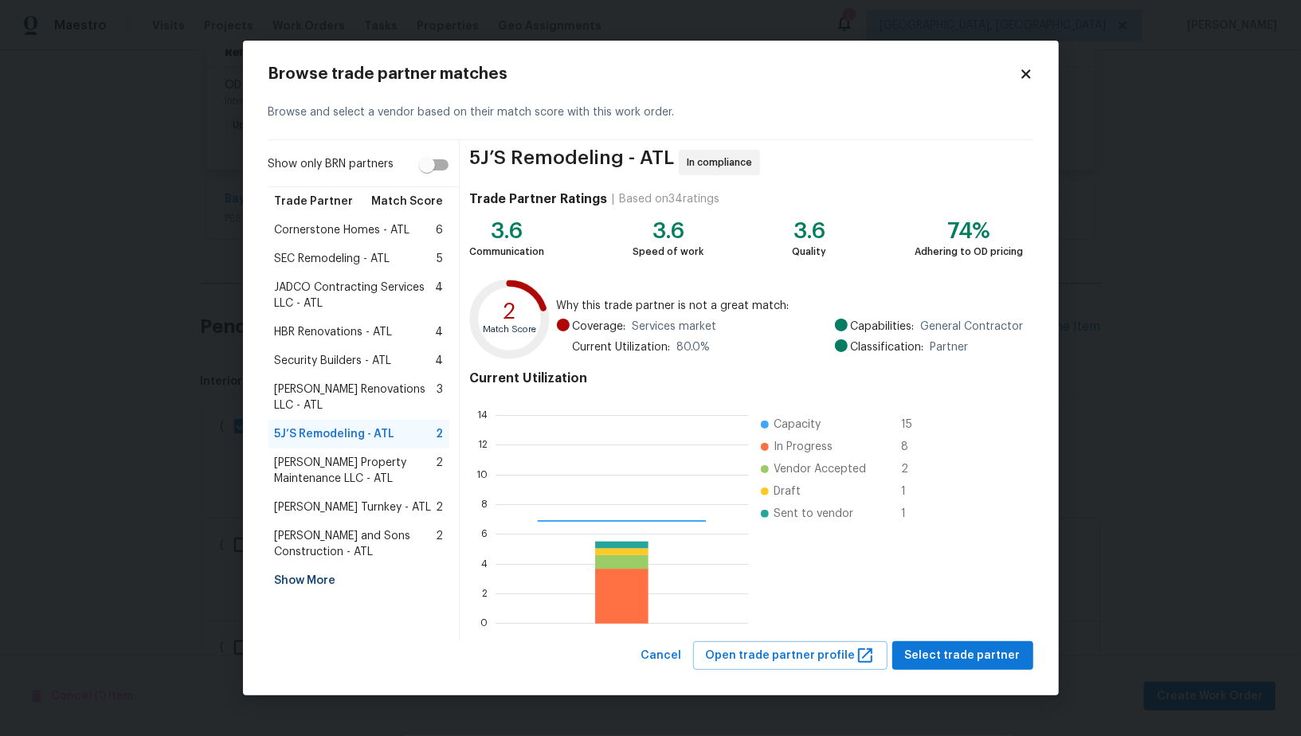
scroll to position [223, 252]
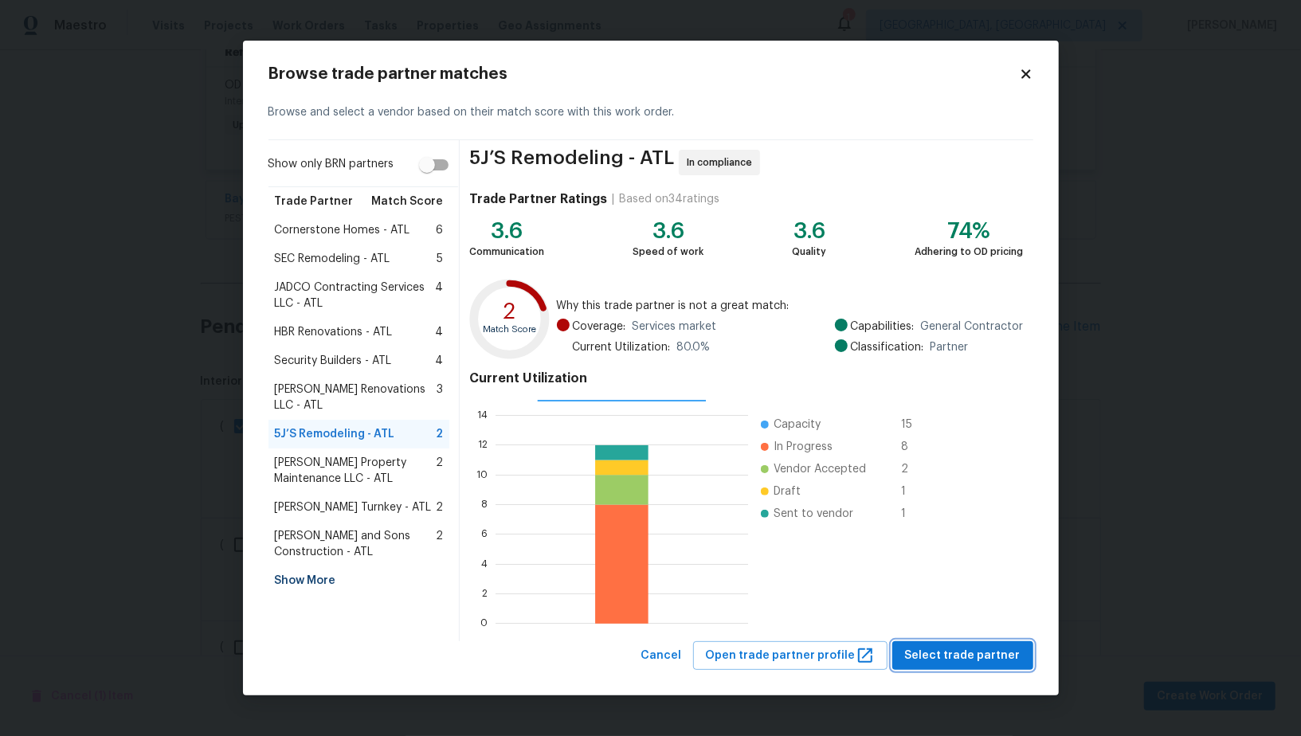
click at [946, 658] on span "Select trade partner" at bounding box center [963, 656] width 116 height 20
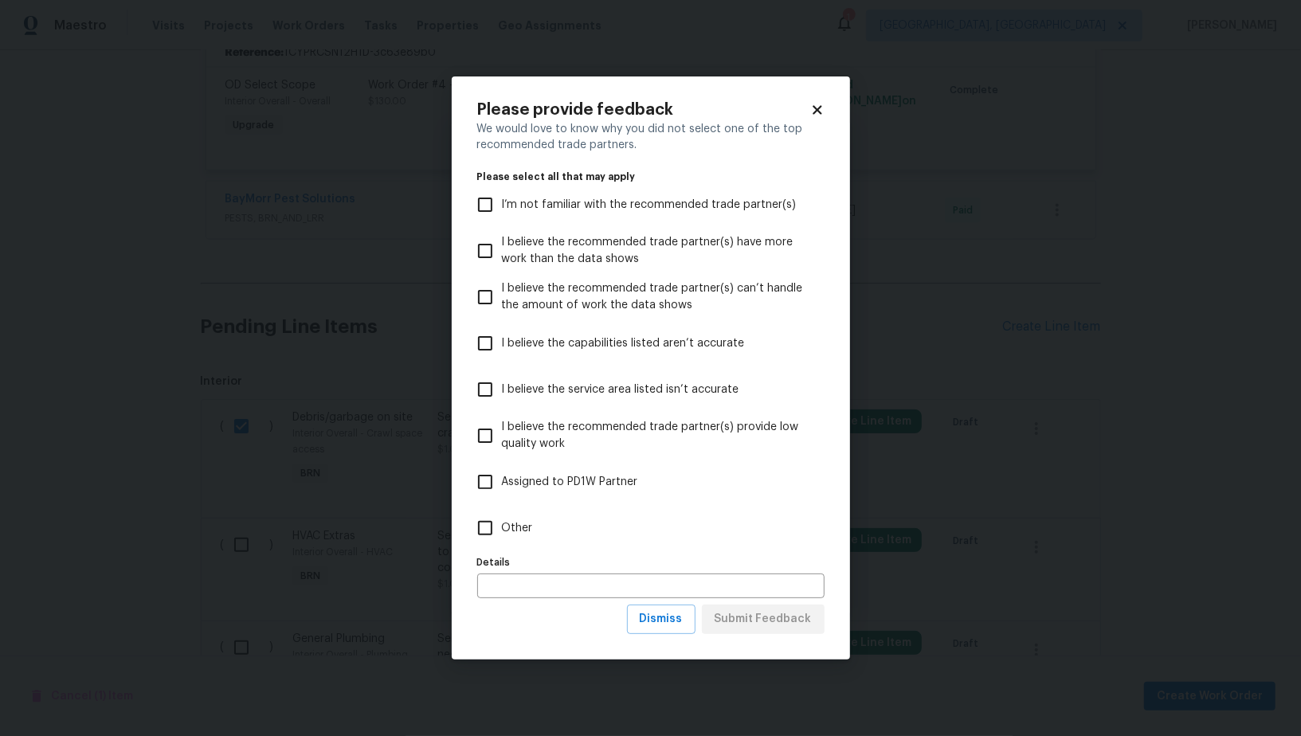
click at [510, 542] on label "Other" at bounding box center [640, 528] width 343 height 46
click at [502, 542] on input "Other" at bounding box center [485, 528] width 33 height 33
checkbox input "true"
click at [767, 624] on span "Submit Feedback" at bounding box center [763, 620] width 97 height 20
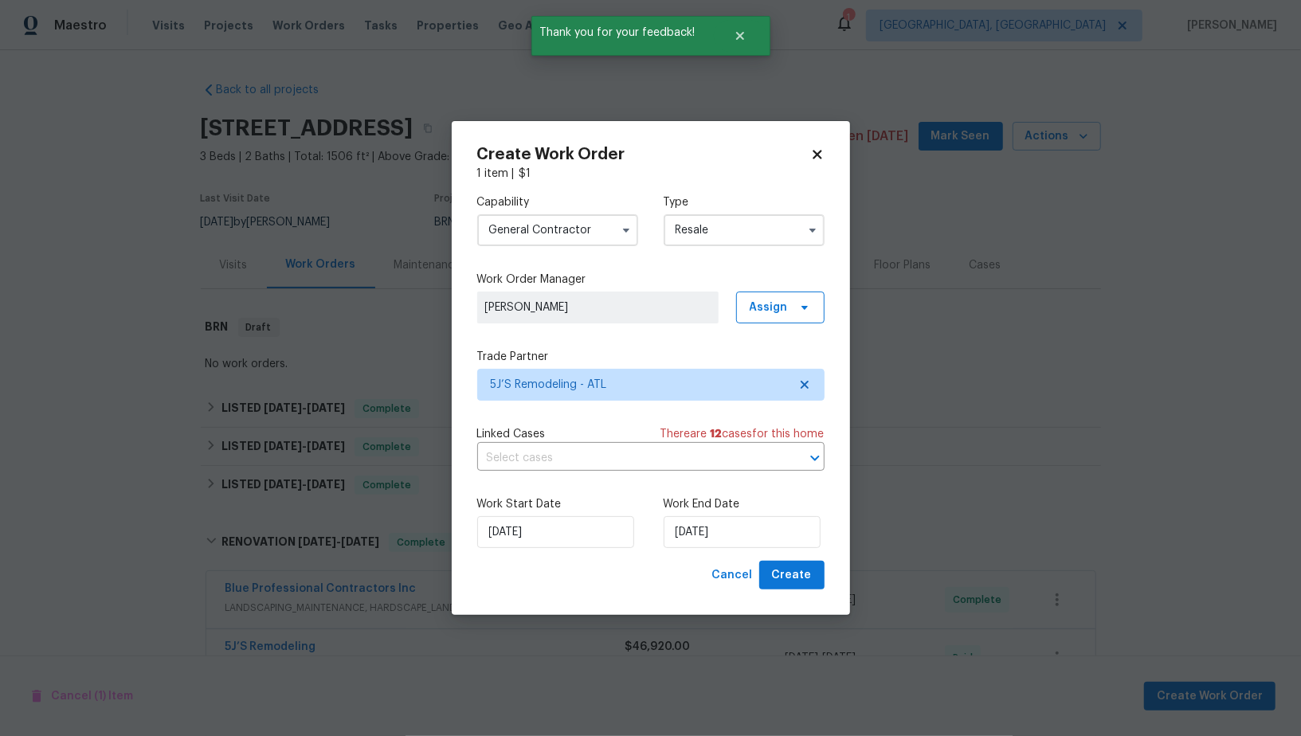
scroll to position [1596, 0]
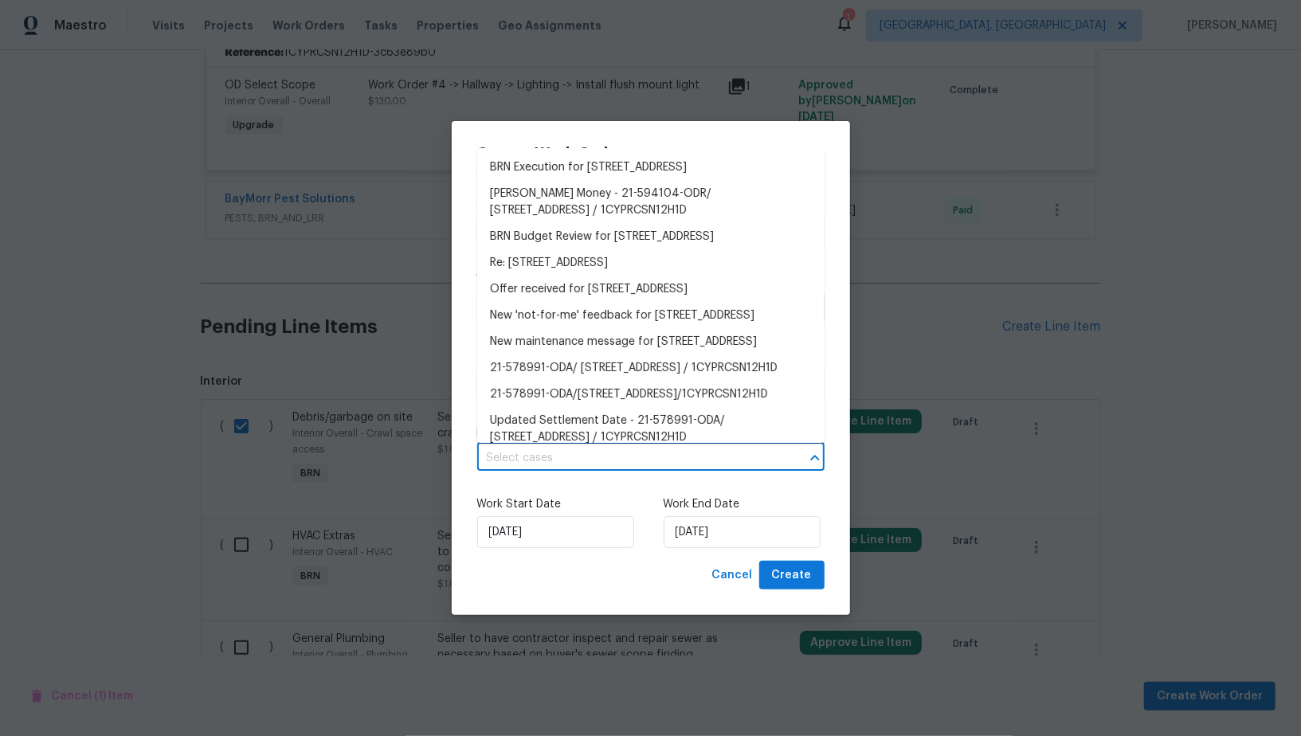
click at [643, 469] on input "text" at bounding box center [628, 458] width 303 height 25
click at [571, 181] on li "BRN Execution for [STREET_ADDRESS]" at bounding box center [650, 168] width 347 height 26
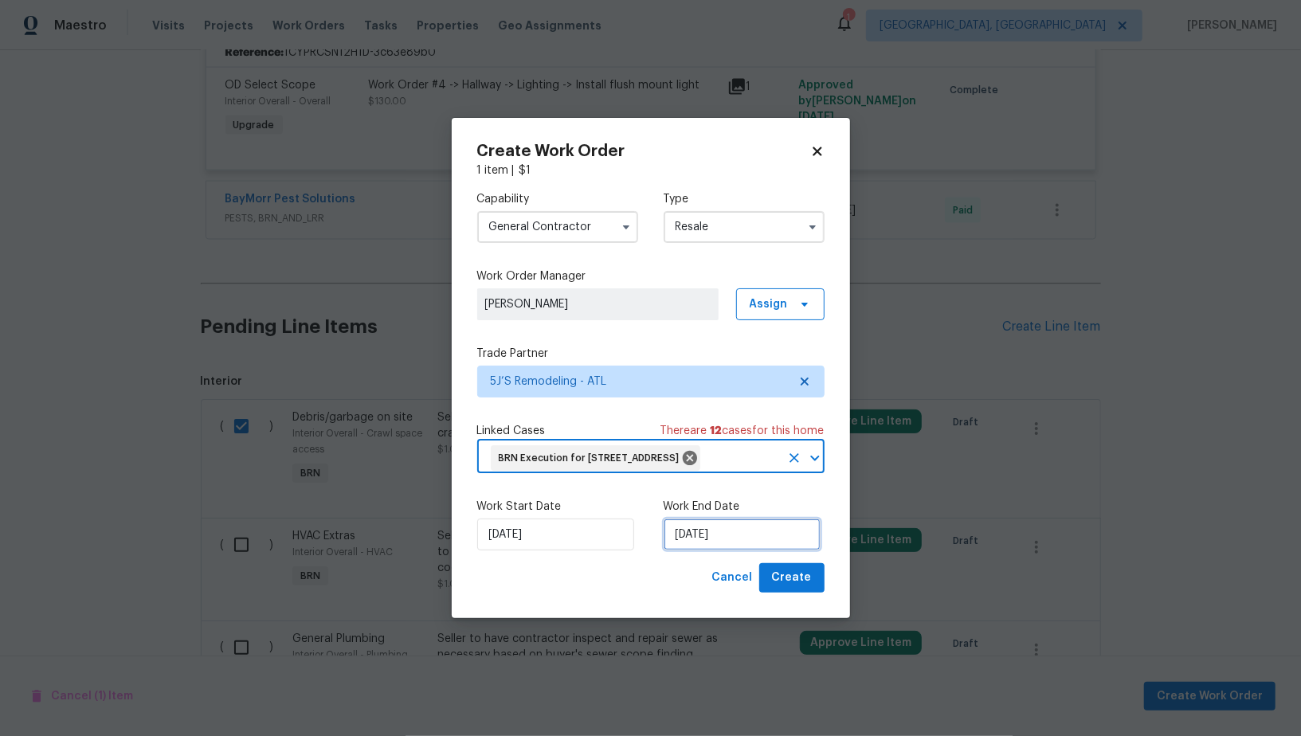
click at [725, 545] on input "[DATE]" at bounding box center [742, 535] width 157 height 32
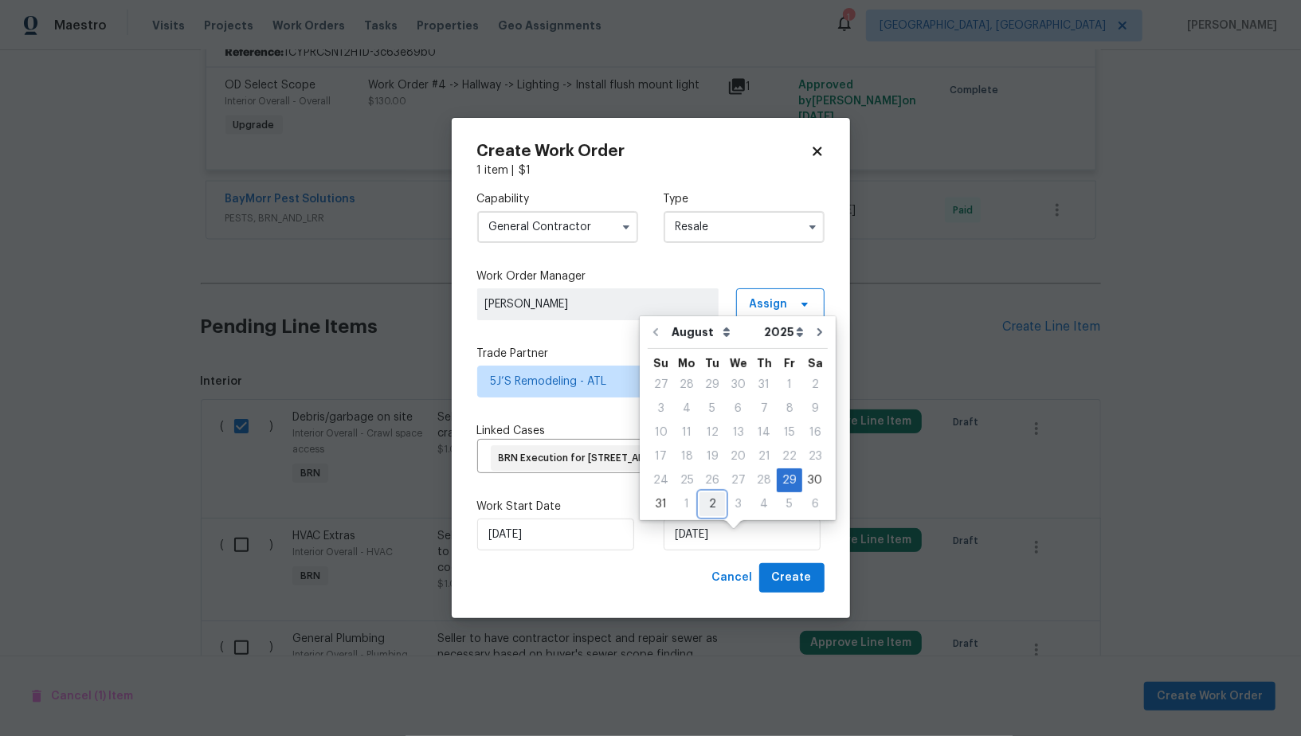
click at [713, 508] on div "2" at bounding box center [712, 504] width 25 height 22
type input "[DATE]"
select select "8"
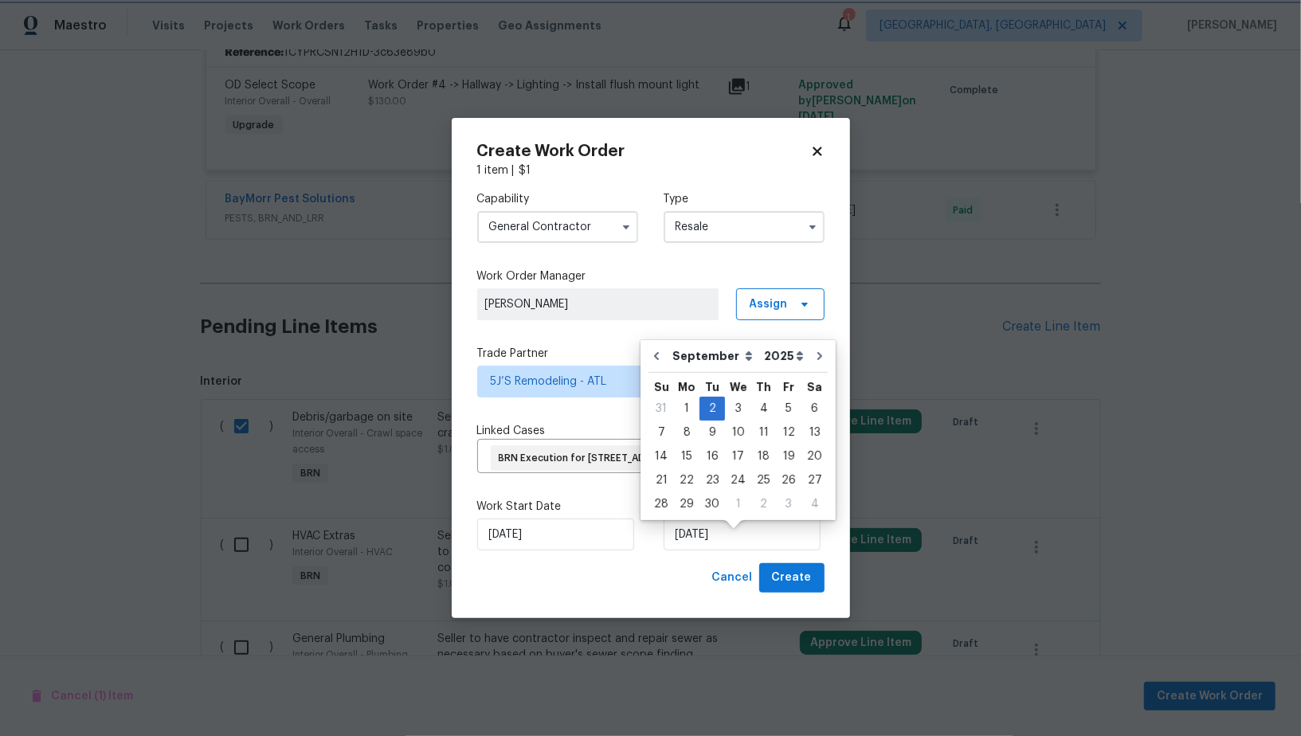
click at [642, 527] on div "Work Start Date [DATE] Work End Date [DATE]" at bounding box center [650, 524] width 347 height 77
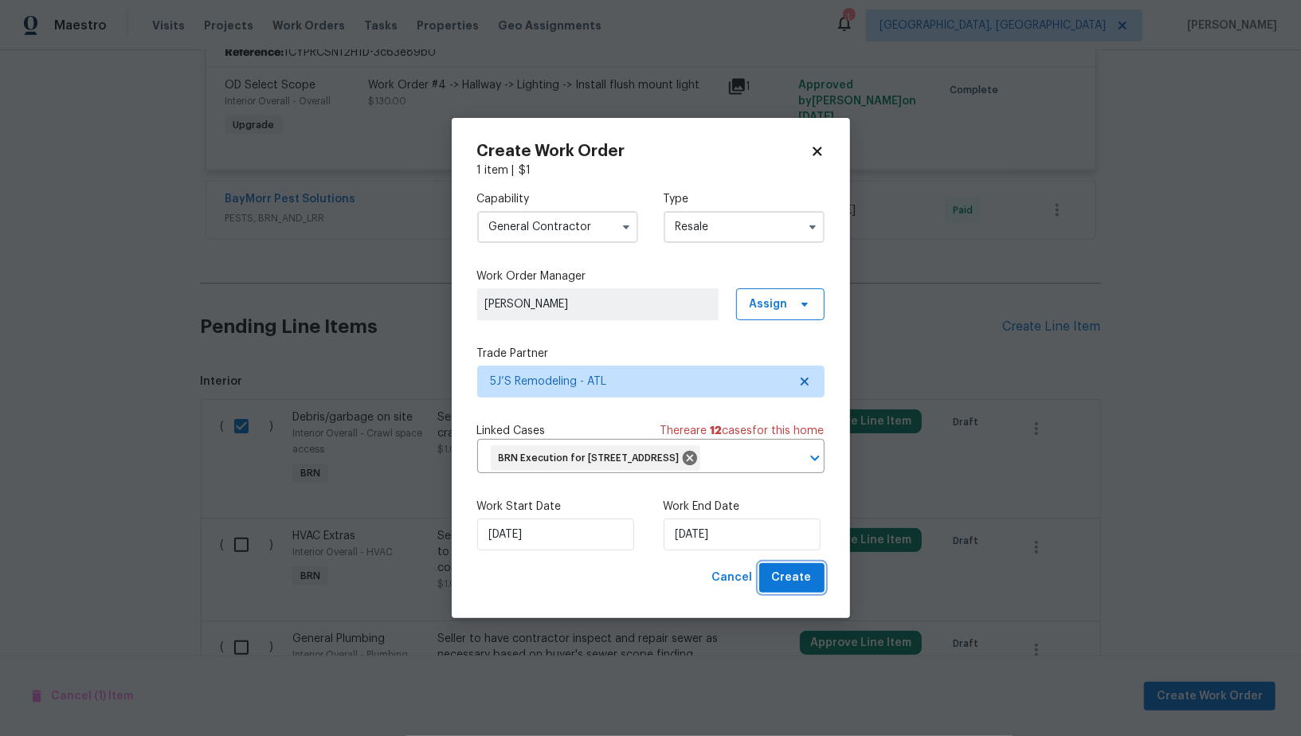
click at [783, 583] on span "Create" at bounding box center [792, 578] width 40 height 20
checkbox input "false"
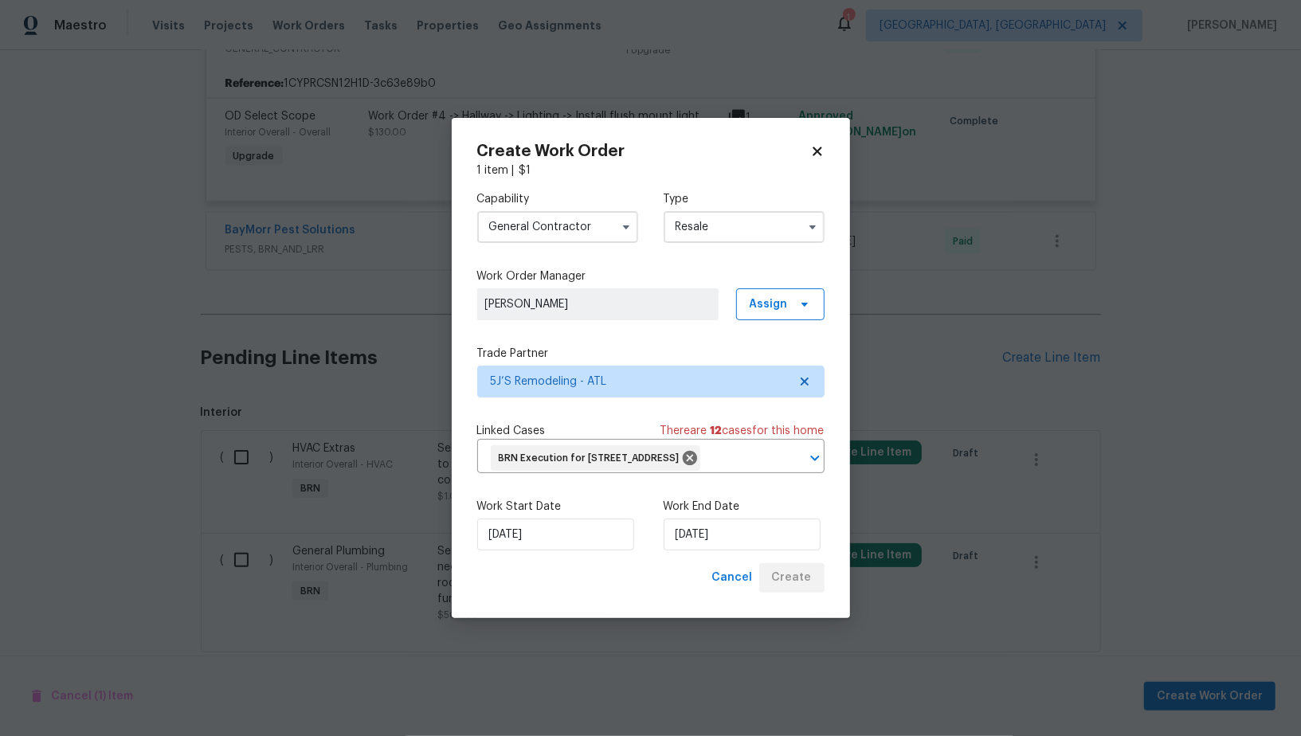
scroll to position [1606, 0]
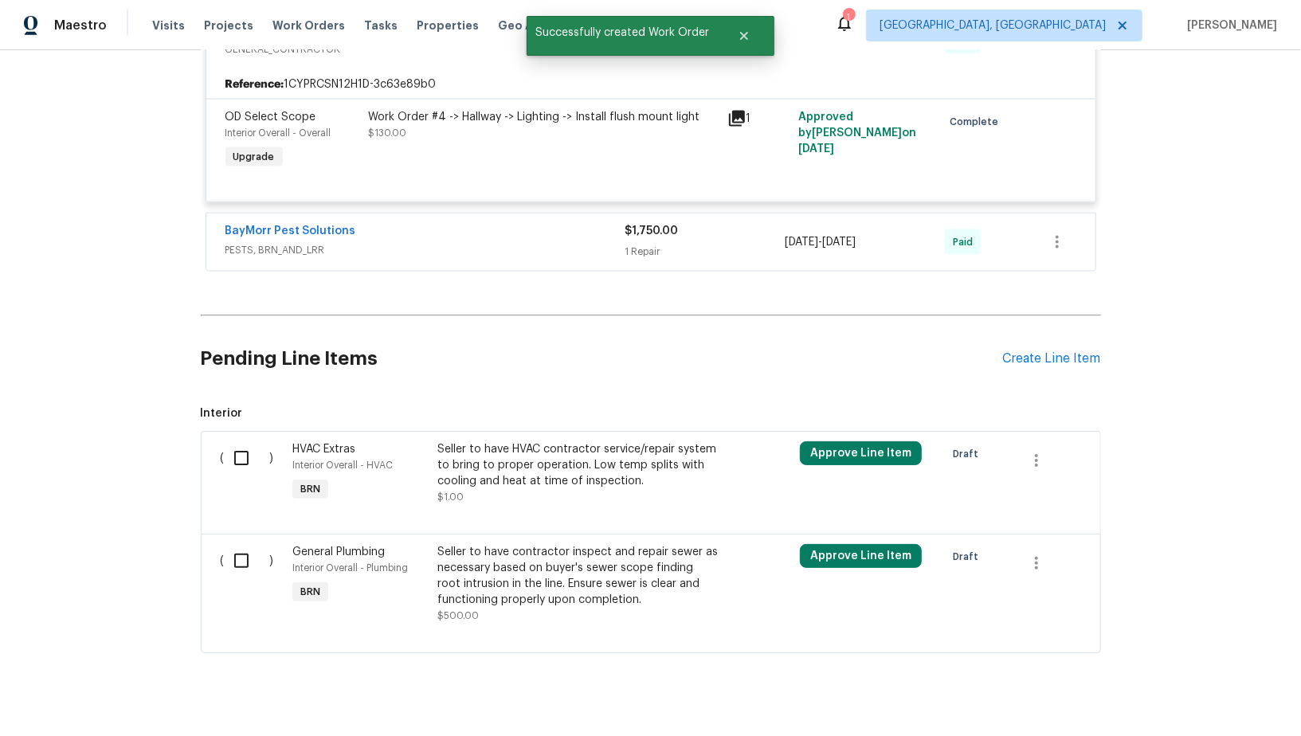
click at [254, 544] on input "checkbox" at bounding box center [247, 560] width 45 height 33
checkbox input "true"
click at [1171, 679] on div "Cancel (1) Item Create Work Order" at bounding box center [650, 696] width 1301 height 81
click at [1171, 684] on button "Create Work Order" at bounding box center [1209, 696] width 131 height 29
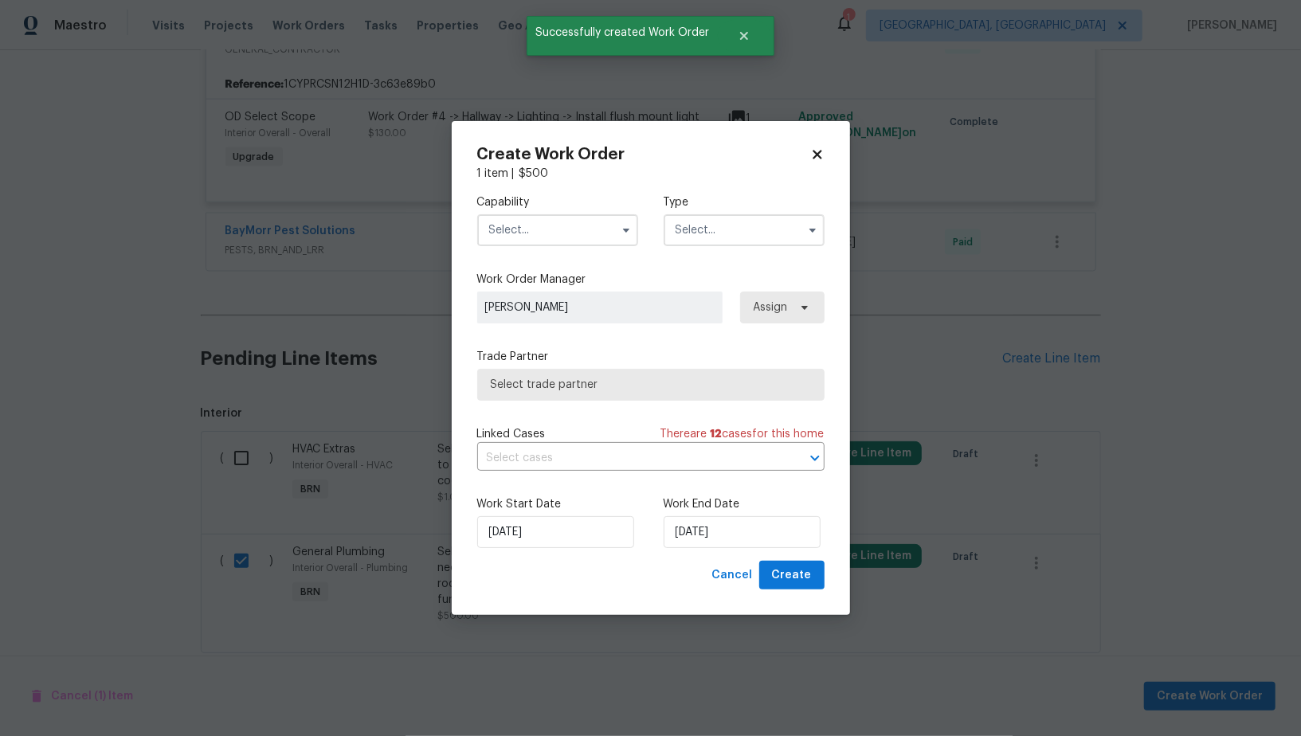
click at [566, 235] on input "text" at bounding box center [557, 230] width 161 height 32
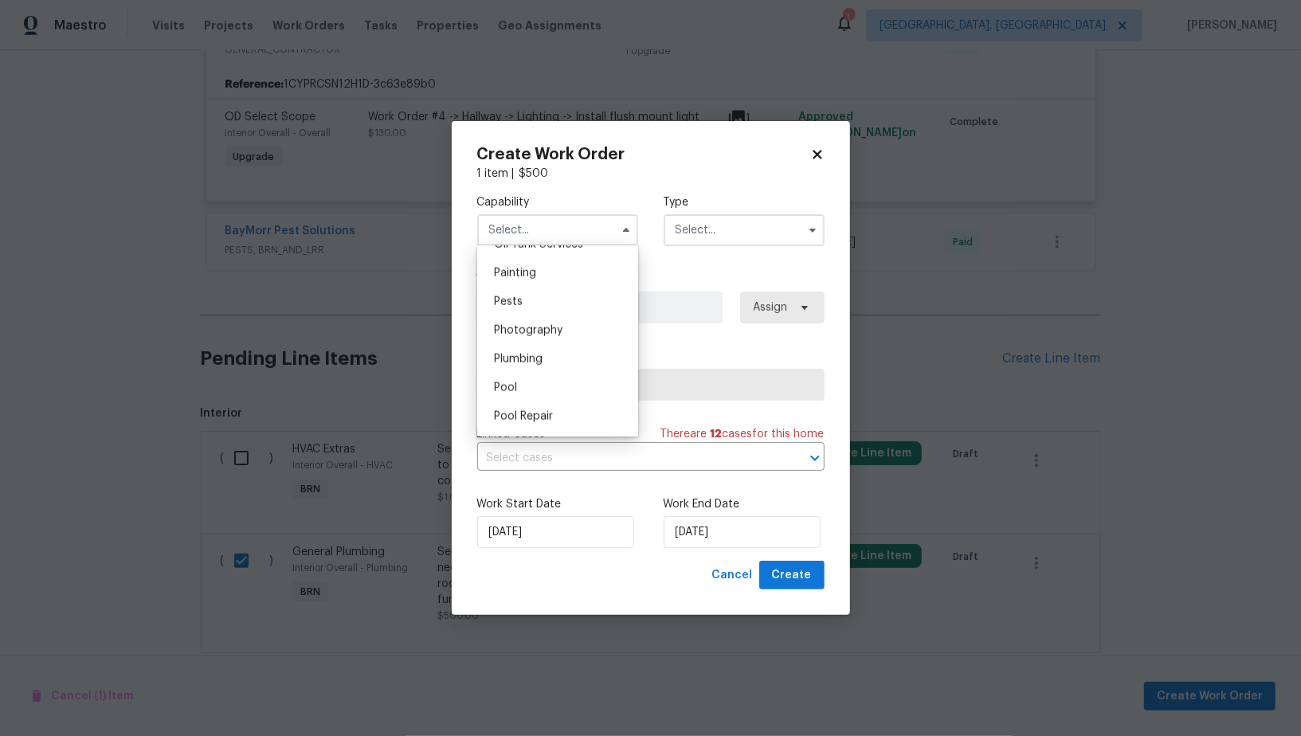
scroll to position [1608, 0]
click at [559, 366] on span "Sewer Inspections And Repairs" at bounding box center [554, 375] width 121 height 27
type input "Sewer Inspections And Repairs"
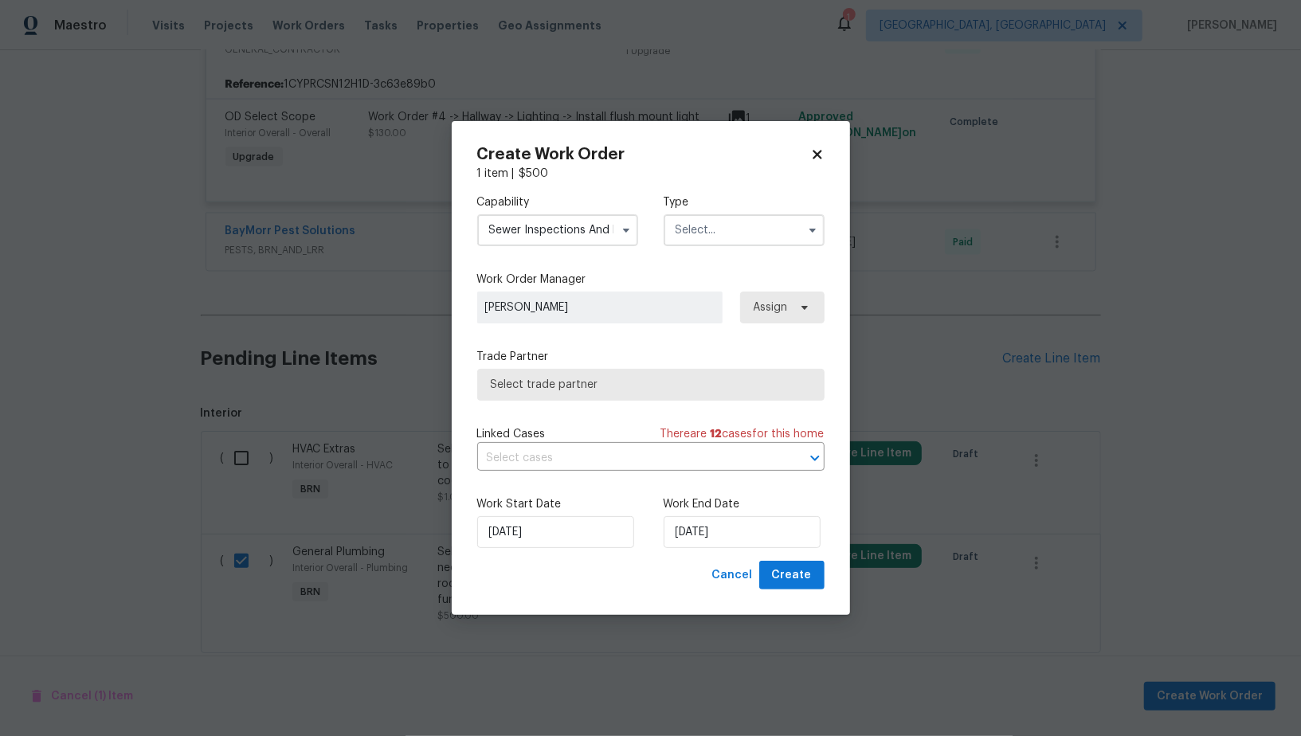
click at [714, 228] on input "text" at bounding box center [744, 230] width 161 height 32
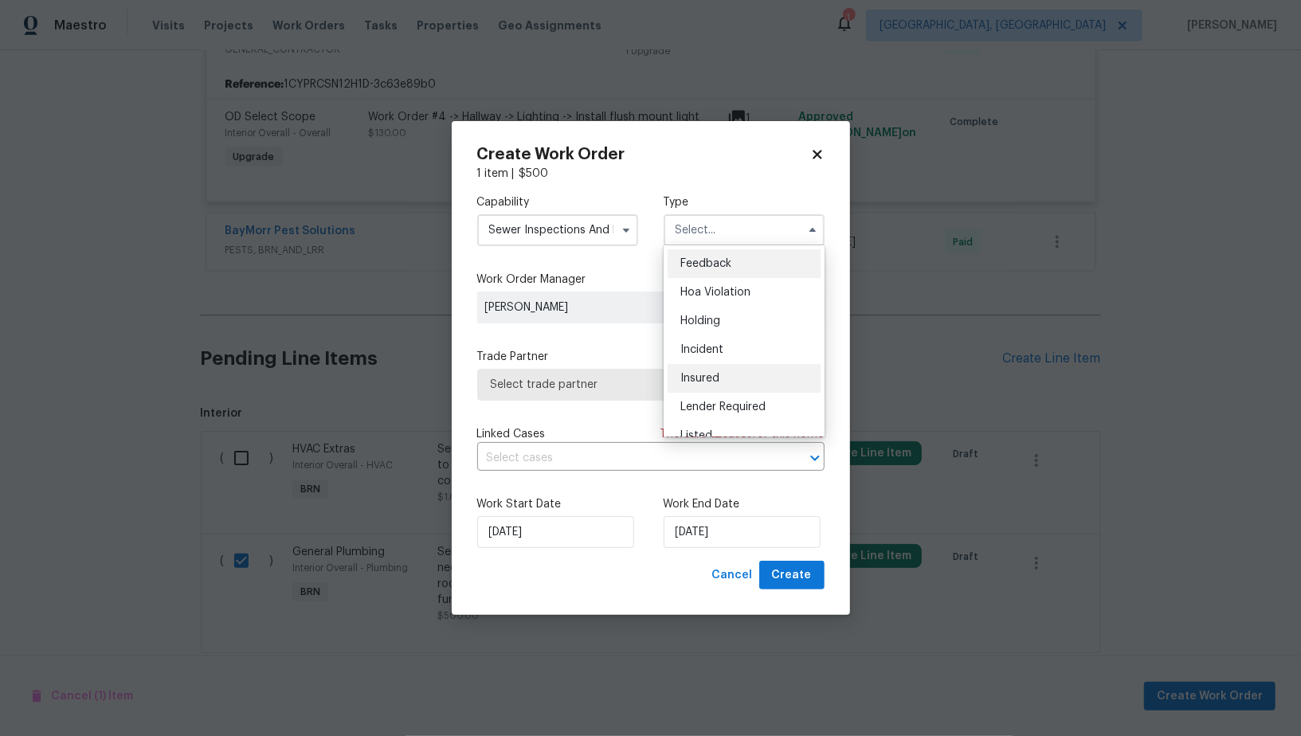
scroll to position [361, 0]
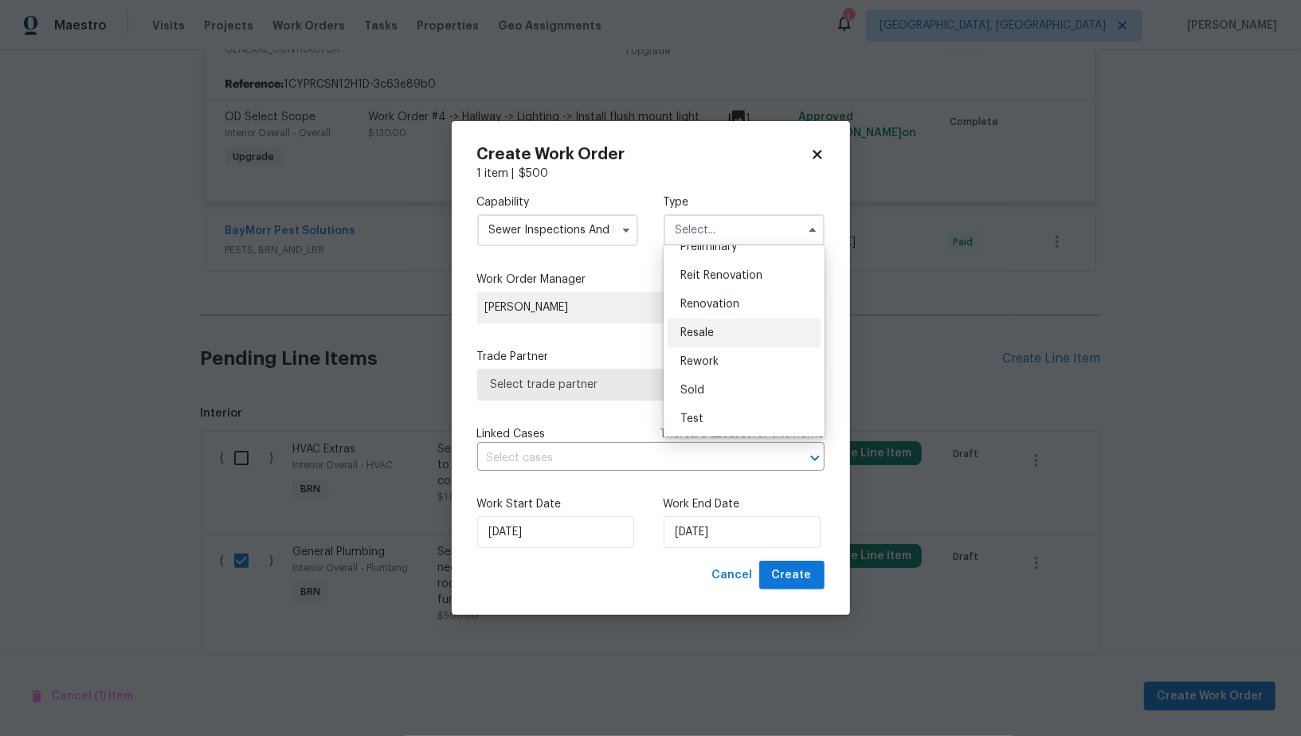
click at [706, 335] on span "Resale" at bounding box center [697, 333] width 33 height 11
type input "Resale"
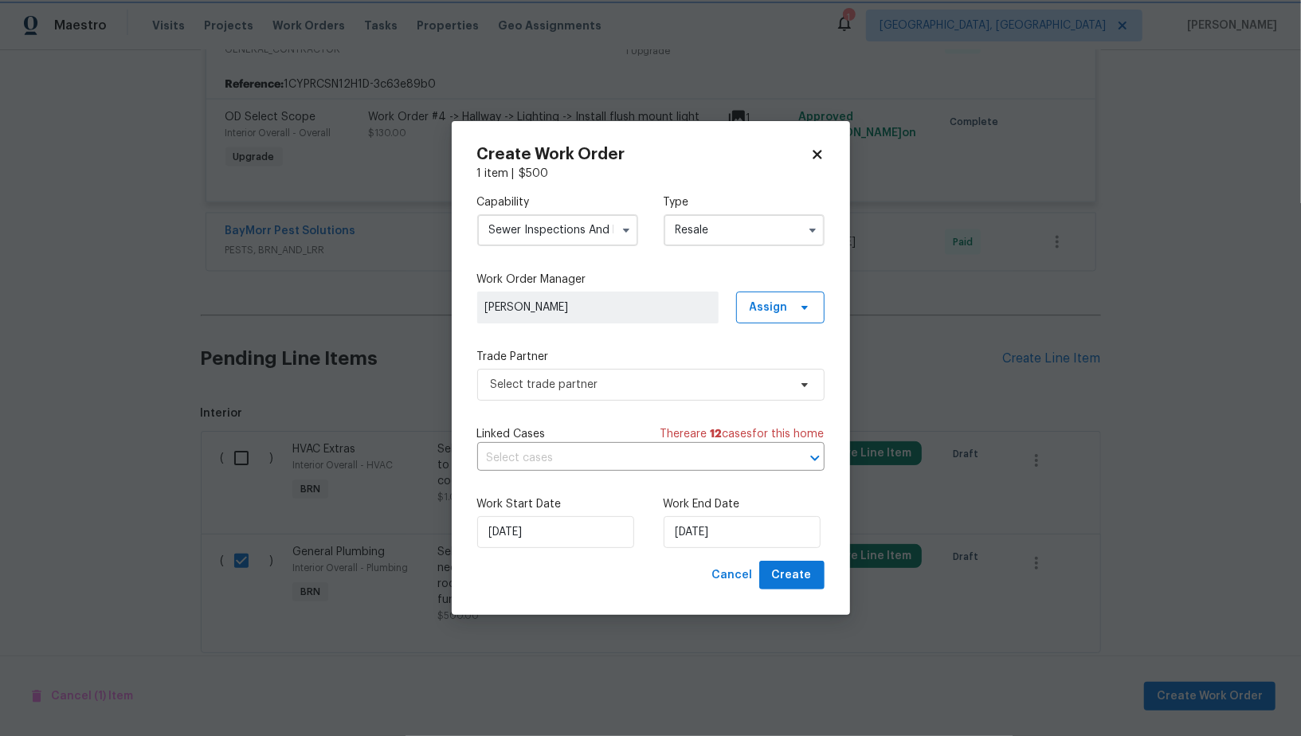
scroll to position [0, 0]
click at [672, 377] on span "Select trade partner" at bounding box center [639, 385] width 297 height 16
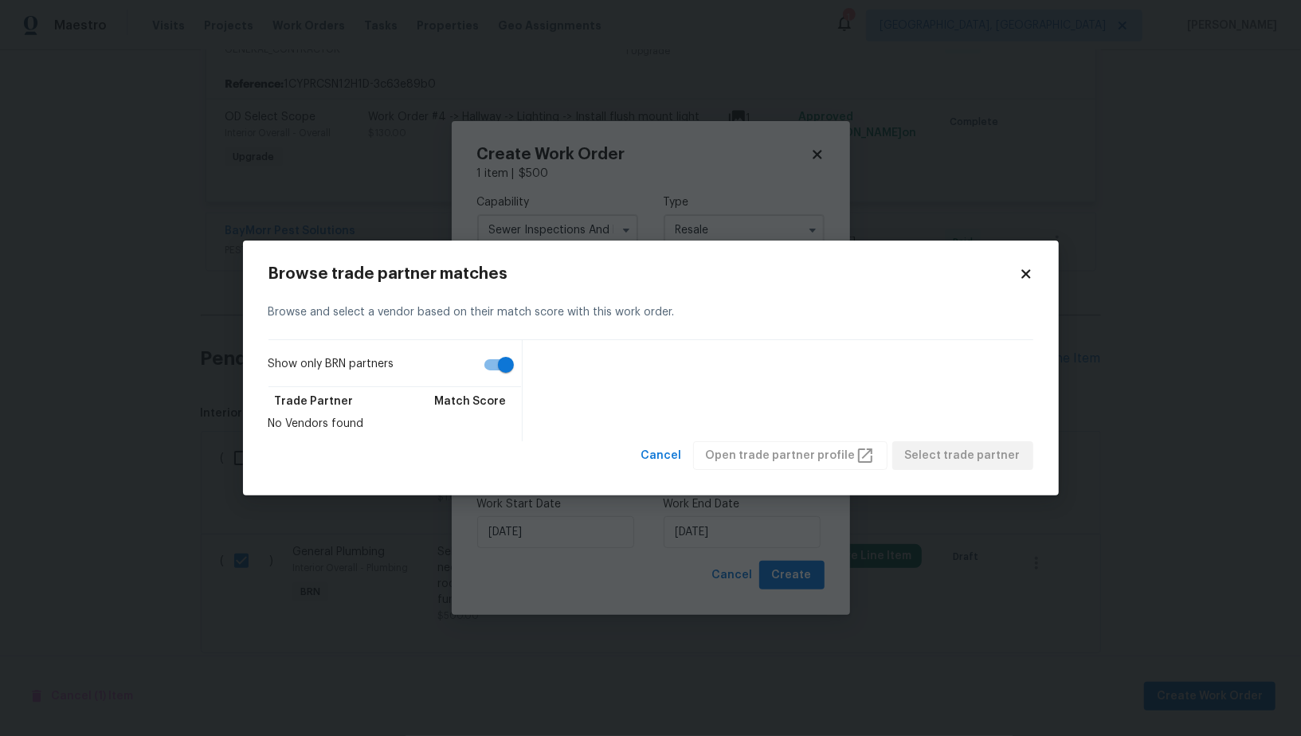
click at [496, 361] on input "Show only BRN partners" at bounding box center [506, 365] width 91 height 30
checkbox input "false"
click at [673, 461] on span "Cancel" at bounding box center [661, 456] width 41 height 20
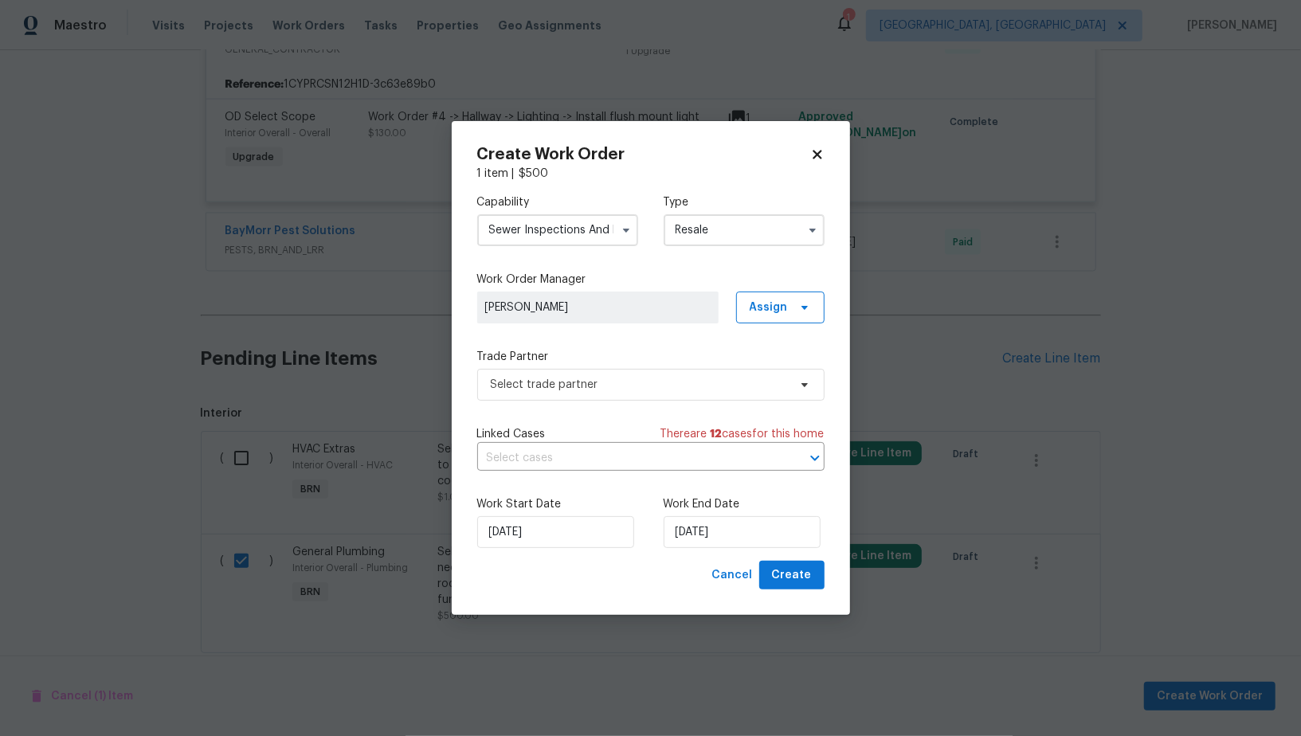
click at [563, 229] on input "Sewer Inspections And Repairs" at bounding box center [557, 230] width 161 height 32
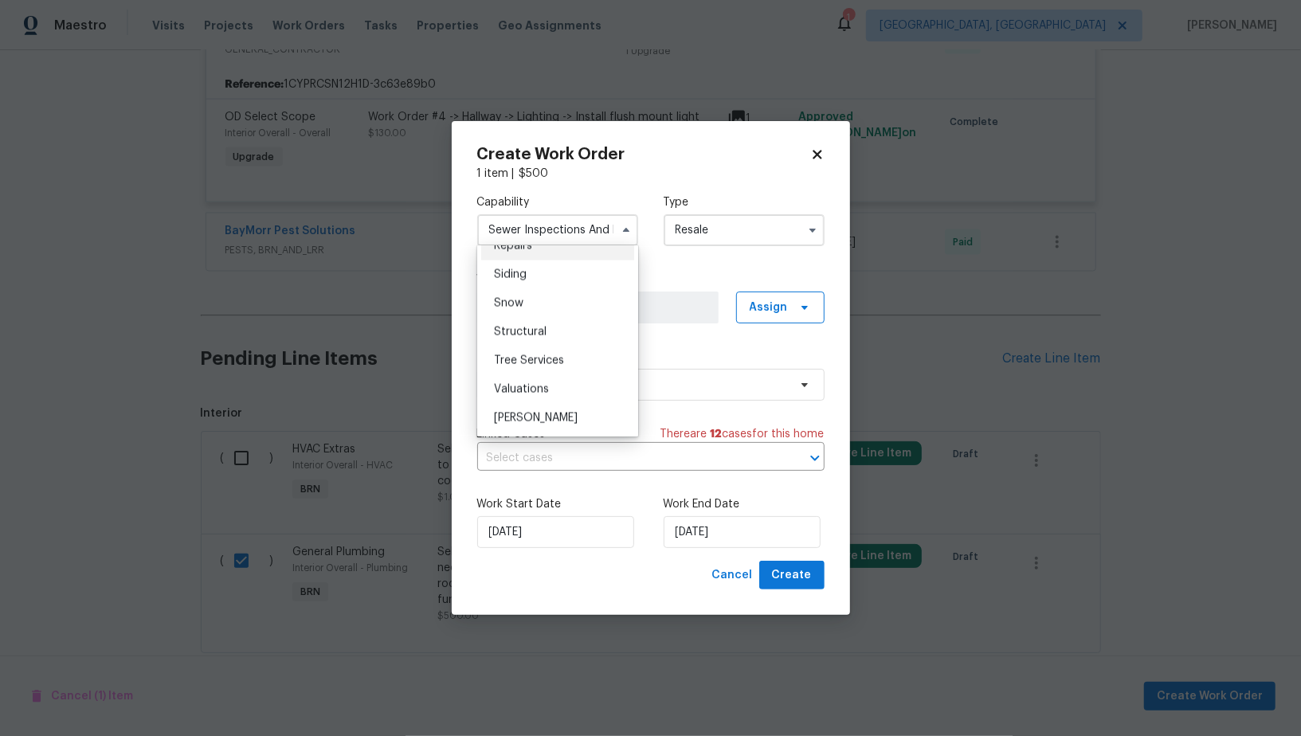
scroll to position [1610, 0]
click at [554, 336] on div "Septic" at bounding box center [557, 337] width 153 height 29
type input "Septic"
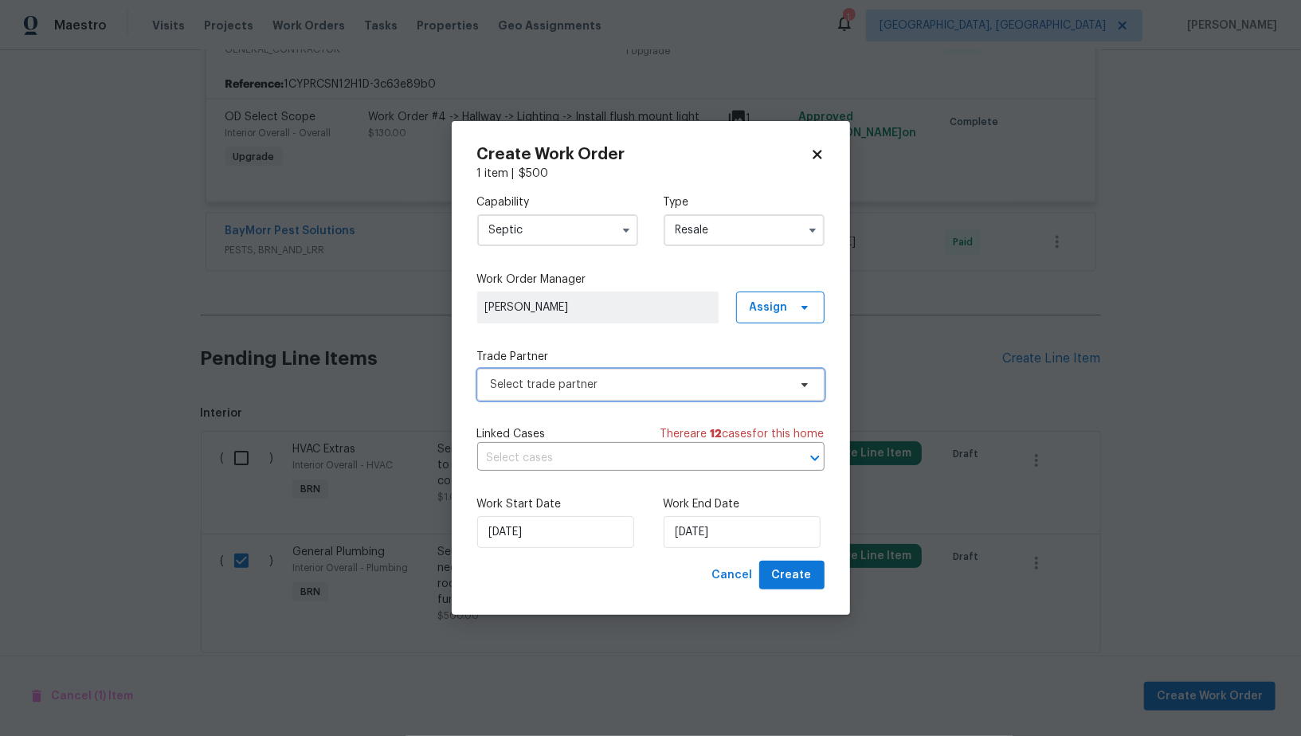
click at [677, 382] on span "Select trade partner" at bounding box center [639, 385] width 297 height 16
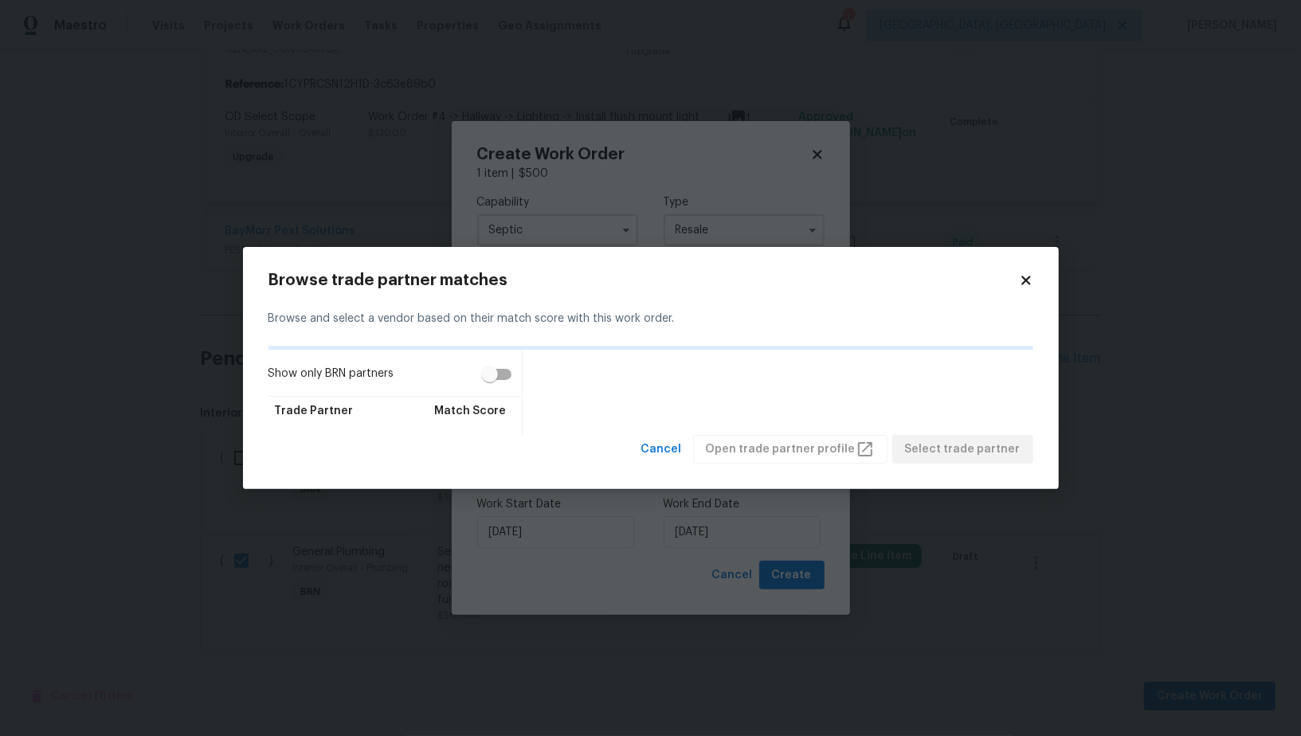
click at [500, 369] on input "Show only BRN partners" at bounding box center [490, 374] width 91 height 30
checkbox input "true"
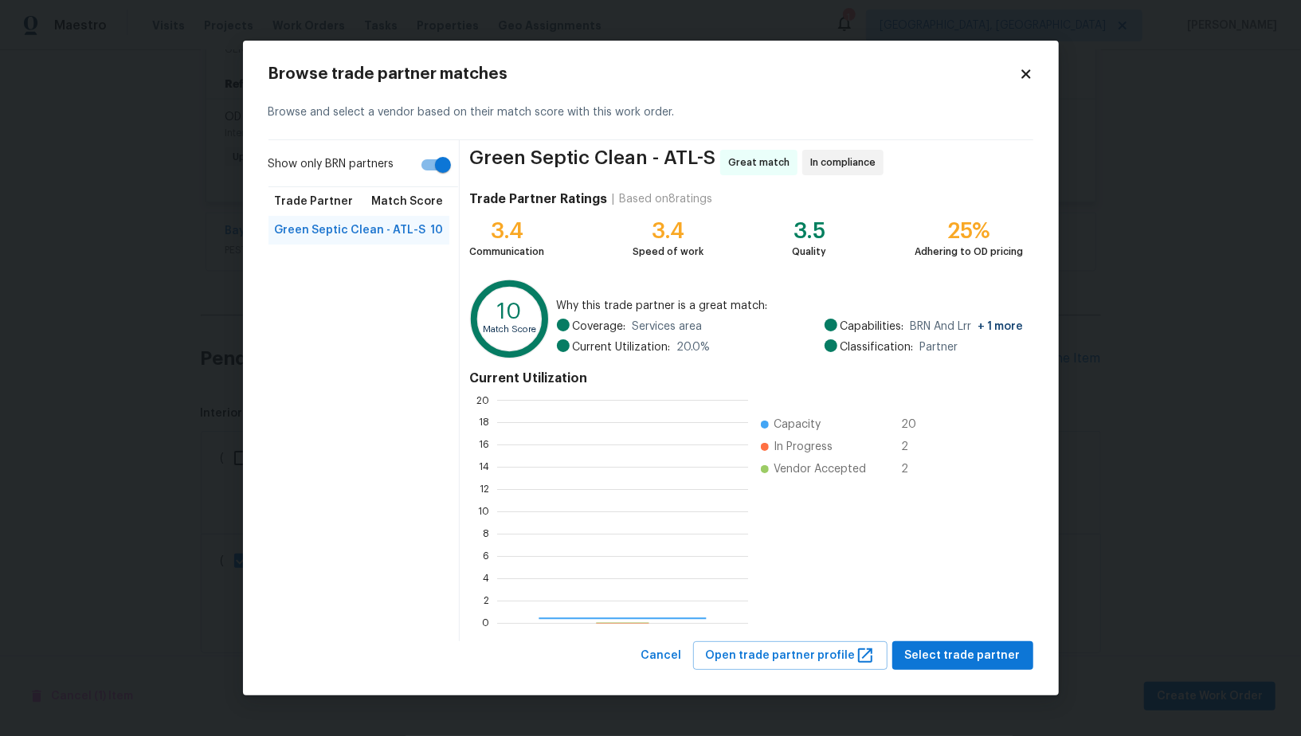
scroll to position [223, 251]
click at [949, 650] on span "Select trade partner" at bounding box center [963, 656] width 116 height 20
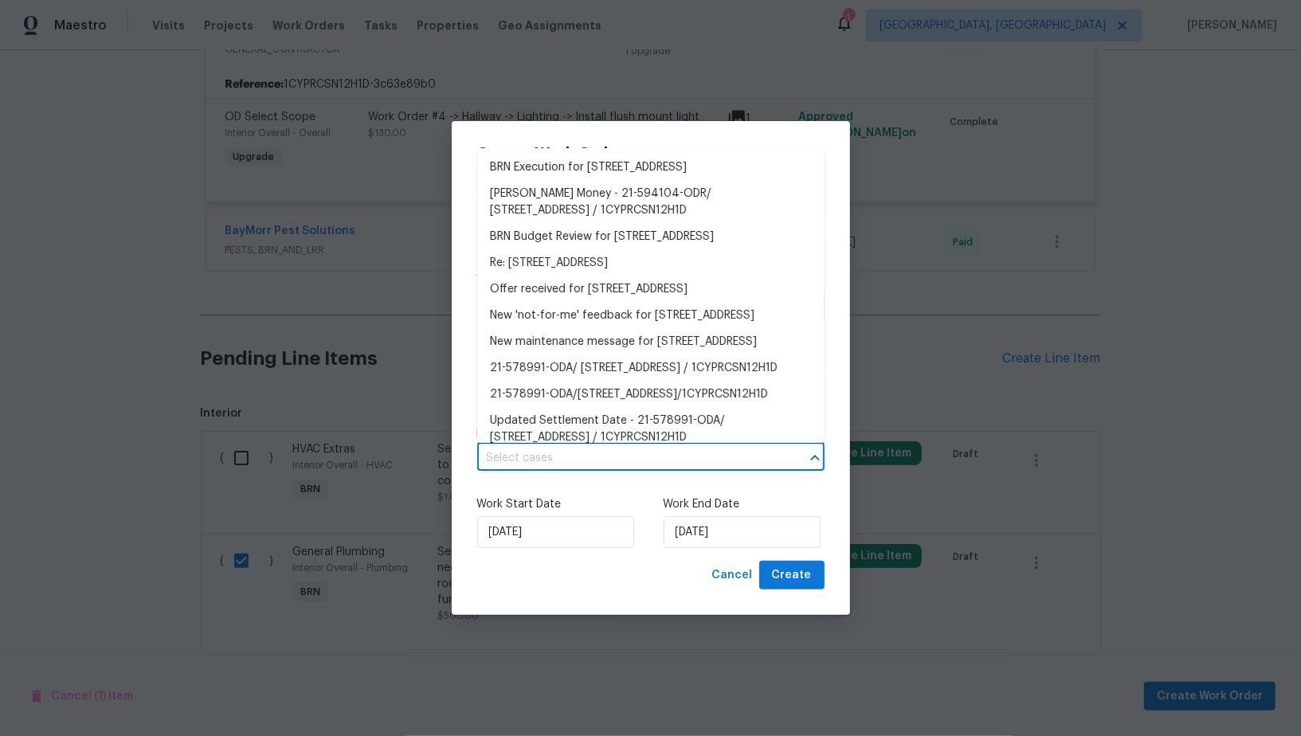
click at [618, 461] on input "text" at bounding box center [628, 458] width 303 height 25
click at [588, 165] on li "BRN Execution for 2685 Rainbow Ridge Rd, Decatur, GA 30034" at bounding box center [650, 168] width 347 height 26
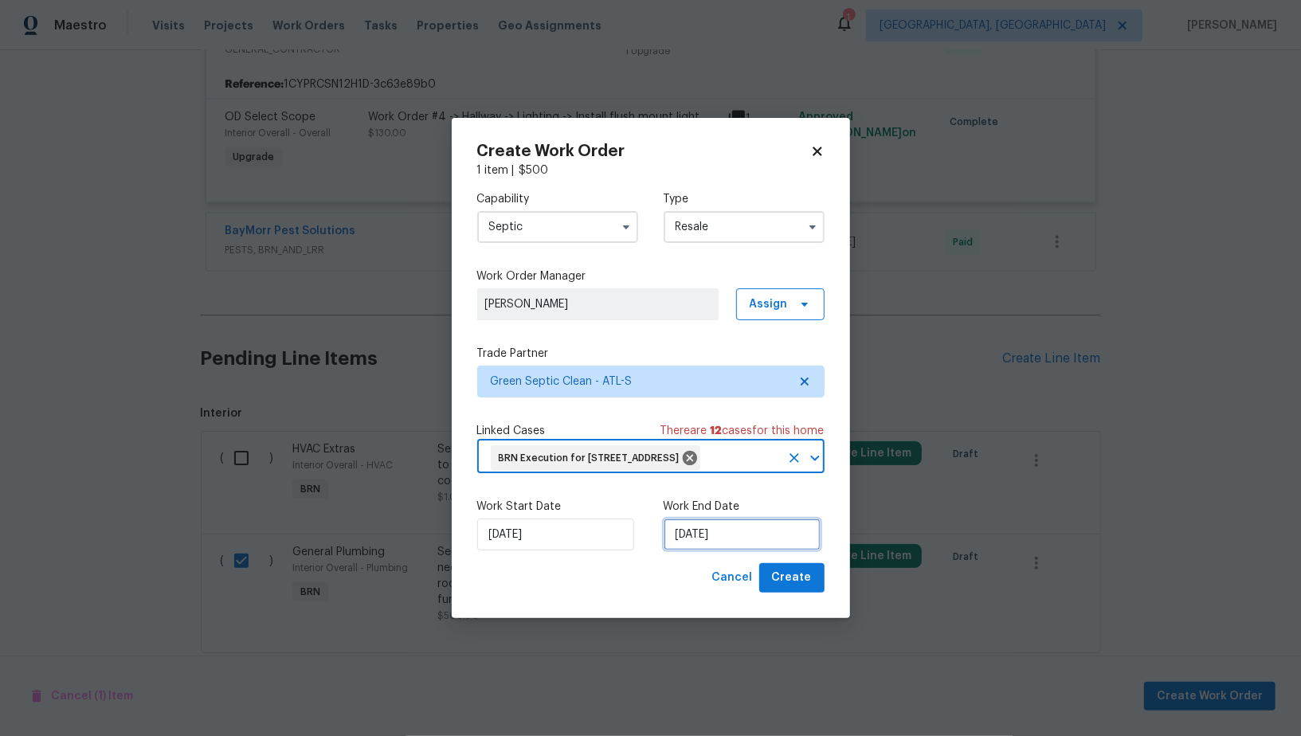
click at [727, 551] on input "29/08/2025" at bounding box center [742, 535] width 157 height 32
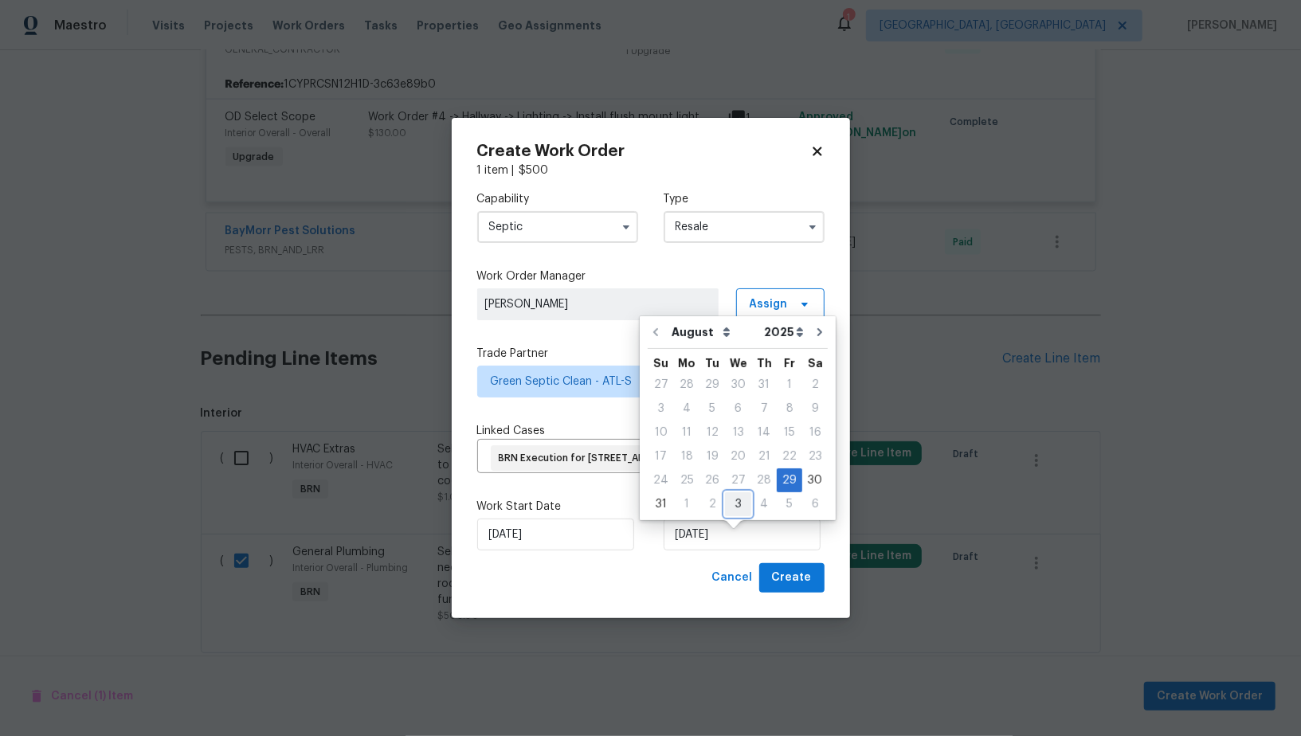
click at [730, 508] on div "3" at bounding box center [738, 504] width 26 height 22
type input "03/09/2025"
select select "8"
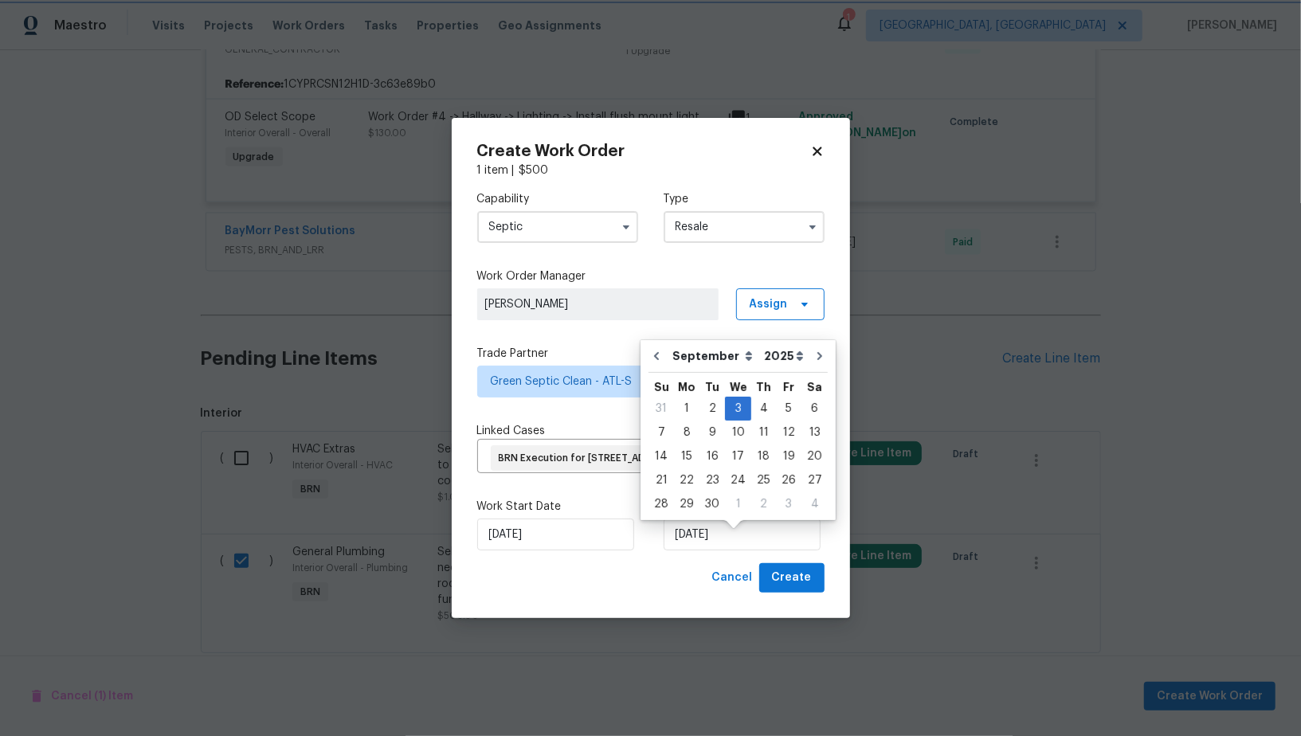
click at [661, 563] on div "Work Start Date 29/08/2025 Work End Date 03/09/2025" at bounding box center [650, 524] width 347 height 77
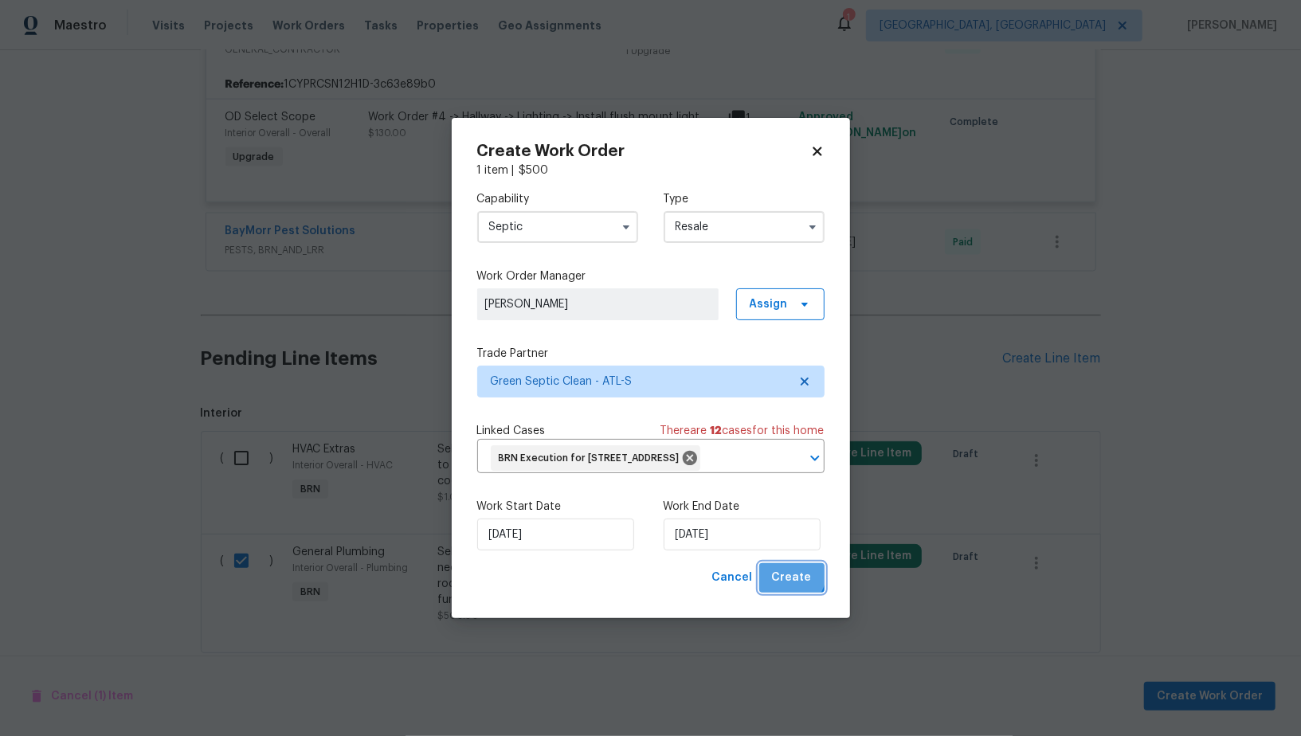
click at [786, 584] on span "Create" at bounding box center [792, 578] width 40 height 20
checkbox input "false"
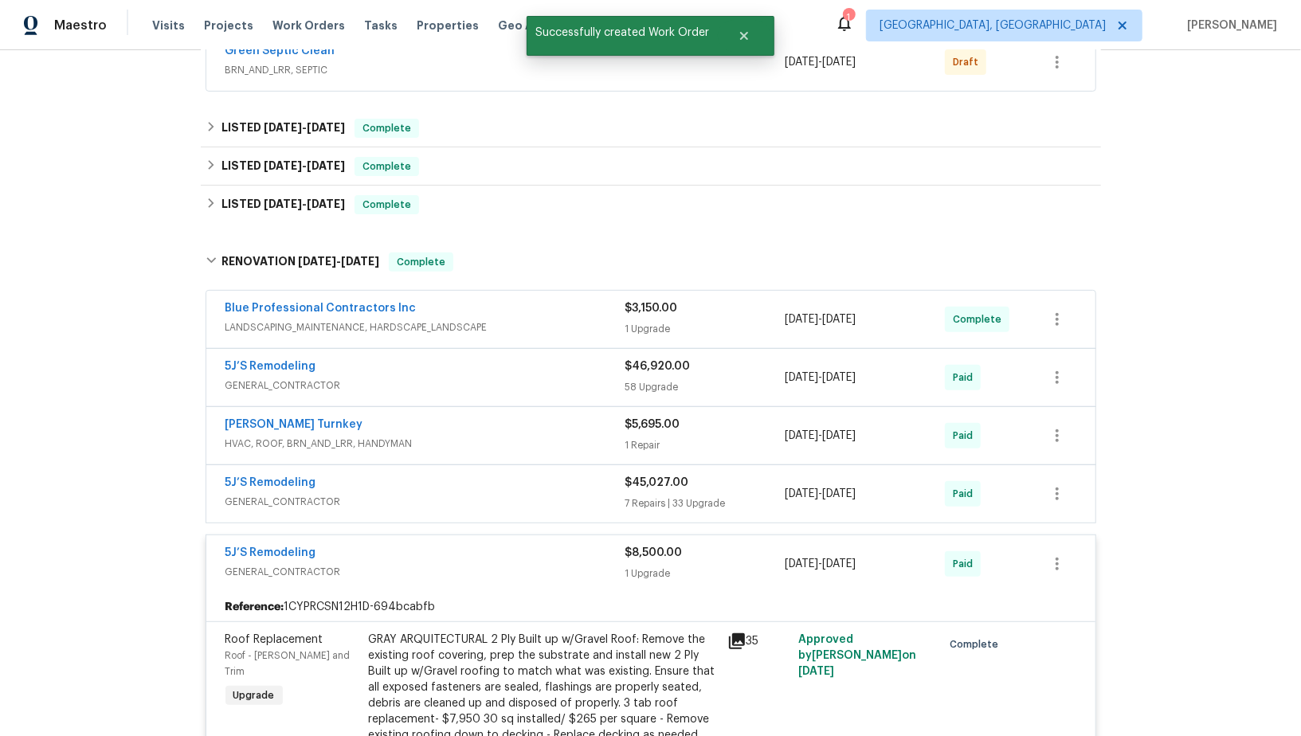
scroll to position [371, 0]
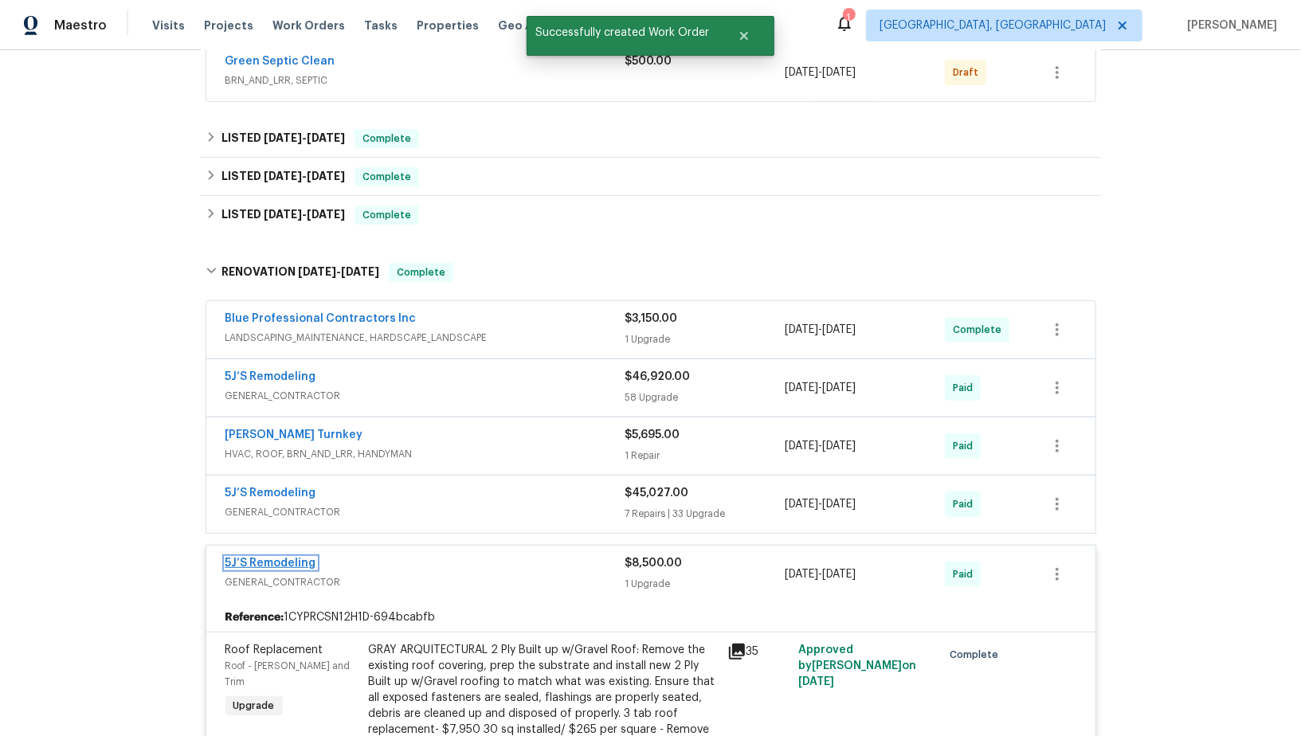
click at [283, 558] on link "5J’S Remodeling" at bounding box center [271, 563] width 91 height 11
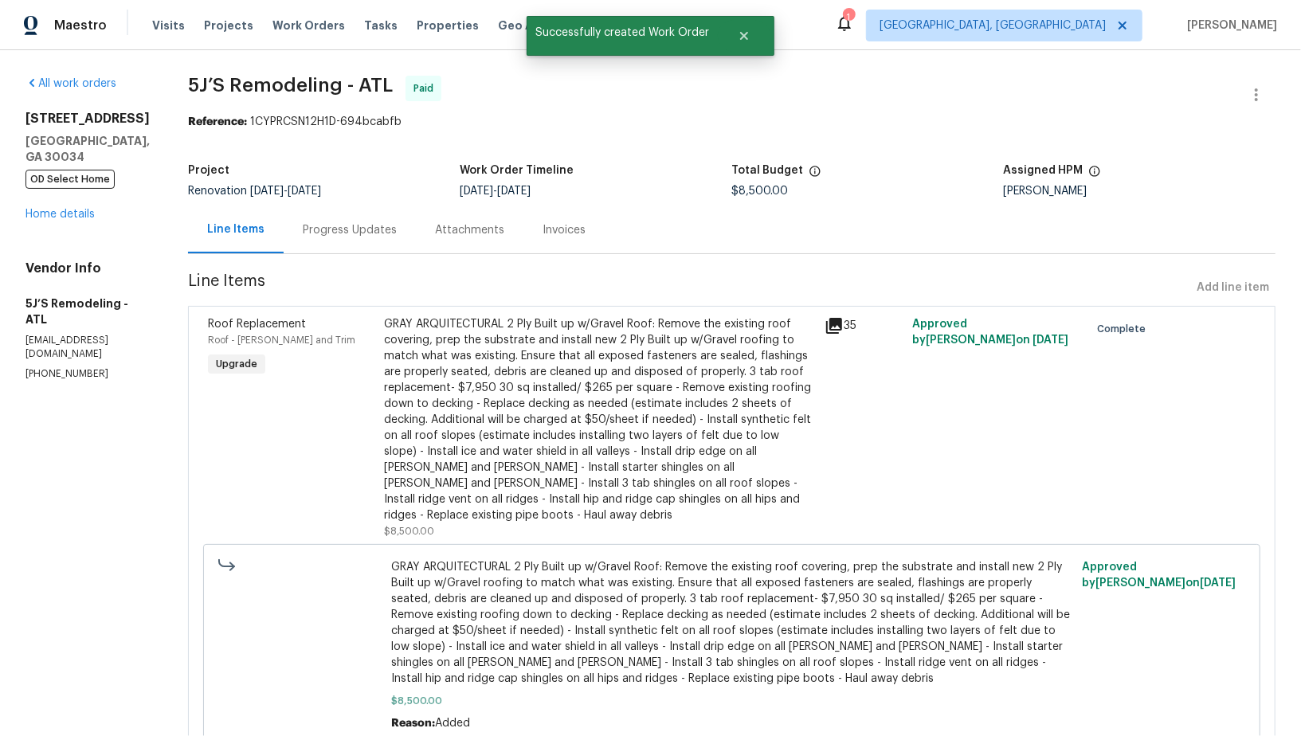
click at [66, 195] on div "2685 Rainbow Ridge Rd Decatur, GA 30034 OD Select Home Home details" at bounding box center [87, 167] width 124 height 112
click at [66, 214] on link "Home details" at bounding box center [59, 214] width 69 height 11
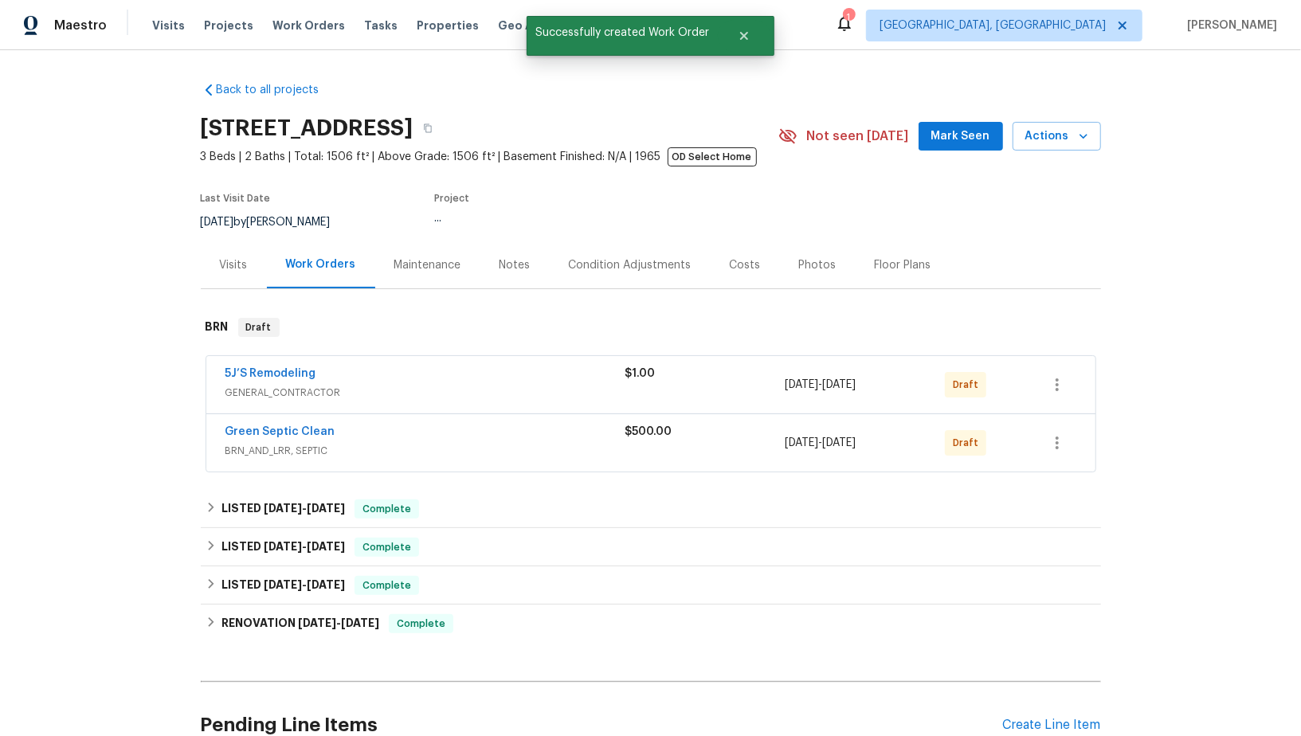
scroll to position [270, 0]
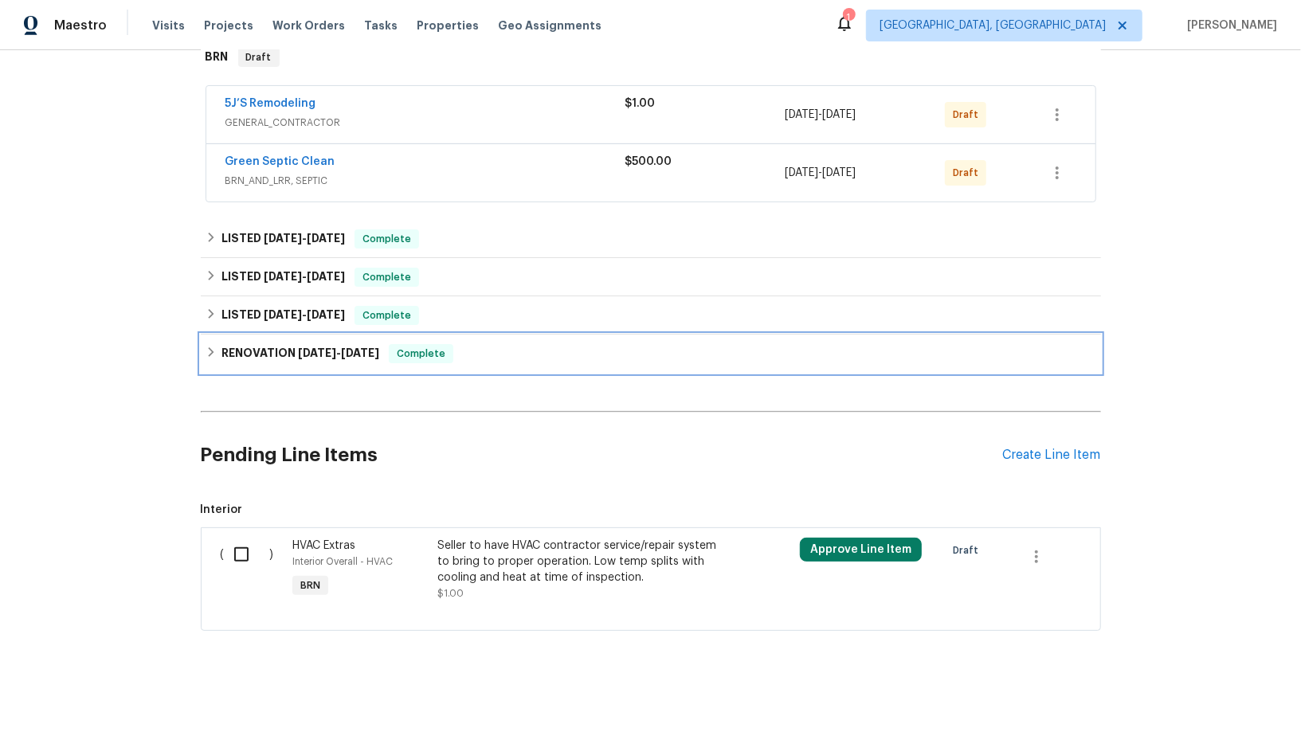
click at [221, 345] on div "RENOVATION 4/21/25 - 7/18/25 Complete" at bounding box center [651, 353] width 891 height 19
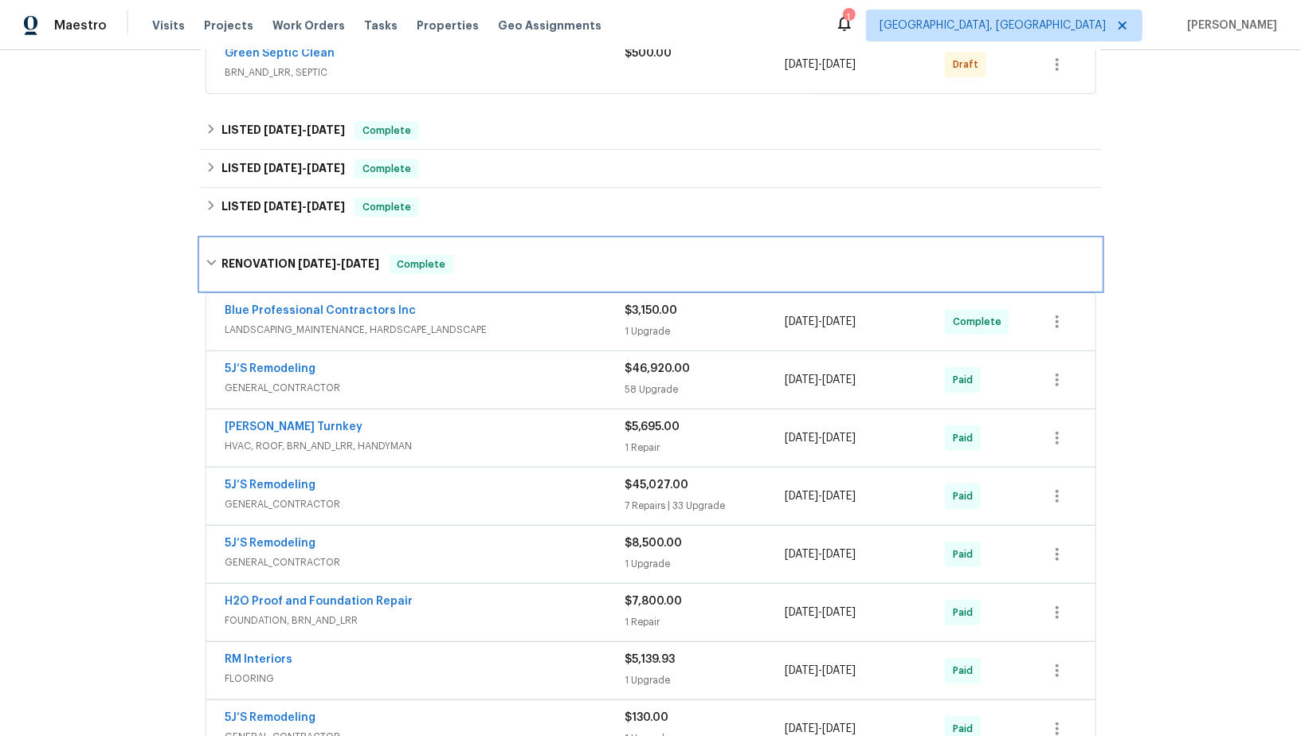
scroll to position [379, 0]
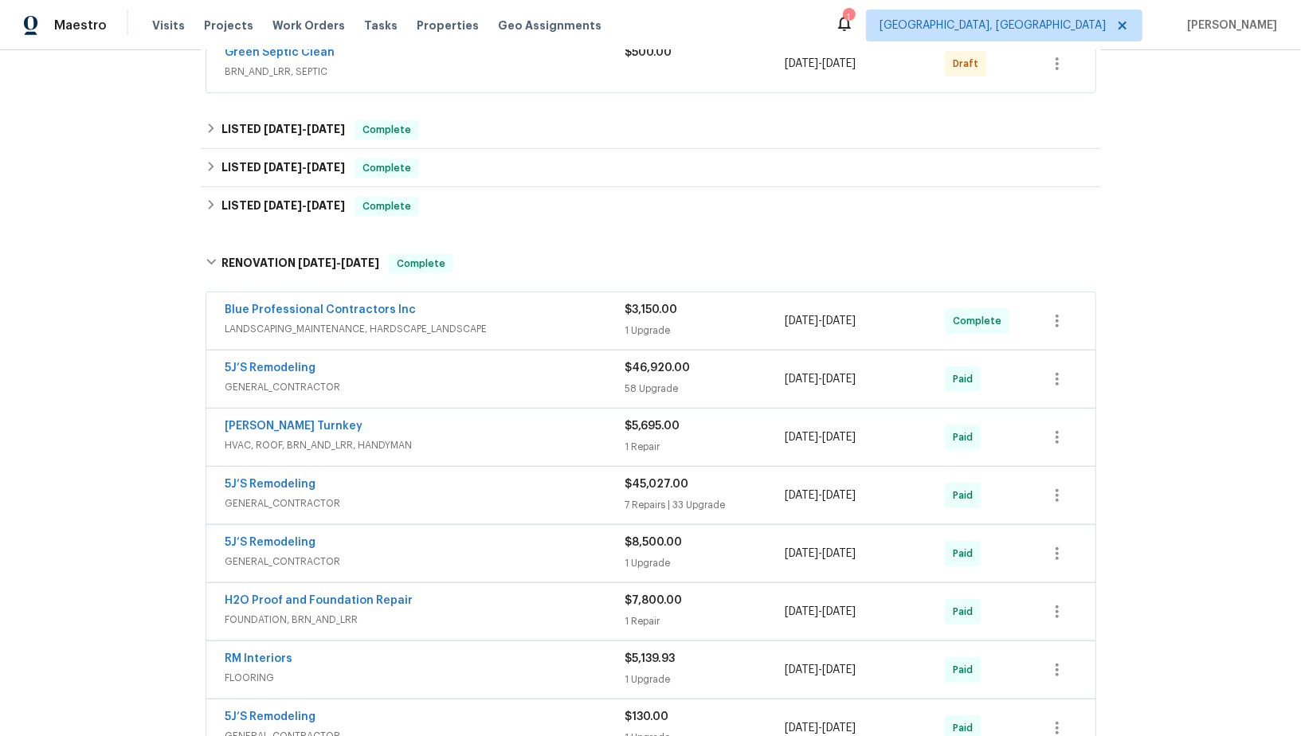
click at [318, 437] on span "HVAC, ROOF, BRN_AND_LRR, HANDYMAN" at bounding box center [426, 445] width 400 height 16
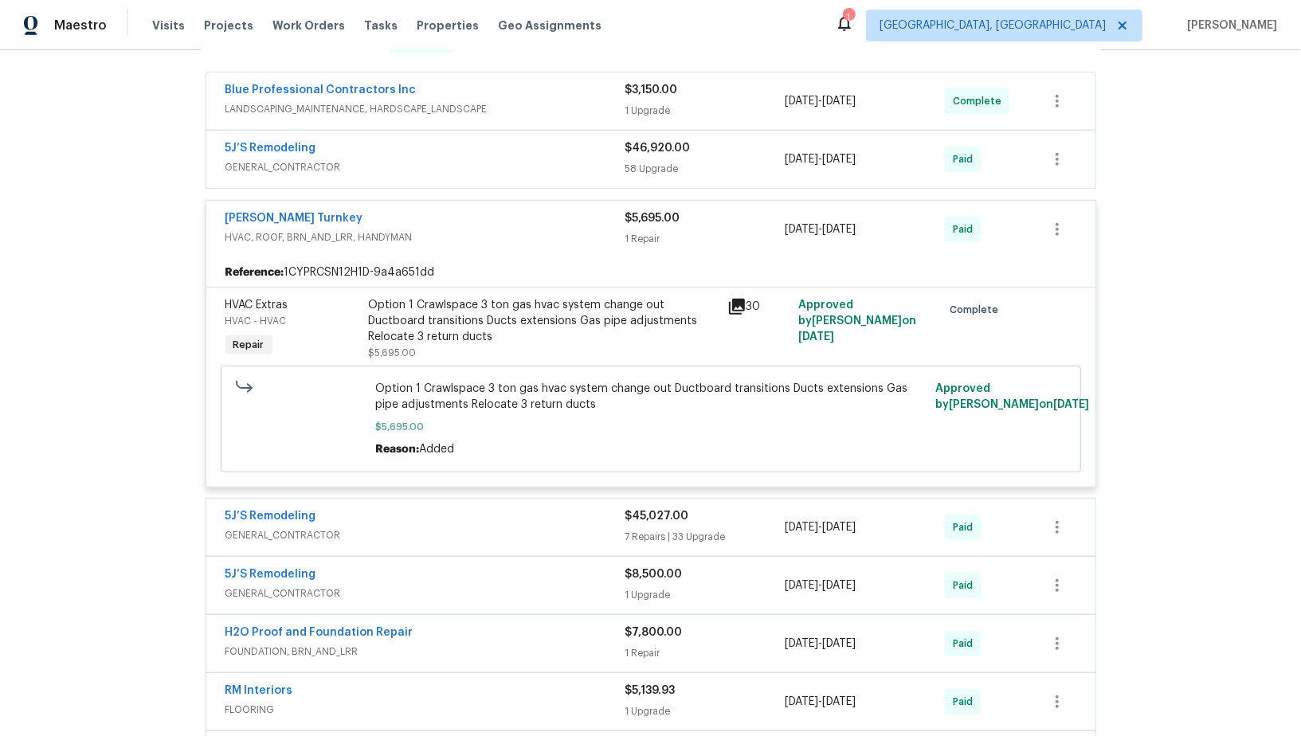
scroll to position [1073, 0]
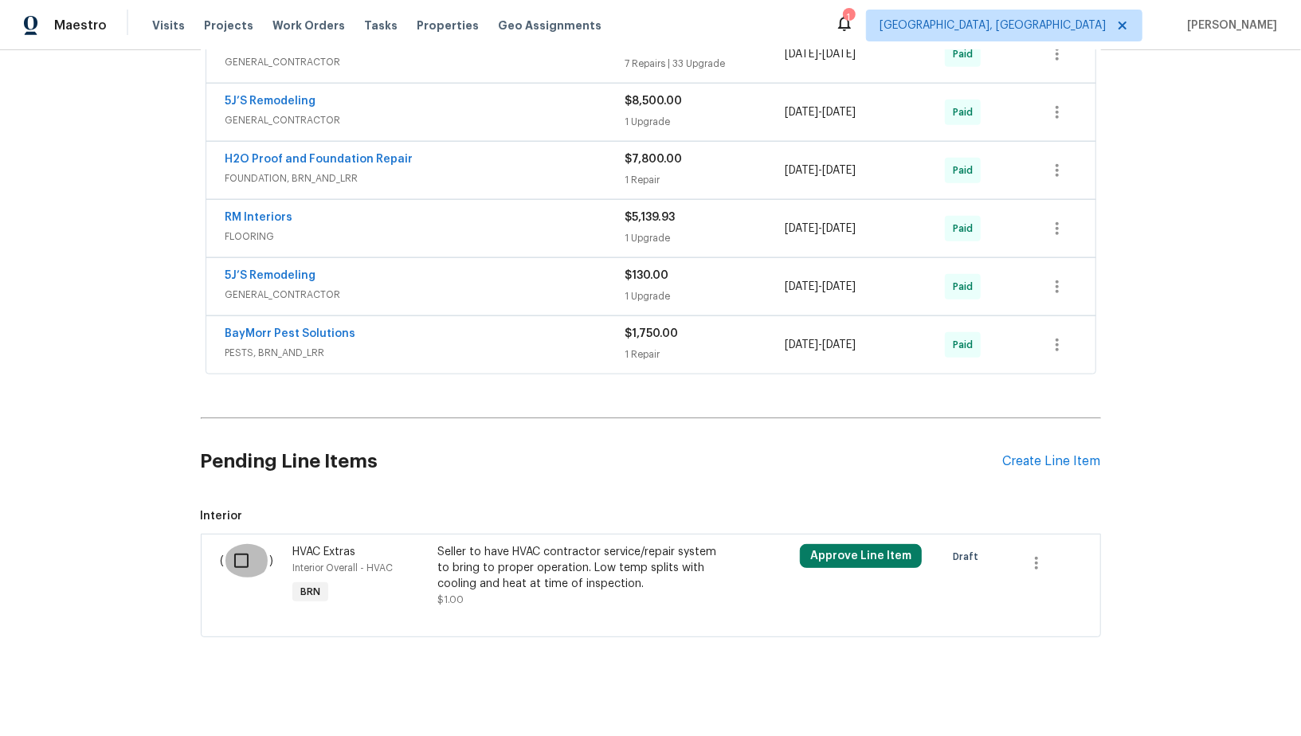
click at [228, 553] on input "checkbox" at bounding box center [247, 560] width 45 height 33
checkbox input "true"
click at [1239, 699] on span "Create Work Order" at bounding box center [1210, 697] width 106 height 20
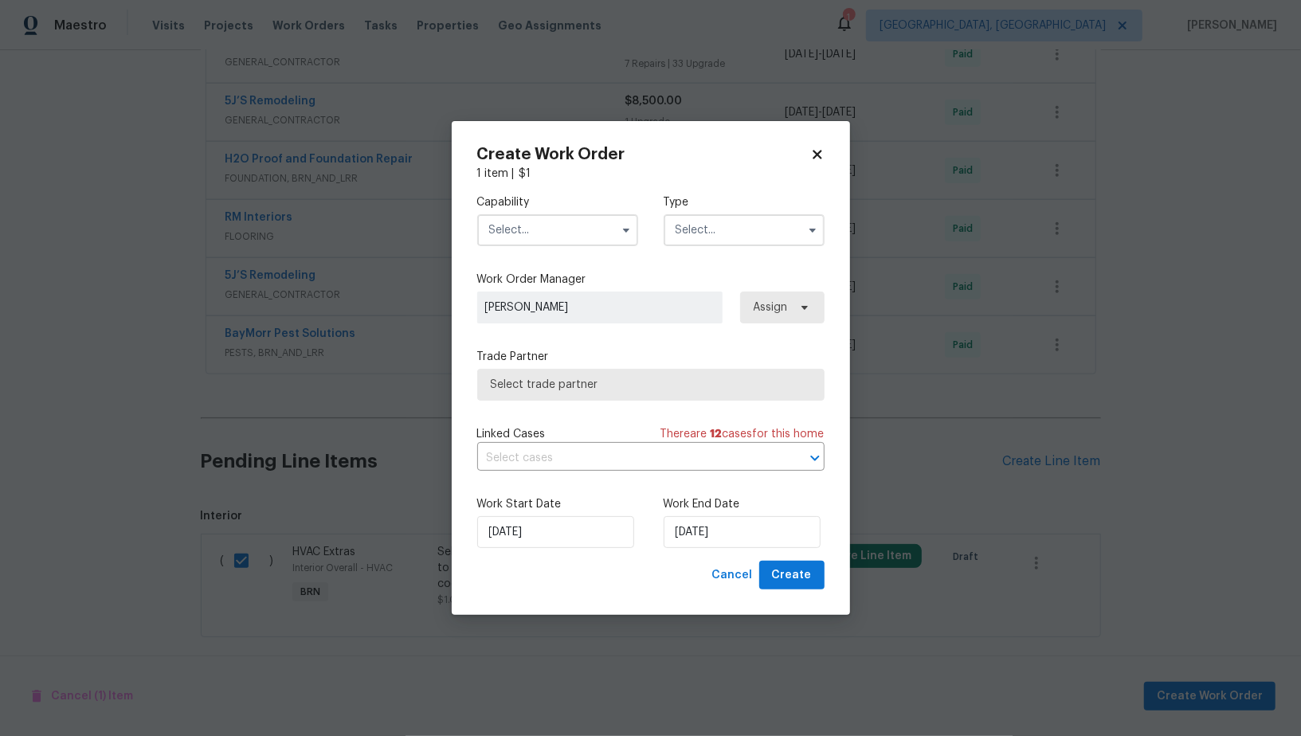
click at [567, 213] on div "Capability" at bounding box center [557, 220] width 161 height 52
click at [553, 224] on input "text" at bounding box center [557, 230] width 161 height 32
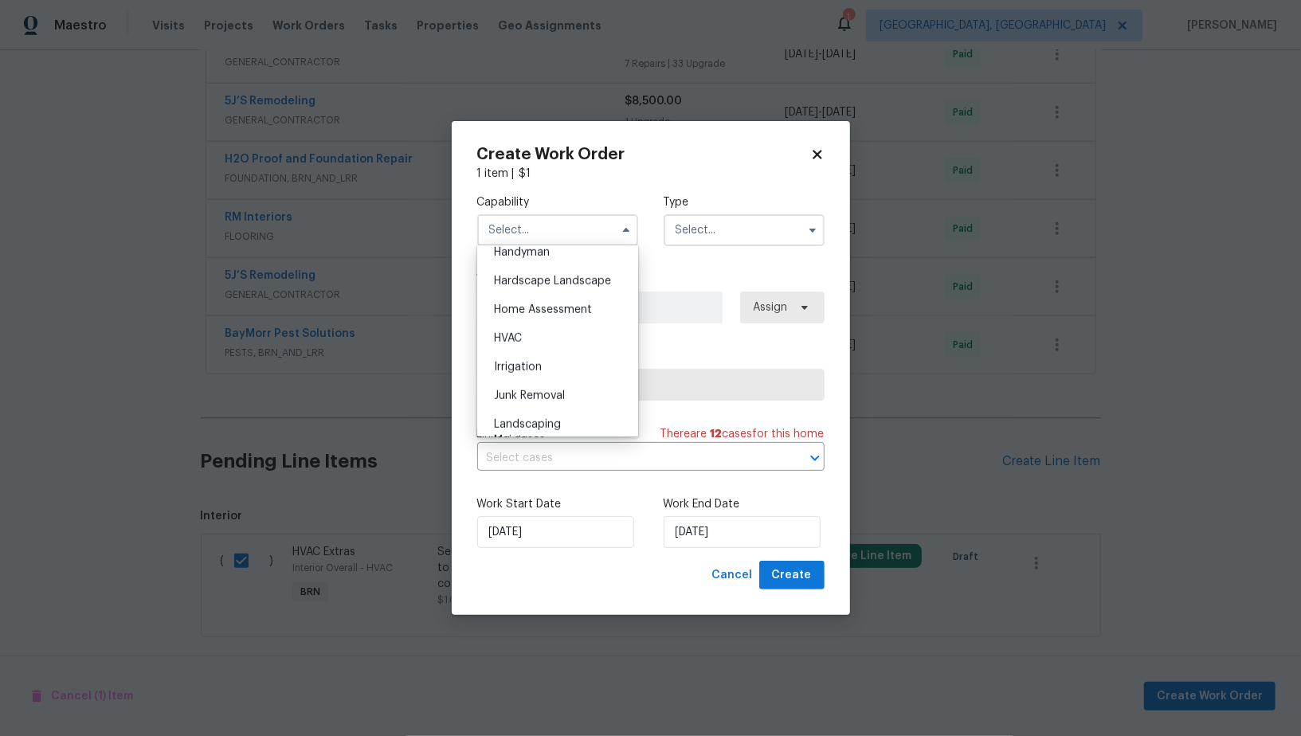
scroll to position [877, 0]
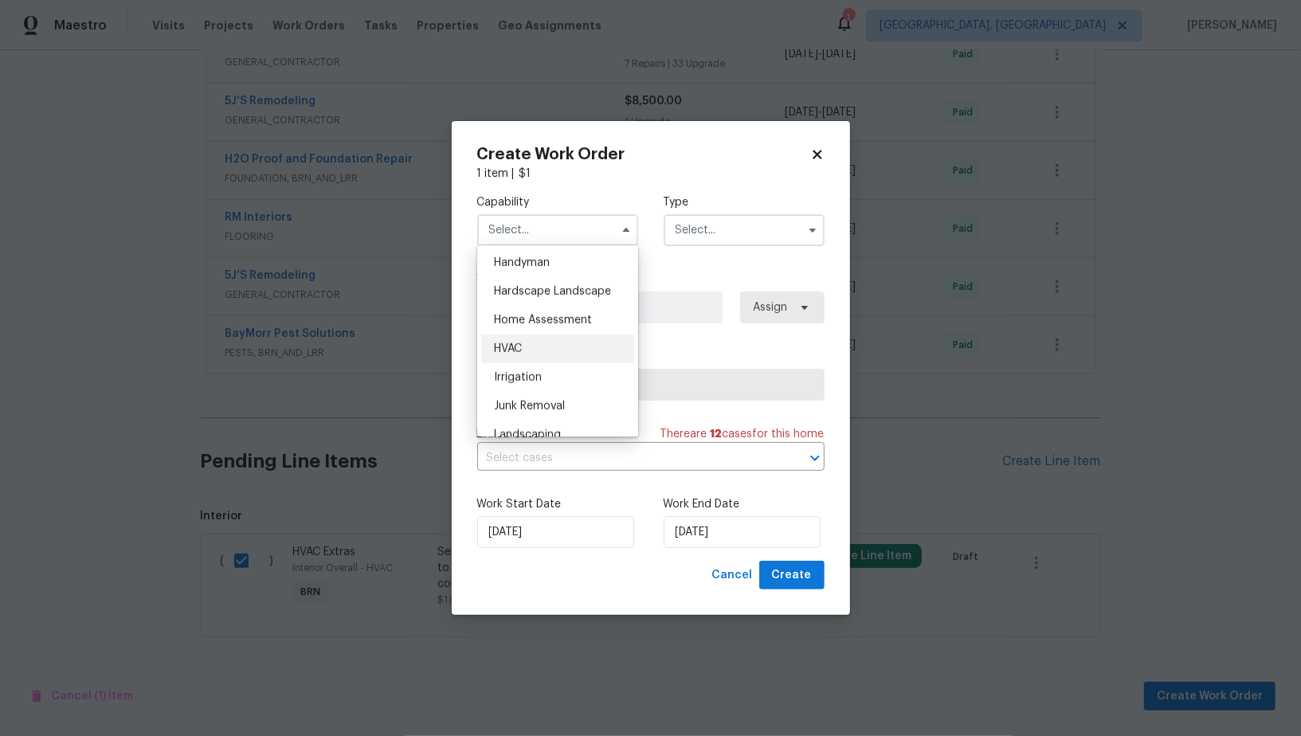
click at [550, 345] on div "HVAC" at bounding box center [557, 349] width 153 height 29
type input "HVAC"
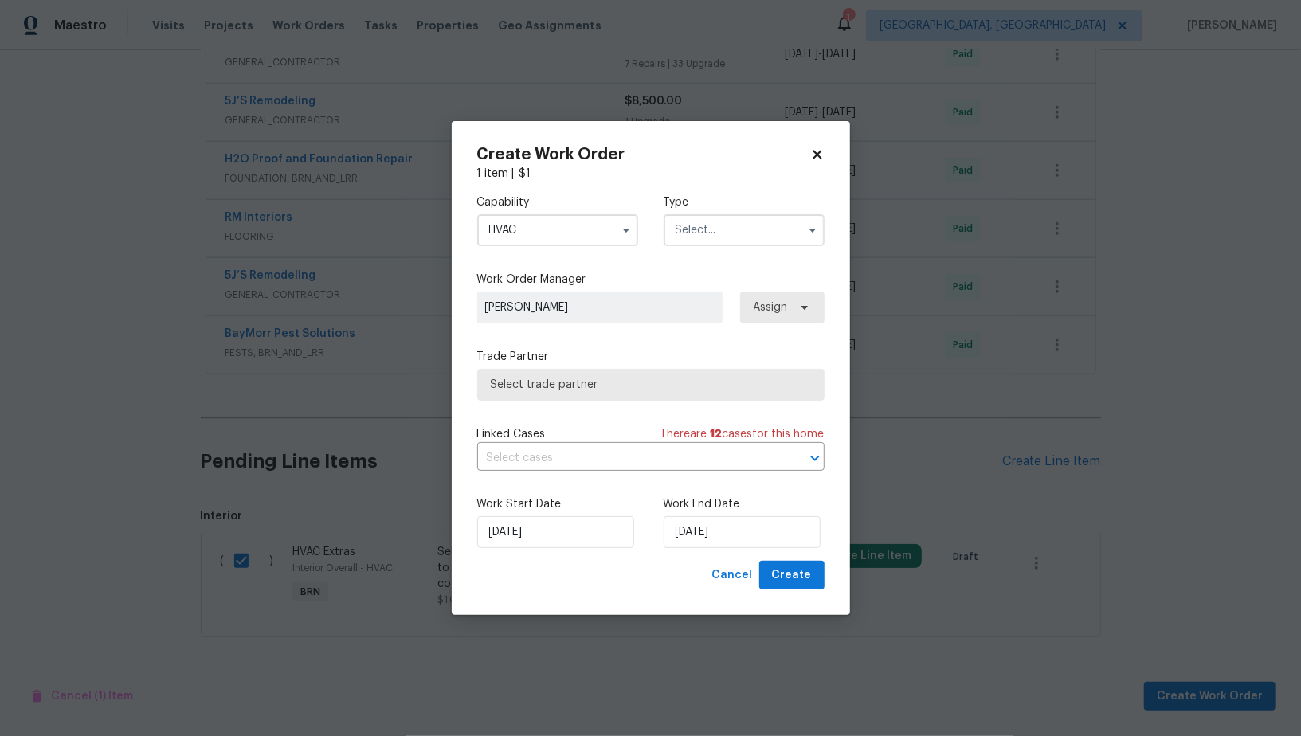
click at [739, 229] on input "text" at bounding box center [744, 230] width 161 height 32
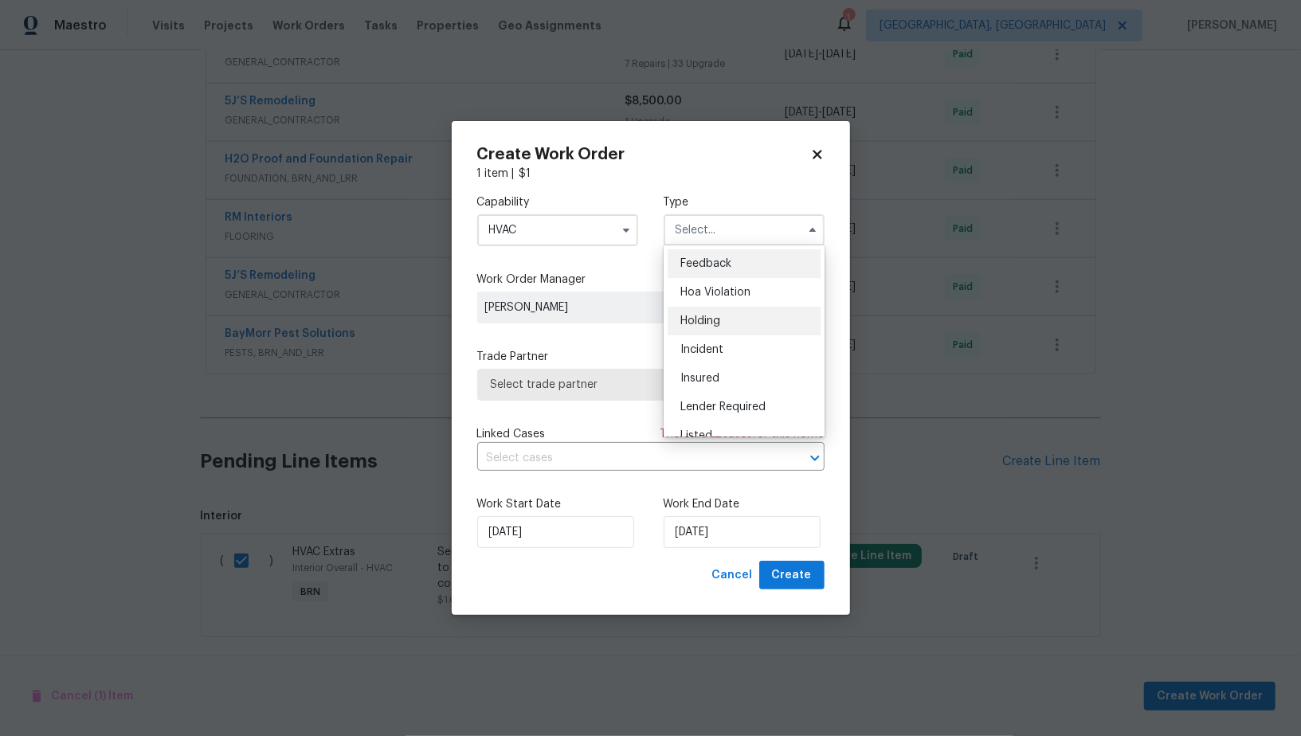
scroll to position [361, 0]
click at [702, 328] on span "Resale" at bounding box center [697, 333] width 33 height 11
type input "Resale"
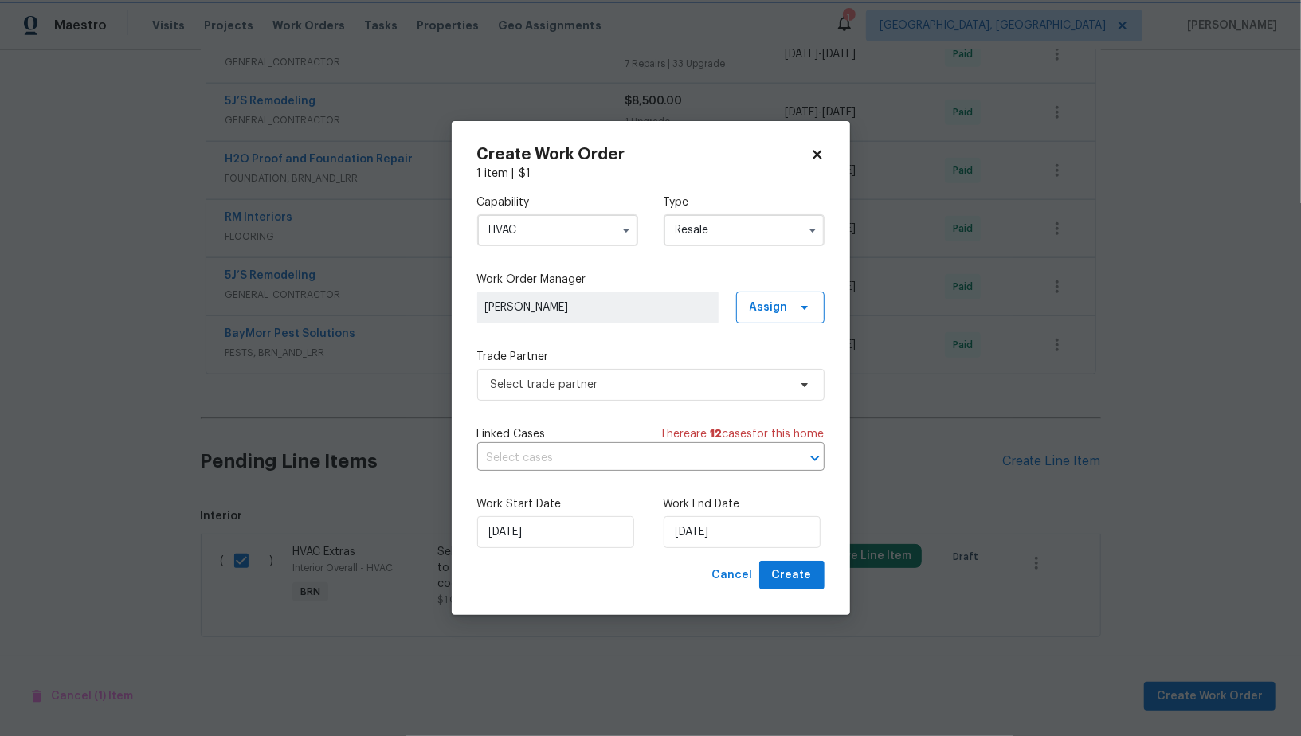
scroll to position [0, 0]
click at [673, 379] on span "Select trade partner" at bounding box center [639, 385] width 297 height 16
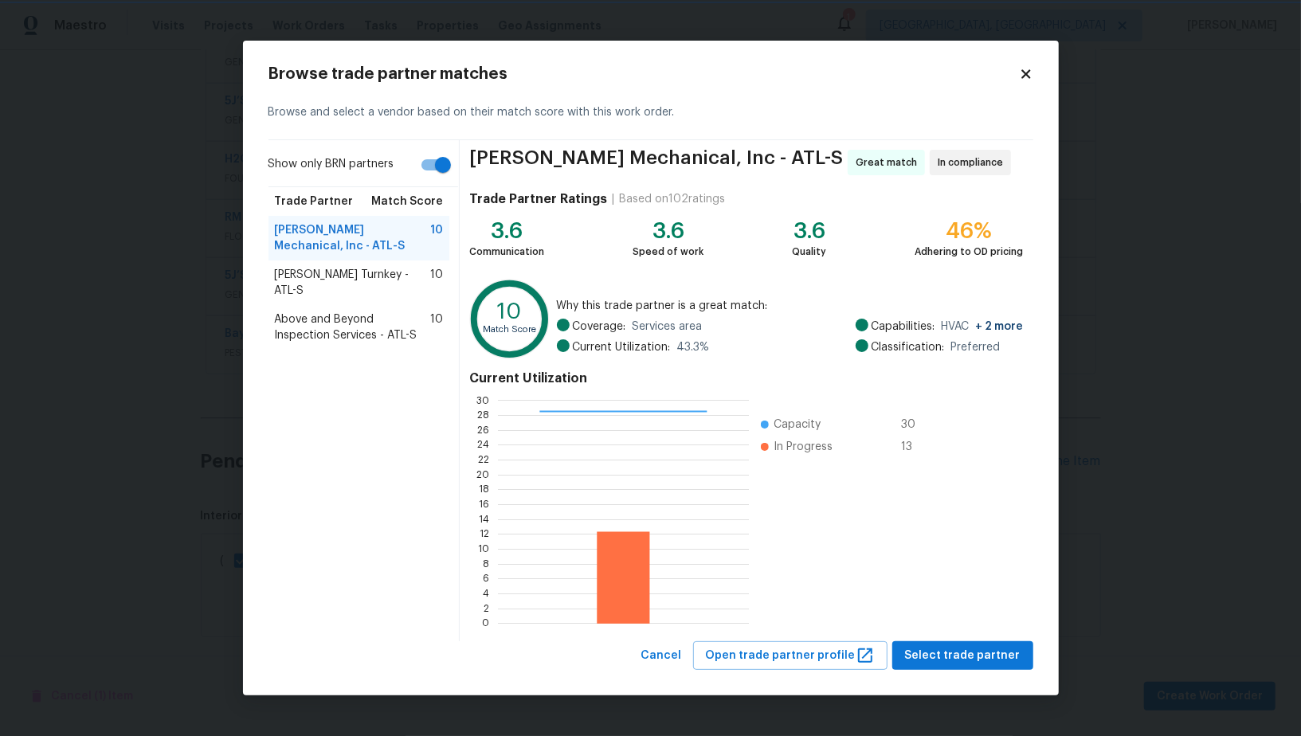
scroll to position [2, 2]
click at [341, 269] on span "Davis Turnkey - ATL-S" at bounding box center [353, 283] width 156 height 32
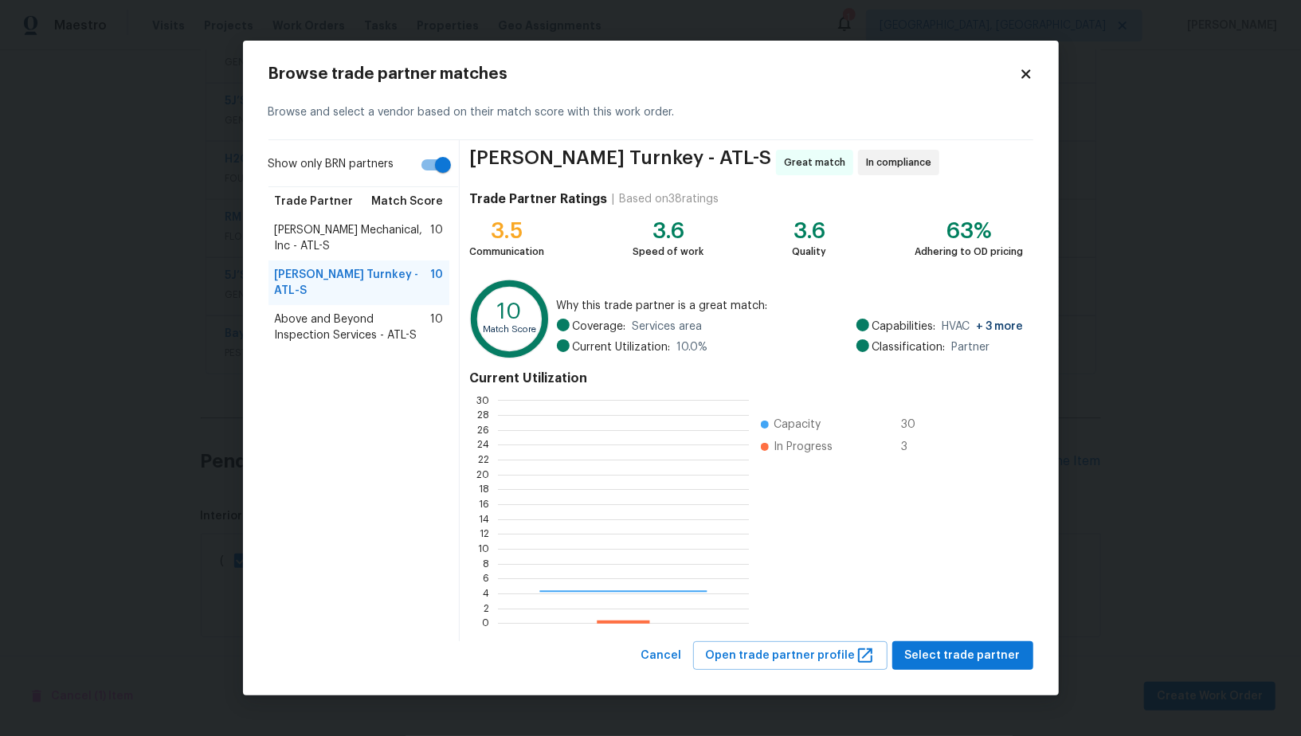
scroll to position [223, 251]
click at [968, 640] on div "Davis Turnkey - ATL-S Great match In compliance Trade Partner Ratings | Based o…" at bounding box center [746, 390] width 573 height 501
click at [968, 646] on span "Select trade partner" at bounding box center [963, 656] width 116 height 20
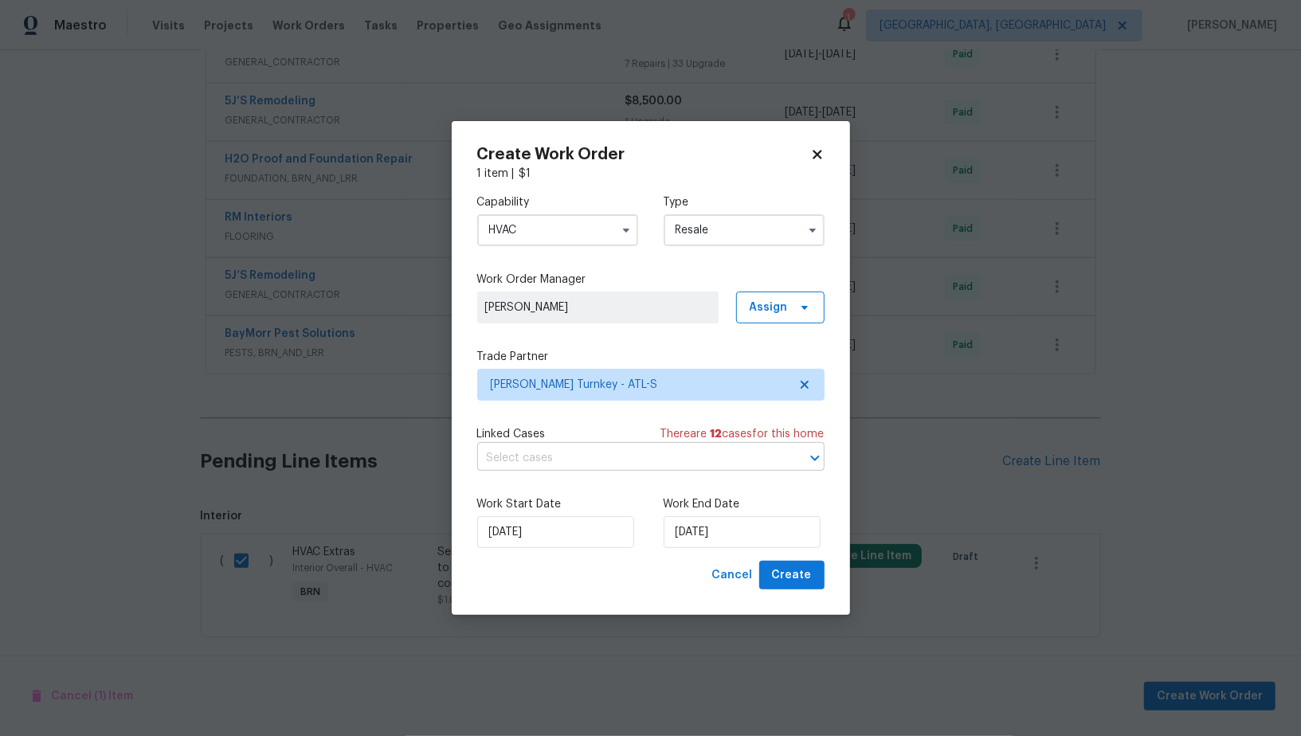
click at [584, 446] on input "text" at bounding box center [628, 458] width 303 height 25
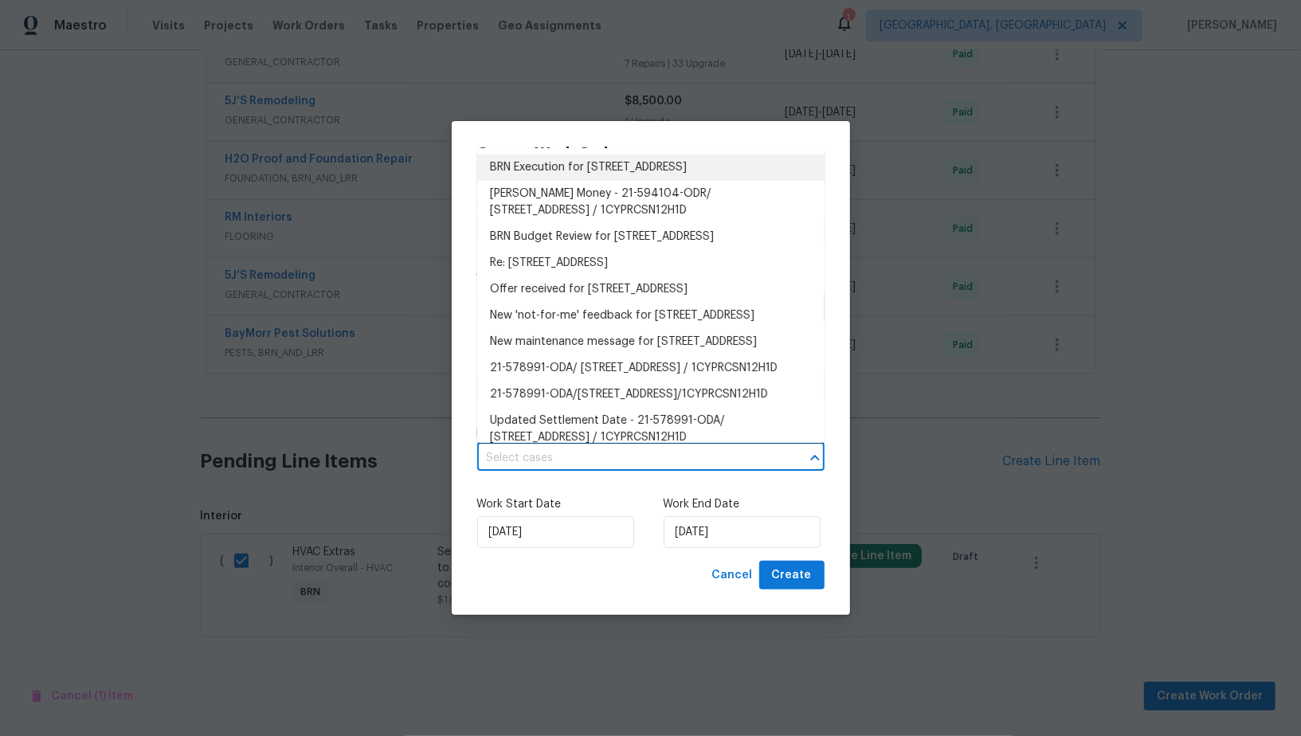
click at [586, 181] on li "BRN Execution for 2685 Rainbow Ridge Rd, Decatur, GA 30034" at bounding box center [650, 168] width 347 height 26
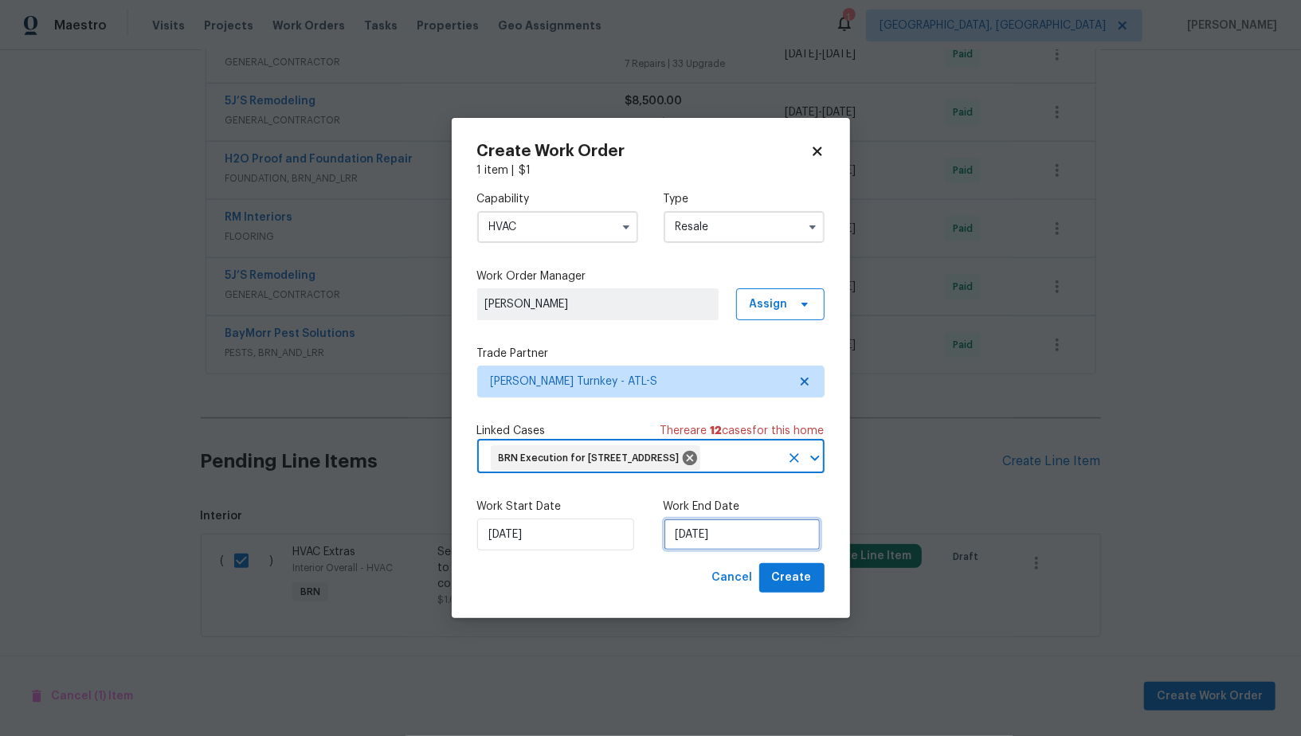
click at [712, 543] on input "29/08/2025" at bounding box center [742, 535] width 157 height 32
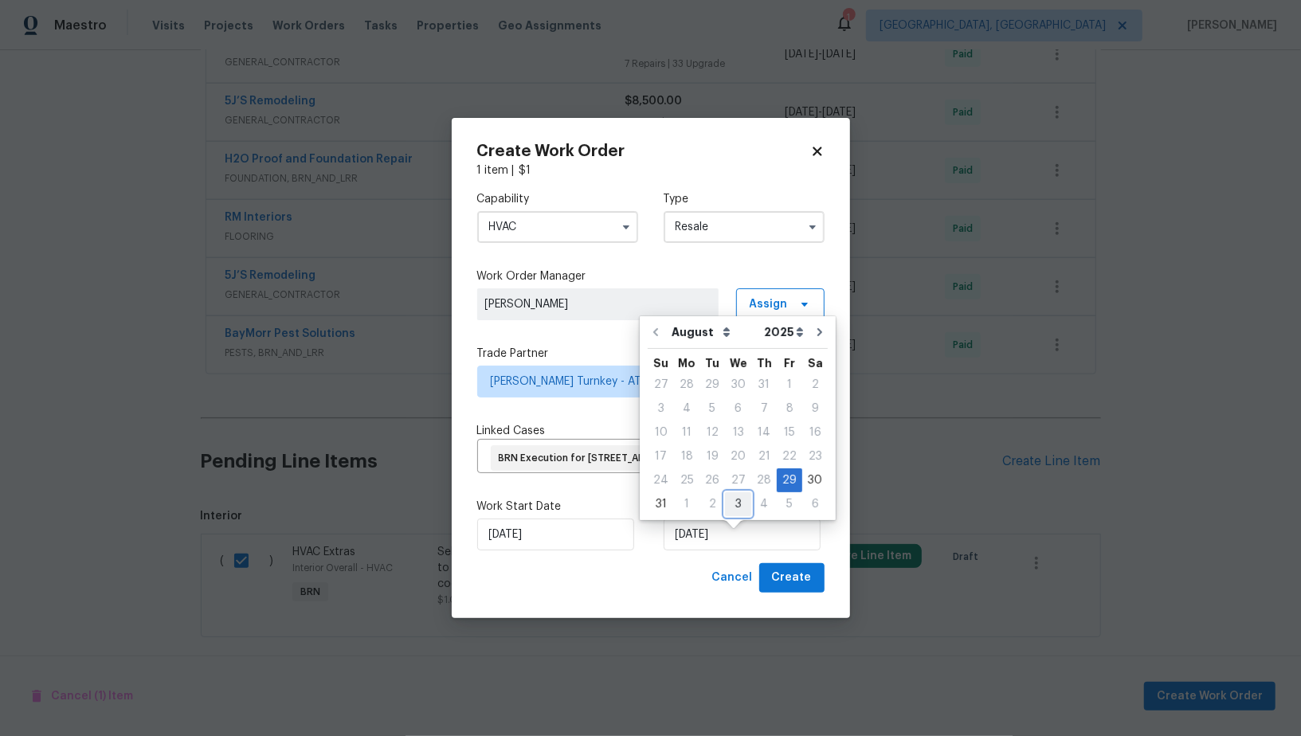
click at [727, 504] on div "3" at bounding box center [738, 504] width 26 height 22
type input "03/09/2025"
select select "8"
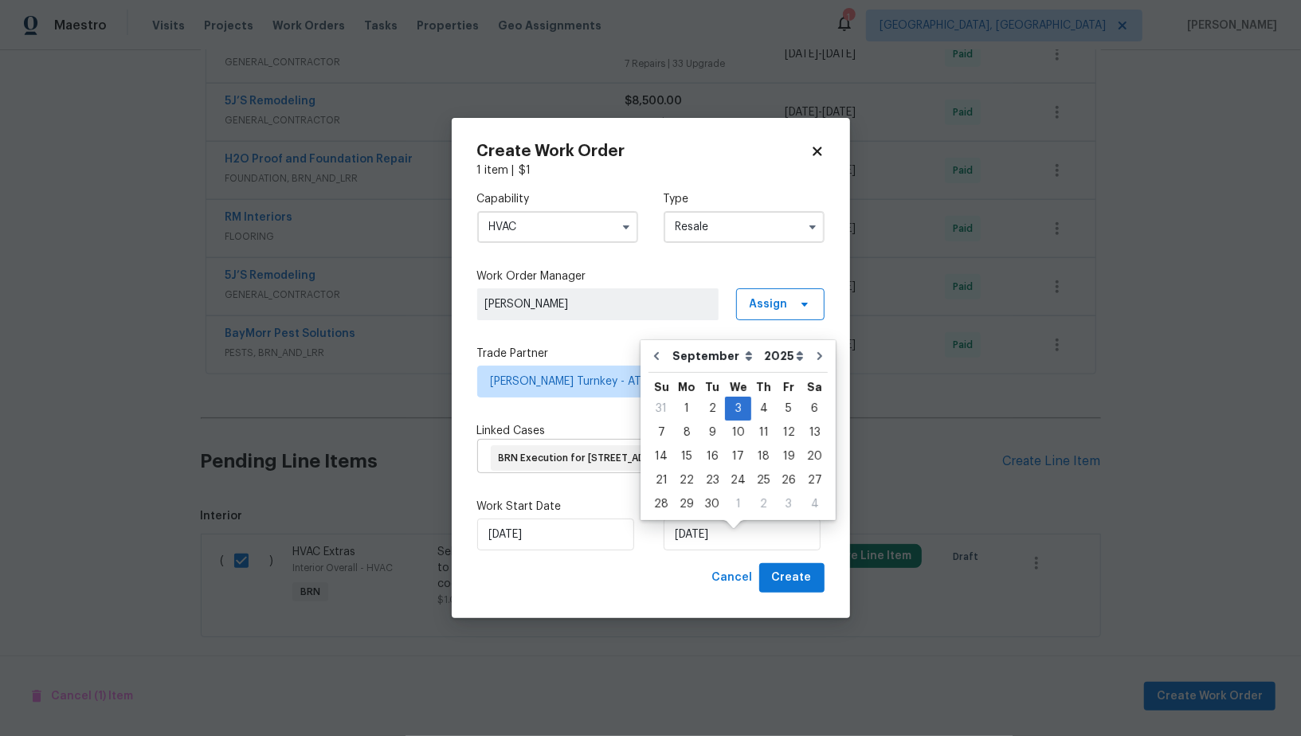
click at [703, 471] on input "text" at bounding box center [741, 458] width 77 height 25
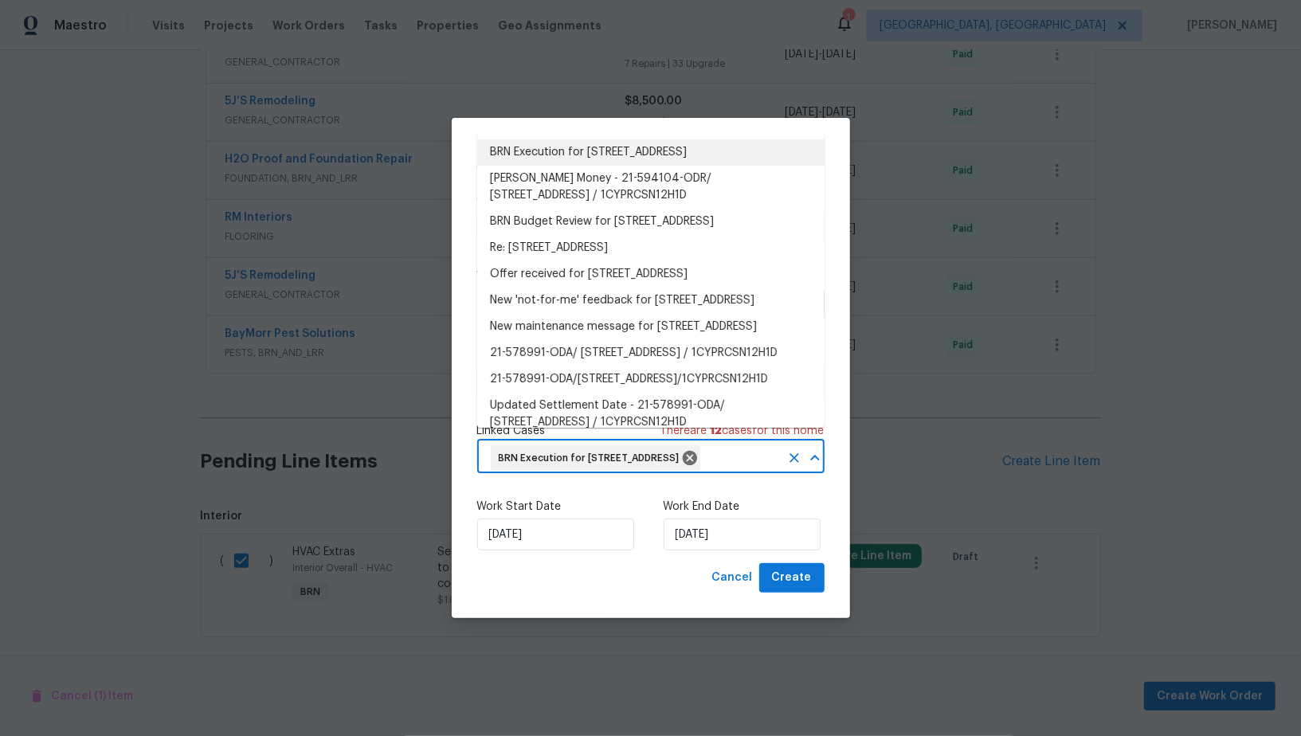
click at [626, 515] on label "Work Start Date" at bounding box center [557, 507] width 161 height 16
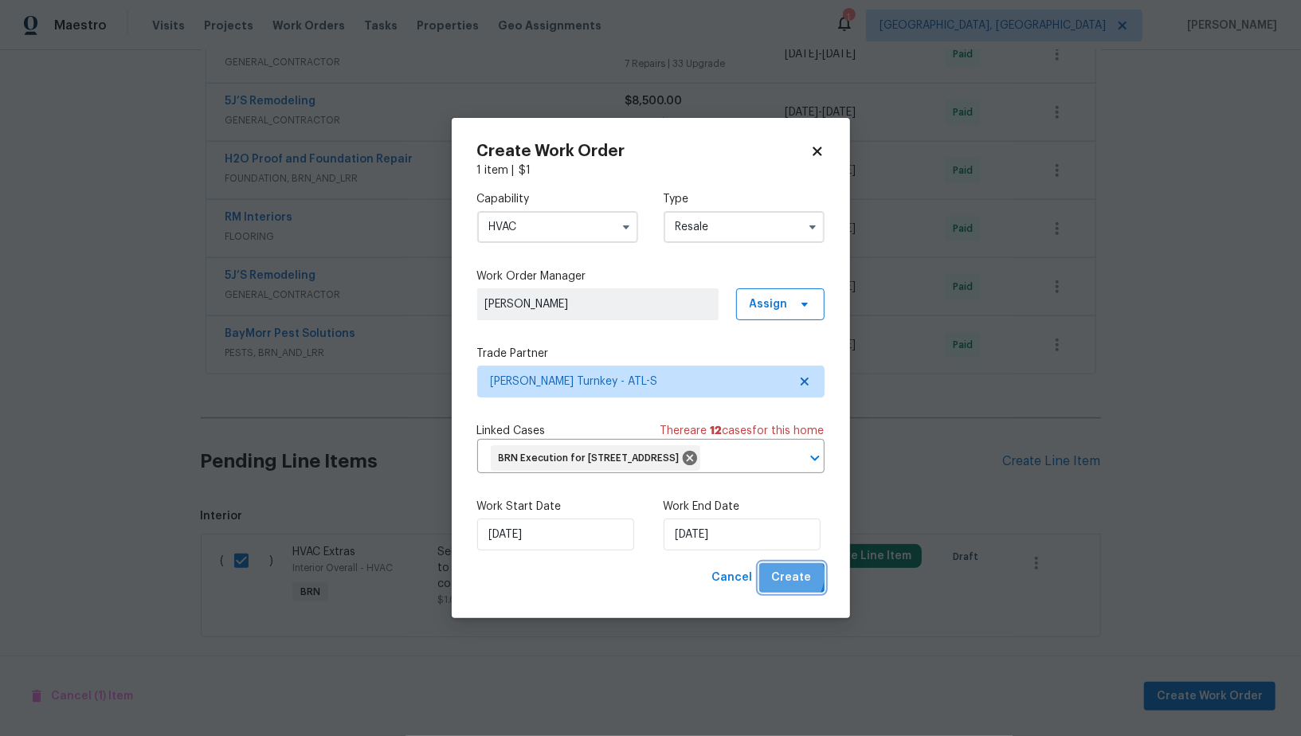
click at [788, 588] on span "Create" at bounding box center [792, 578] width 40 height 20
checkbox input "false"
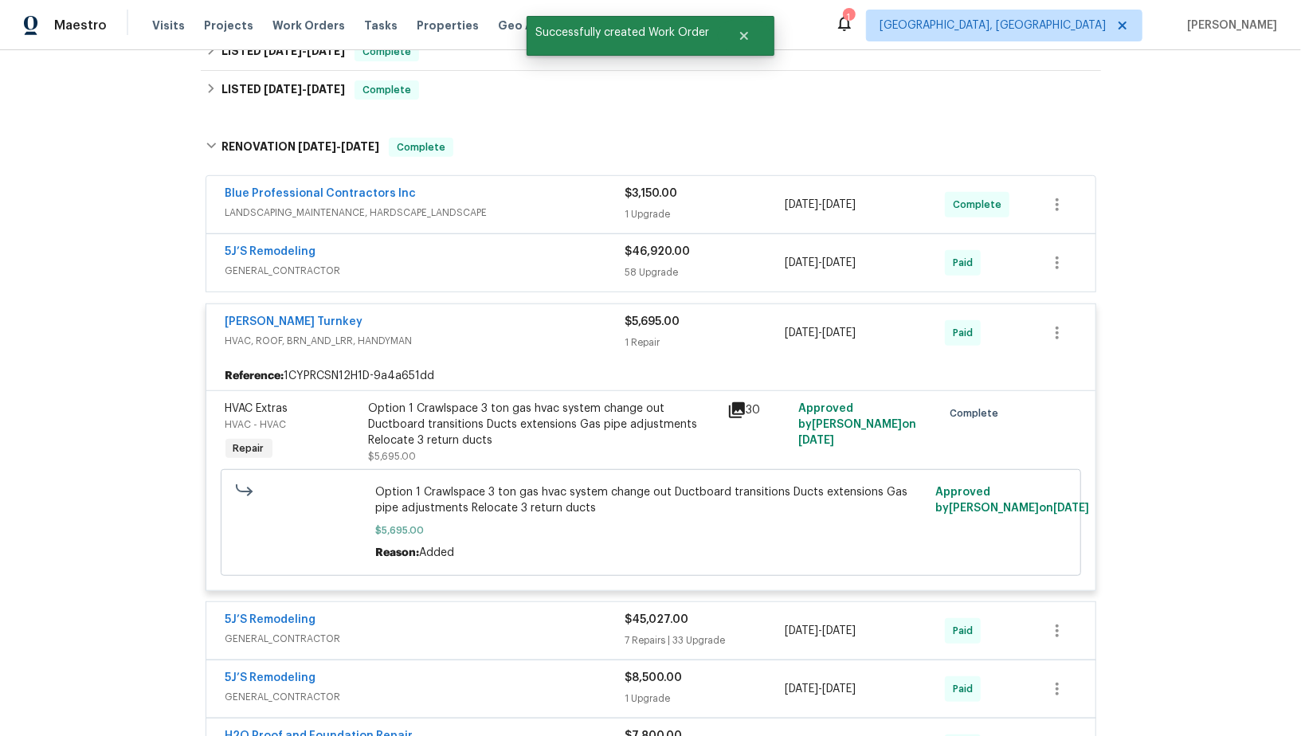
scroll to position [504, 0]
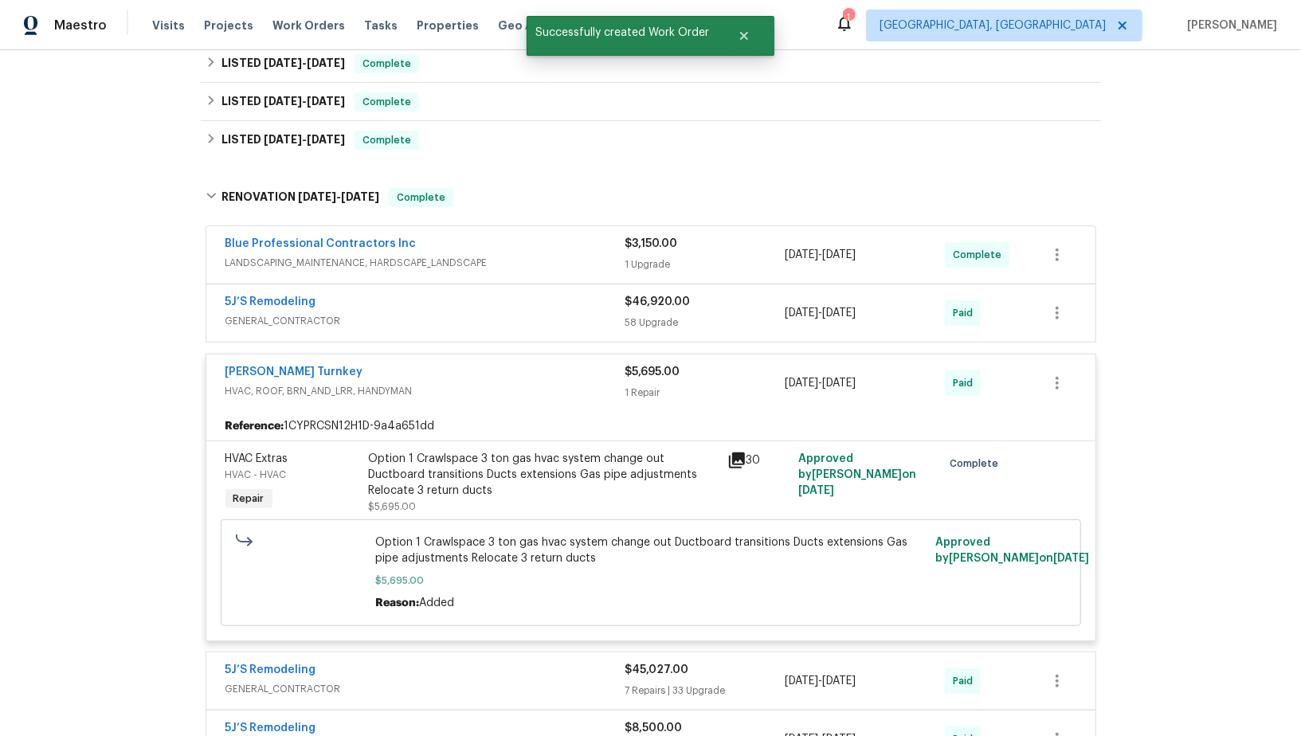
click at [273, 355] on div "Davis Turnkey HVAC, ROOF, BRN_AND_LRR, HANDYMAN $5,695.00 1 Repair 4/22/2025 - …" at bounding box center [650, 383] width 889 height 57
click at [273, 369] on link "Davis Turnkey" at bounding box center [295, 372] width 138 height 11
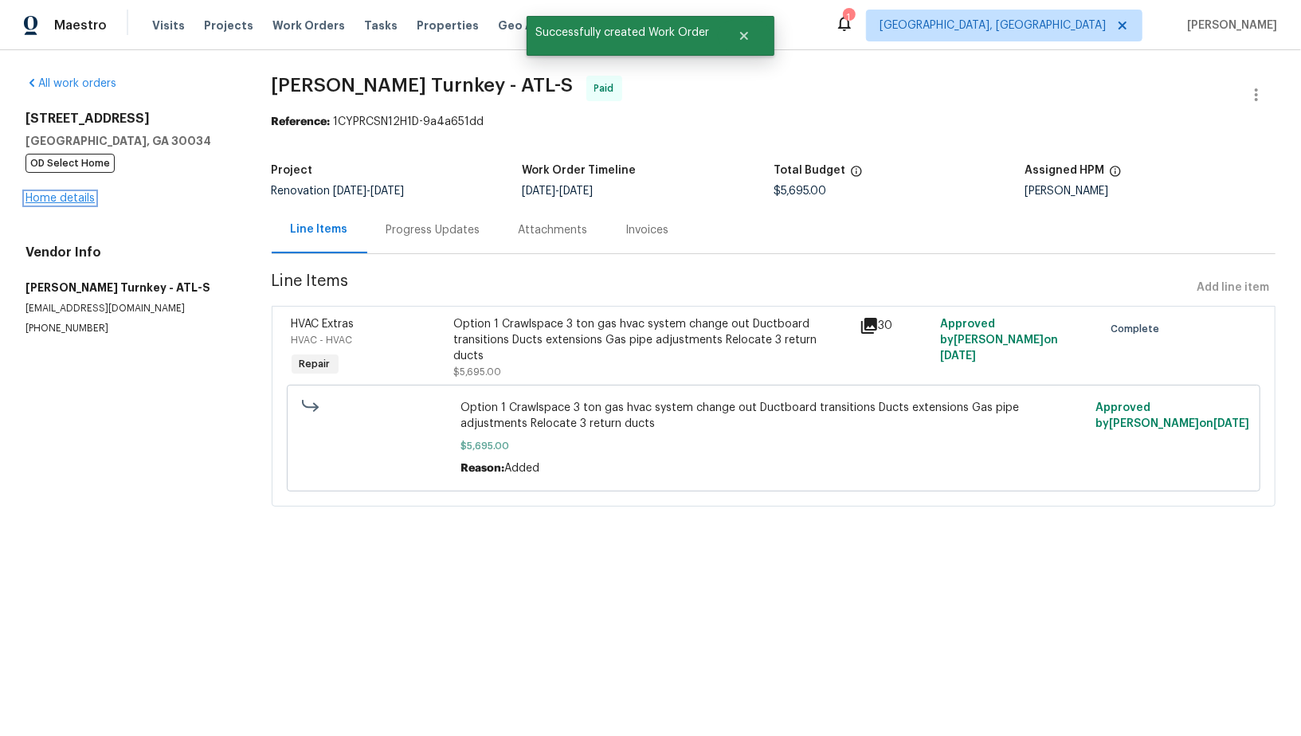
click at [61, 202] on link "Home details" at bounding box center [59, 198] width 69 height 11
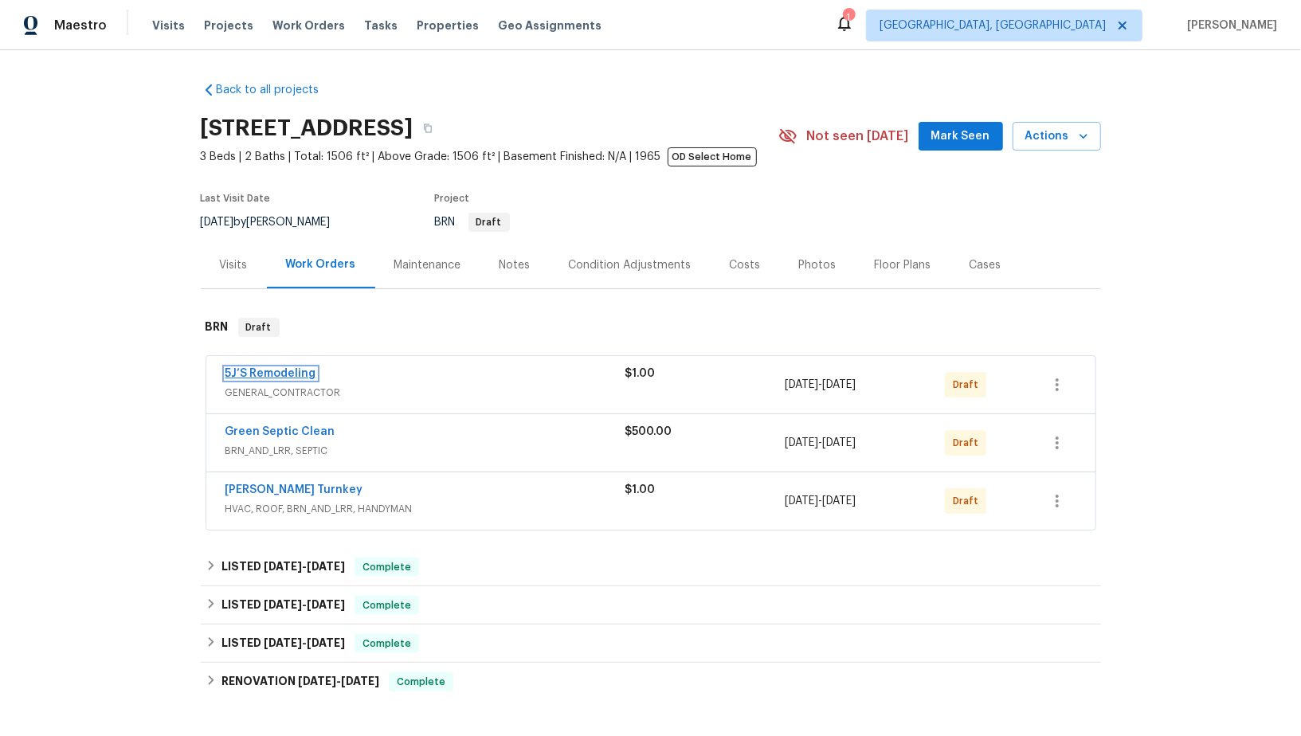
click at [277, 374] on link "5J’S Remodeling" at bounding box center [271, 373] width 91 height 11
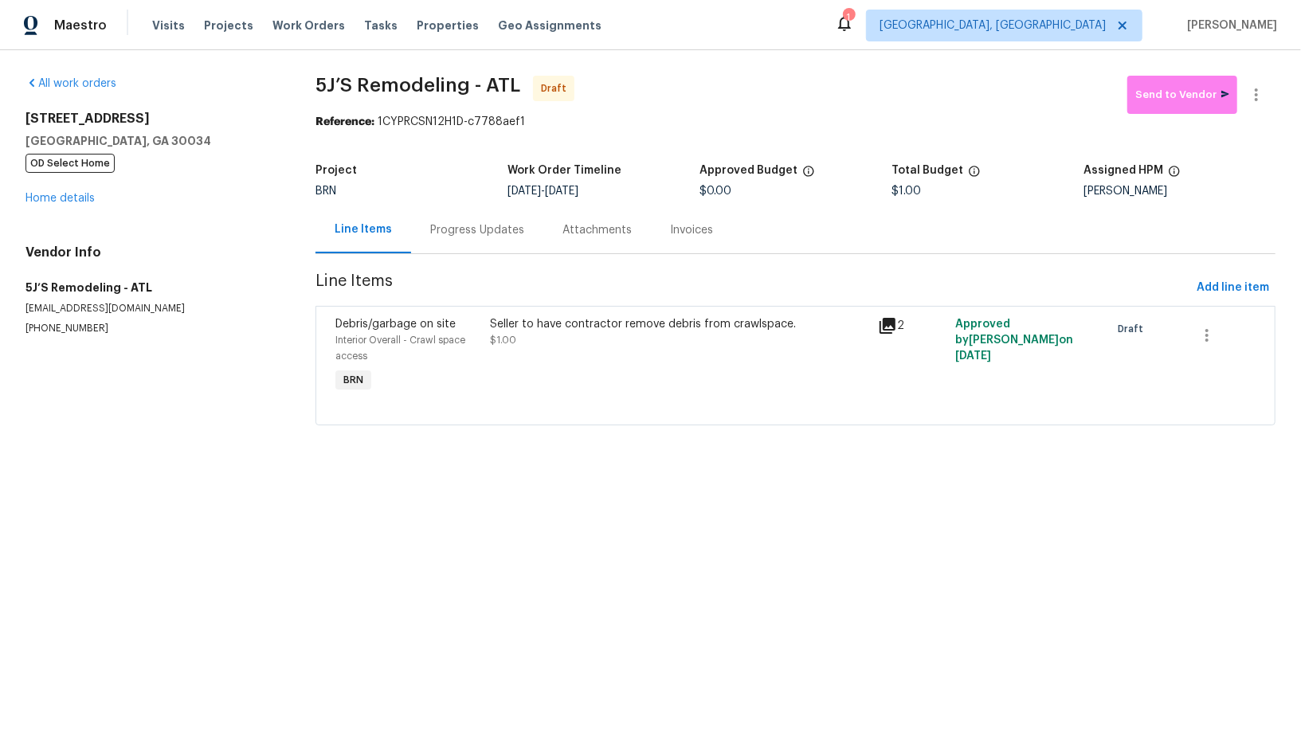
click at [437, 247] on div "Progress Updates" at bounding box center [477, 229] width 132 height 47
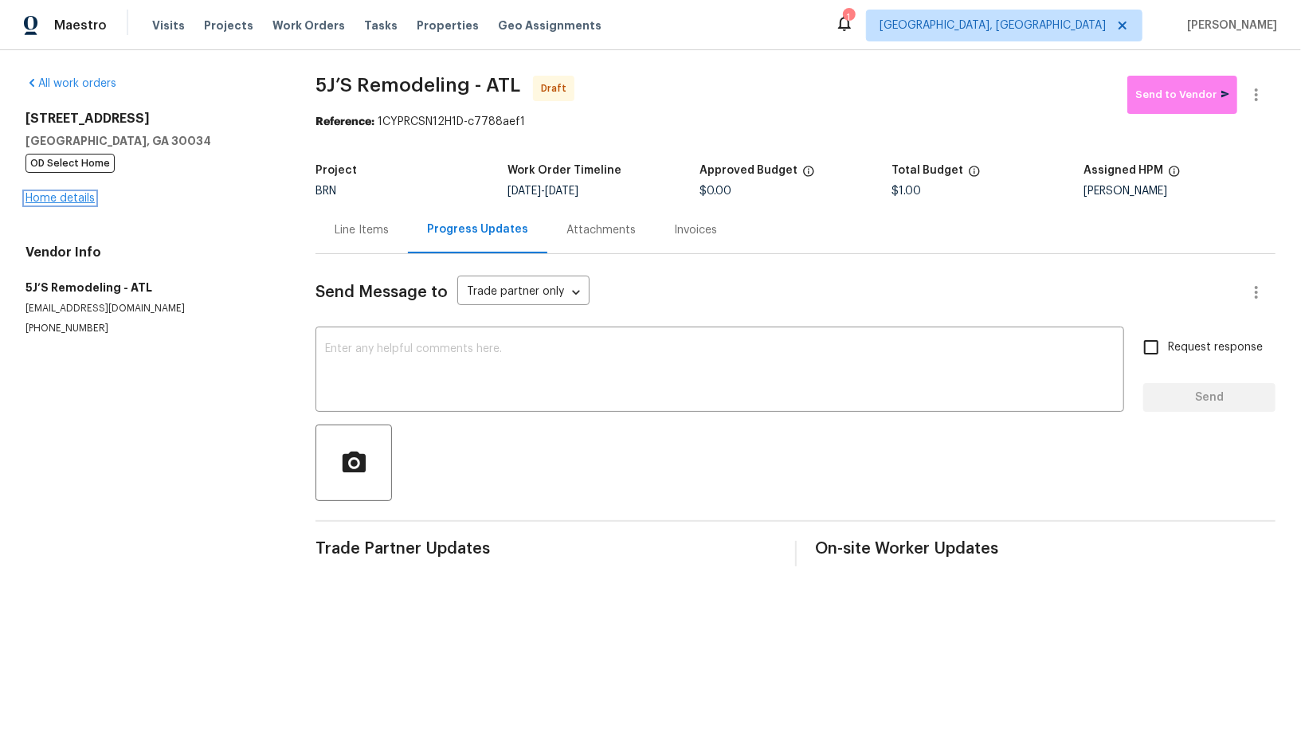
click at [67, 197] on link "Home details" at bounding box center [59, 198] width 69 height 11
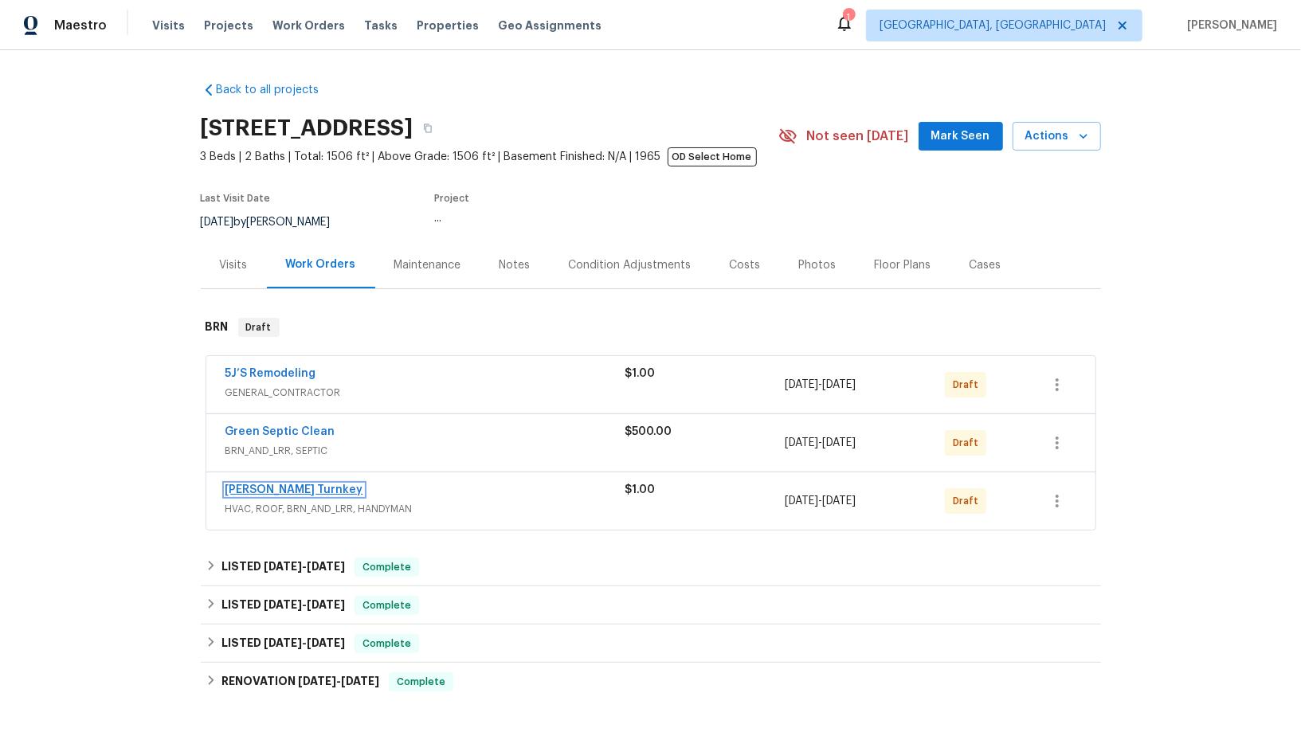
click at [275, 484] on link "Davis Turnkey" at bounding box center [295, 489] width 138 height 11
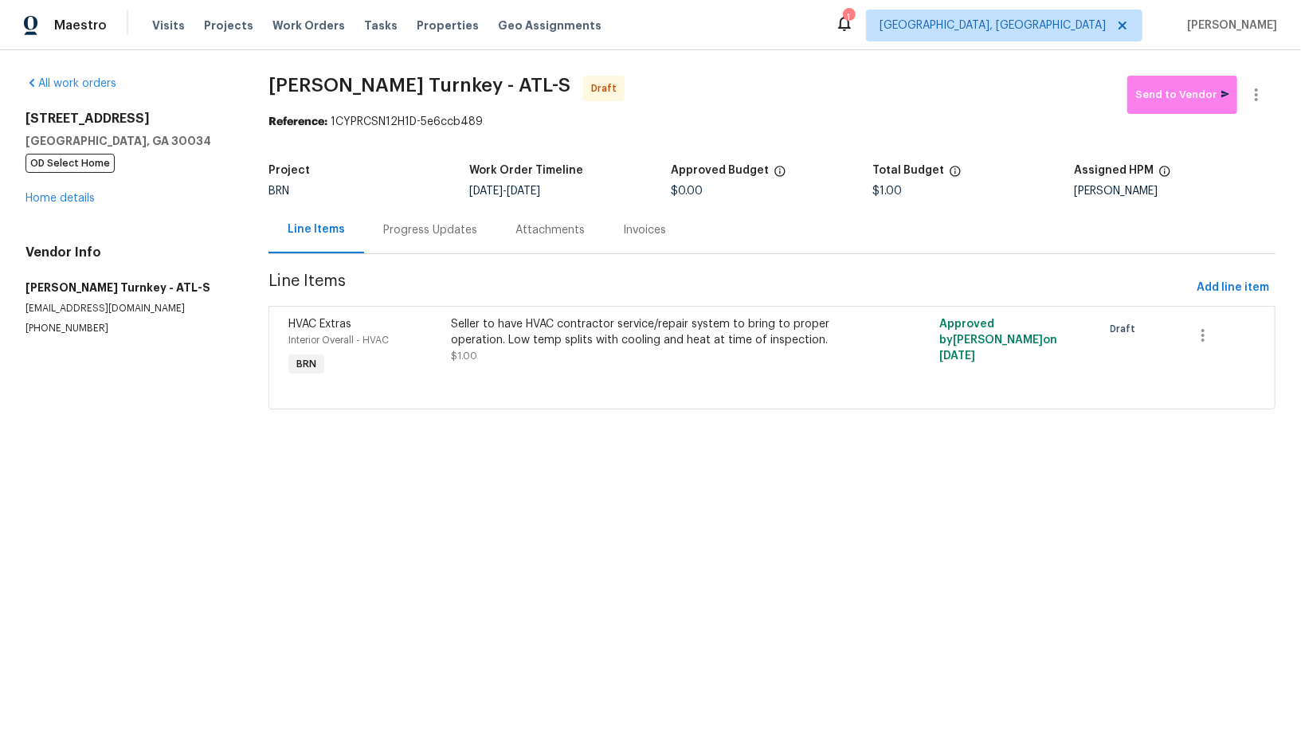
click at [422, 241] on div "Progress Updates" at bounding box center [430, 229] width 132 height 47
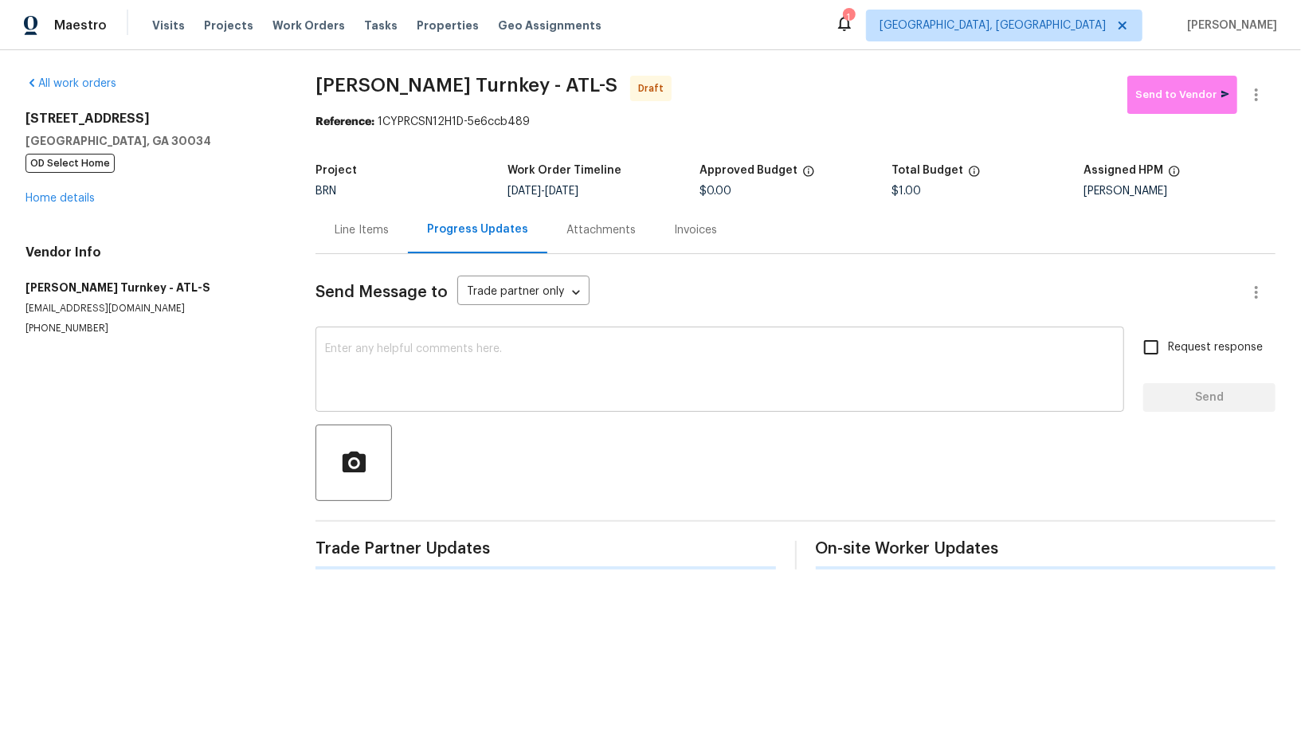
click at [496, 376] on textarea at bounding box center [720, 371] width 790 height 56
paste textarea "Hi, I'm Padmapriya from Opendoor. Just wanted to check if you received the WO f…"
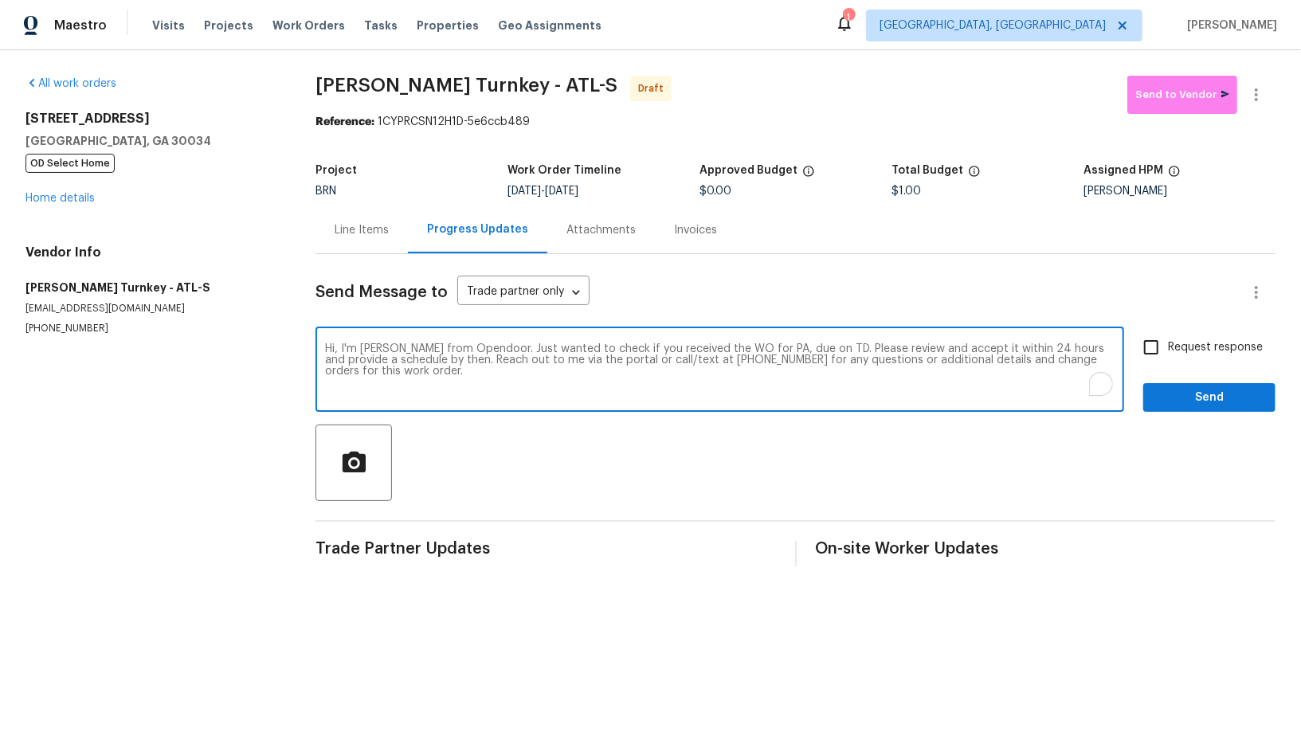
click at [778, 348] on textarea "Hi, I'm Padmapriya from Opendoor. Just wanted to check if you received the WO f…" at bounding box center [720, 371] width 790 height 56
paste textarea "2685 Rainbow Ridge Rd, Decatur, GA 30034"
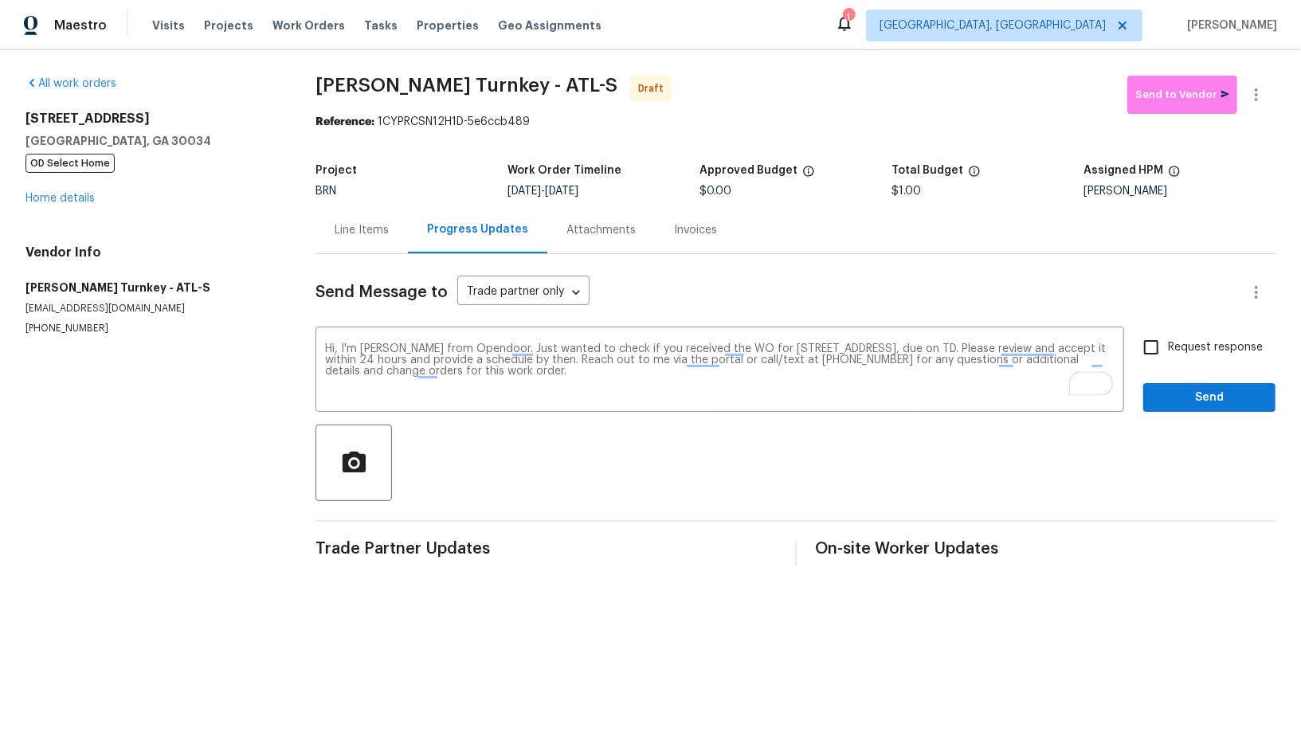
drag, startPoint x: 569, startPoint y: 190, endPoint x: 647, endPoint y: 190, distance: 78.1
click at [647, 190] on div "8/29/2025 - 9/3/2025" at bounding box center [604, 191] width 192 height 11
copy span "9/3/2025"
click at [1053, 353] on textarea "Hi, I'm Padmapriya from Opendoor. Just wanted to check if you received the WO f…" at bounding box center [720, 371] width 790 height 56
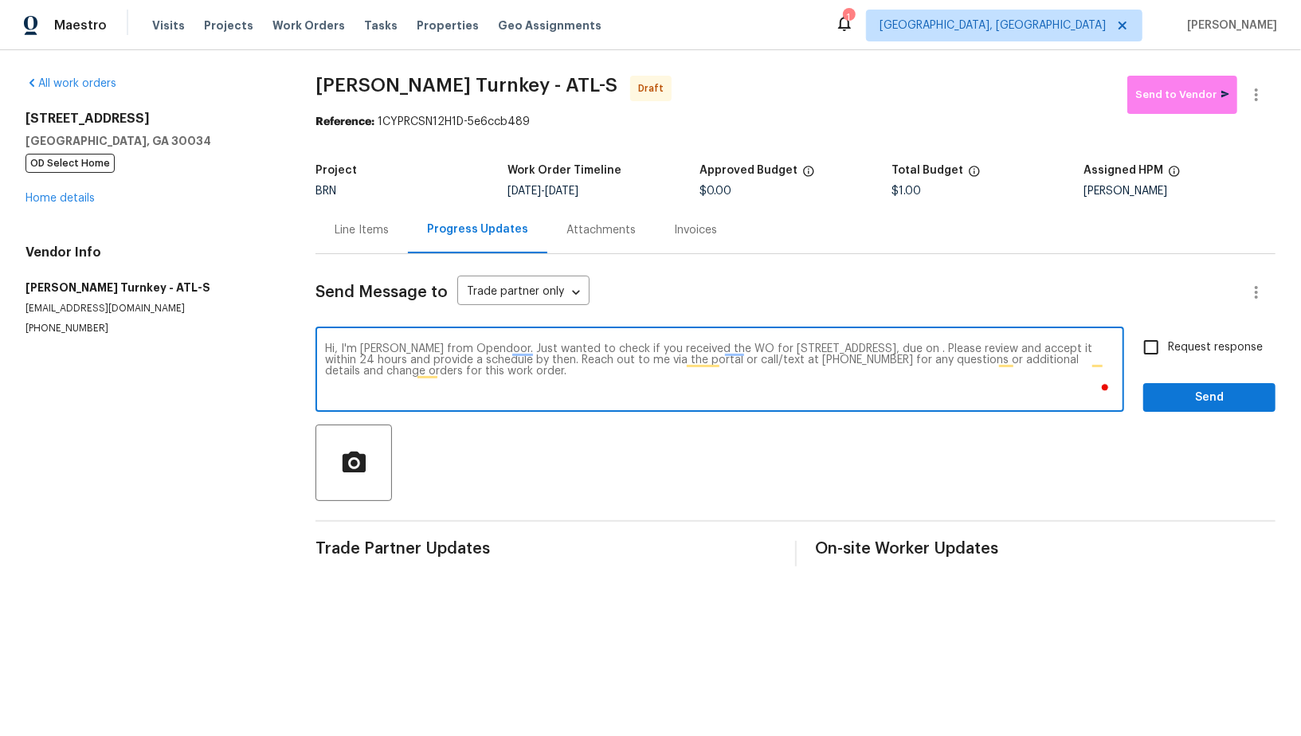
paste textarea "9/3/2025"
click at [967, 367] on textarea "Hi, I'm Padmapriya from Opendoor. Just wanted to check if you received the WO f…" at bounding box center [720, 371] width 790 height 56
click at [1045, 349] on textarea "Hi, I'm Padmapriya from Opendoor. Just wanted to check if you received the WO f…" at bounding box center [720, 371] width 790 height 56
type textarea "Hi, I'm Padmapriya from Opendoor. Just wanted to check if you received the WO f…"
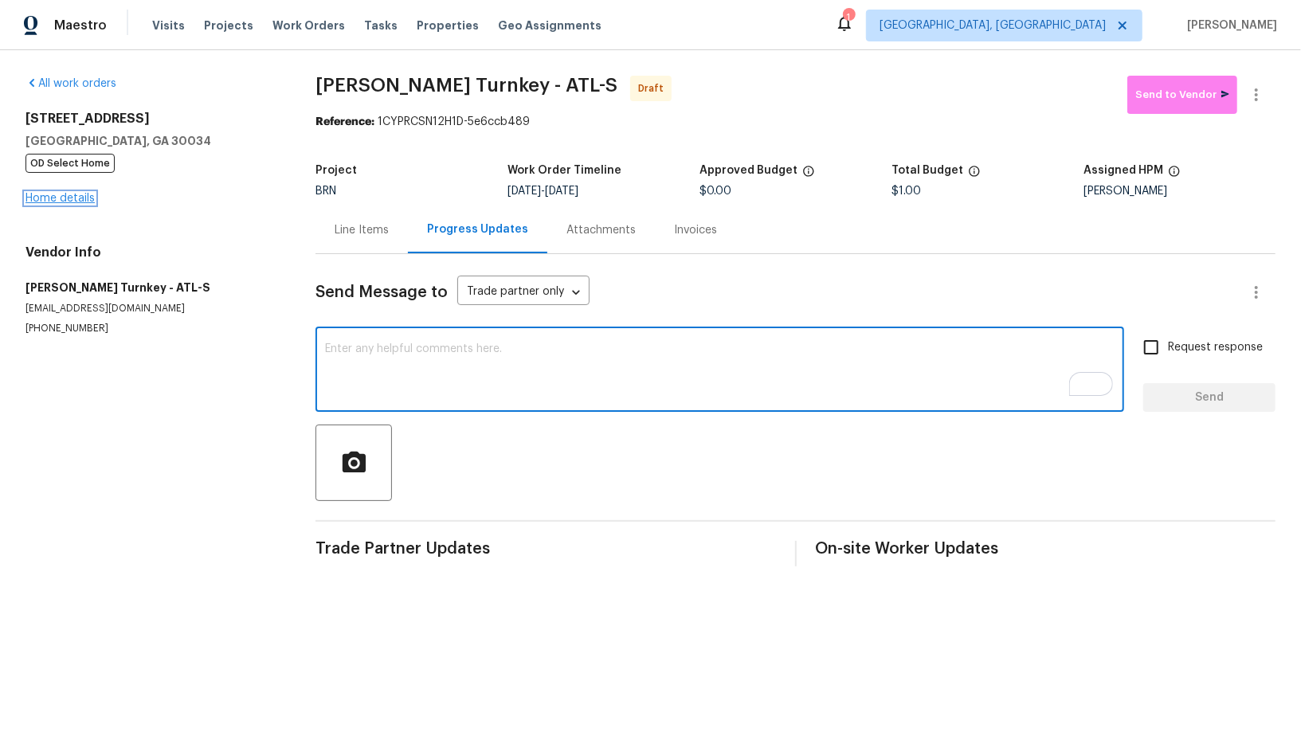
click at [75, 195] on link "Home details" at bounding box center [59, 198] width 69 height 11
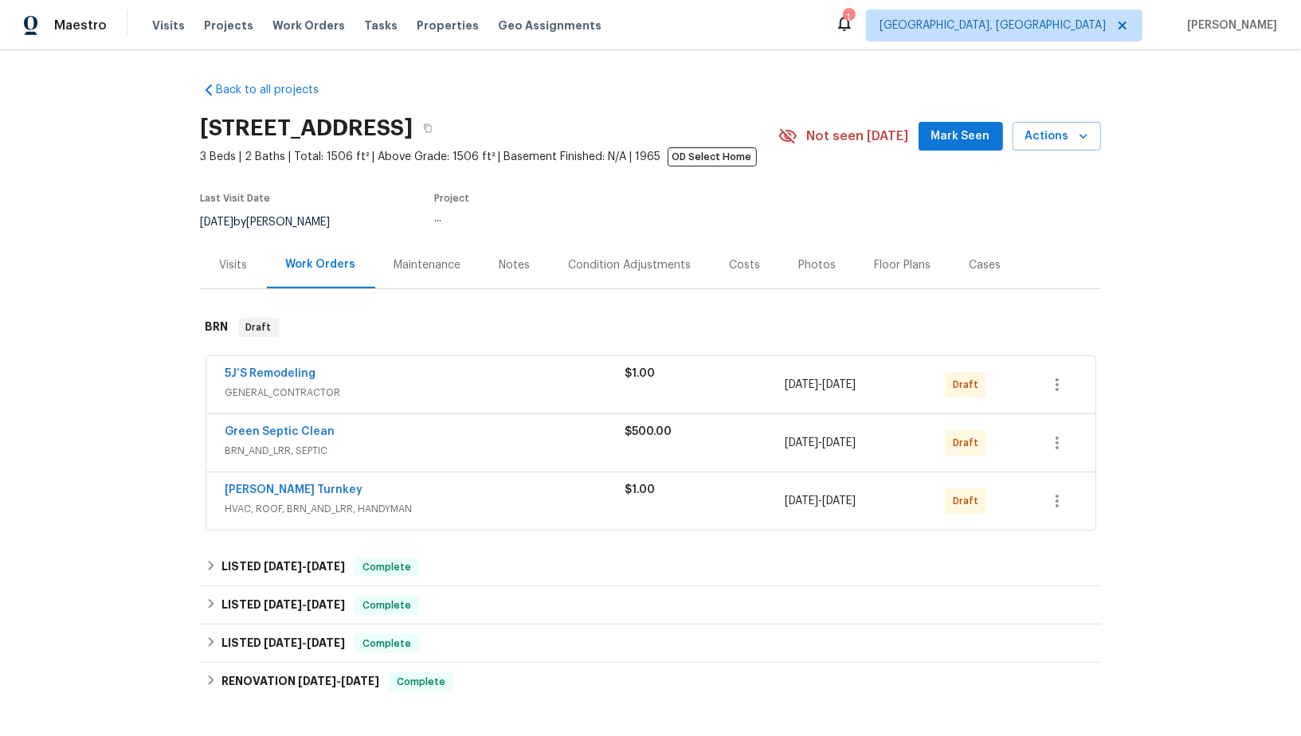
click at [279, 439] on div "Green Septic Clean" at bounding box center [426, 433] width 400 height 19
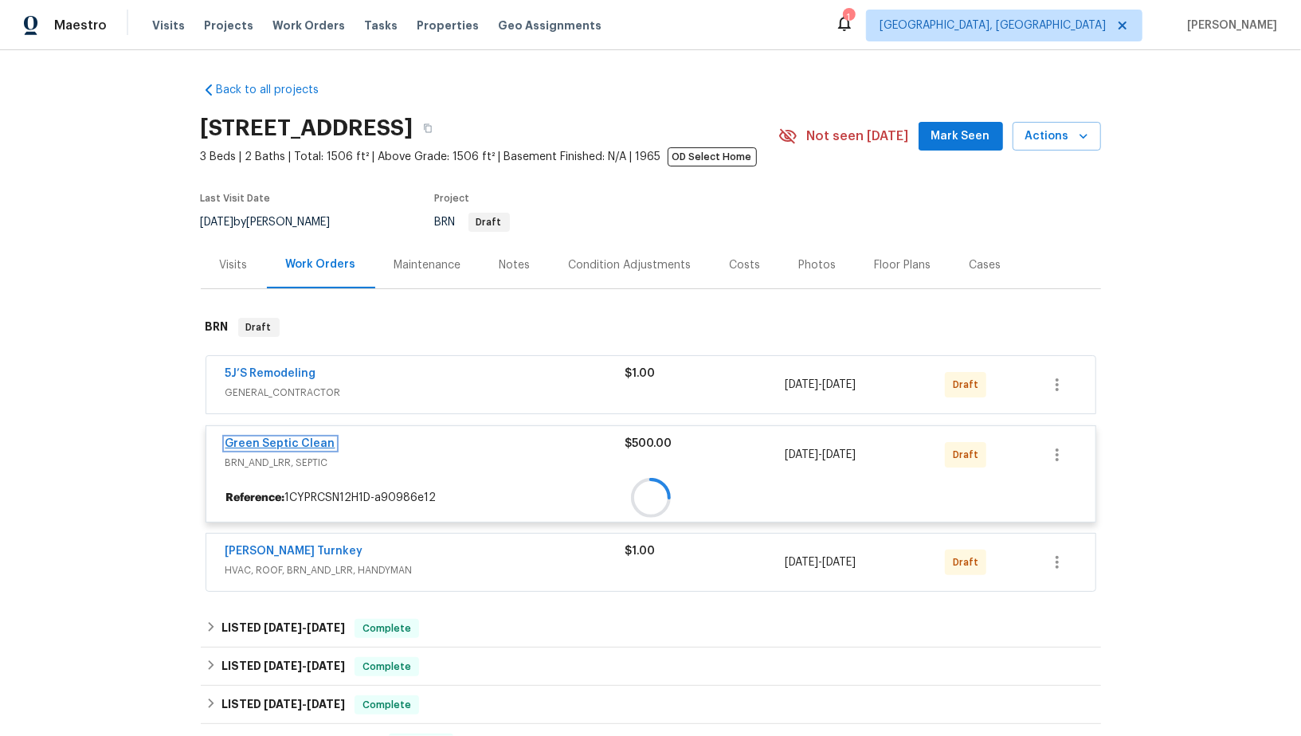
click at [268, 441] on link "Green Septic Clean" at bounding box center [281, 443] width 110 height 11
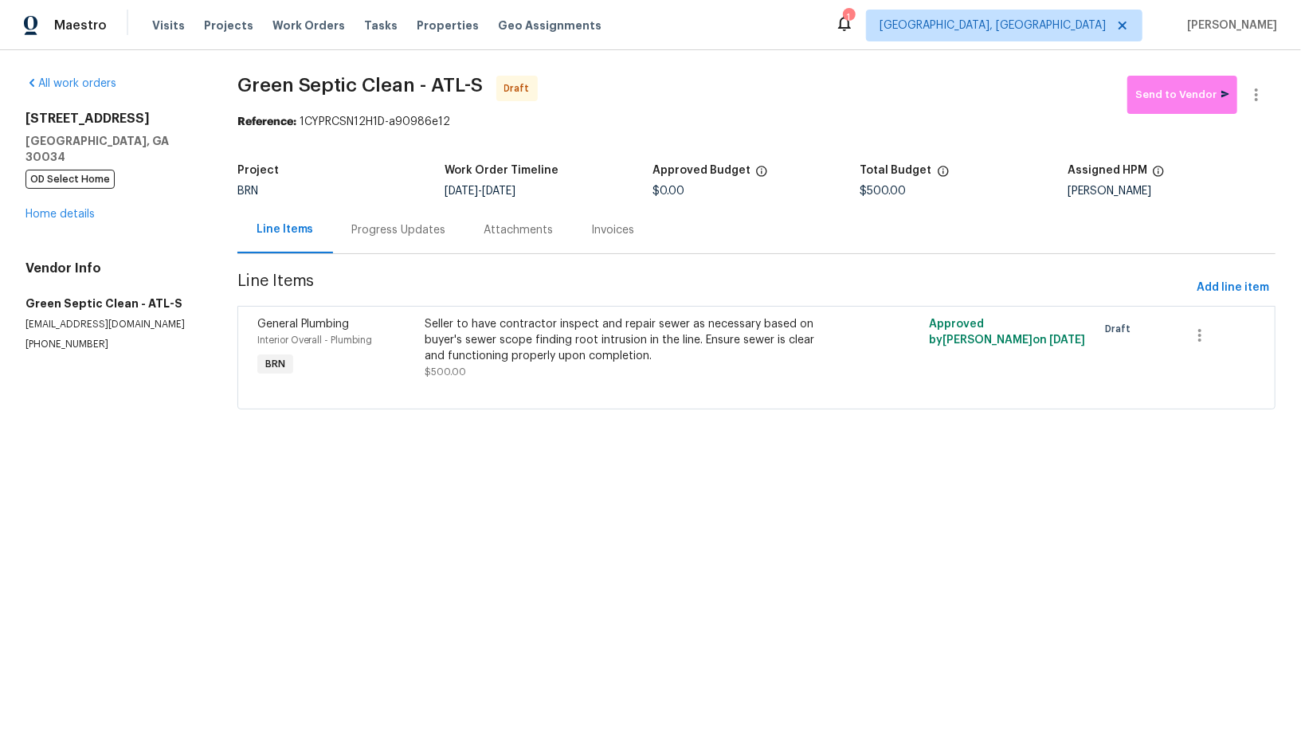
click at [399, 237] on div "Progress Updates" at bounding box center [399, 230] width 94 height 16
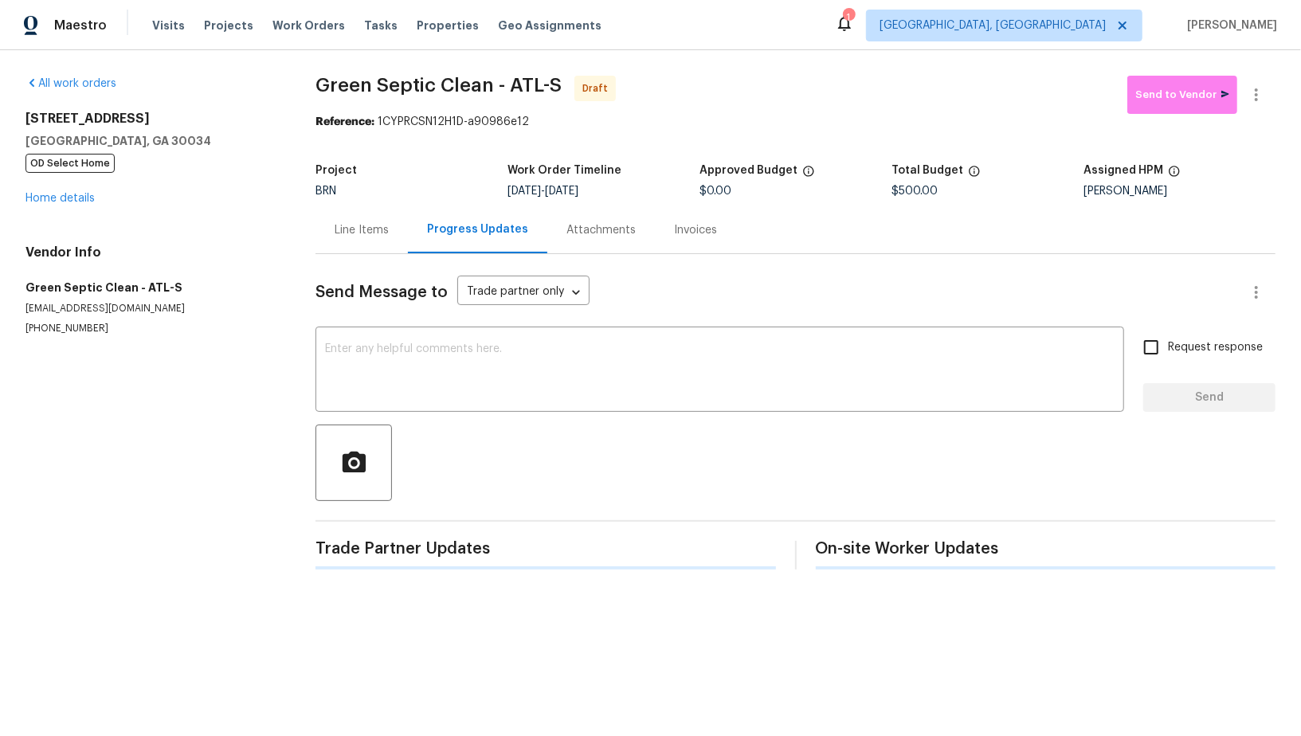
click at [483, 420] on div "Send Message to Trade partner only Trade partner only ​ x ​ Request response Se…" at bounding box center [796, 412] width 960 height 316
click at [483, 383] on textarea at bounding box center [720, 371] width 790 height 56
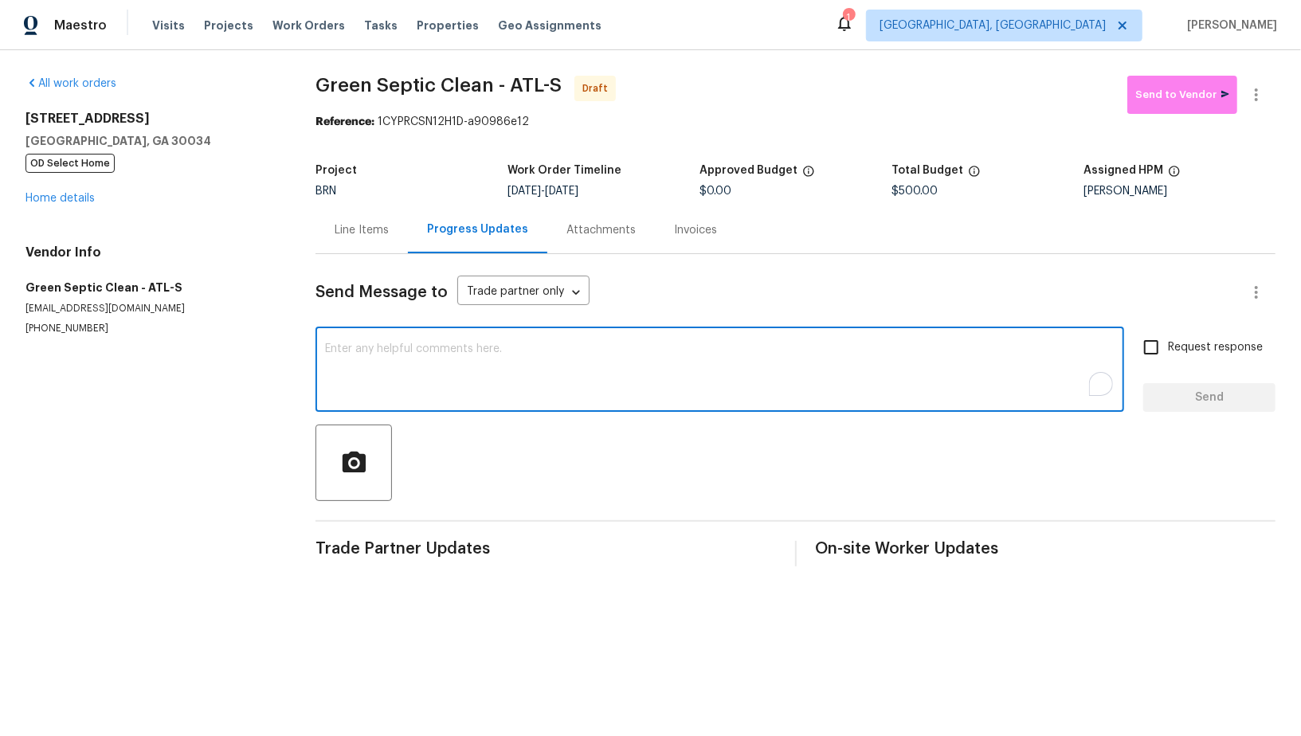
paste textarea "Hi, I'm Padmapriya from Opendoor. Just wanted to check if you received the WO f…"
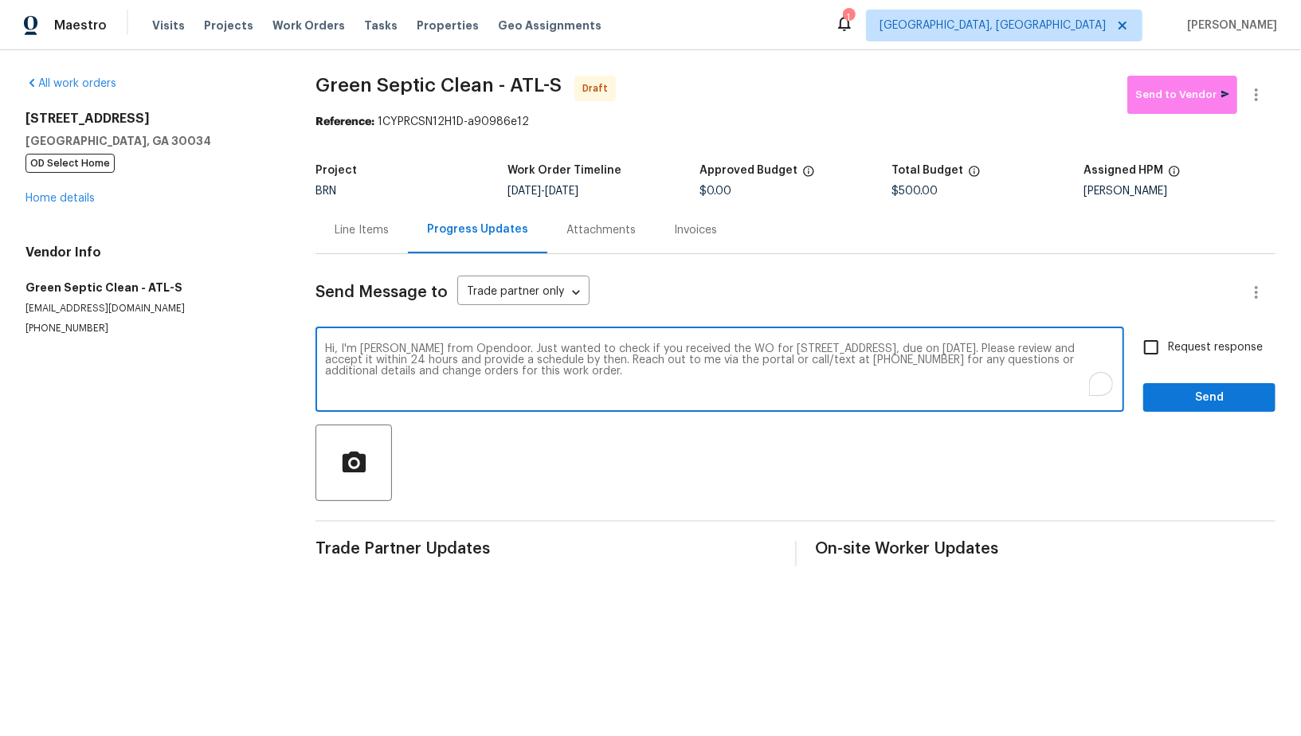
type textarea "Hi, I'm Padmapriya from Opendoor. Just wanted to check if you received the WO f…"
click at [1159, 352] on input "Request response" at bounding box center [1151, 347] width 33 height 33
checkbox input "true"
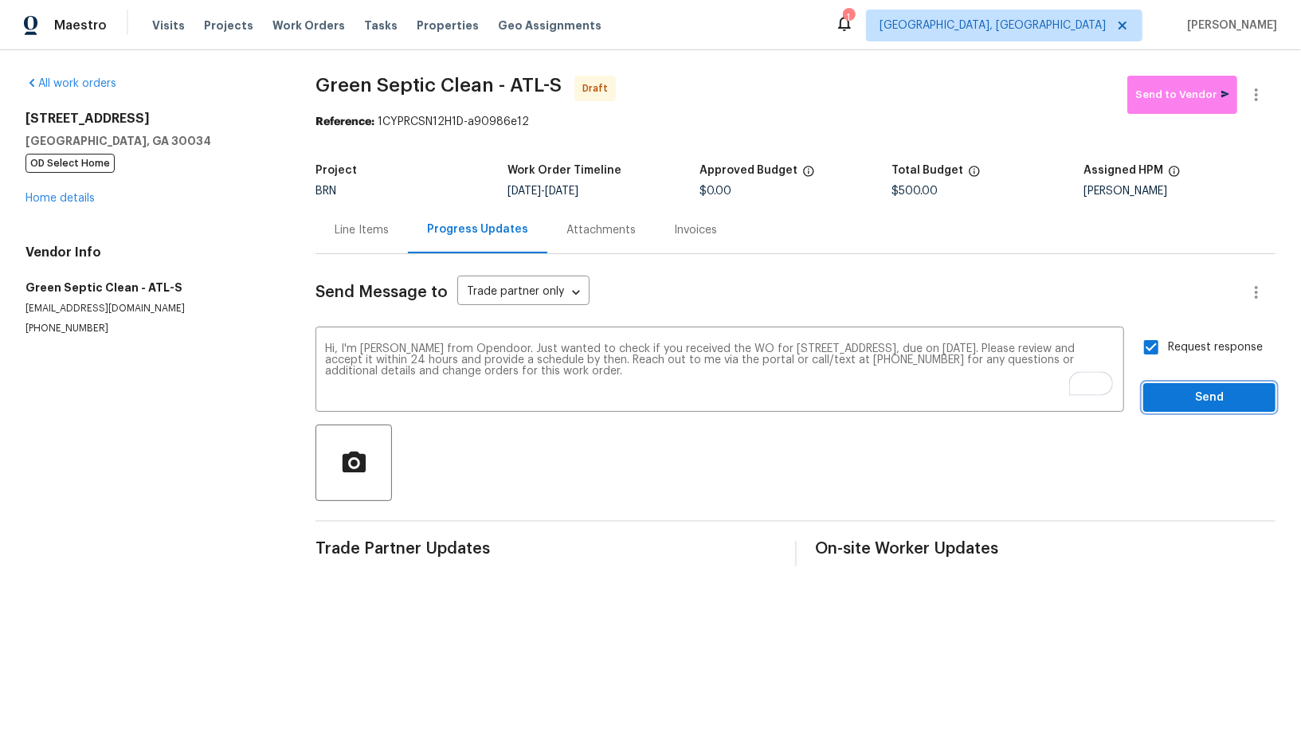
click at [1177, 383] on button "Send" at bounding box center [1209, 397] width 132 height 29
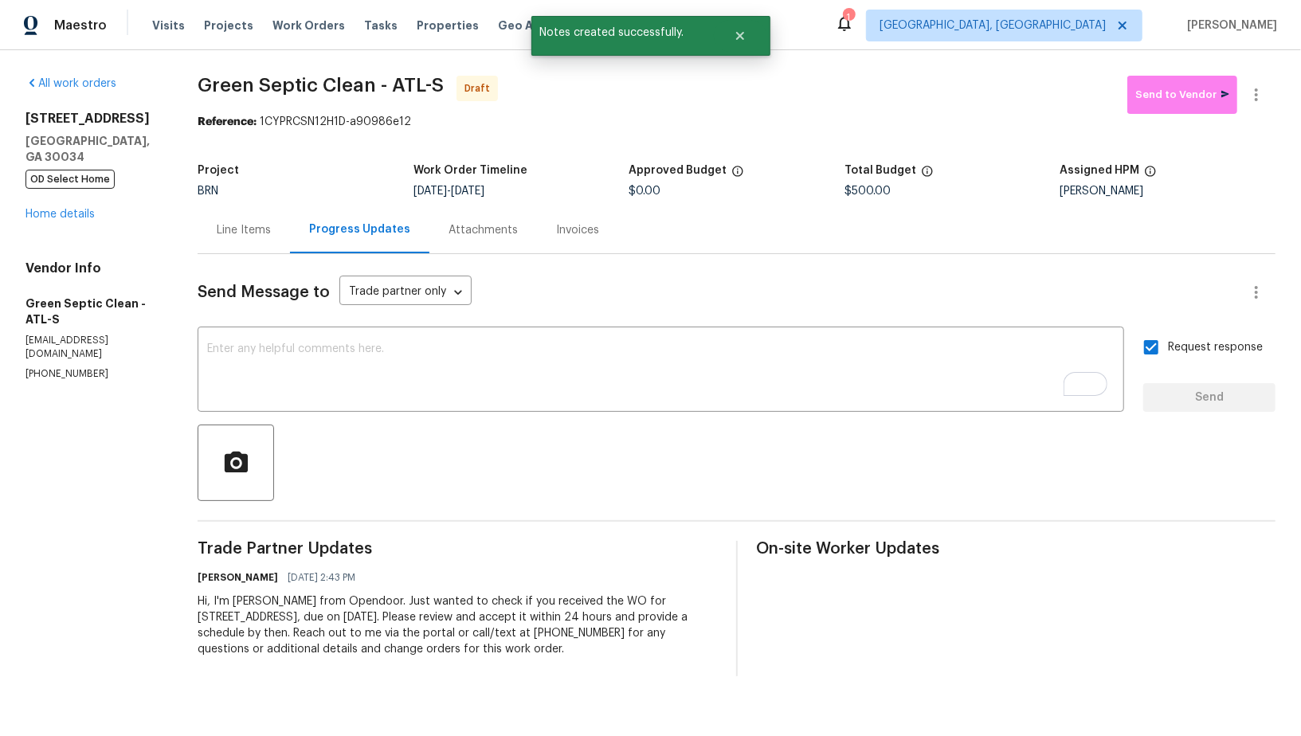
drag, startPoint x: 480, startPoint y: 190, endPoint x: 544, endPoint y: 190, distance: 64.5
click at [543, 190] on div "8/29/2025 - 9/3/2025" at bounding box center [522, 191] width 216 height 11
drag, startPoint x: 482, startPoint y: 193, endPoint x: 563, endPoint y: 193, distance: 80.5
click at [563, 193] on div "8/29/2025 - 9/3/2025" at bounding box center [522, 191] width 216 height 11
copy span "[DATE]"
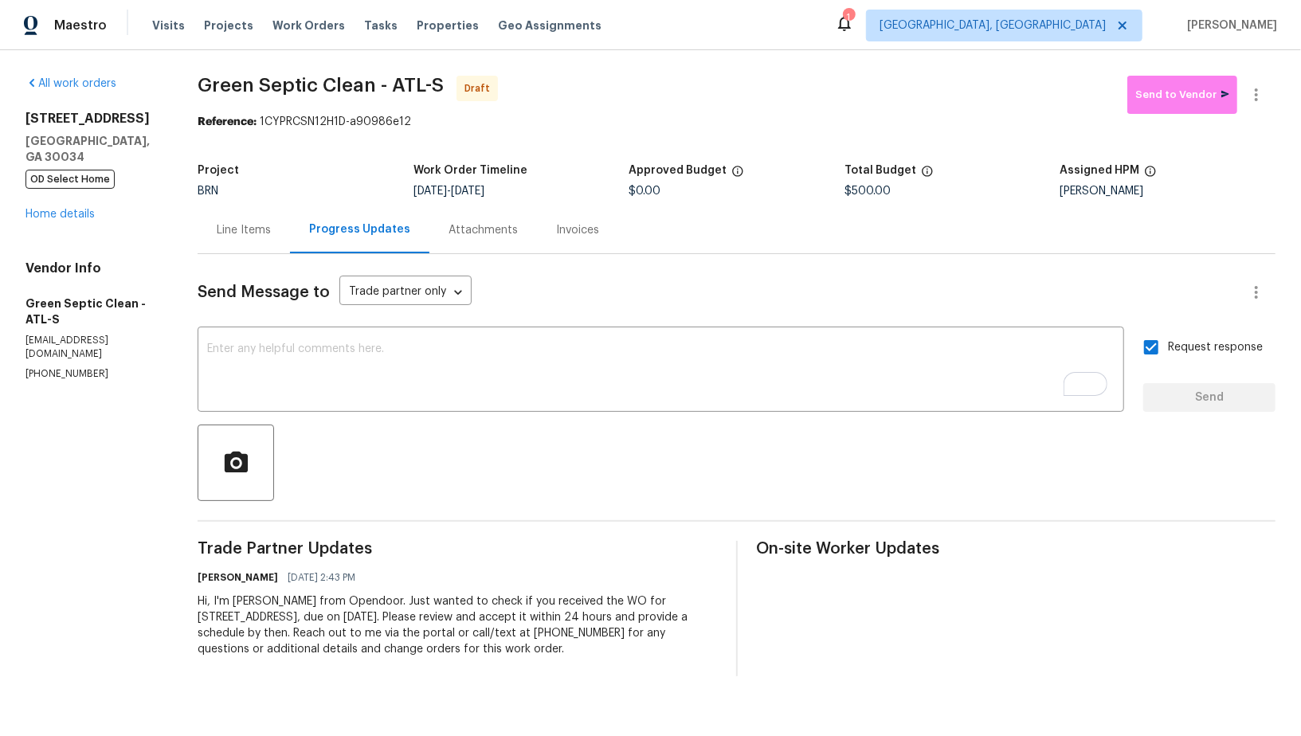
click at [236, 234] on div "Line Items" at bounding box center [244, 230] width 54 height 16
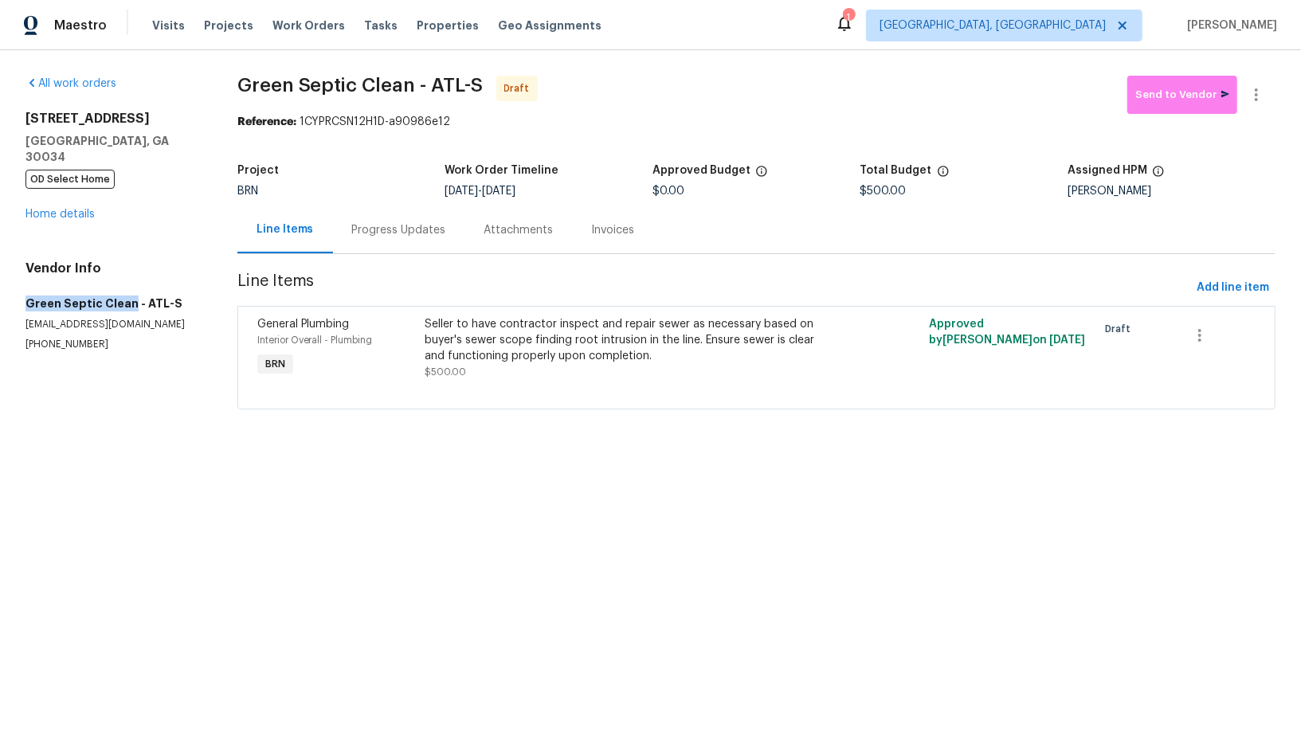
drag, startPoint x: 18, startPoint y: 283, endPoint x: 127, endPoint y: 282, distance: 108.4
click at [127, 282] on div "All work orders 2685 Rainbow Ridge Rd Decatur, GA 30034 OD Select Home Home det…" at bounding box center [650, 252] width 1301 height 404
copy h5 "Green Septic Clean"
click at [1245, 104] on button "button" at bounding box center [1257, 95] width 38 height 38
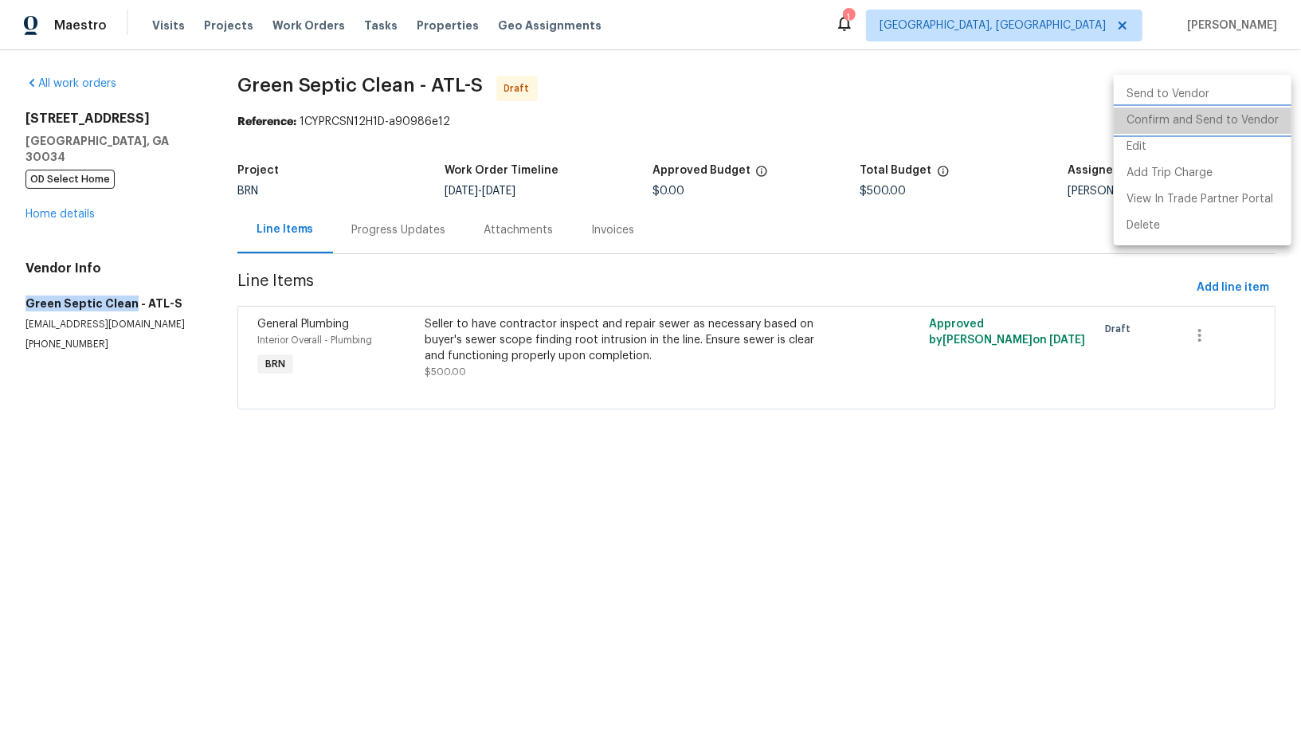
click at [1236, 120] on li "Confirm and Send to Vendor" at bounding box center [1203, 121] width 178 height 26
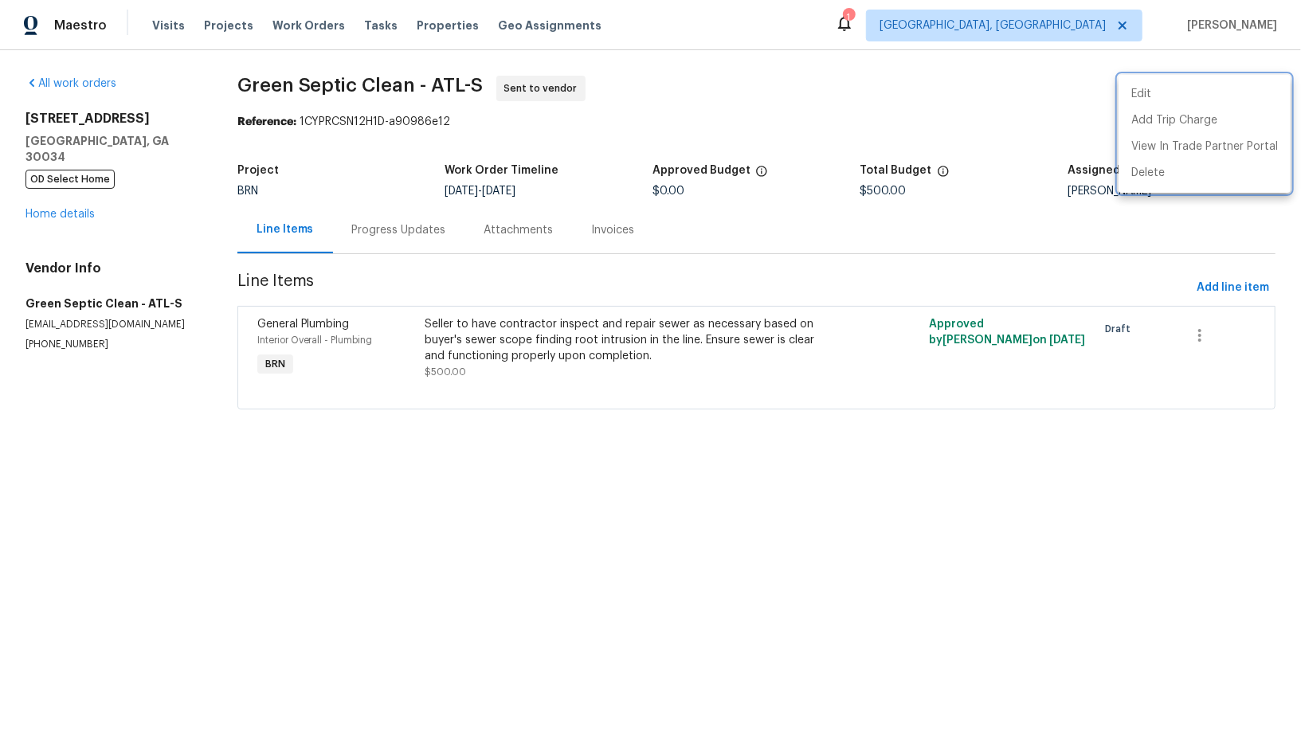
click at [64, 202] on div at bounding box center [650, 368] width 1301 height 736
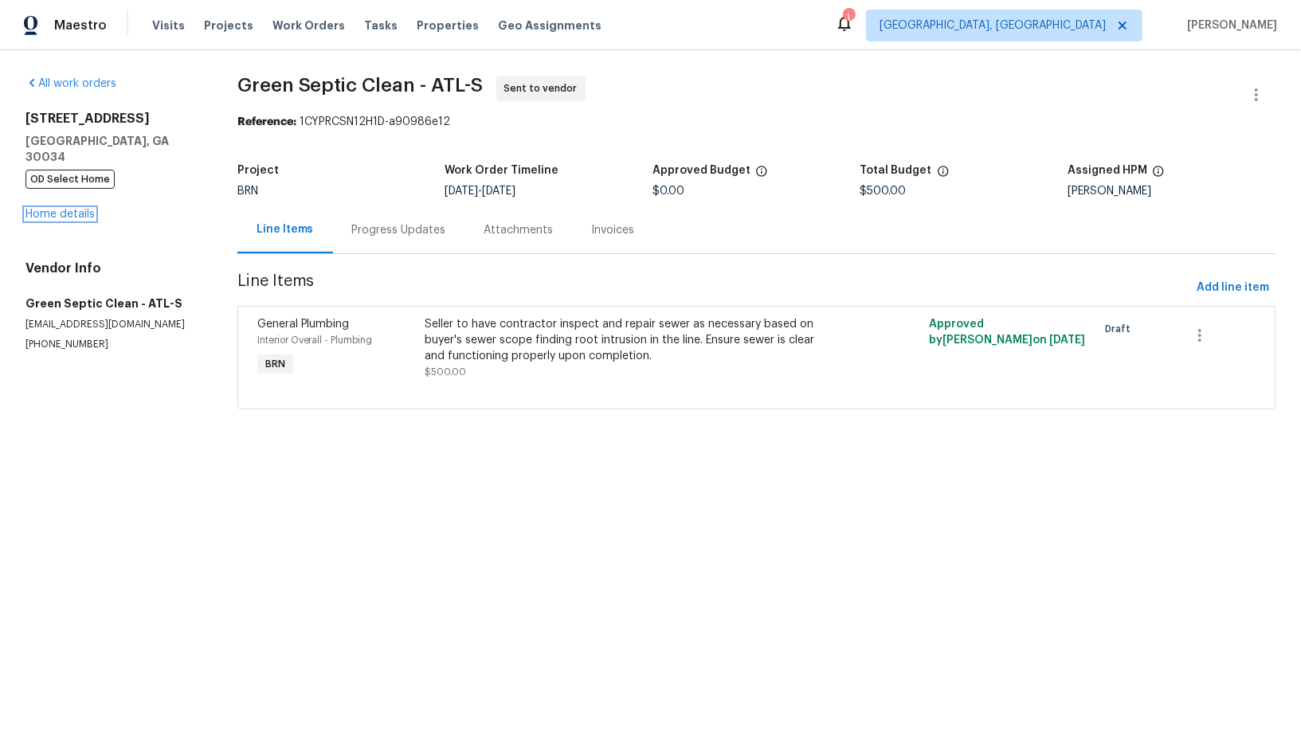
click at [64, 209] on link "Home details" at bounding box center [59, 214] width 69 height 11
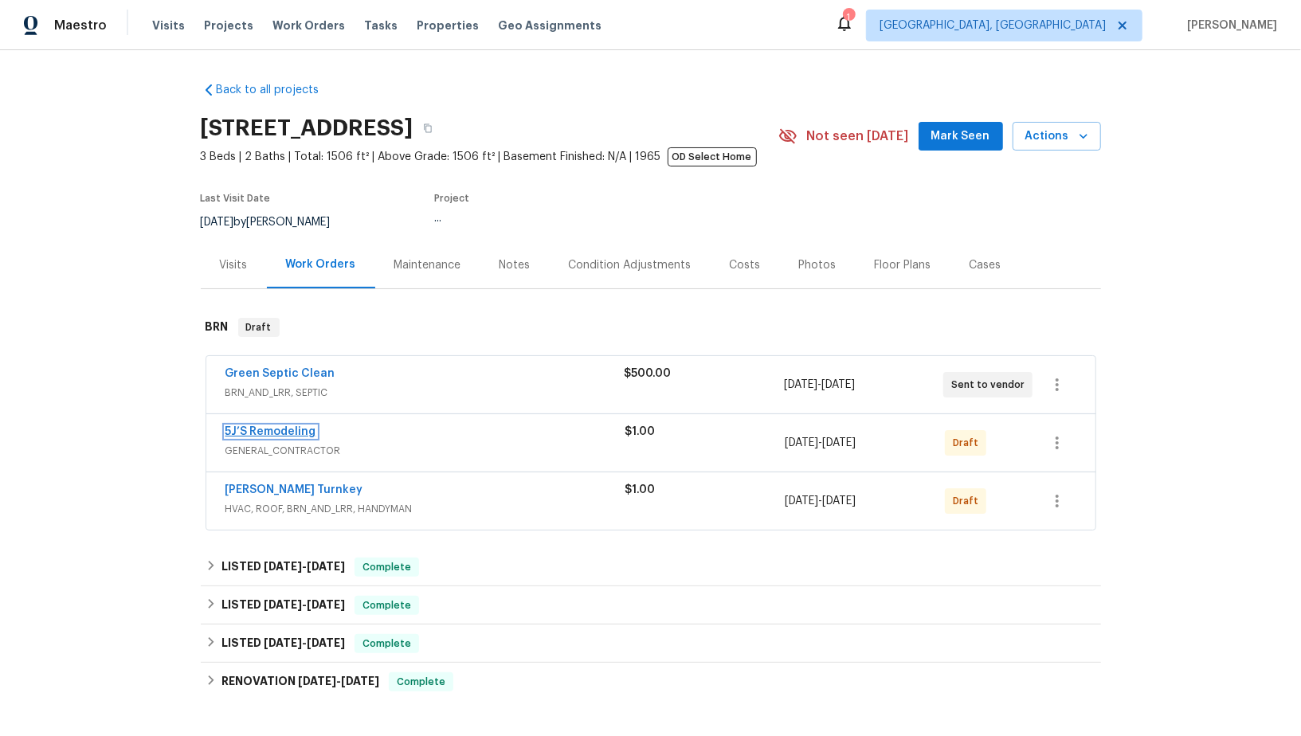
click at [276, 430] on link "5J’S Remodeling" at bounding box center [271, 431] width 91 height 11
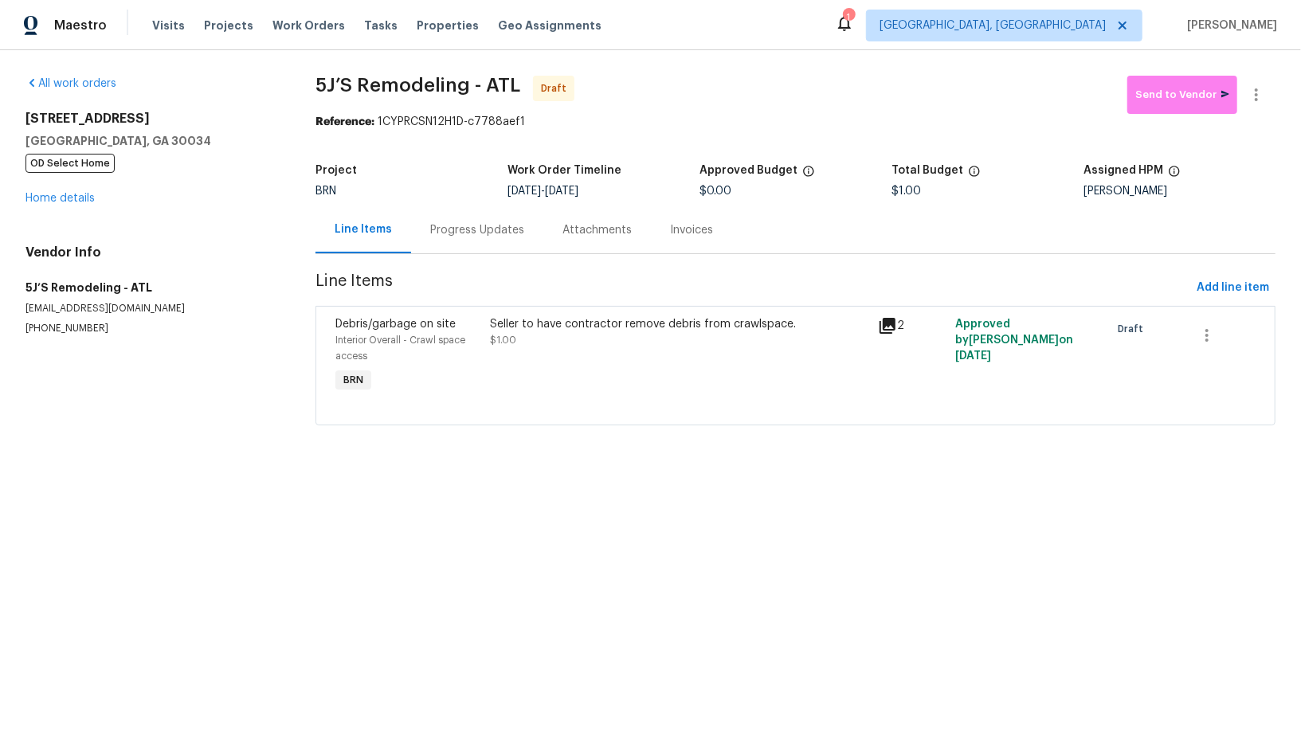
click at [477, 252] on div "Progress Updates" at bounding box center [477, 229] width 132 height 47
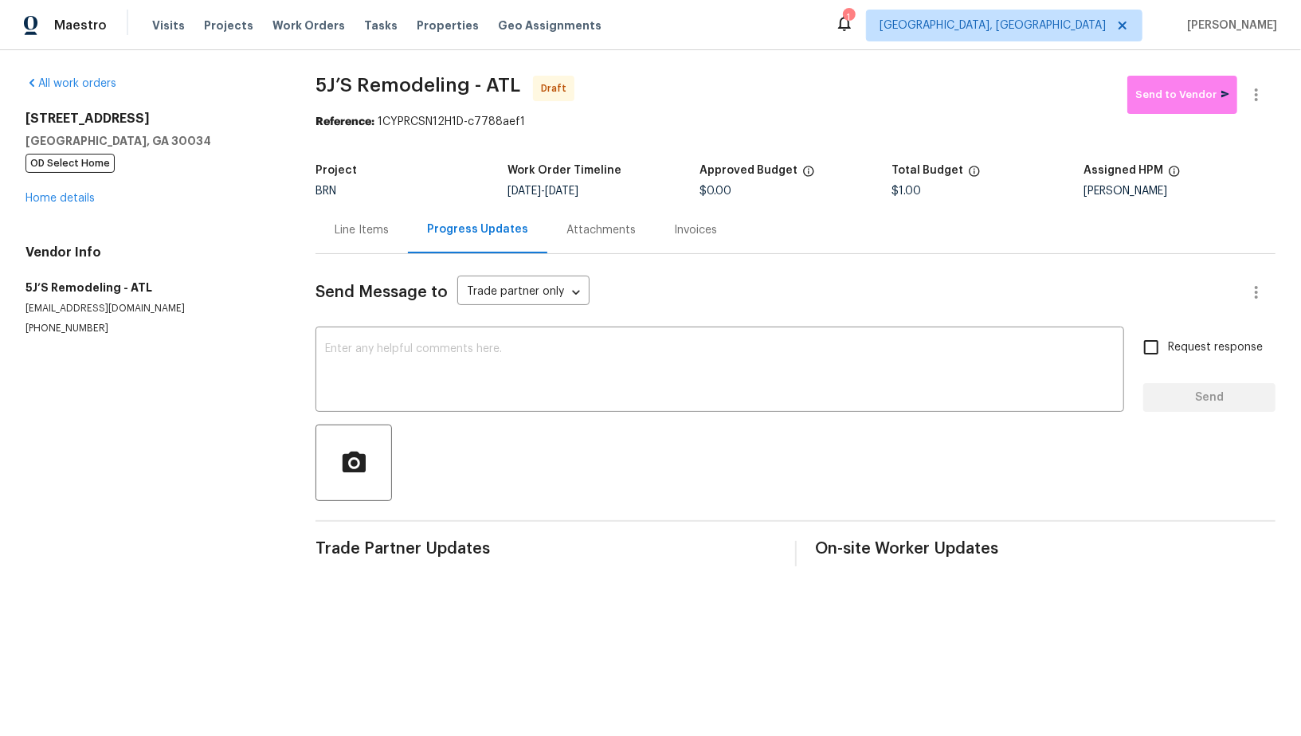
click at [312, 350] on div "All work orders 2685 Rainbow Ridge Rd Decatur, GA 30034 OD Select Home Home det…" at bounding box center [650, 321] width 1301 height 542
click at [338, 223] on div "Line Items" at bounding box center [362, 230] width 54 height 16
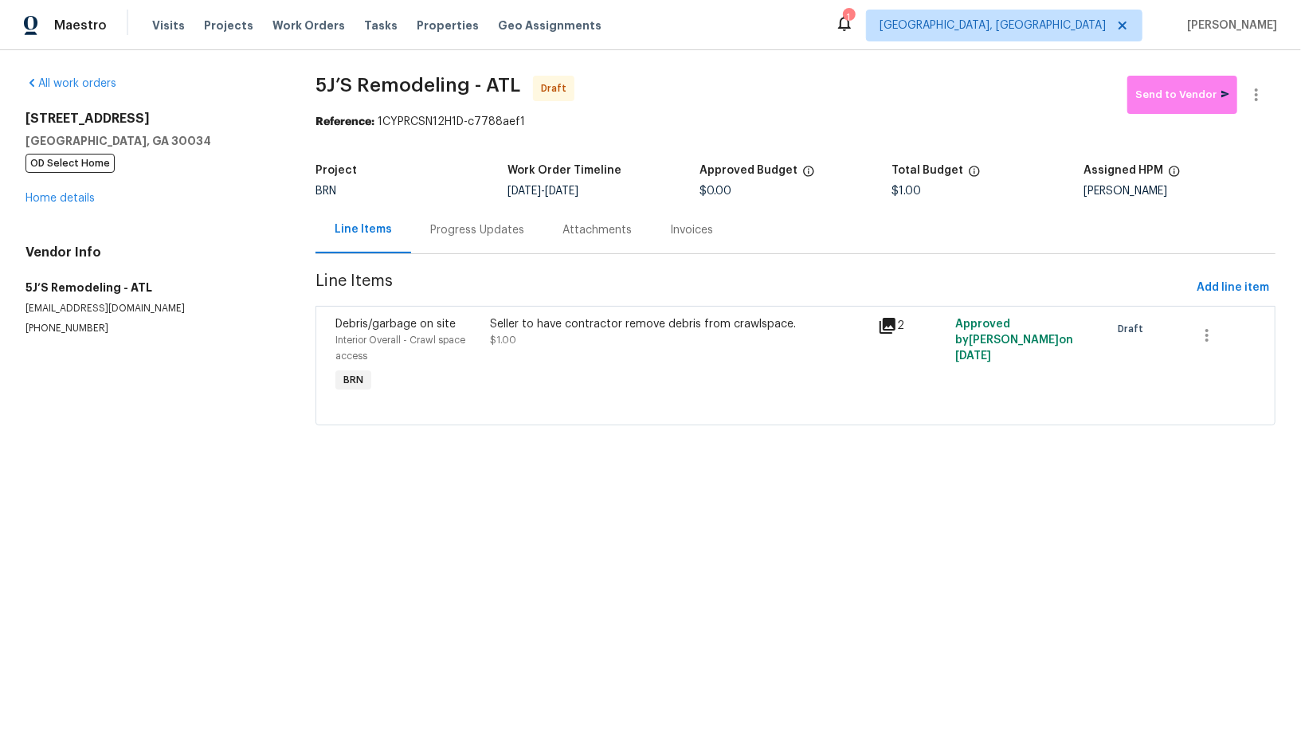
click at [555, 347] on div "Seller to have contractor remove debris from crawlspace. $1.00" at bounding box center [679, 356] width 387 height 89
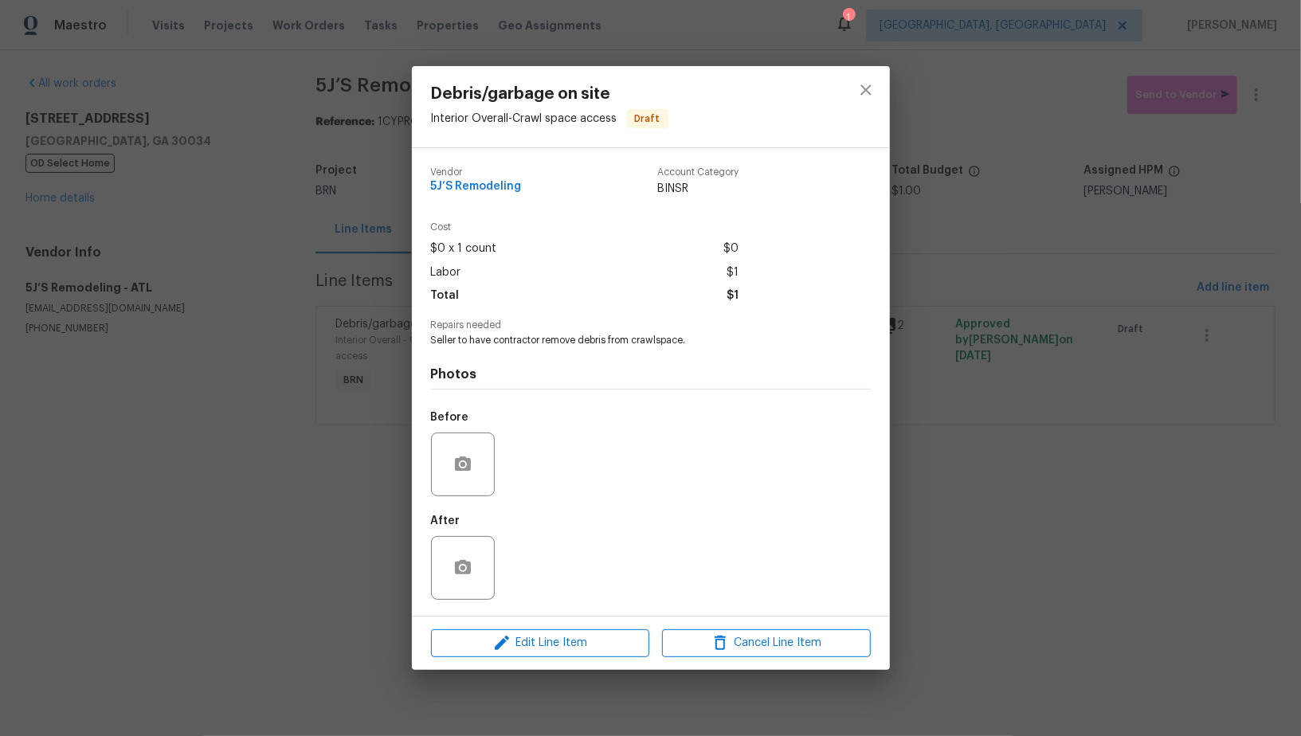
click at [535, 434] on div "Before" at bounding box center [651, 454] width 440 height 104
click at [373, 398] on div "Debris/garbage on site Interior Overall - Crawl space access Draft Vendor 5J’S …" at bounding box center [650, 368] width 1301 height 736
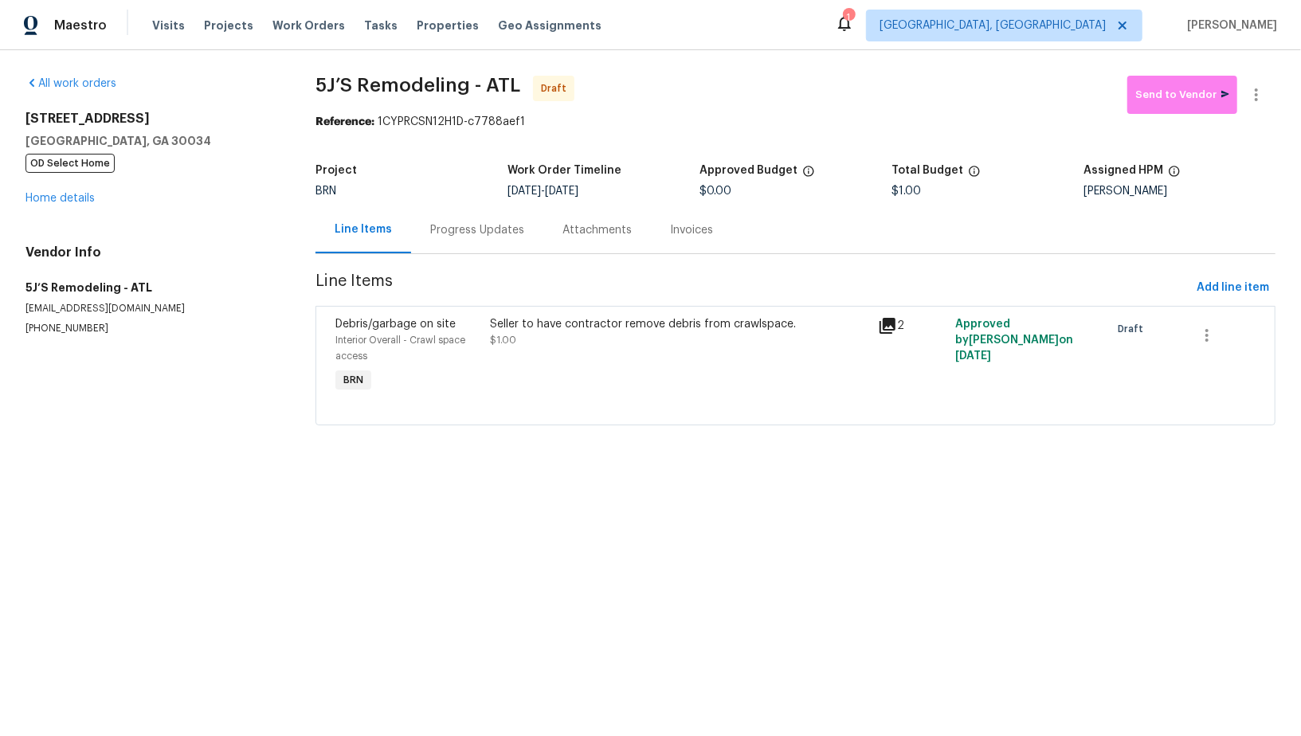
click at [453, 243] on div "Progress Updates" at bounding box center [477, 229] width 132 height 47
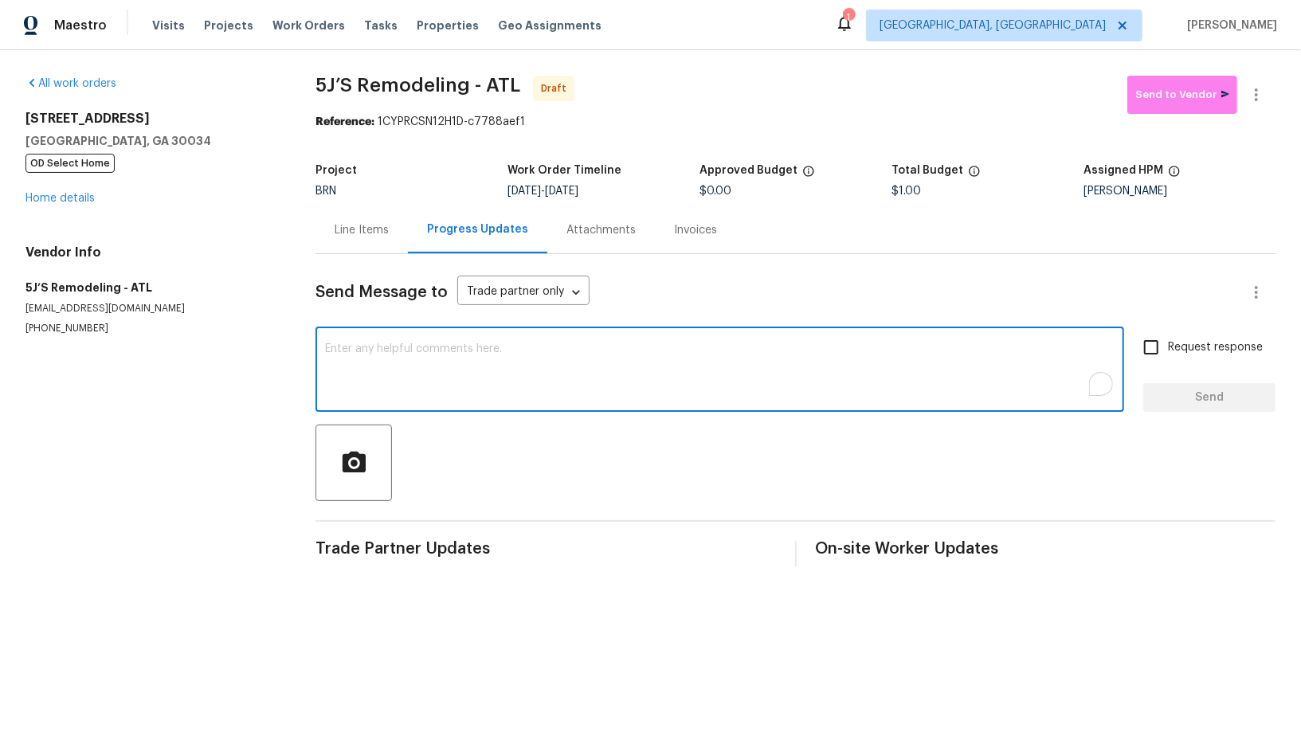
click at [358, 397] on textarea "To enrich screen reader interactions, please activate Accessibility in Grammarl…" at bounding box center [720, 371] width 790 height 56
type textarea "j"
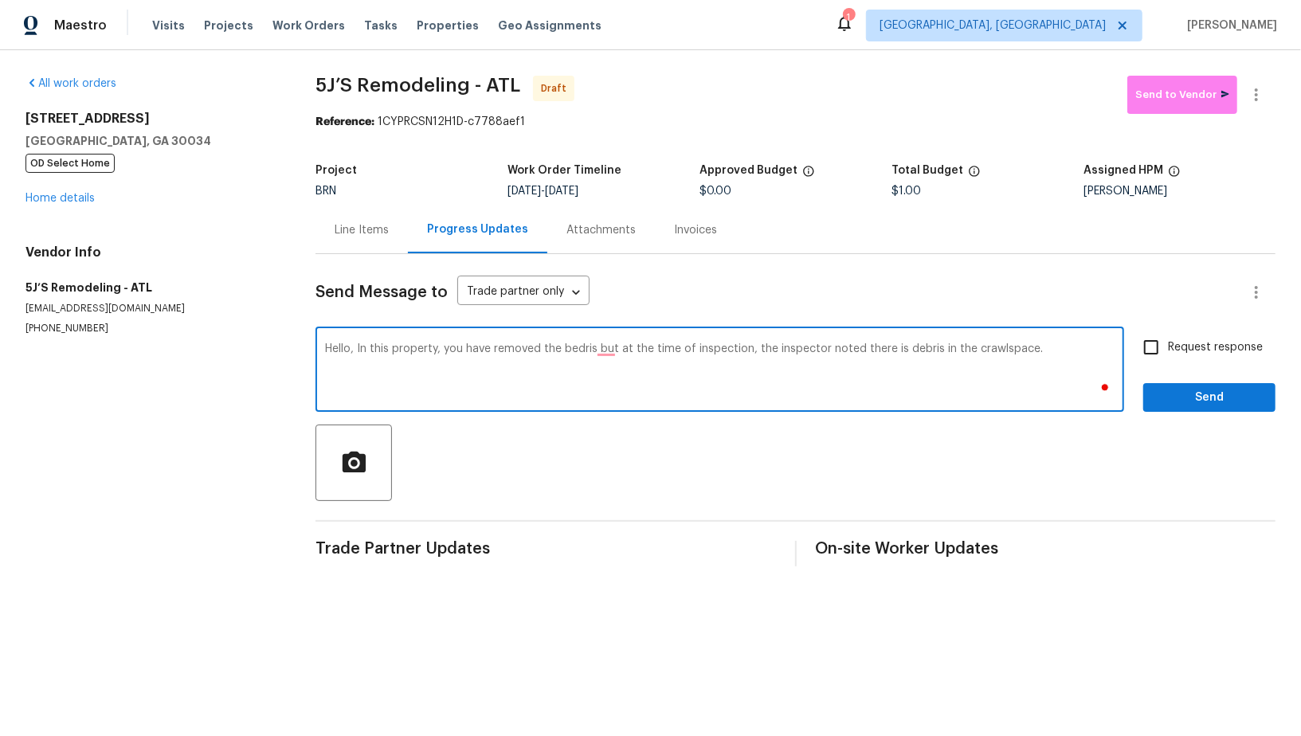
click at [615, 353] on textarea "Hello, In this property, you have removed the bedris but at the time of inspect…" at bounding box center [720, 371] width 790 height 56
click at [604, 351] on textarea "Hello, In this property, you have removed the bedris but at the time of inspect…" at bounding box center [720, 371] width 790 height 56
click at [571, 348] on textarea "Hello, In this property, you have removed the bedris, but at the time of inspec…" at bounding box center [720, 371] width 790 height 56
click at [362, 350] on textarea "Hello, In this property, you have removed the debris but at the time of inspect…" at bounding box center [720, 371] width 790 height 56
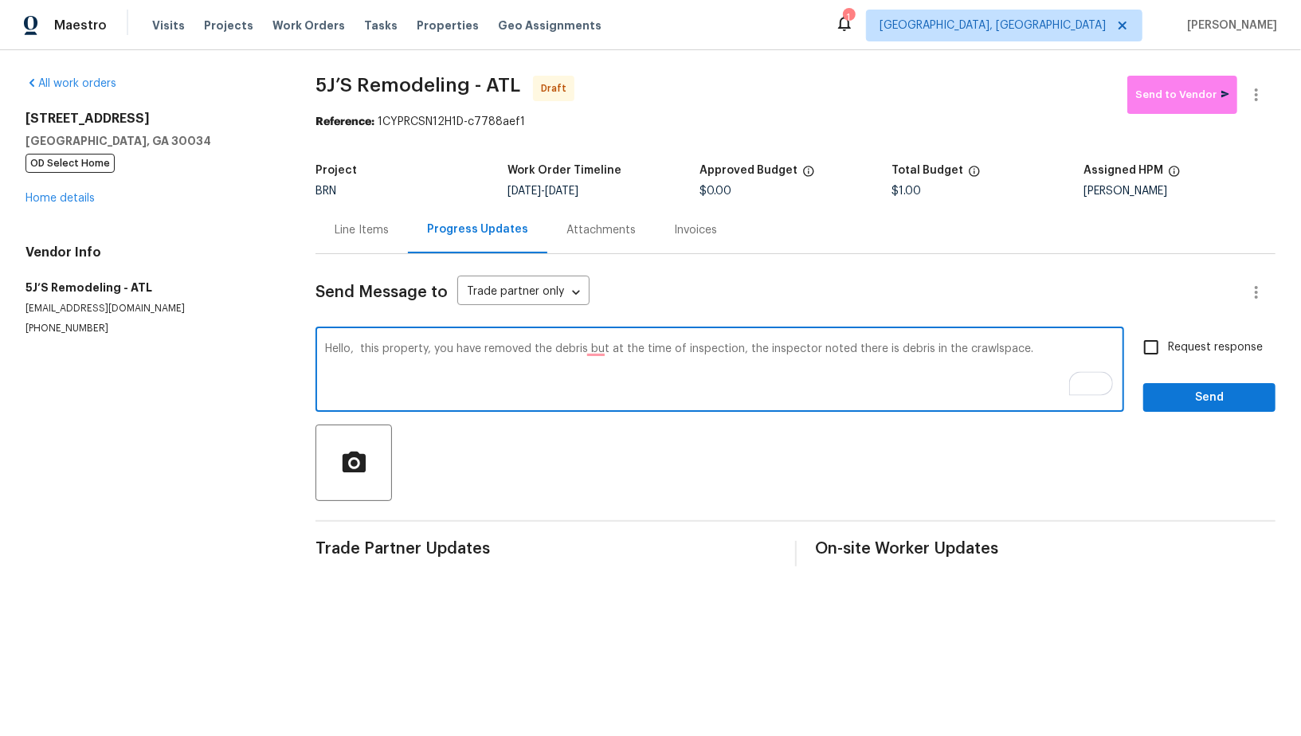
drag, startPoint x: 444, startPoint y: 350, endPoint x: 361, endPoint y: 347, distance: 82.9
click at [361, 347] on textarea "Hello, this property, you have removed the debris but at the time of inspection…" at bounding box center [720, 371] width 790 height 56
click at [379, 349] on textarea "Hello, Initially you have removed the debris but at the time of inspection, the…" at bounding box center [720, 371] width 790 height 56
click at [389, 386] on textarea "Hello, Initially you have removed the debris but at the time of inspection, the…" at bounding box center [720, 371] width 790 height 56
click at [382, 354] on textarea "Hello, Initially you have removed the debris but at the time of inspection, the…" at bounding box center [720, 371] width 790 height 56
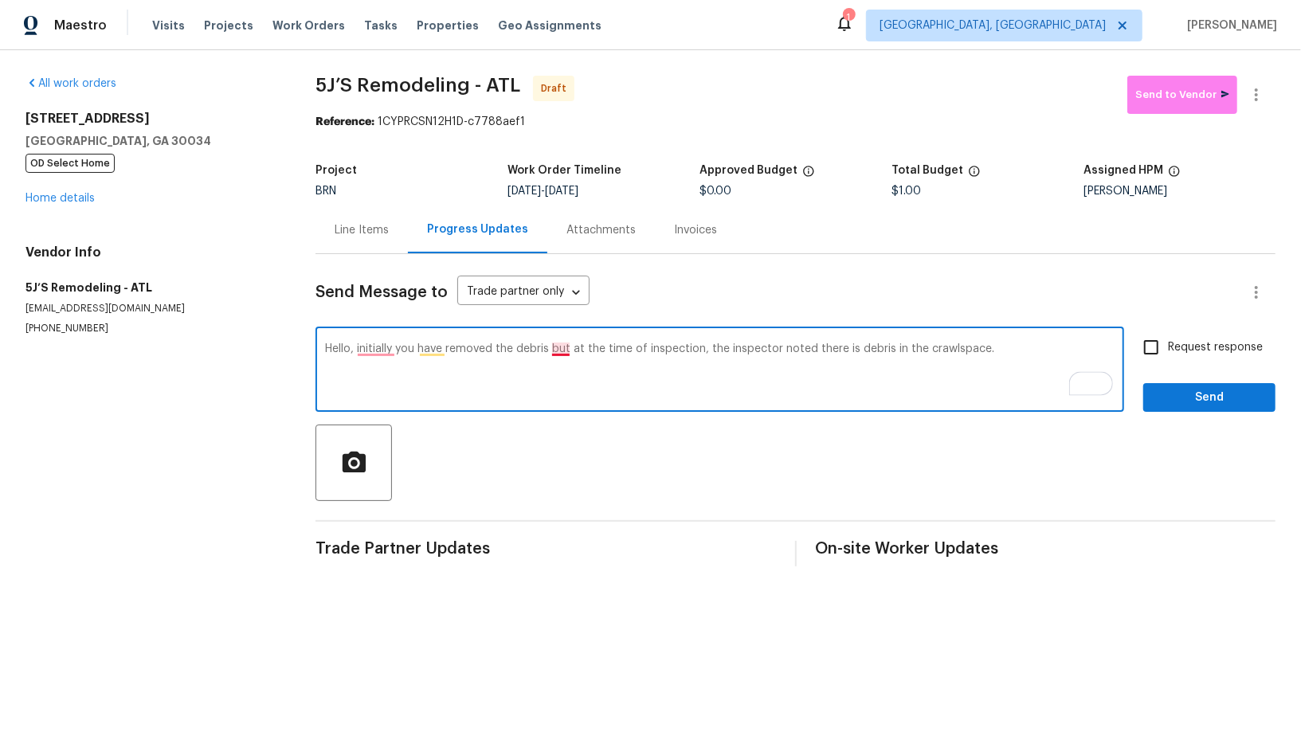
click at [564, 353] on textarea "Hello, initially you have removed the debris but at the time of inspection, the…" at bounding box center [720, 371] width 790 height 56
click at [550, 350] on textarea "Hello, initially you have removed the debris, but at the time of inspection, th…" at bounding box center [720, 371] width 790 height 56
click at [937, 354] on textarea "Hello, initially you have removed the debris in this property, but at the time …" at bounding box center [720, 371] width 790 height 56
click at [374, 348] on textarea "Hello, initially you have removed the debris in this property, but at the time …" at bounding box center [720, 371] width 790 height 56
click at [1114, 355] on textarea "Hello, initially, you have removed the debris in this property, but at the time…" at bounding box center [720, 371] width 790 height 56
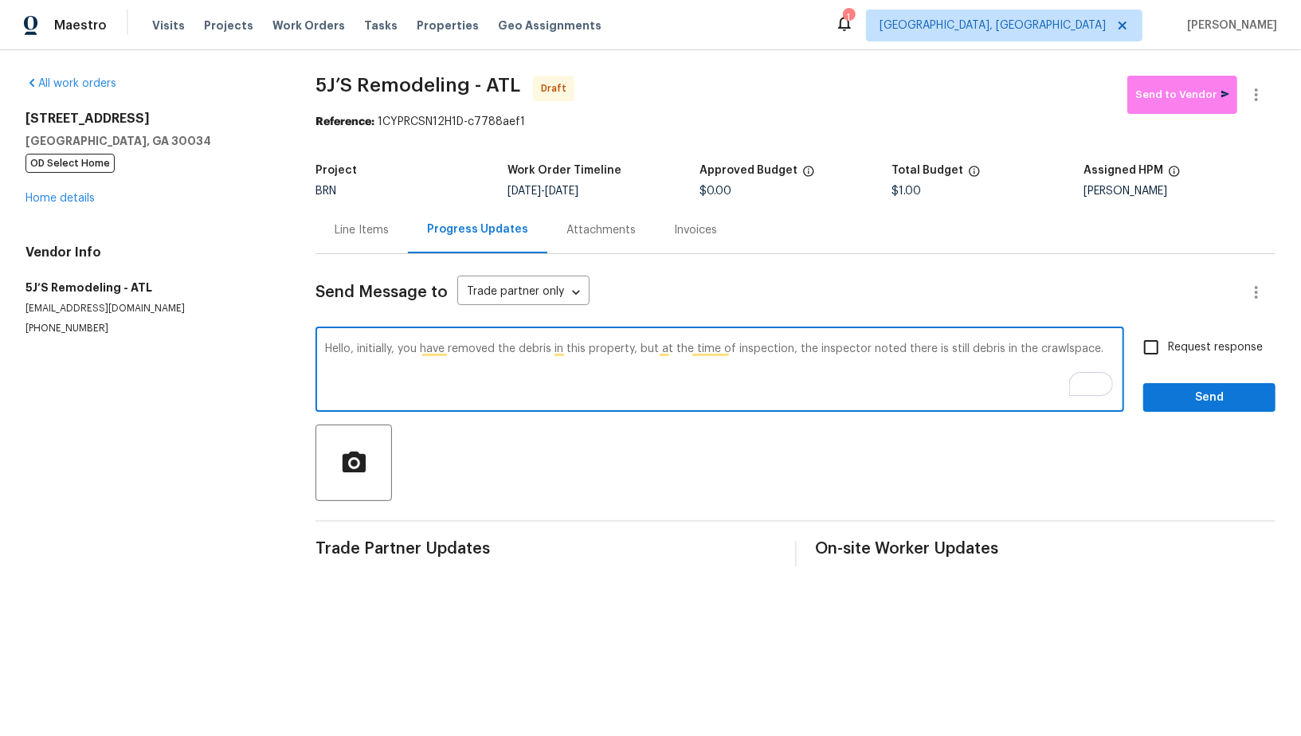
click at [1101, 343] on textarea "Hello, initially, you have removed the debris in this property, but at the time…" at bounding box center [720, 371] width 790 height 56
paste textarea "Reach out to me via the portal or call/text at 650-800-9524 for any questions o…"
click at [352, 362] on textarea "Hello, initially, you have removed the debris in this property, but at the time…" at bounding box center [720, 371] width 790 height 56
type textarea "Hello, initially, you have removed the debris in this property, but at the time…"
click at [1152, 343] on input "Request response" at bounding box center [1151, 347] width 33 height 33
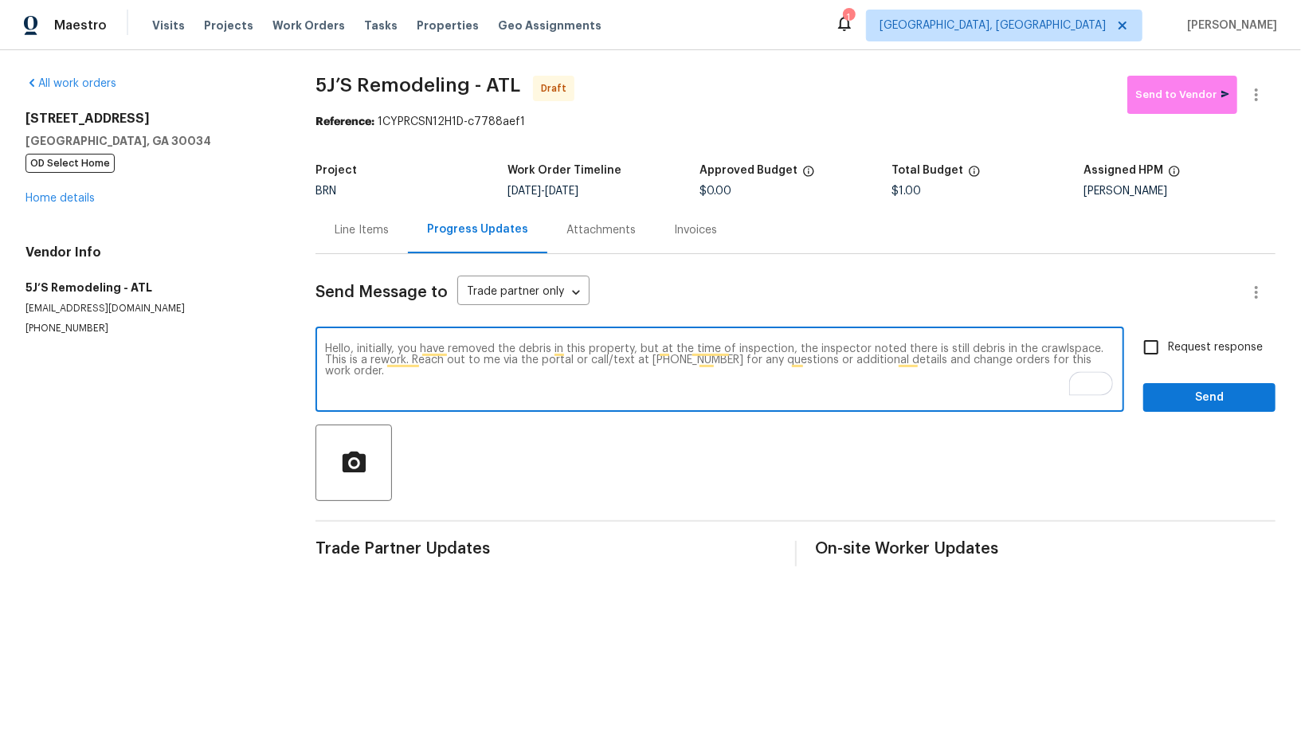
checkbox input "true"
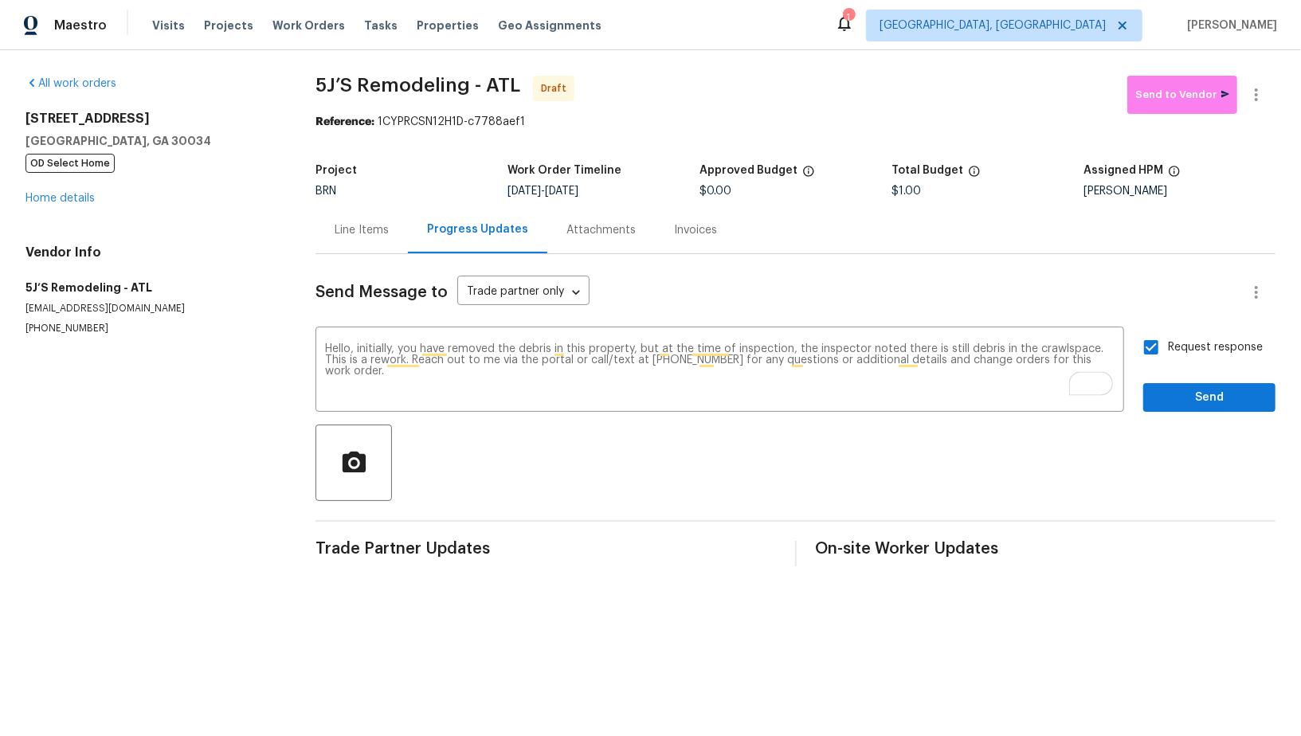
click at [1169, 380] on div "Request response Send" at bounding box center [1209, 371] width 132 height 81
click at [1169, 393] on span "Send" at bounding box center [1209, 398] width 107 height 20
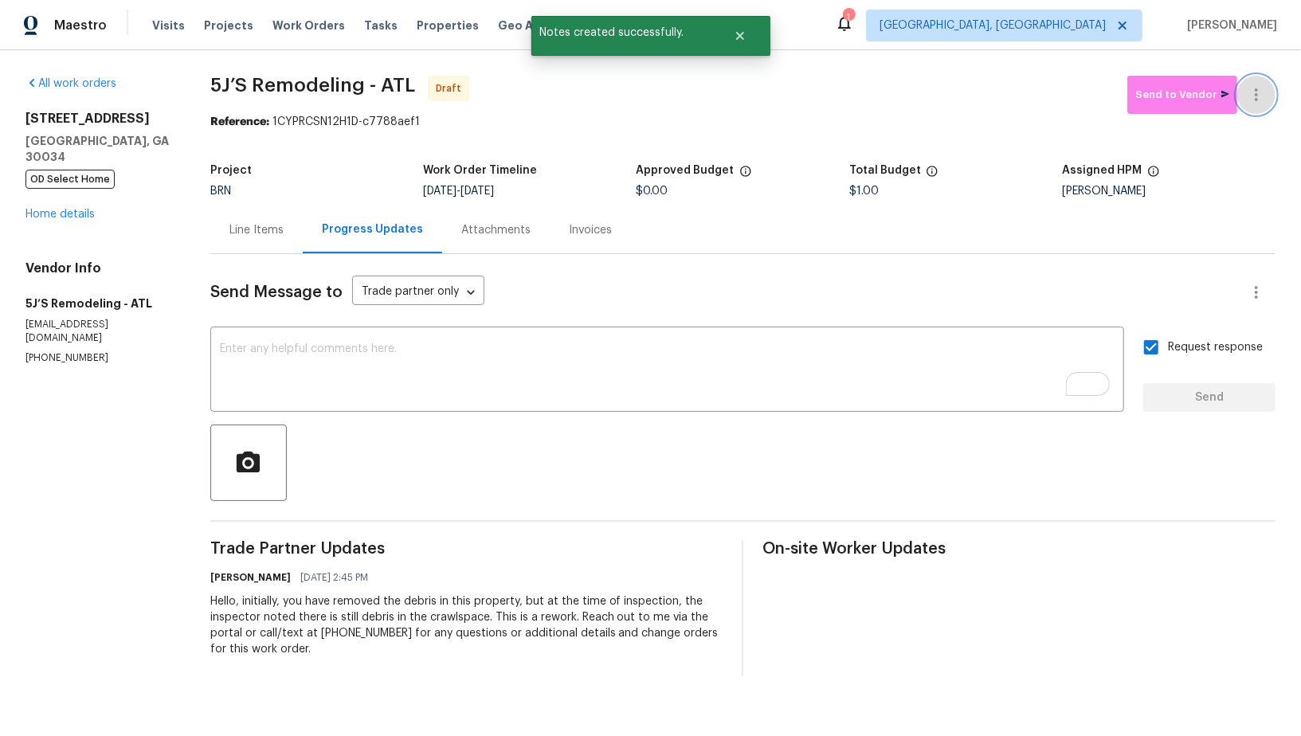
click at [1260, 92] on icon "button" at bounding box center [1256, 94] width 19 height 19
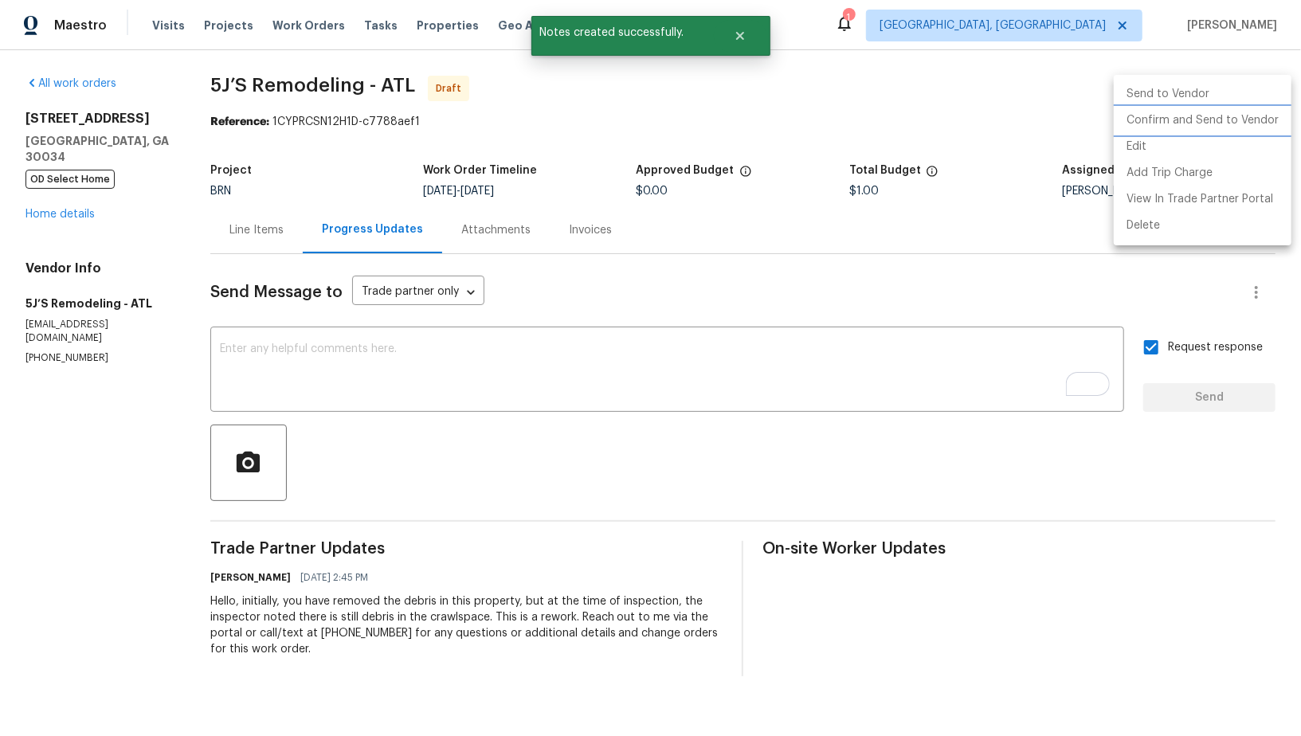
click at [1240, 116] on li "Confirm and Send to Vendor" at bounding box center [1203, 121] width 178 height 26
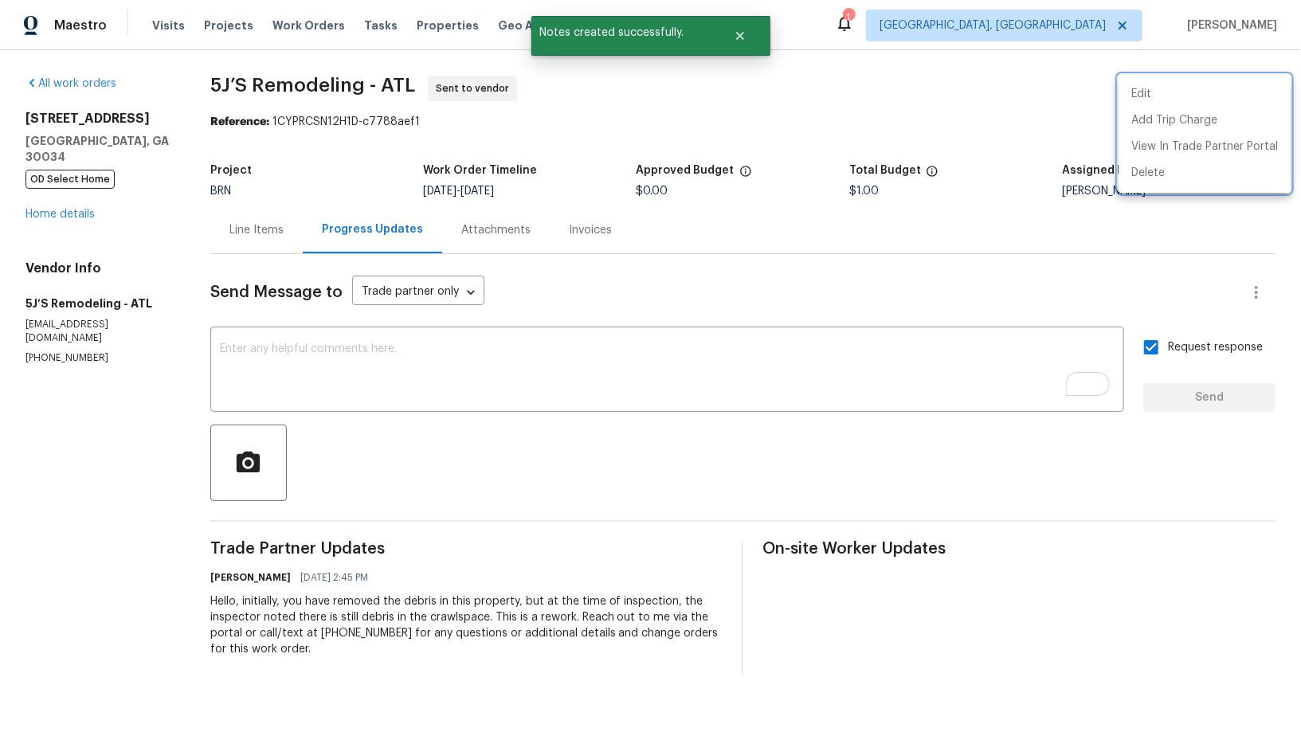
click at [258, 233] on div at bounding box center [650, 368] width 1301 height 736
click at [258, 233] on div "Line Items" at bounding box center [256, 230] width 54 height 16
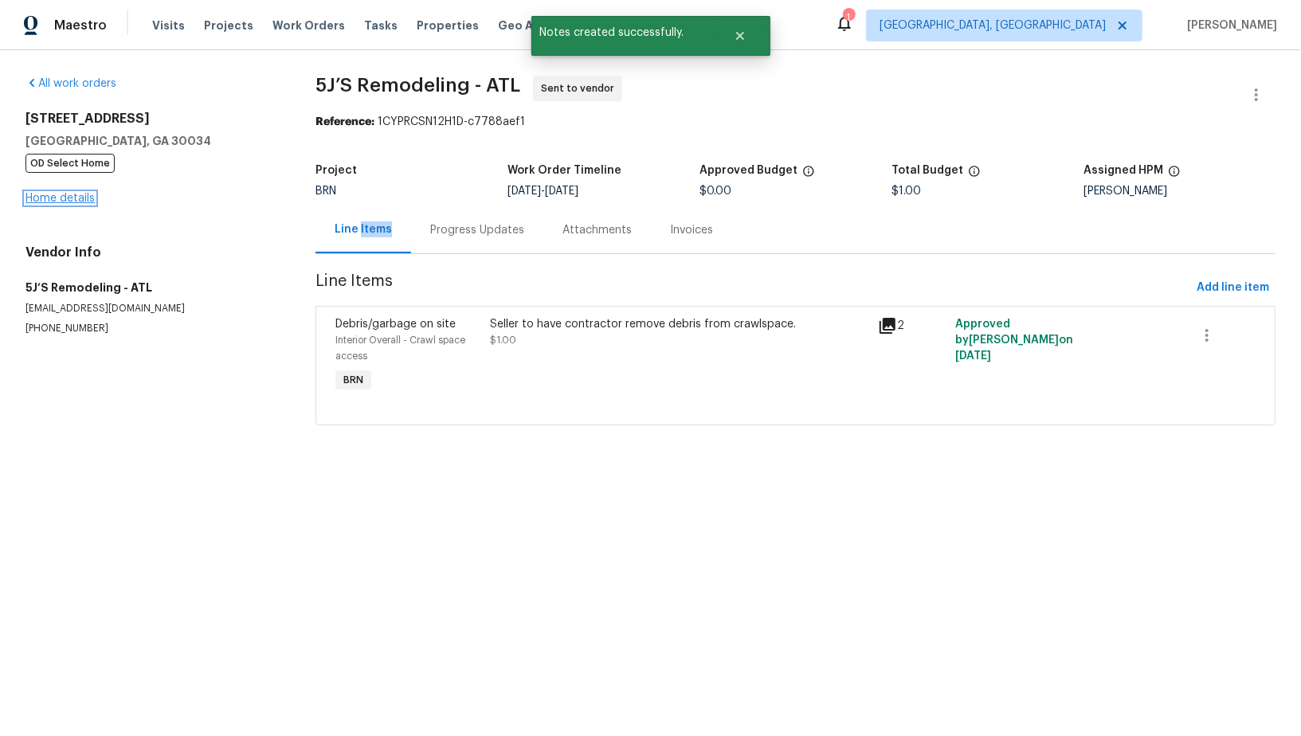
click at [41, 194] on link "Home details" at bounding box center [59, 198] width 69 height 11
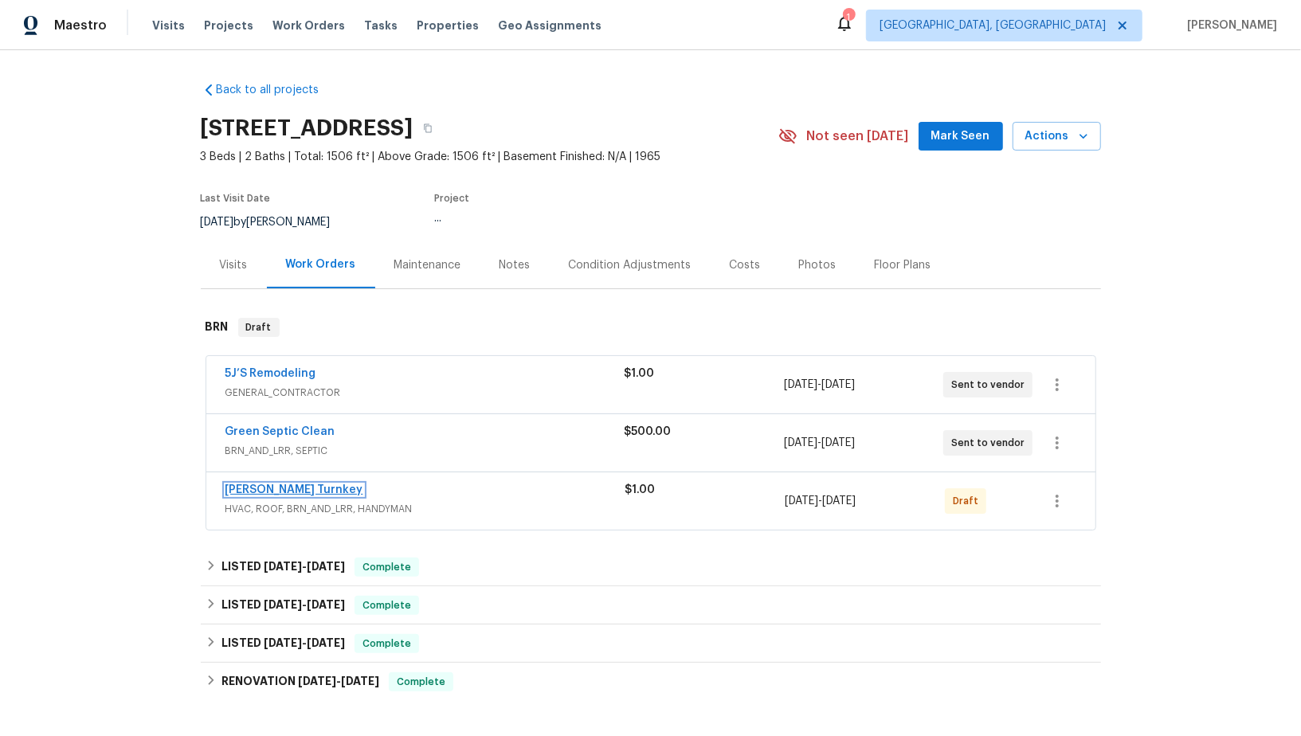
click at [273, 486] on link "Davis Turnkey" at bounding box center [295, 489] width 138 height 11
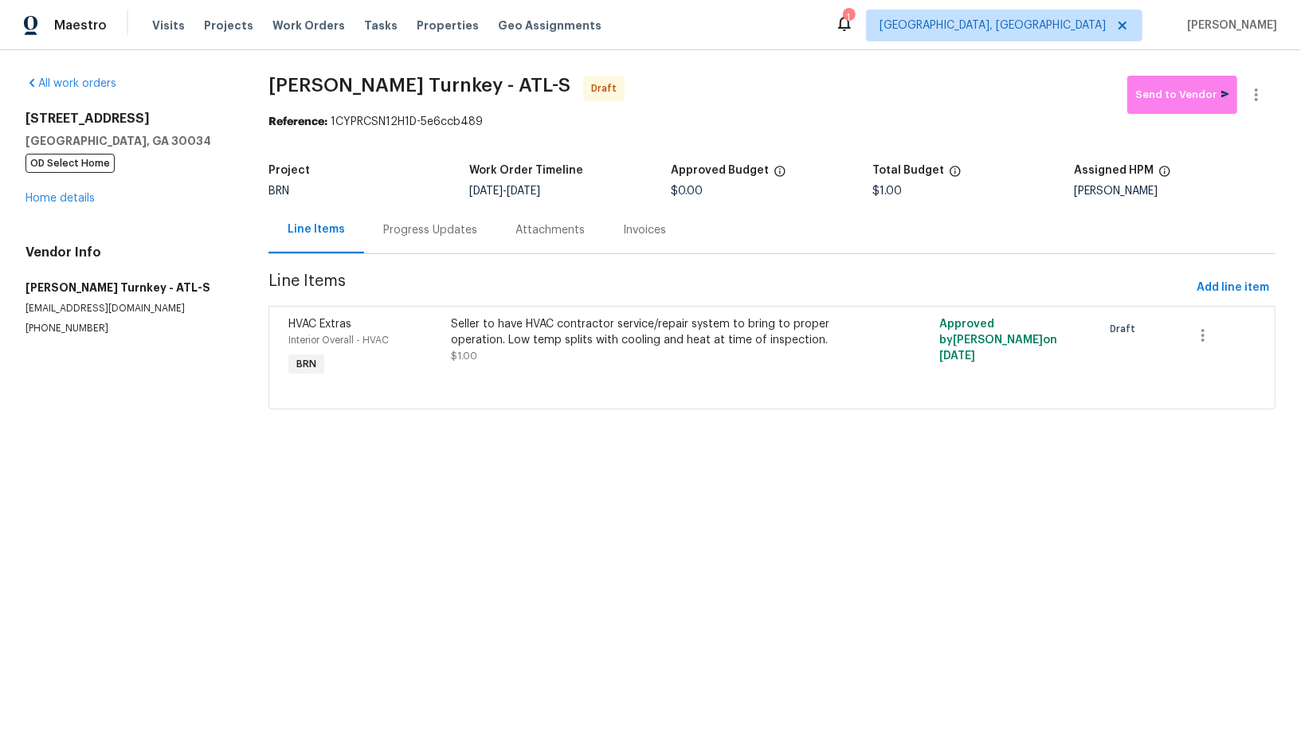
click at [438, 240] on div "Progress Updates" at bounding box center [430, 229] width 132 height 47
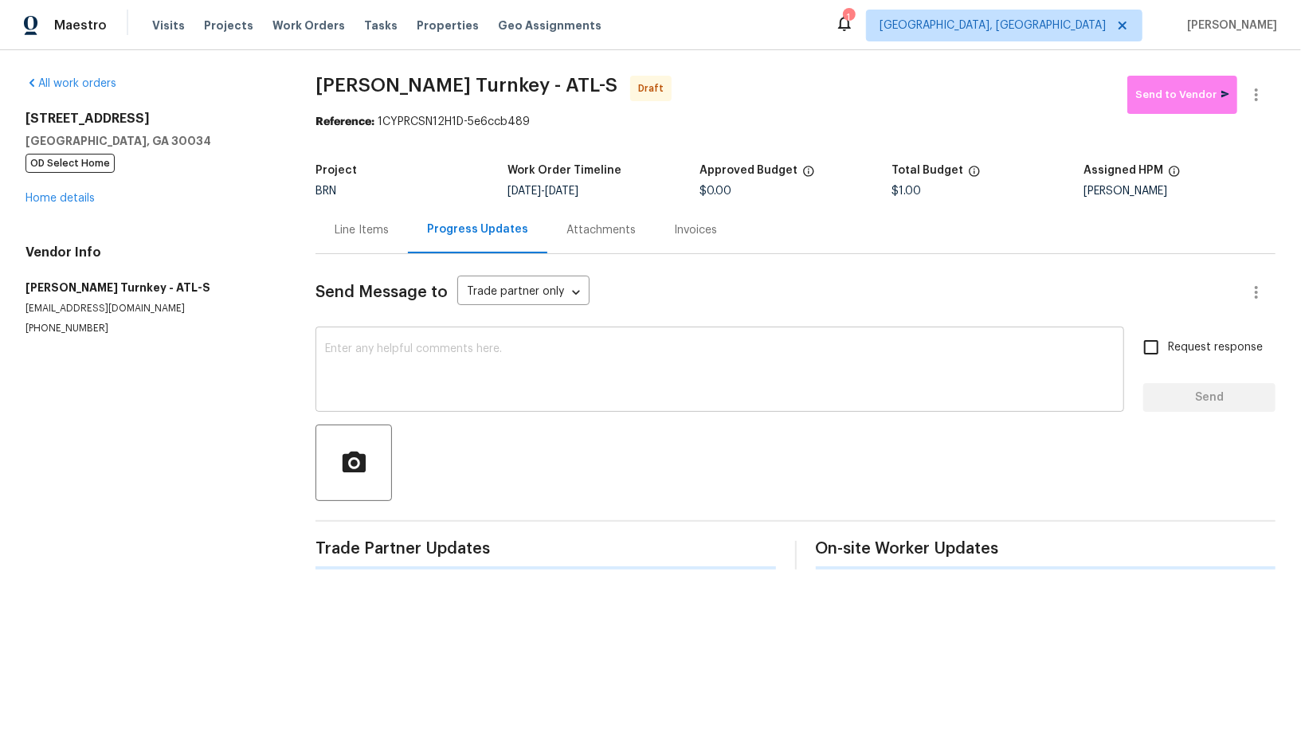
click at [473, 372] on textarea at bounding box center [720, 371] width 790 height 56
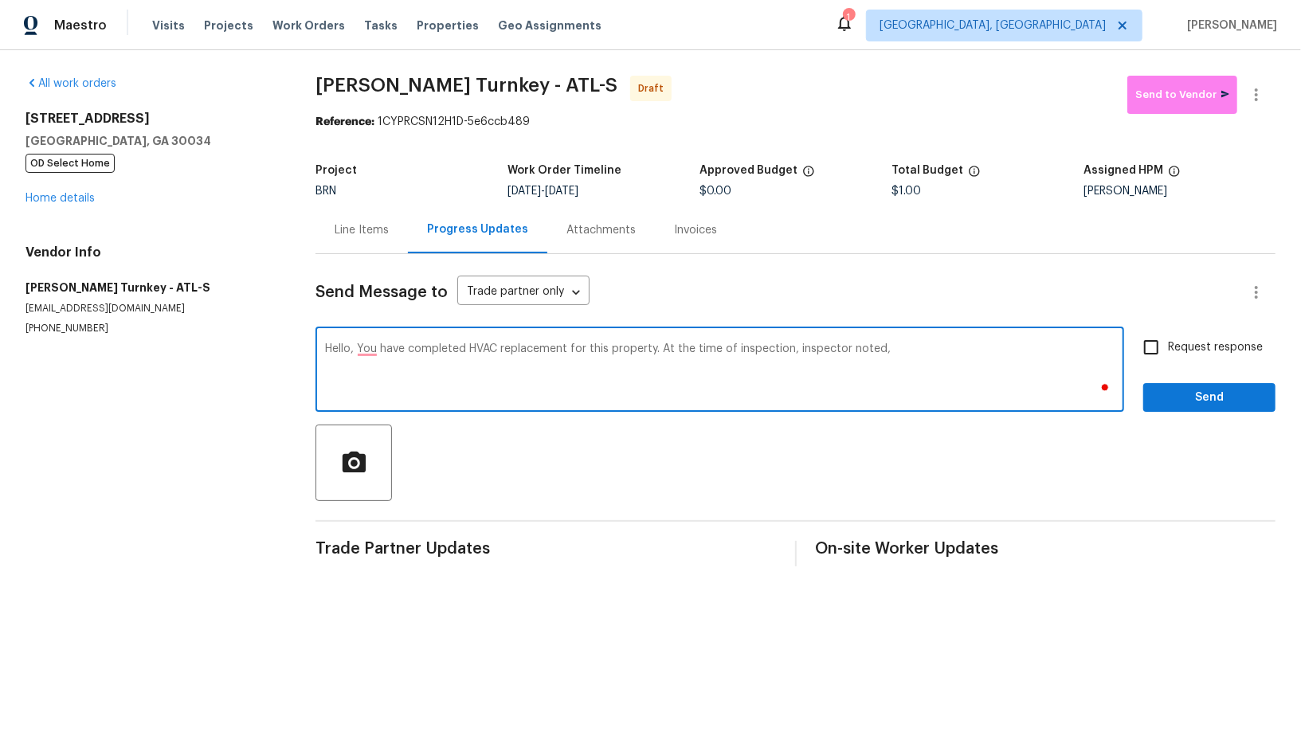
type textarea "Hello, You have completed HVAC replacement for this property. At the time of in…"
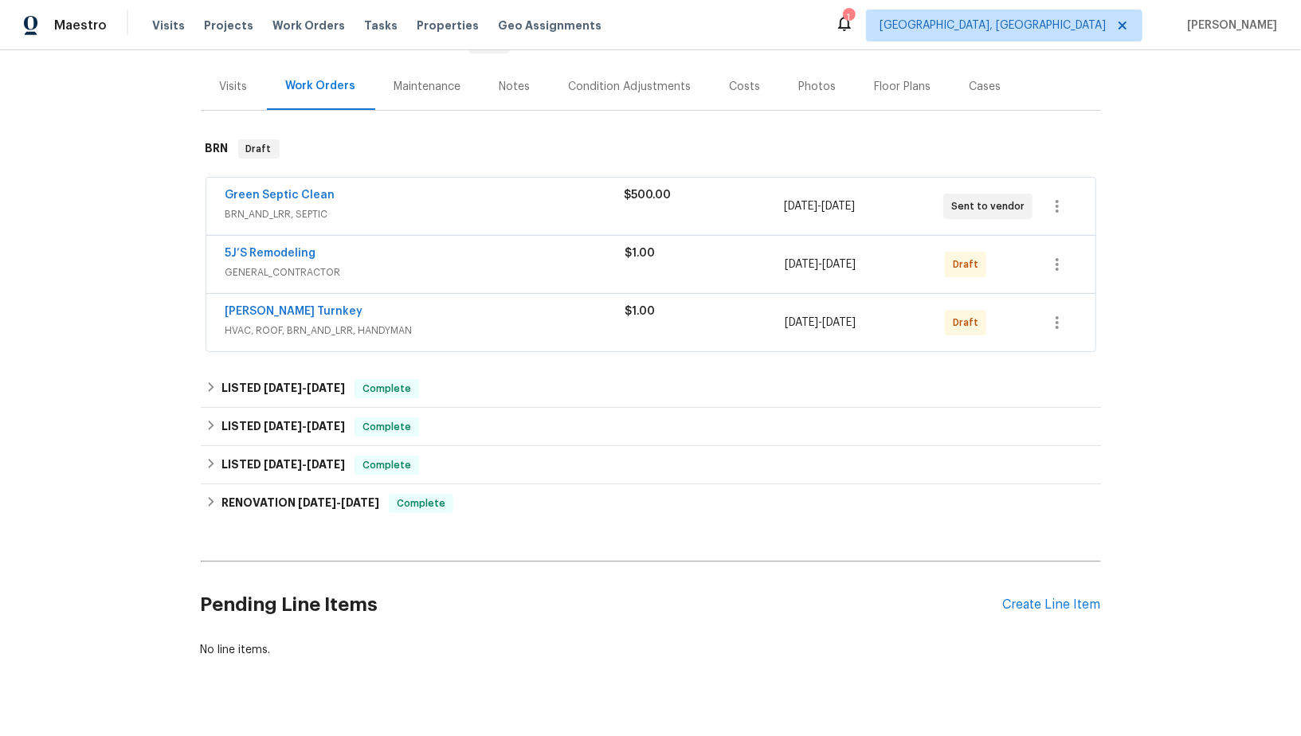
scroll to position [205, 0]
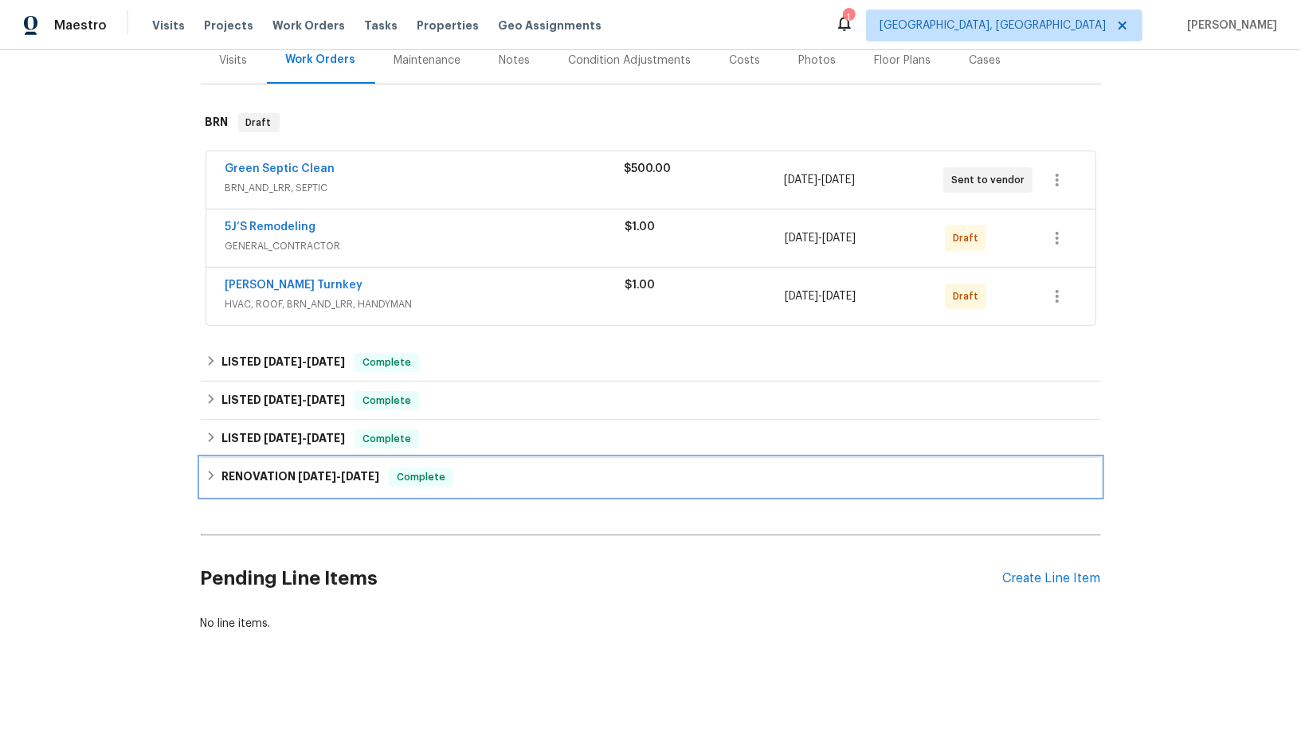
click at [240, 458] on div "RENOVATION [DATE] - [DATE] Complete" at bounding box center [651, 477] width 900 height 38
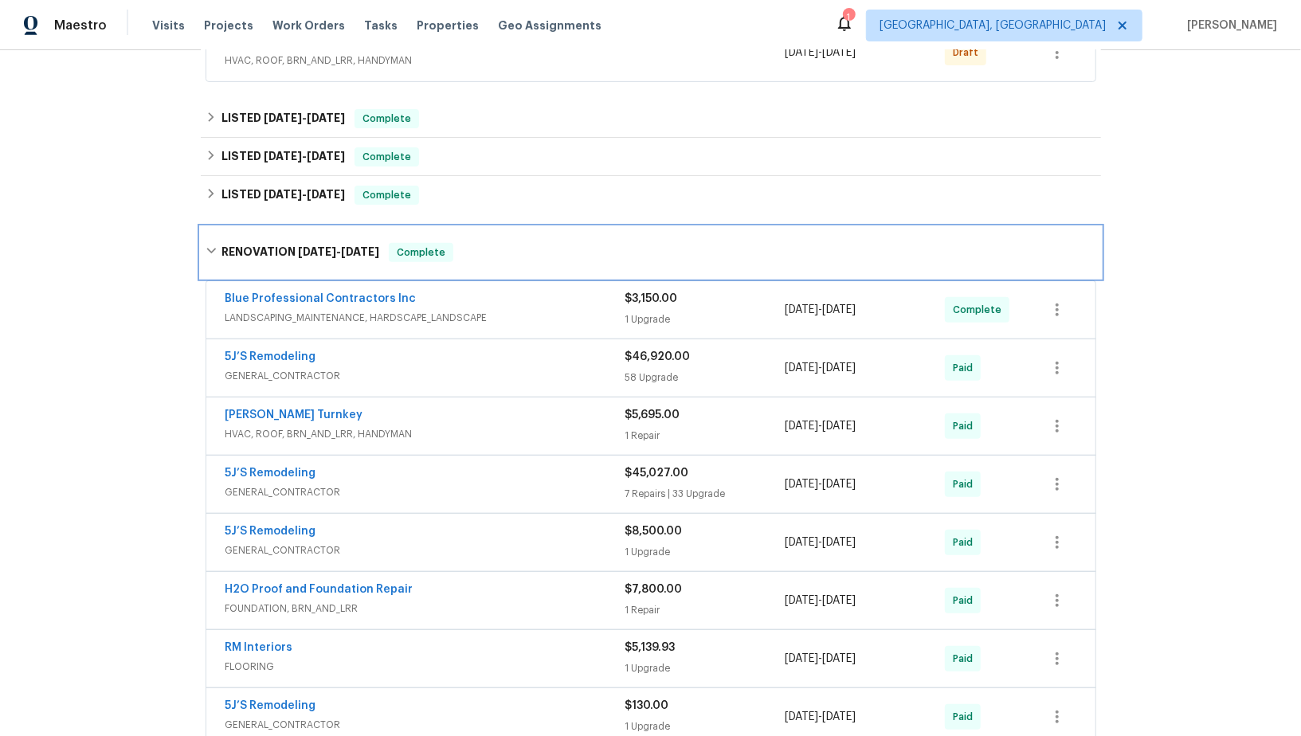
scroll to position [0, 0]
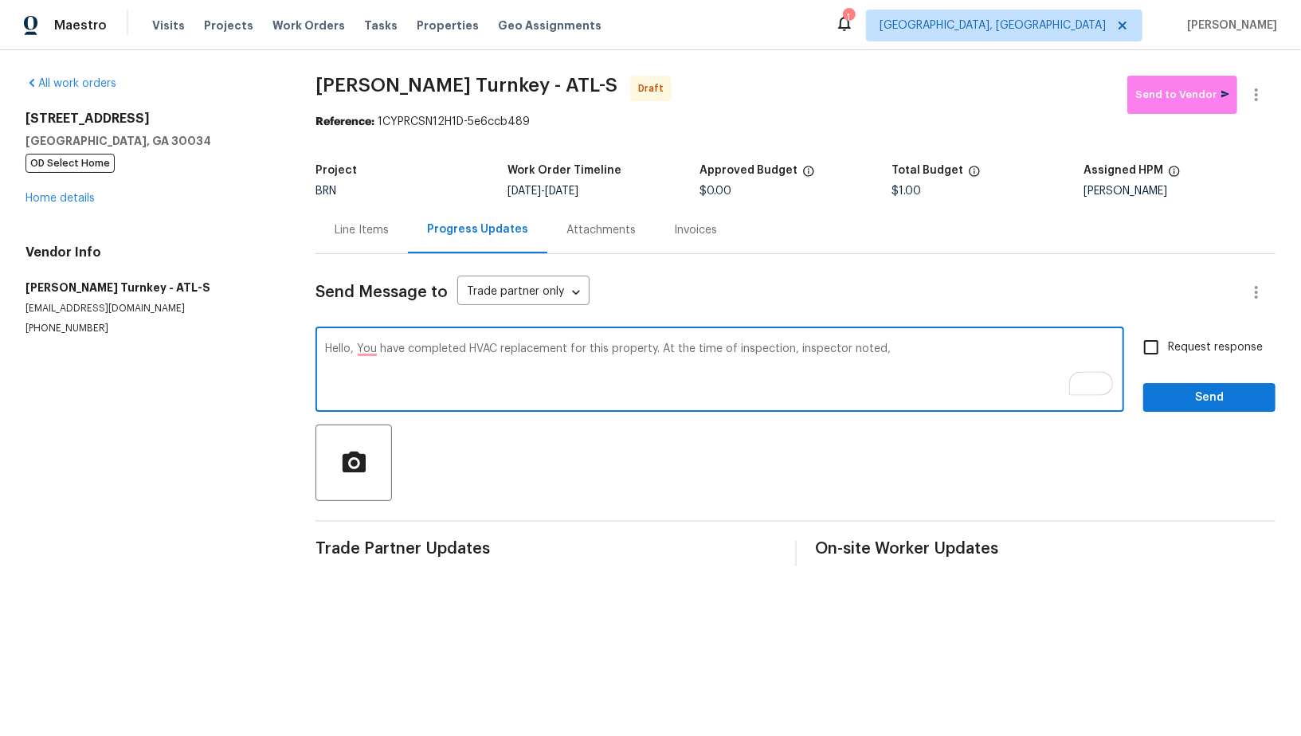
paste textarea "Low temp splits with cooling and heat"
click at [888, 348] on textarea "Hello, You have completed HVAC replacement for this property. At the time of in…" at bounding box center [720, 371] width 790 height 56
click at [821, 355] on textarea "Hello, You have completed HVAC replacement for this property. At the time of in…" at bounding box center [720, 371] width 790 height 56
click at [816, 343] on textarea "Hello, You have completed HVAC replacement for this property. At the time of in…" at bounding box center [720, 371] width 790 height 56
click at [826, 350] on textarea "Hello, You have completed HVAC replacement for this property. At the time of in…" at bounding box center [720, 371] width 790 height 56
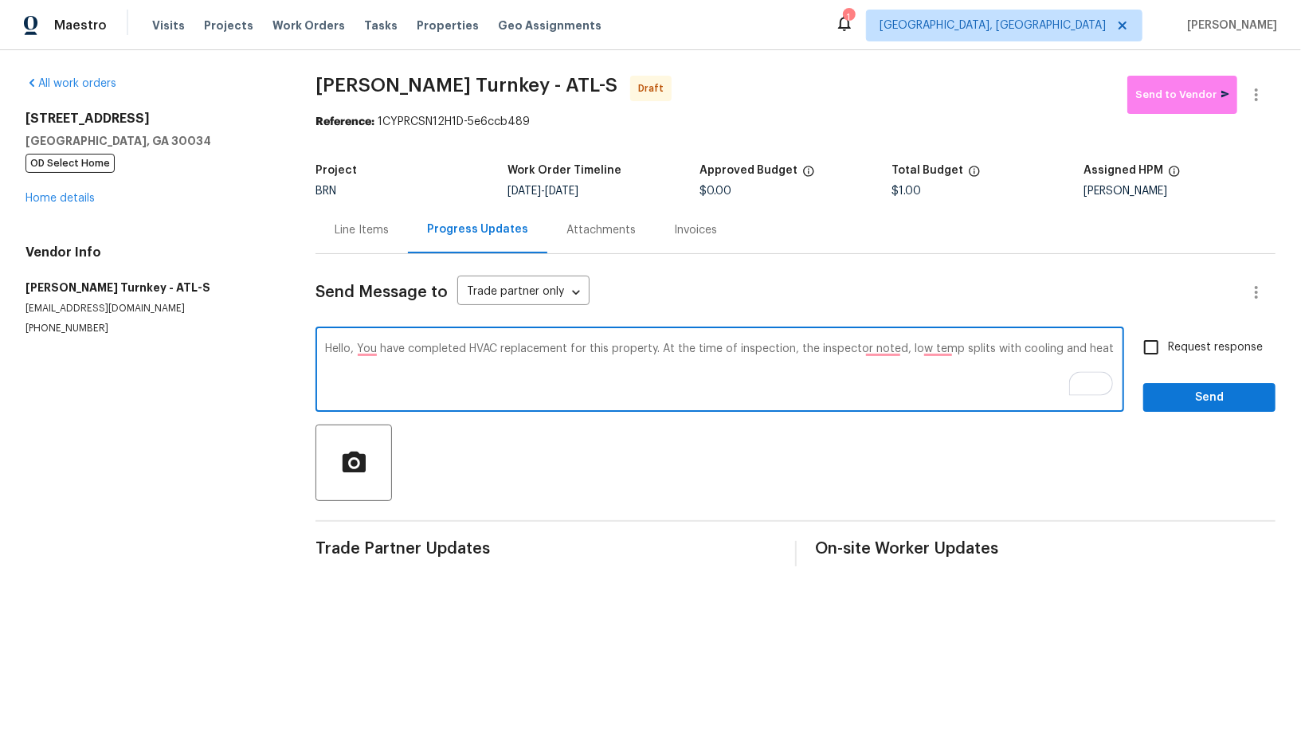
click at [1090, 347] on textarea "Hello, You have completed HVAC replacement for this property. At the time of in…" at bounding box center [720, 371] width 790 height 56
click at [1104, 349] on textarea "Hello, You have completed HVAC replacement for this property. At the time of in…" at bounding box center [720, 371] width 790 height 56
click at [942, 349] on textarea "Hello, You have completed HVAC replacement for this property. At the time of in…" at bounding box center [720, 371] width 790 height 56
click at [567, 367] on textarea "Hello, You have completed HVAC replacement for this property. At the time of in…" at bounding box center [720, 371] width 790 height 56
click at [884, 352] on textarea "Hello, You have completed HVAC replacement for this property. At the time of in…" at bounding box center [720, 371] width 790 height 56
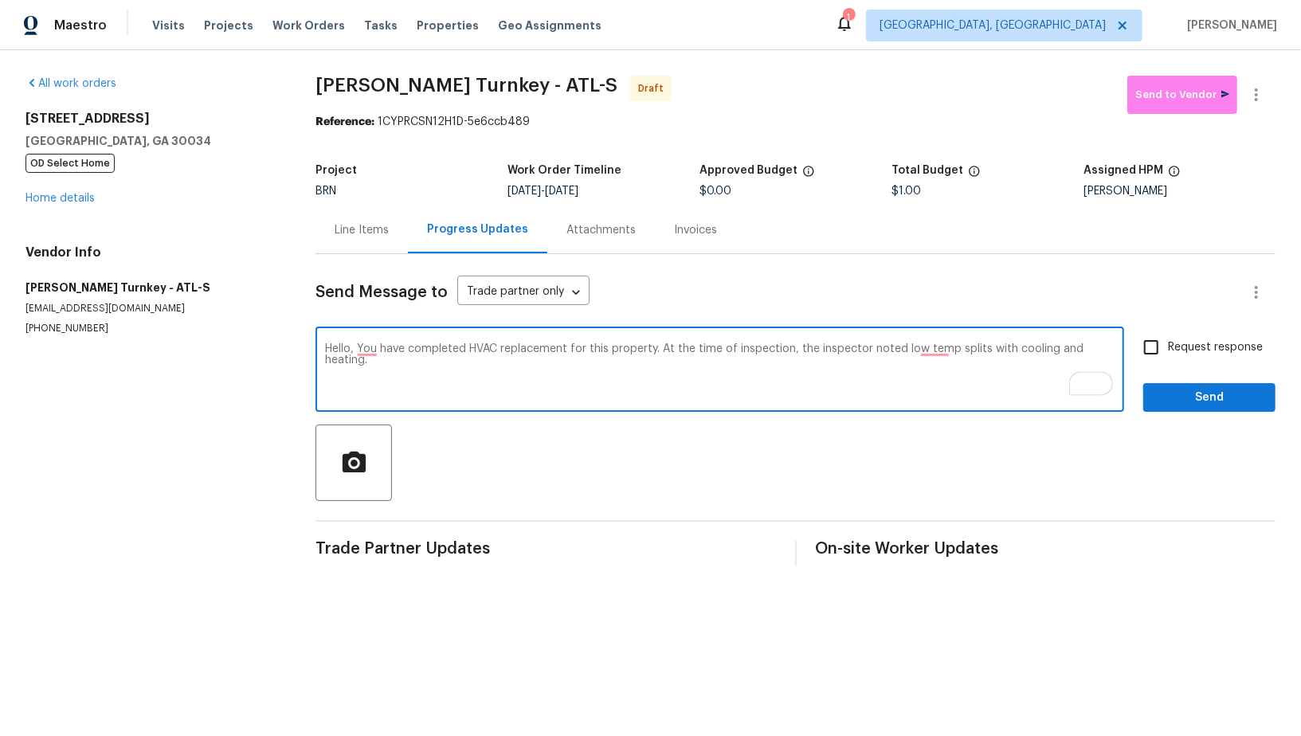
click at [710, 381] on textarea "Hello, You have completed HVAC replacement for this property. At the time of in…" at bounding box center [720, 371] width 790 height 56
click at [937, 349] on textarea "Hello, You have completed HVAC replacement for this property. At the time of in…" at bounding box center [720, 371] width 790 height 56
click at [745, 375] on textarea "Hello, You have completed HVAC replacement for this property. At the time of in…" at bounding box center [720, 371] width 790 height 56
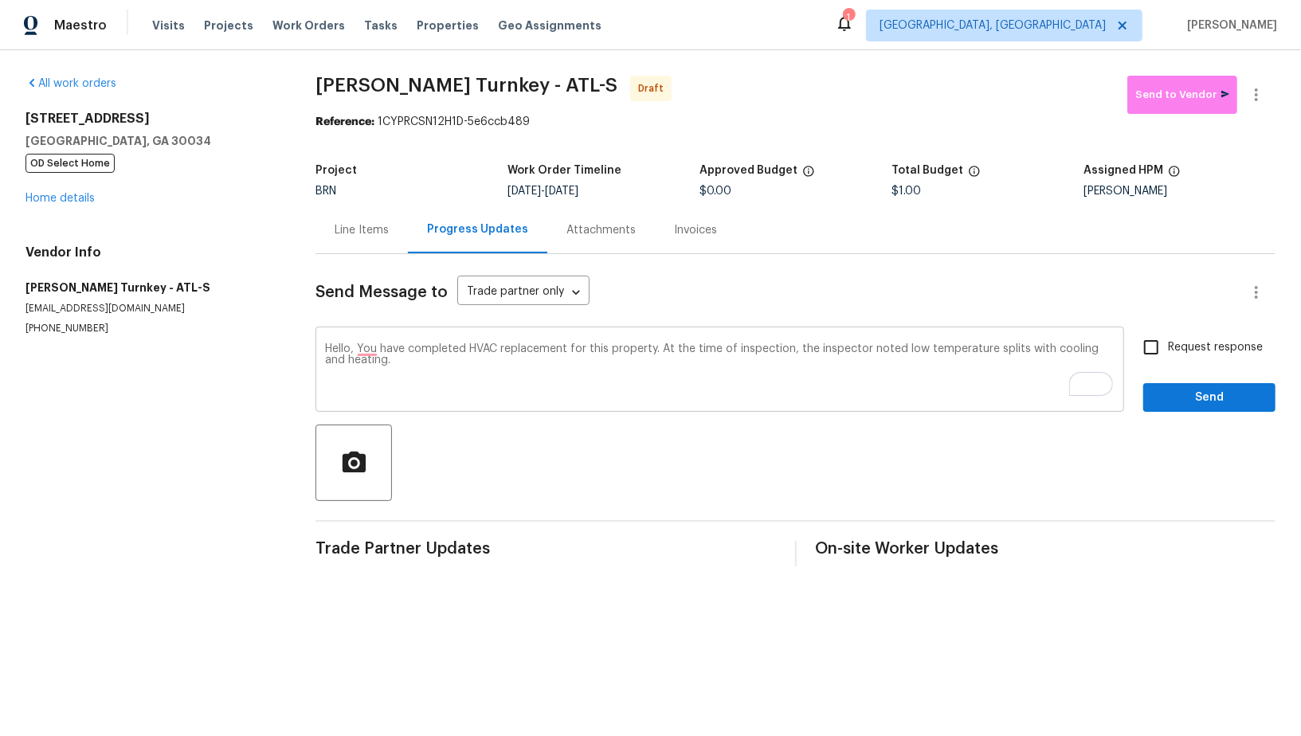
click at [398, 371] on textarea "Hello, You have completed HVAC replacement for this property. At the time of in…" at bounding box center [720, 371] width 790 height 56
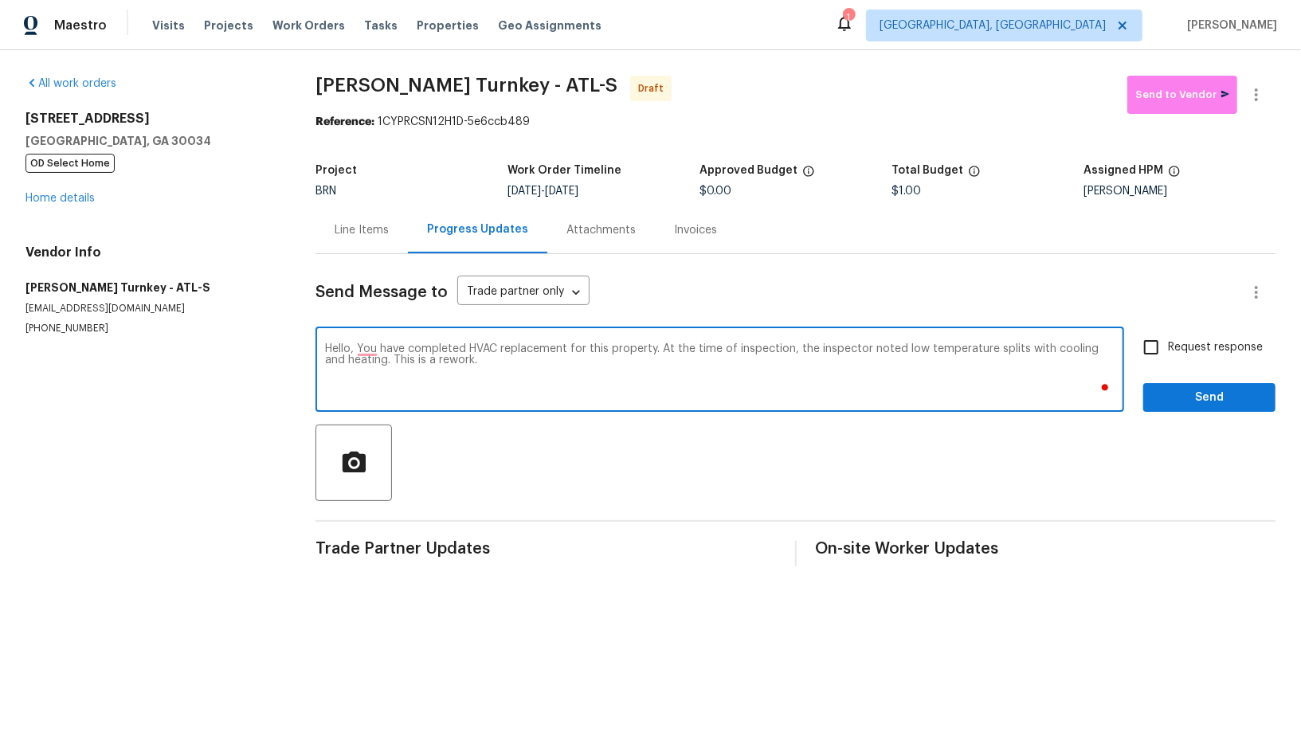
paste textarea "Reach out to me via the portal or call/text at [PHONE_NUMBER] for any questions…"
type textarea "Hello, You have completed HVAC replacement for this property. At the time of in…"
click at [1160, 341] on input "Request response" at bounding box center [1151, 347] width 33 height 33
checkbox input "true"
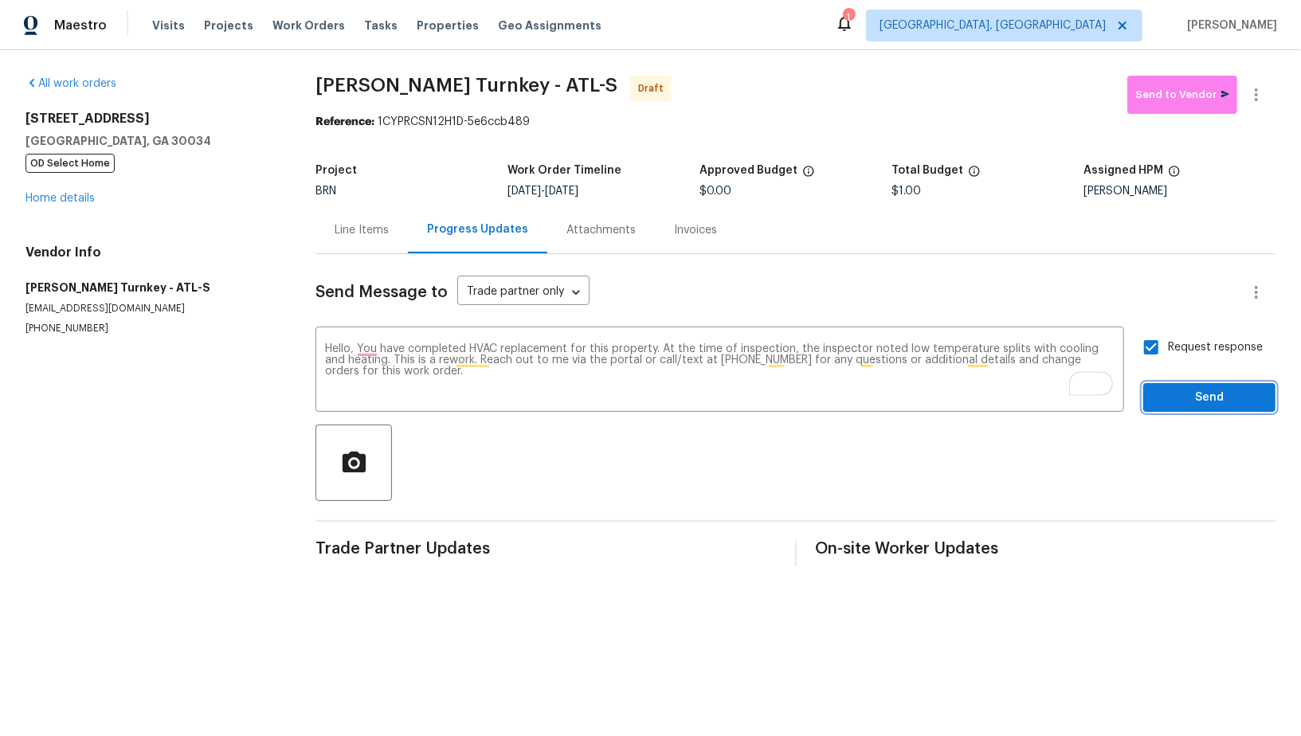
click at [1176, 402] on span "Send" at bounding box center [1209, 398] width 107 height 20
click at [1259, 112] on button "button" at bounding box center [1257, 95] width 38 height 38
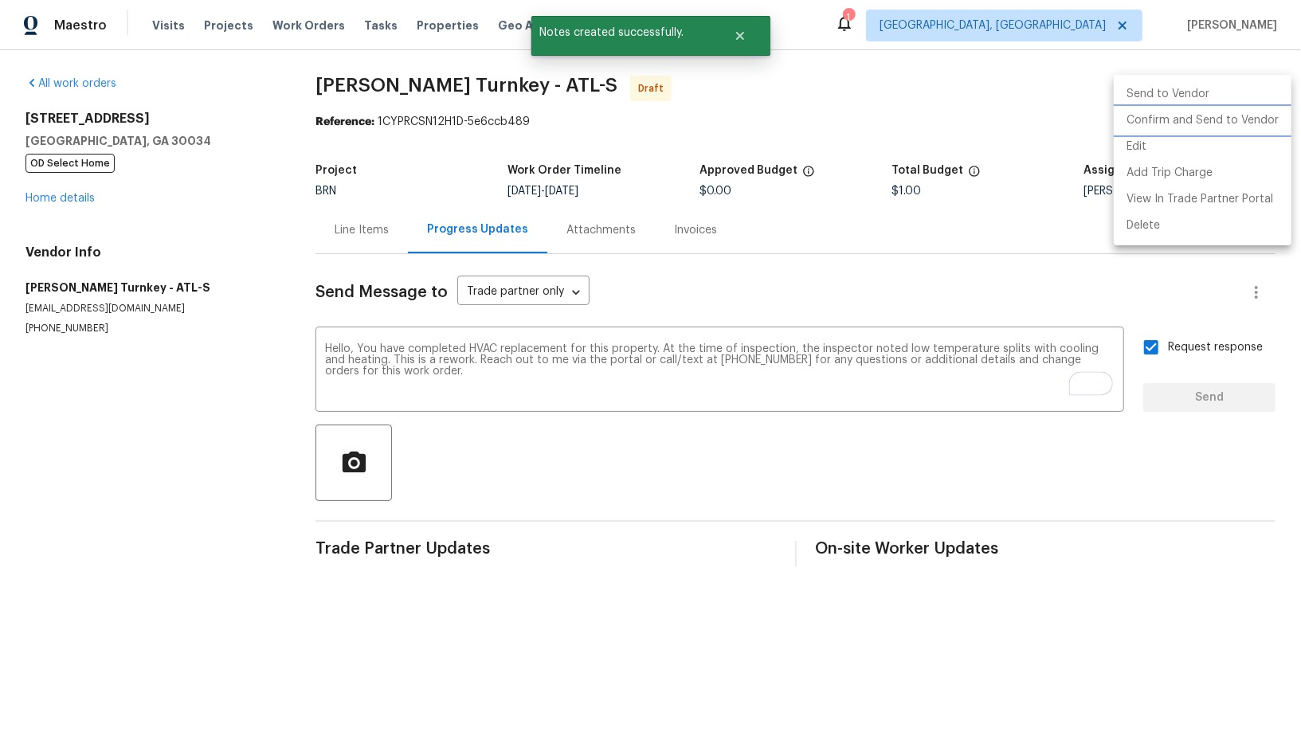
click at [1231, 122] on li "Confirm and Send to Vendor" at bounding box center [1203, 121] width 178 height 26
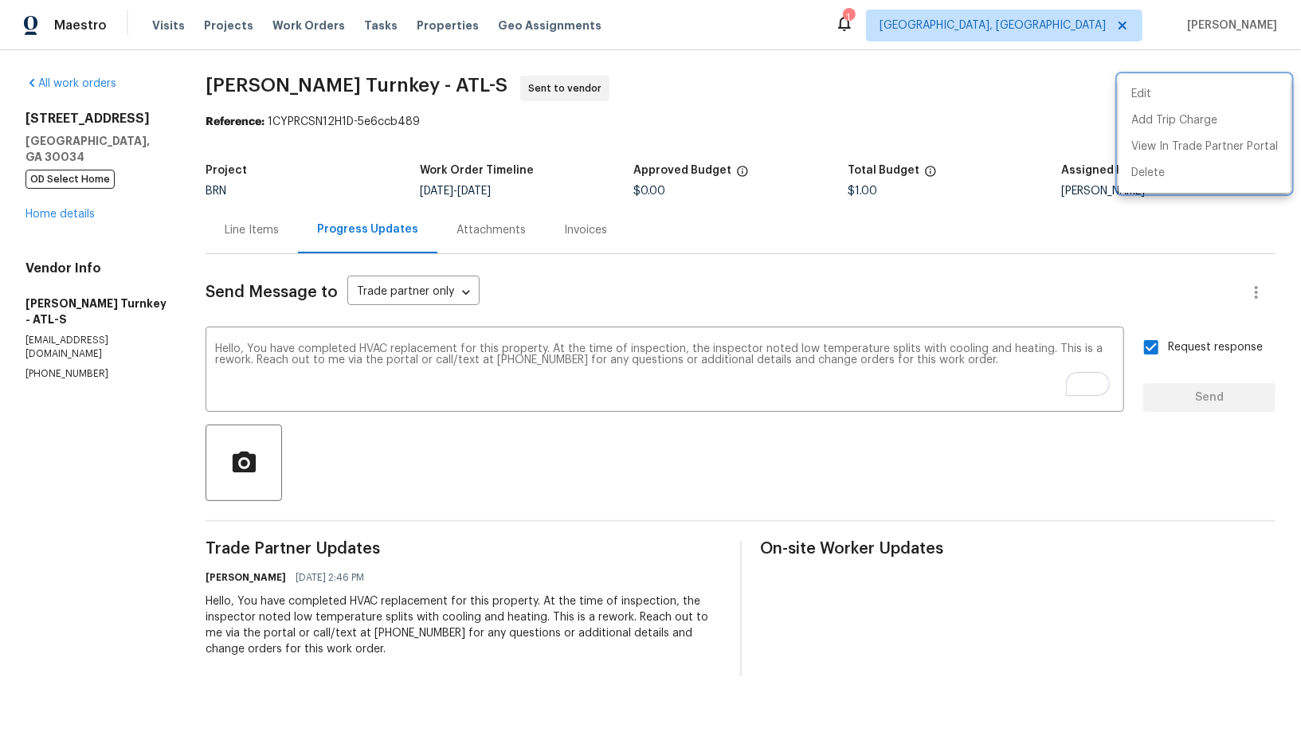
click at [269, 236] on div at bounding box center [650, 368] width 1301 height 736
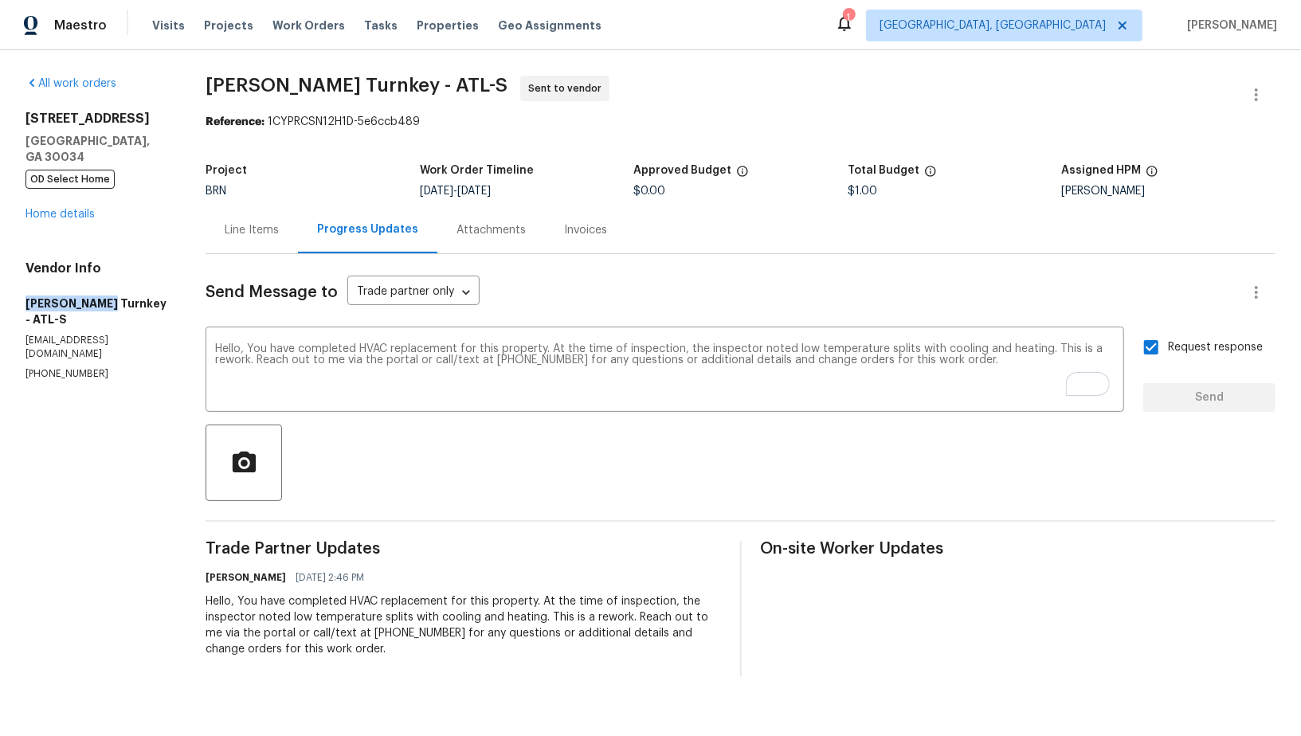
drag, startPoint x: 16, startPoint y: 304, endPoint x: 100, endPoint y: 304, distance: 83.7
click at [100, 304] on div "All work orders [STREET_ADDRESS] OD Select Home Home details Vendor Info [PERSO…" at bounding box center [650, 376] width 1301 height 652
copy h5 "[PERSON_NAME] Turnkey"
click at [275, 222] on div "Line Items" at bounding box center [252, 230] width 54 height 16
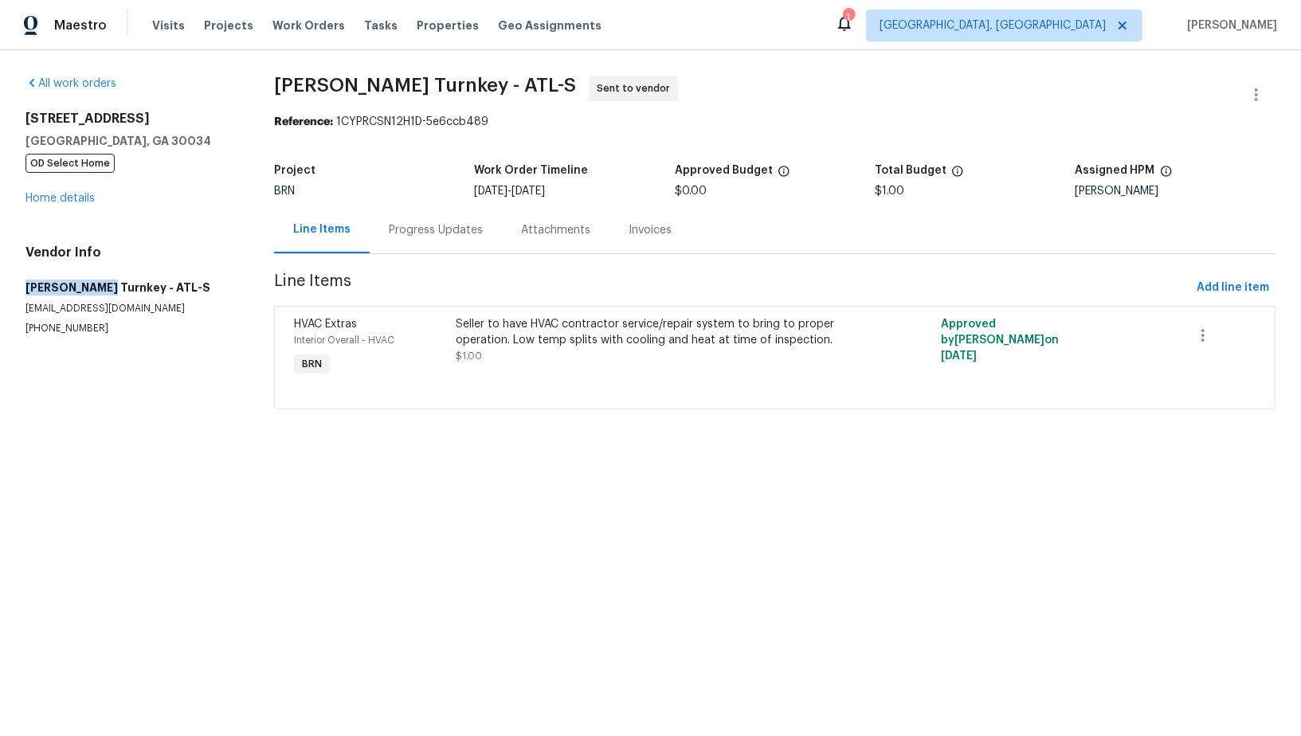
drag, startPoint x: 2, startPoint y: 293, endPoint x: 100, endPoint y: 292, distance: 98.8
click at [100, 292] on div "All work orders [STREET_ADDRESS] OD Select Home Home details Vendor Info [PERSO…" at bounding box center [650, 252] width 1301 height 404
copy h5 "[PERSON_NAME] Turnkey"
click at [86, 201] on link "Home details" at bounding box center [59, 198] width 69 height 11
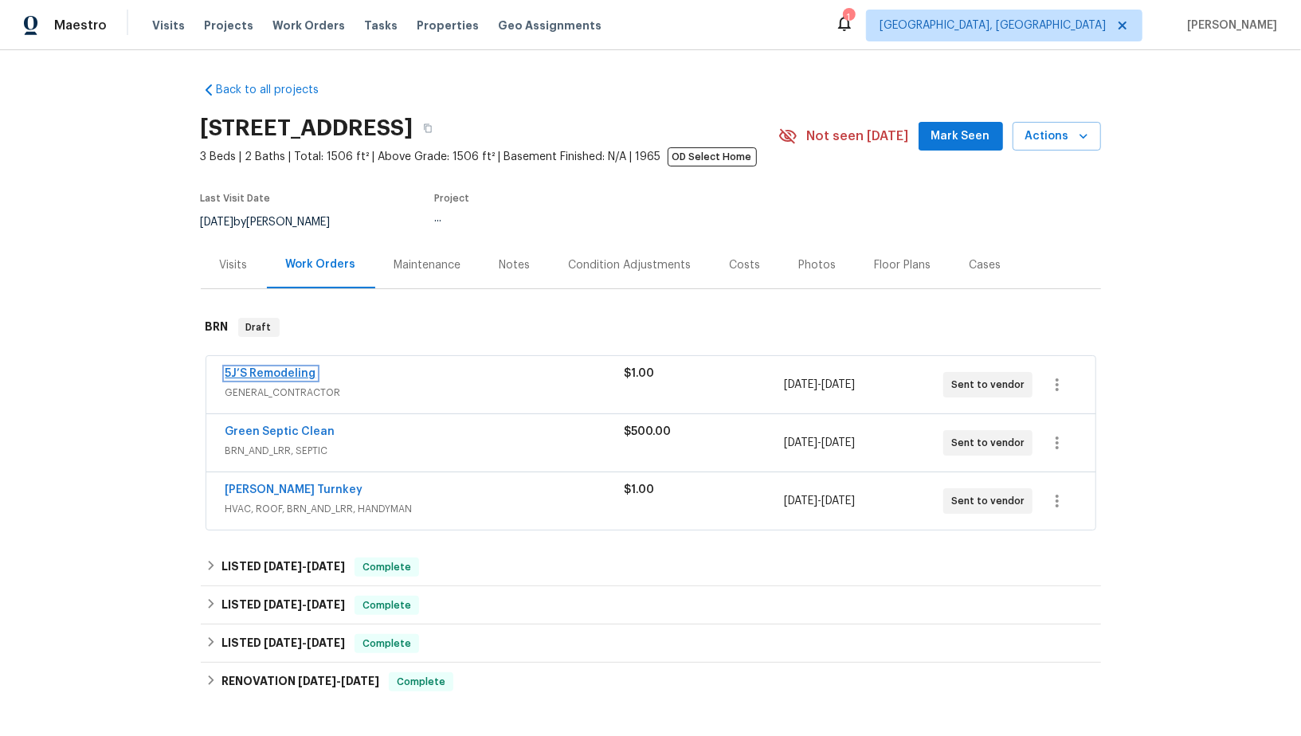
click at [255, 371] on link "5J’S Remodeling" at bounding box center [271, 373] width 91 height 11
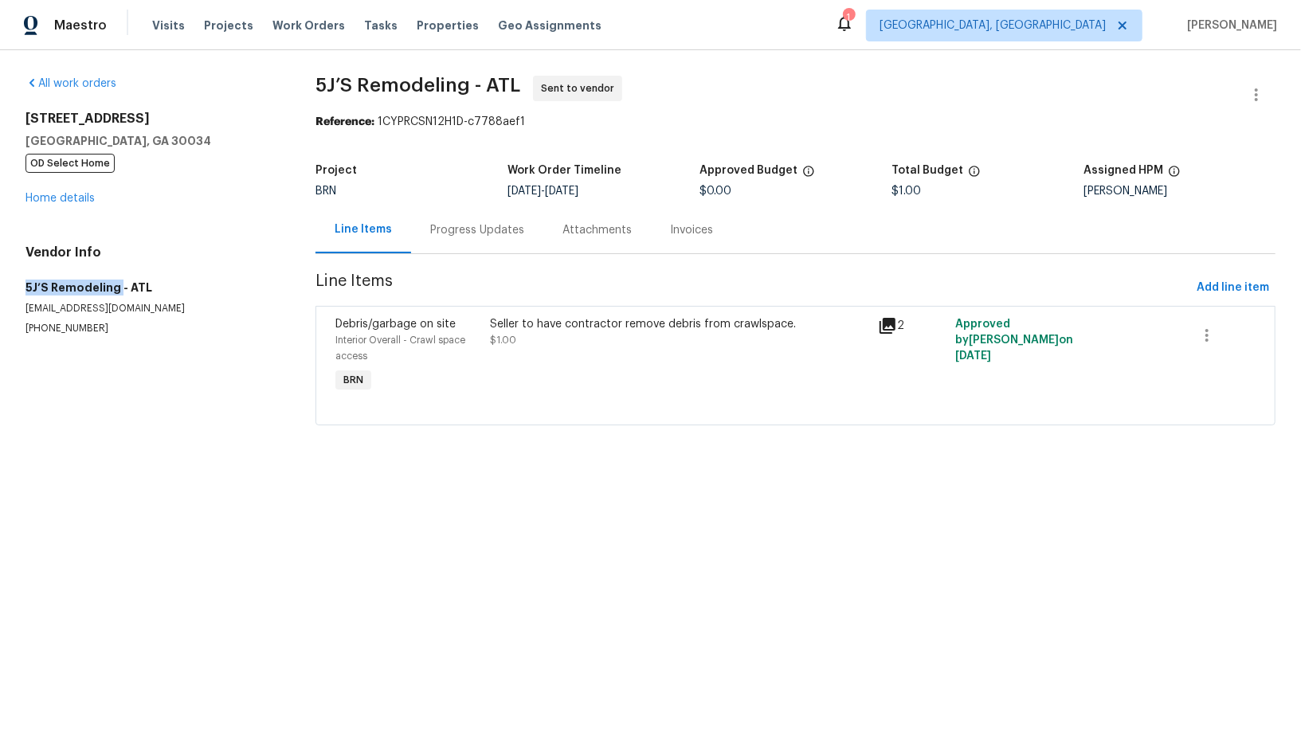
drag, startPoint x: 14, startPoint y: 266, endPoint x: 116, endPoint y: 288, distance: 105.2
click at [116, 288] on div "All work orders [STREET_ADDRESS] OD Select Home Home details Vendor Info 5J’S R…" at bounding box center [650, 260] width 1301 height 420
copy h5 "5J’S Remodeling"
click at [52, 198] on link "Home details" at bounding box center [59, 198] width 69 height 11
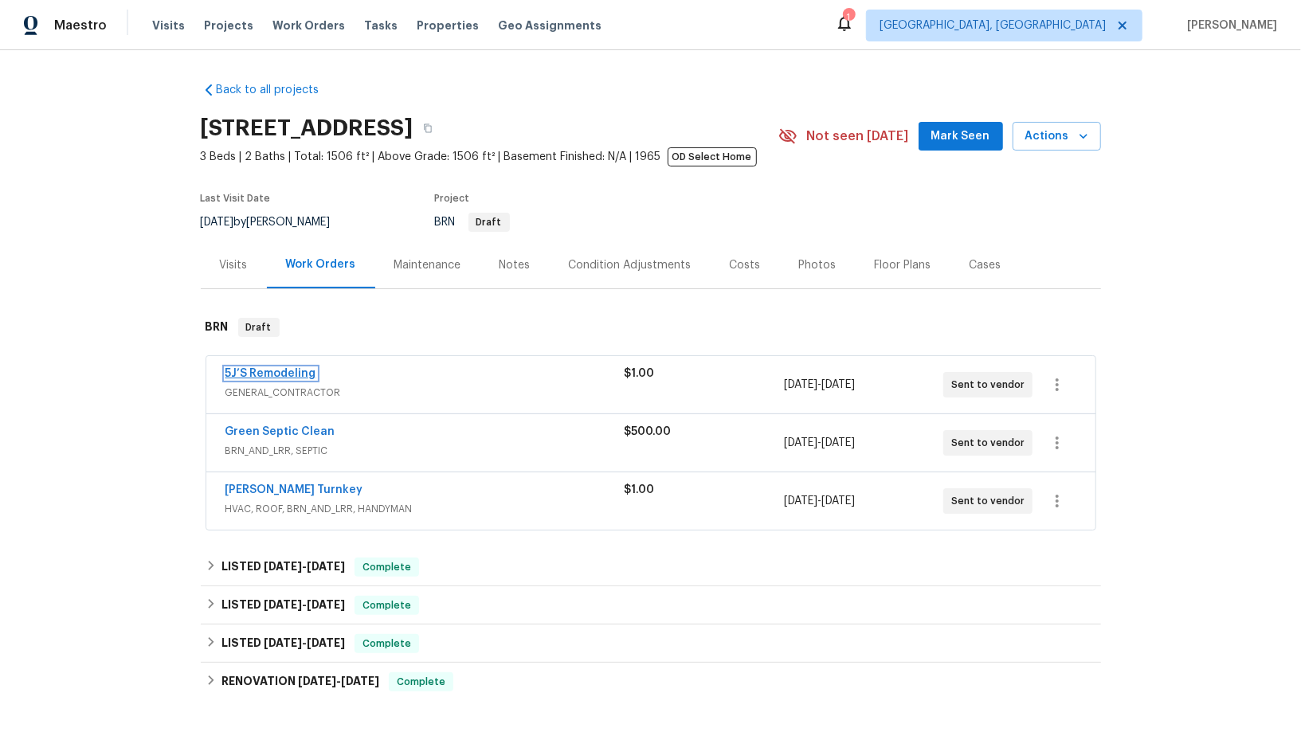
click at [275, 371] on link "5J’S Remodeling" at bounding box center [271, 373] width 91 height 11
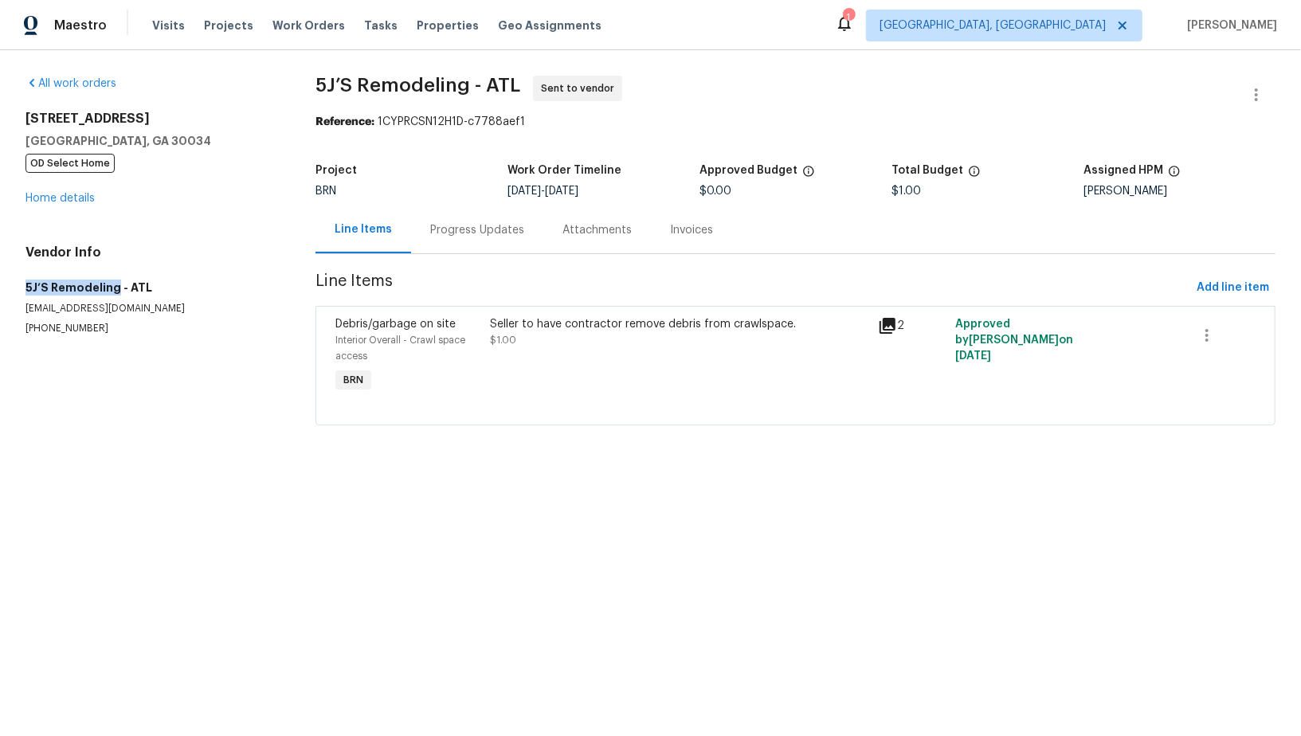
drag, startPoint x: 0, startPoint y: 276, endPoint x: 112, endPoint y: 284, distance: 112.7
click at [112, 285] on div "All work orders [STREET_ADDRESS] OD Select Home Home details Vendor Info 5J’S R…" at bounding box center [650, 260] width 1301 height 420
copy h5 "5J’S Remodeling"
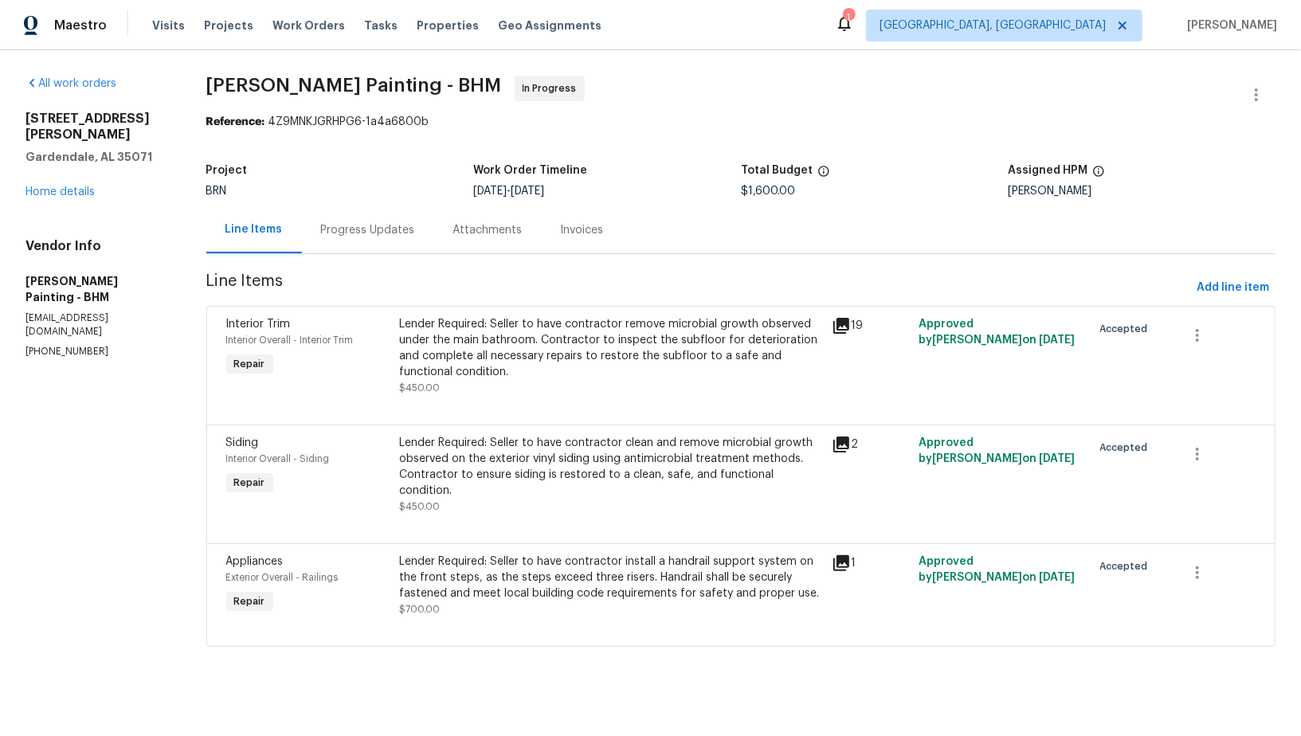
click at [415, 233] on div "Progress Updates" at bounding box center [368, 230] width 94 height 16
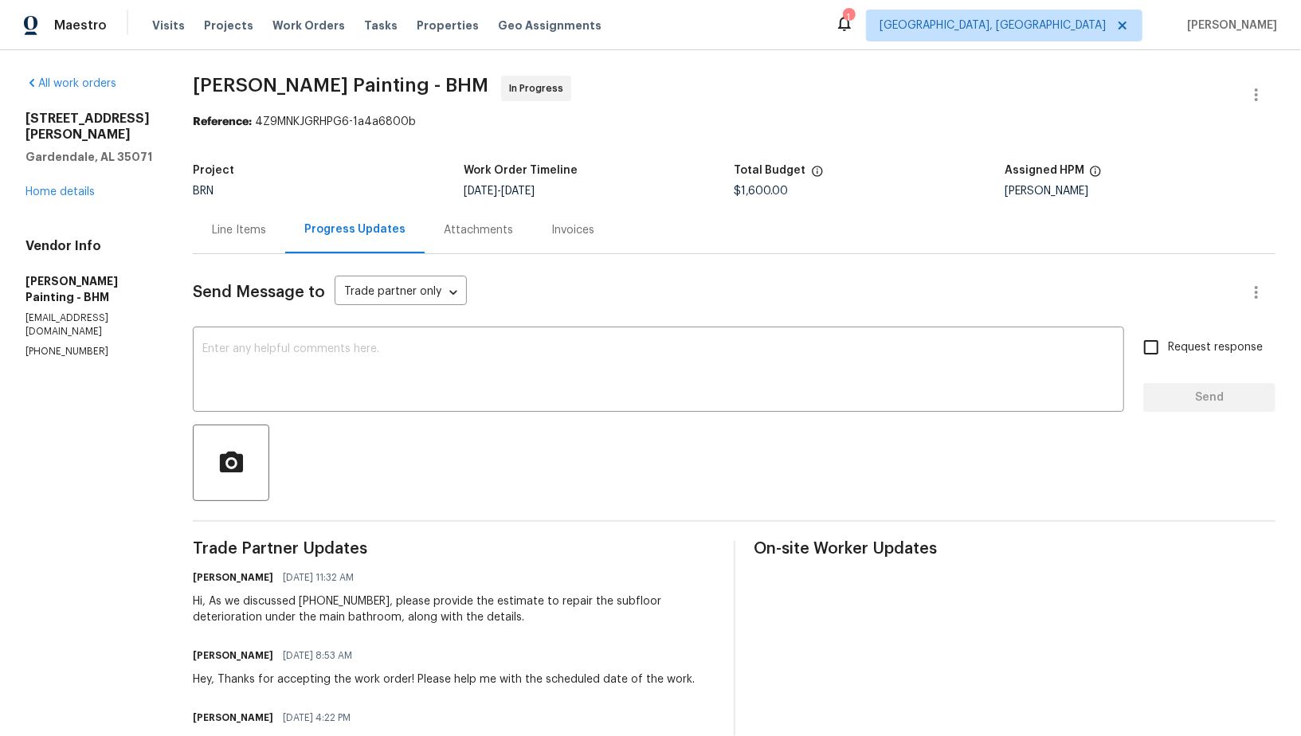
scroll to position [120, 0]
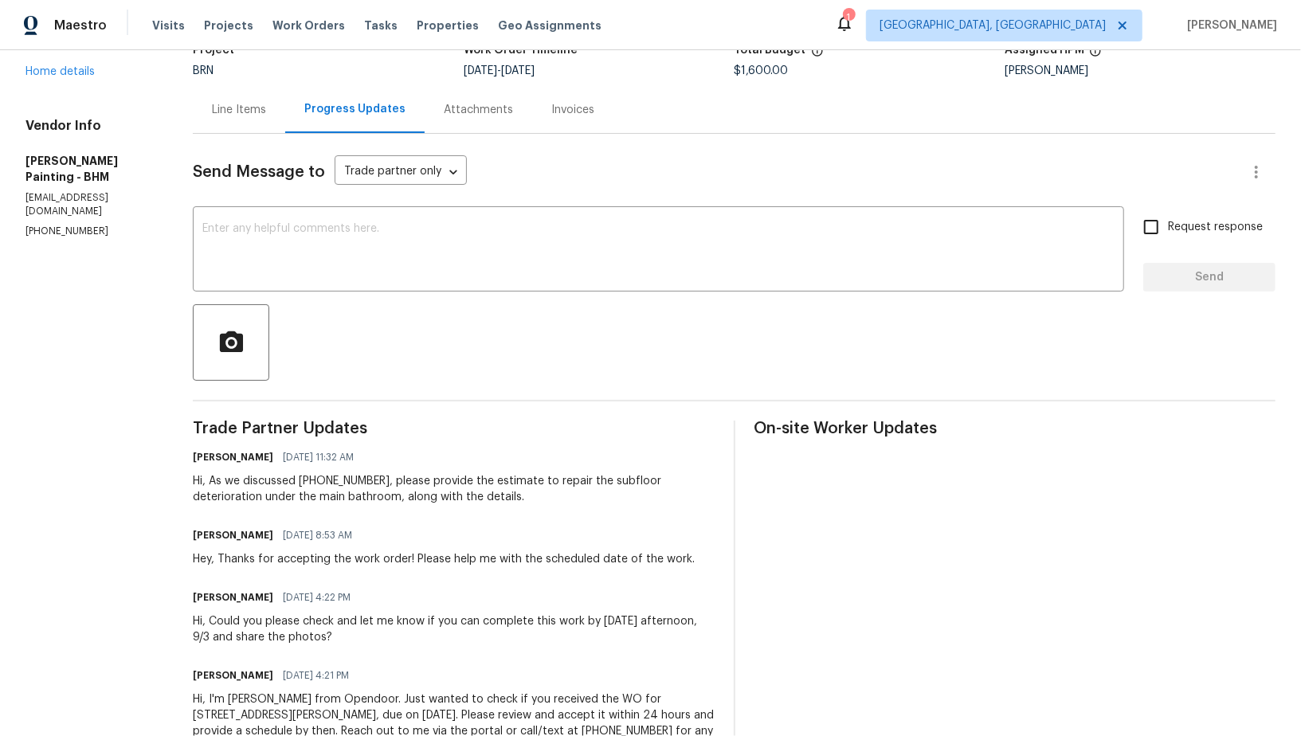
click at [285, 95] on div "Line Items" at bounding box center [239, 109] width 92 height 47
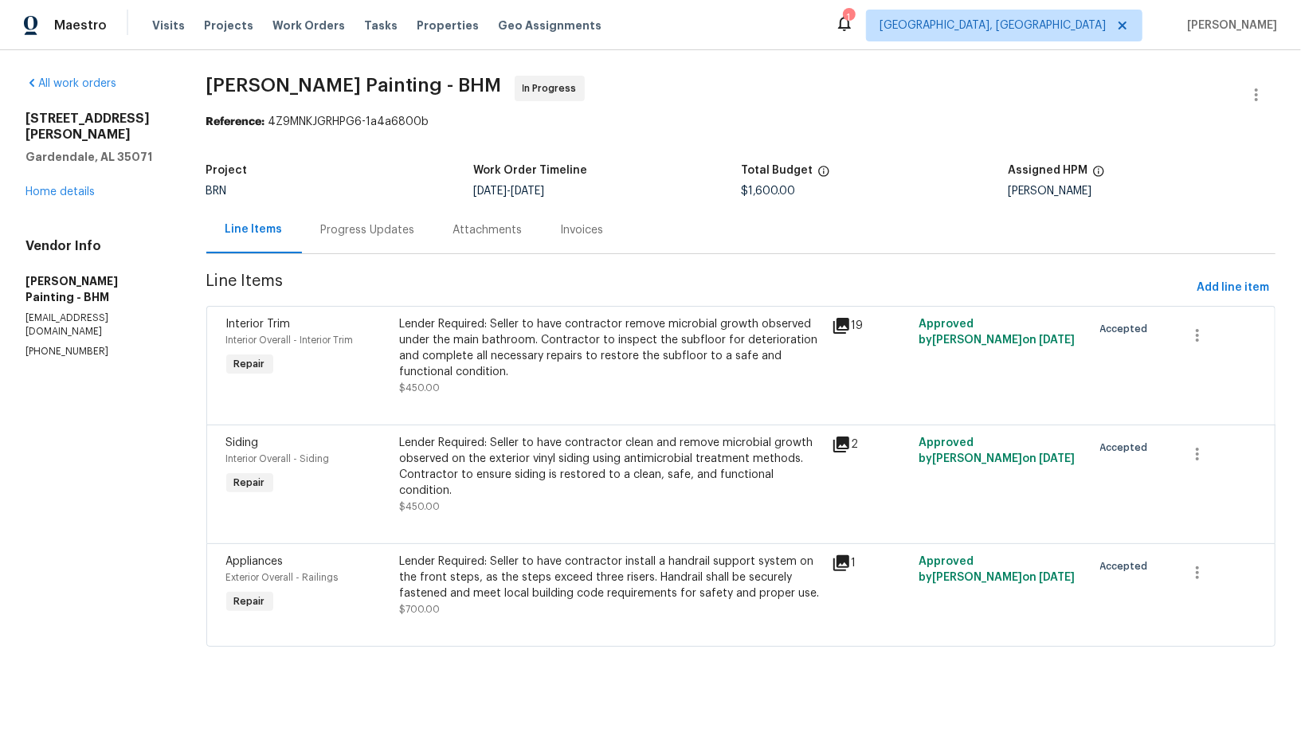
click at [408, 239] on div "Progress Updates" at bounding box center [368, 229] width 132 height 47
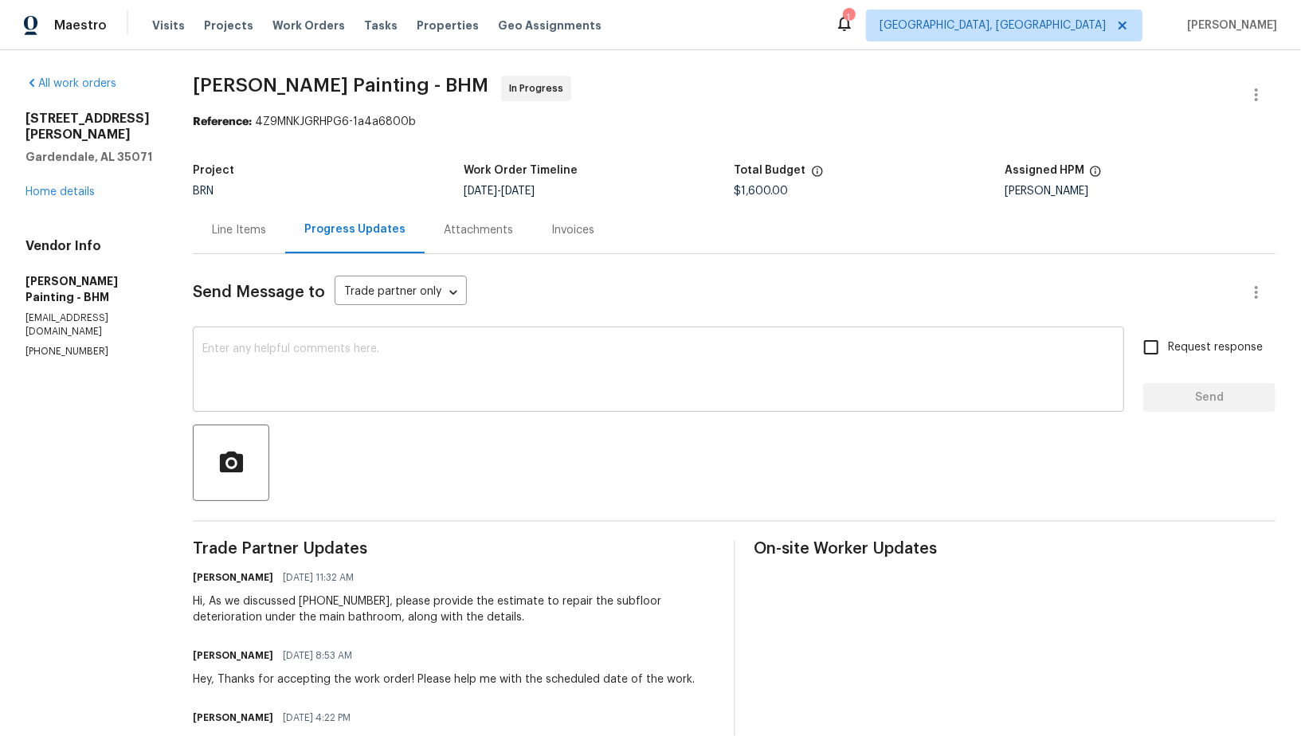
click at [394, 393] on textarea at bounding box center [658, 371] width 912 height 56
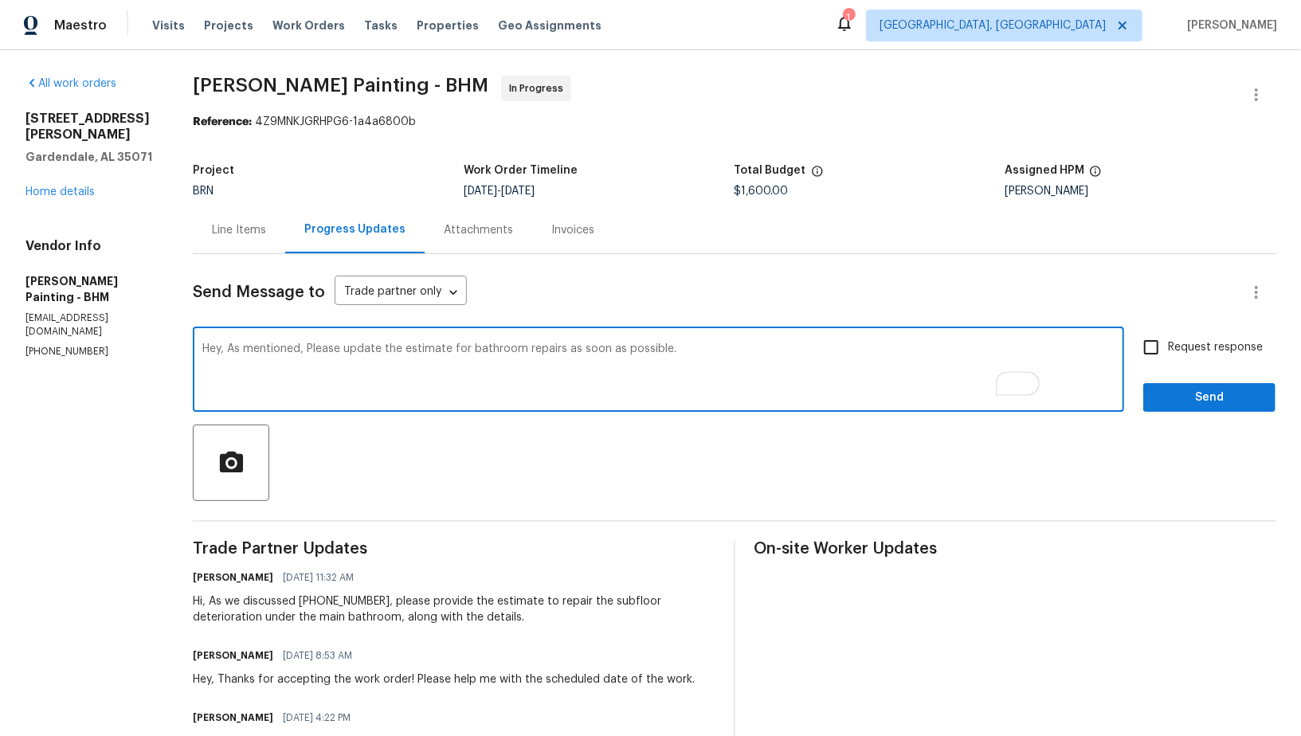
type textarea "Hey, As mentioned, Please update the estimate for bathroom repairs as soon as p…"
click at [1164, 340] on input "Request response" at bounding box center [1151, 347] width 33 height 33
checkbox input "true"
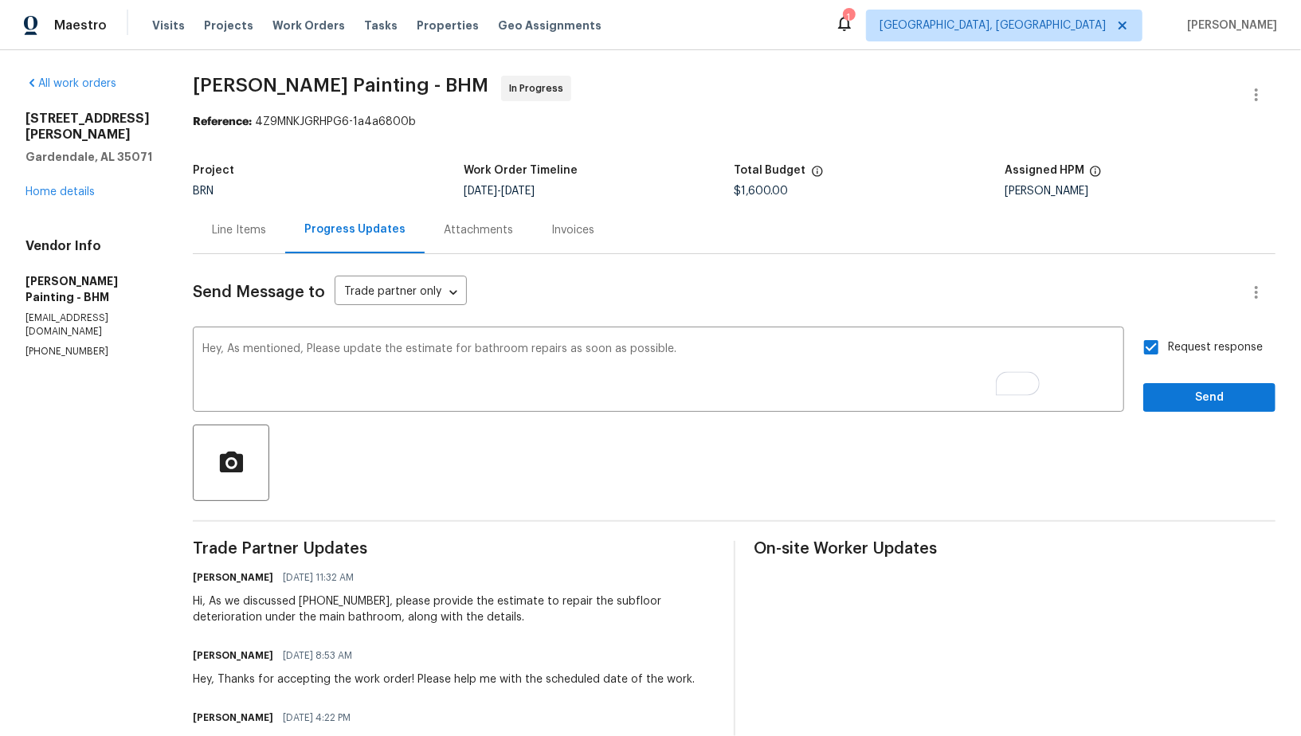
click at [1169, 415] on div "Send Message to Trade partner only Trade partner only ​ Hey, As mentioned, Plea…" at bounding box center [734, 574] width 1083 height 641
click at [1147, 407] on button "Send" at bounding box center [1209, 397] width 132 height 29
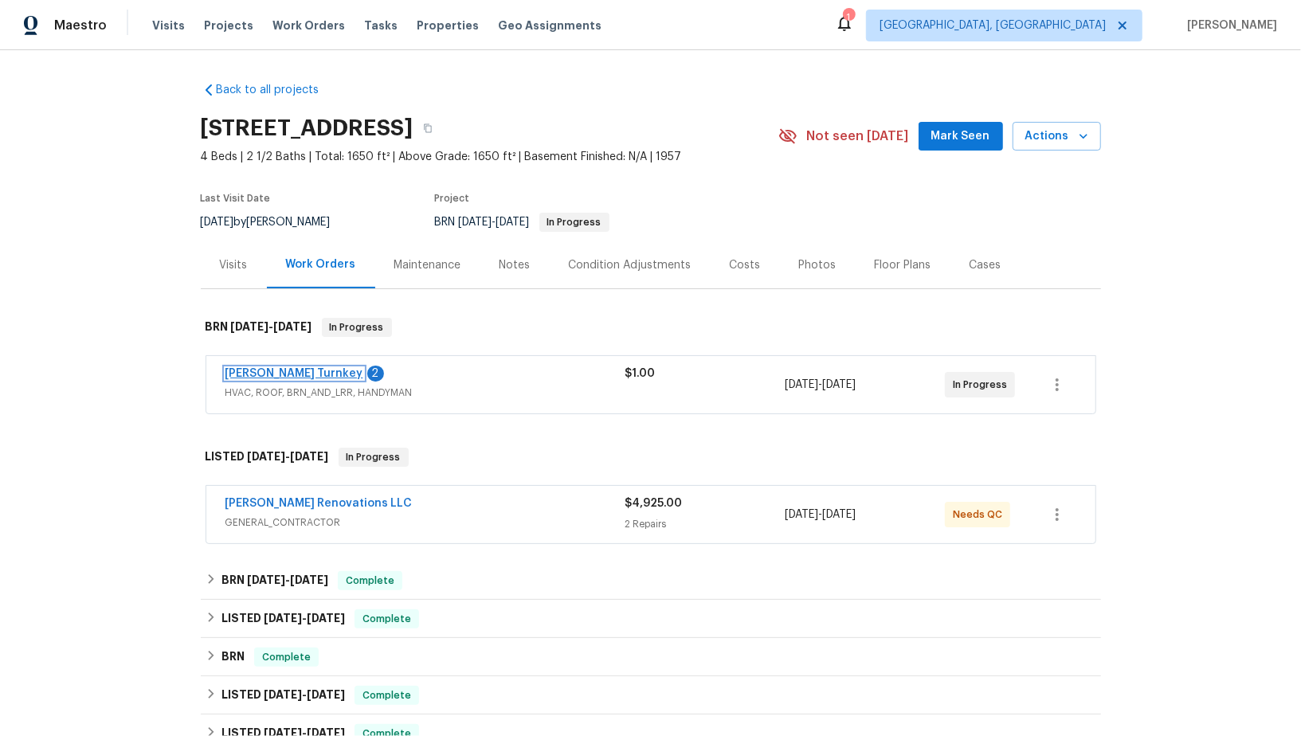
click at [260, 368] on link "[PERSON_NAME] Turnkey" at bounding box center [295, 373] width 138 height 11
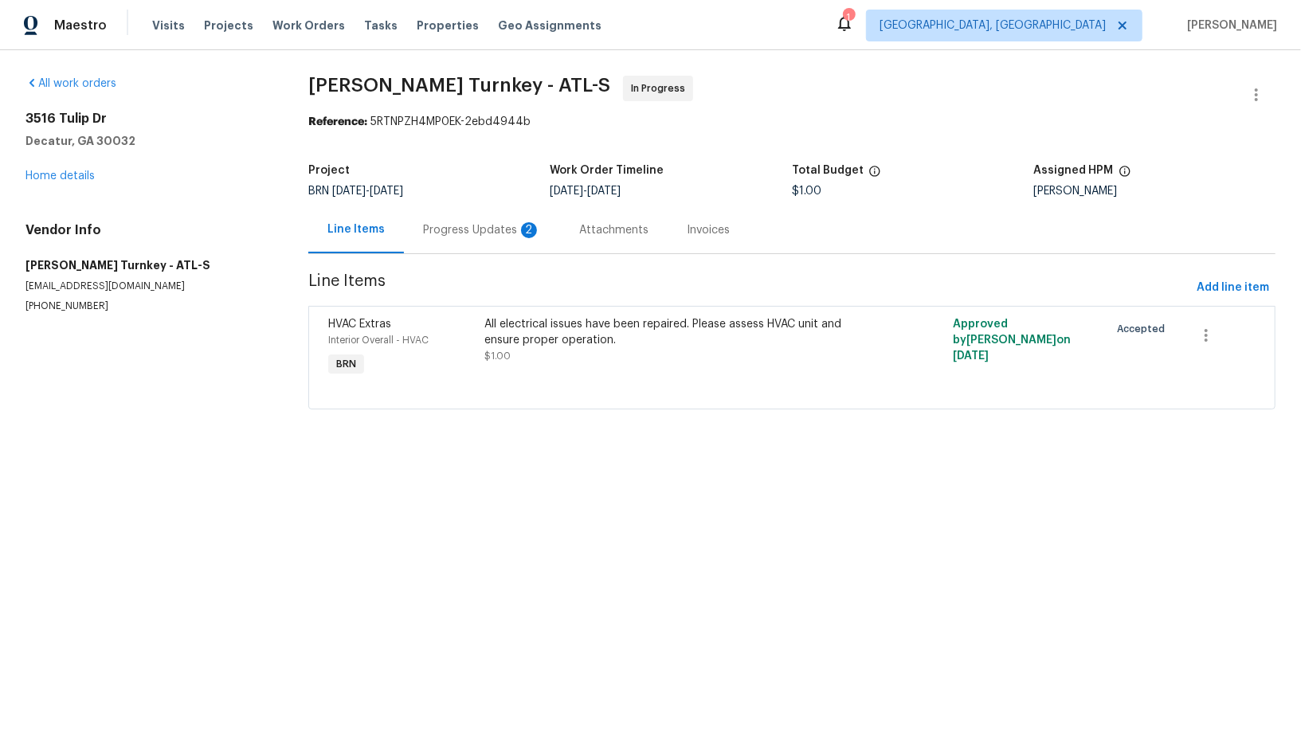
click at [437, 240] on div "Progress Updates 2" at bounding box center [482, 229] width 156 height 47
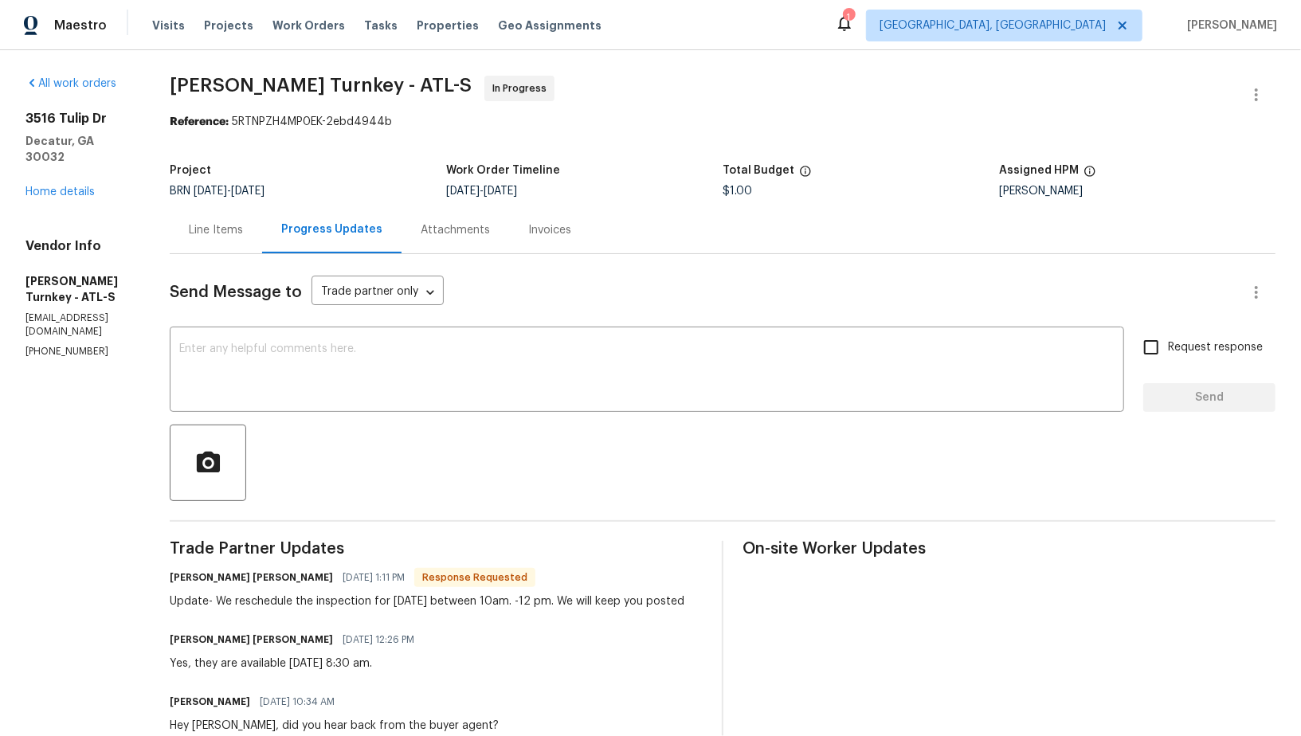
click at [381, 443] on div at bounding box center [723, 463] width 1106 height 76
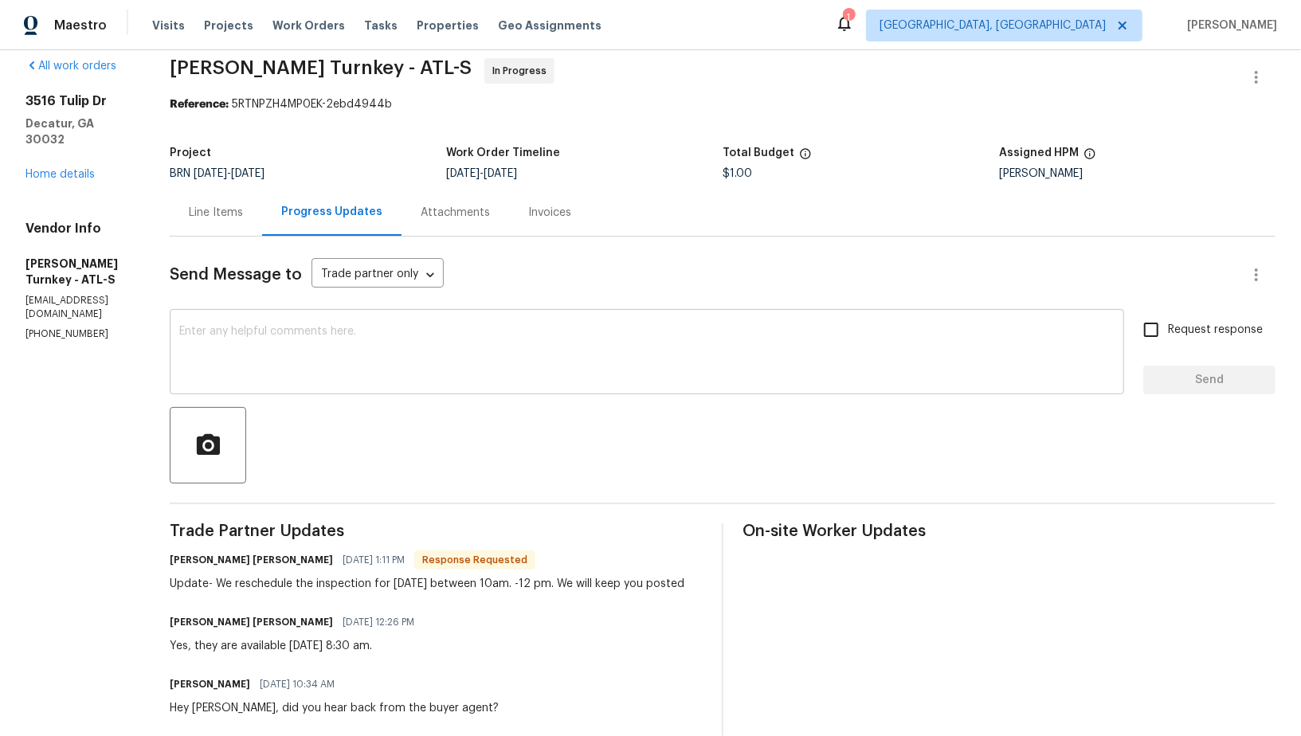
scroll to position [54, 0]
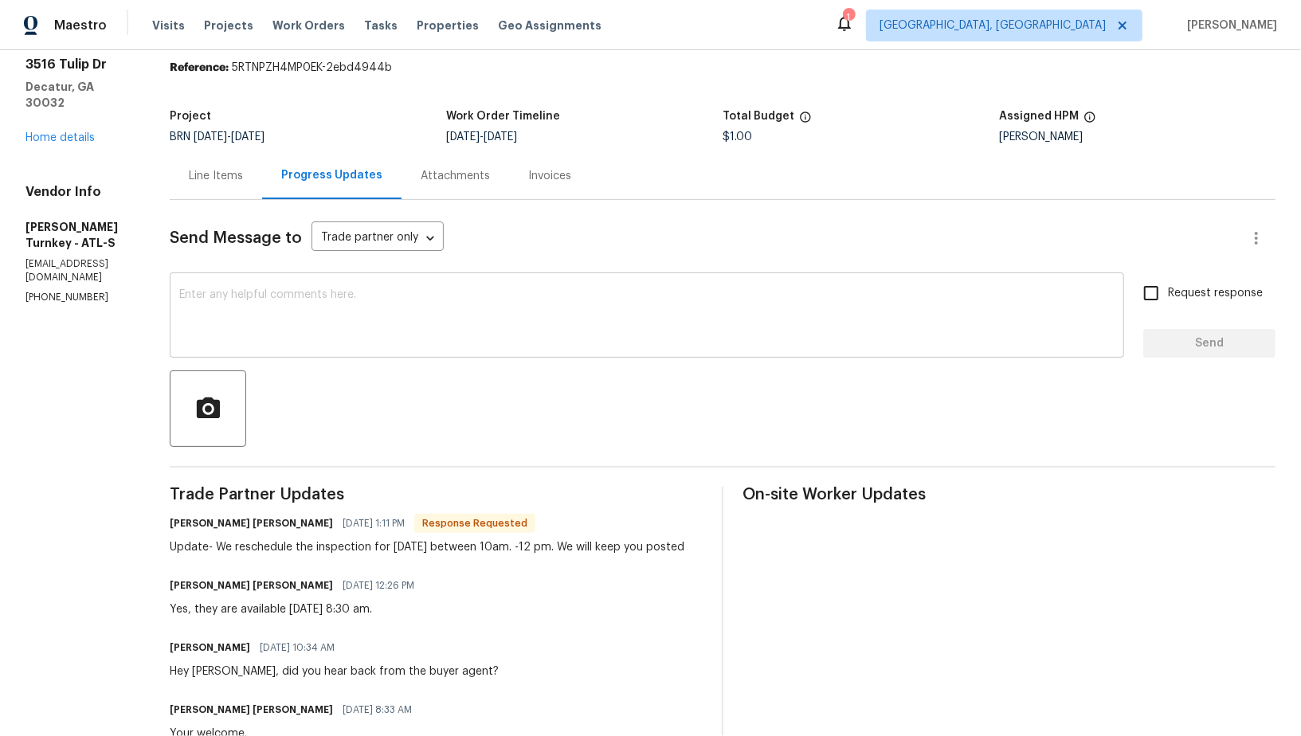
click at [519, 331] on textarea at bounding box center [647, 317] width 936 height 56
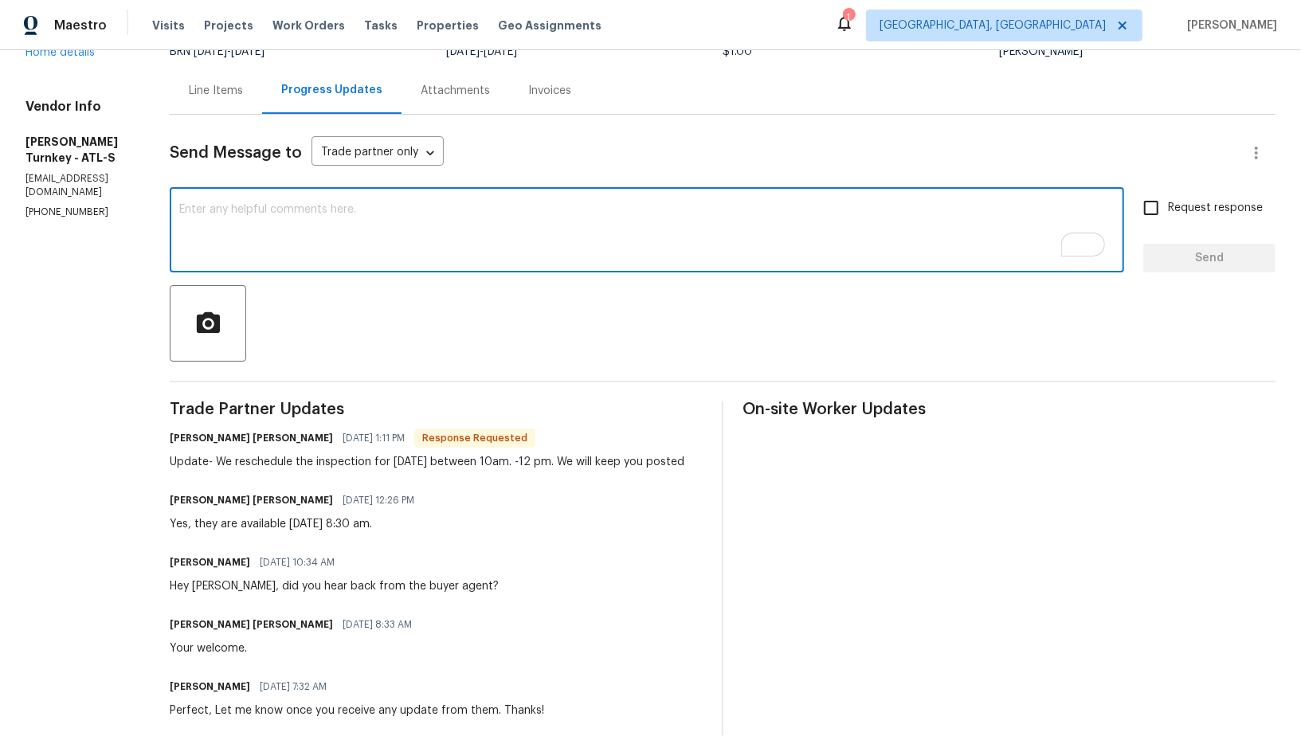
scroll to position [139, 0]
click at [379, 223] on textarea "To enrich screen reader interactions, please activate Accessibility in Grammarl…" at bounding box center [647, 232] width 936 height 56
type textarea "Got it, Thank you!"
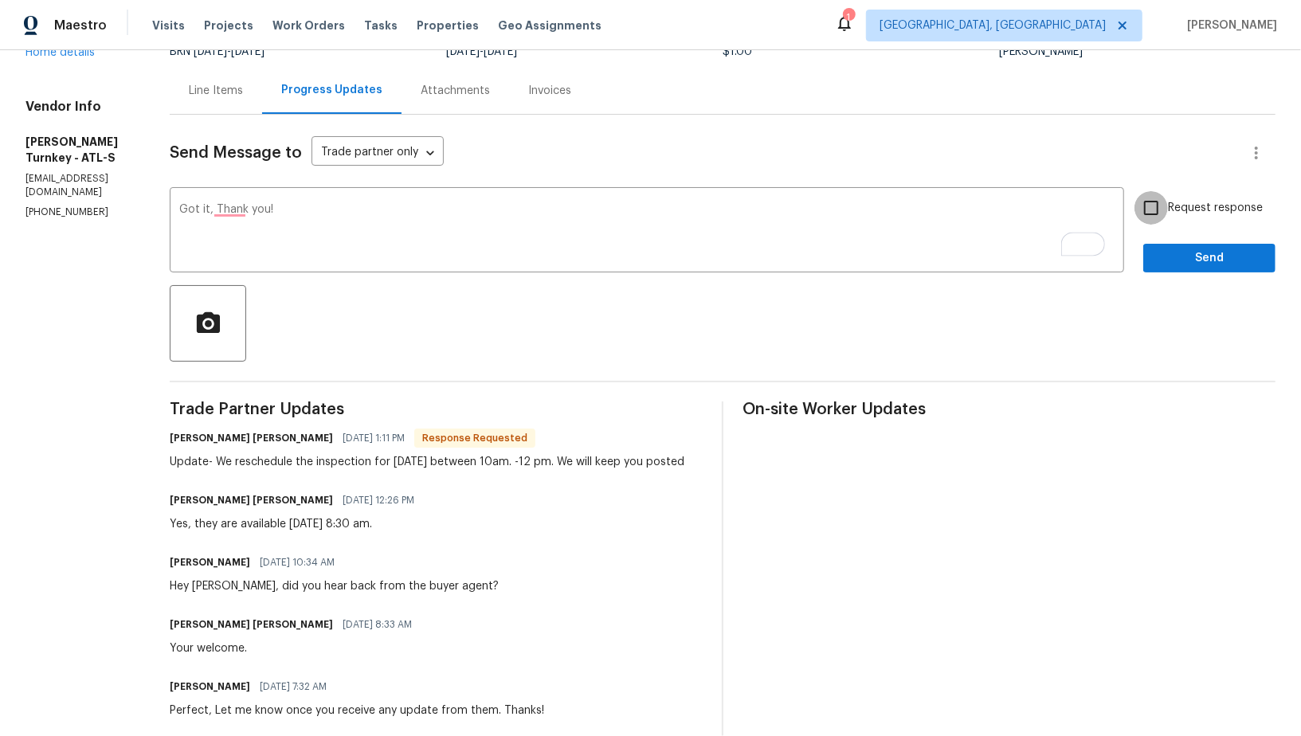
click at [1147, 203] on input "Request response" at bounding box center [1151, 207] width 33 height 33
checkbox input "true"
click at [1199, 266] on span "Send" at bounding box center [1209, 259] width 107 height 20
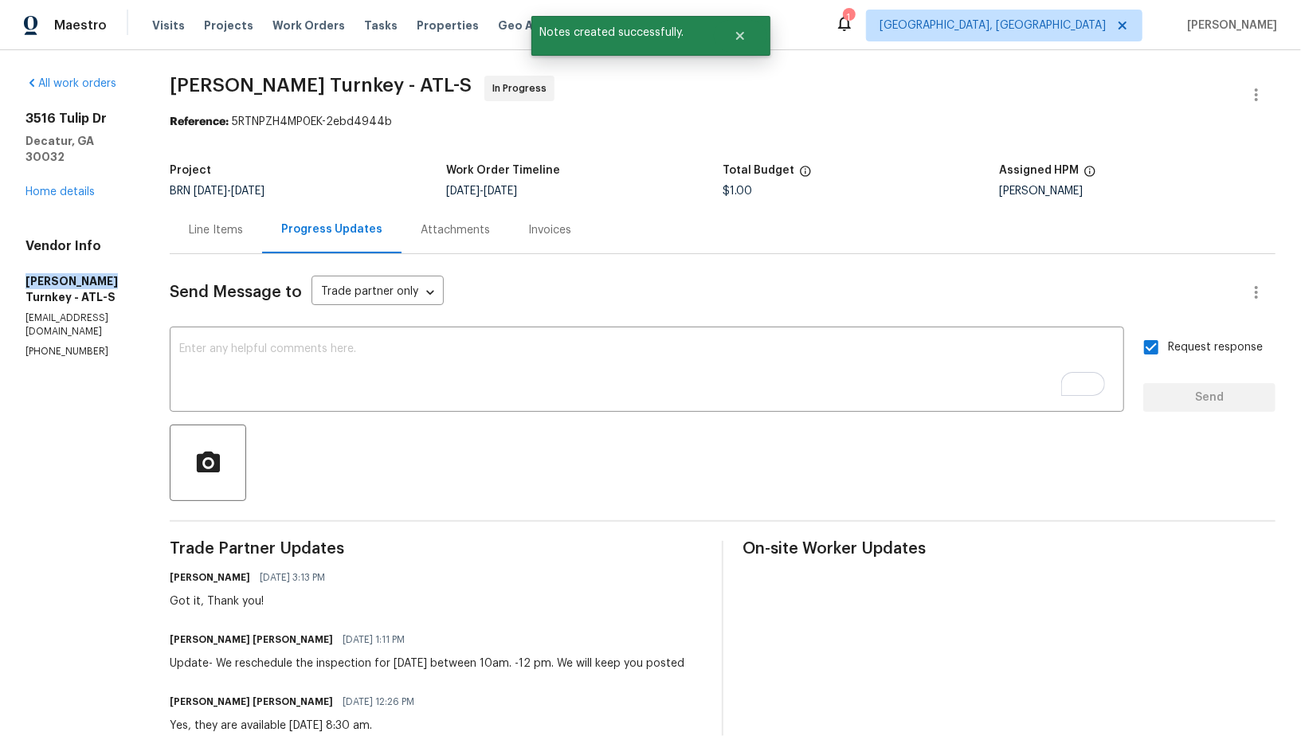
drag, startPoint x: 9, startPoint y: 260, endPoint x: 100, endPoint y: 262, distance: 90.9
click at [100, 262] on div "All work orders 3516 Tulip Dr Decatur, GA 30032 Home details Vendor Info Davis …" at bounding box center [650, 703] width 1301 height 1307
copy h5 "Davis Turnkey"
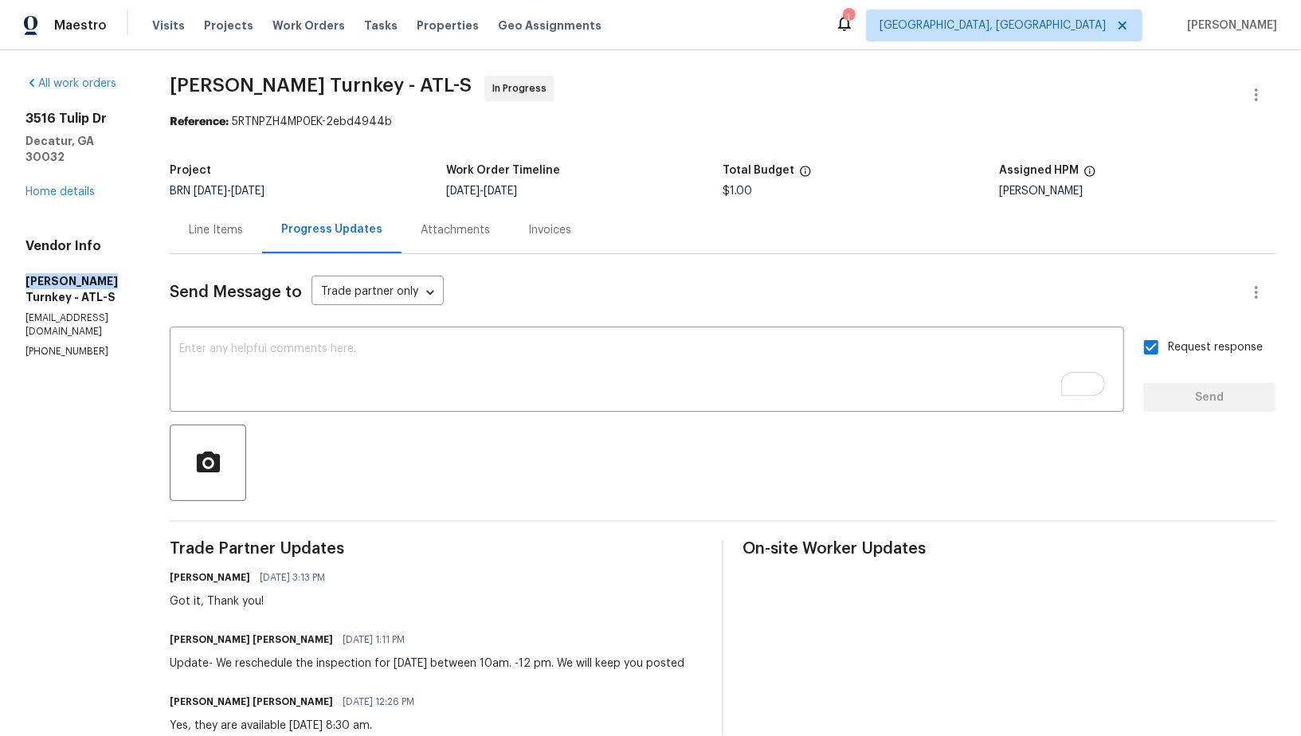
scroll to position [133, 0]
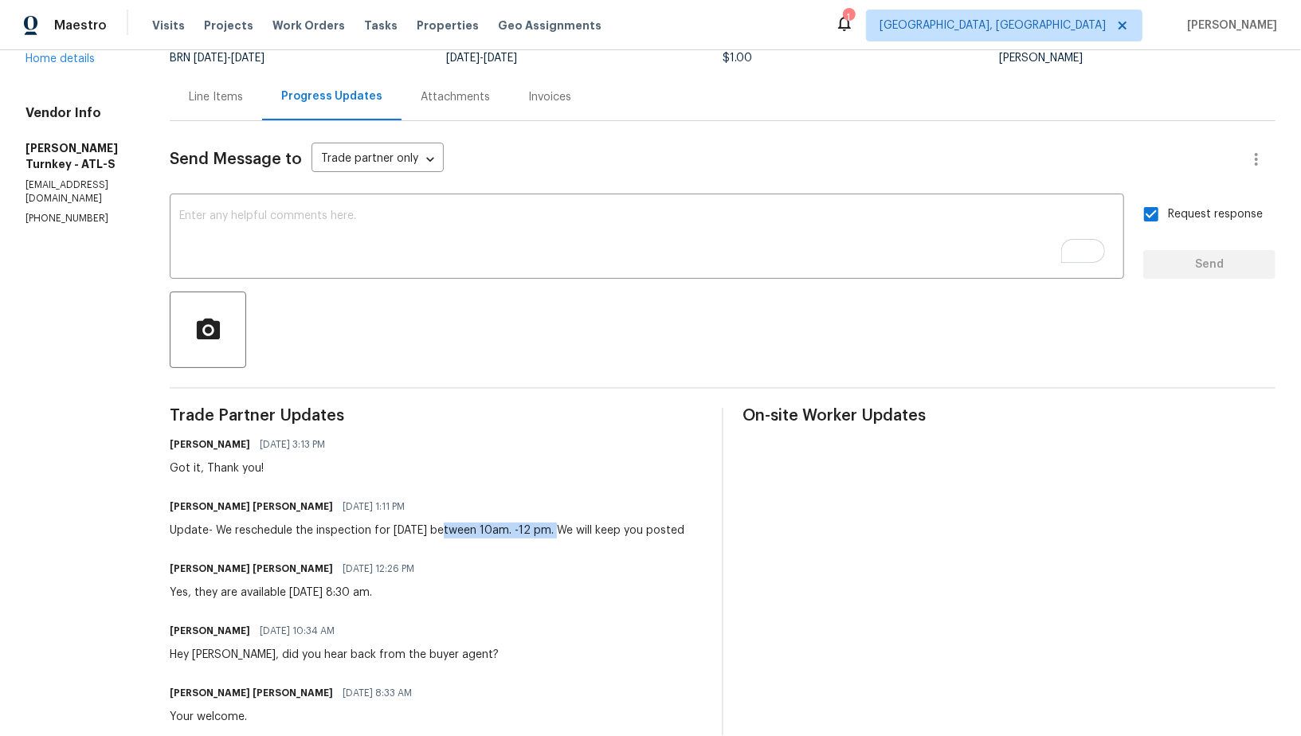
drag, startPoint x: 453, startPoint y: 529, endPoint x: 568, endPoint y: 530, distance: 114.7
click at [568, 530] on div "Update- We reschedule the inspection for tomorrow between 10am. -12 pm. We will…" at bounding box center [427, 531] width 515 height 16
copy div "between 10am. -12 pm"
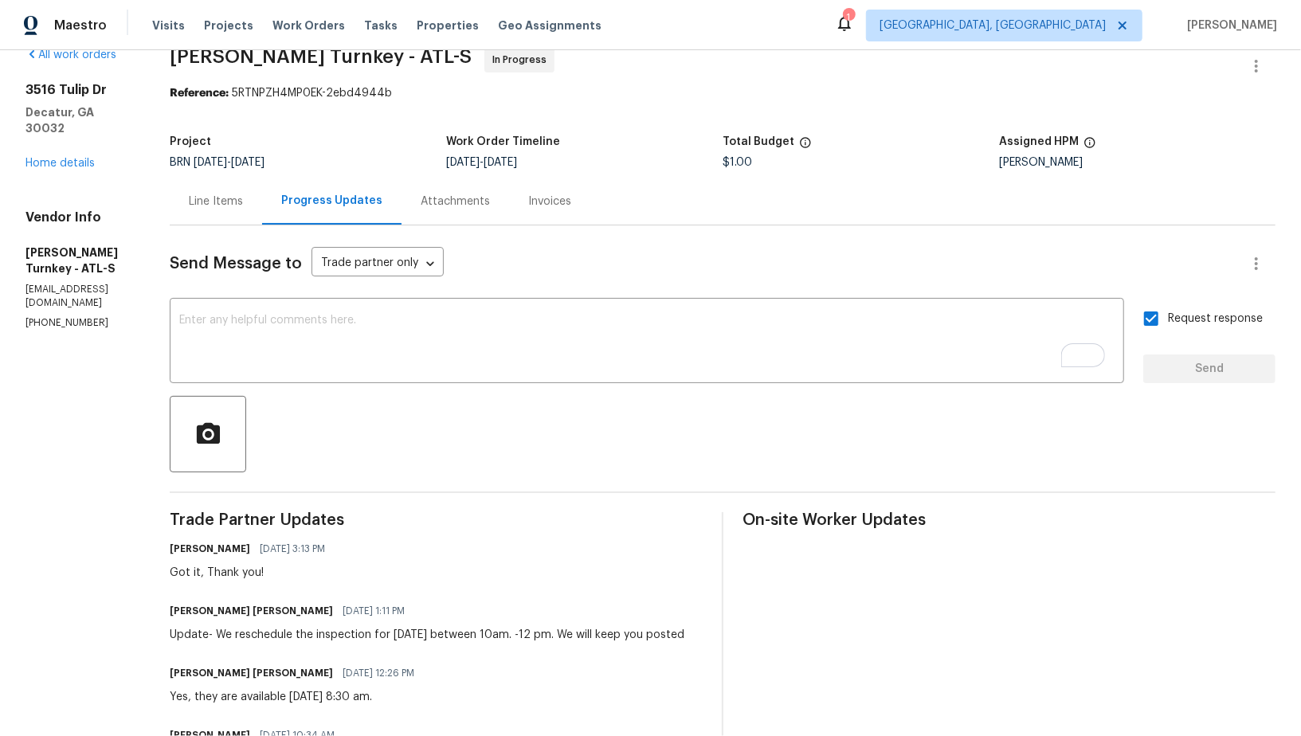
click at [215, 220] on div "Line Items" at bounding box center [216, 201] width 92 height 47
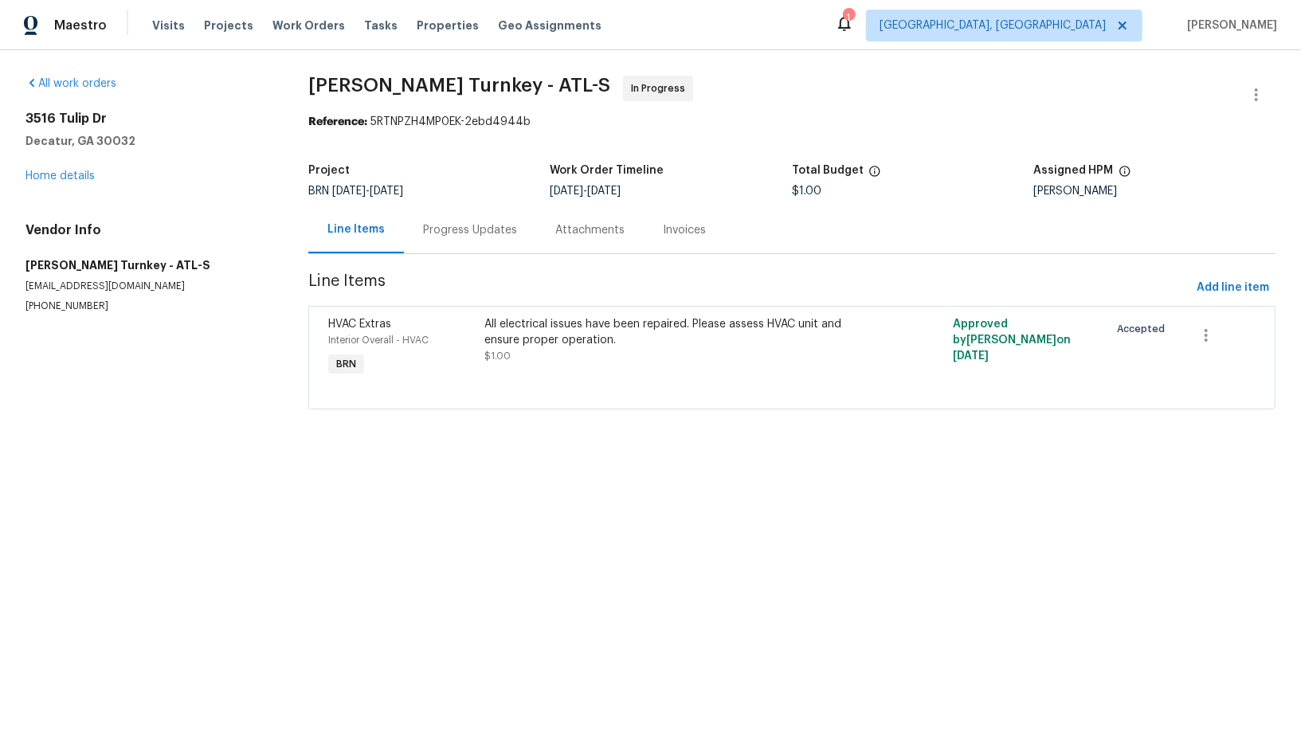
drag, startPoint x: 8, startPoint y: 277, endPoint x: 103, endPoint y: 274, distance: 94.9
click at [103, 274] on div "All work orders 3516 Tulip Dr Decatur, GA 30032 Home details Vendor Info Davis …" at bounding box center [650, 252] width 1301 height 404
drag, startPoint x: 102, startPoint y: 269, endPoint x: 0, endPoint y: 265, distance: 102.1
click at [0, 265] on div "All work orders 3516 Tulip Dr Decatur, GA 30032 Home details Vendor Info Davis …" at bounding box center [650, 252] width 1301 height 404
copy h5 "Davis Turnkey"
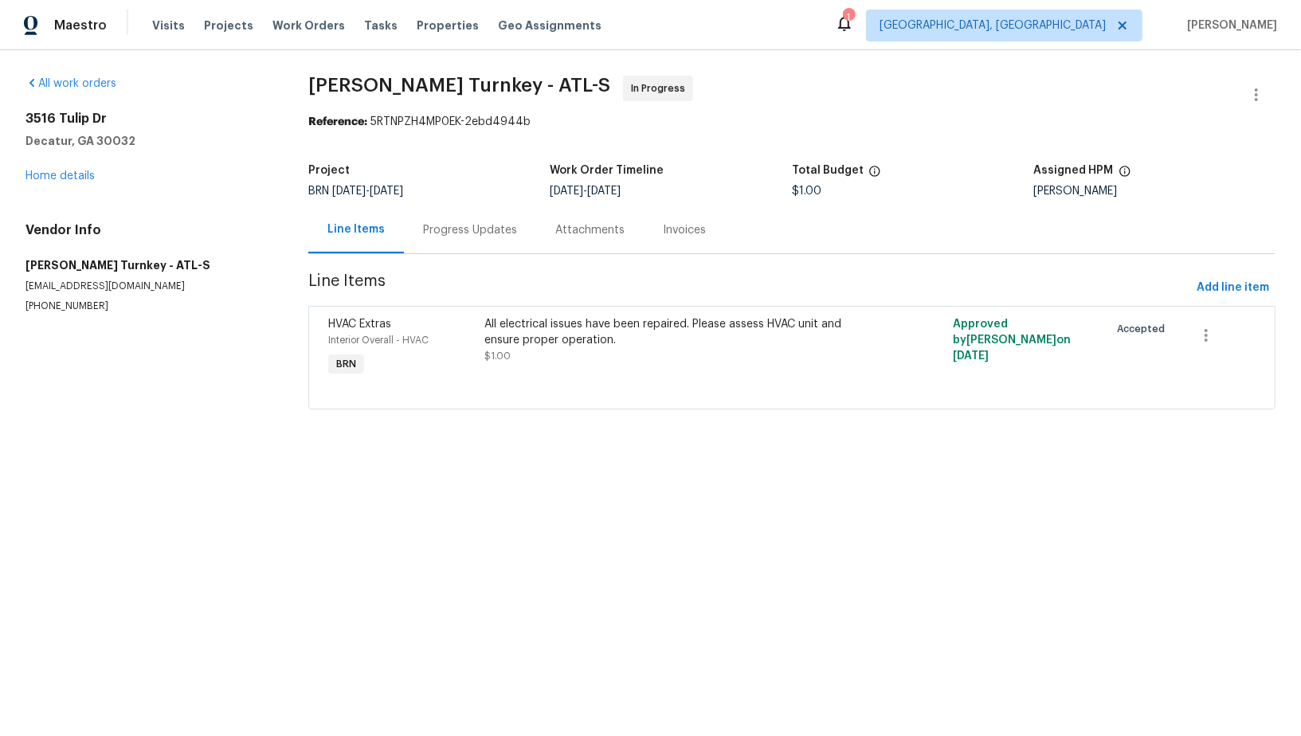
click at [452, 201] on div "Project BRN 8/28/2025 - 8/29/2025 Work Order Timeline 8/28/2025 - 8/29/2025 Tot…" at bounding box center [791, 180] width 967 height 51
click at [452, 237] on div "Progress Updates" at bounding box center [470, 230] width 94 height 16
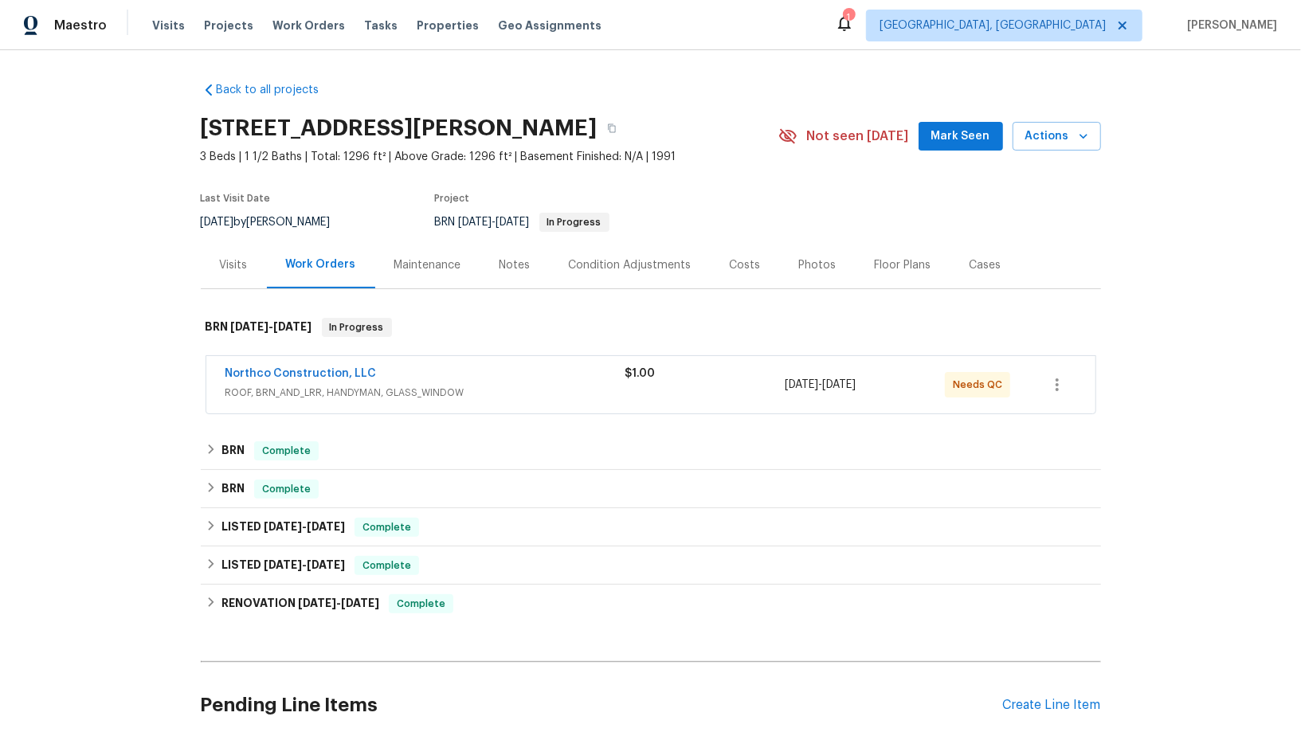
click at [312, 363] on div "Northco Construction, LLC ROOF, BRN_AND_LRR, HANDYMAN, GLASS_WINDOW $1.00 8/28/…" at bounding box center [650, 384] width 889 height 57
click at [312, 371] on link "Northco Construction, LLC" at bounding box center [301, 373] width 151 height 11
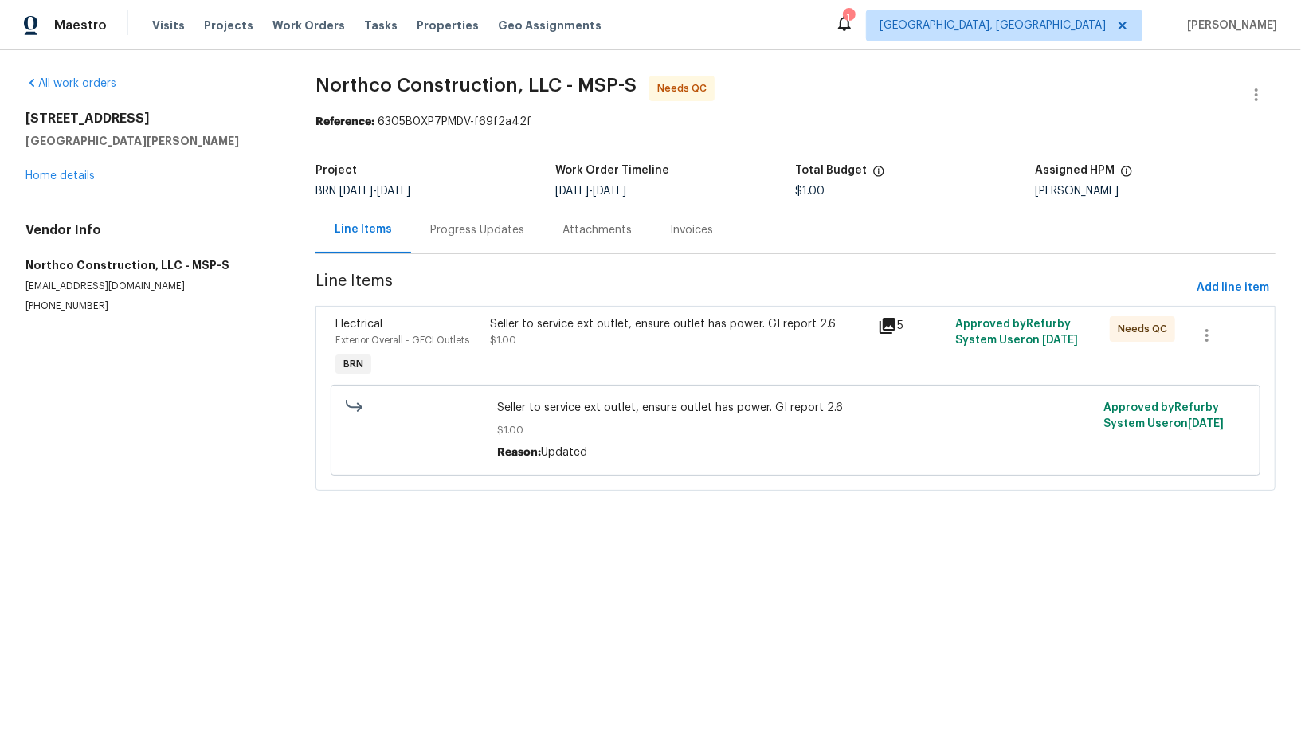
click at [506, 326] on div "Seller to service ext outlet, ensure outlet has power. GI report 2.6" at bounding box center [680, 324] width 378 height 16
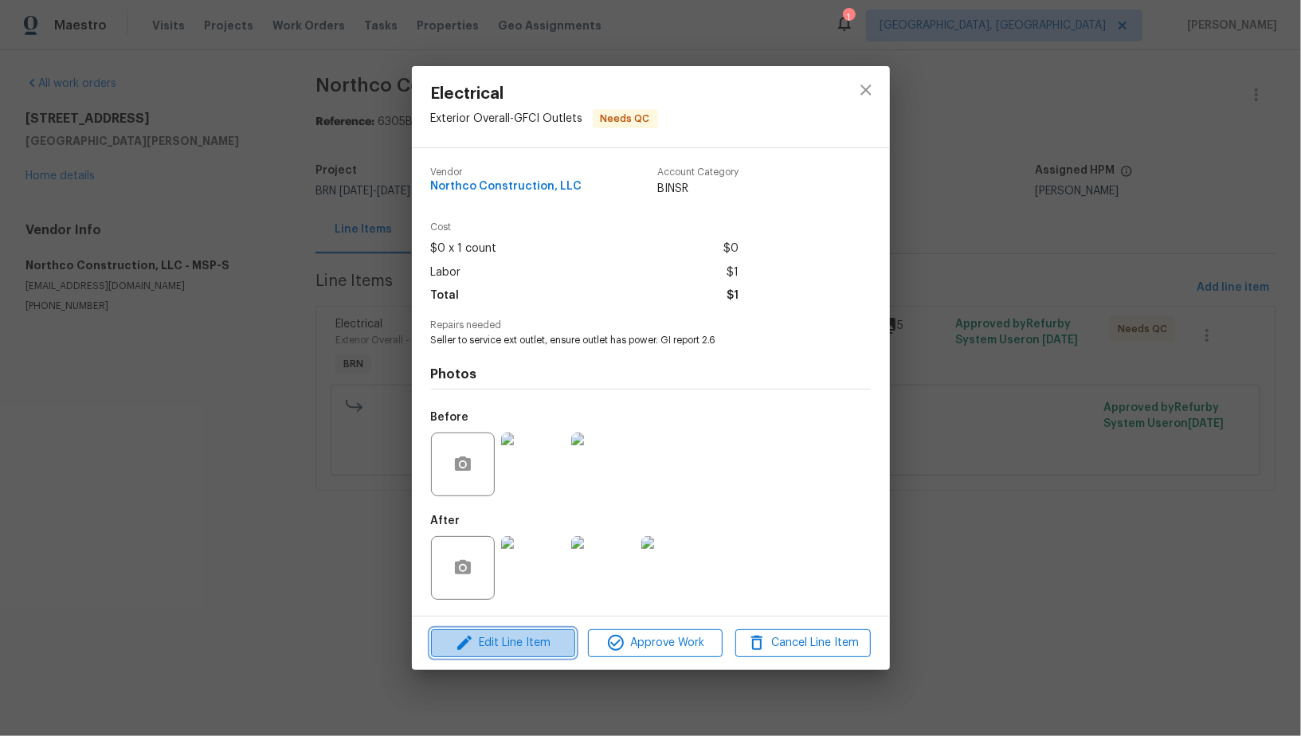
click at [521, 648] on span "Edit Line Item" at bounding box center [503, 643] width 135 height 20
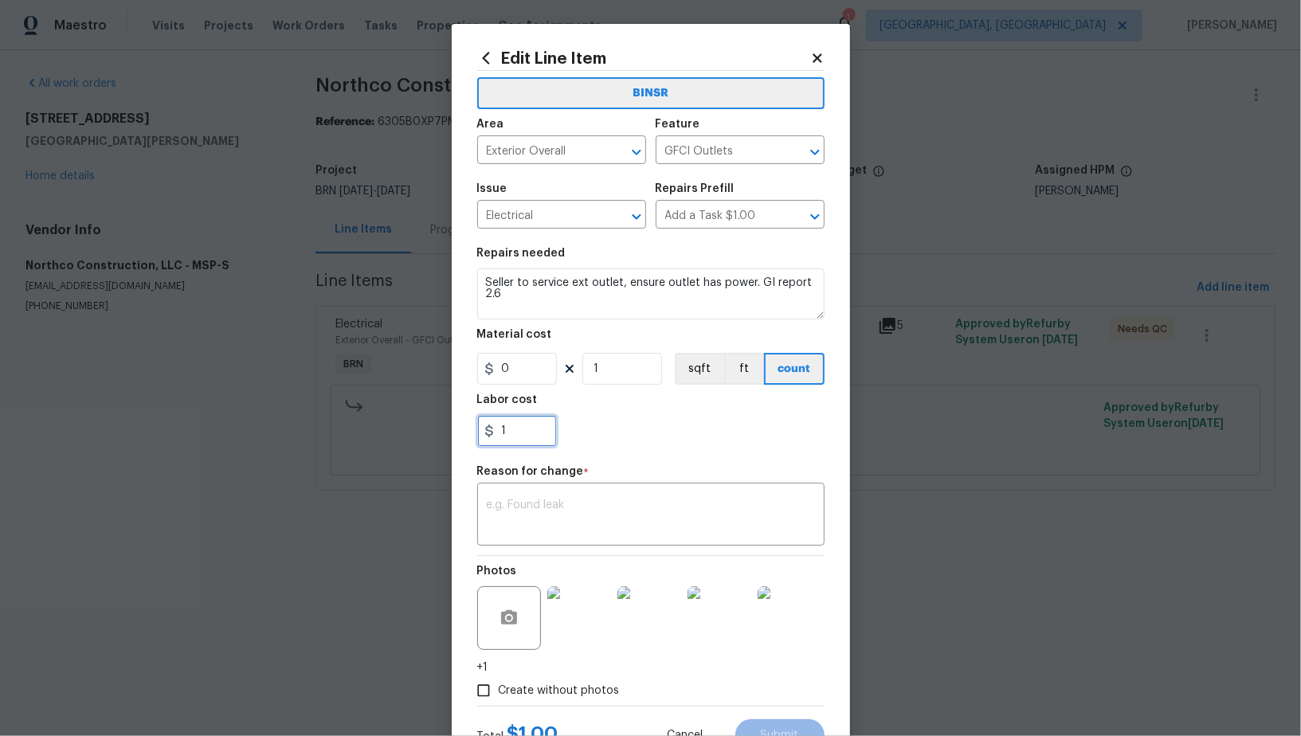
click at [524, 435] on input "1" at bounding box center [517, 431] width 80 height 32
type input "150"
click at [560, 510] on textarea at bounding box center [651, 516] width 328 height 33
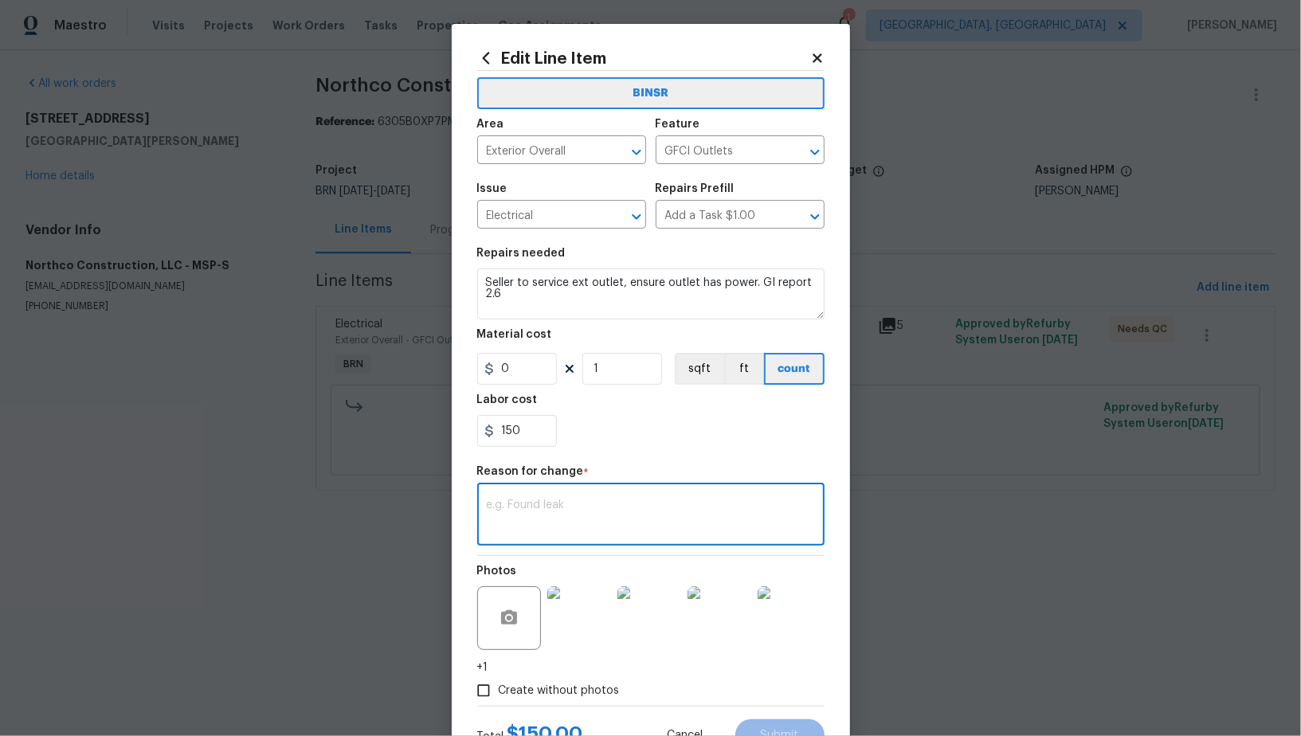
paste textarea "(PR) Updated cost per BR team’s approval."
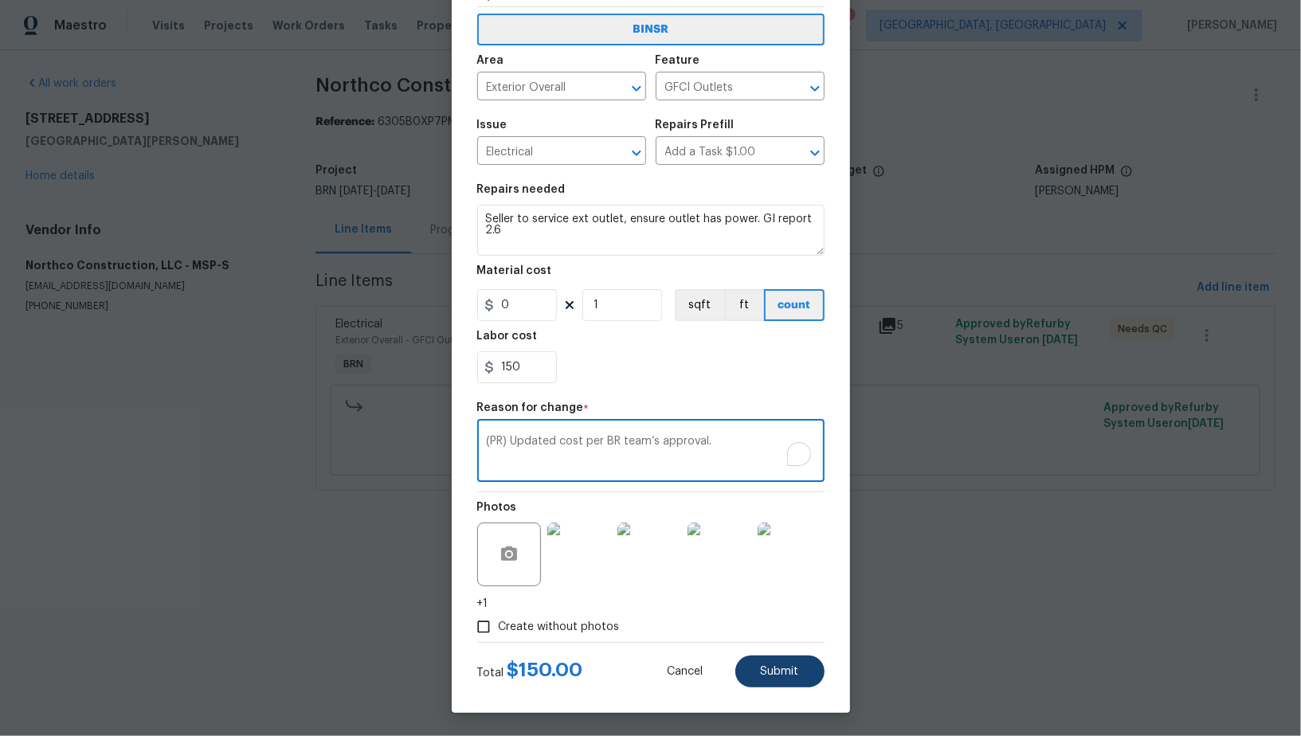
type textarea "(PR) Updated cost per BR team’s approval."
click at [794, 680] on button "Submit" at bounding box center [779, 672] width 89 height 32
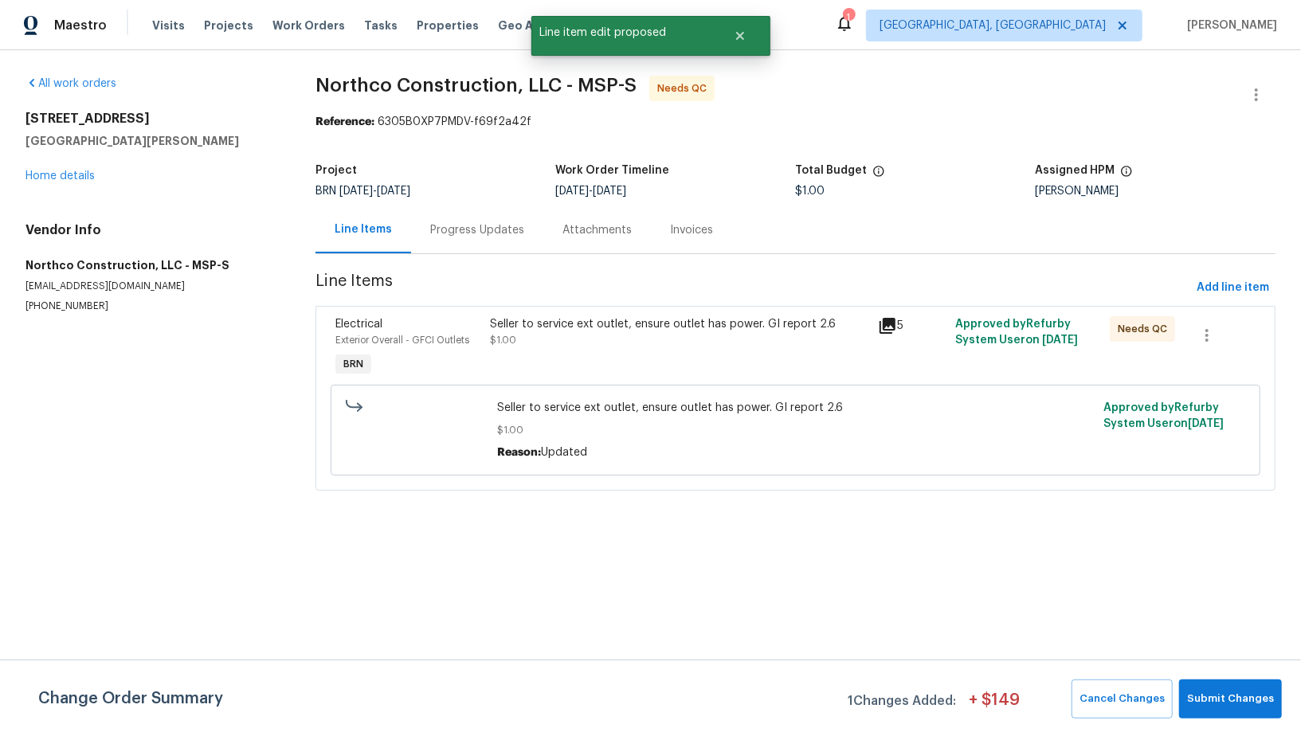
scroll to position [0, 0]
click at [1253, 673] on div "Change Order Summary 1 Changes Added: + $ 149 Cancel Changes Submit Changes" at bounding box center [650, 698] width 1301 height 76
click at [1237, 703] on span "Submit Changes" at bounding box center [1230, 699] width 87 height 18
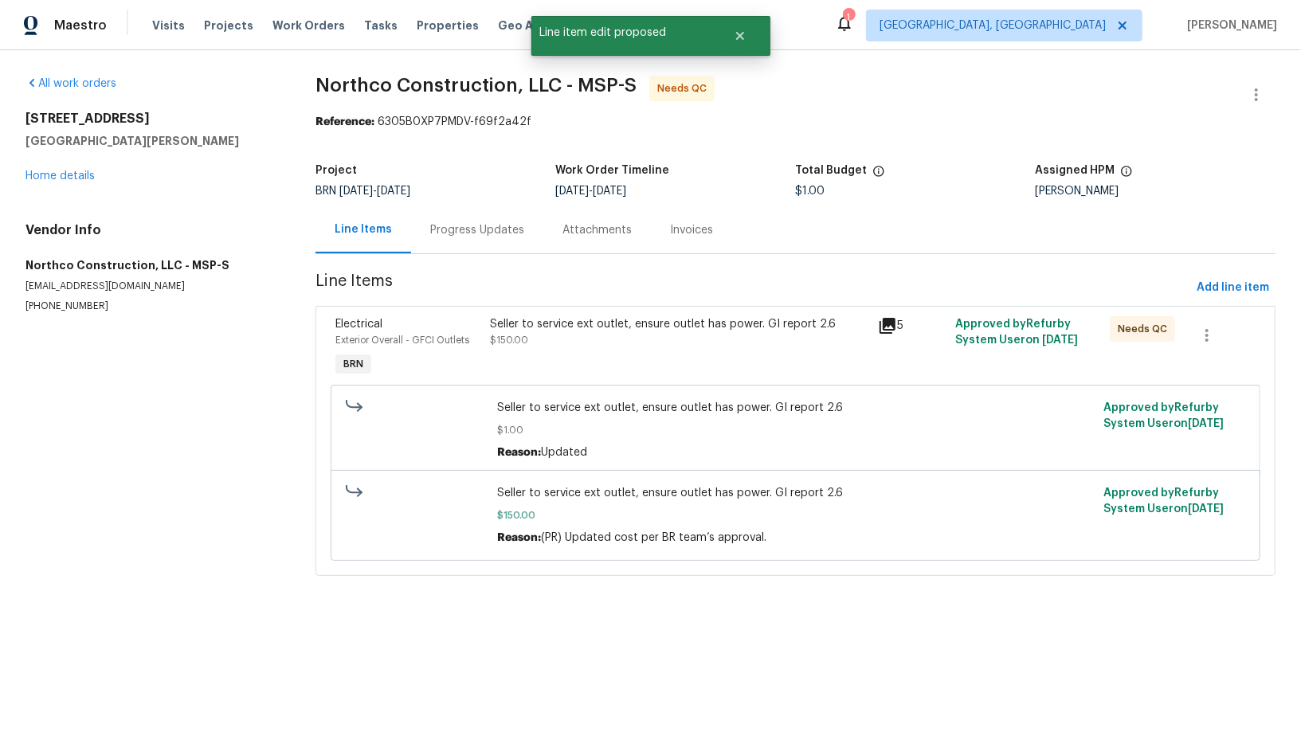
click at [454, 226] on div "Progress Updates" at bounding box center [477, 230] width 94 height 16
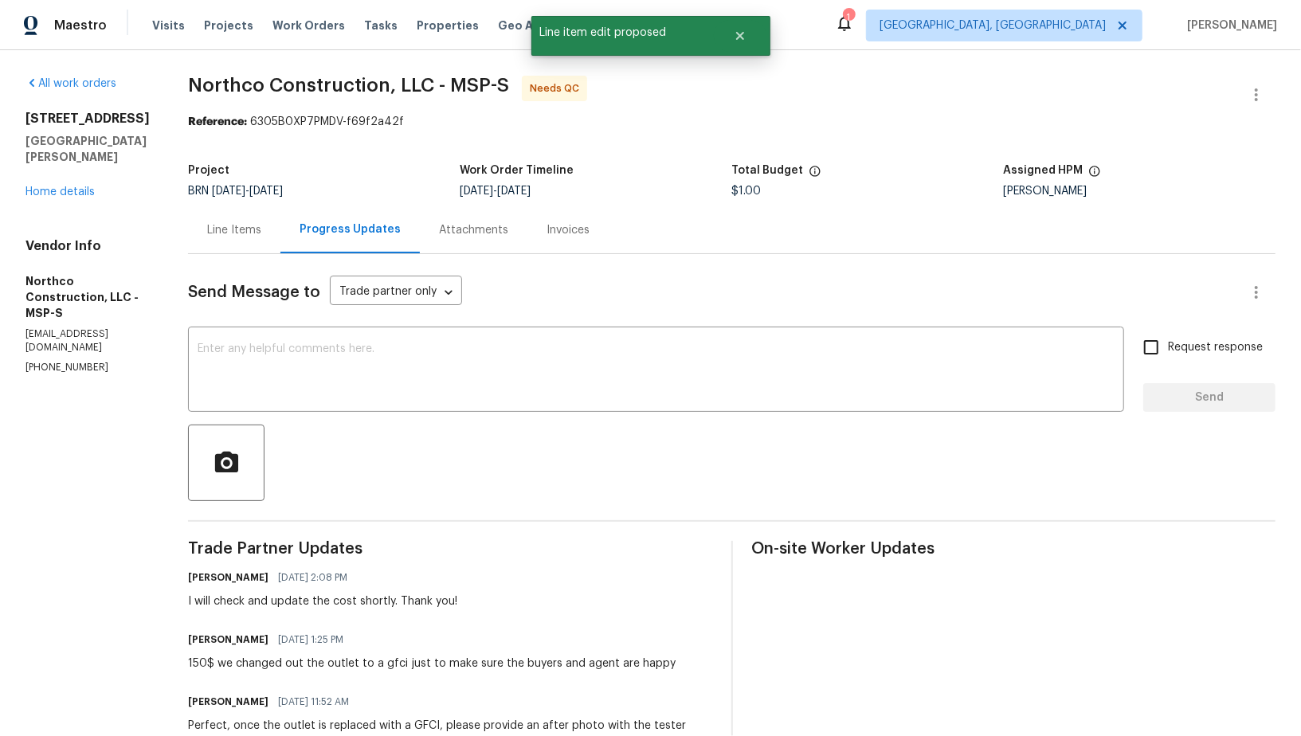
click at [254, 225] on div "Line Items" at bounding box center [234, 230] width 54 height 16
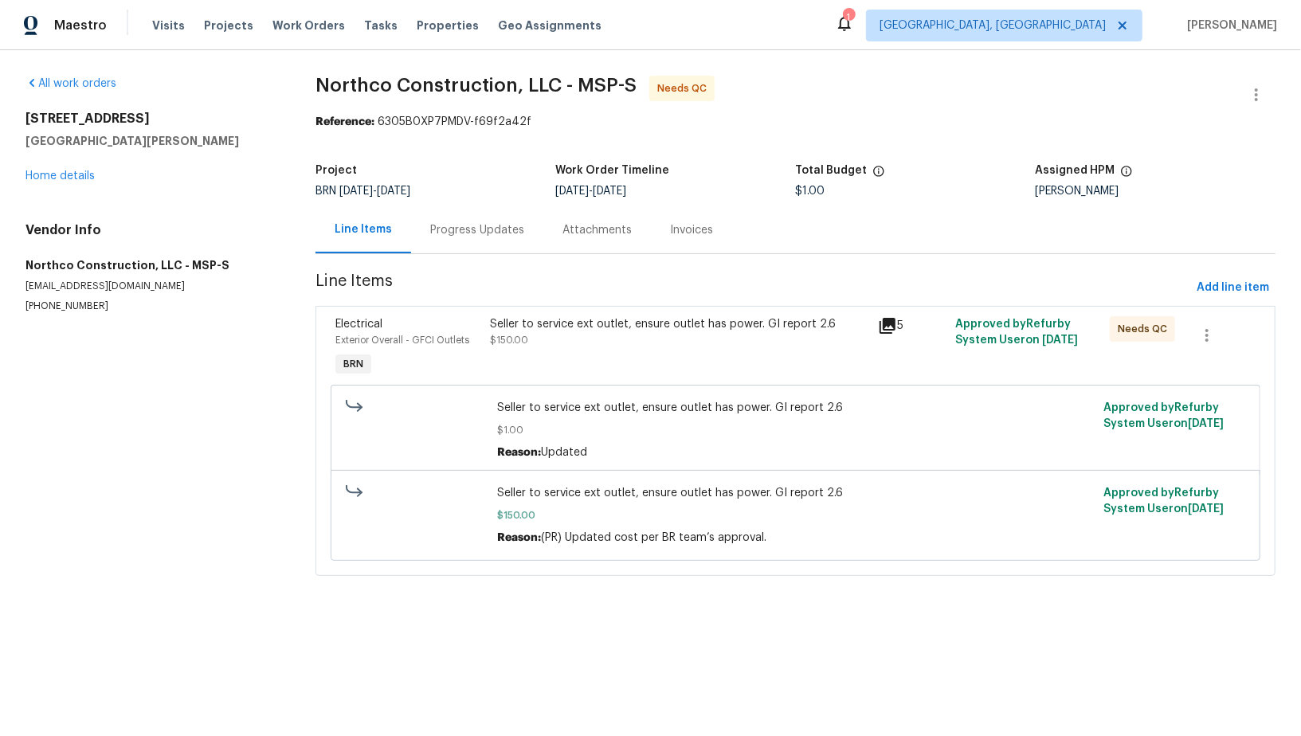
click at [550, 379] on div "Seller to service ext outlet, ensure outlet has power. GI report 2.6 $150.00" at bounding box center [679, 348] width 387 height 73
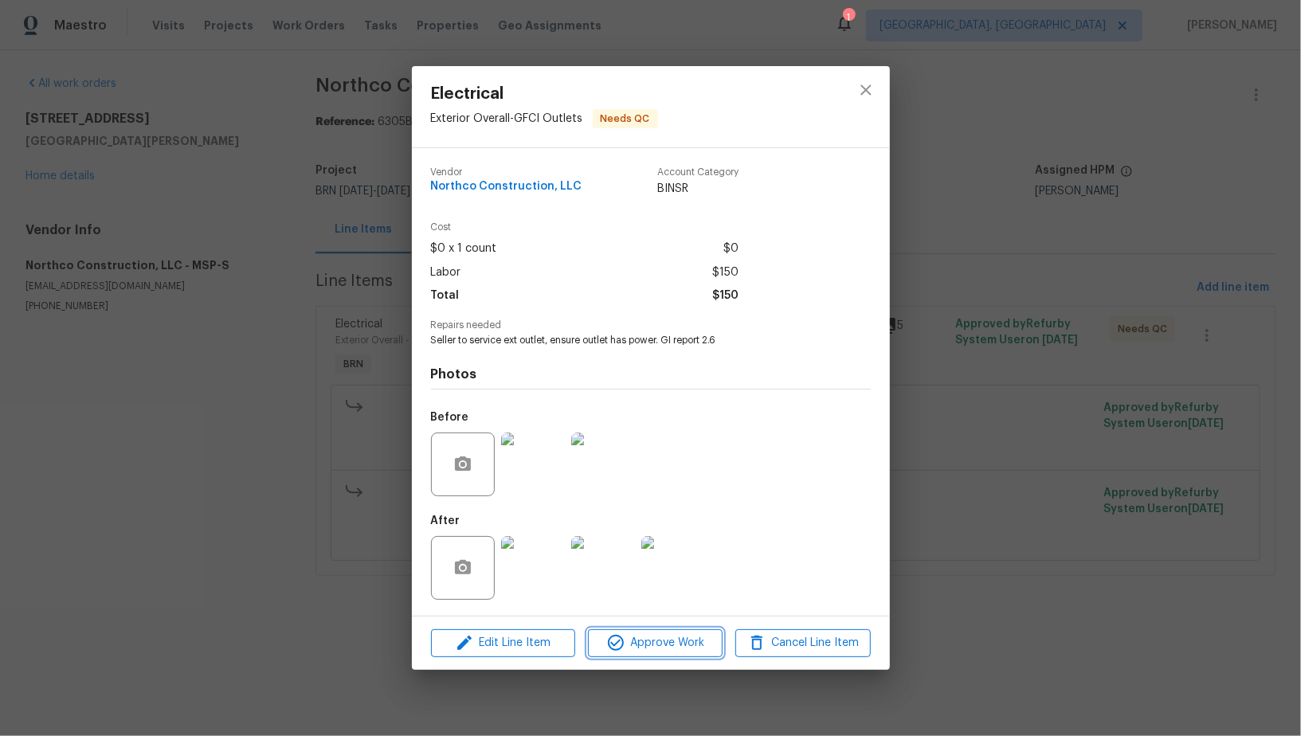
click at [633, 641] on span "Approve Work" at bounding box center [655, 643] width 125 height 20
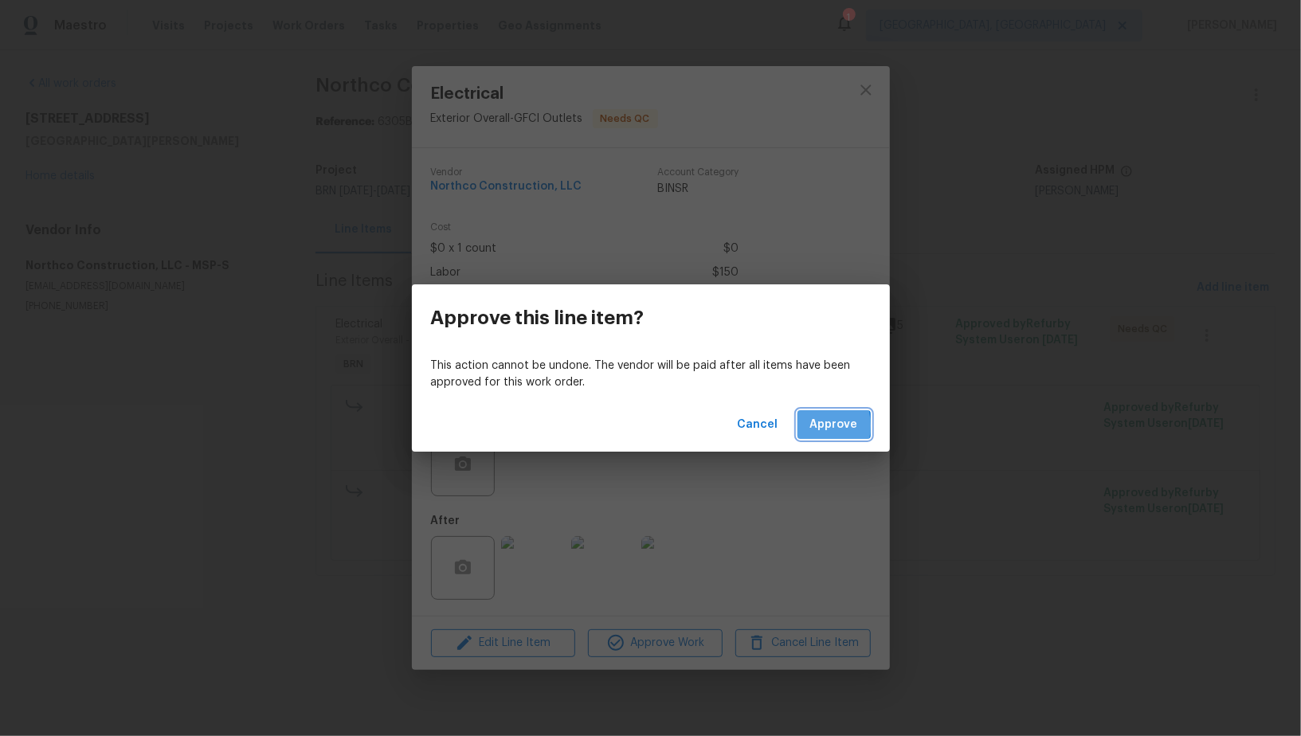
click at [804, 426] on button "Approve" at bounding box center [834, 424] width 73 height 29
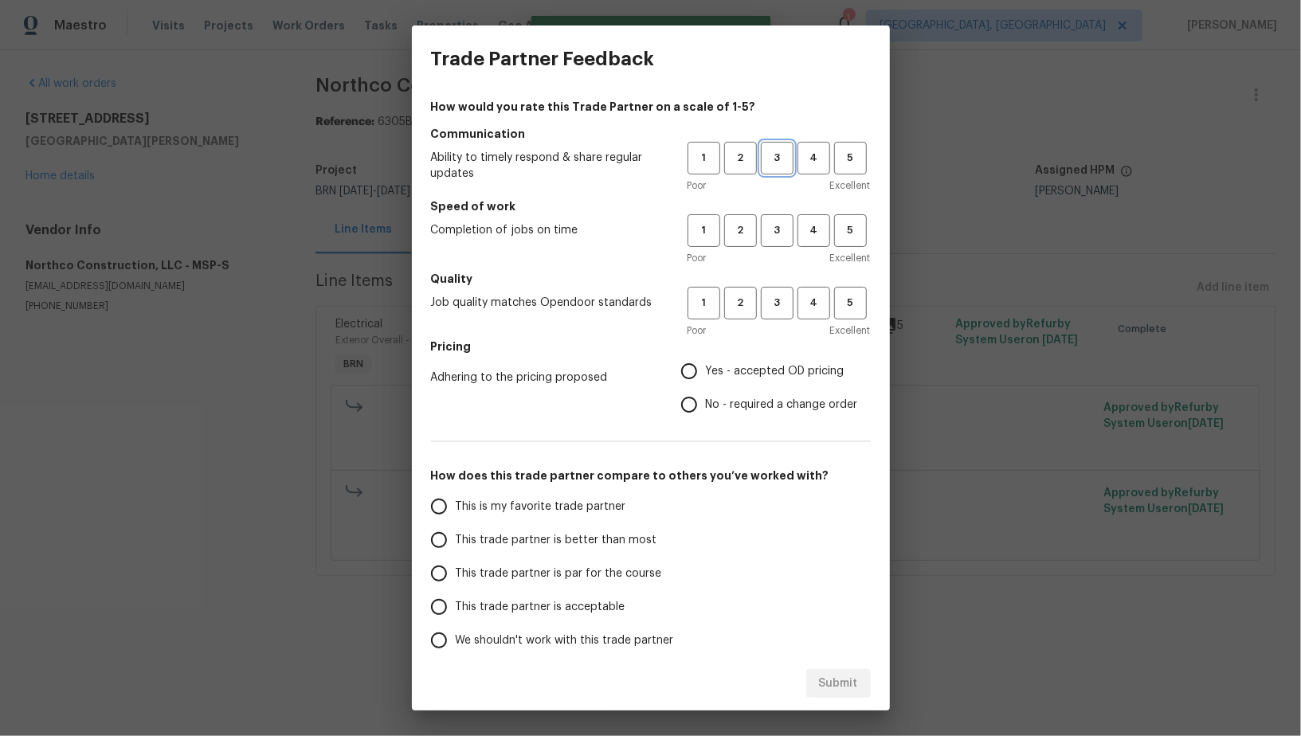
click at [779, 162] on span "3" at bounding box center [777, 158] width 29 height 18
click at [779, 250] on div "Poor Excellent" at bounding box center [779, 258] width 183 height 16
click at [810, 162] on span "4" at bounding box center [813, 158] width 29 height 18
click at [814, 240] on button "4" at bounding box center [814, 230] width 33 height 33
click at [814, 294] on span "4" at bounding box center [813, 303] width 29 height 18
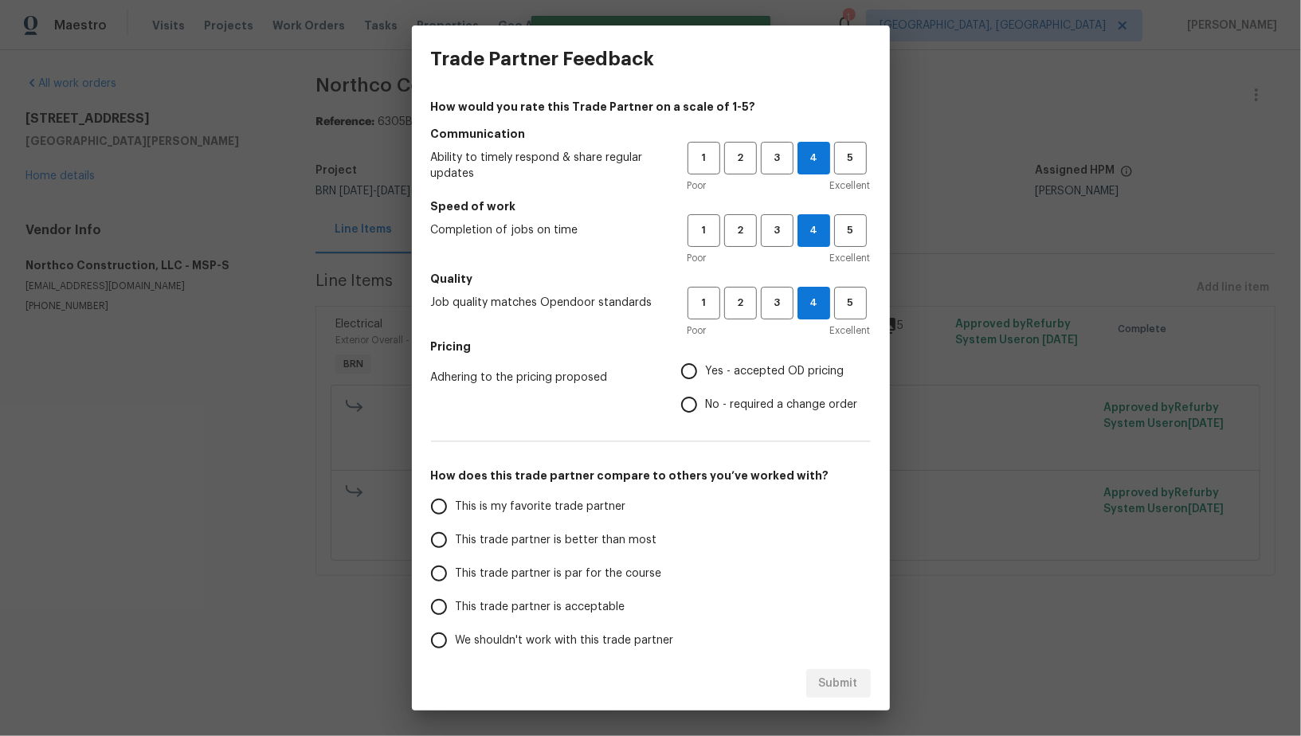
click at [704, 407] on input "No - required a change order" at bounding box center [689, 404] width 33 height 33
radio input "true"
click at [450, 528] on input "This trade partner is better than most" at bounding box center [438, 540] width 33 height 33
click at [871, 679] on div "Submit" at bounding box center [651, 684] width 478 height 55
click at [833, 683] on span "Submit" at bounding box center [838, 684] width 39 height 20
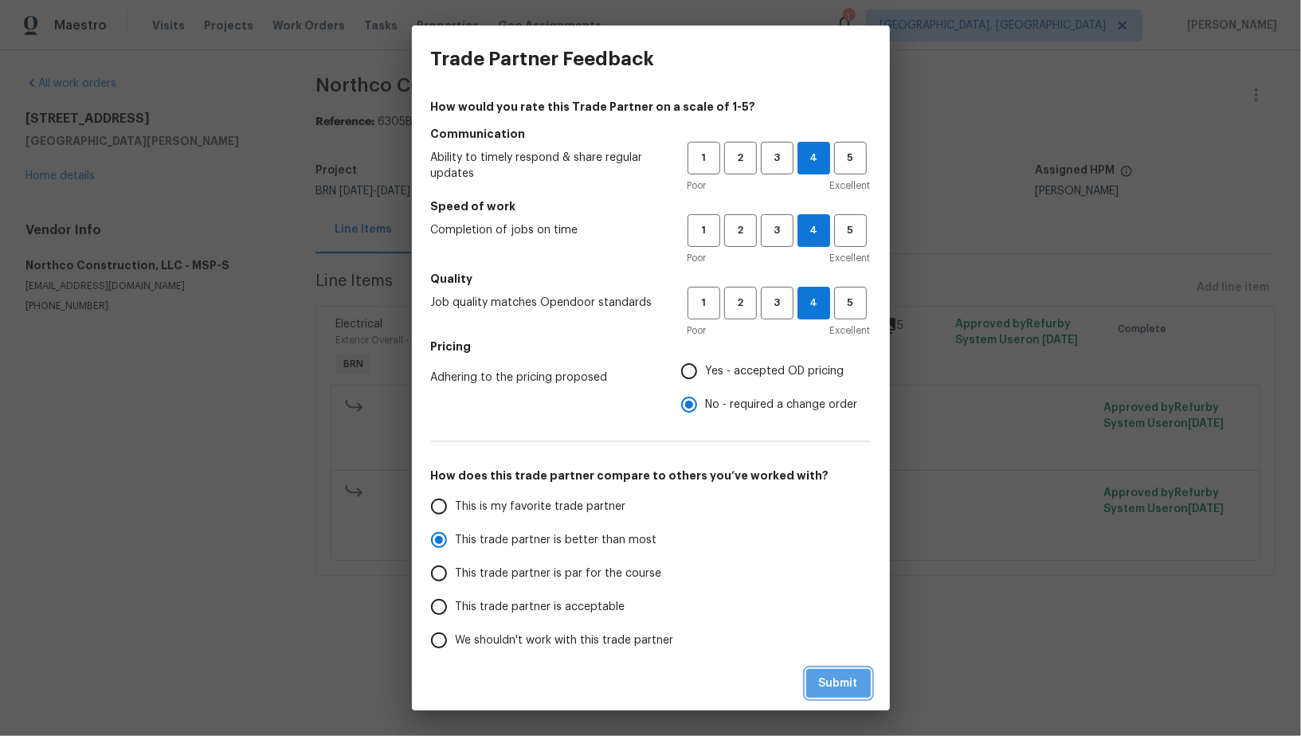
radio input "true"
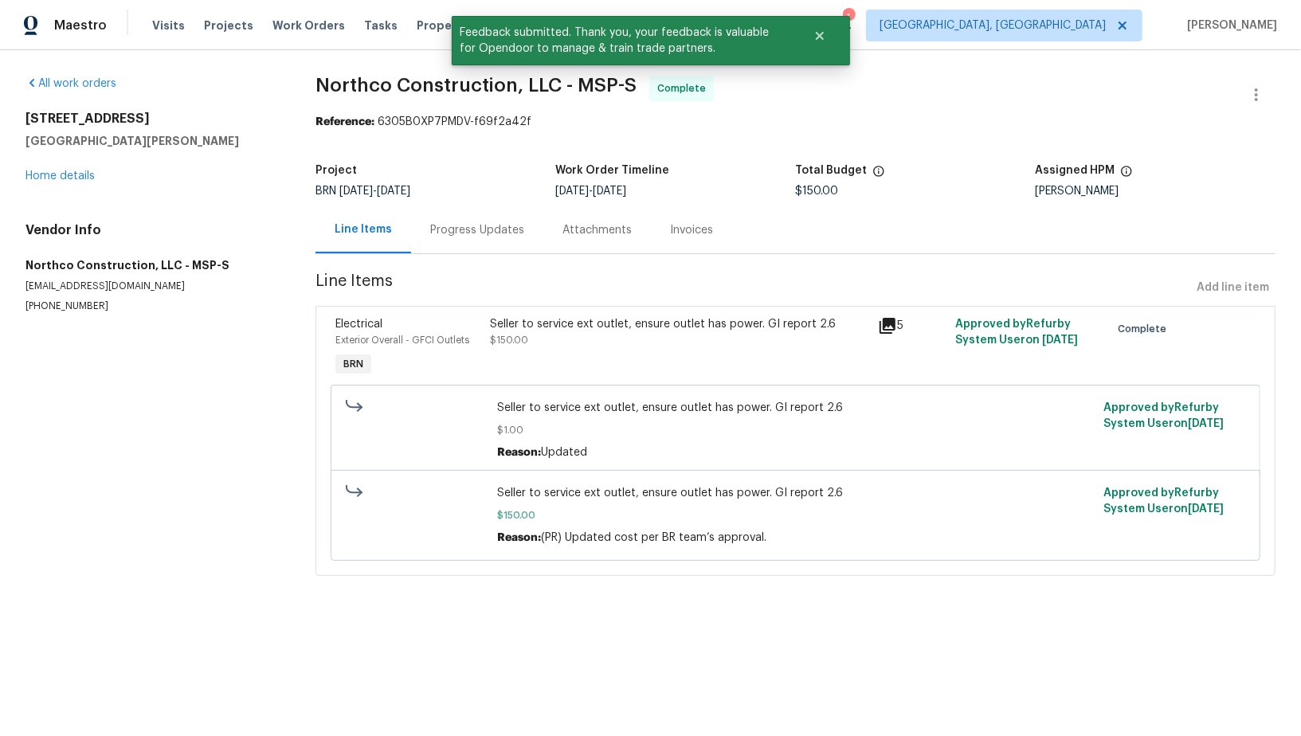
click at [484, 236] on div "Progress Updates" at bounding box center [477, 230] width 94 height 16
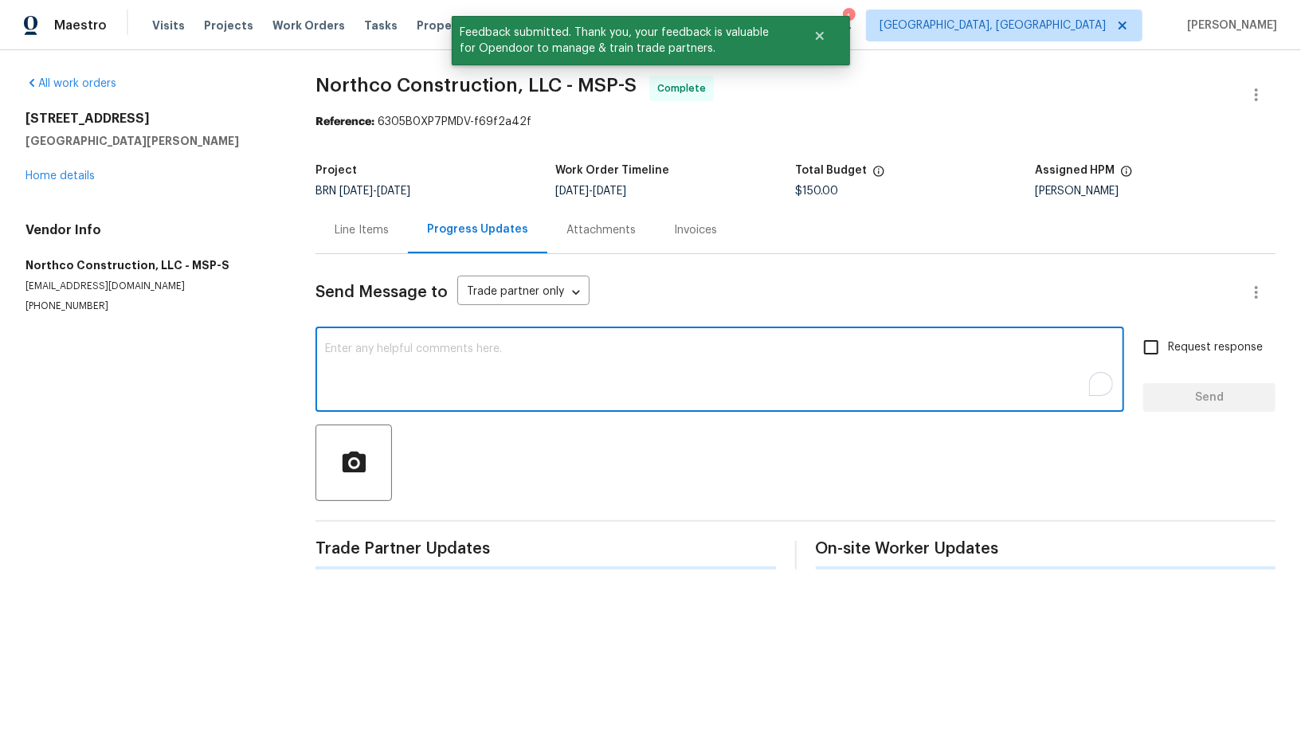
click at [487, 363] on textarea "To enrich screen reader interactions, please activate Accessibility in Grammarl…" at bounding box center [720, 371] width 790 height 56
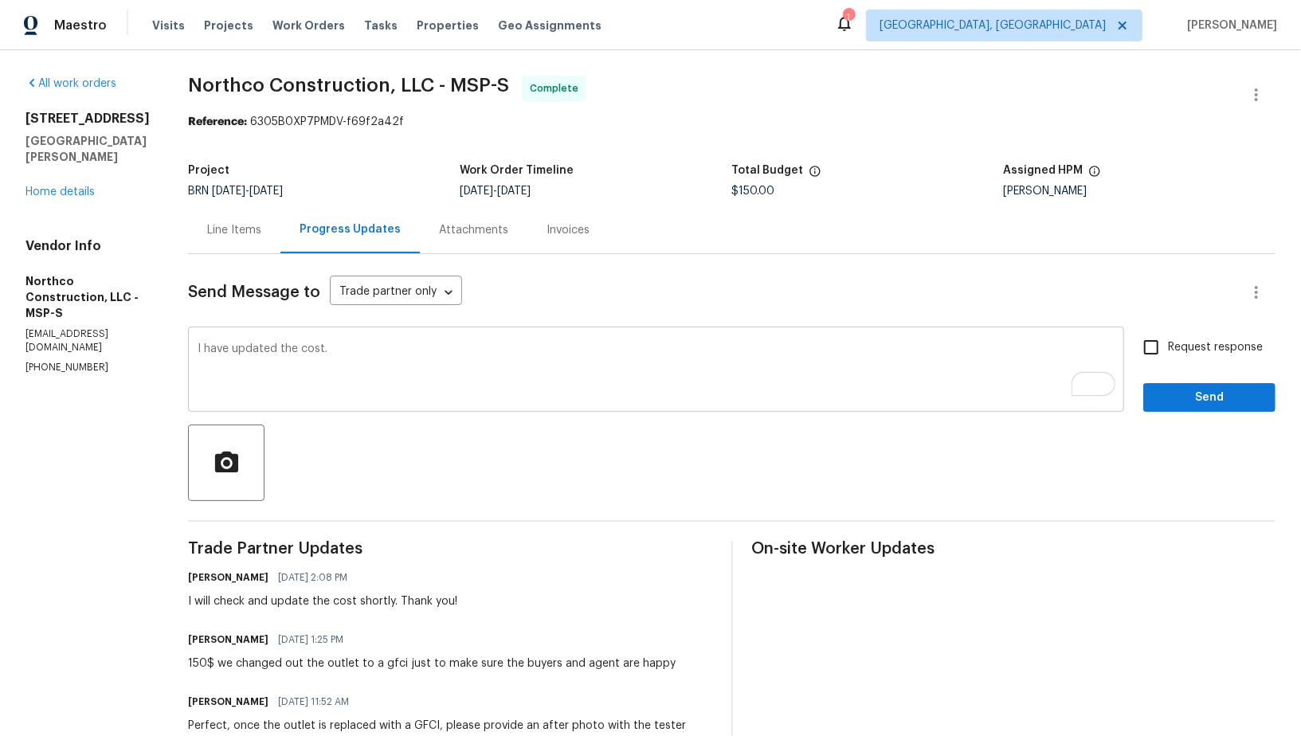
click at [567, 350] on textarea "I have updated the cost." at bounding box center [656, 371] width 917 height 56
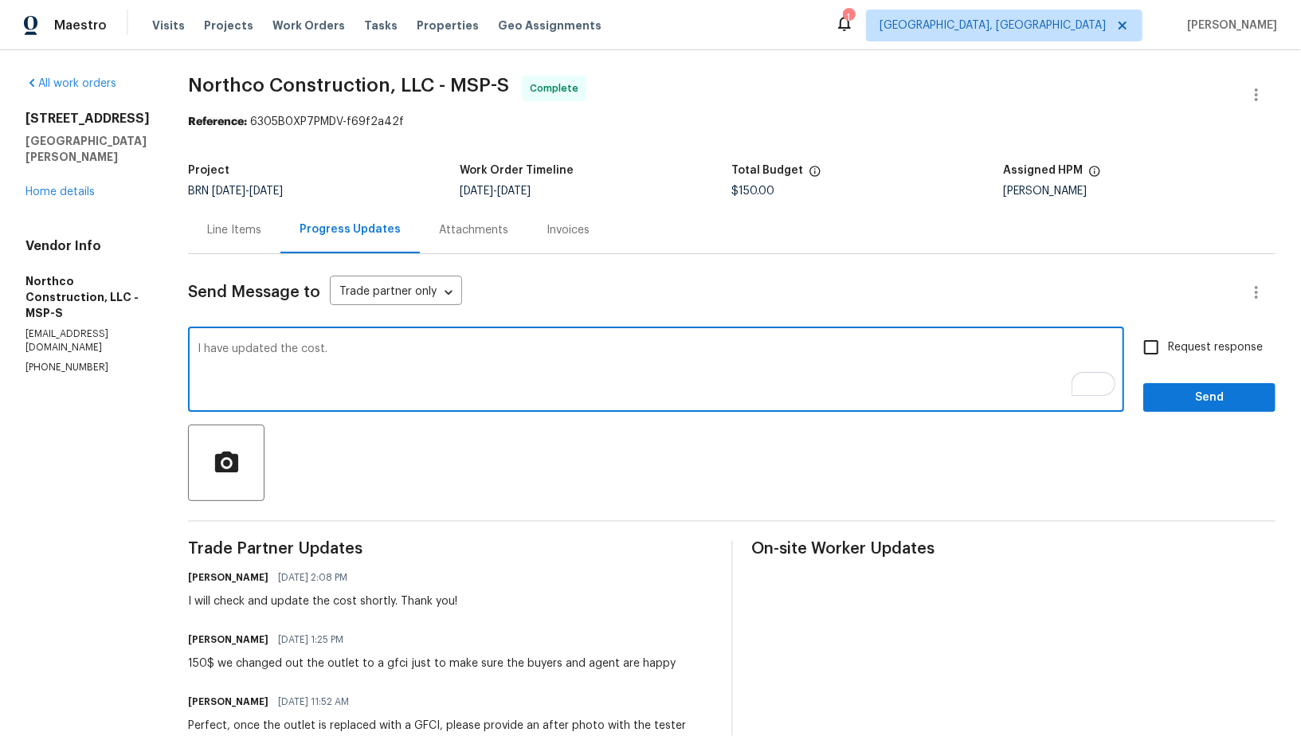
paste textarea "WO is approved, Please upload the invoice under invoice section. Thanks!"
type textarea "I have updated the cost. WO is approved, Please upload the invoice under invoic…"
click at [1167, 346] on input "Request response" at bounding box center [1151, 347] width 33 height 33
checkbox input "true"
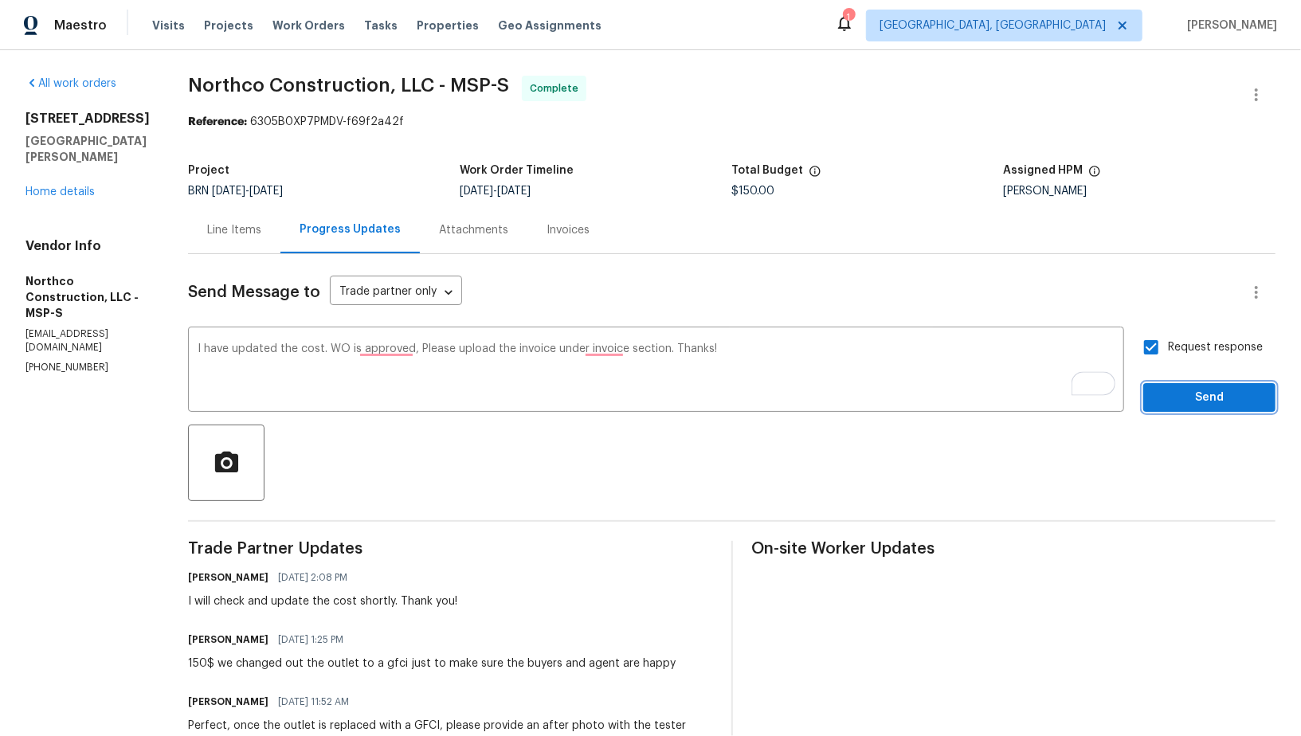
click at [1179, 389] on span "Send" at bounding box center [1209, 398] width 107 height 20
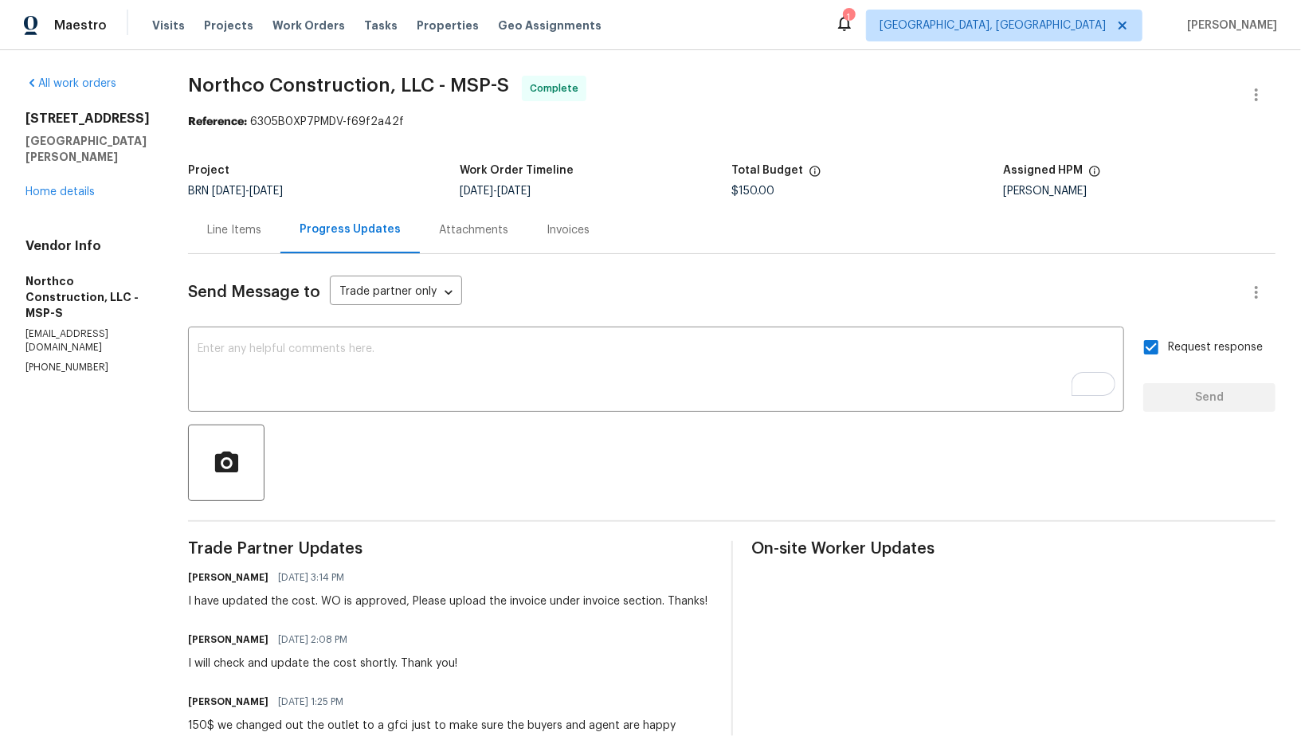
click at [228, 239] on div "Line Items" at bounding box center [234, 229] width 92 height 47
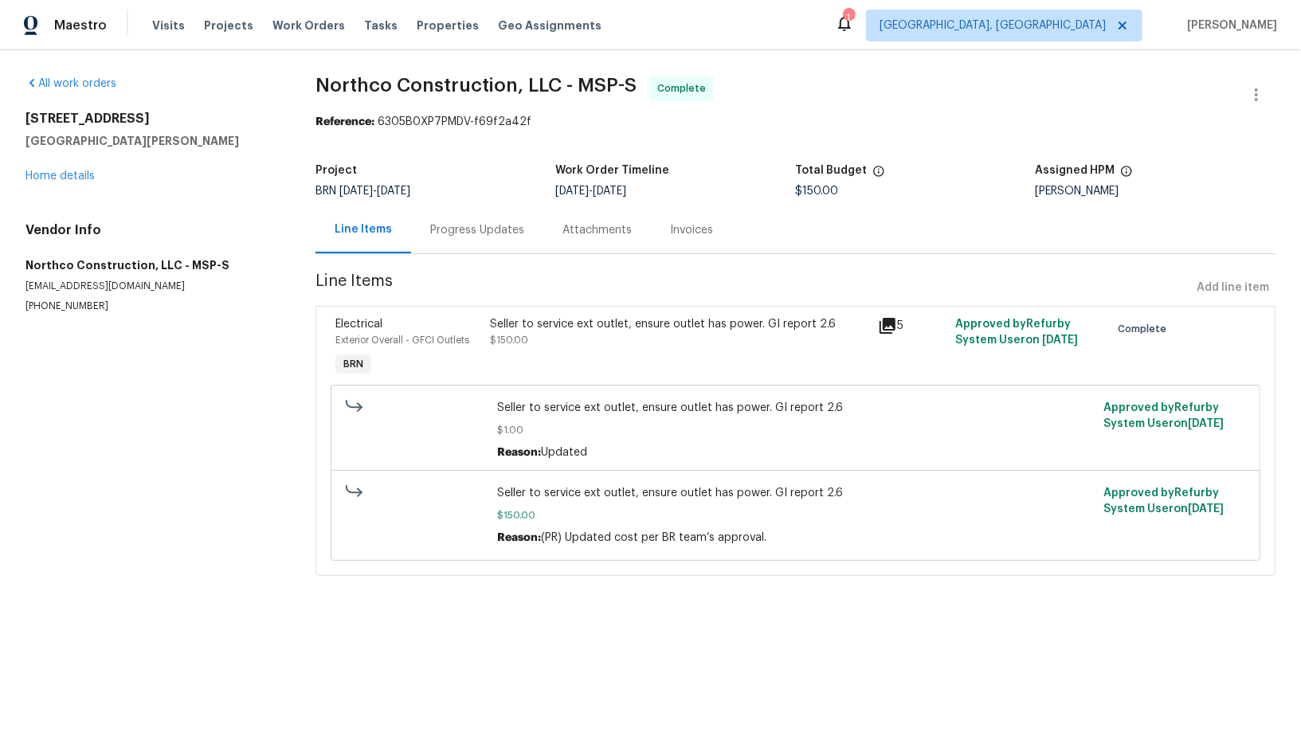
click at [475, 328] on div "Electrical" at bounding box center [408, 324] width 146 height 16
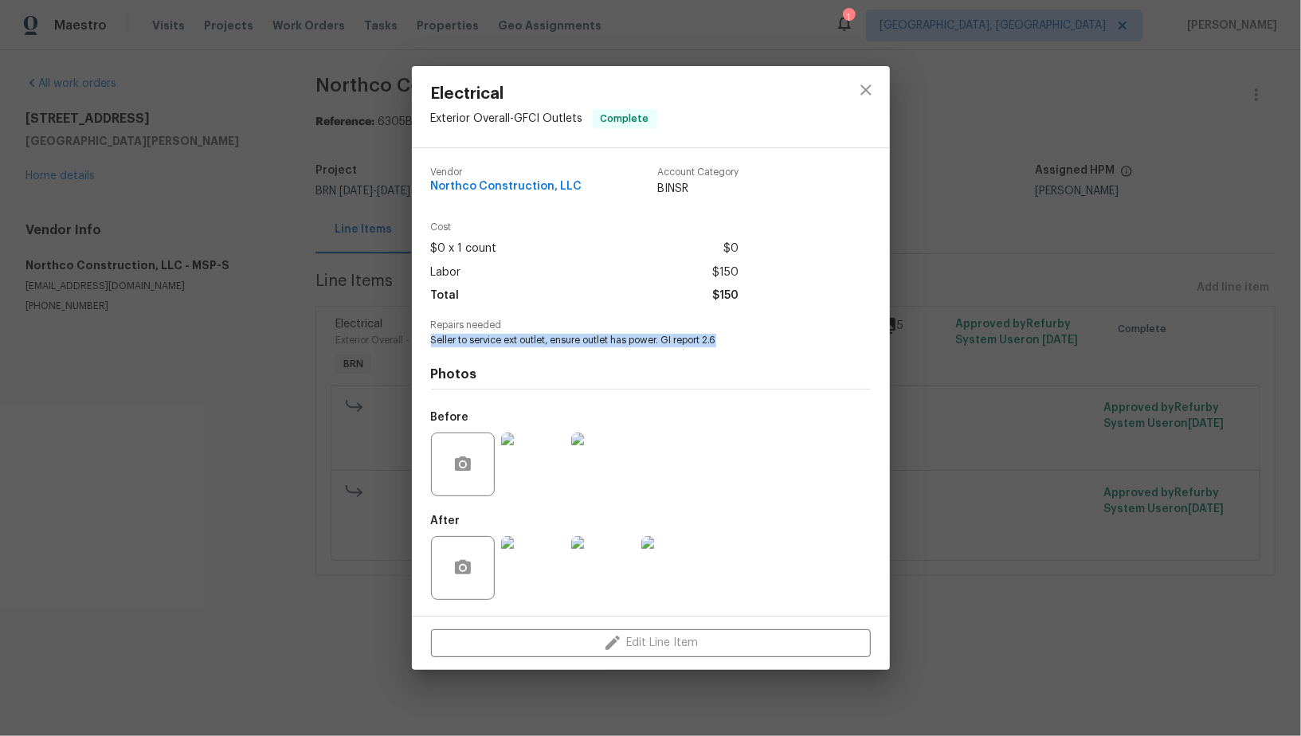
drag, startPoint x: 422, startPoint y: 345, endPoint x: 810, endPoint y: 345, distance: 387.3
click at [810, 345] on div "Vendor Northco Construction, LLC Account Category BINSR Cost $0 x 1 count $0 La…" at bounding box center [651, 382] width 478 height 468
copy span "Seller to service ext outlet, ensure outlet has power. GI report 2.6"
click at [554, 579] on img at bounding box center [533, 568] width 64 height 64
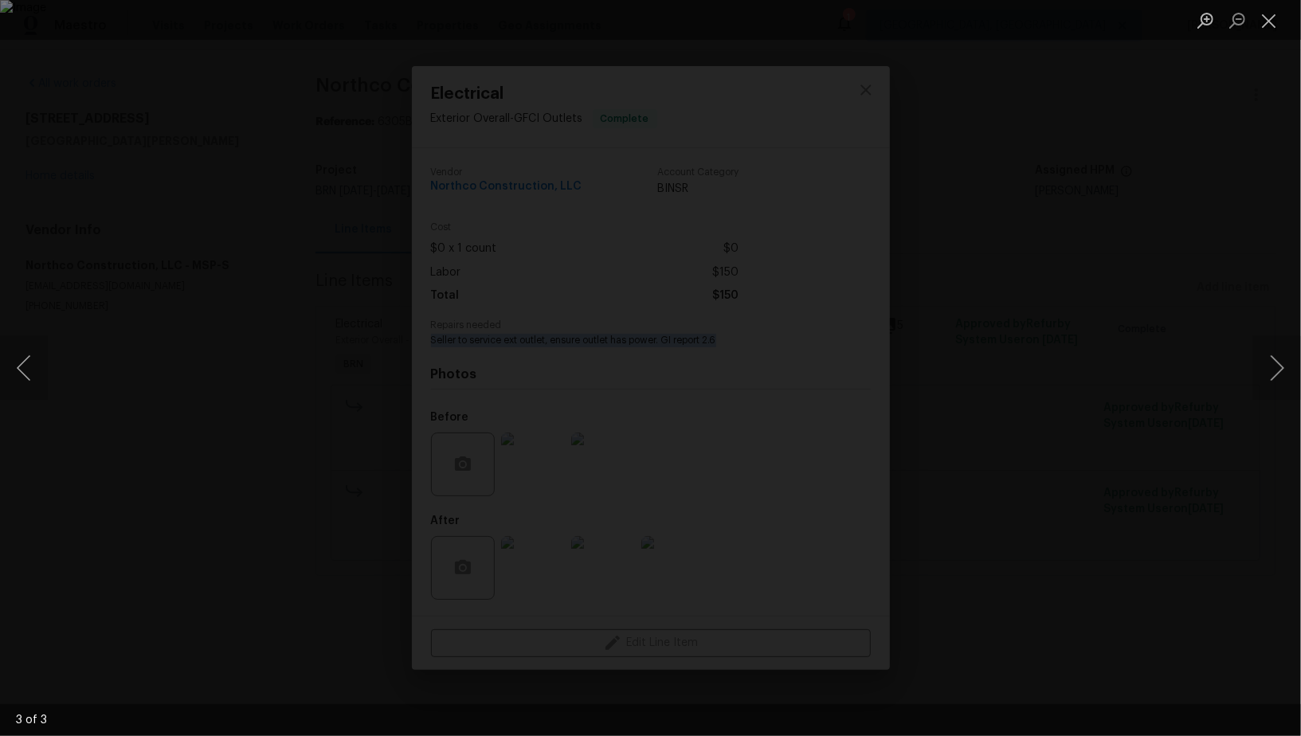
click at [228, 342] on div "Lightbox" at bounding box center [650, 368] width 1301 height 736
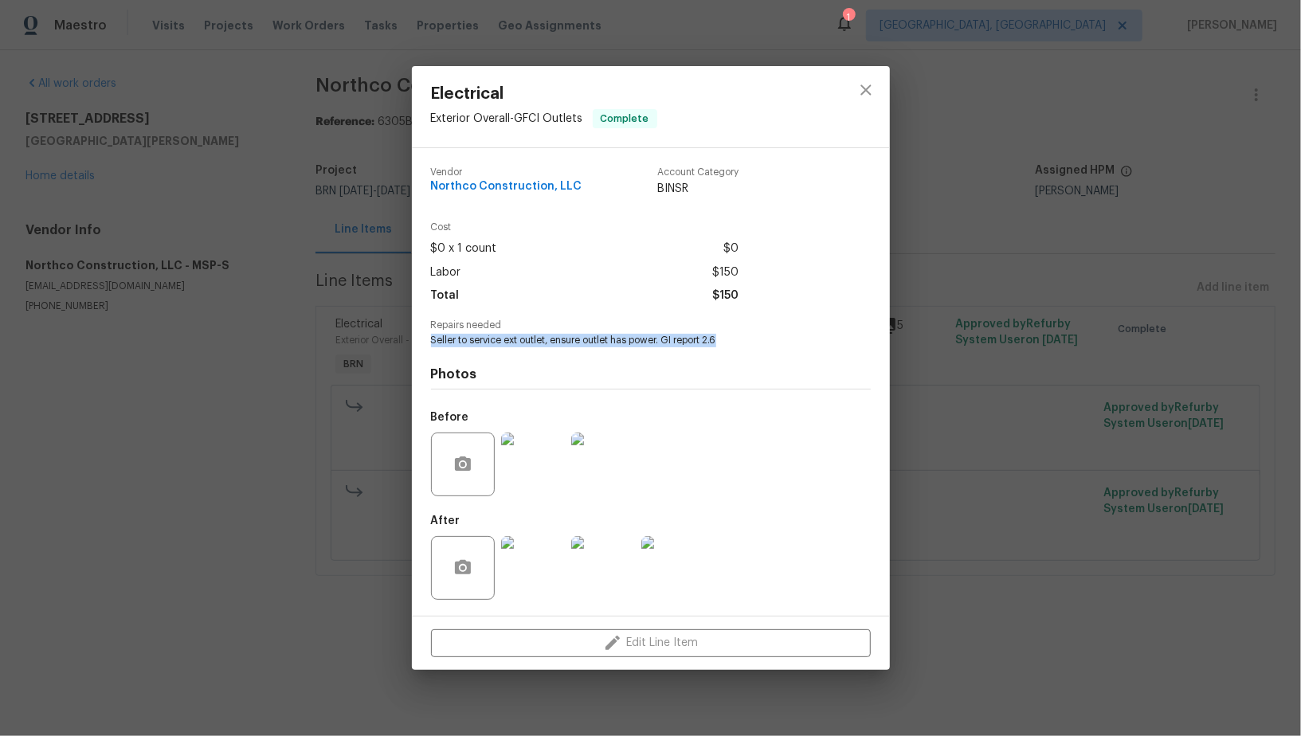
click at [228, 342] on div "Electrical Exterior Overall - GFCI Outlets Complete Vendor Northco Construction…" at bounding box center [650, 368] width 1301 height 736
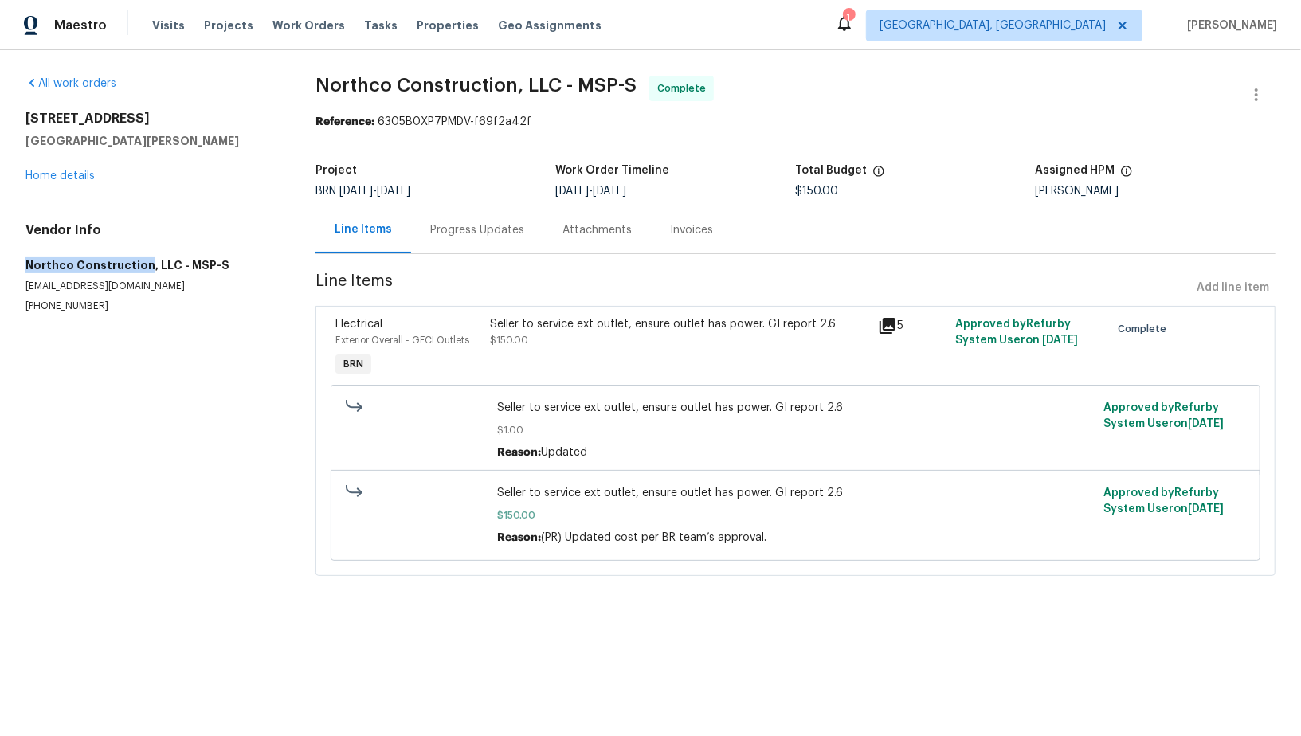
drag, startPoint x: 2, startPoint y: 267, endPoint x: 140, endPoint y: 265, distance: 138.7
click at [140, 265] on div "All work orders 61 Sycamore St W St. Paul, MN 55117 Home details Vendor Info No…" at bounding box center [650, 335] width 1301 height 571
copy h5 "Northco Construction"
click at [532, 324] on div "Seller to service ext outlet, ensure outlet has power. GI report 2.6" at bounding box center [680, 324] width 378 height 16
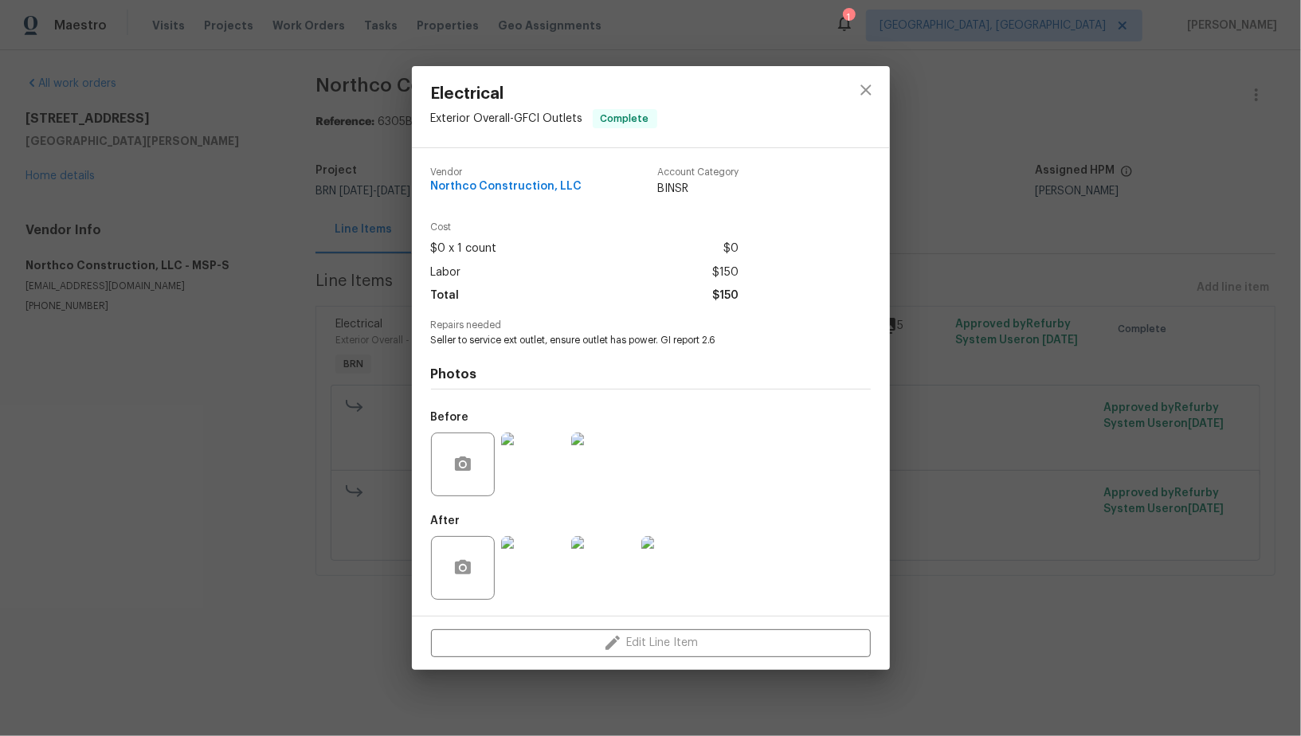
click at [545, 481] on img at bounding box center [533, 465] width 64 height 64
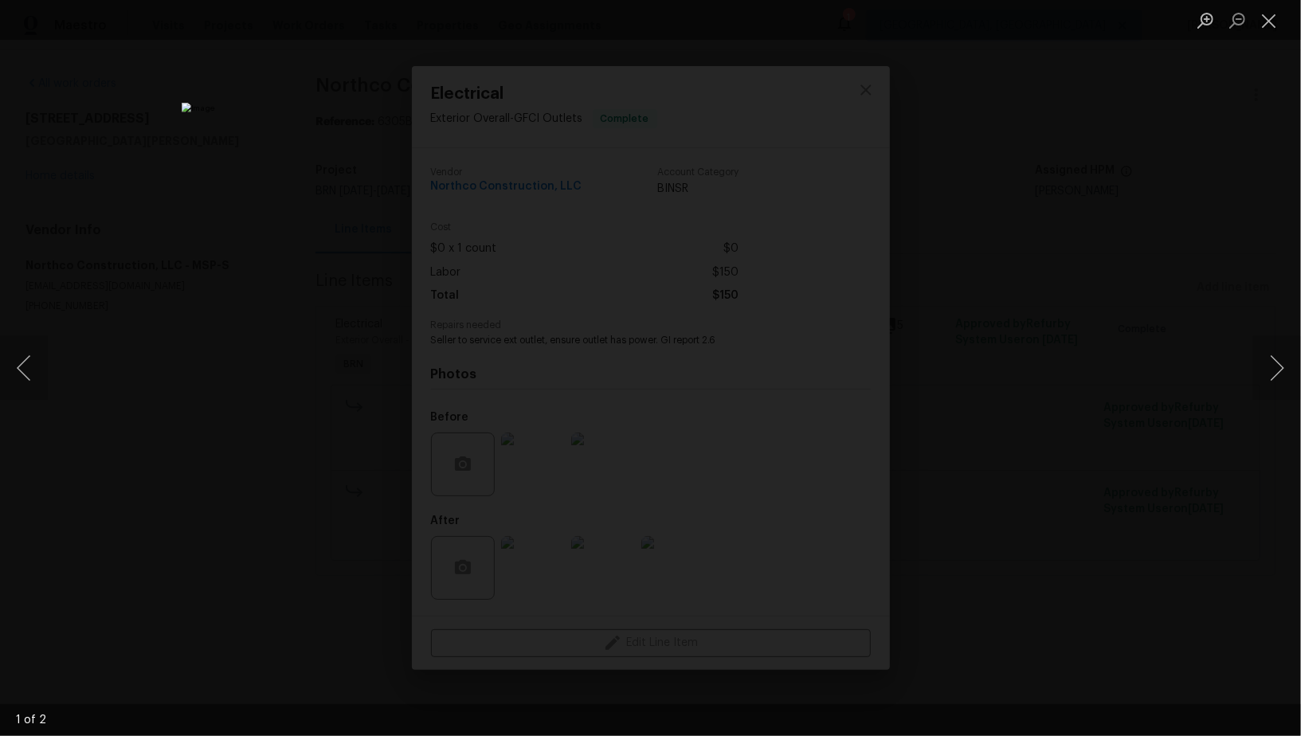
click at [256, 221] on div "Lightbox" at bounding box center [650, 368] width 1301 height 736
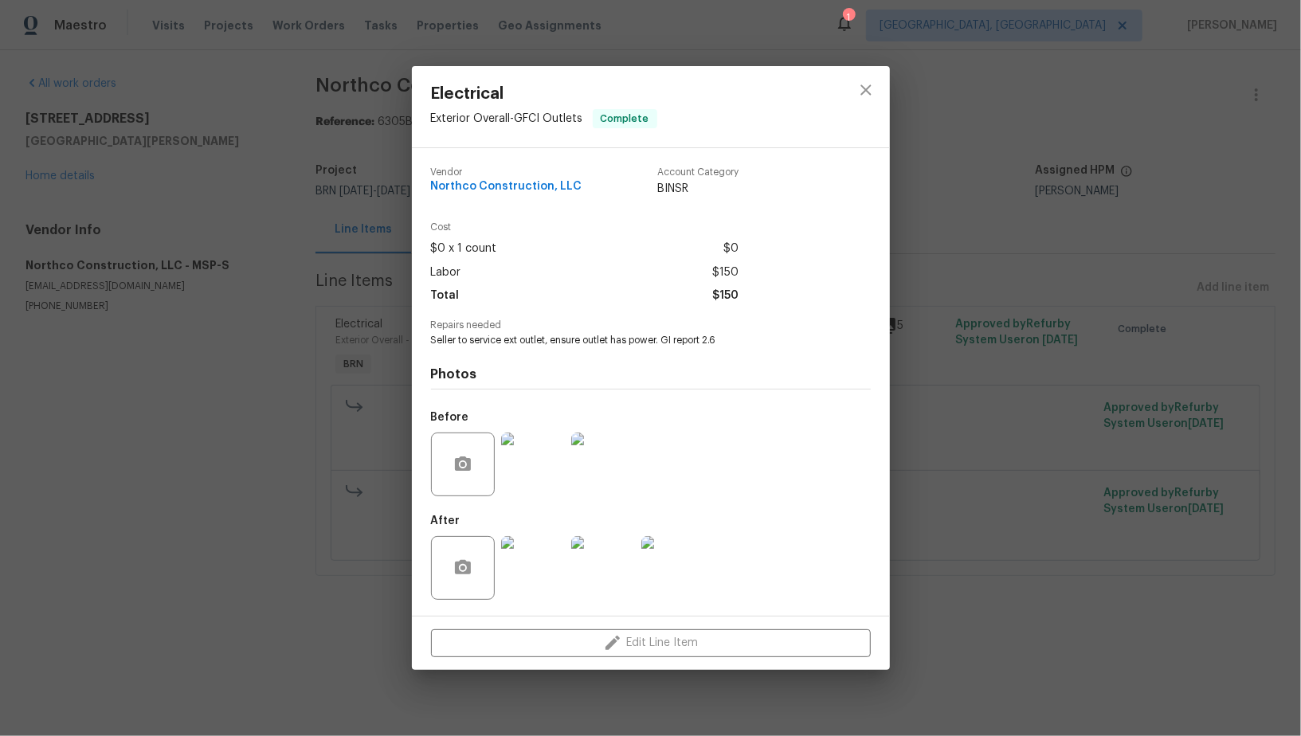
click at [256, 221] on div "Electrical Exterior Overall - GFCI Outlets Complete Vendor Northco Construction…" at bounding box center [650, 368] width 1301 height 736
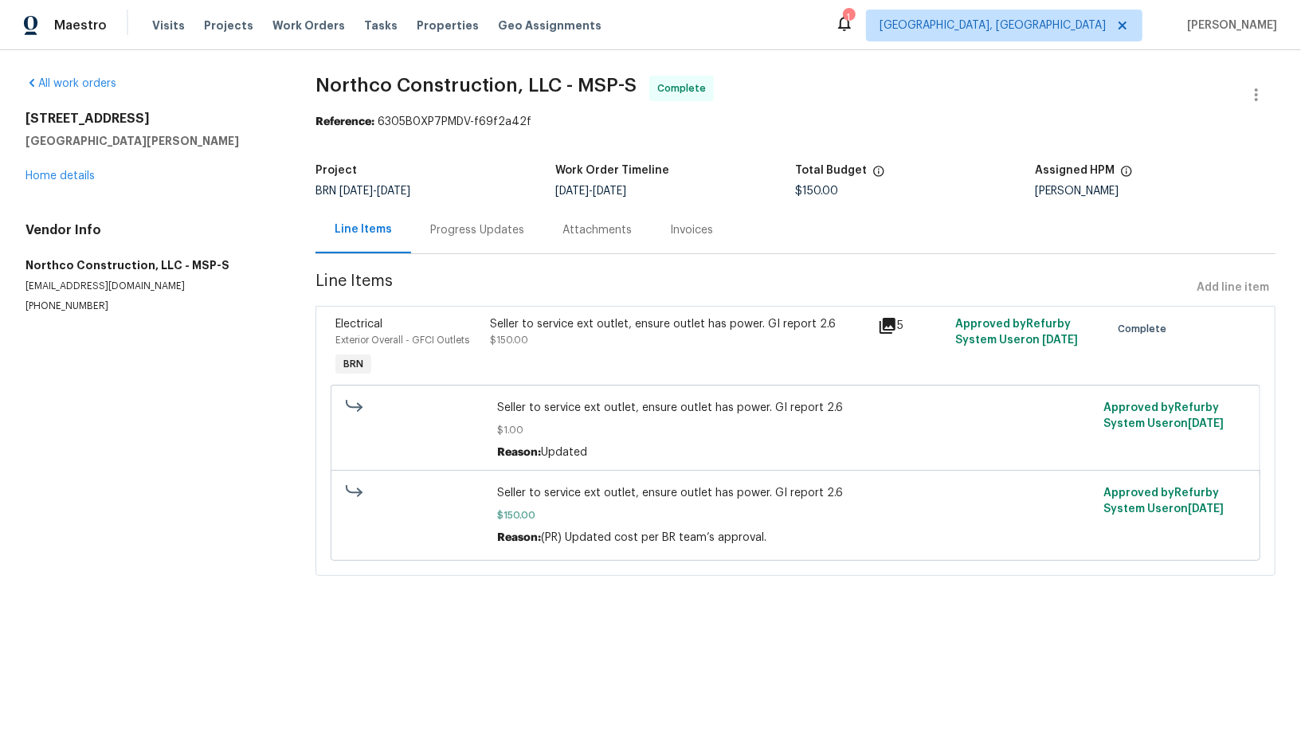
click at [471, 220] on div "Progress Updates" at bounding box center [477, 229] width 132 height 47
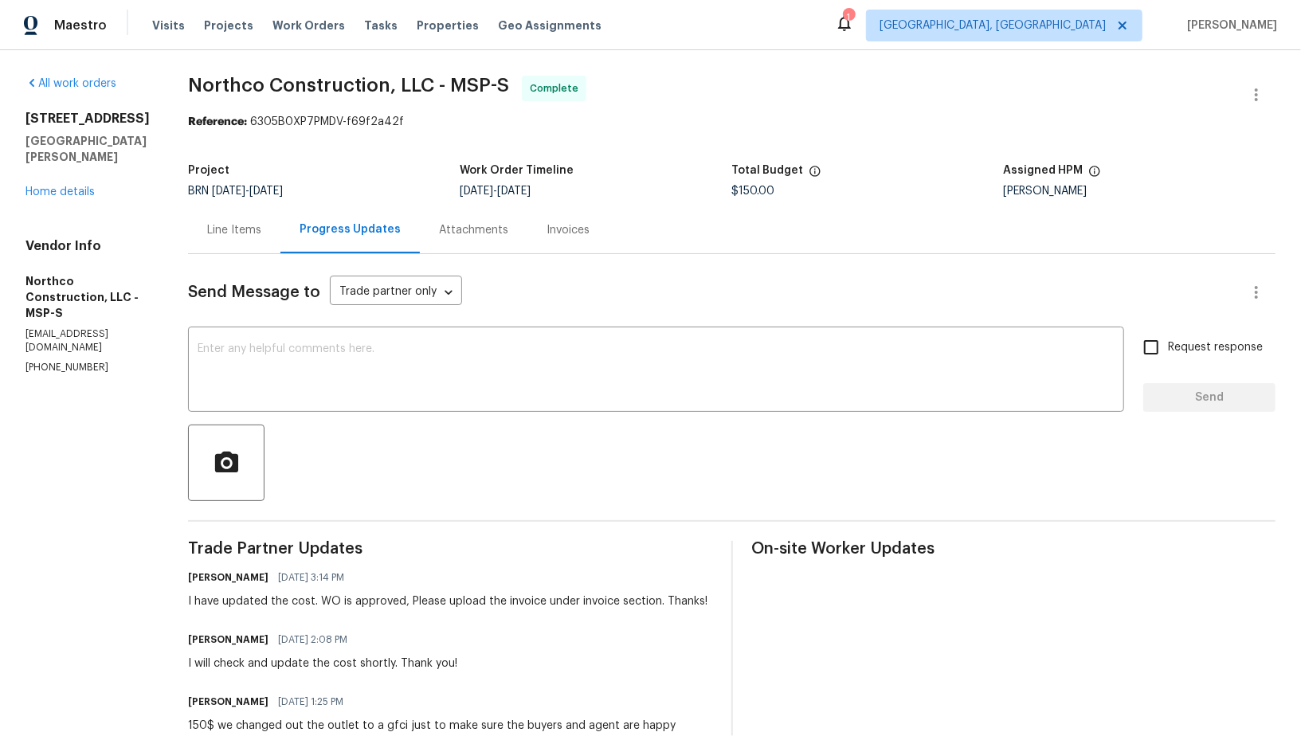
scroll to position [370, 0]
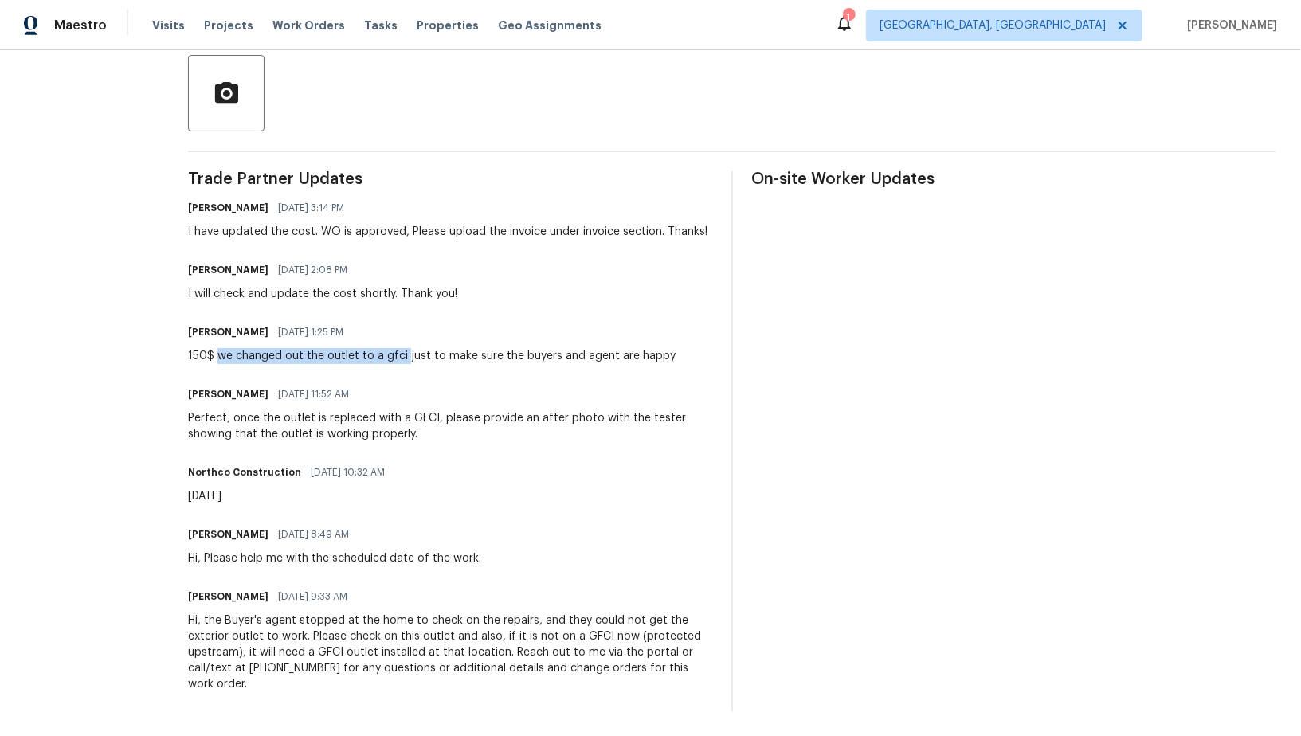
drag, startPoint x: 214, startPoint y: 353, endPoint x: 399, endPoint y: 357, distance: 184.9
click at [399, 357] on div "150$ we changed out the outlet to a gfci just to make sure the buyers and agent…" at bounding box center [432, 356] width 488 height 16
copy div "we changed out the outlet to a gfci"
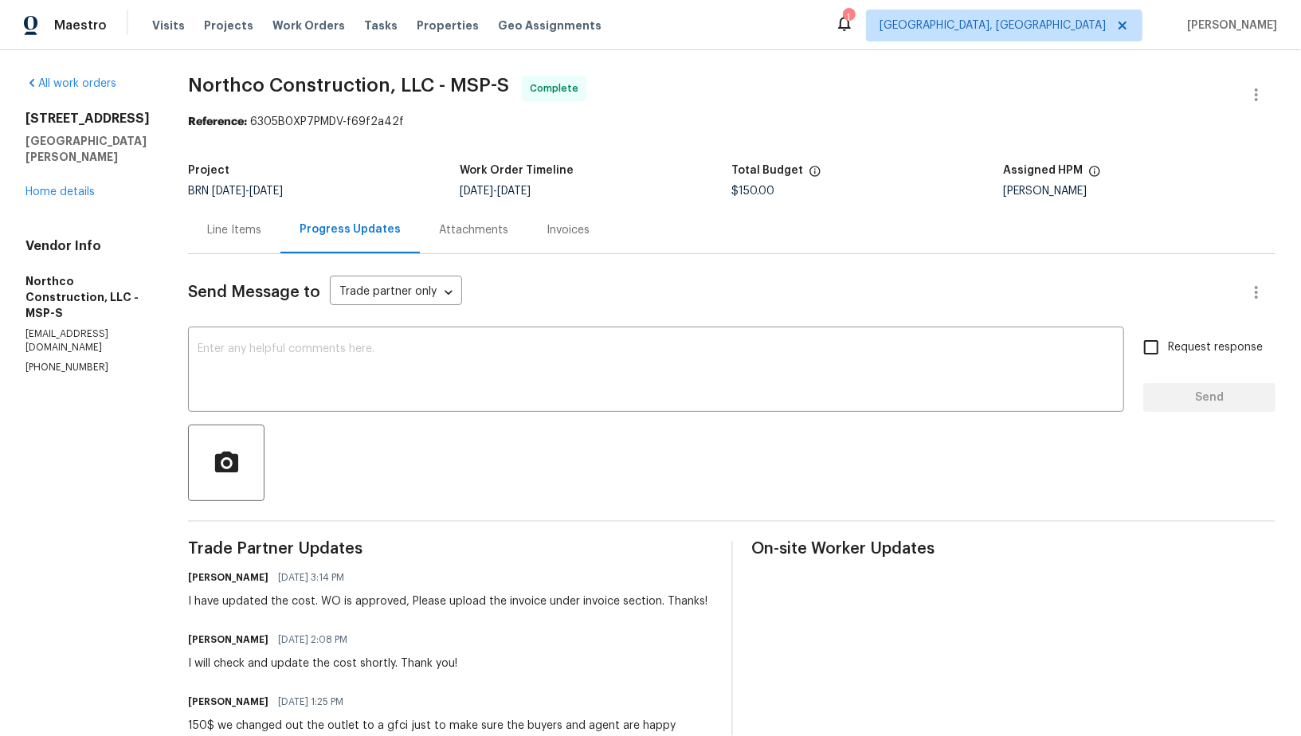
click at [571, 220] on div "Invoices" at bounding box center [568, 229] width 81 height 47
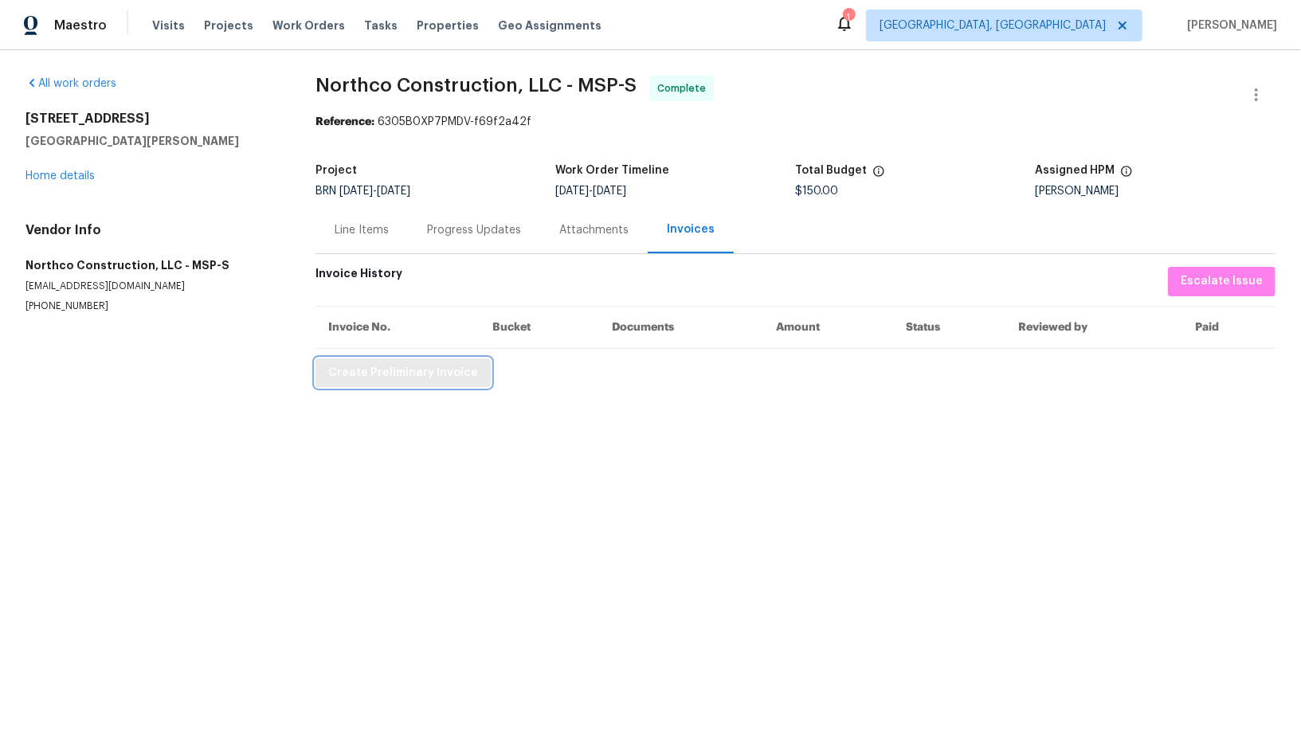
click at [430, 374] on span "Create Preliminary Invoice" at bounding box center [403, 373] width 150 height 20
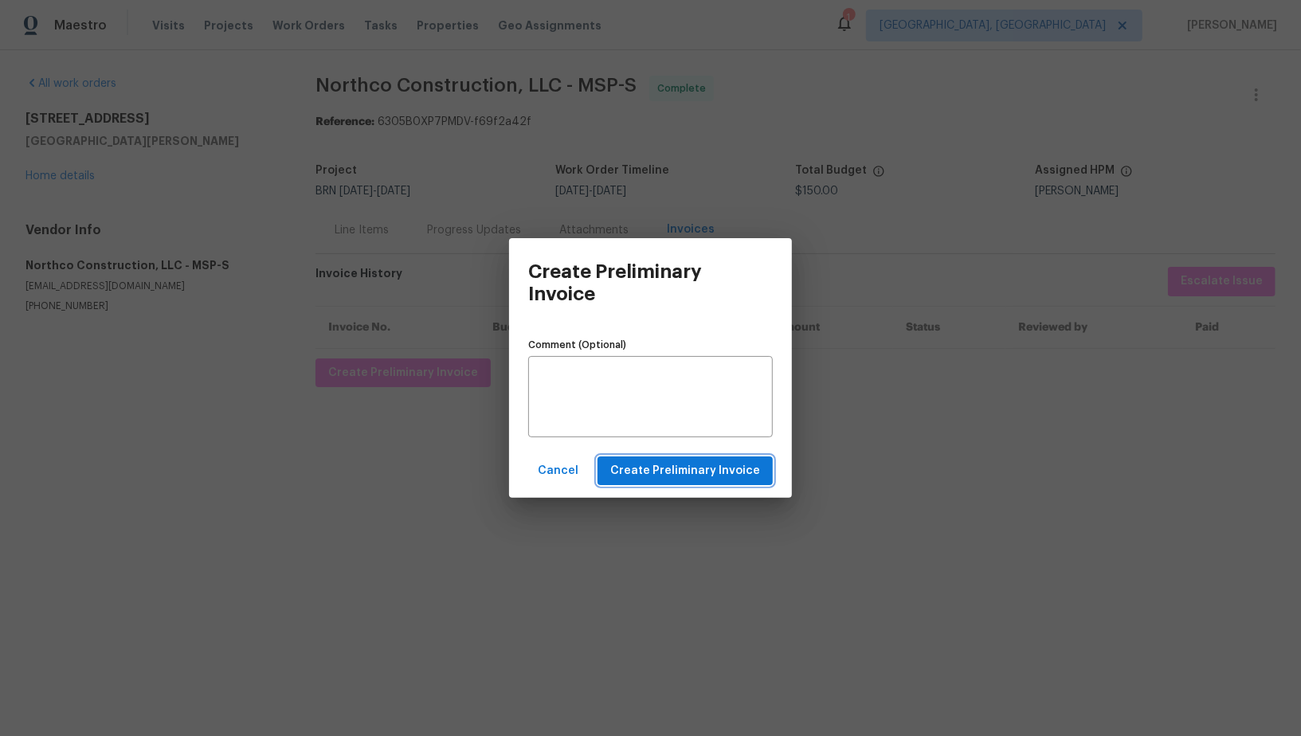
click at [636, 470] on span "Create Preliminary Invoice" at bounding box center [685, 471] width 150 height 20
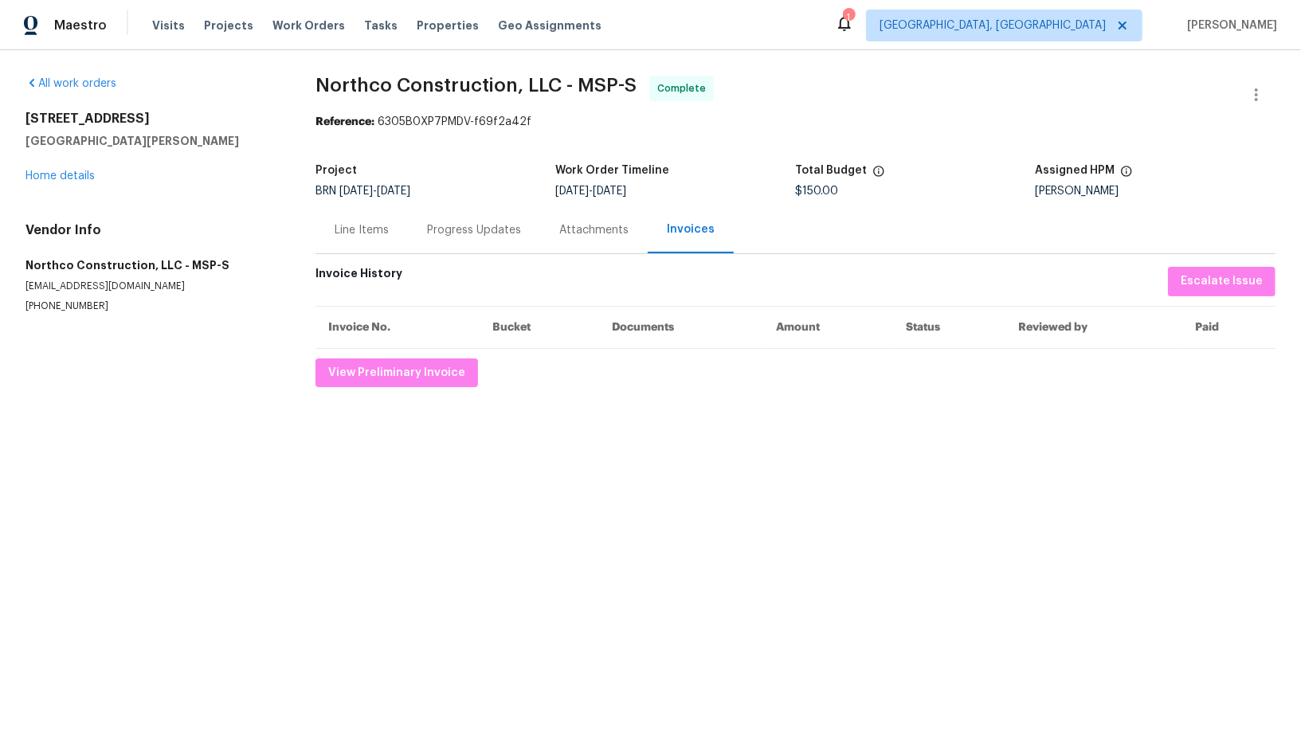
click at [456, 237] on div "Progress Updates" at bounding box center [474, 230] width 94 height 16
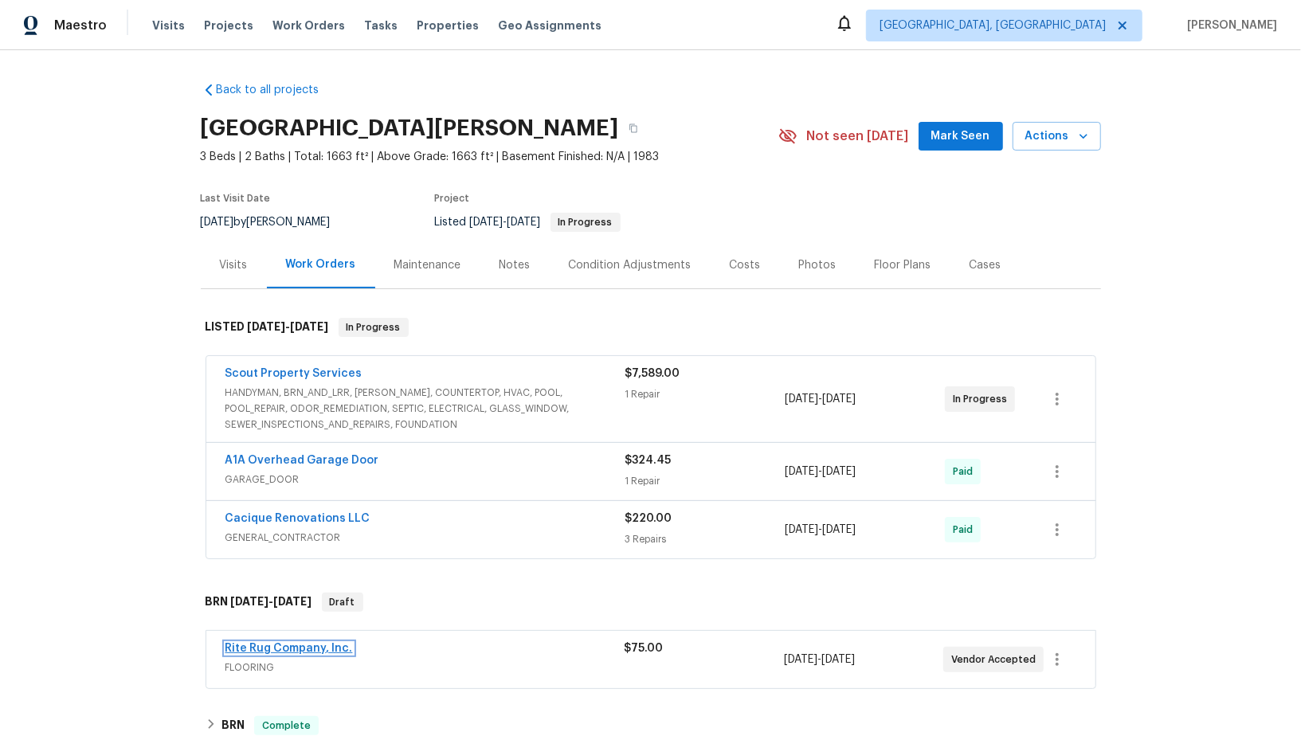
click at [277, 643] on link "Rite Rug Company, Inc." at bounding box center [289, 648] width 127 height 11
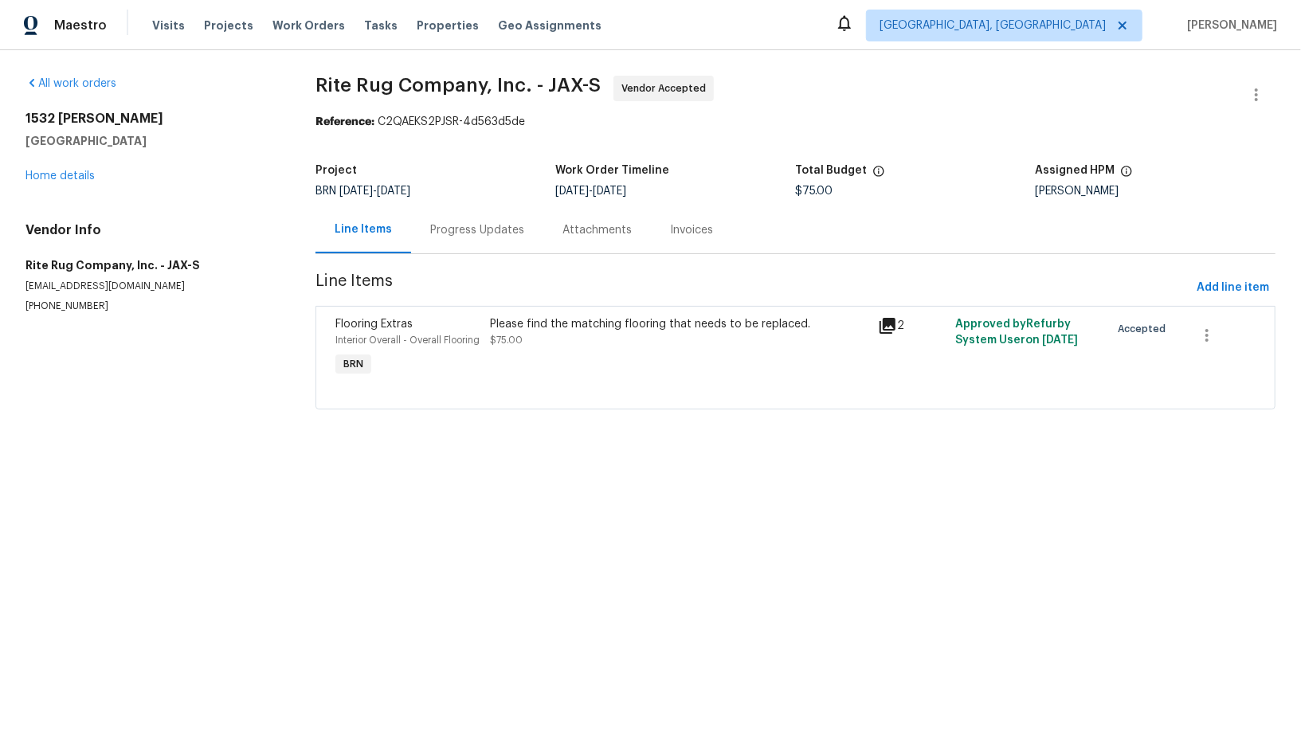
click at [391, 234] on div "Line Items" at bounding box center [364, 229] width 96 height 47
click at [450, 241] on div "Progress Updates" at bounding box center [477, 229] width 132 height 47
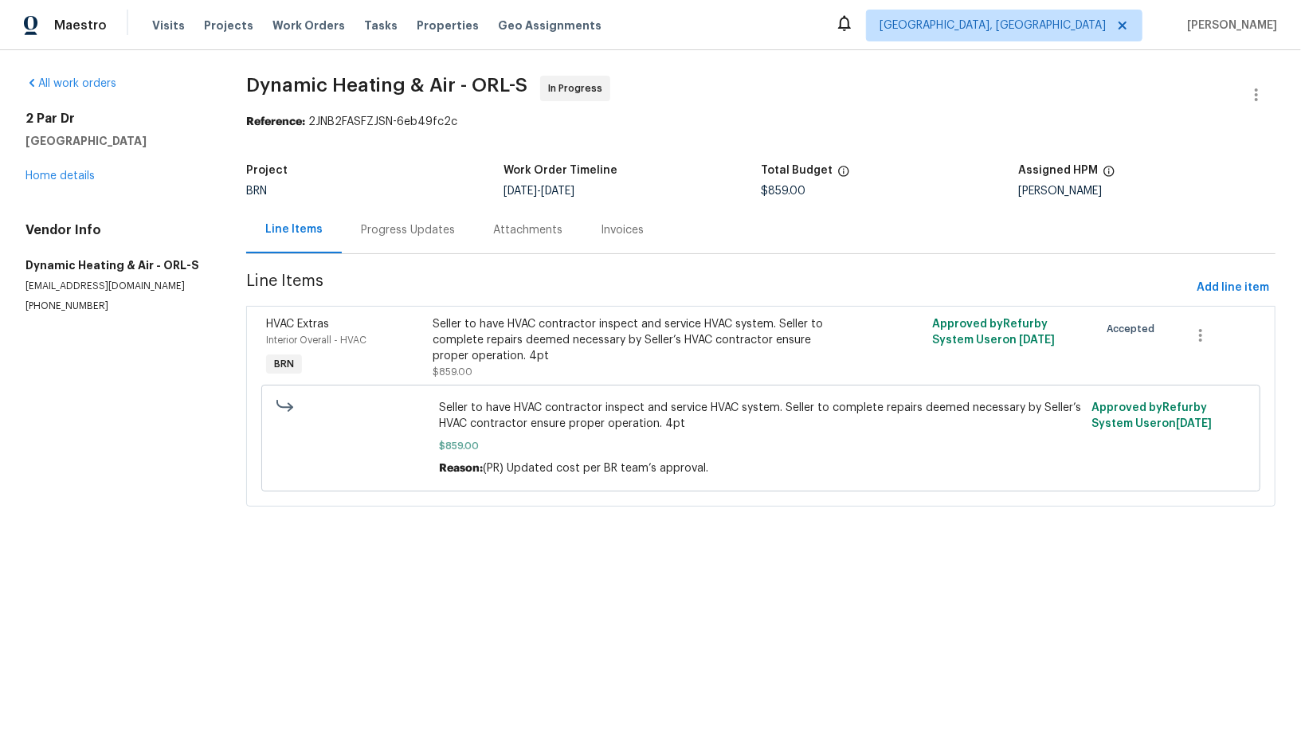
click at [402, 242] on div "Progress Updates" at bounding box center [408, 229] width 132 height 47
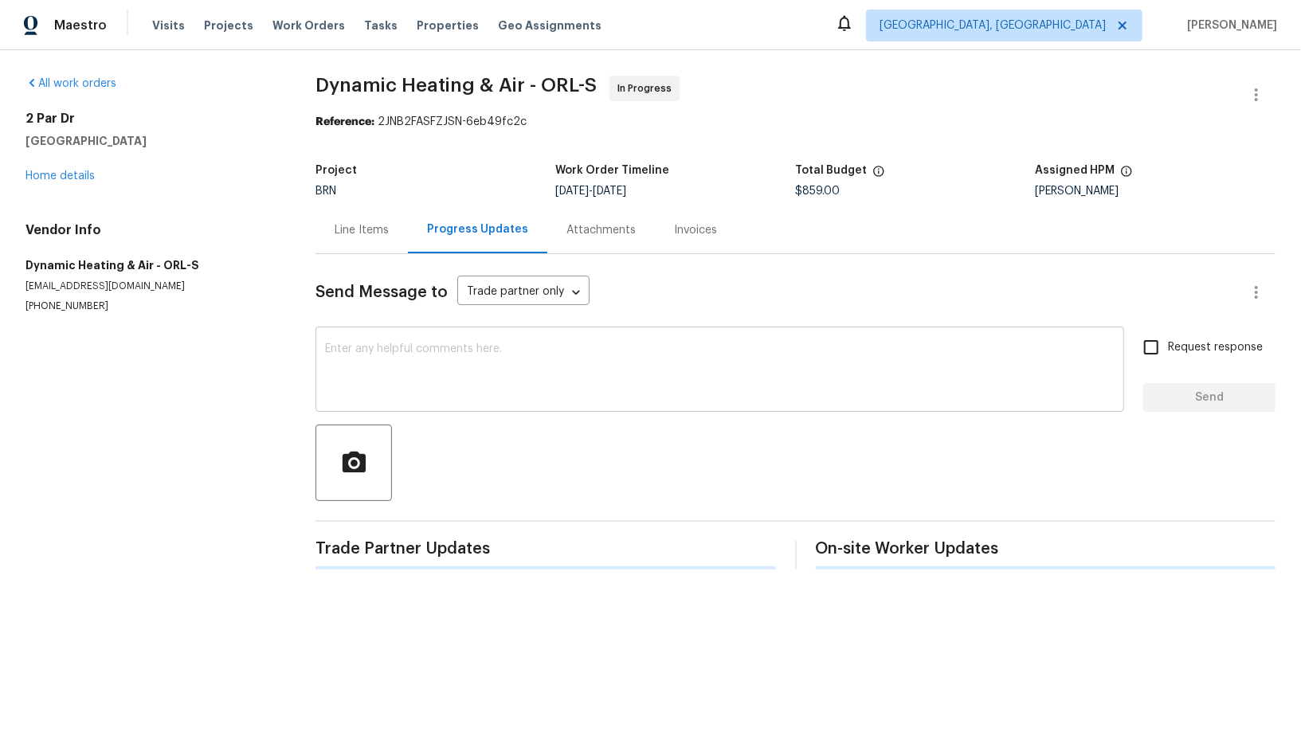
click at [452, 372] on textarea at bounding box center [720, 371] width 790 height 56
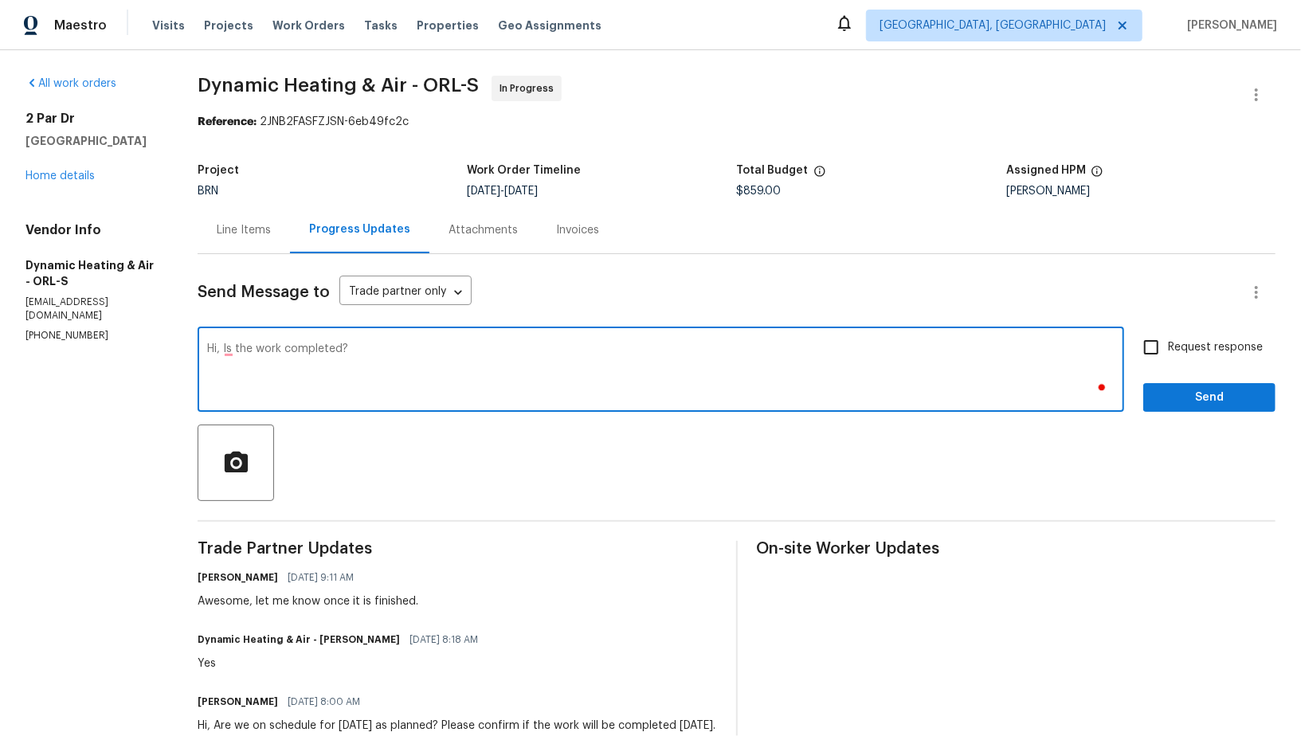
type textarea "Hi, Is the work completed?"
click at [1132, 347] on div "Hi, Is the work completed? x ​ Request response Send" at bounding box center [737, 371] width 1078 height 81
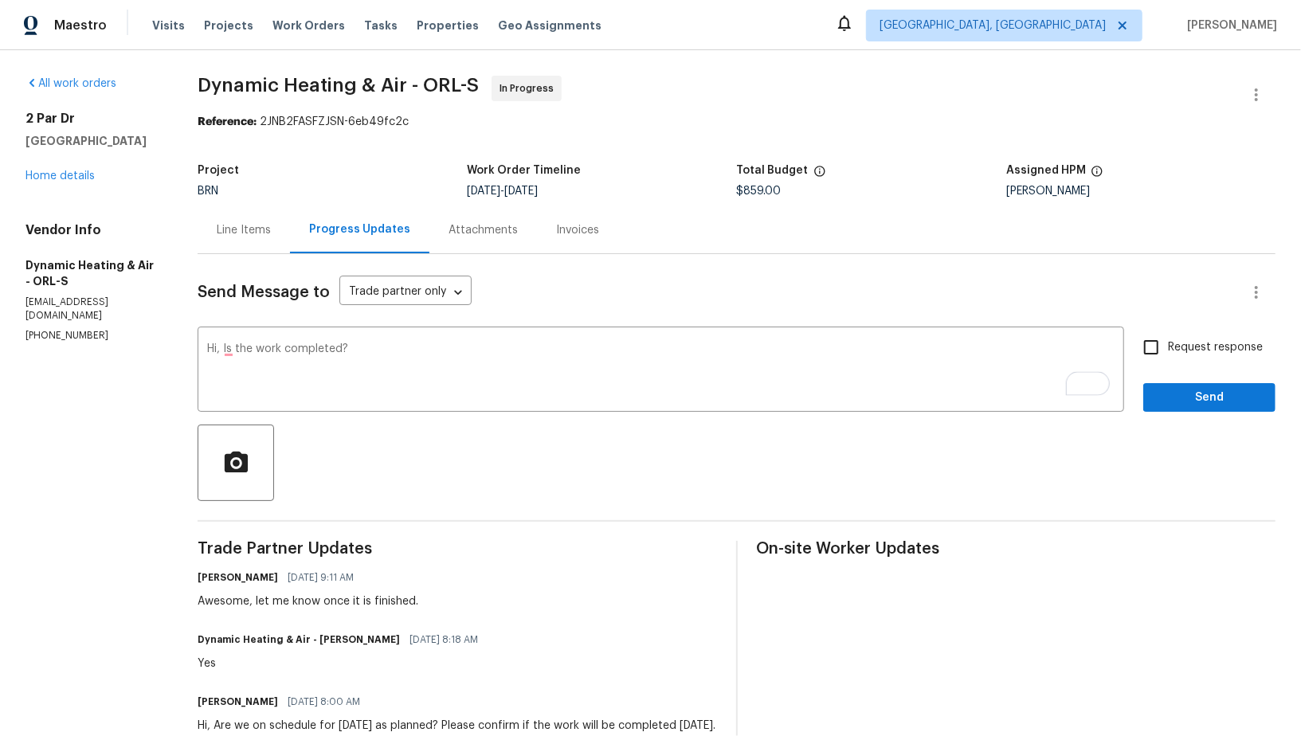
click at [1165, 365] on div "Request response Send" at bounding box center [1209, 371] width 132 height 81
click at [1161, 355] on input "Request response" at bounding box center [1151, 347] width 33 height 33
checkbox input "true"
click at [1191, 409] on button "Send" at bounding box center [1209, 397] width 132 height 29
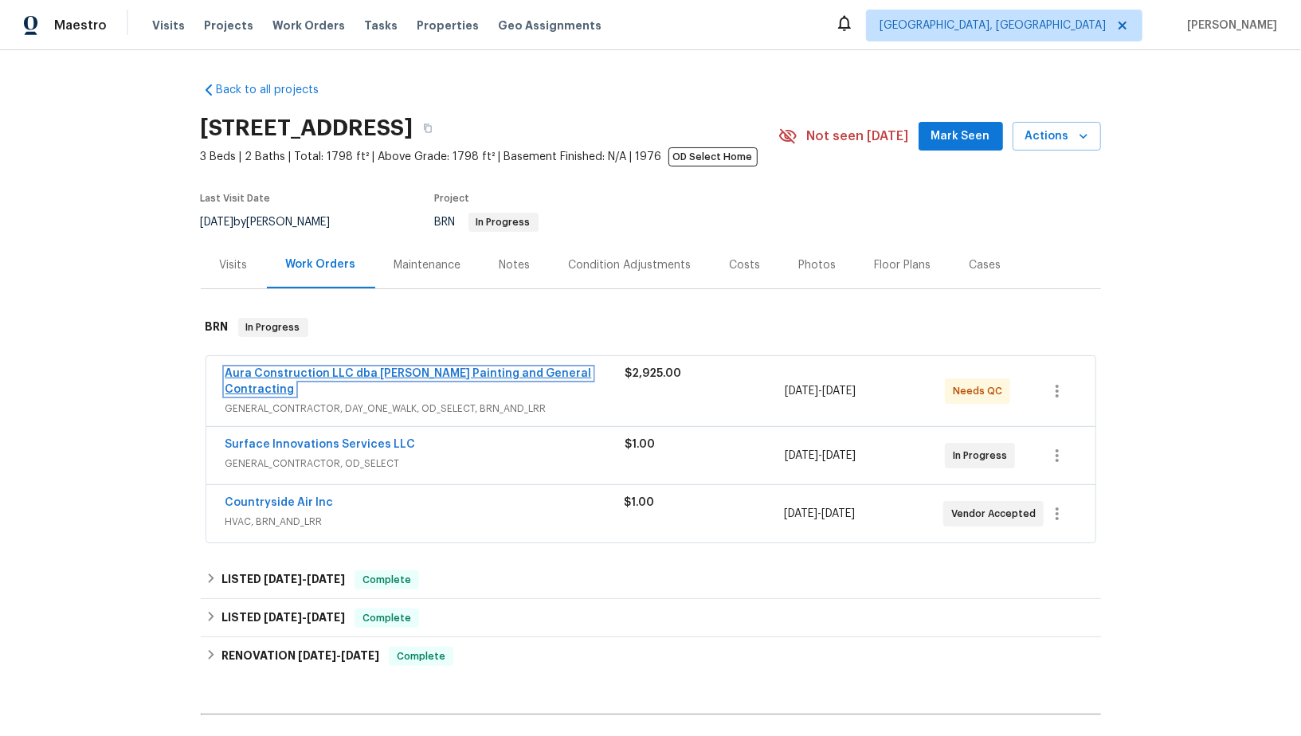
click at [332, 373] on link "Aura Construction LLC dba [PERSON_NAME] Painting and General Contracting" at bounding box center [409, 381] width 367 height 27
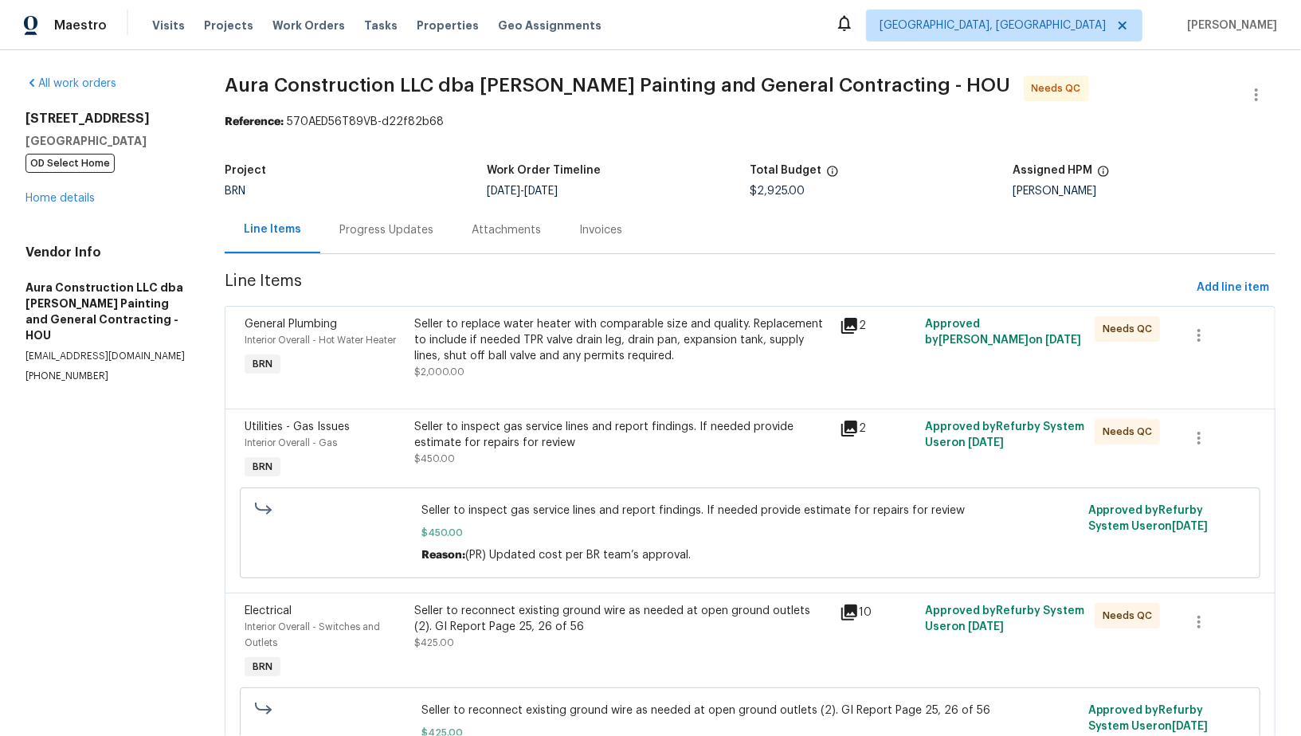
click at [425, 228] on div "Progress Updates" at bounding box center [386, 230] width 94 height 16
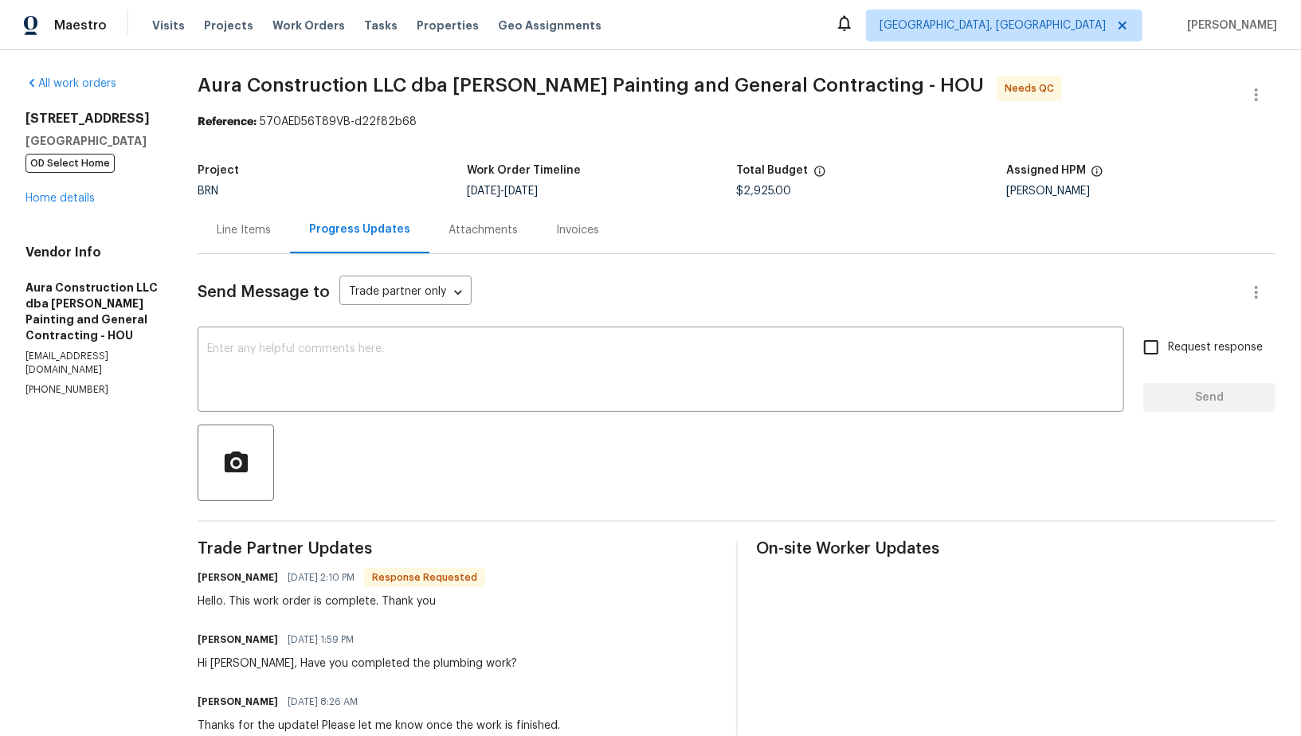
click at [243, 226] on div "Line Items" at bounding box center [244, 230] width 54 height 16
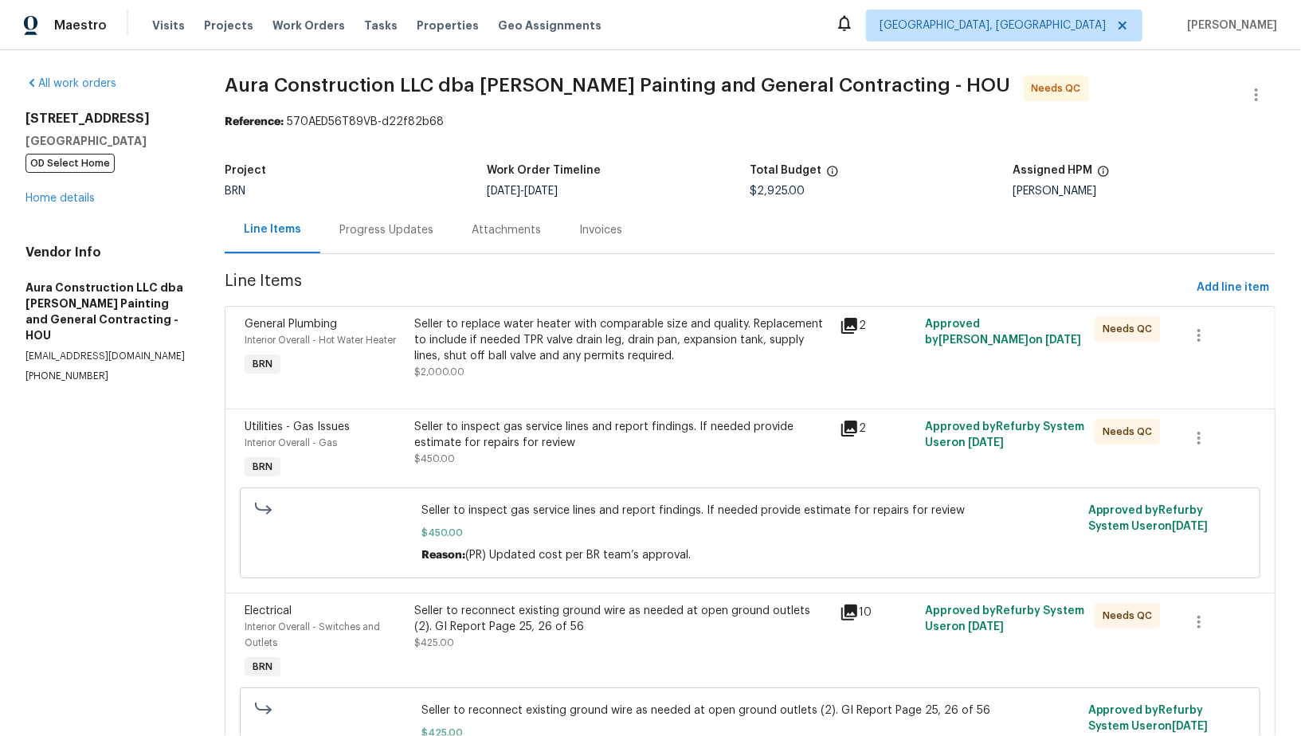
click at [574, 361] on div "Seller to replace water heater with comparable size and quality. Replacement to…" at bounding box center [622, 340] width 416 height 48
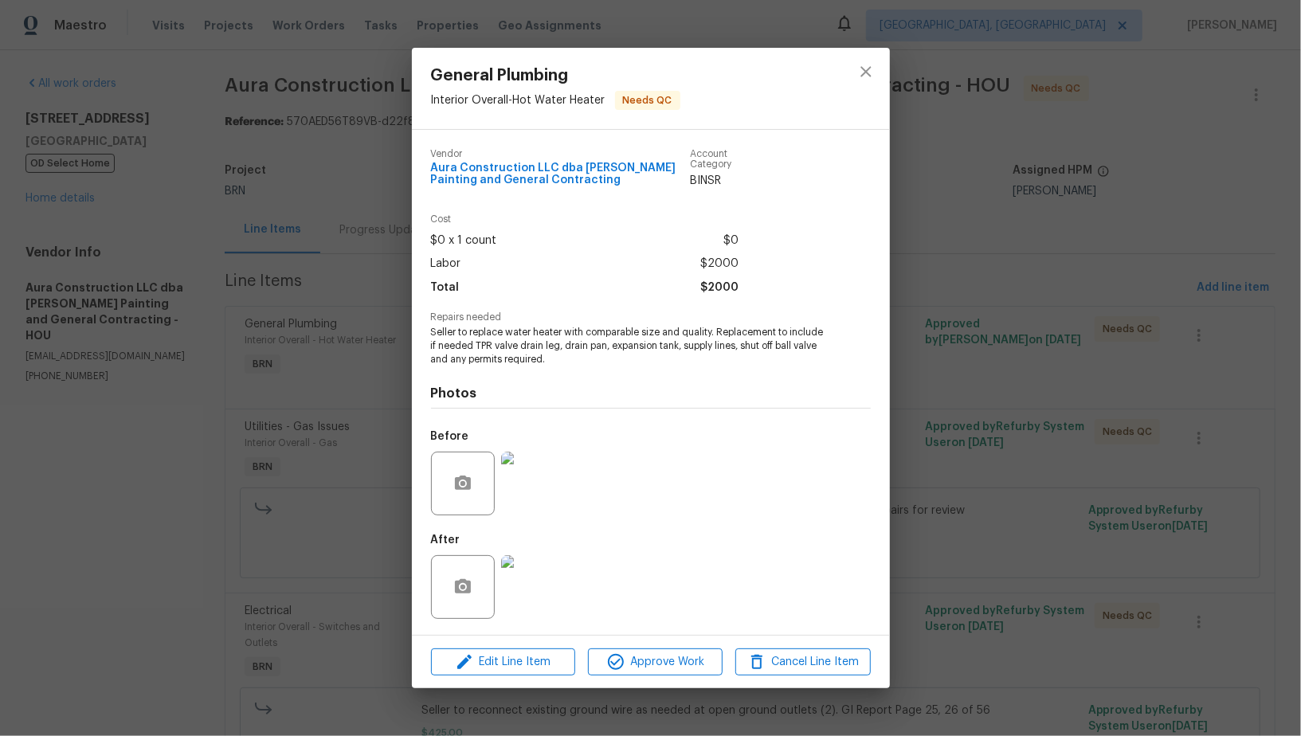
click at [534, 492] on img at bounding box center [533, 484] width 64 height 64
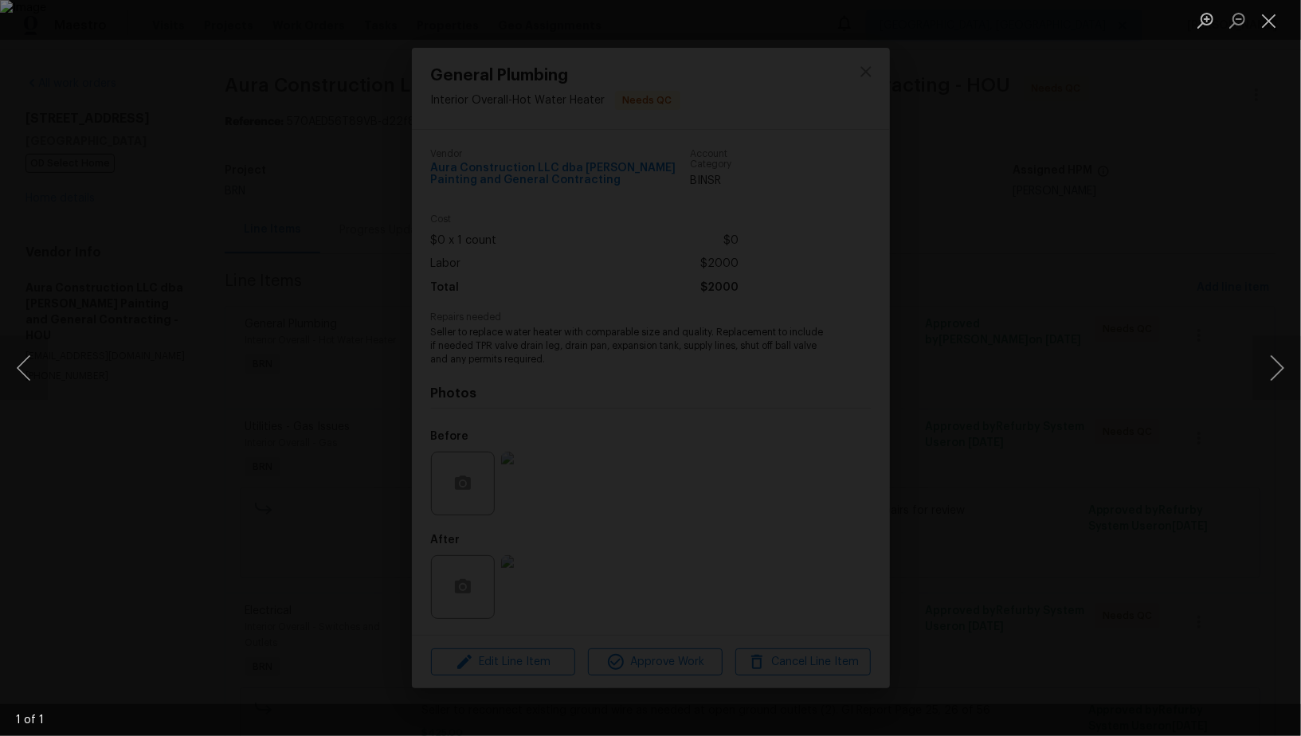
click at [1153, 463] on div "Lightbox" at bounding box center [650, 368] width 1301 height 736
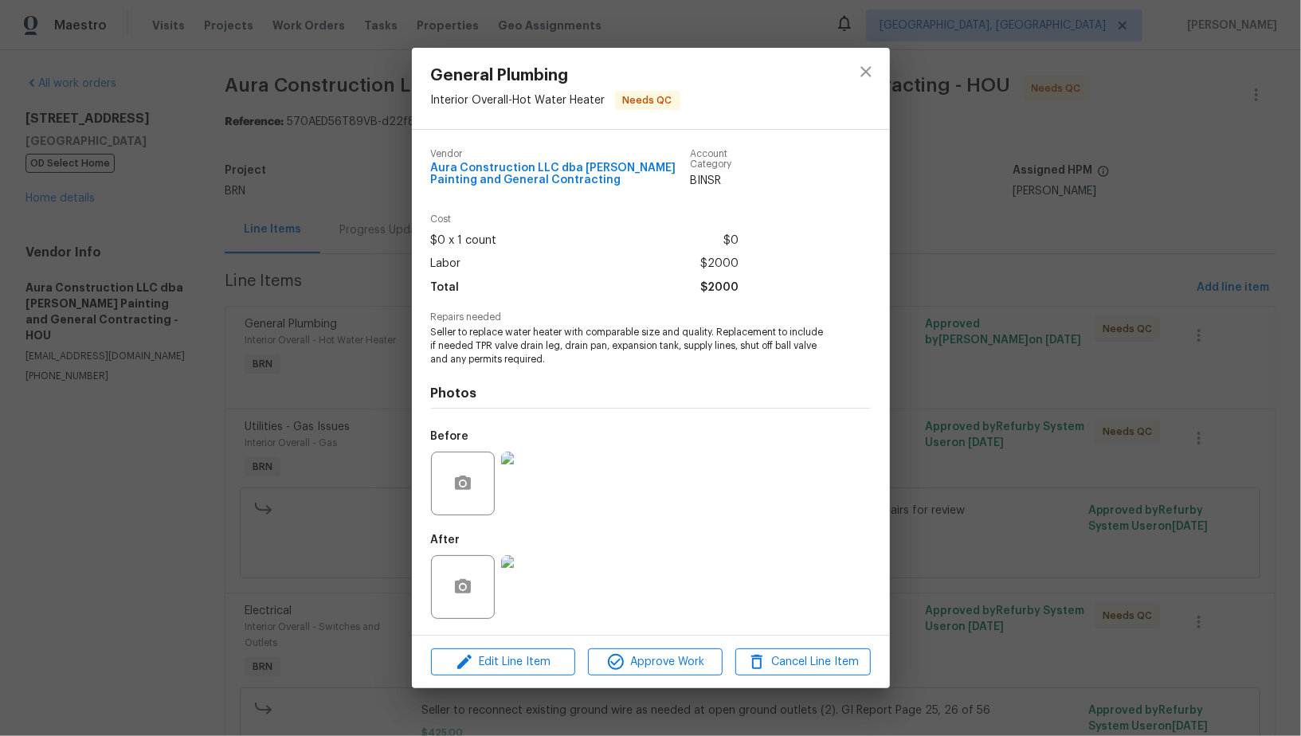
click at [520, 597] on img at bounding box center [533, 587] width 64 height 64
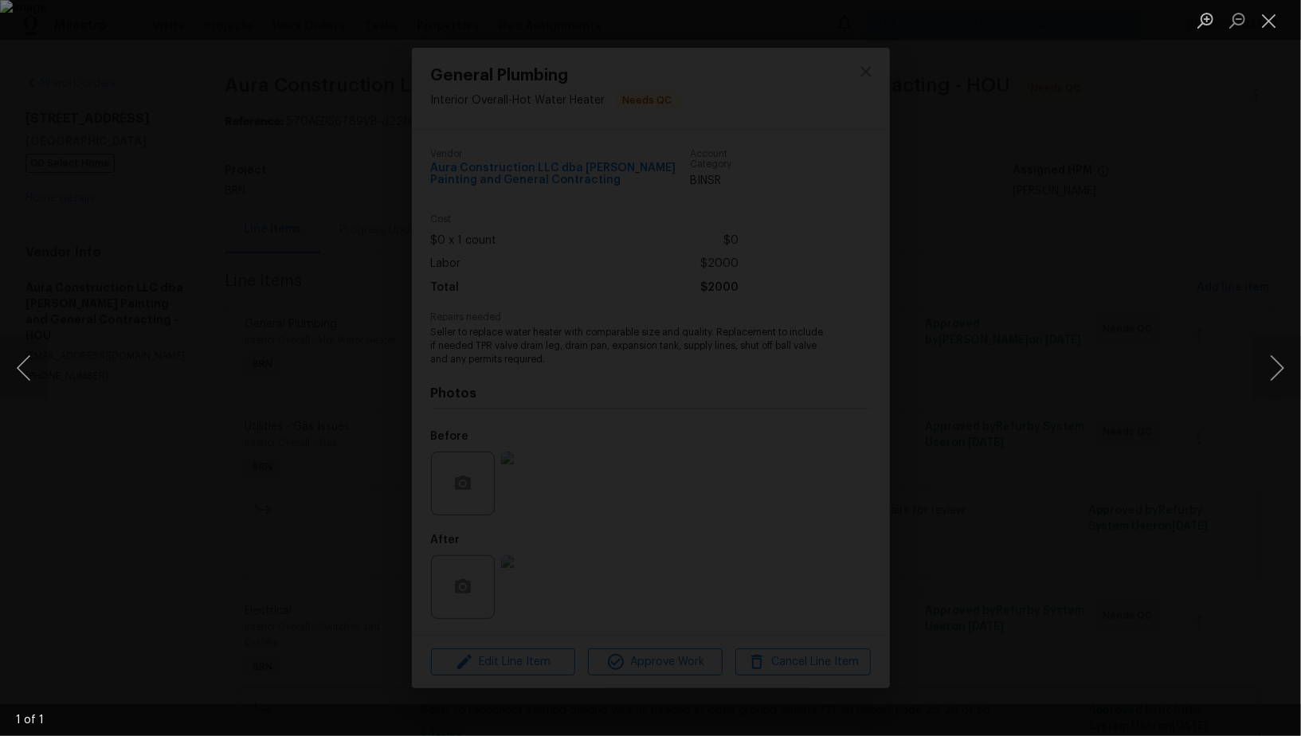
click at [1136, 460] on div "Lightbox" at bounding box center [650, 368] width 1301 height 736
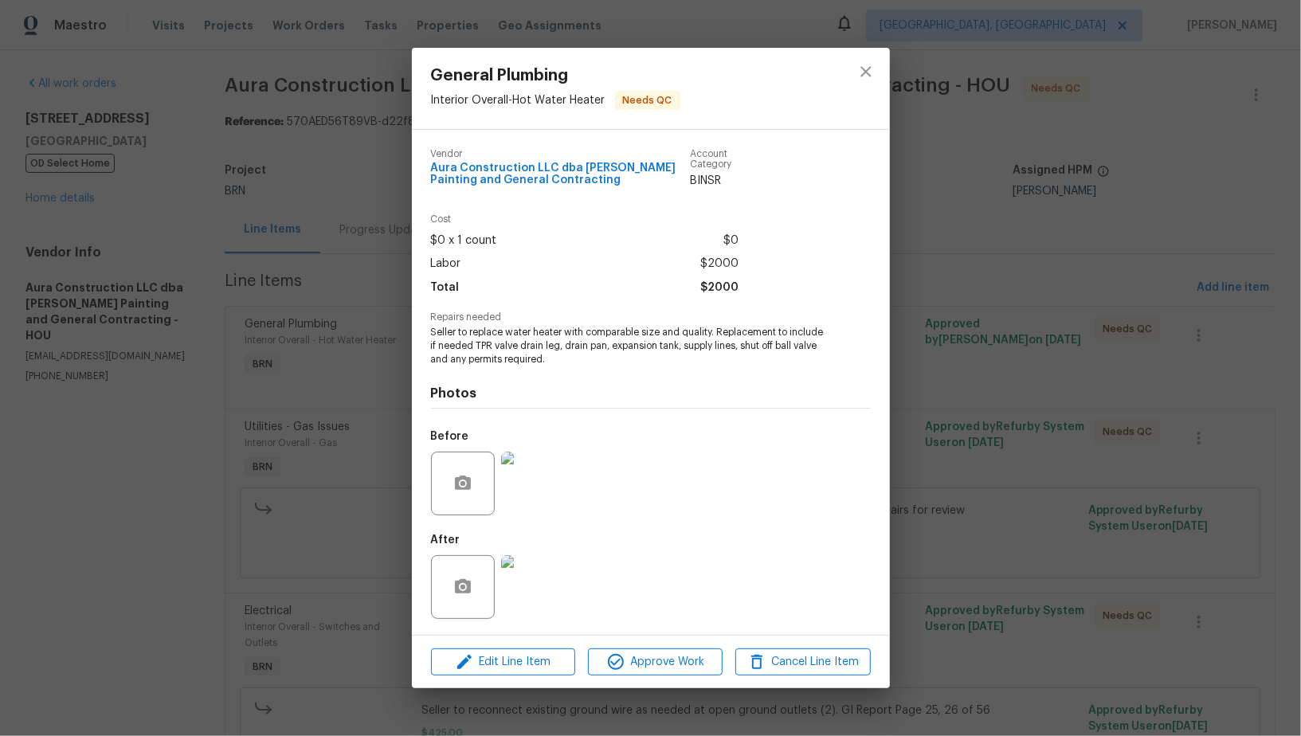
click at [538, 583] on img at bounding box center [533, 587] width 64 height 64
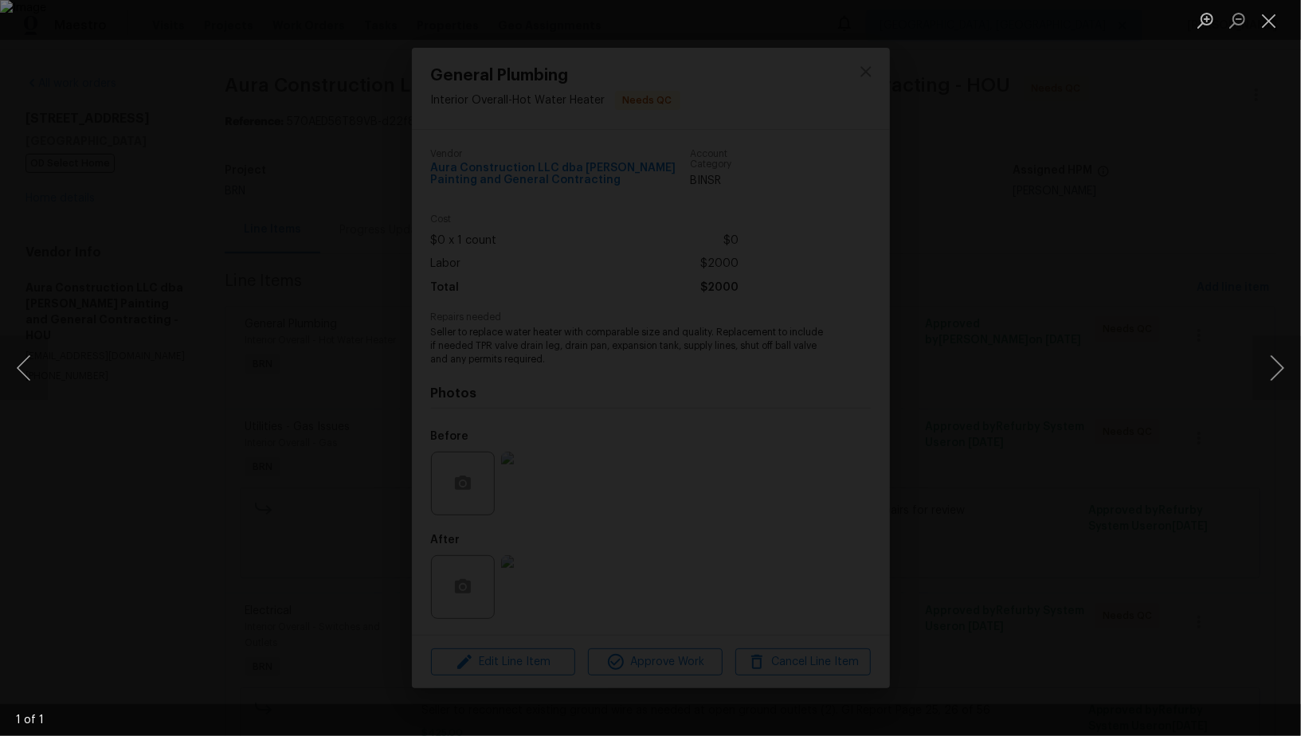
click at [1095, 210] on div "Lightbox" at bounding box center [650, 368] width 1301 height 736
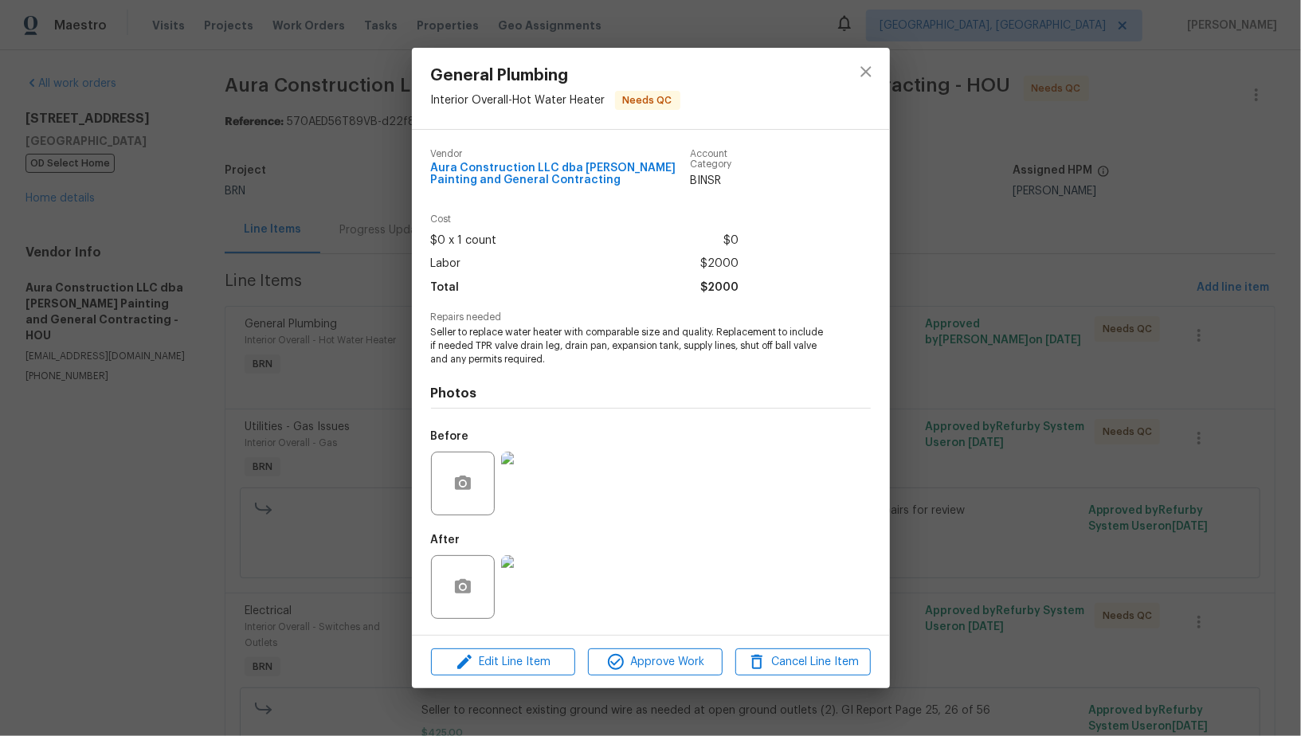
click at [1095, 210] on div "General Plumbing Interior Overall - Hot Water Heater Needs QC Vendor Aura Const…" at bounding box center [650, 368] width 1301 height 736
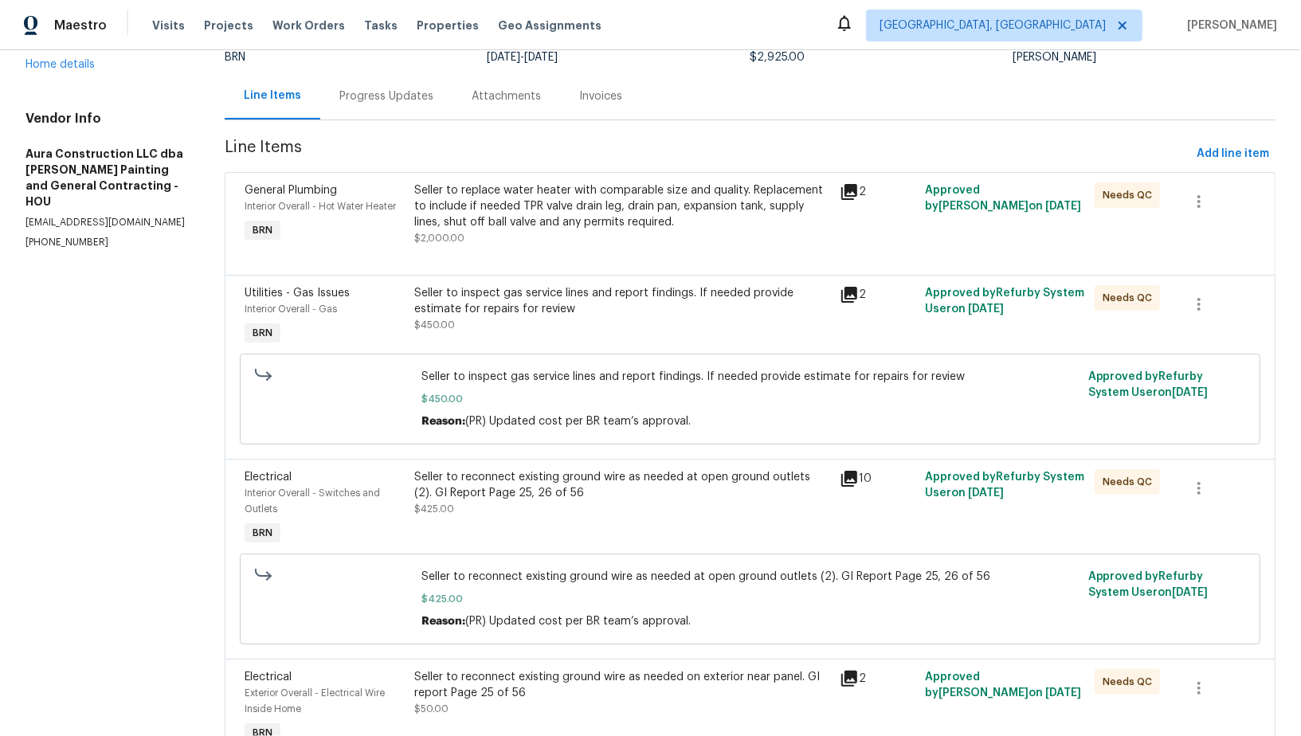
scroll to position [148, 0]
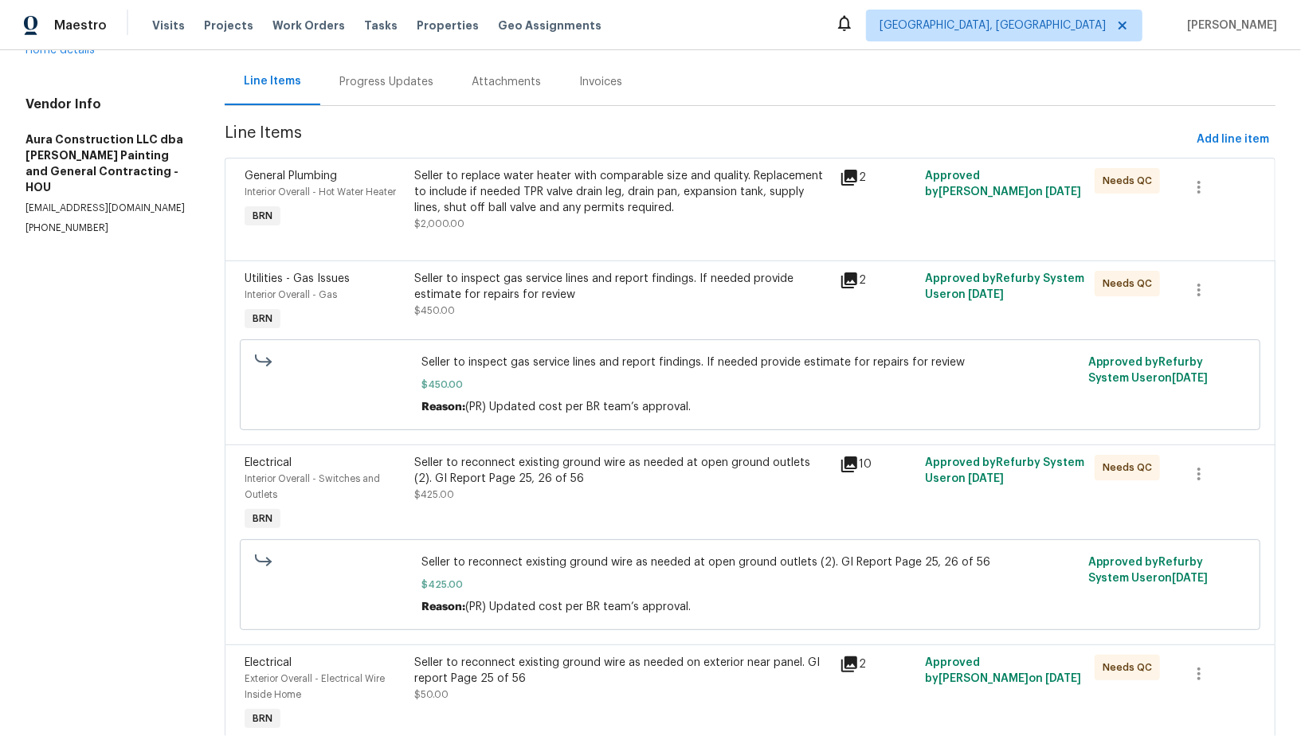
click at [513, 315] on div "Seller to inspect gas service lines and report findings. If needed provide esti…" at bounding box center [622, 295] width 416 height 48
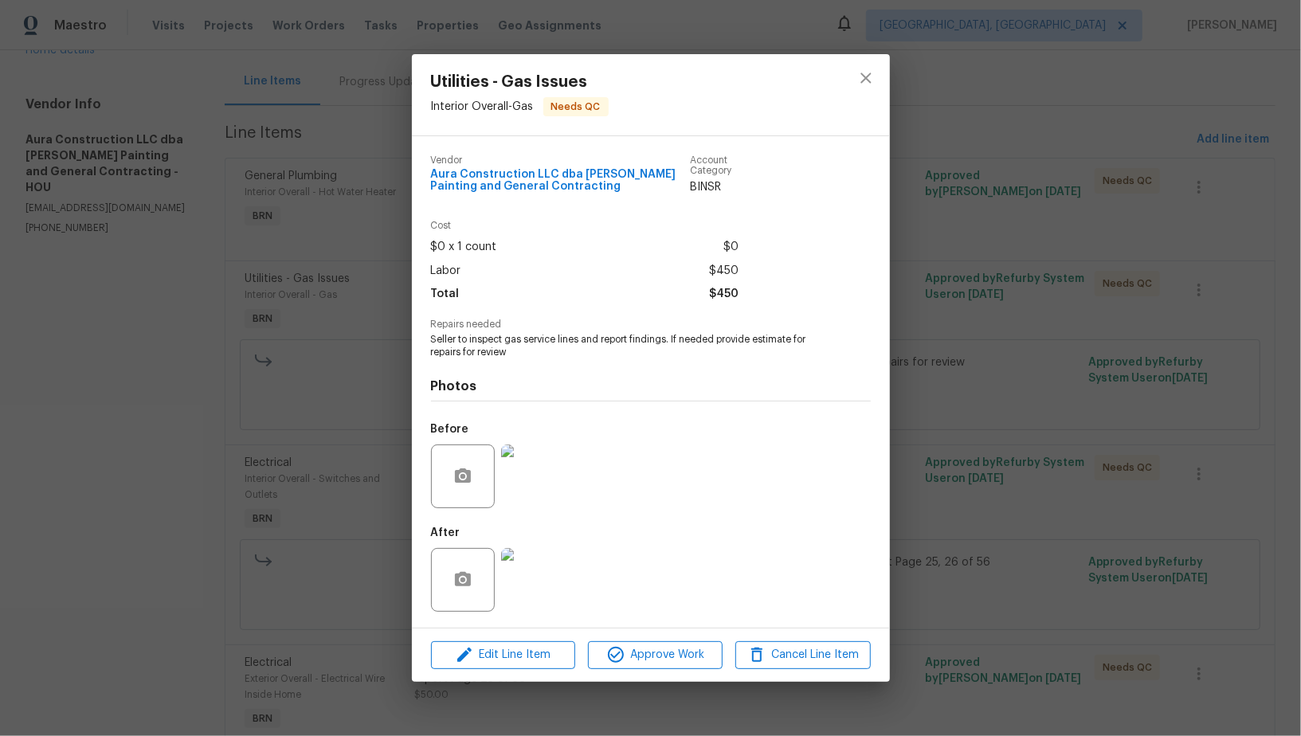
click at [525, 598] on img at bounding box center [533, 580] width 64 height 64
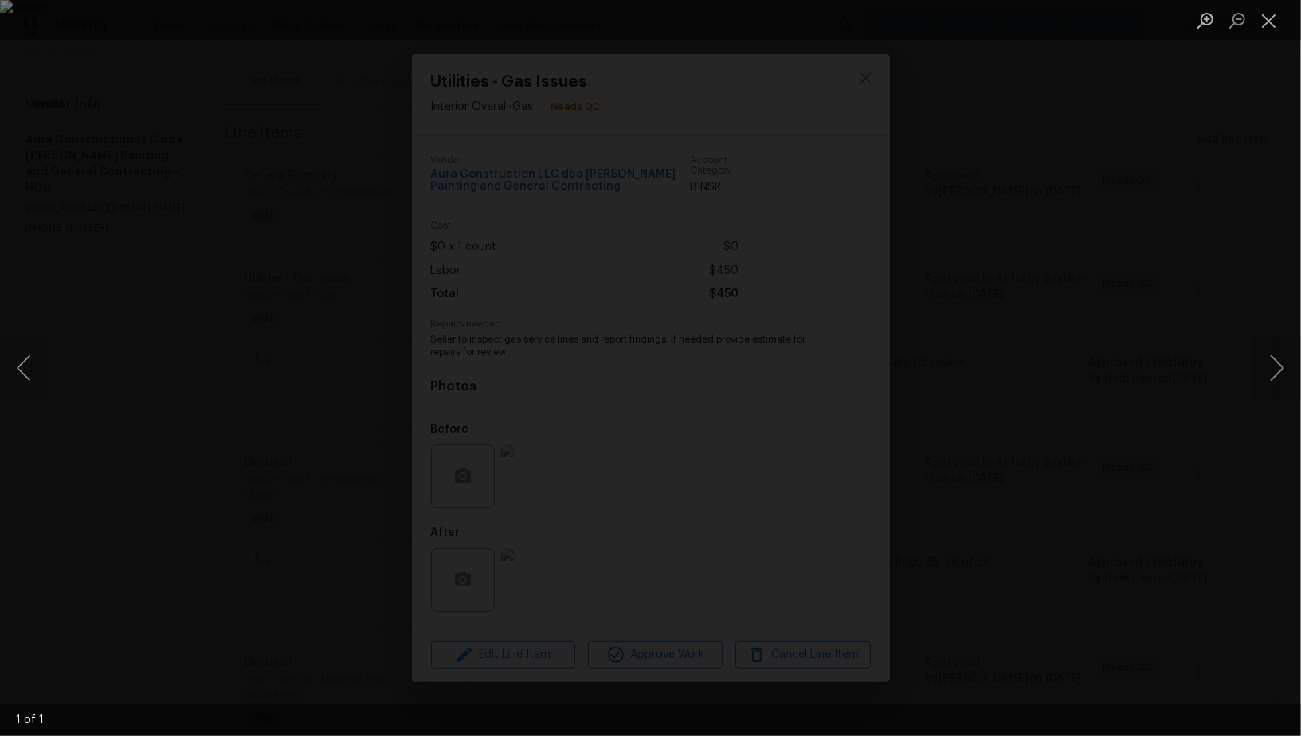
click at [956, 488] on div "Lightbox" at bounding box center [650, 368] width 1301 height 736
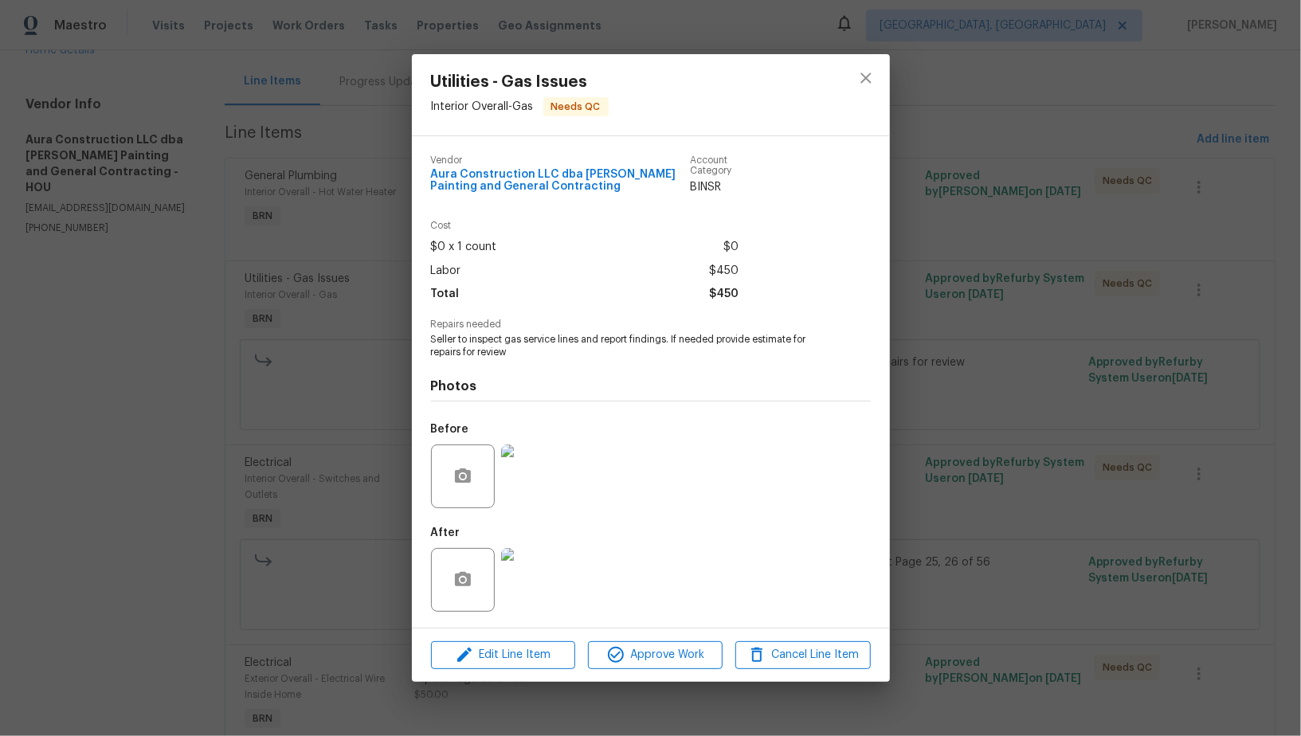
click at [551, 488] on img at bounding box center [533, 477] width 64 height 64
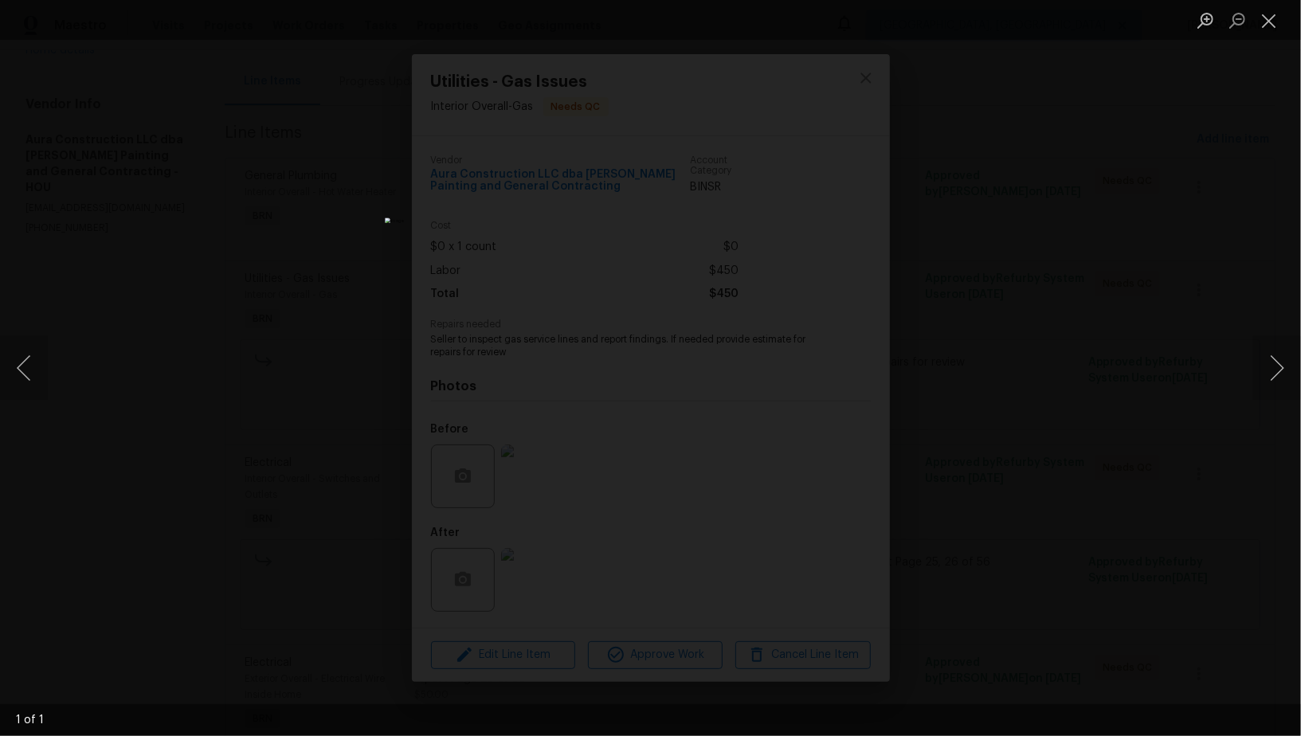
click at [968, 535] on div "Lightbox" at bounding box center [650, 368] width 1301 height 736
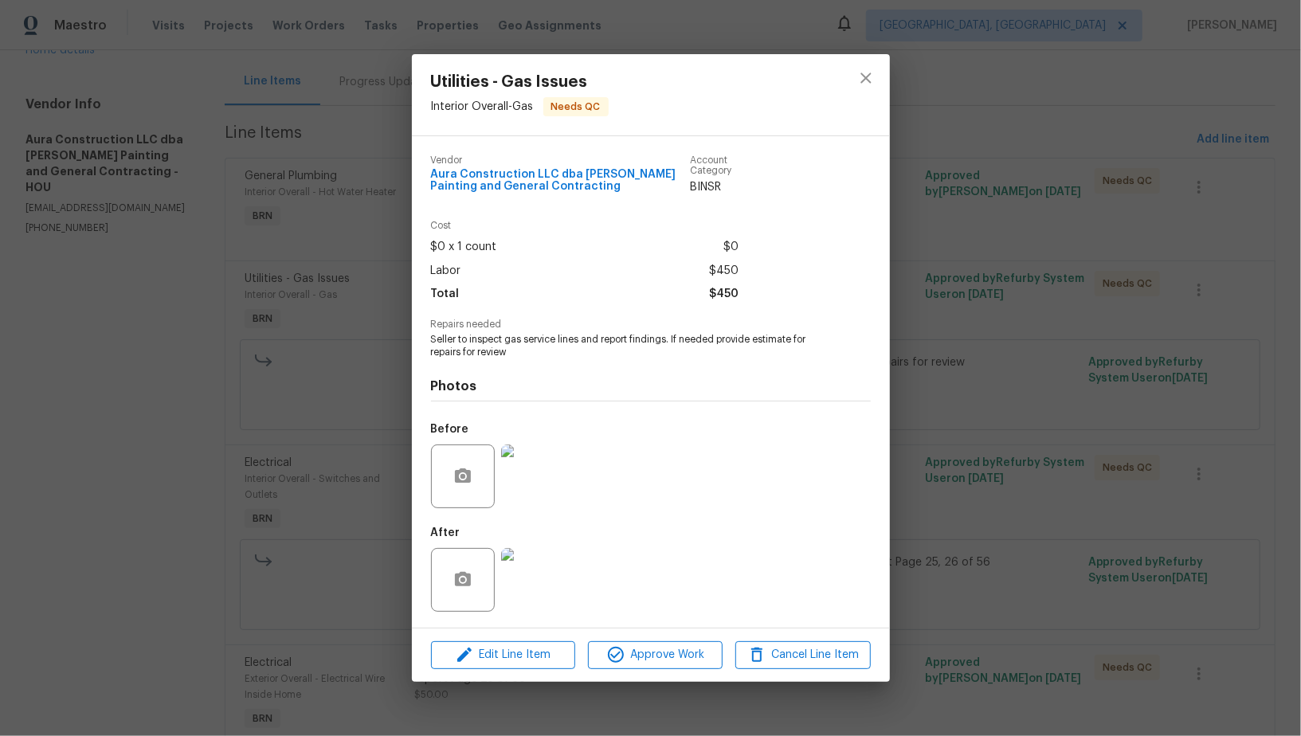
click at [542, 479] on img at bounding box center [533, 477] width 64 height 64
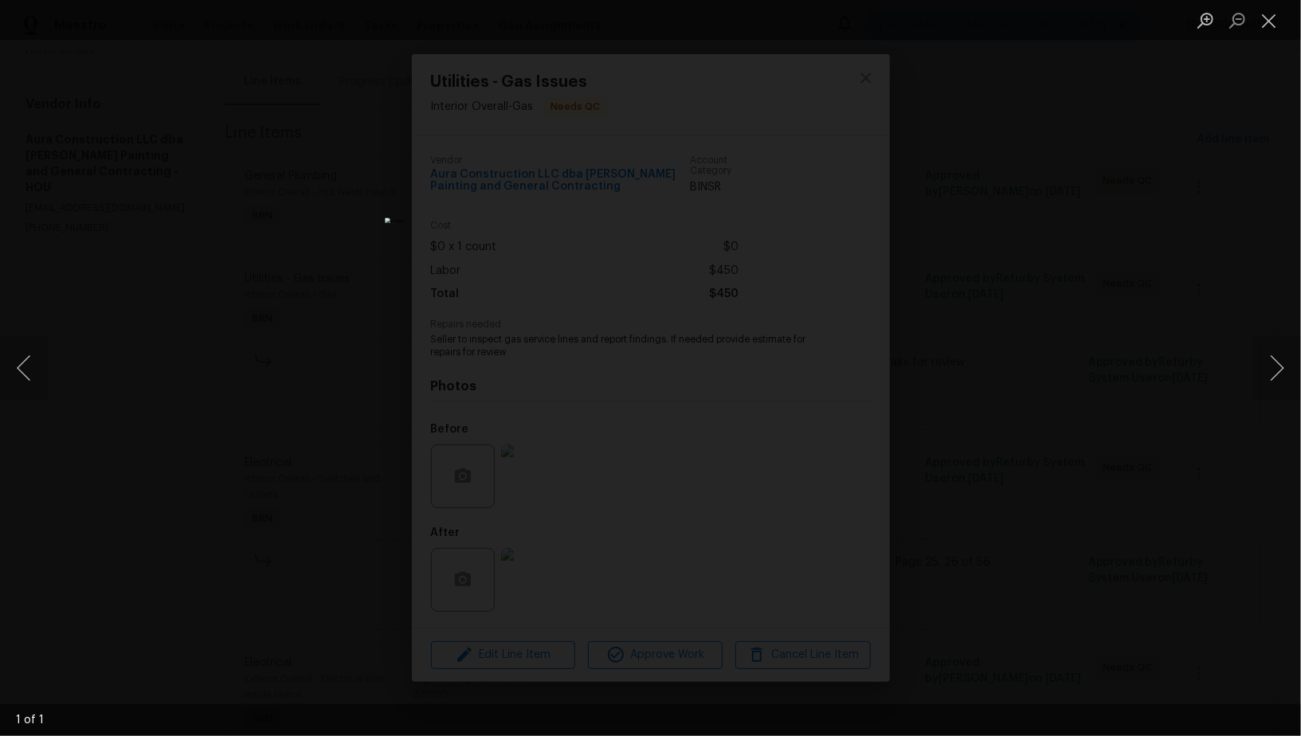
click at [871, 469] on div "Lightbox" at bounding box center [650, 368] width 1301 height 736
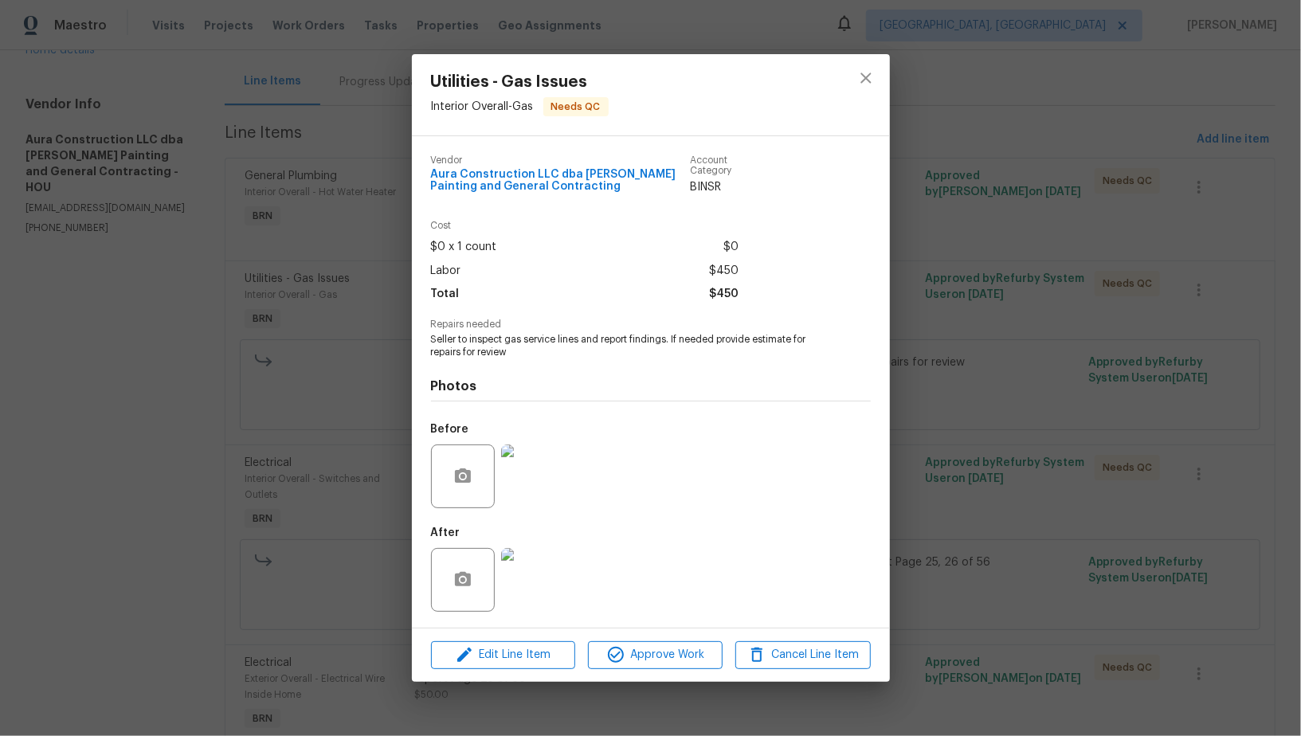
click at [568, 559] on div "After" at bounding box center [651, 570] width 440 height 104
click at [533, 583] on img at bounding box center [533, 580] width 64 height 64
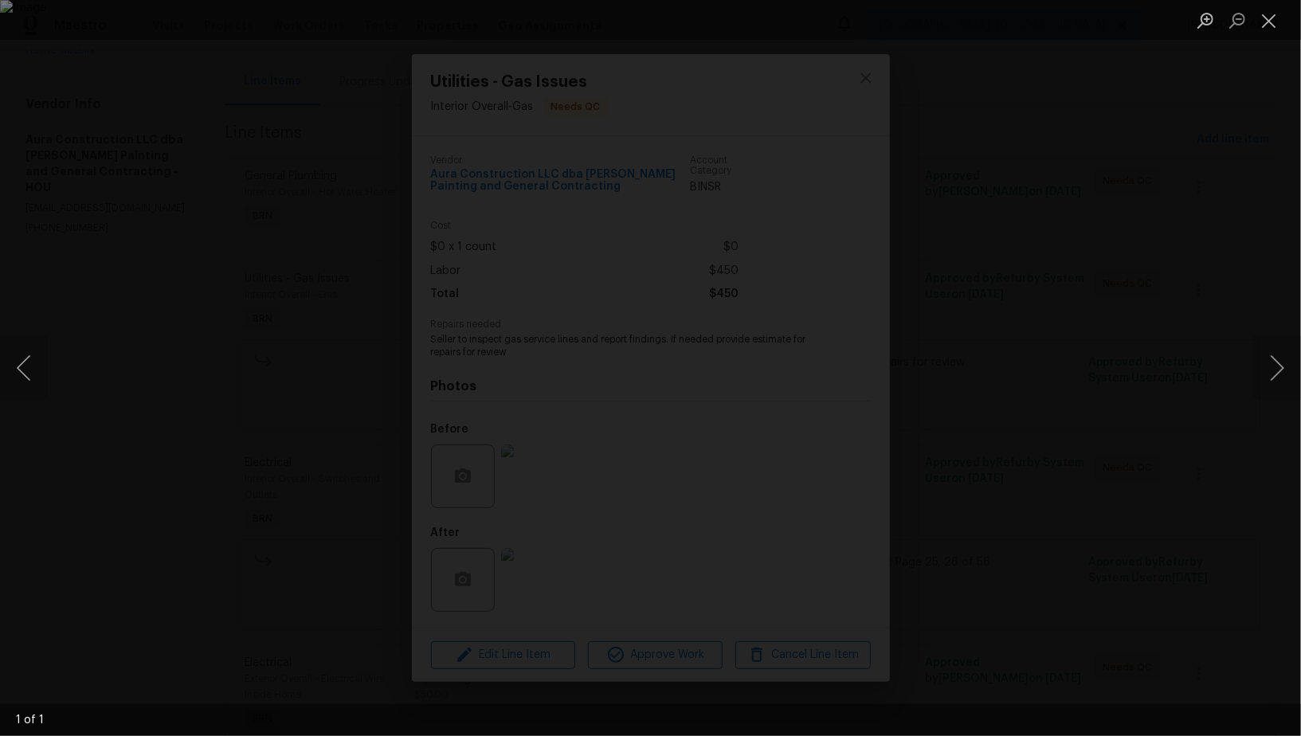
click at [936, 437] on div "Lightbox" at bounding box center [650, 368] width 1301 height 736
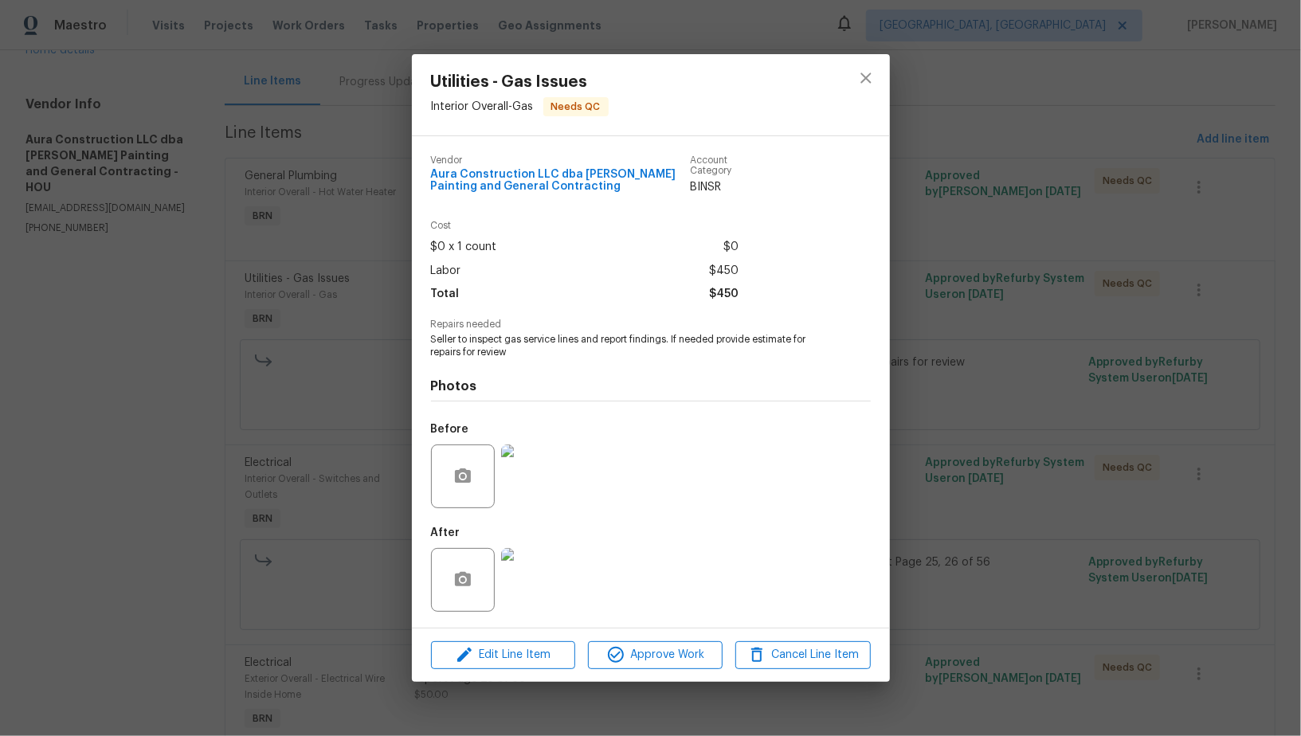
click at [936, 437] on div "Utilities - Gas Issues Interior Overall - Gas Needs QC Vendor Aura Construction…" at bounding box center [650, 368] width 1301 height 736
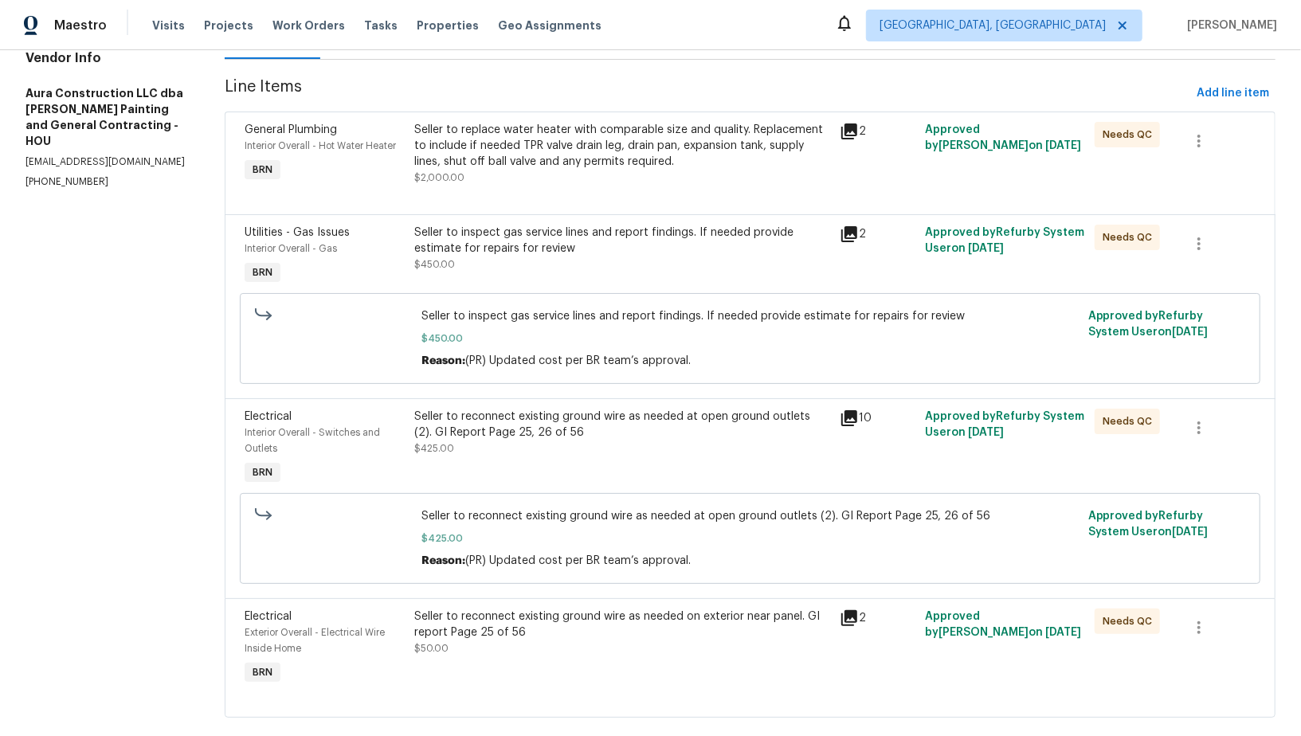
scroll to position [220, 0]
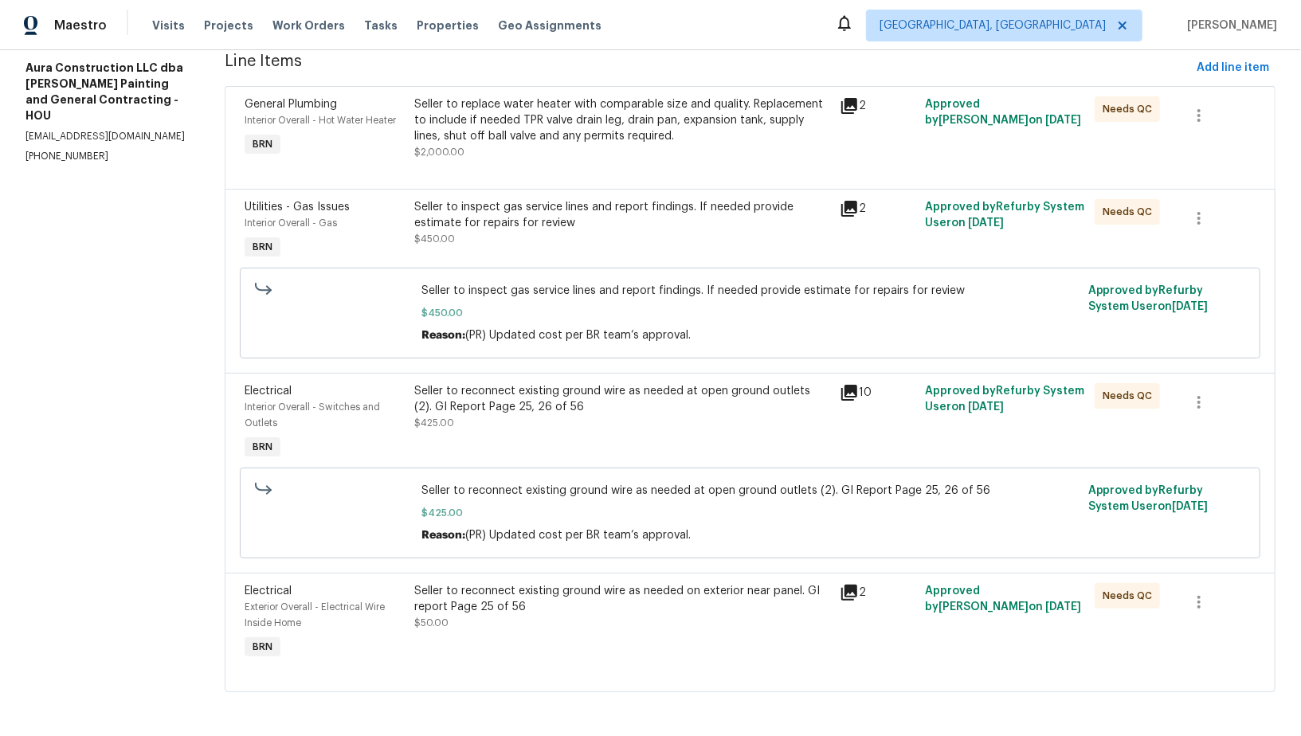
click at [520, 435] on div "Seller to reconnect existing ground wire as needed at open ground outlets (2). …" at bounding box center [623, 423] width 426 height 89
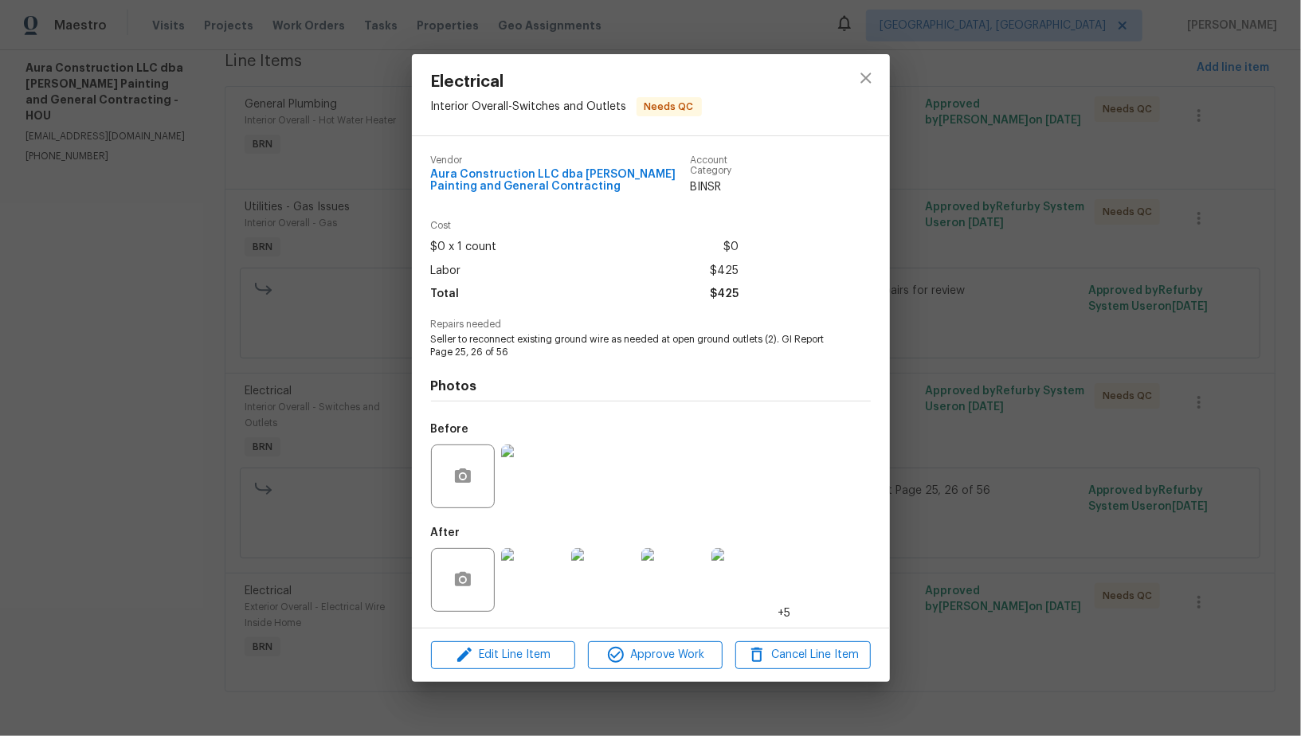
click at [351, 595] on div "Electrical Interior Overall - Switches and Outlets Needs QC Vendor Aura Constru…" at bounding box center [650, 368] width 1301 height 736
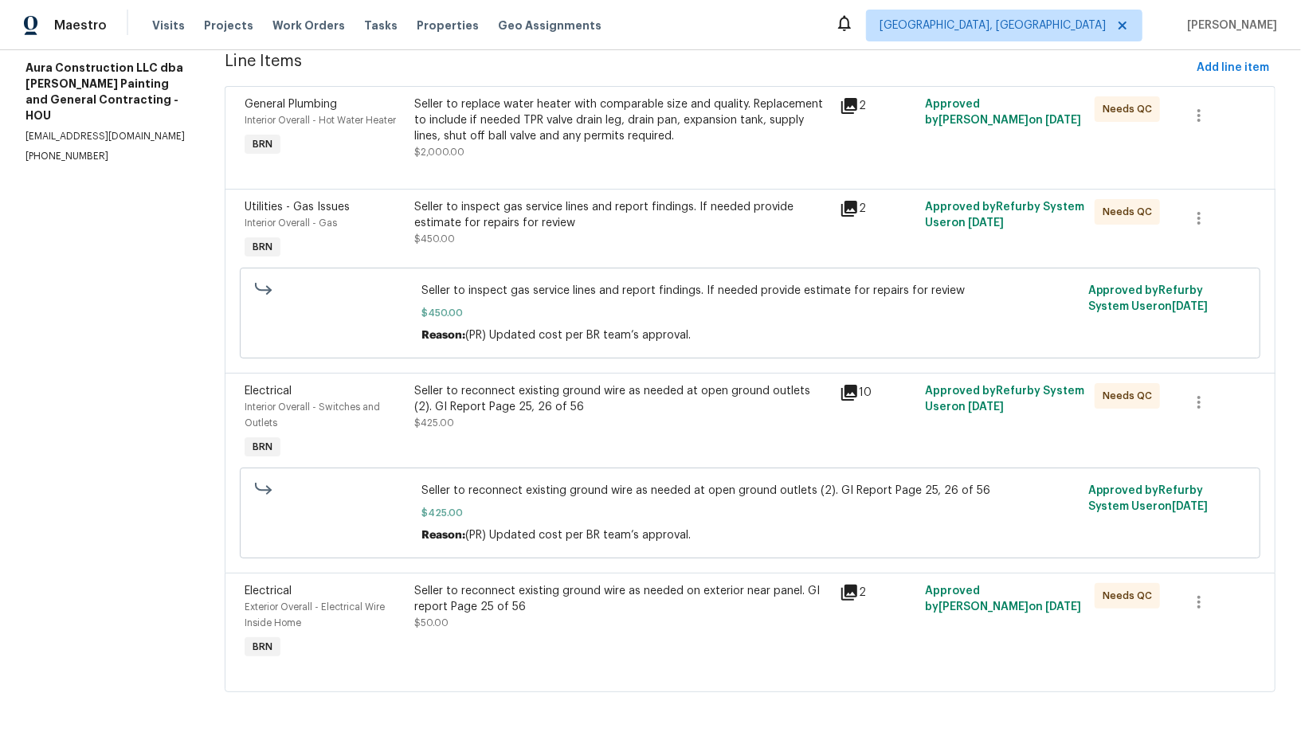
click at [564, 612] on div "Seller to reconnect existing ground wire as needed on exterior near panel. GI r…" at bounding box center [622, 599] width 416 height 32
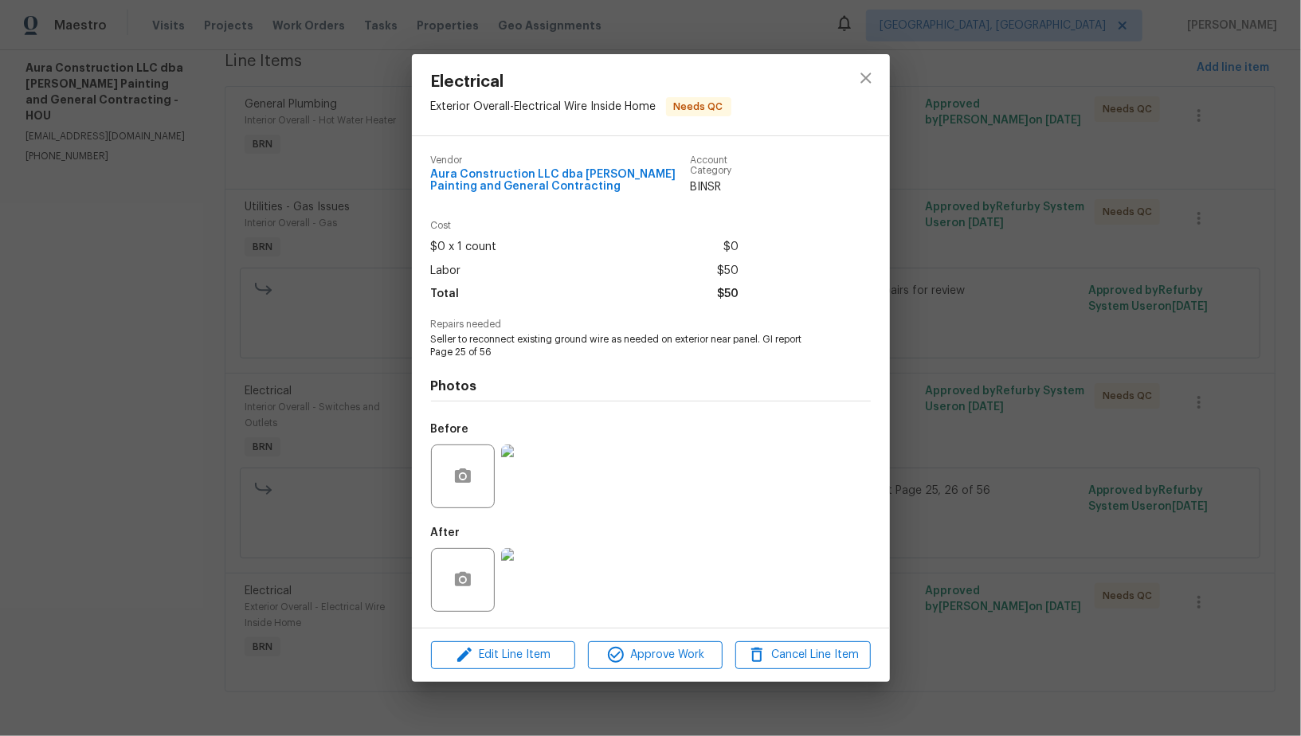
click at [308, 555] on div "Electrical Exterior Overall - Electrical Wire Inside Home Needs QC Vendor Aura …" at bounding box center [650, 368] width 1301 height 736
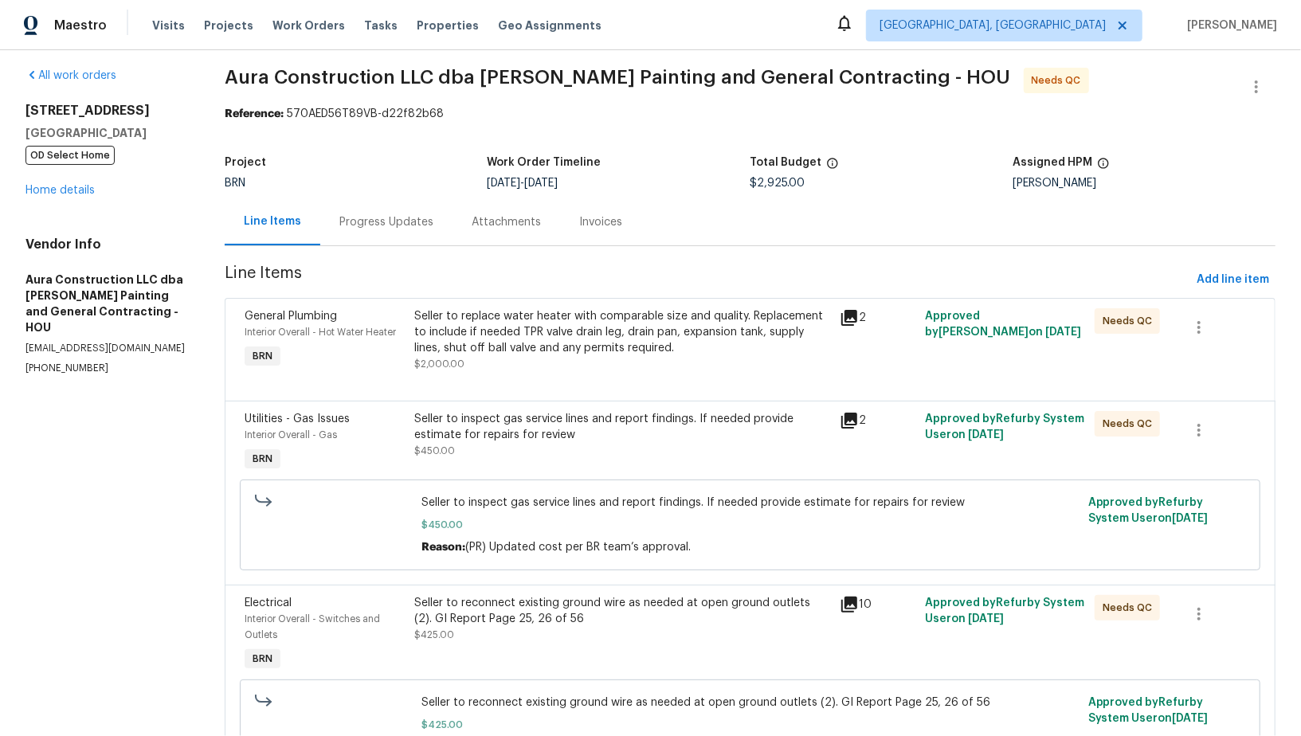
scroll to position [0, 0]
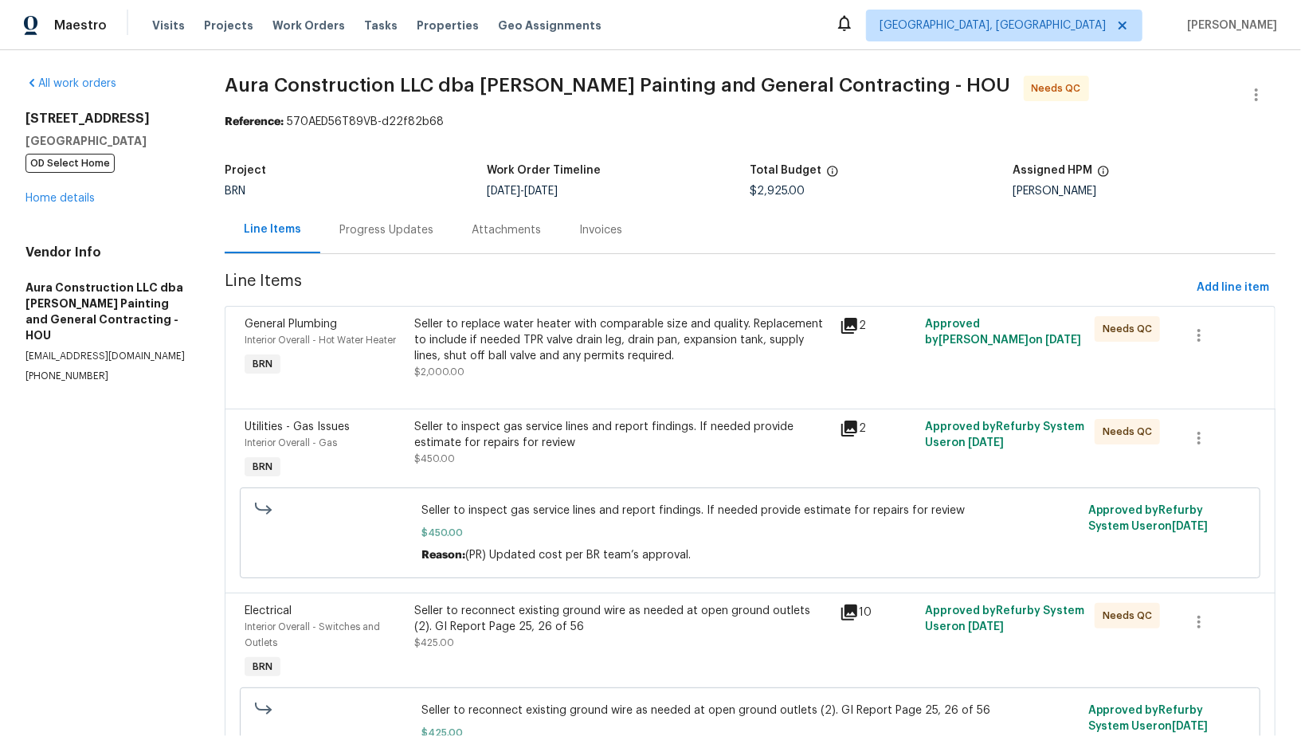
click at [386, 238] on div "Progress Updates" at bounding box center [386, 229] width 132 height 47
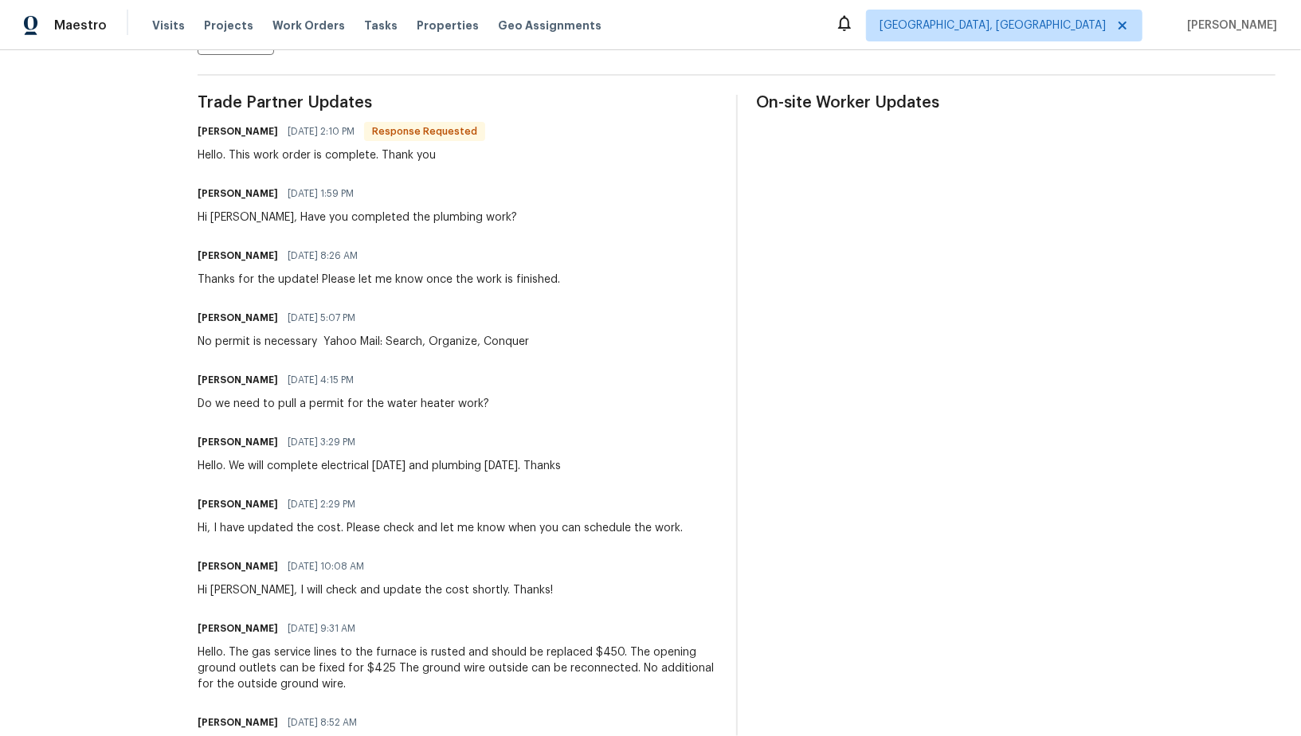
scroll to position [69, 0]
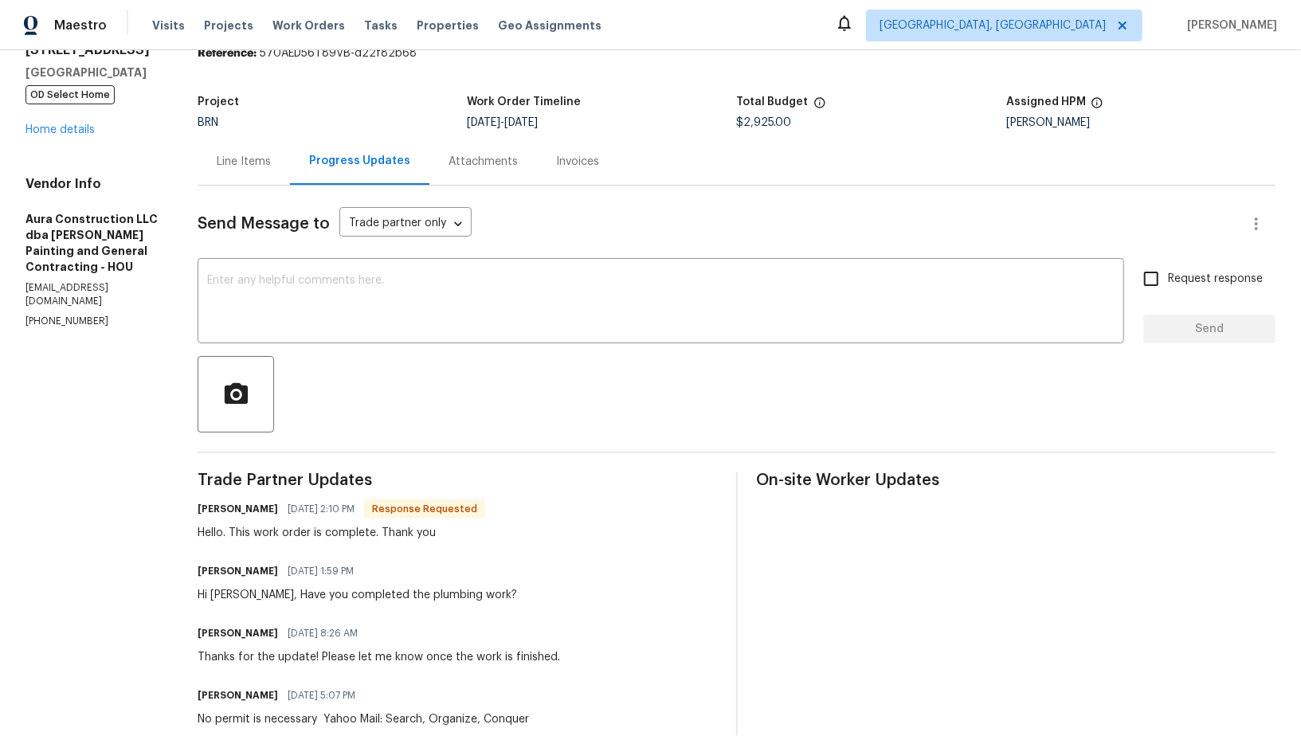
click at [248, 179] on div "Line Items" at bounding box center [244, 161] width 92 height 47
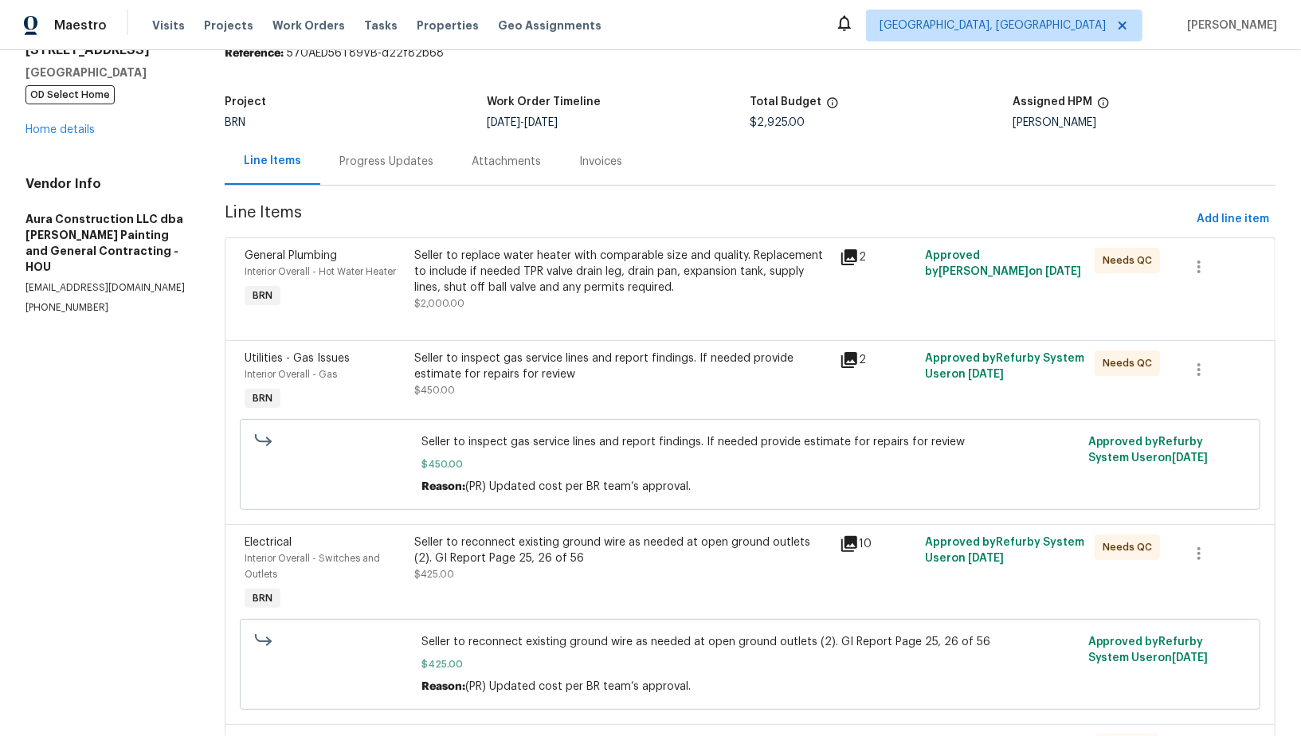
click at [508, 359] on div "Seller to inspect gas service lines and report findings. If needed provide esti…" at bounding box center [622, 367] width 416 height 32
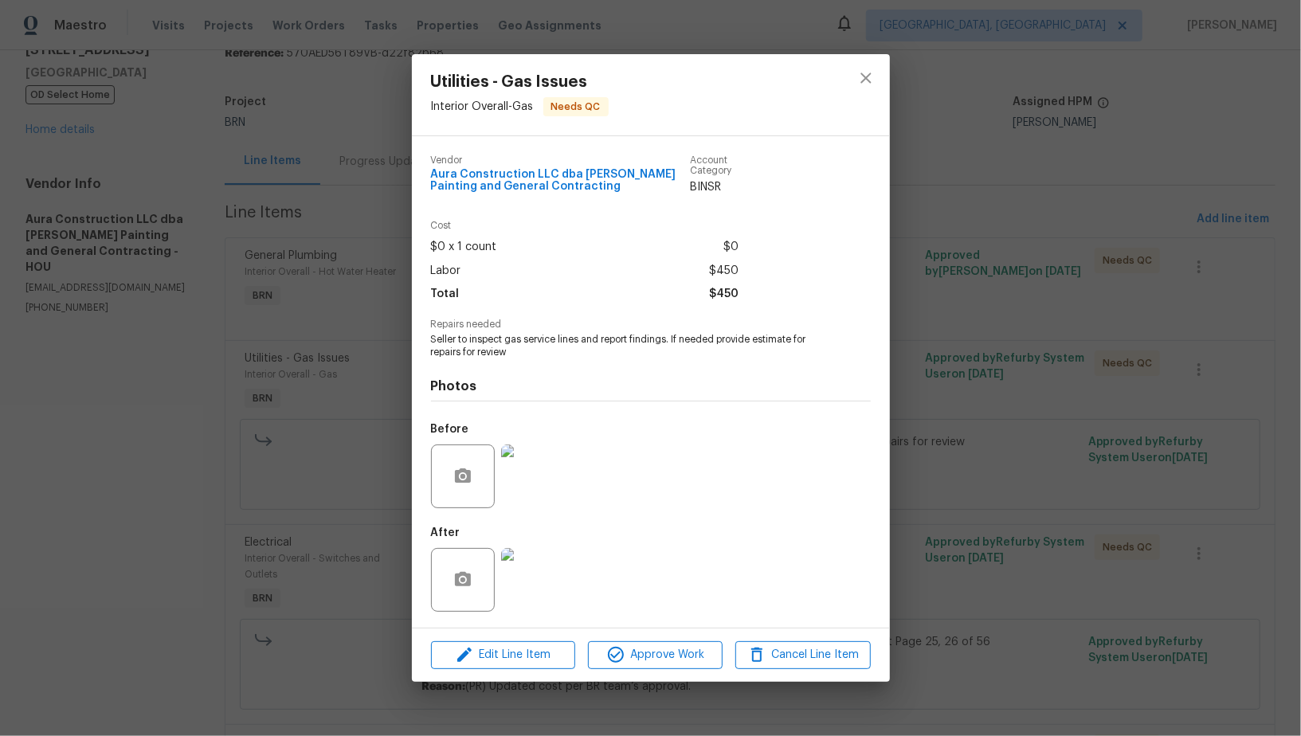
click at [534, 467] on img at bounding box center [533, 477] width 64 height 64
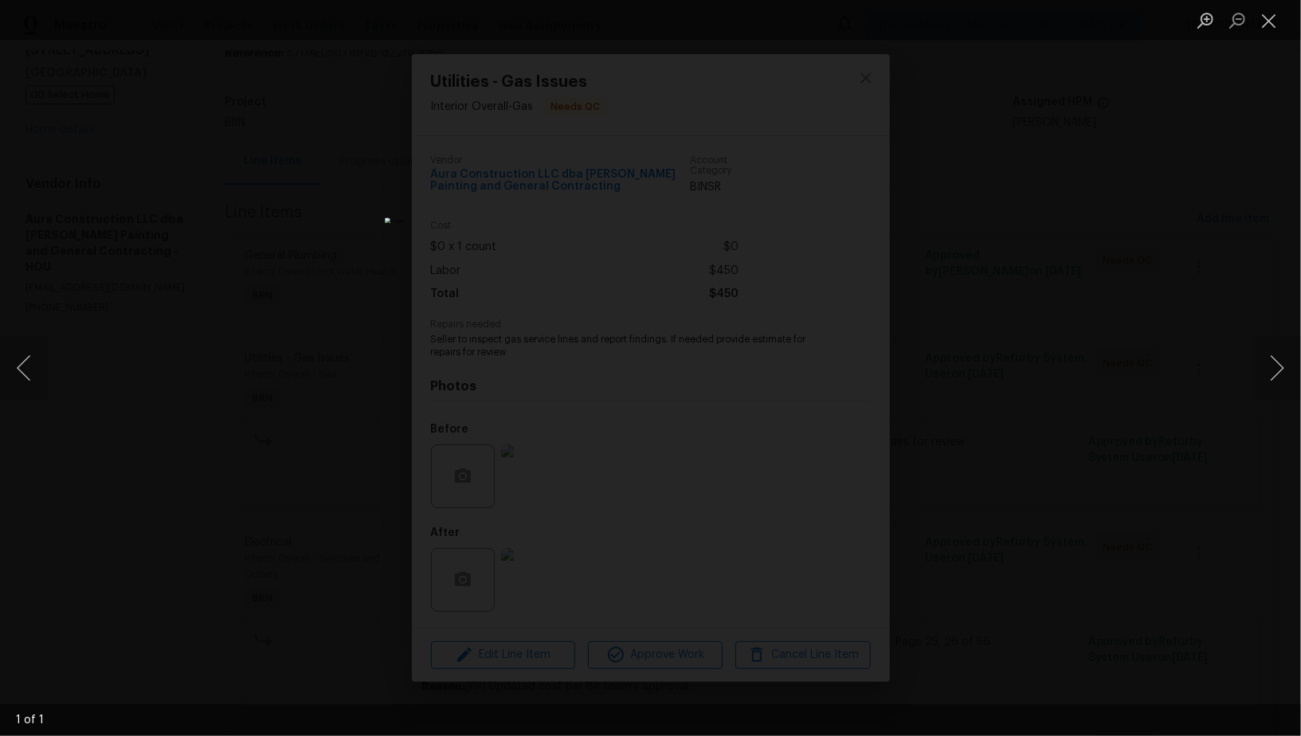
click at [939, 546] on div "Lightbox" at bounding box center [650, 368] width 1301 height 736
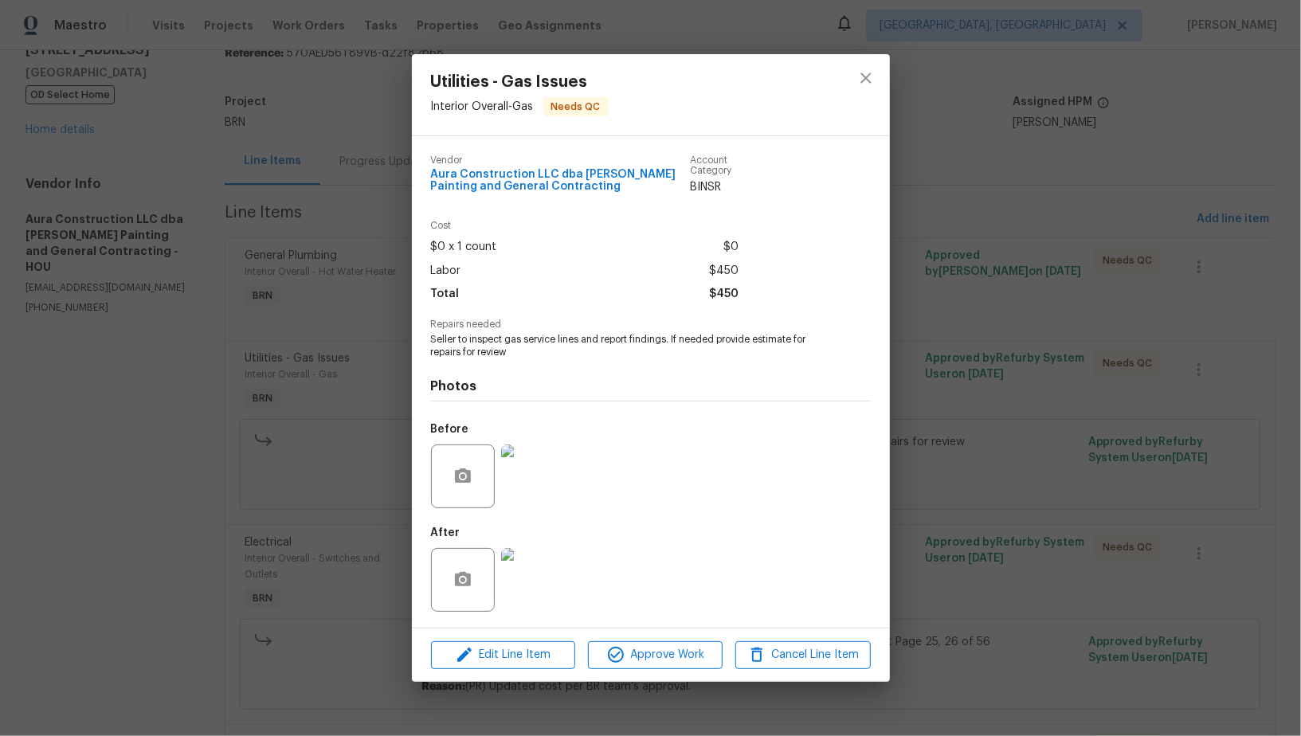
click at [547, 579] on img at bounding box center [533, 580] width 64 height 64
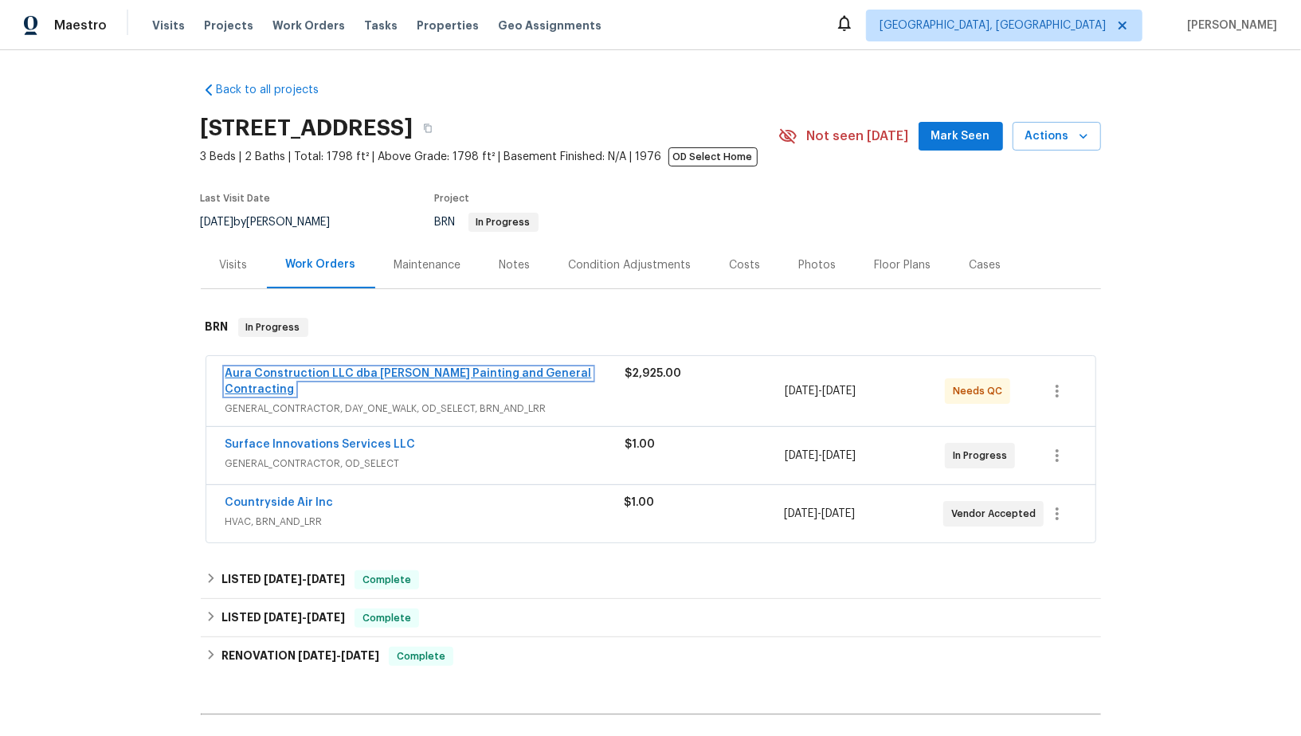
click at [396, 370] on link "Aura Construction LLC dba [PERSON_NAME] Painting and General Contracting" at bounding box center [409, 381] width 367 height 27
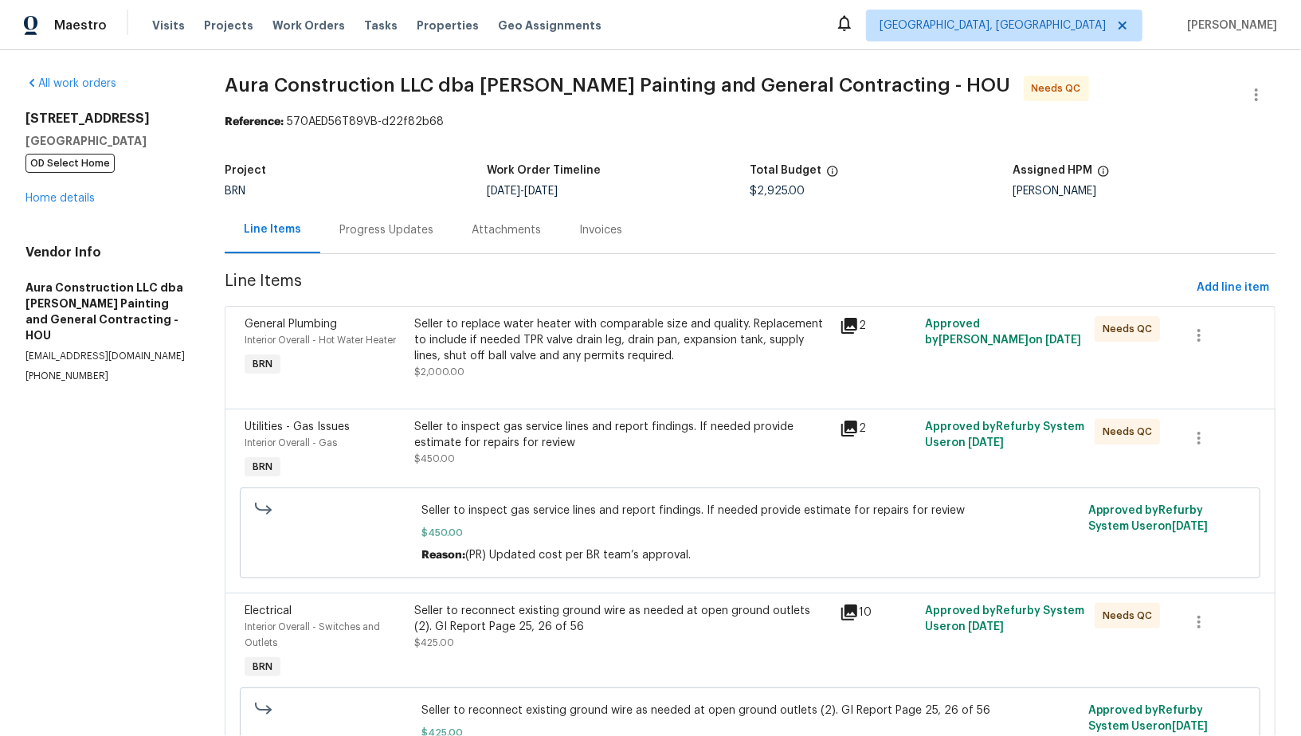
click at [473, 351] on div "Seller to replace water heater with comparable size and quality. Replacement to…" at bounding box center [622, 340] width 416 height 48
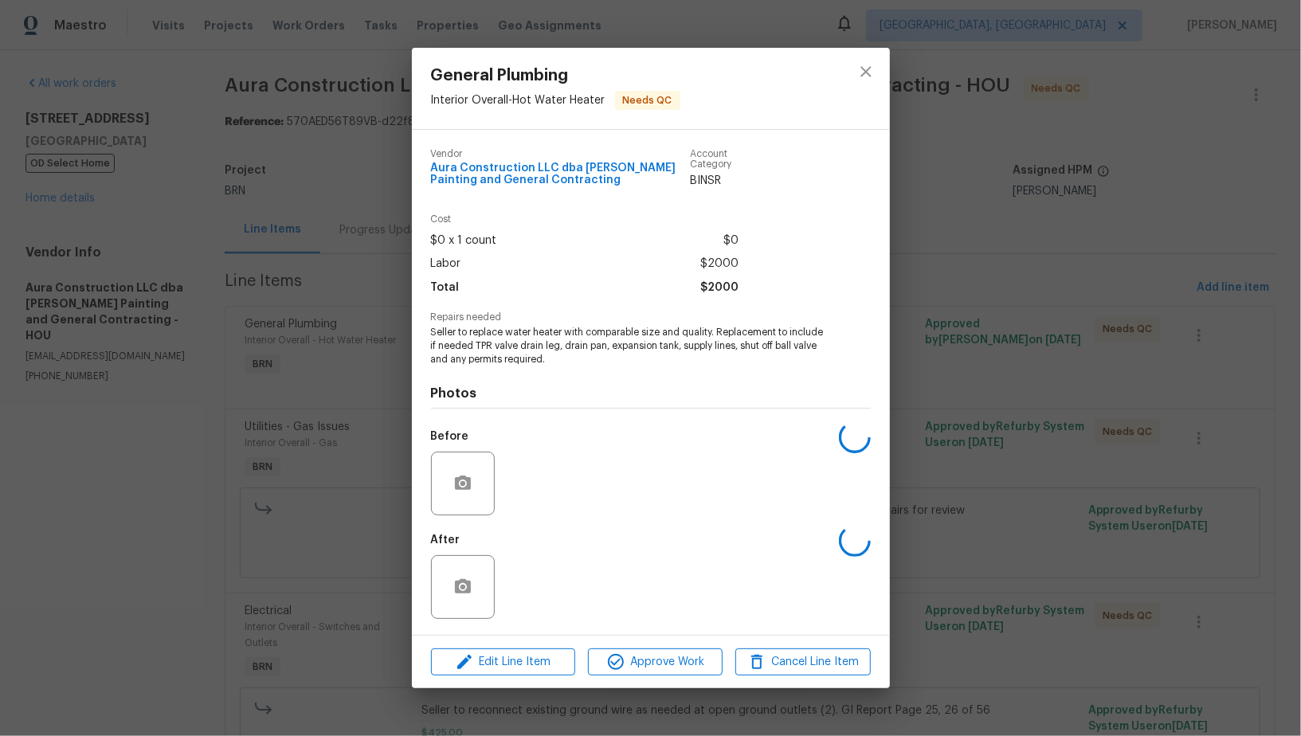
click at [352, 461] on div "General Plumbing Interior Overall - Hot Water Heater Needs QC Vendor Aura Const…" at bounding box center [650, 368] width 1301 height 736
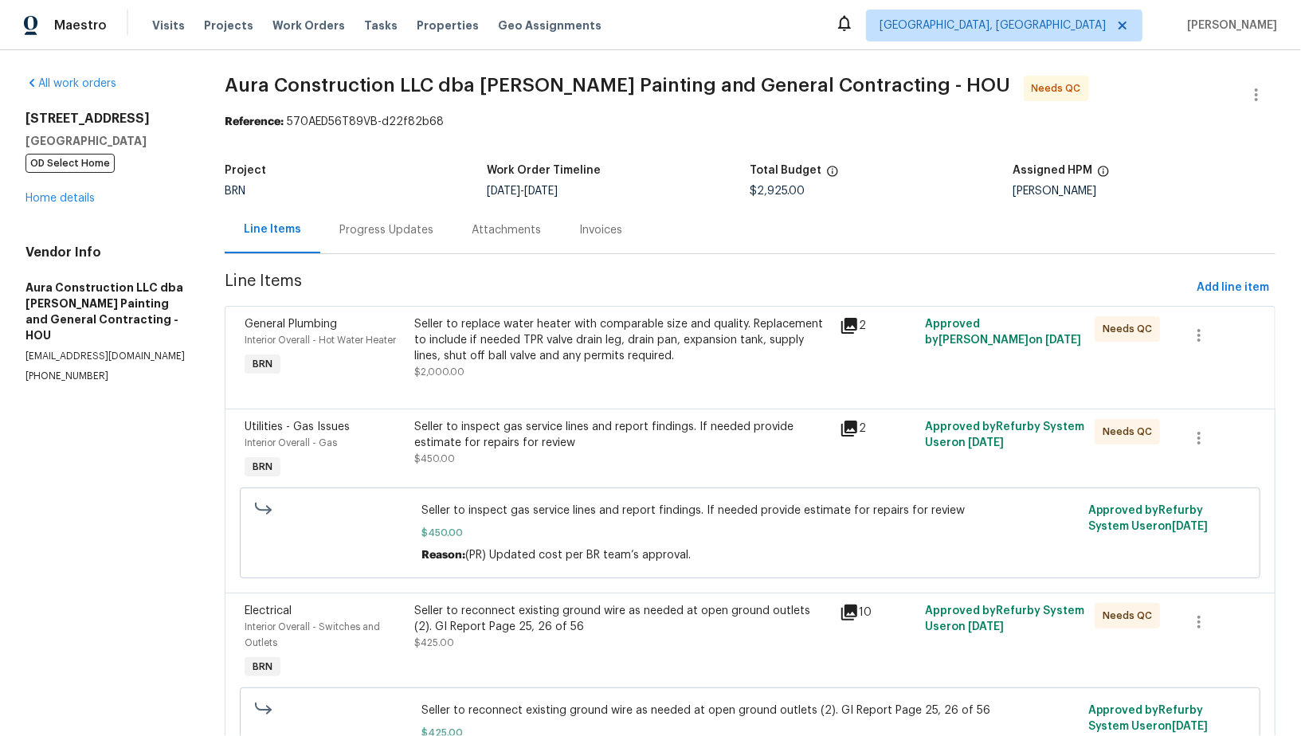
click at [539, 437] on div "Seller to inspect gas service lines and report findings. If needed provide esti…" at bounding box center [622, 435] width 416 height 32
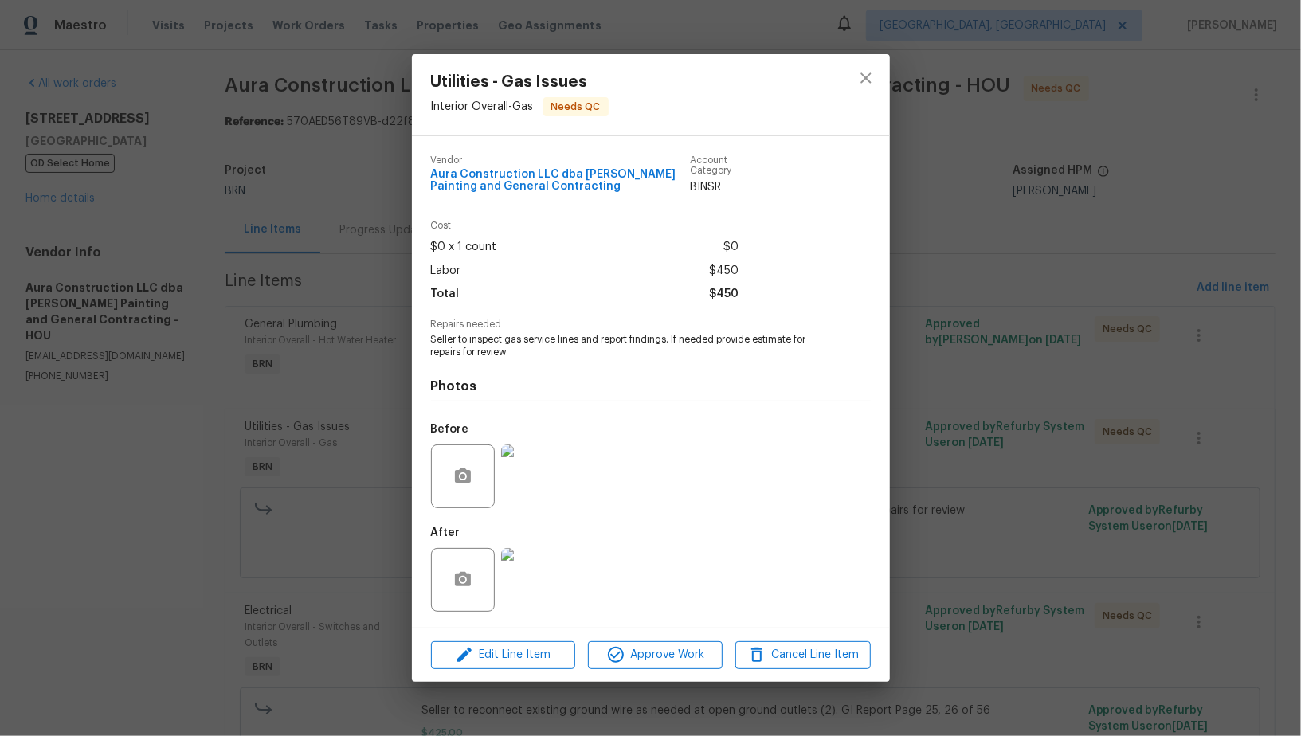
click at [532, 482] on img at bounding box center [533, 477] width 64 height 64
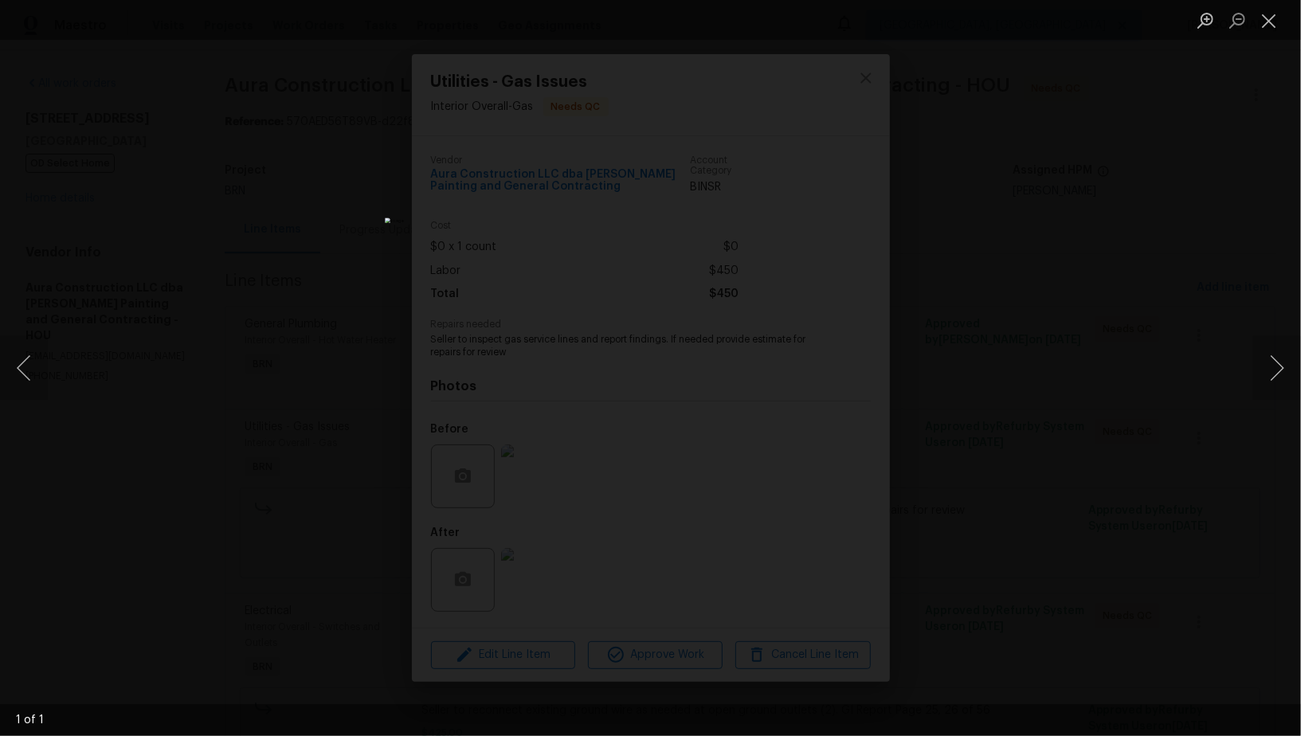
click at [1131, 238] on div "Lightbox" at bounding box center [650, 368] width 1301 height 736
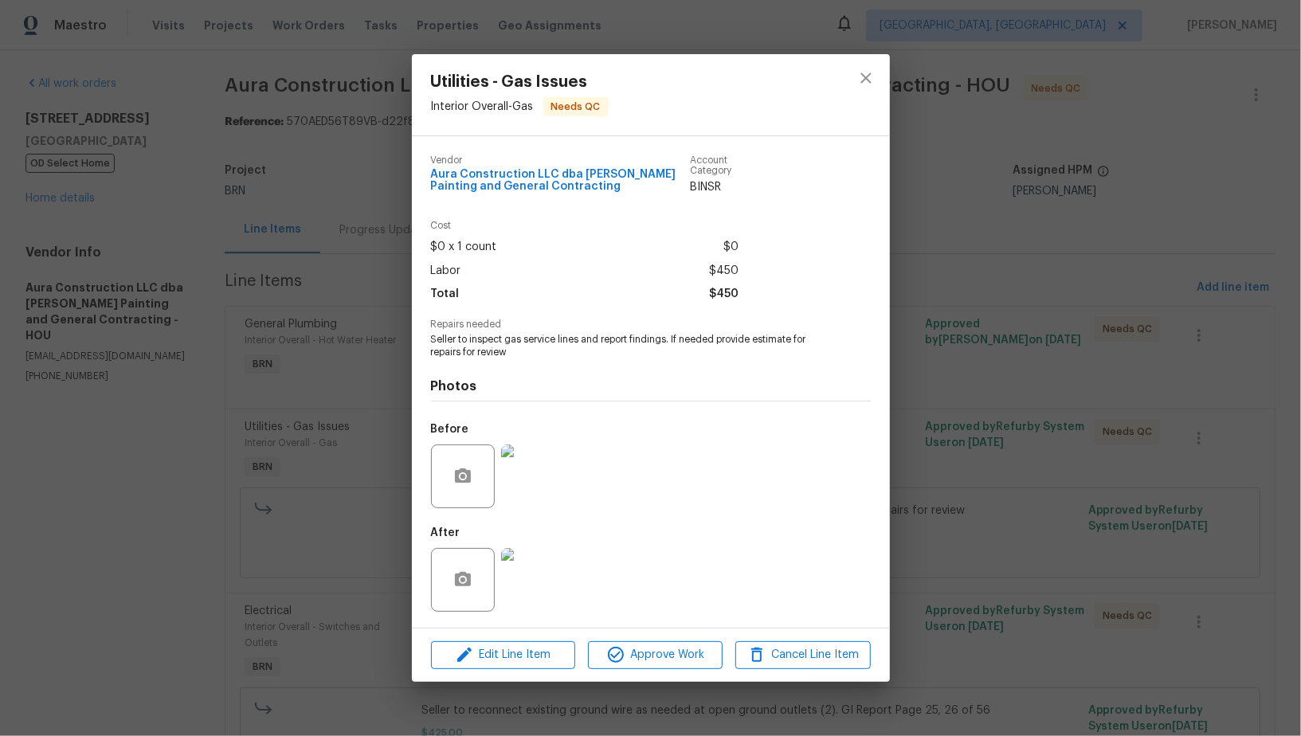
click at [1131, 238] on div "Utilities - Gas Issues Interior Overall - Gas Needs QC Vendor Aura Construction…" at bounding box center [650, 368] width 1301 height 736
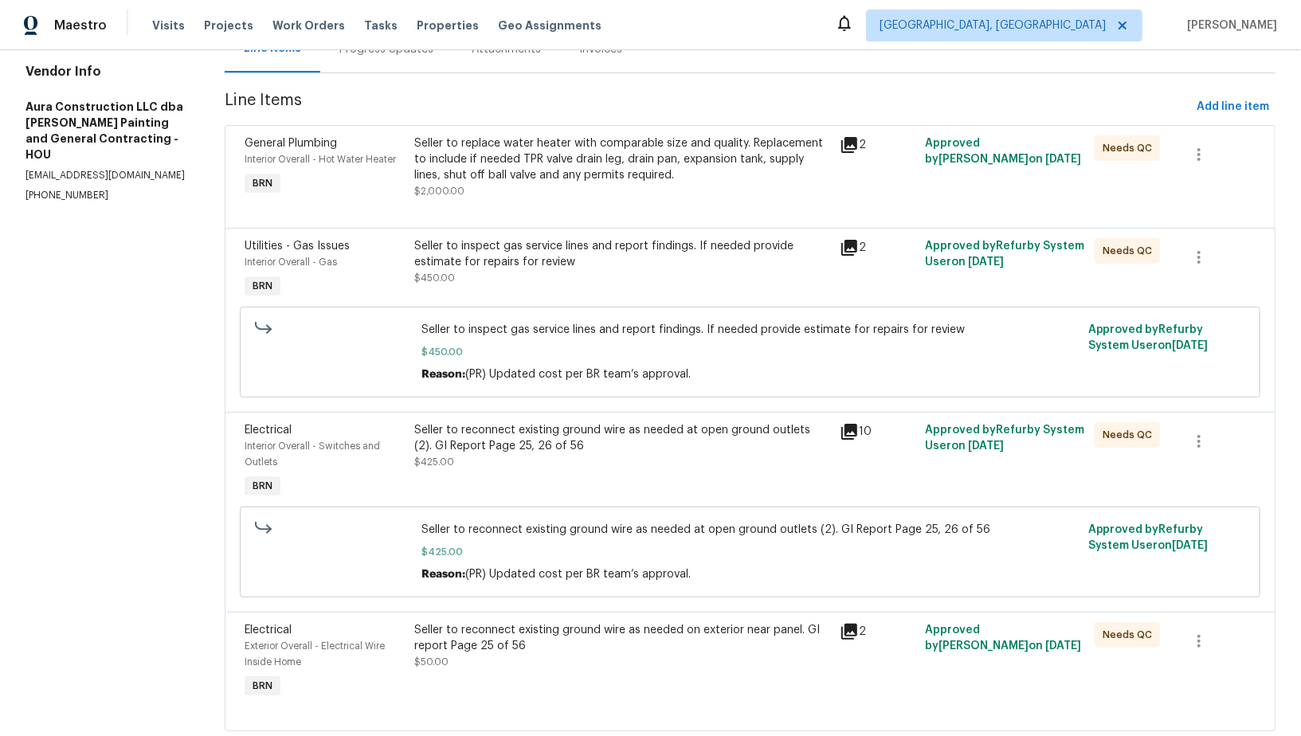
scroll to position [150, 0]
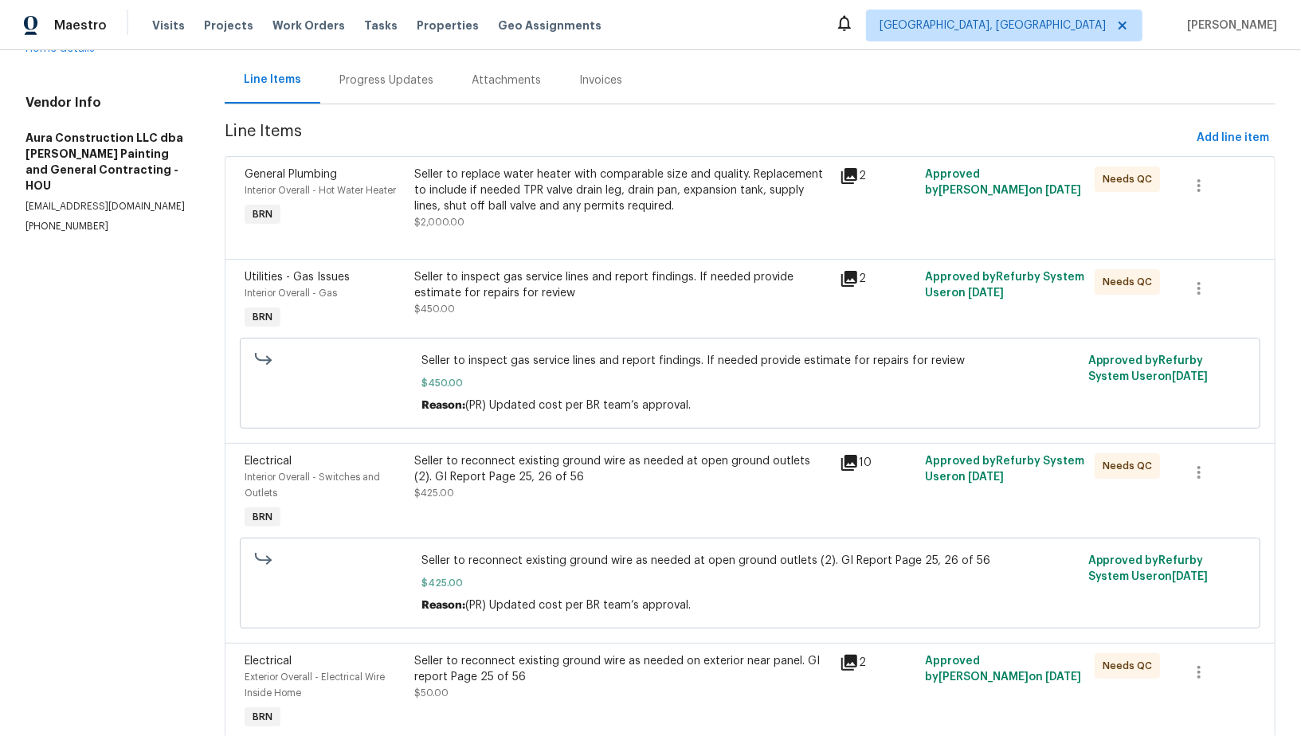
click at [493, 210] on div "Seller to replace water heater with comparable size and quality. Replacement to…" at bounding box center [622, 191] width 416 height 48
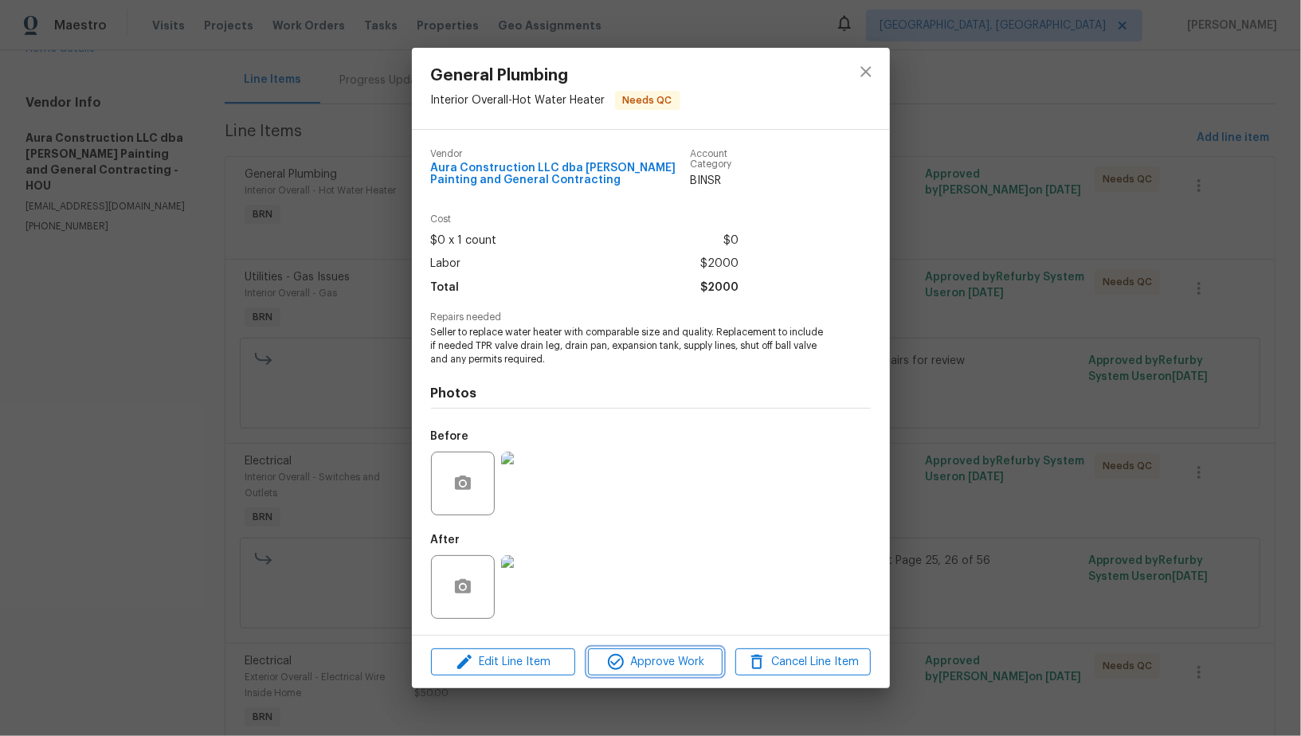
click at [606, 666] on icon "button" at bounding box center [615, 662] width 19 height 19
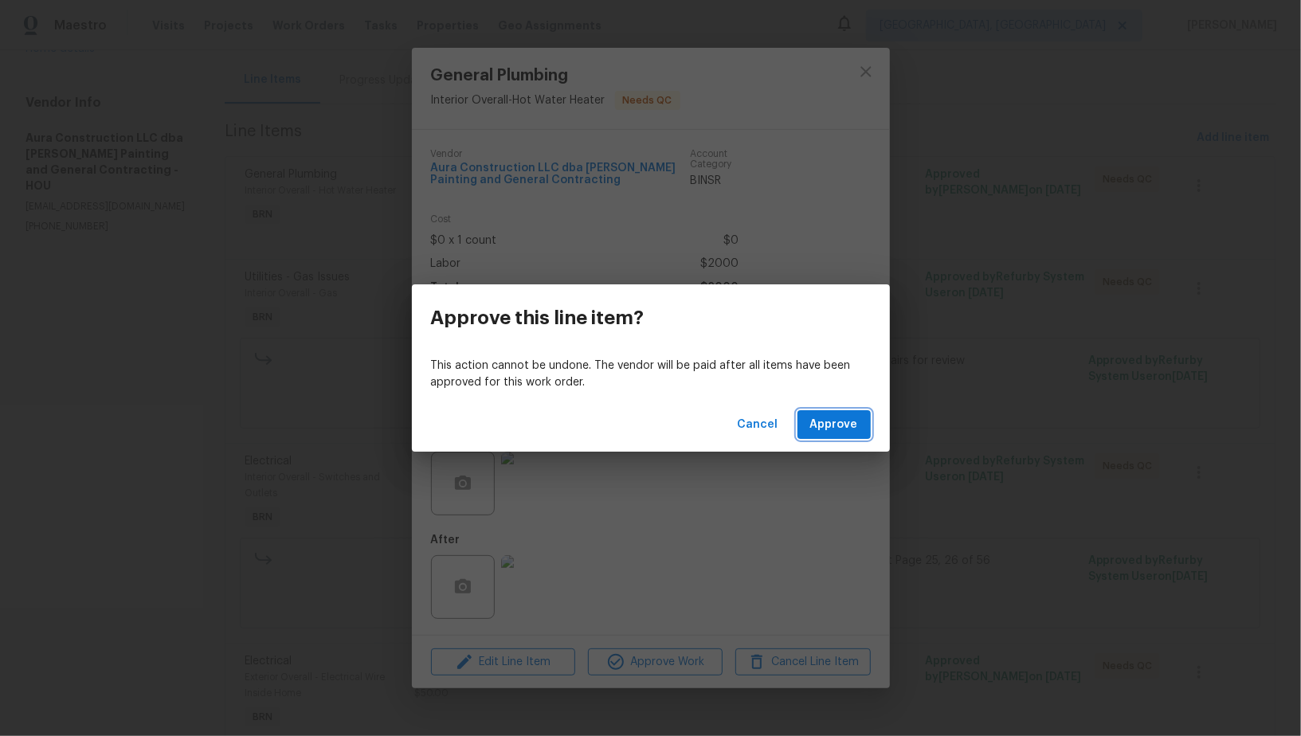
click at [812, 428] on span "Approve" at bounding box center [834, 425] width 48 height 20
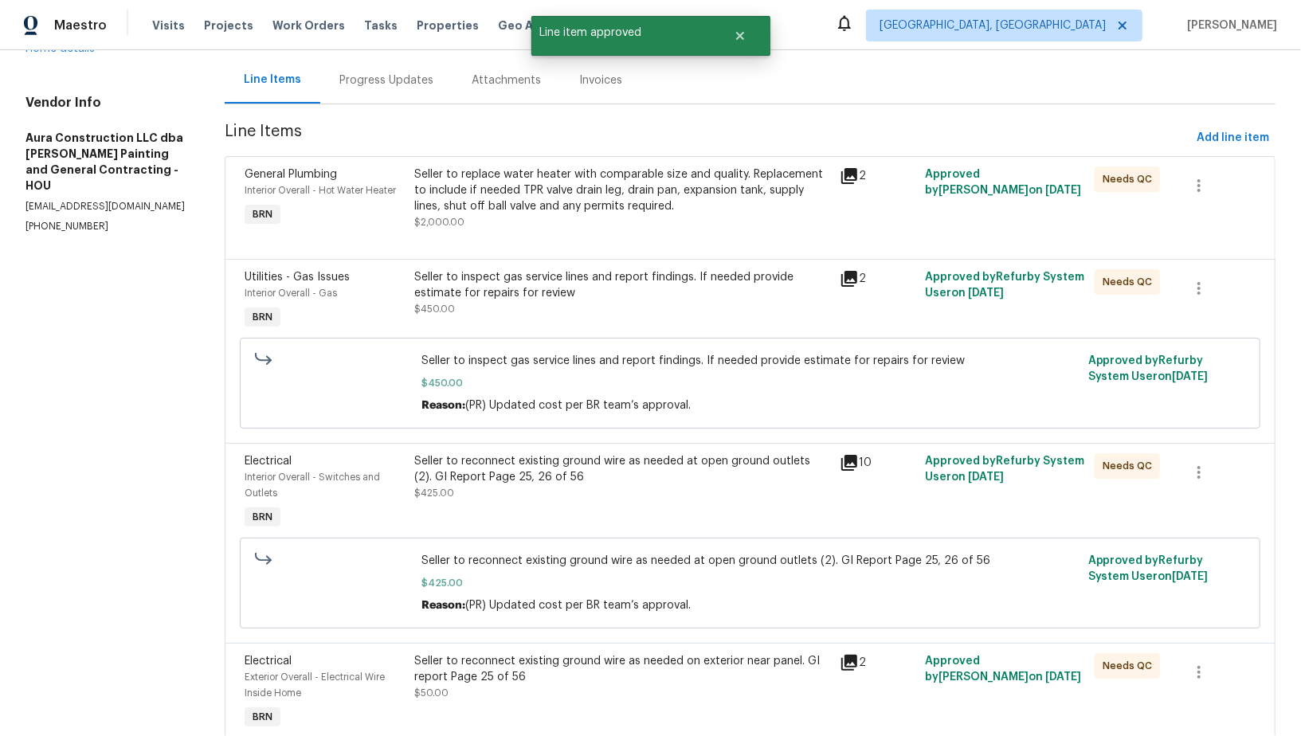
scroll to position [0, 0]
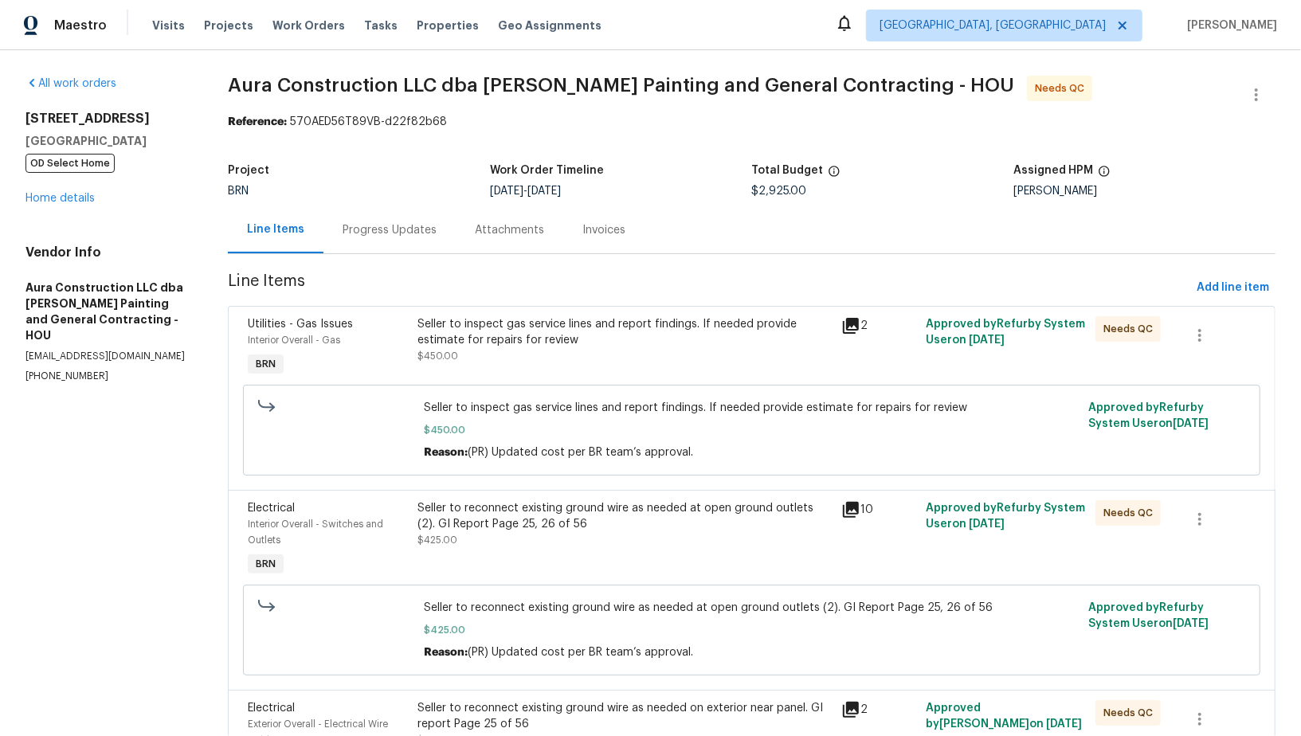
click at [401, 234] on div "Progress Updates" at bounding box center [390, 230] width 94 height 16
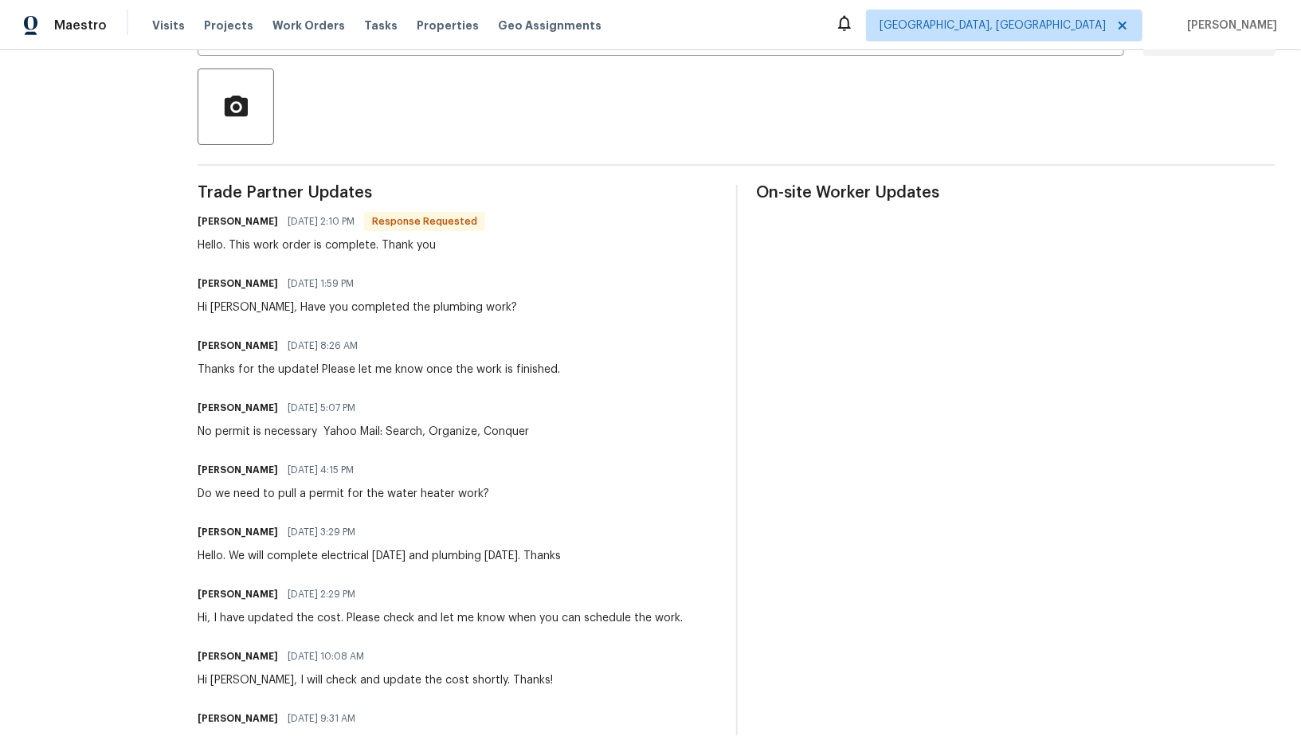
scroll to position [51, 0]
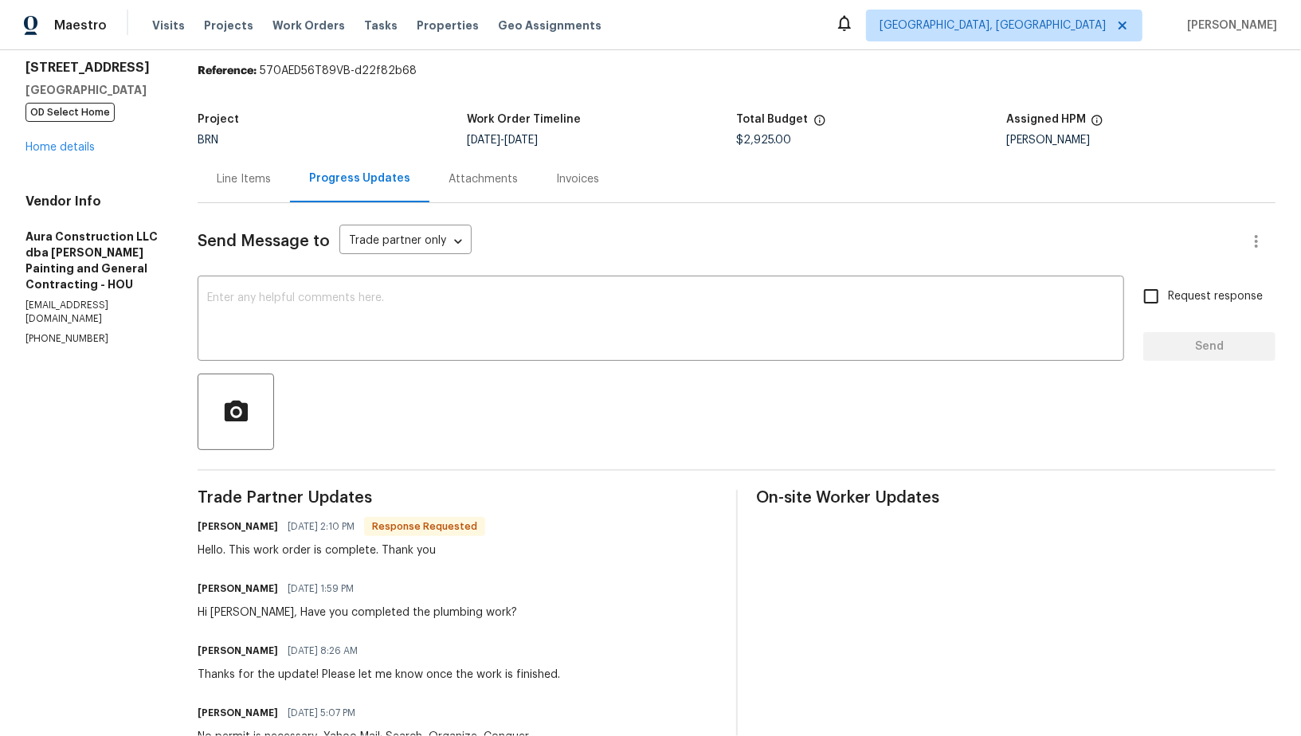
click at [255, 168] on div "Line Items" at bounding box center [244, 178] width 92 height 47
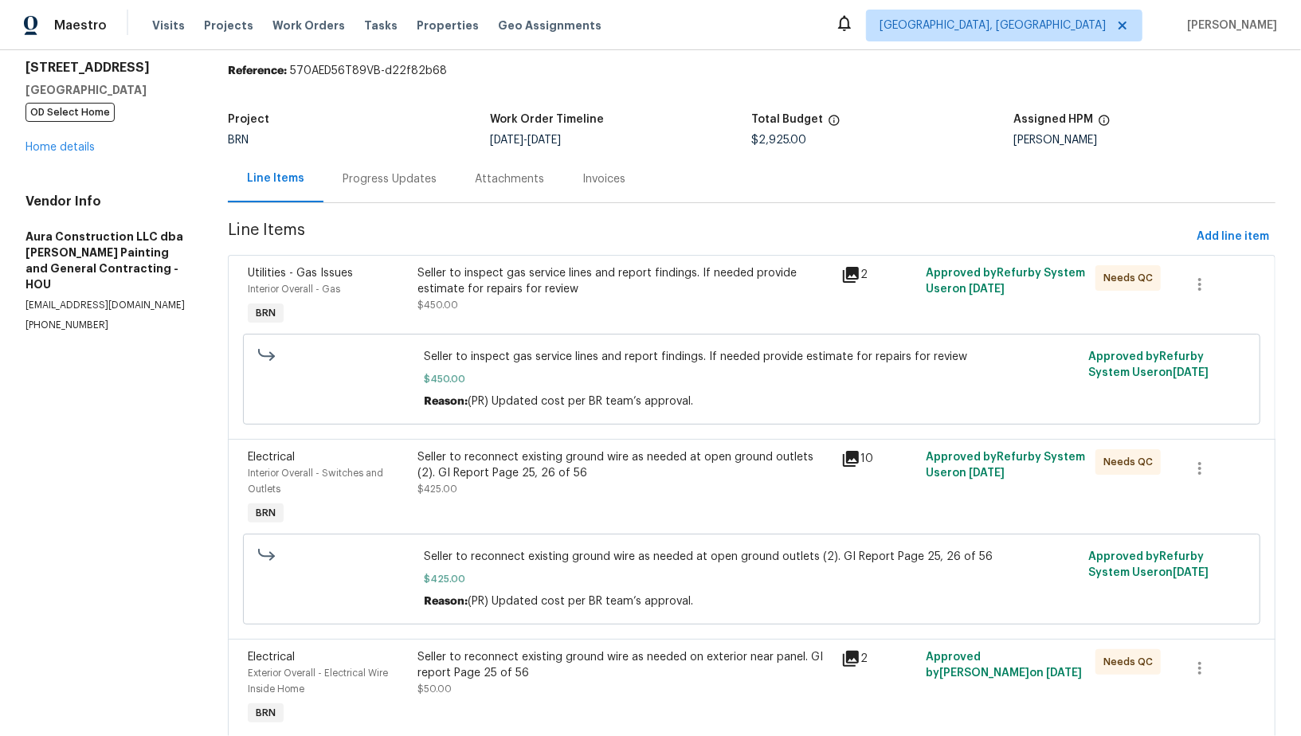
click at [386, 175] on div "Progress Updates" at bounding box center [390, 179] width 94 height 16
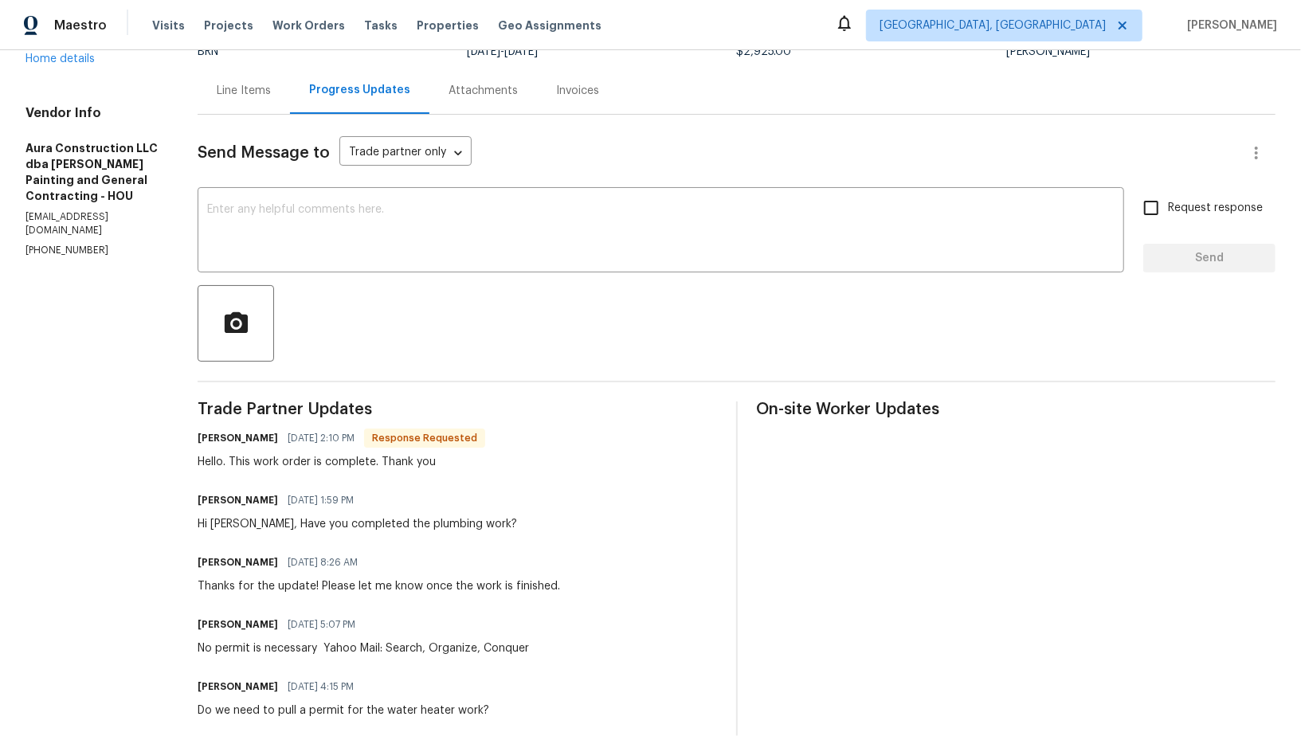
scroll to position [94, 0]
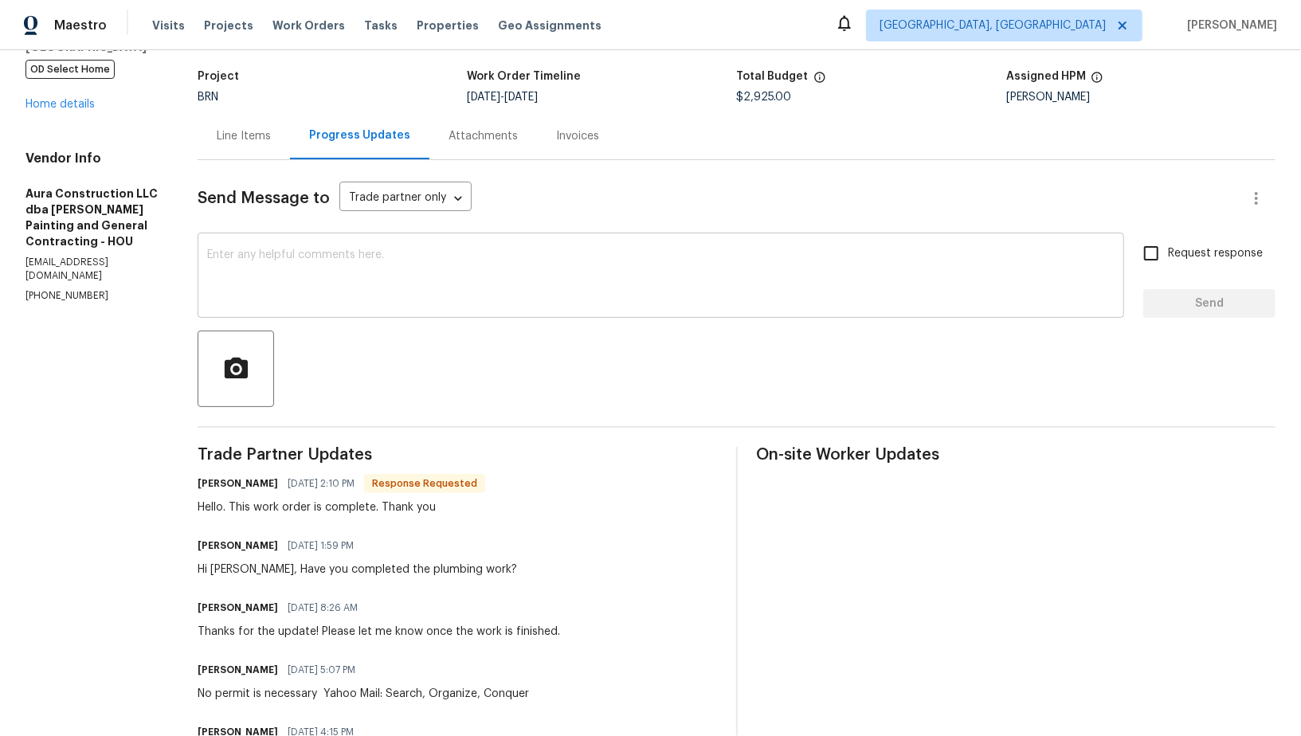
click at [339, 311] on div "x ​" at bounding box center [661, 277] width 927 height 81
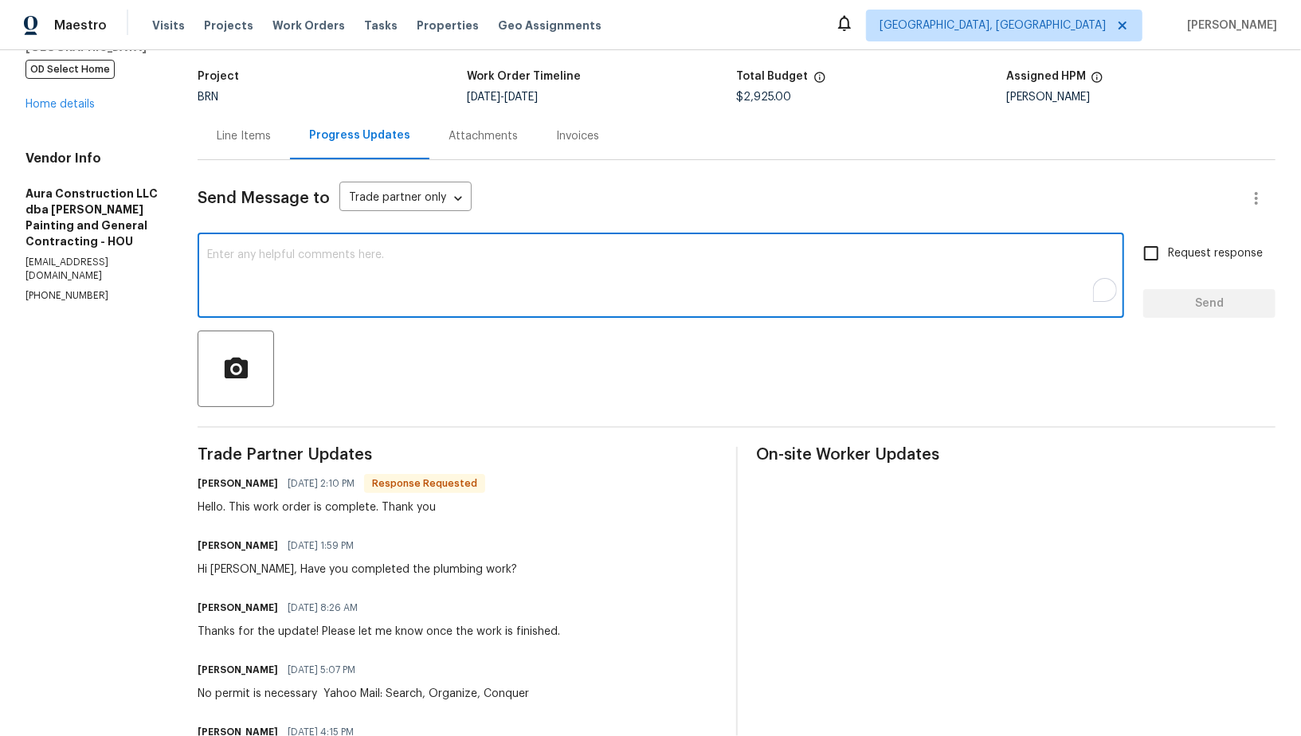
click at [339, 311] on div "x ​" at bounding box center [661, 277] width 927 height 81
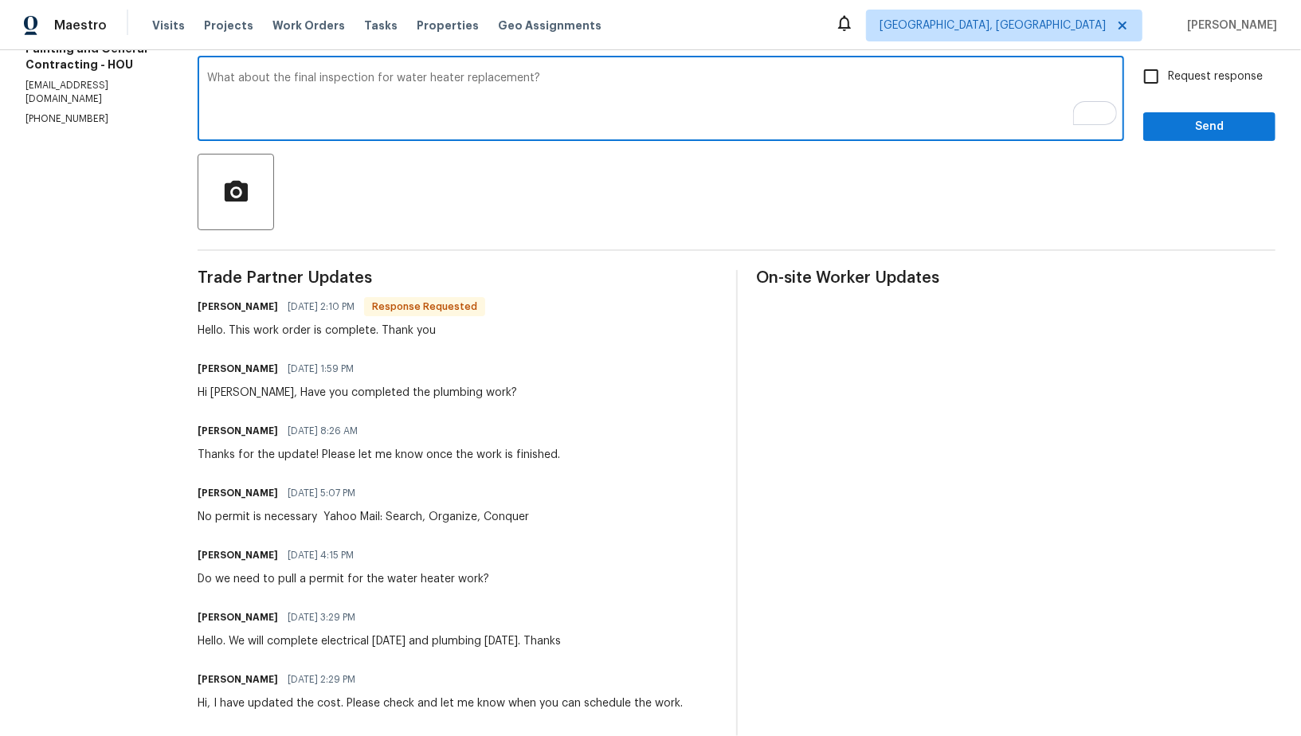
scroll to position [233, 0]
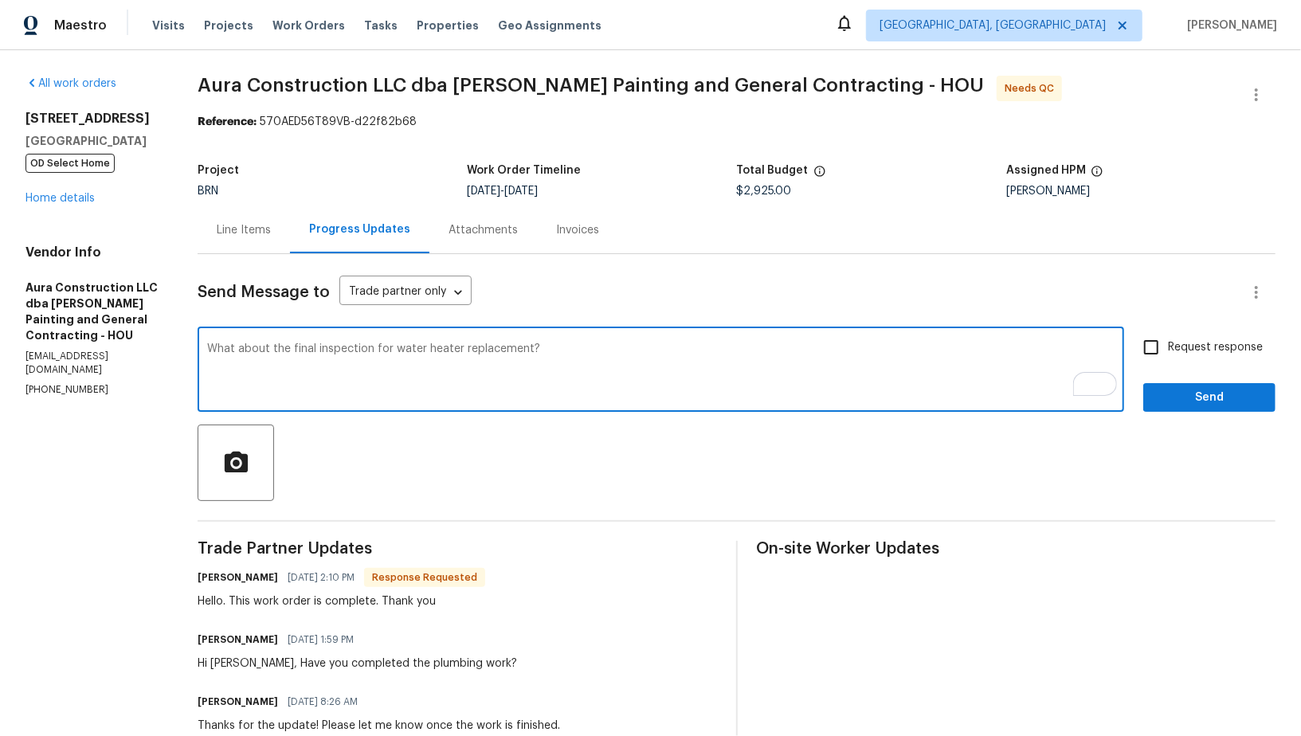
type textarea "What about the final inspection for water heater replacement?"
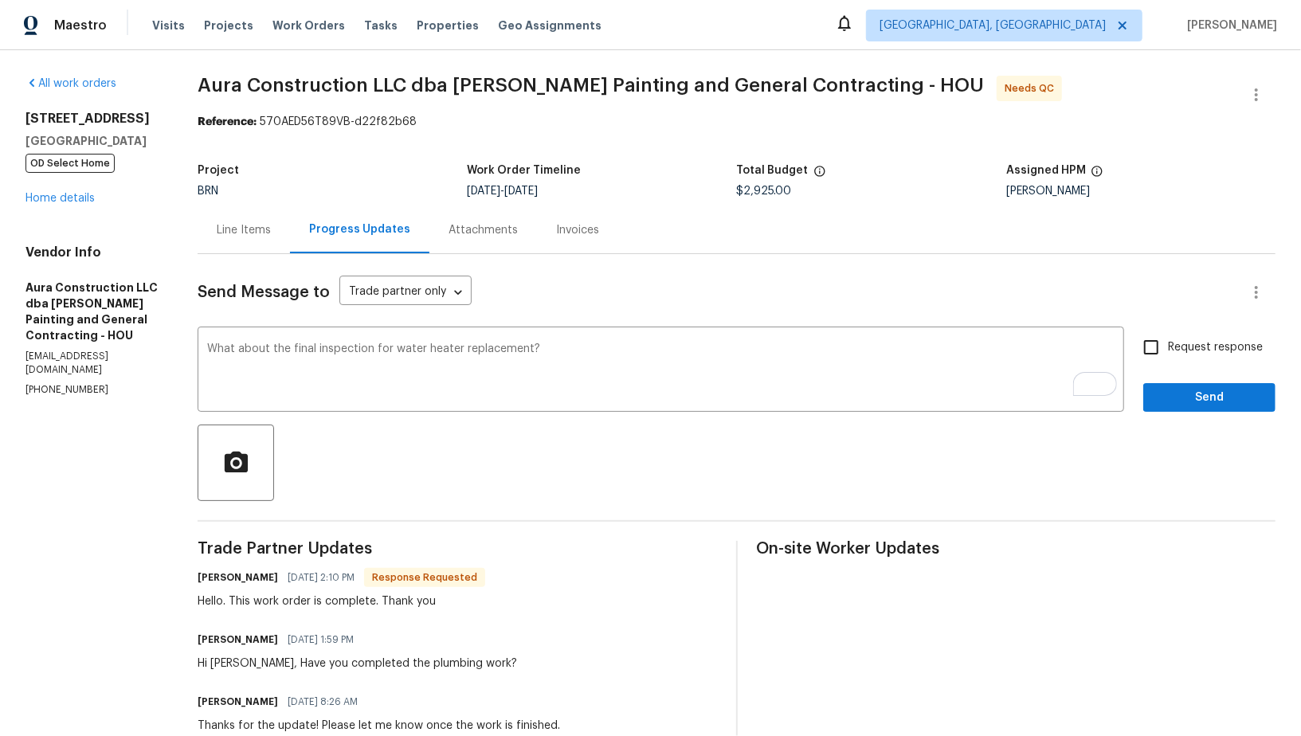
click at [1175, 360] on label "Request response" at bounding box center [1199, 347] width 128 height 33
click at [1168, 360] on input "Request response" at bounding box center [1151, 347] width 33 height 33
checkbox input "true"
click at [1189, 382] on div "Request response Send" at bounding box center [1209, 371] width 132 height 81
click at [1187, 390] on span "Send" at bounding box center [1209, 398] width 107 height 20
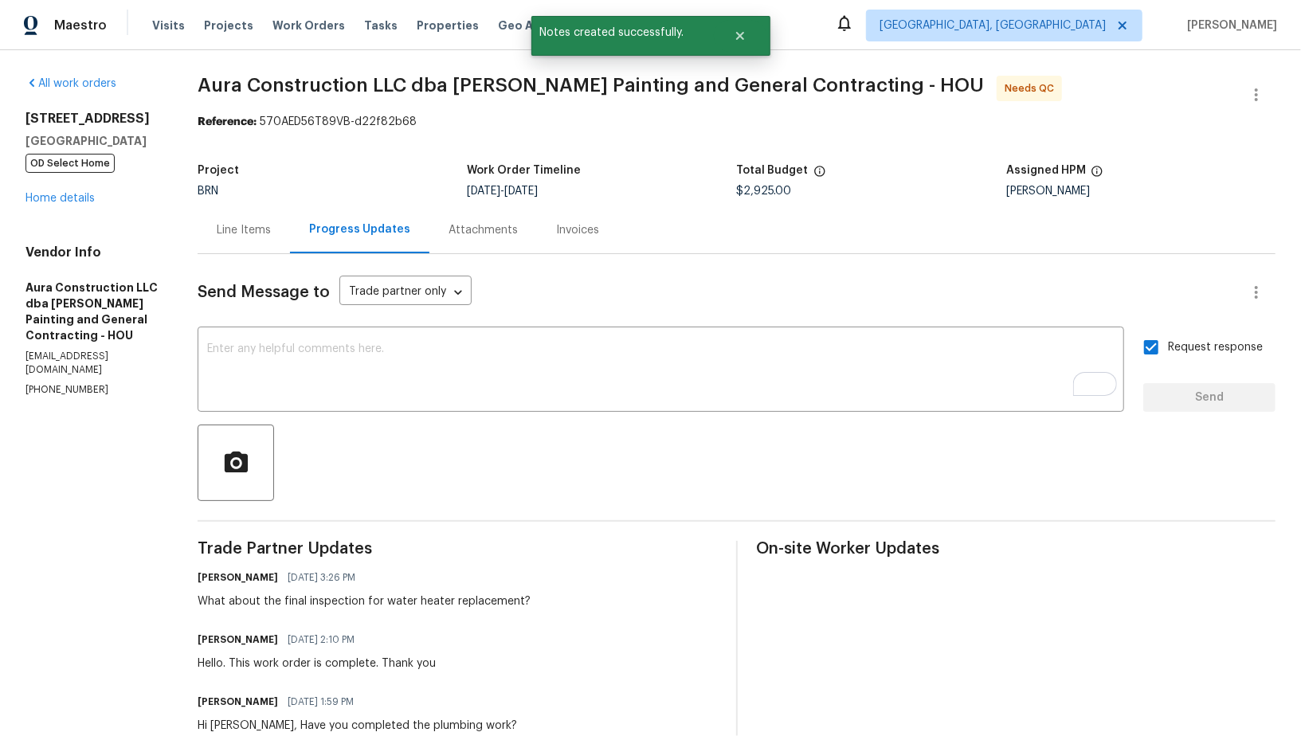
click at [236, 229] on div "Line Items" at bounding box center [244, 230] width 54 height 16
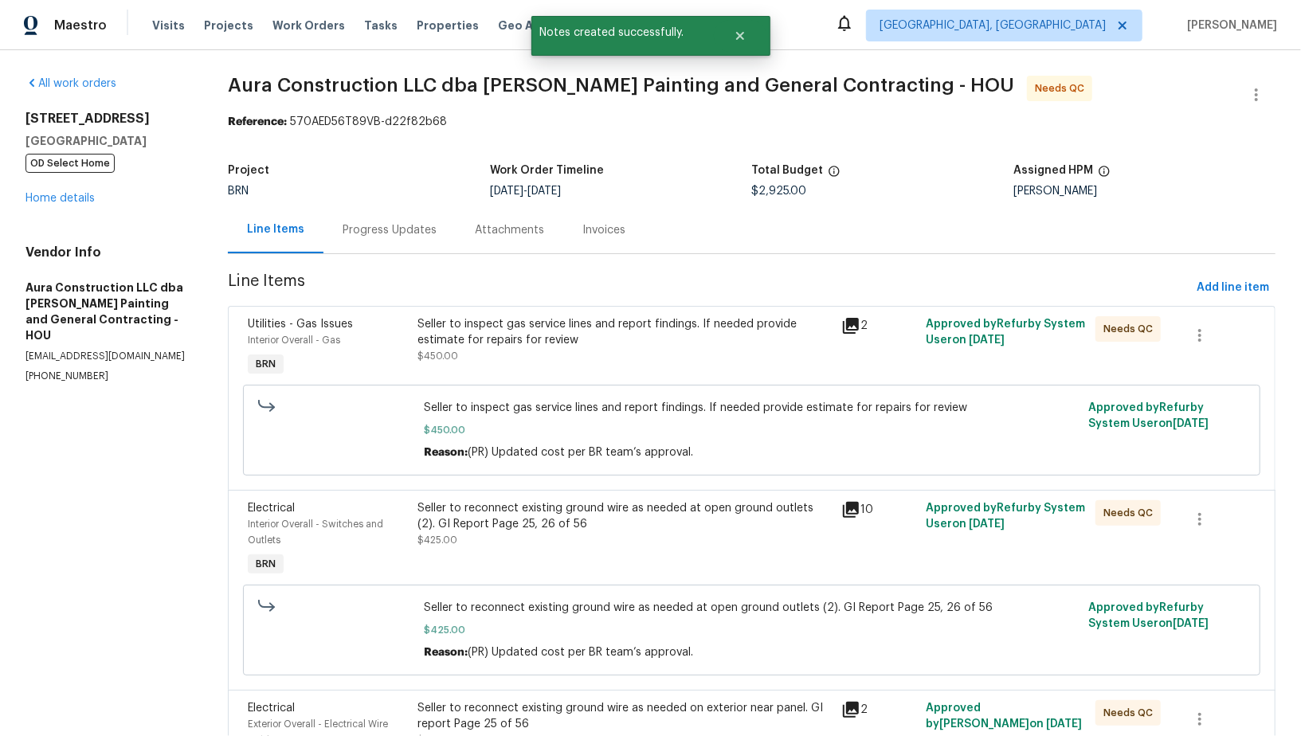
click at [382, 252] on div "Progress Updates" at bounding box center [390, 229] width 132 height 47
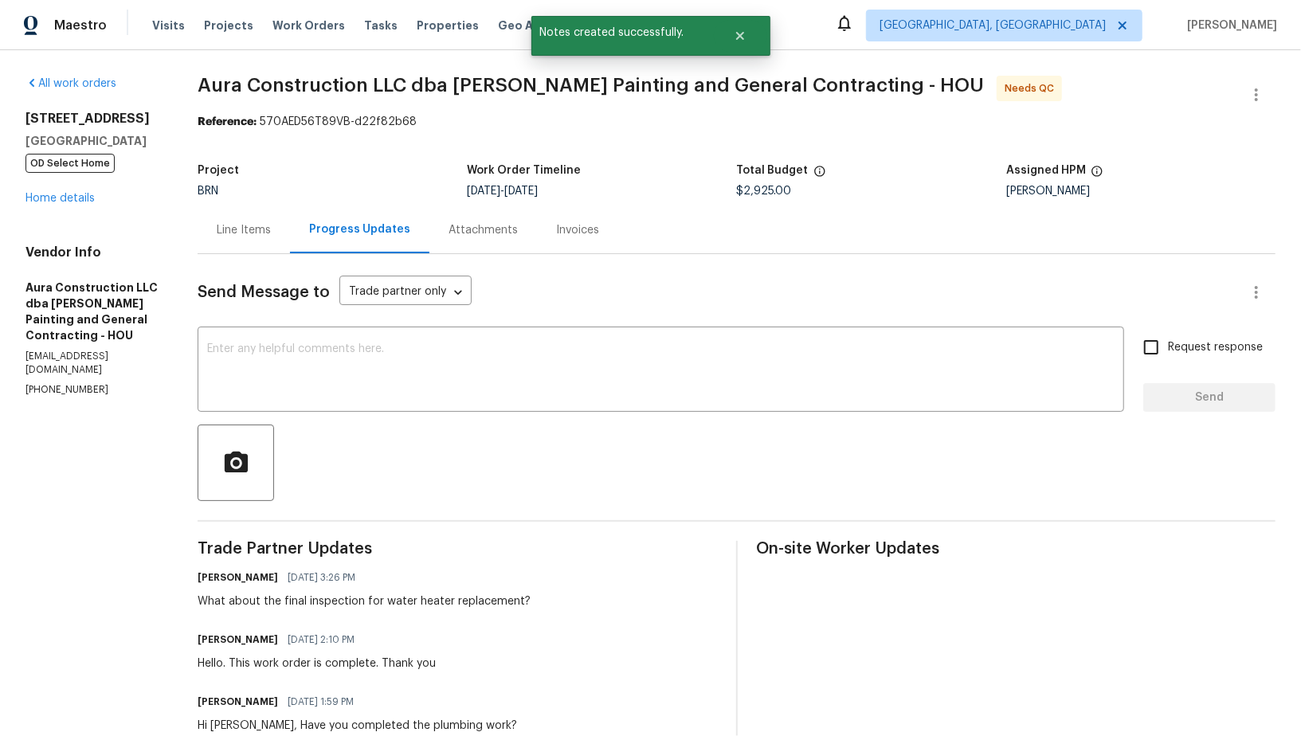
click at [80, 185] on div "[STREET_ADDRESS][PERSON_NAME] OD Select Home Home details" at bounding box center [92, 159] width 134 height 96
click at [75, 198] on link "Home details" at bounding box center [59, 198] width 69 height 11
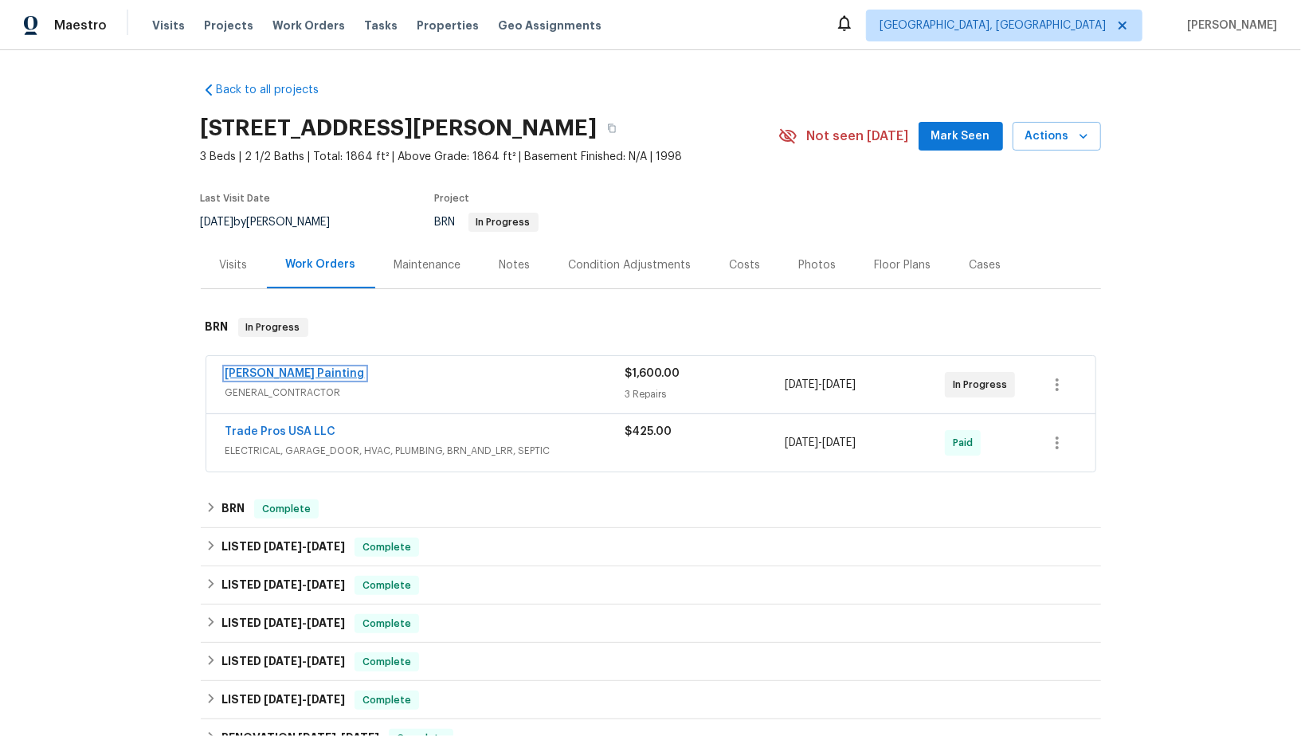
click at [265, 371] on link "[PERSON_NAME] Painting" at bounding box center [295, 373] width 139 height 11
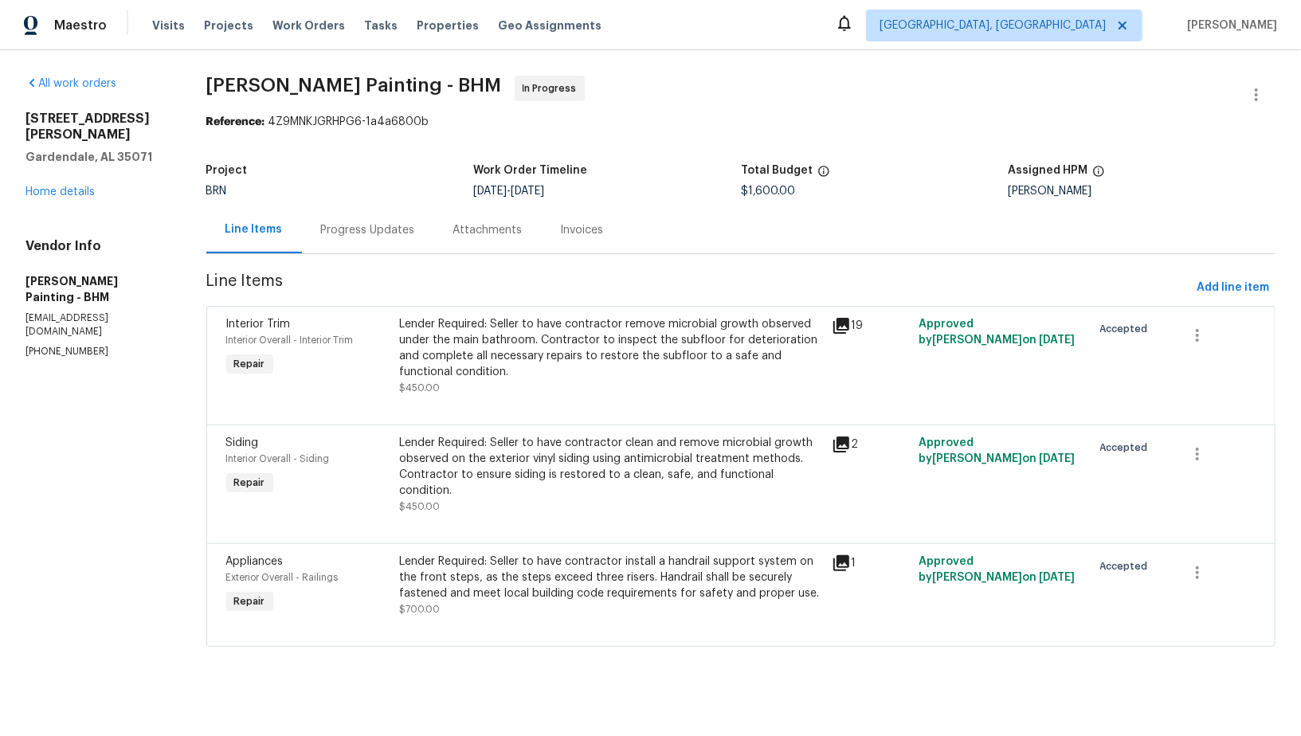
click at [415, 233] on div "Progress Updates" at bounding box center [368, 230] width 94 height 16
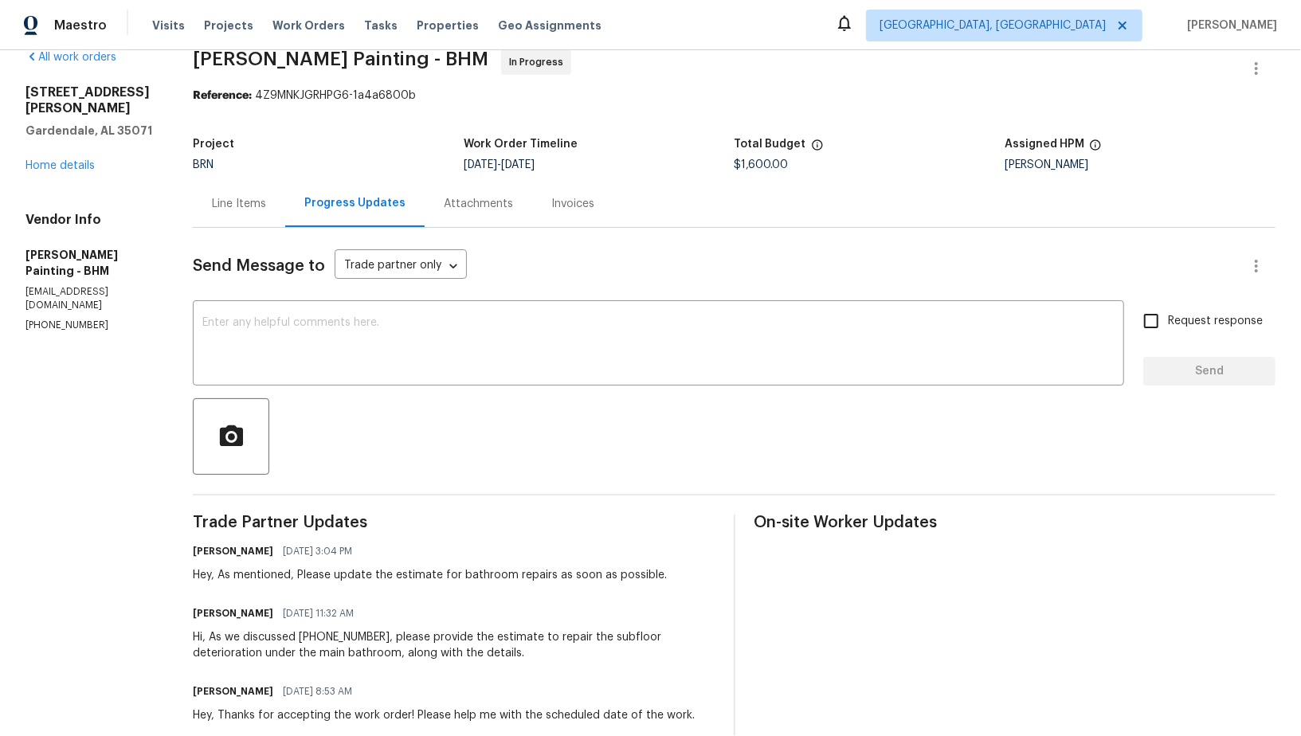
scroll to position [48, 0]
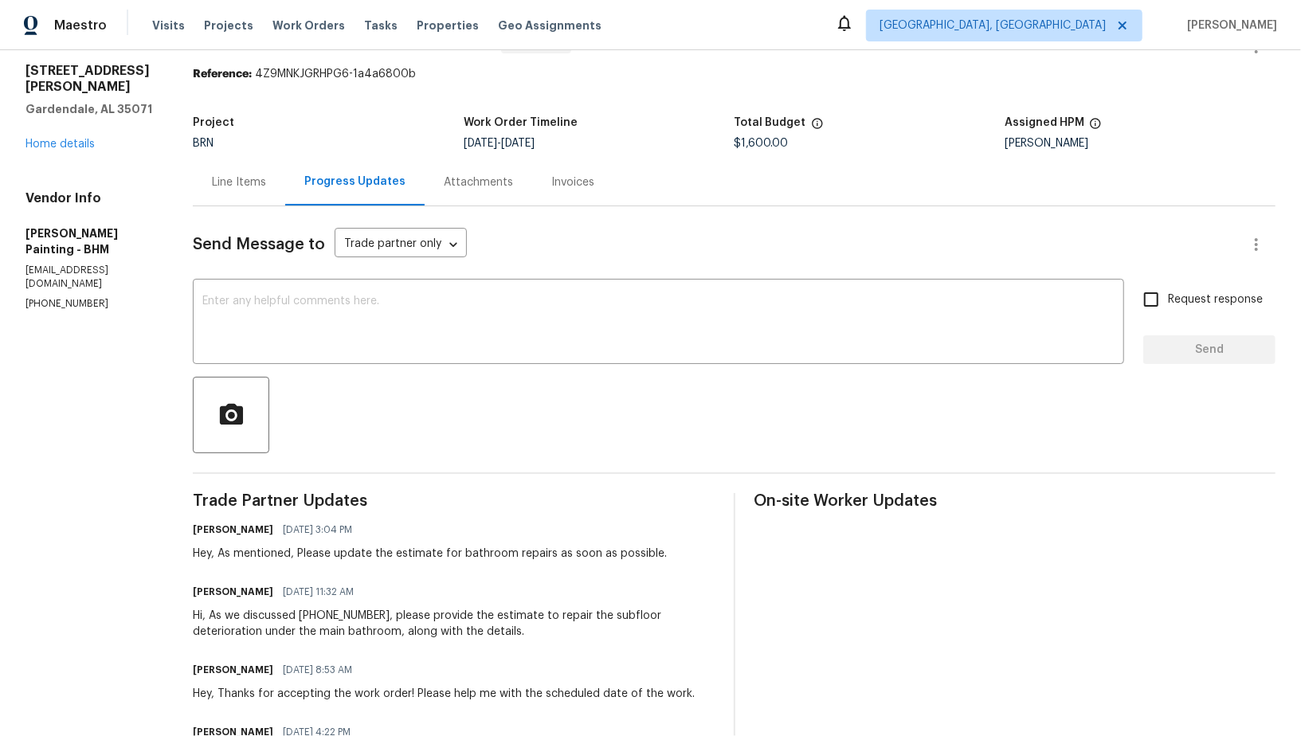
click at [285, 172] on div "Line Items" at bounding box center [239, 182] width 92 height 47
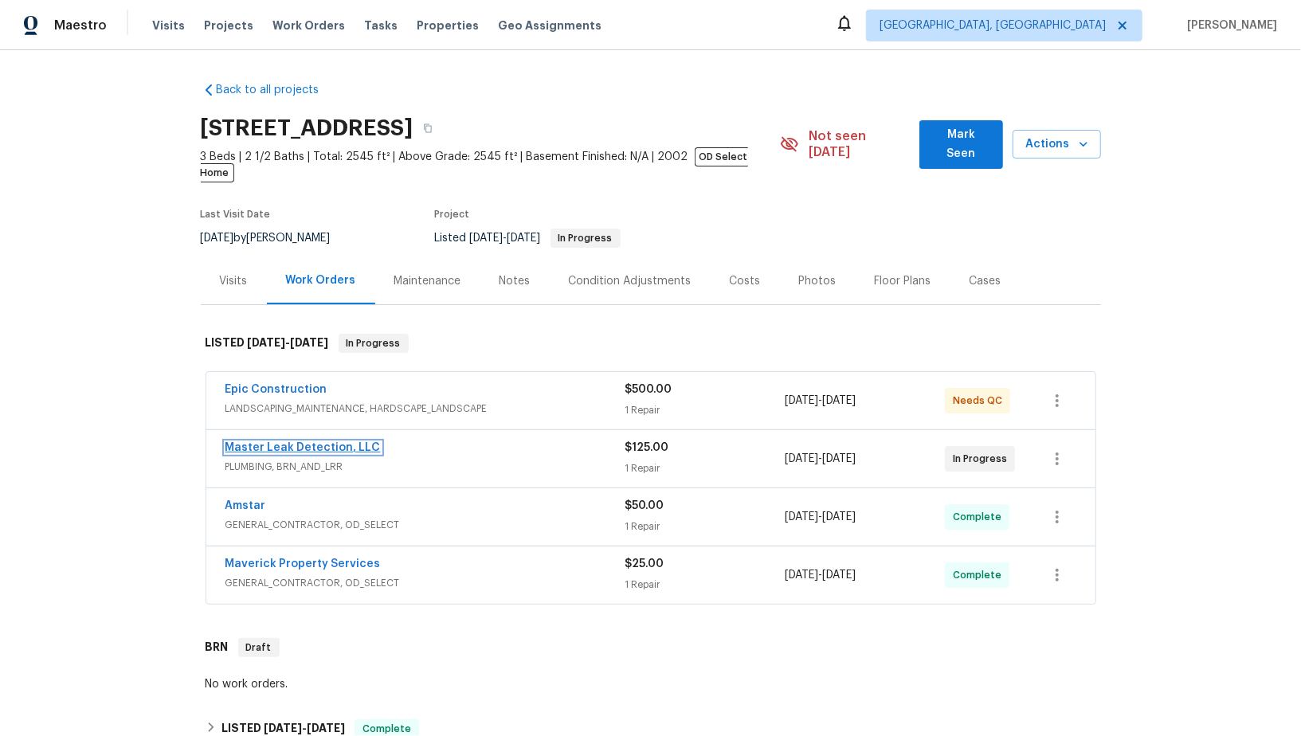
click at [283, 442] on link "Master Leak Detection, LLC" at bounding box center [303, 447] width 155 height 11
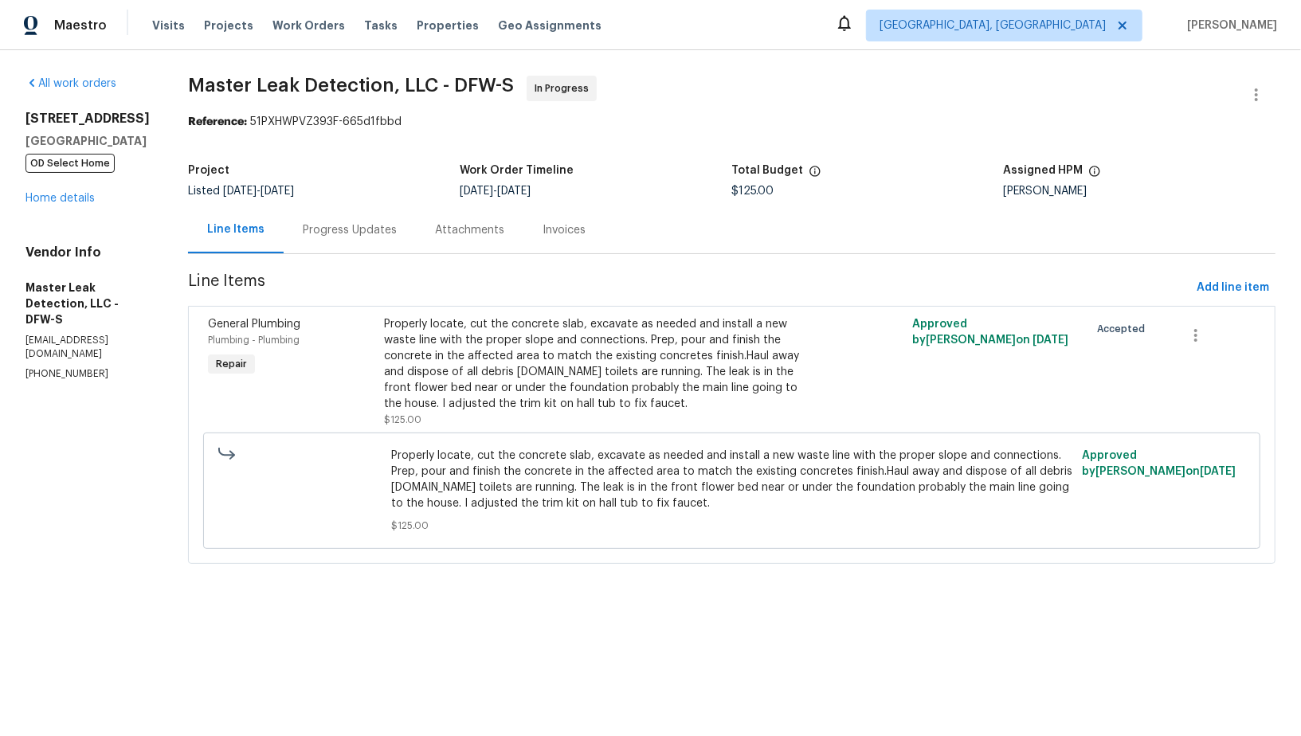
click at [494, 381] on div "Properly locate, cut the concrete slab, excavate as needed and install a new wa…" at bounding box center [599, 364] width 431 height 96
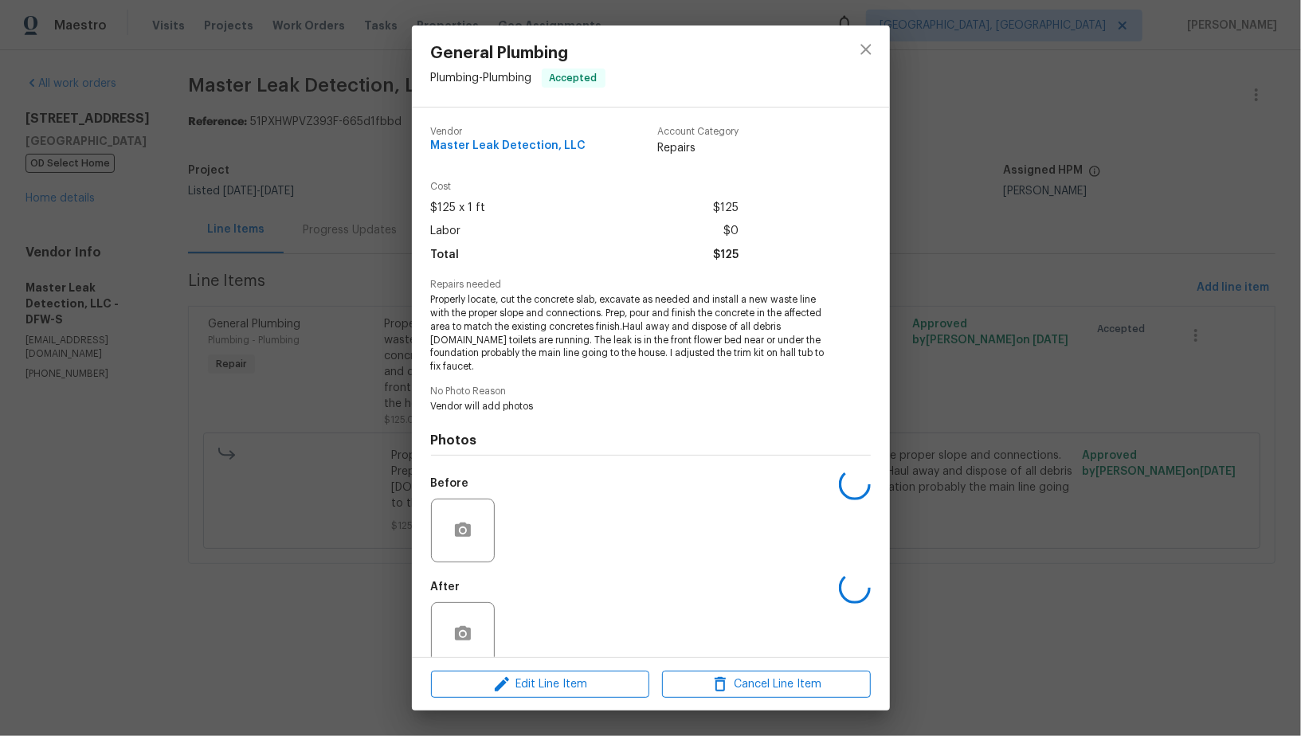
scroll to position [25, 0]
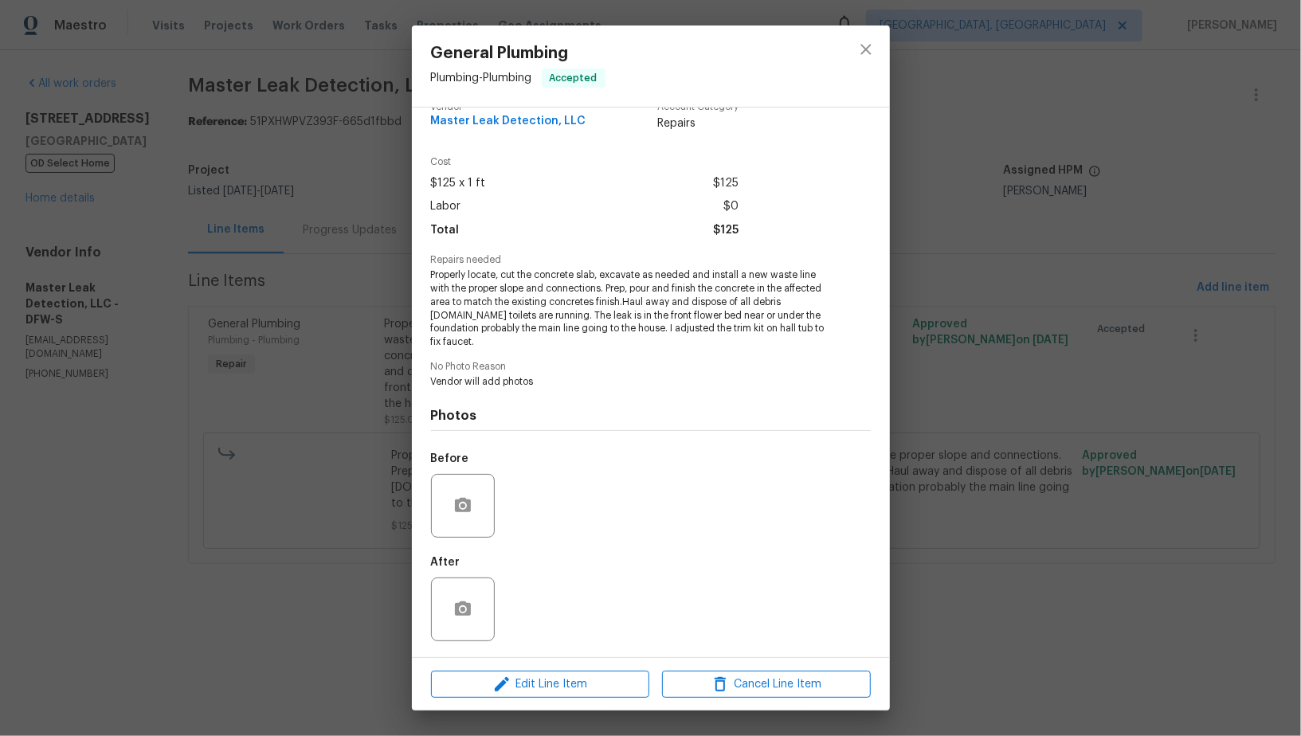
click at [377, 537] on div "General Plumbing Plumbing - Plumbing Accepted Vendor Master Leak Detection, LLC…" at bounding box center [650, 368] width 1301 height 736
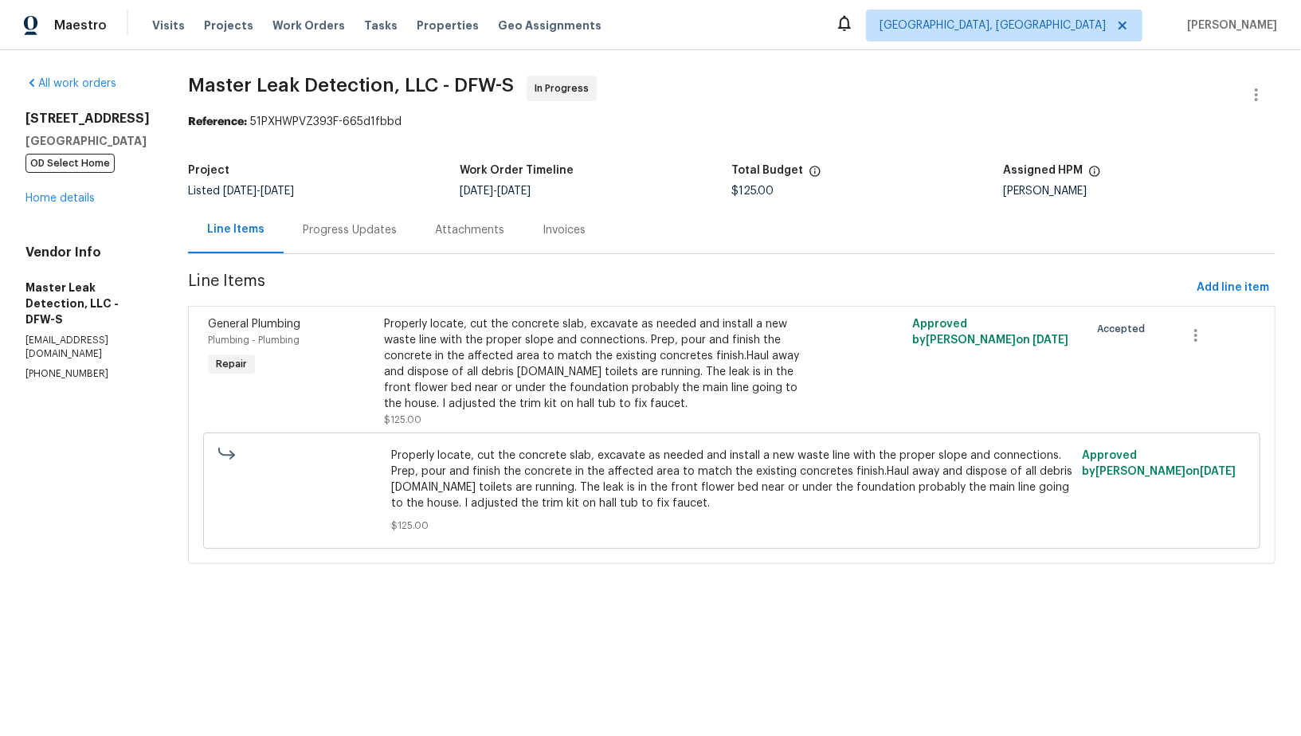
click at [354, 216] on div "Progress Updates" at bounding box center [350, 229] width 132 height 47
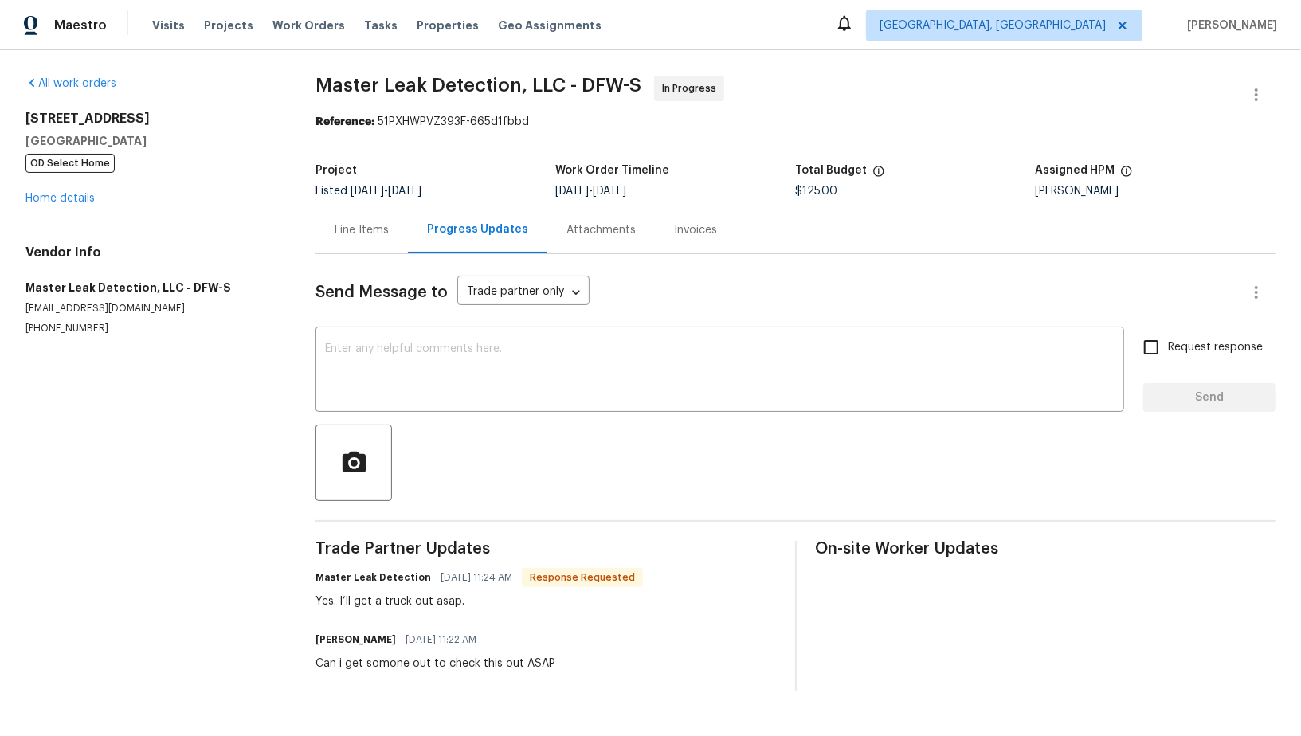
click at [358, 217] on div "Line Items" at bounding box center [362, 229] width 92 height 47
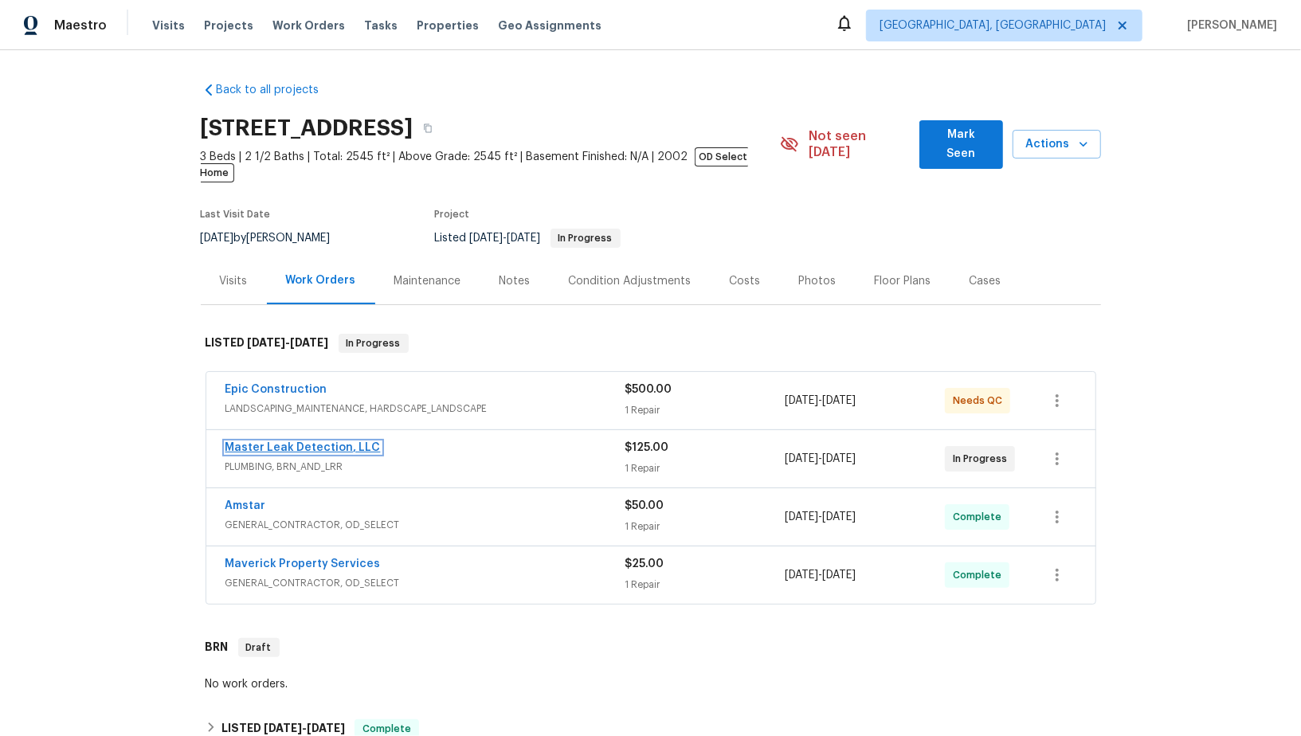
click at [304, 442] on link "Master Leak Detection, LLC" at bounding box center [303, 447] width 155 height 11
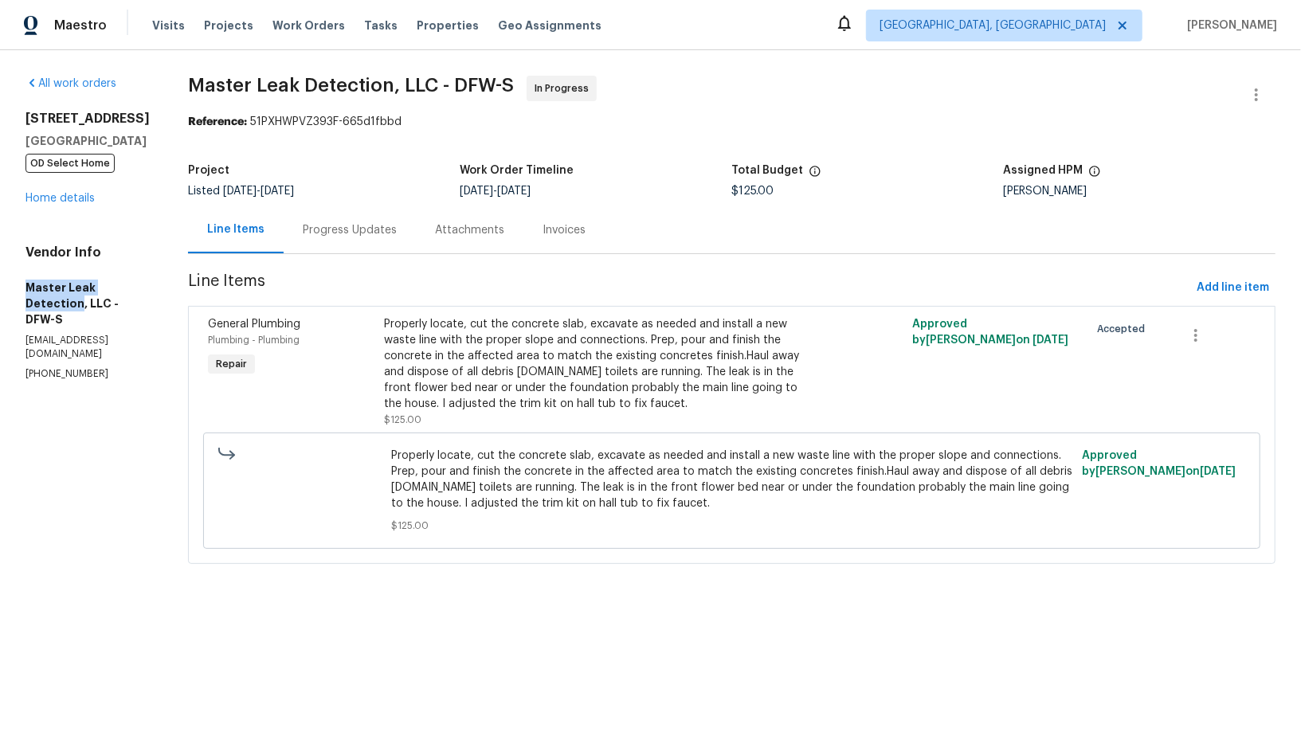
drag, startPoint x: 14, startPoint y: 292, endPoint x: 144, endPoint y: 290, distance: 129.9
click at [144, 290] on div "All work orders [STREET_ADDRESS] OD Select Home Home details Vendor Info Master…" at bounding box center [650, 329] width 1301 height 559
copy h5 "Master Leak Detection"
click at [18, 292] on div "All work orders [STREET_ADDRESS] OD Select Home Home details Vendor Info Master…" at bounding box center [650, 329] width 1301 height 559
drag, startPoint x: 18, startPoint y: 292, endPoint x: 127, endPoint y: 291, distance: 109.2
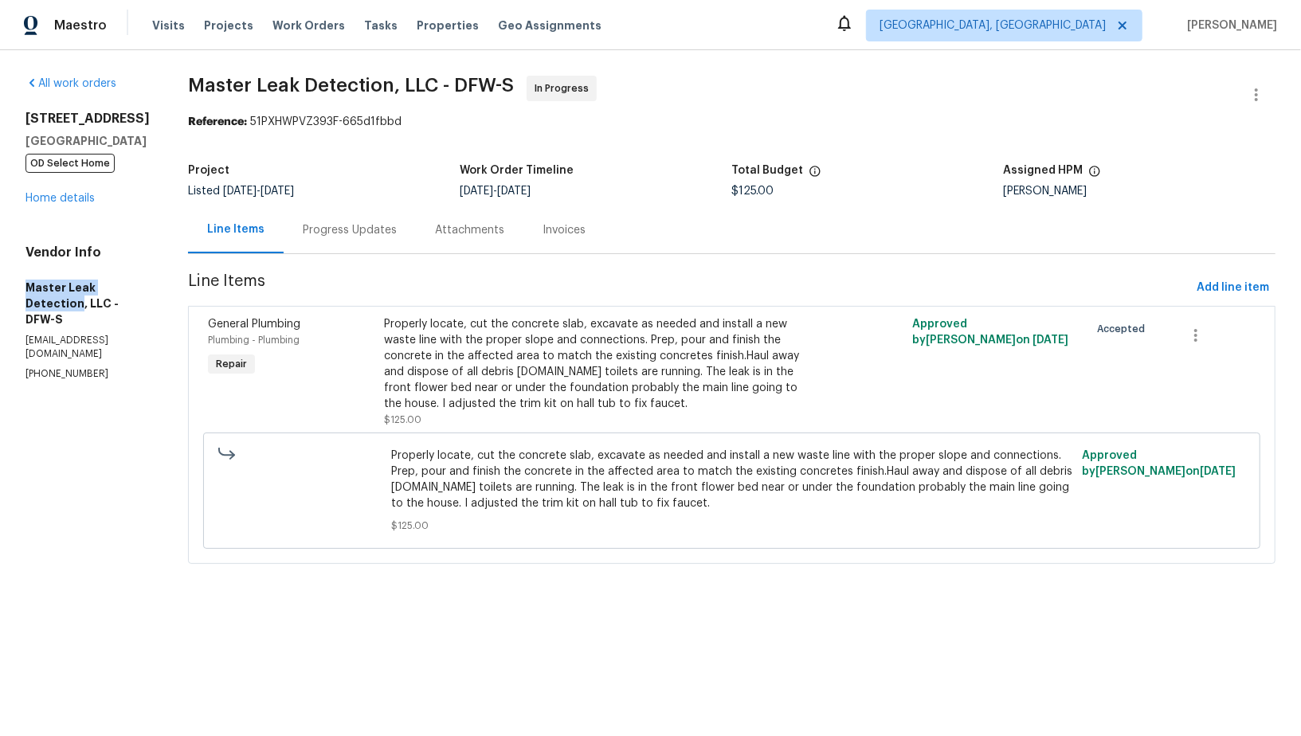
click at [127, 291] on div "All work orders [STREET_ADDRESS] OD Select Home Home details Vendor Info Master…" at bounding box center [650, 329] width 1301 height 559
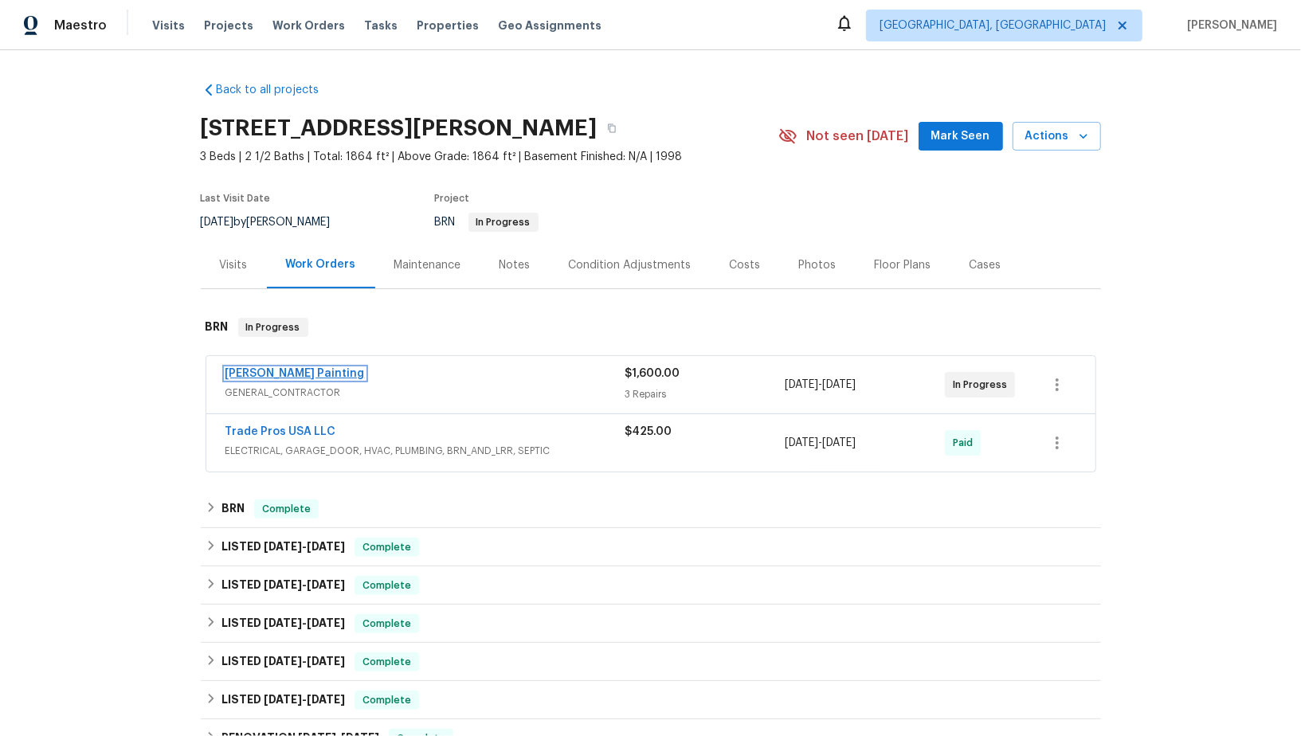
click at [260, 369] on link "[PERSON_NAME] Painting" at bounding box center [295, 373] width 139 height 11
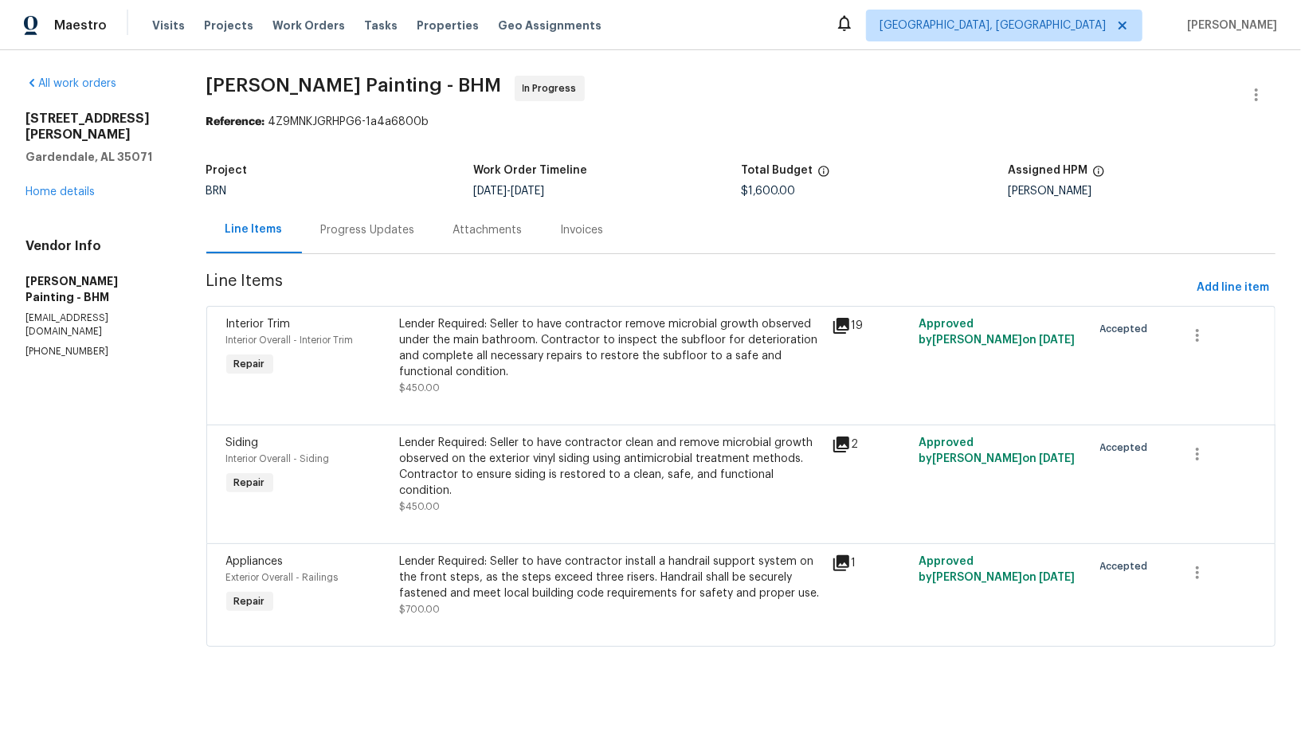
click at [415, 230] on div "Progress Updates" at bounding box center [368, 230] width 94 height 16
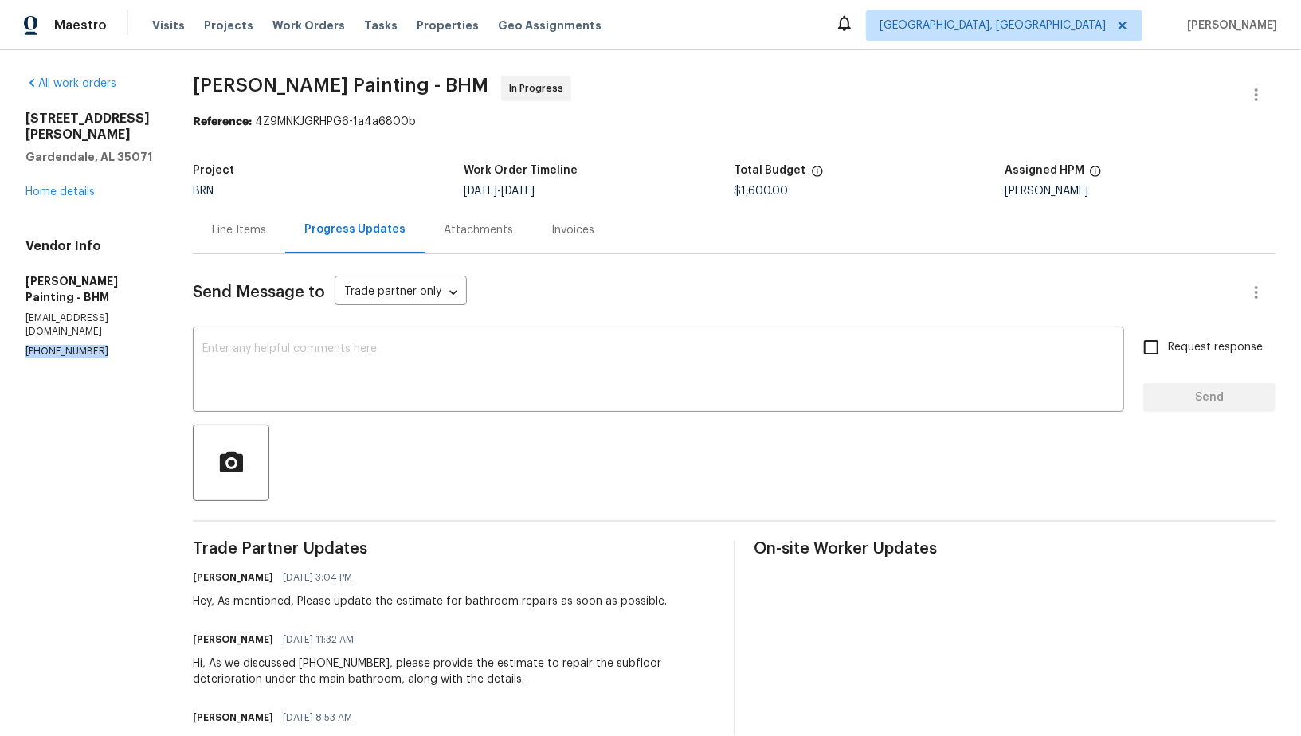
drag, startPoint x: 108, startPoint y: 306, endPoint x: 0, endPoint y: 306, distance: 107.6
click at [0, 306] on div "All work orders [STREET_ADDRESS][PERSON_NAME] Home details Vendor Info [PERSON_…" at bounding box center [650, 516] width 1301 height 932
copy p "[PHONE_NUMBER]"
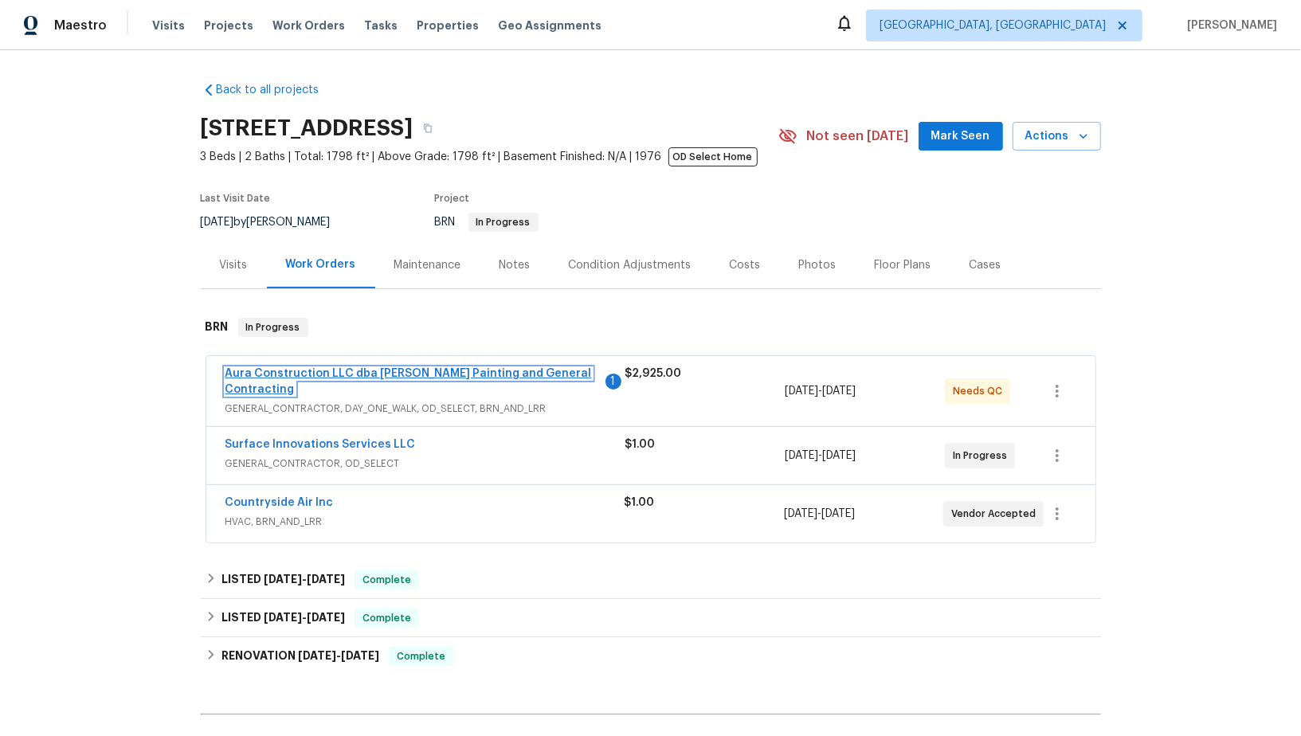
click at [376, 372] on link "Aura Construction LLC dba [PERSON_NAME] Painting and General Contracting" at bounding box center [409, 381] width 367 height 27
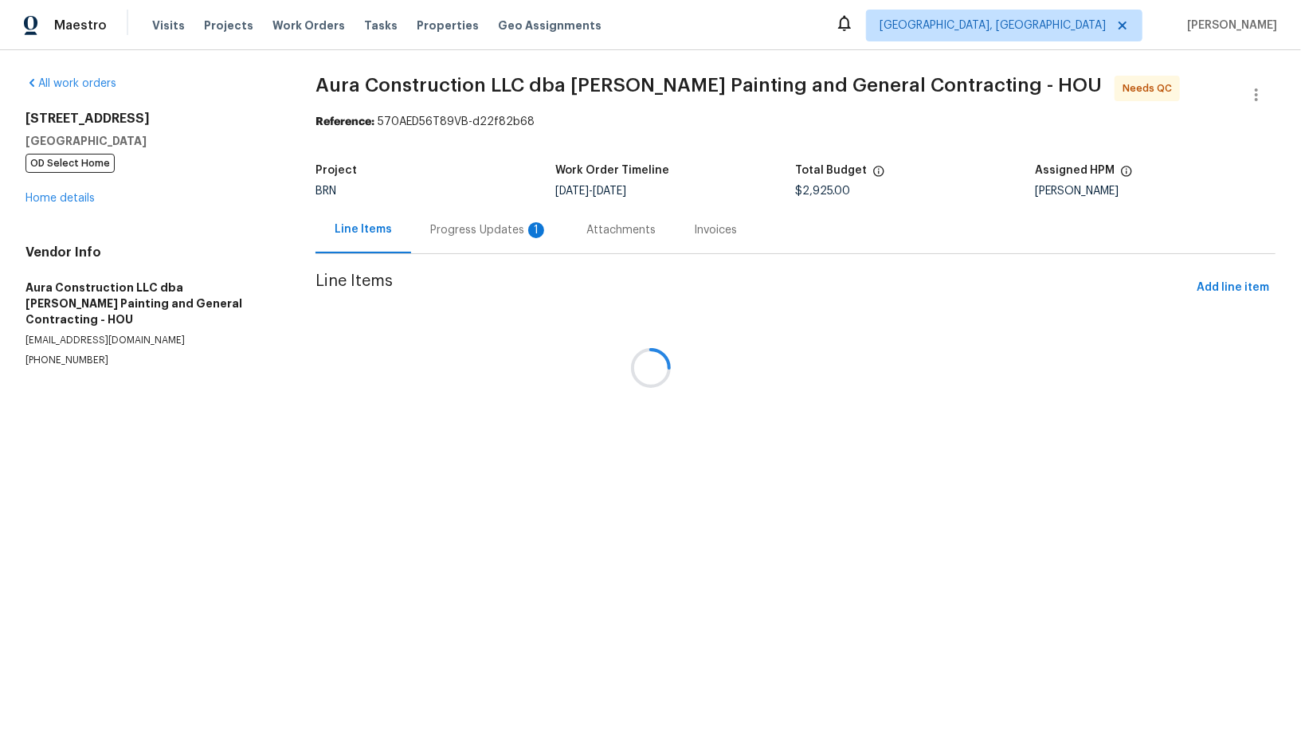
click at [442, 225] on div at bounding box center [650, 368] width 1301 height 736
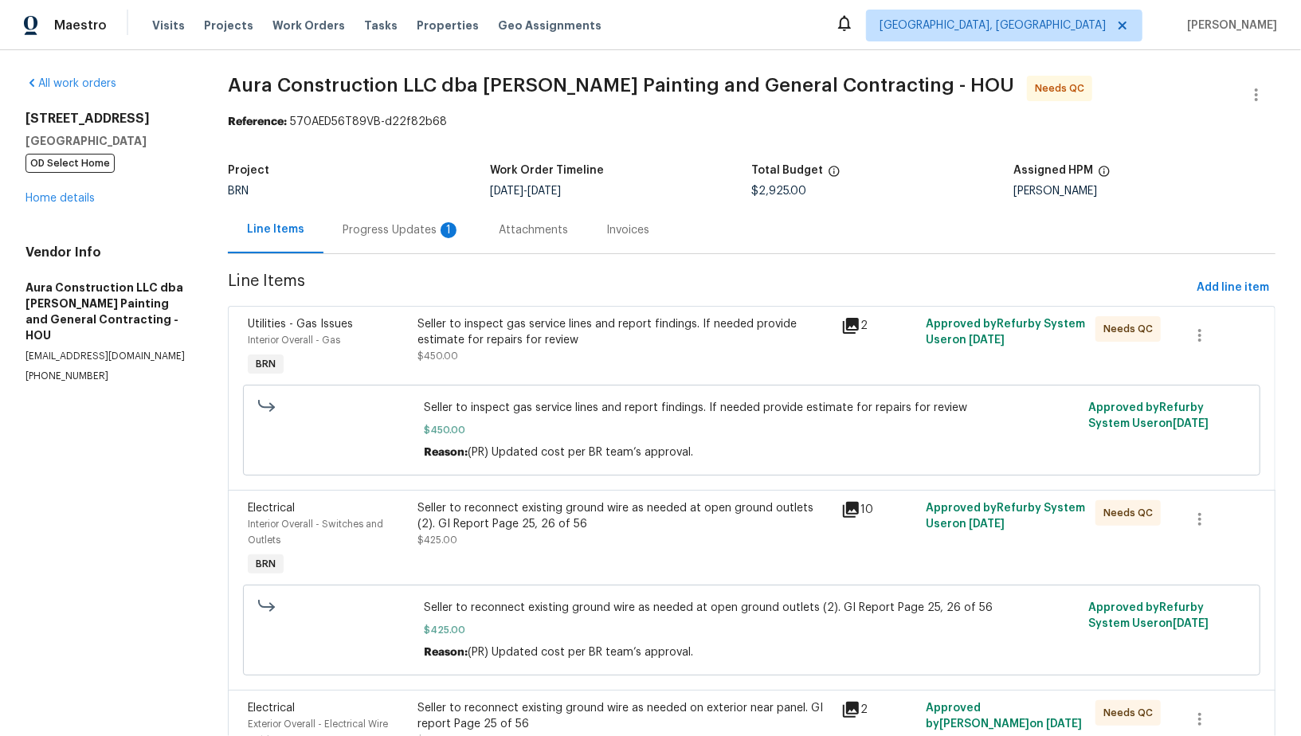
click at [442, 225] on div "1" at bounding box center [449, 230] width 16 height 16
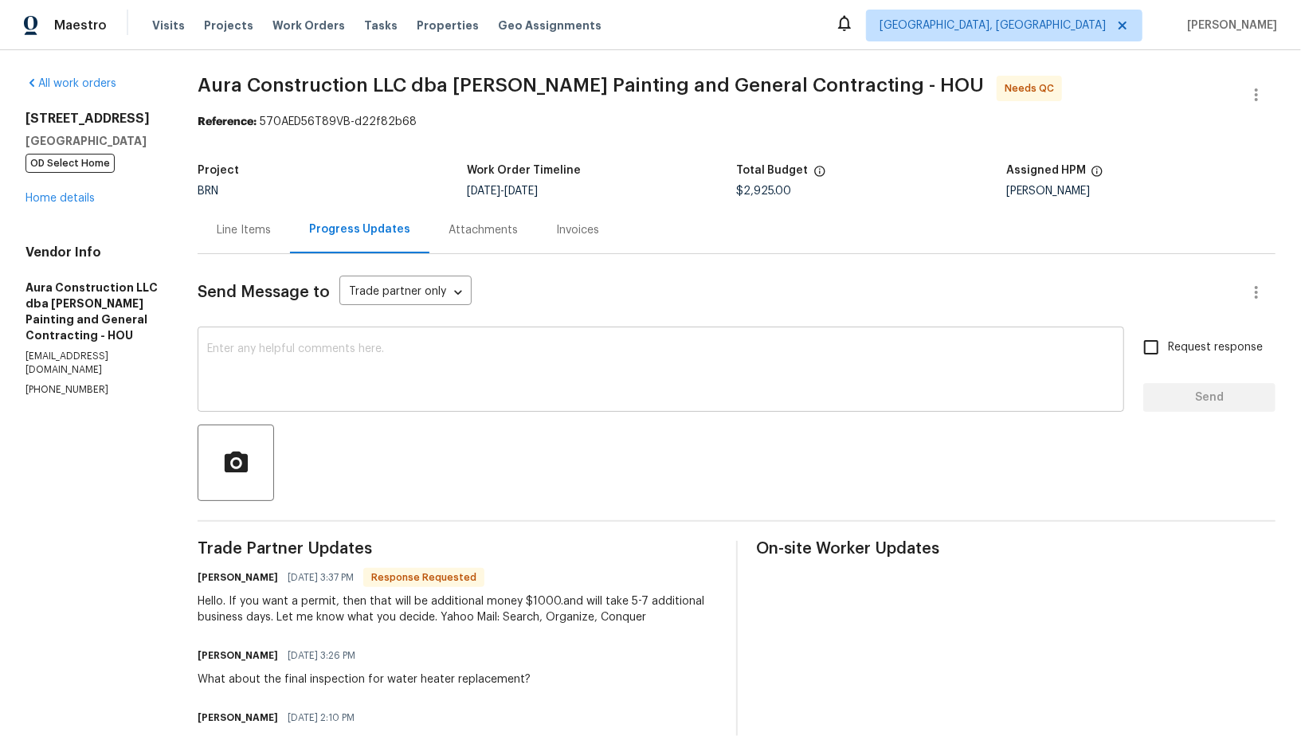
click at [363, 389] on textarea at bounding box center [661, 371] width 908 height 56
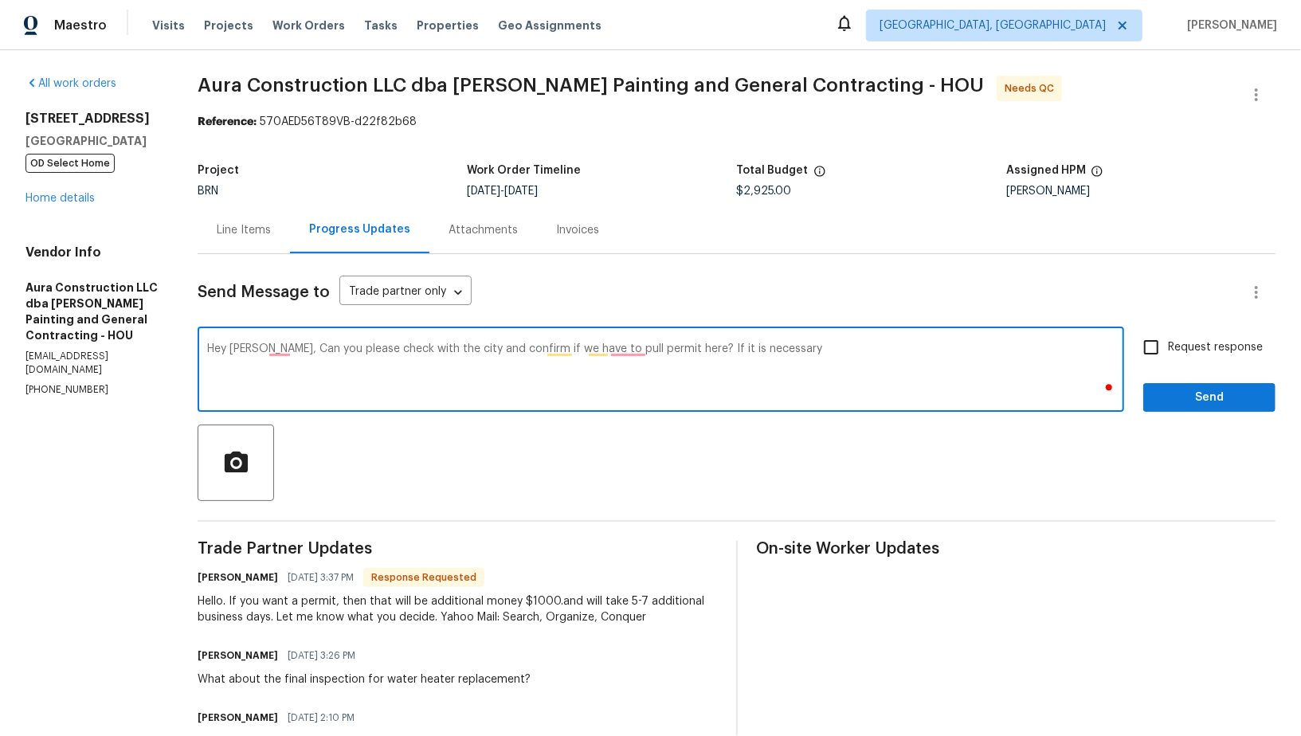
click at [627, 343] on textarea "Hey Logan, Can you please check with the city and confirm if we have to pull pe…" at bounding box center [661, 371] width 908 height 56
click at [626, 351] on textarea "Hey Logan, Can you please check with the city and confirm if we have to pull pe…" at bounding box center [661, 371] width 908 height 56
click at [847, 351] on textarea "Hey Logan, Can you please check with the city and confirm if we have to pull a …" at bounding box center [661, 371] width 908 height 56
click at [882, 350] on textarea "Hey Logan, Can you please check with the city and confirm if we have to pull a …" at bounding box center [661, 371] width 908 height 56
type textarea "Hey Logan, Can you please check with the city and confirm if we have to pull a …"
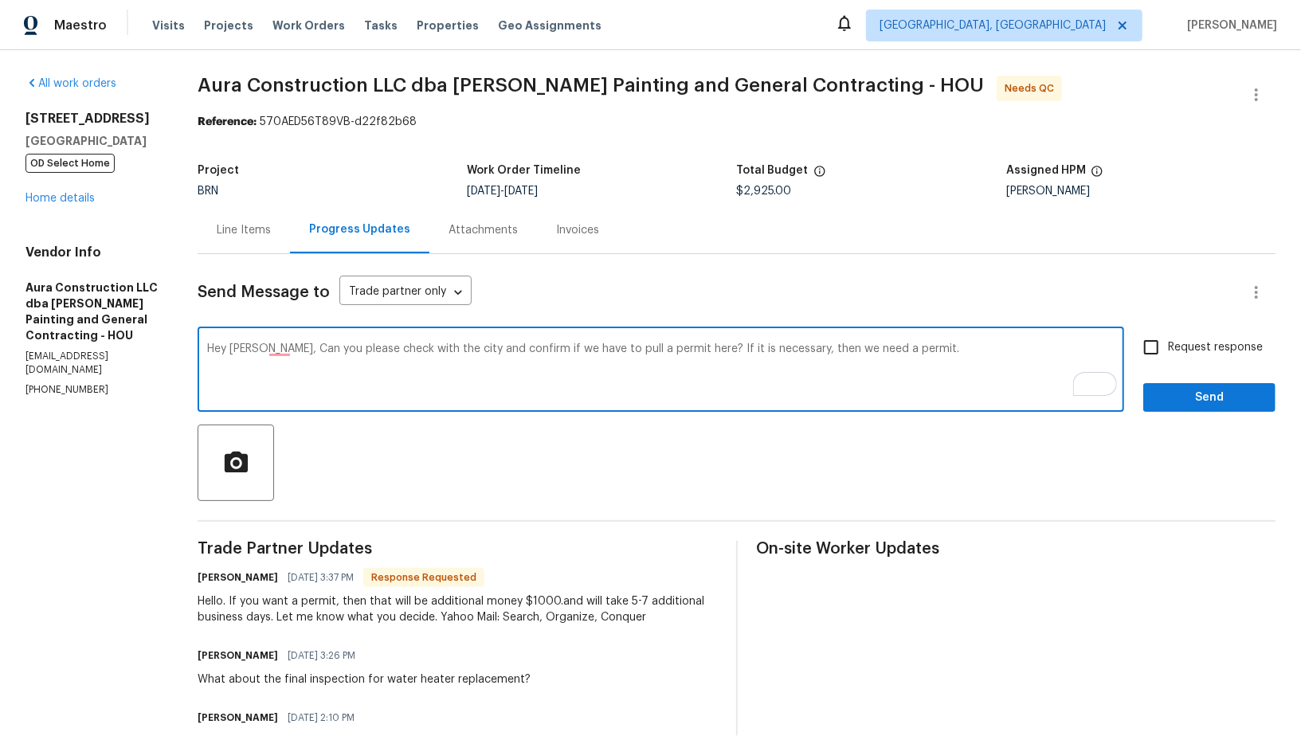
click at [1175, 341] on span "Request response" at bounding box center [1215, 347] width 95 height 17
click at [1168, 341] on input "Request response" at bounding box center [1151, 347] width 33 height 33
checkbox input "true"
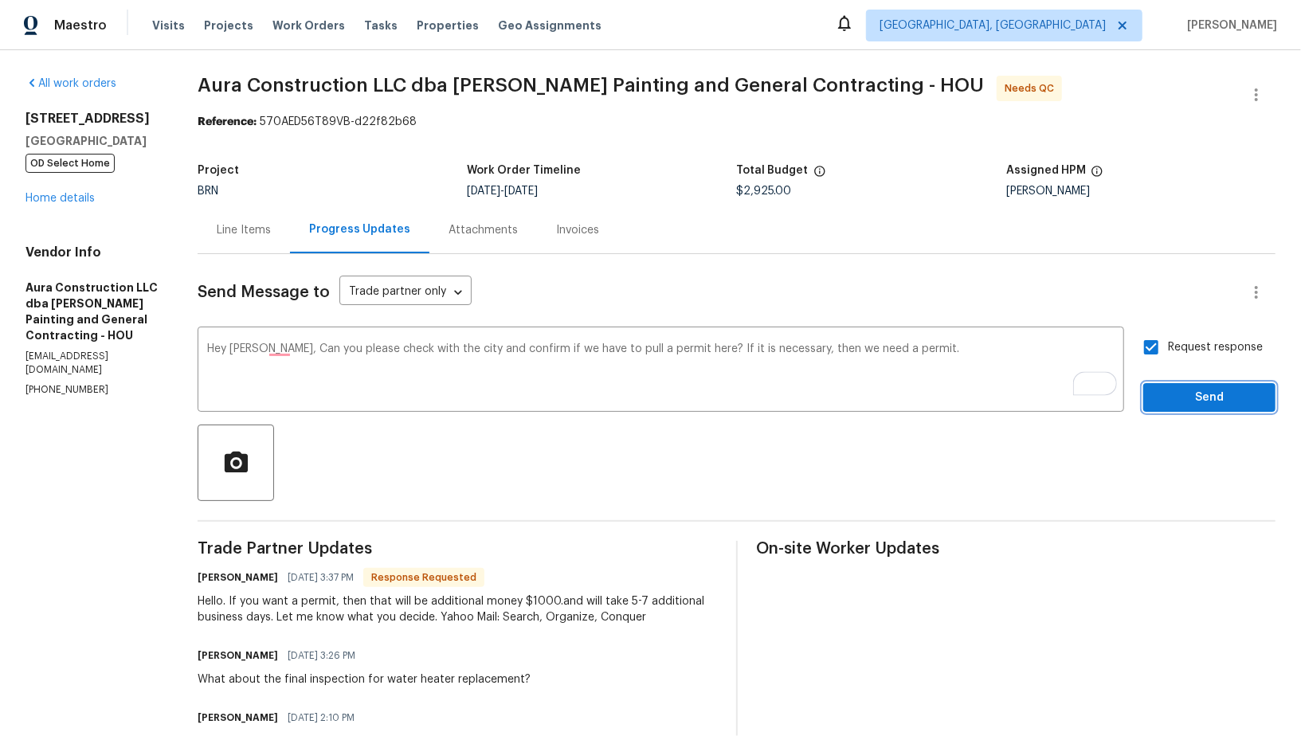
click at [1176, 383] on button "Send" at bounding box center [1209, 397] width 132 height 29
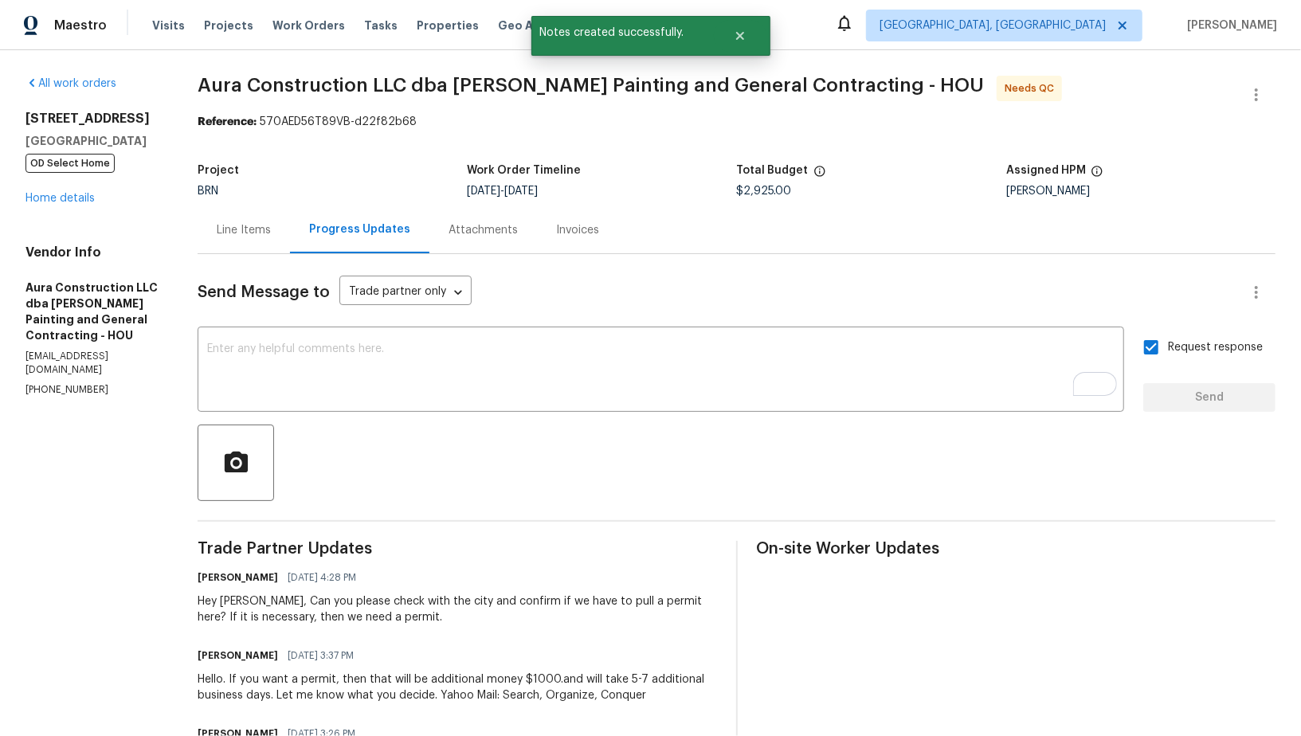
click at [260, 213] on div "Line Items" at bounding box center [244, 229] width 92 height 47
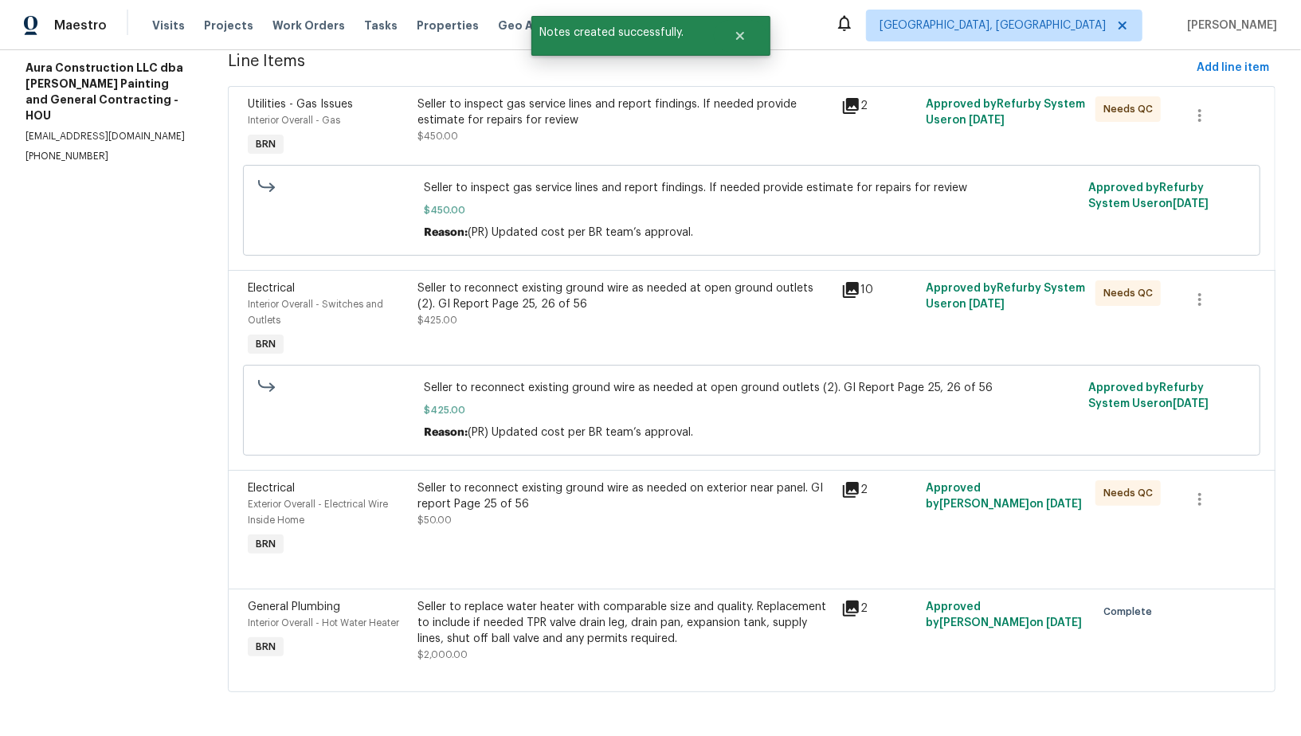
scroll to position [120, 0]
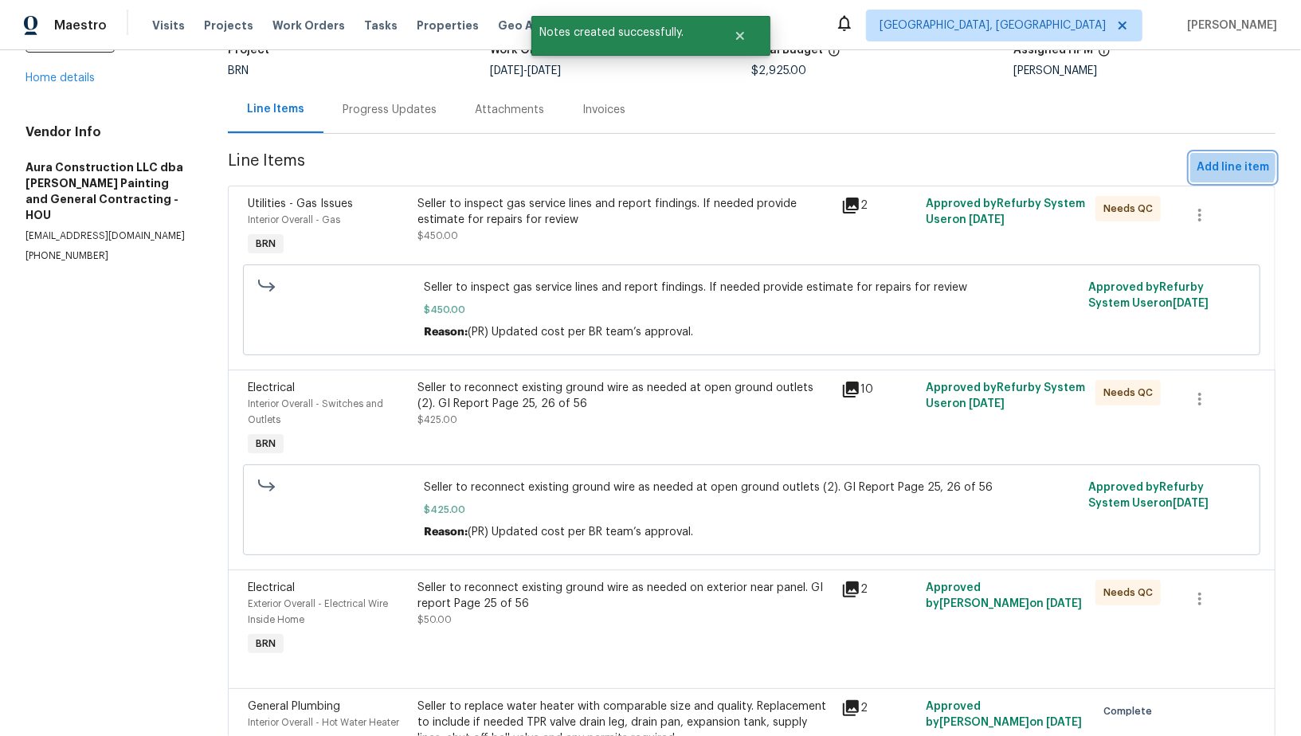
click at [1211, 161] on span "Add line item" at bounding box center [1233, 168] width 73 height 20
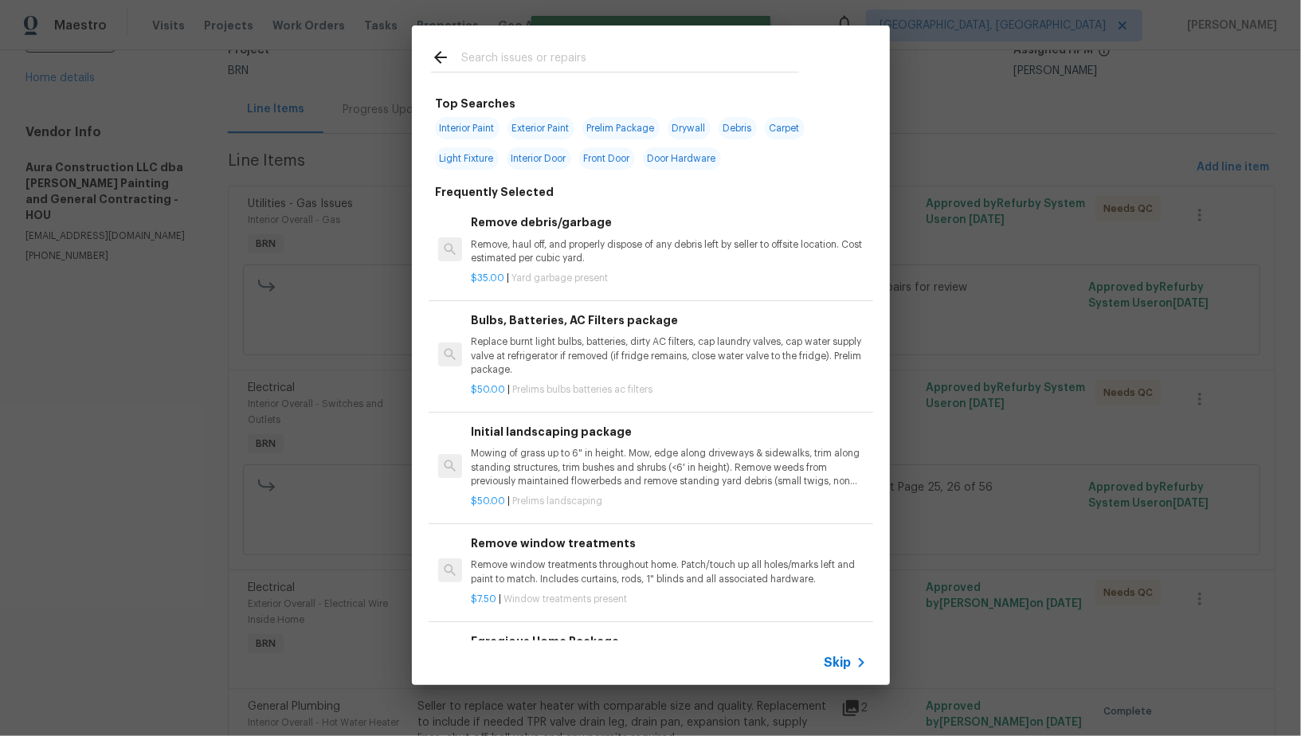
click at [822, 659] on div "Skip" at bounding box center [651, 663] width 478 height 45
click at [269, 576] on div "Top Searches Interior Paint Exterior Paint Prelim Package Drywall Debris Carpet…" at bounding box center [650, 355] width 1301 height 711
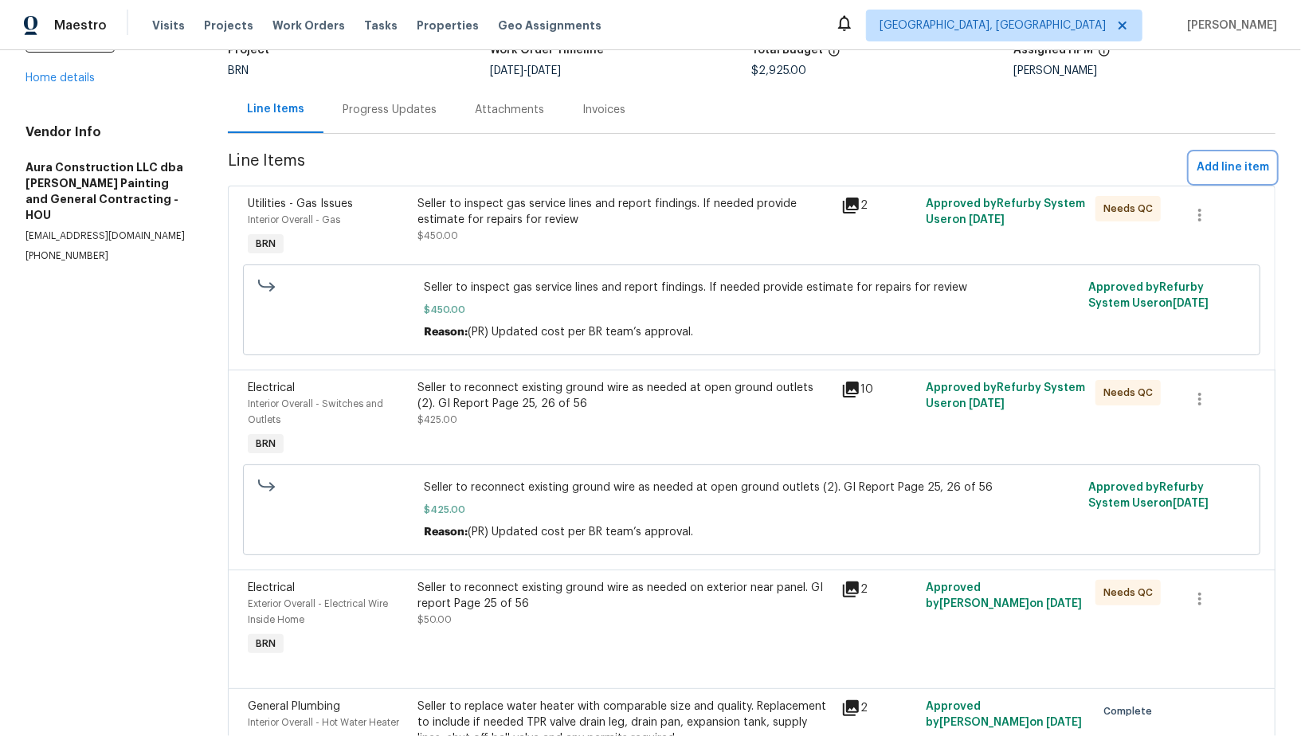
scroll to position [0, 0]
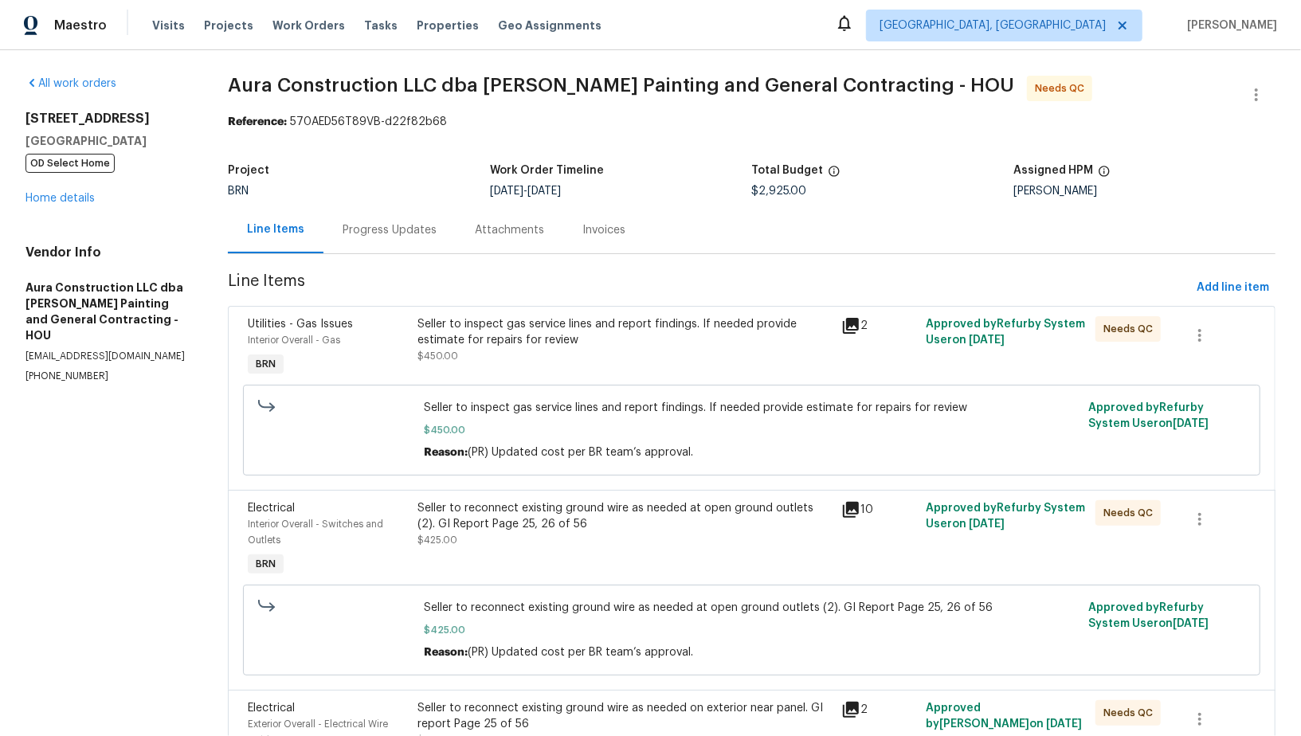
click at [378, 227] on div "Progress Updates" at bounding box center [390, 230] width 94 height 16
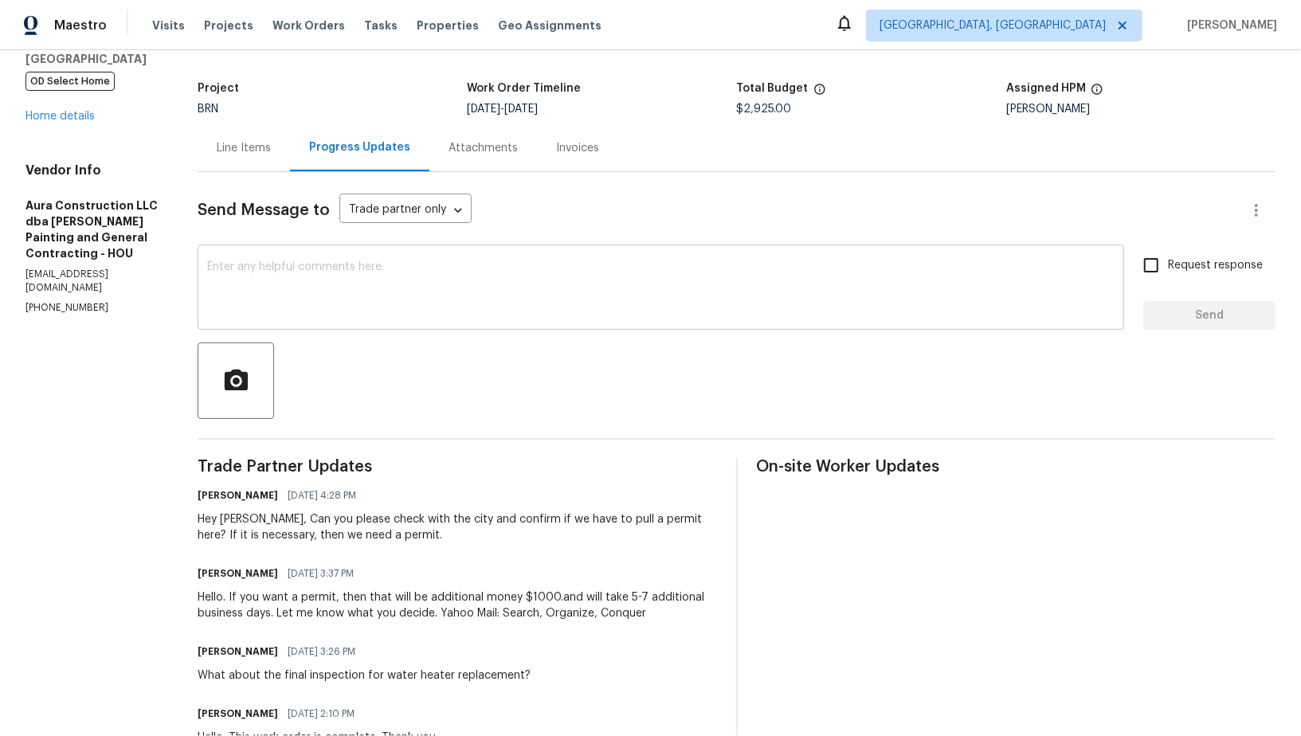
scroll to position [124, 0]
